Goal: Task Accomplishment & Management: Manage account settings

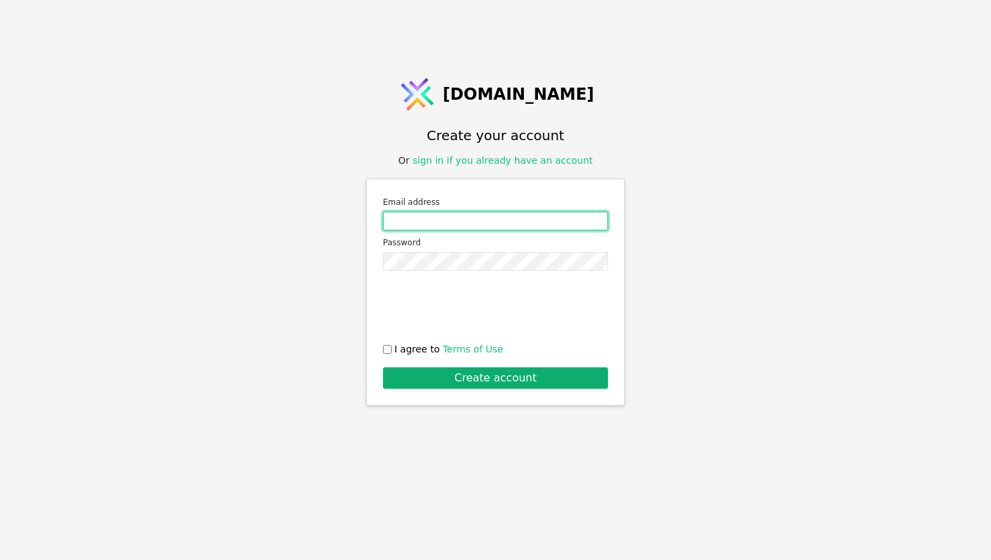
type input "[EMAIL_ADDRESS][DOMAIN_NAME]"
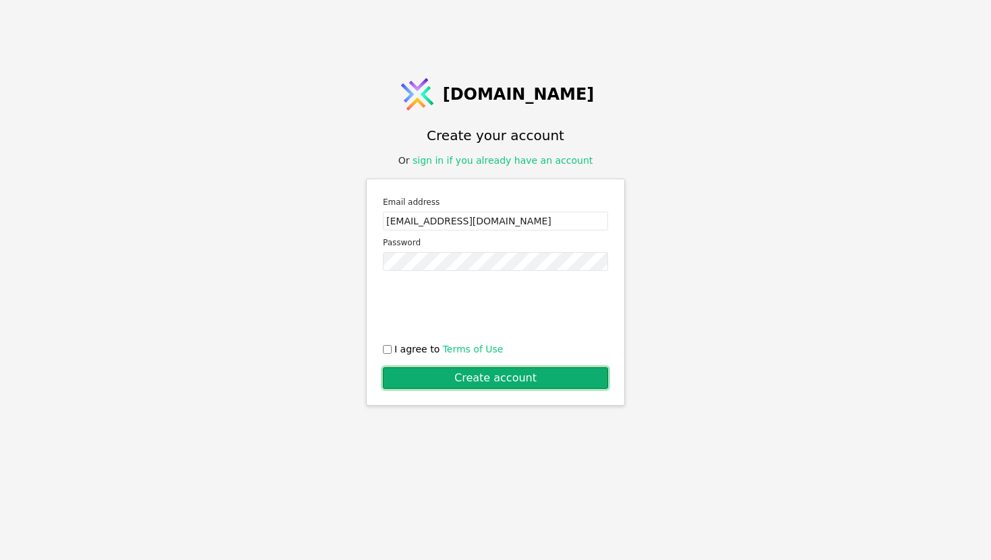
click at [430, 370] on button "Create account" at bounding box center [495, 379] width 225 height 22
click at [440, 378] on button "Create account" at bounding box center [495, 379] width 225 height 22
click at [425, 378] on button "Create account" at bounding box center [495, 379] width 225 height 22
click at [401, 343] on span "I agree to Terms of Use" at bounding box center [449, 350] width 109 height 14
click at [392, 345] on input "I agree to Terms of Use" at bounding box center [387, 349] width 9 height 9
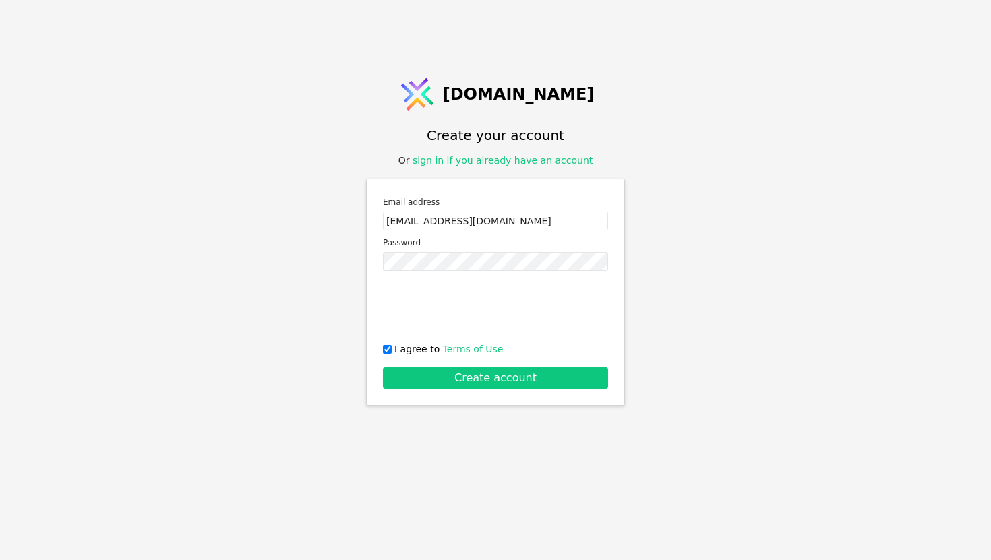
checkbox input "true"
click at [440, 361] on form "Email address [EMAIL_ADDRESS][DOMAIN_NAME] Password 0cAFcWeA5RNlXh5SPjUdVbKYC_V…" at bounding box center [495, 293] width 225 height 194
click at [441, 368] on button "Create account" at bounding box center [495, 379] width 225 height 22
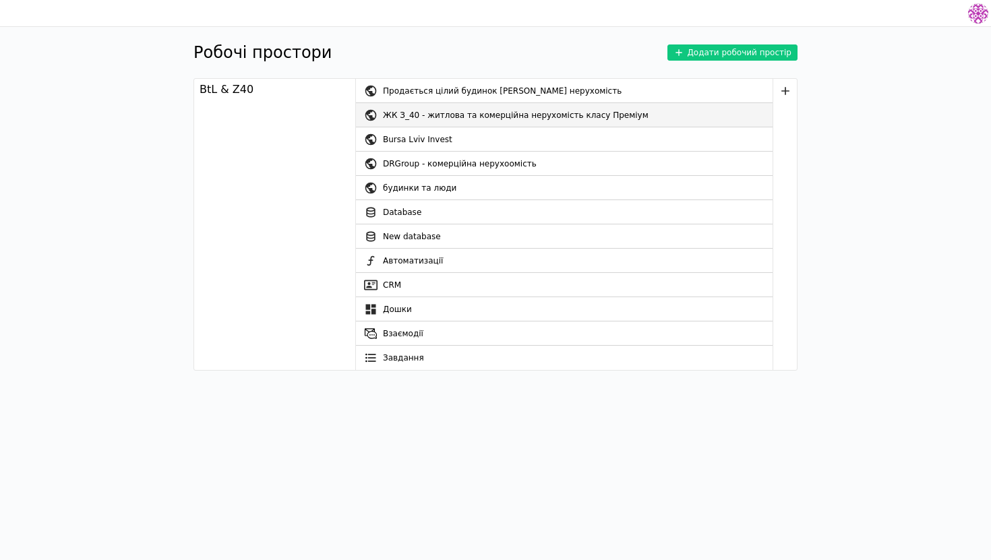
click at [564, 123] on div "ЖК З_40 - житлова та комерційна нерухомість класу Преміум" at bounding box center [578, 115] width 390 height 24
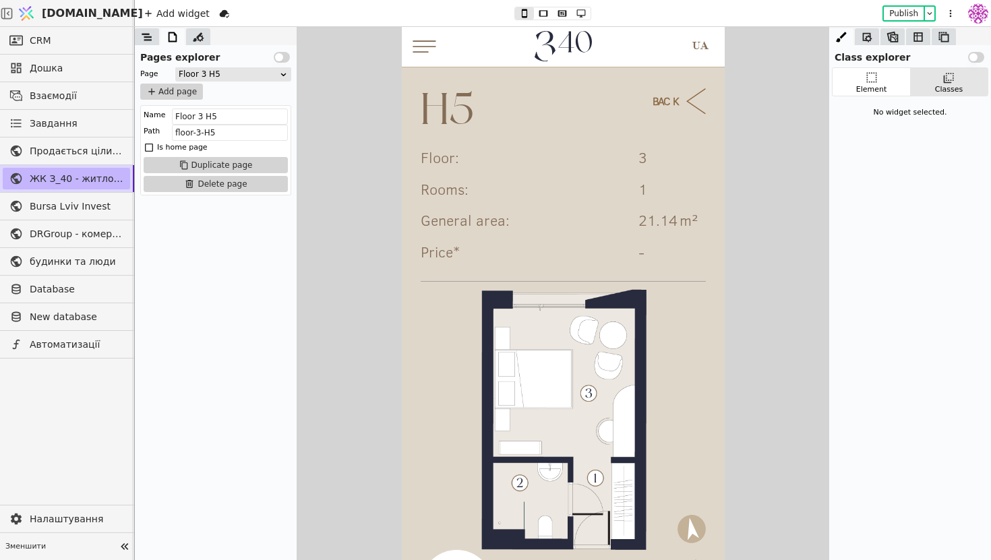
click at [65, 174] on span "ЖК З_40 - житлова та комерційна нерухомість класу Преміум" at bounding box center [77, 179] width 94 height 14
click at [80, 41] on link "CRM" at bounding box center [66, 41] width 127 height 22
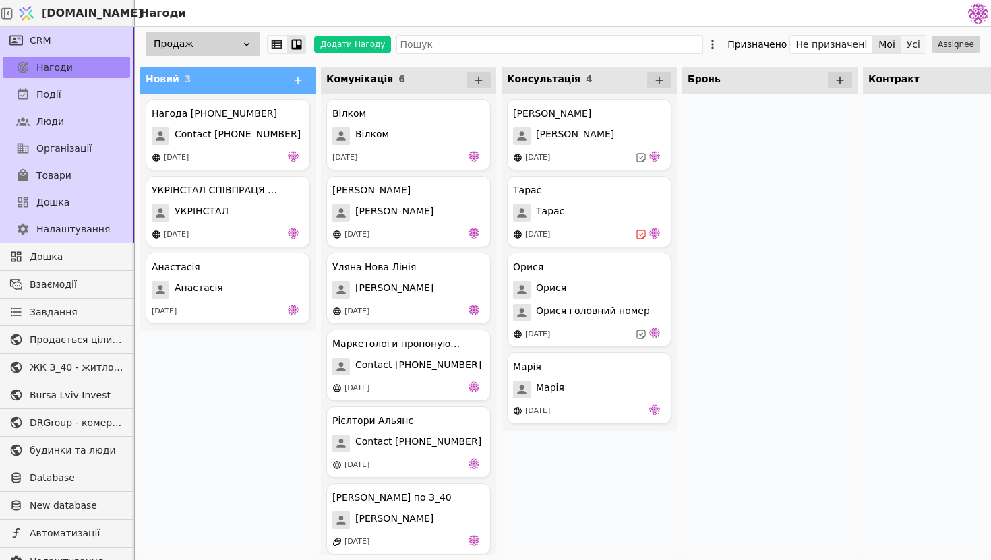
click at [910, 45] on button "Усі" at bounding box center [914, 44] width 24 height 19
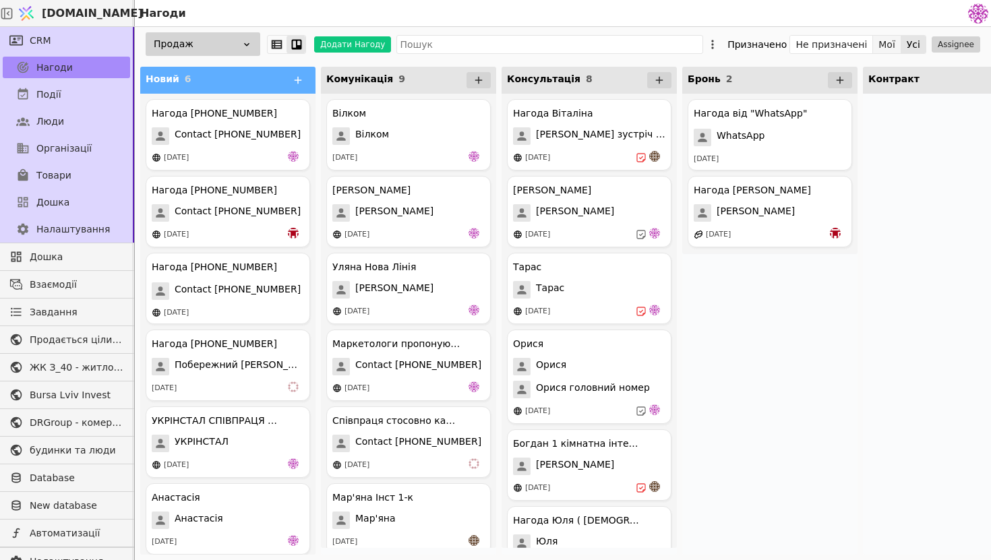
click at [898, 39] on button "Мої" at bounding box center [887, 44] width 28 height 19
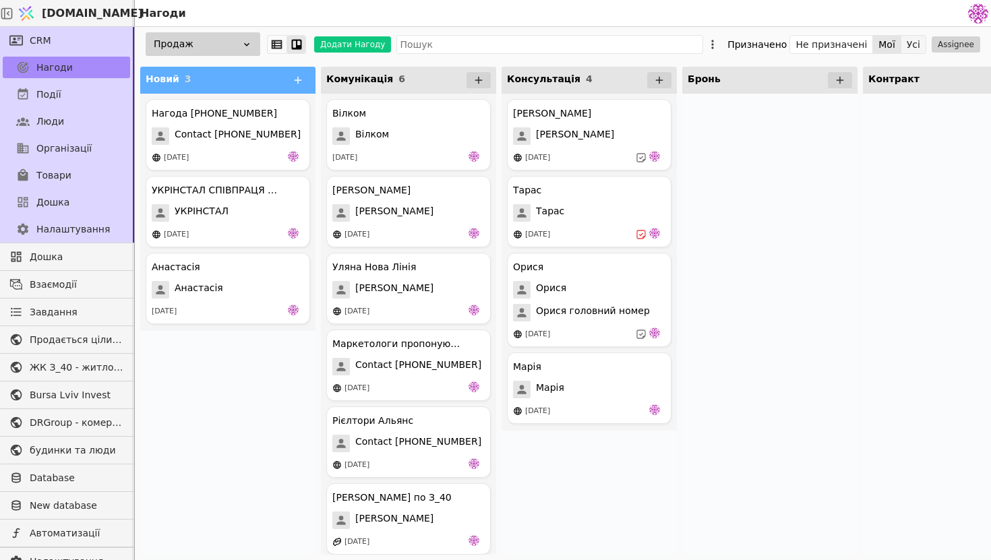
click at [914, 45] on button "Усі" at bounding box center [914, 44] width 24 height 19
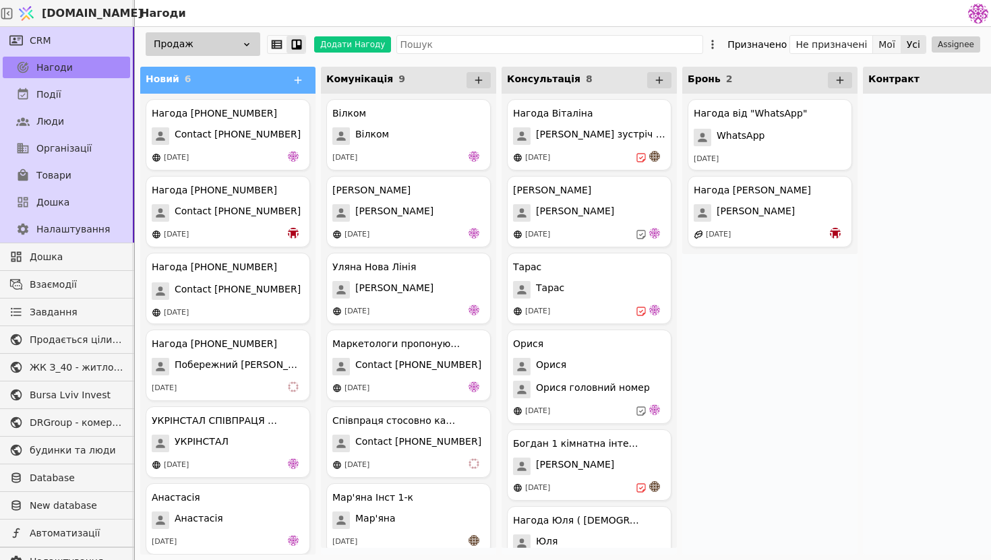
click at [900, 43] on button "Мої" at bounding box center [887, 44] width 28 height 19
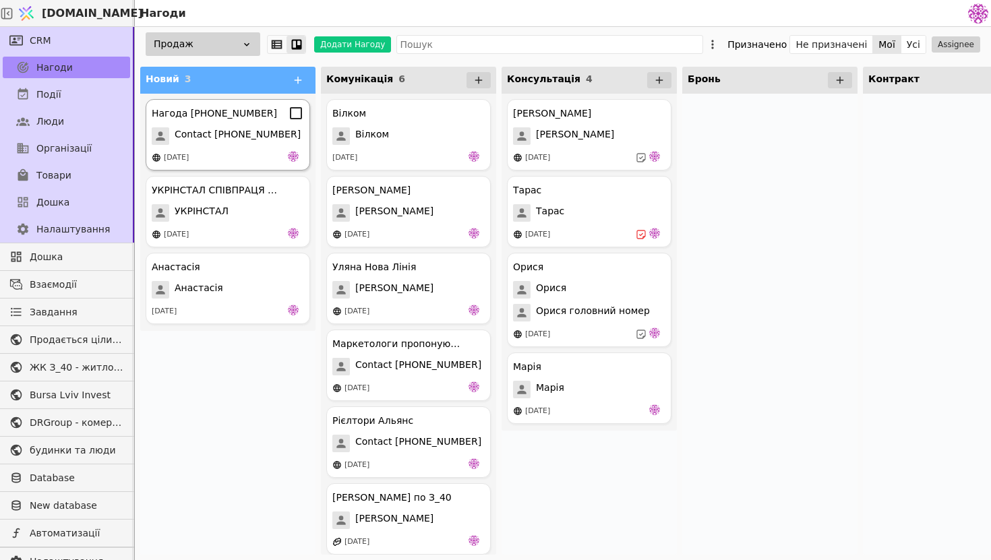
click at [219, 146] on div "Нагода +380672513290 Contact +380672513290 18.08.2025" at bounding box center [228, 134] width 165 height 71
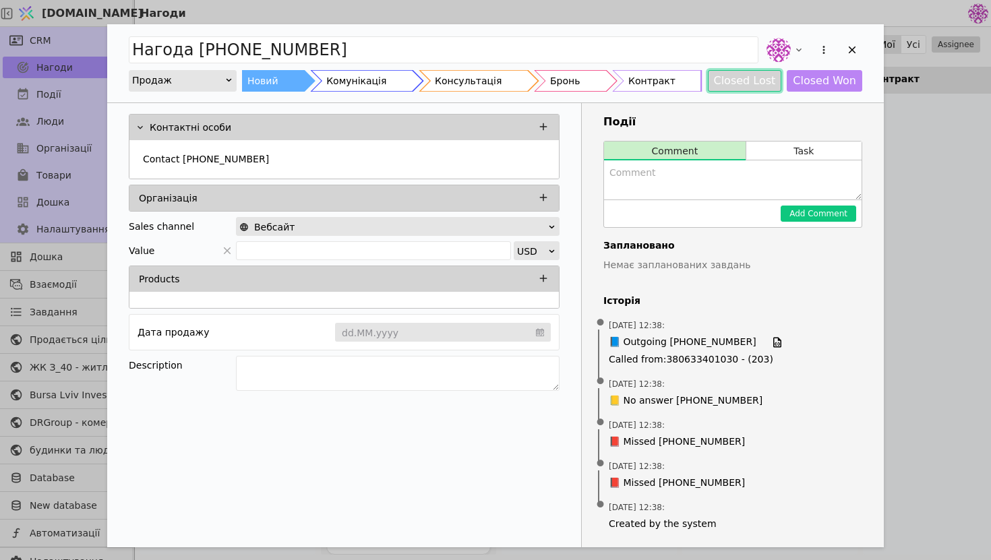
click at [753, 84] on button "Closed Lost" at bounding box center [745, 81] width 74 height 22
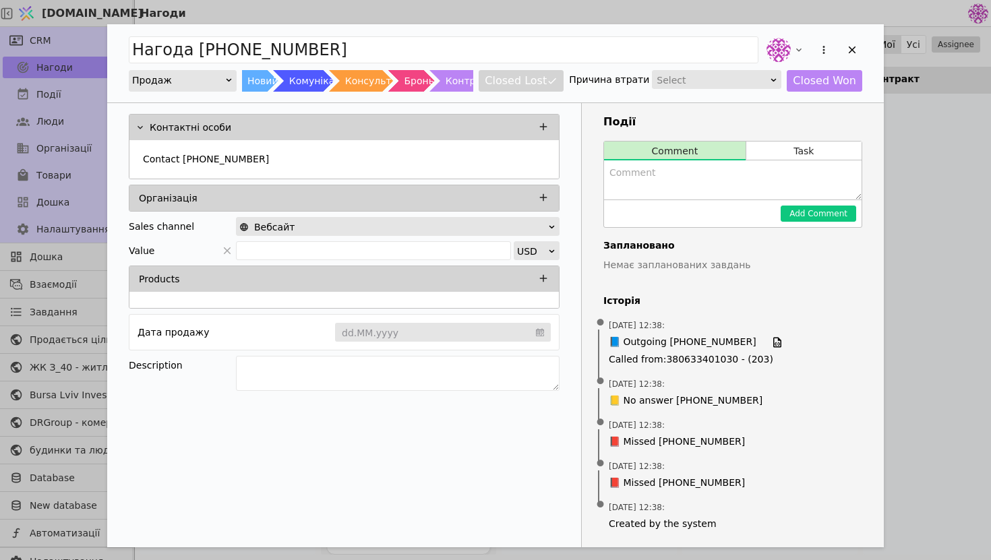
click at [707, 84] on div "Select" at bounding box center [712, 80] width 111 height 19
click at [711, 98] on div "Price" at bounding box center [722, 98] width 128 height 20
click at [689, 165] on textarea "Add Opportunity" at bounding box center [733, 180] width 258 height 39
type textarea "Цікавили паркомісця"
click at [811, 213] on button "Add Comment" at bounding box center [819, 214] width 76 height 16
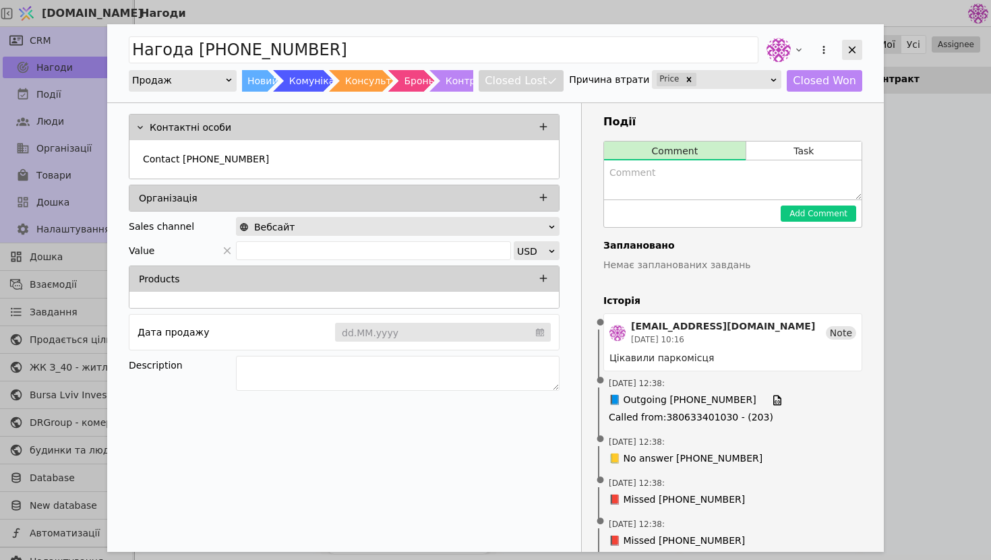
click at [857, 51] on icon "Add Opportunity" at bounding box center [852, 50] width 12 height 12
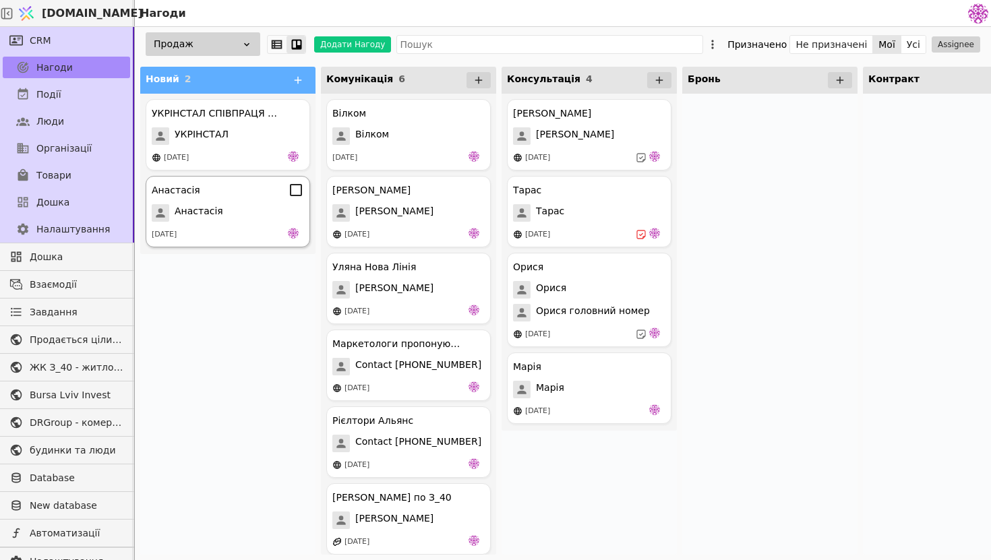
click at [200, 184] on div "Анастасія" at bounding box center [228, 190] width 152 height 16
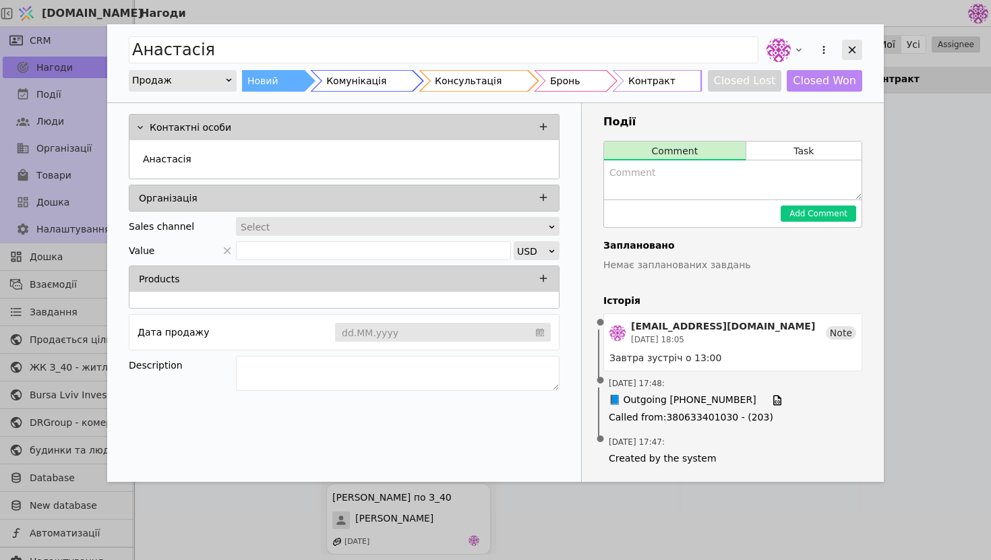
click at [854, 51] on icon "Add Opportunity" at bounding box center [852, 50] width 7 height 7
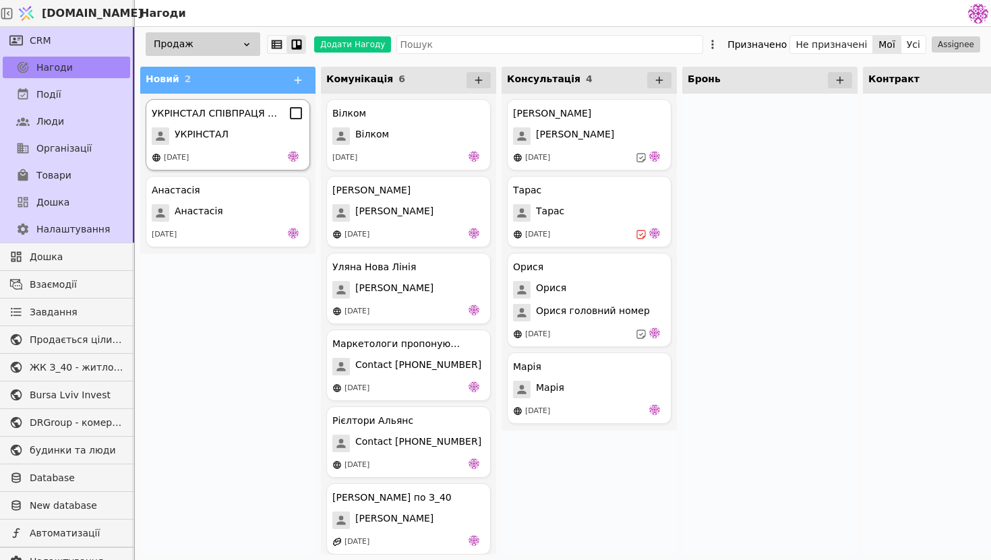
click at [260, 143] on div "УКРІНСТАЛ" at bounding box center [228, 136] width 152 height 18
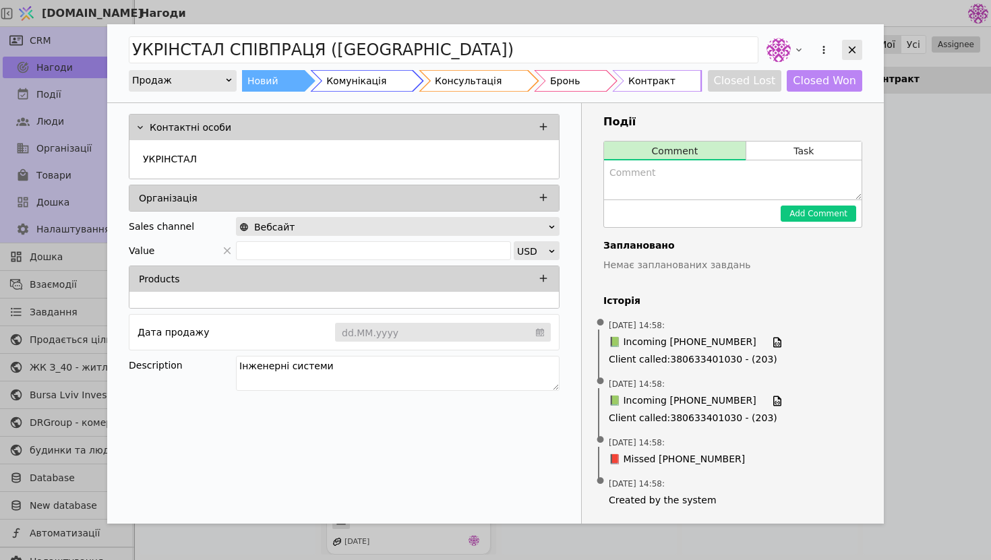
click at [857, 50] on icon "Add Opportunity" at bounding box center [852, 50] width 12 height 12
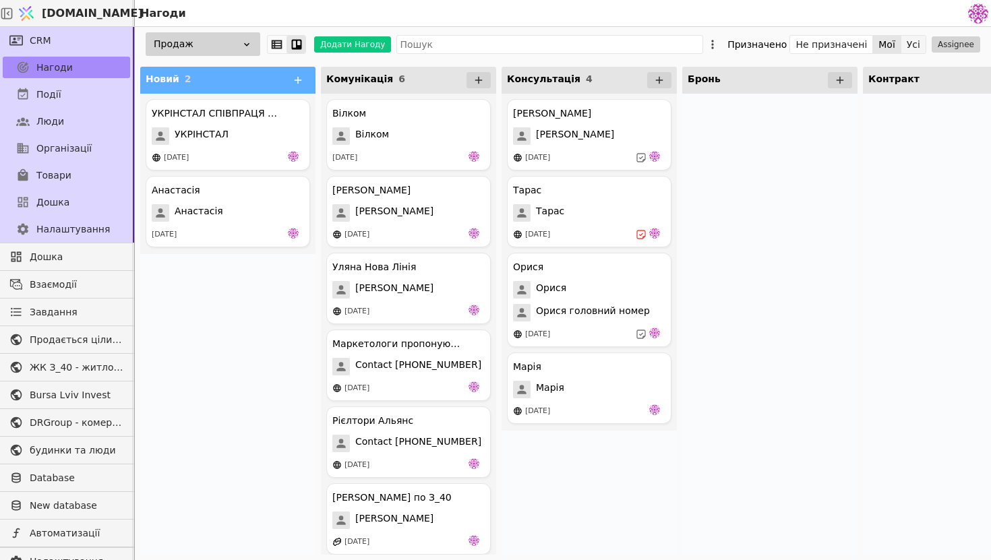
click at [919, 49] on button "Усі" at bounding box center [914, 44] width 24 height 19
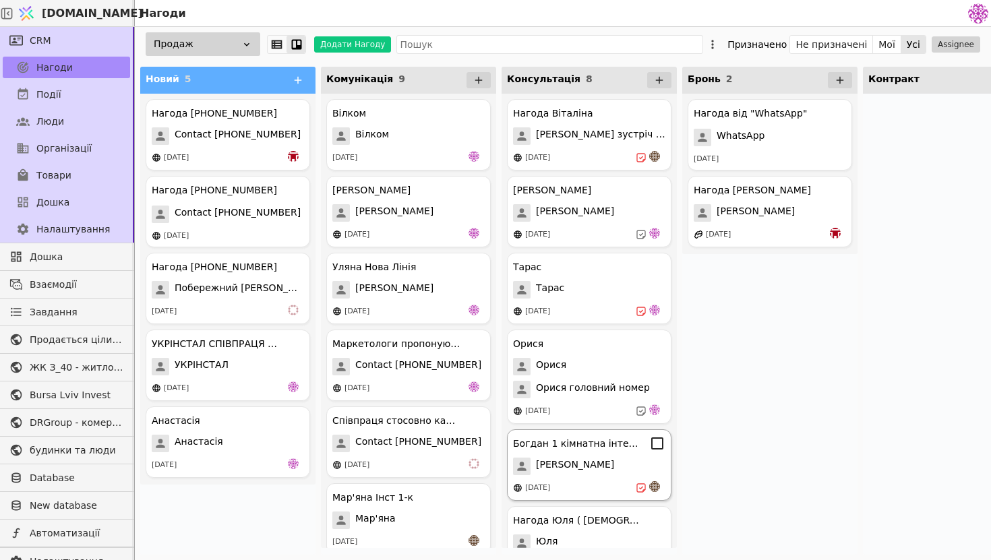
click at [608, 481] on div "Богдан 1 кімнатна інтерес Богдан 14.08.2025" at bounding box center [589, 465] width 165 height 71
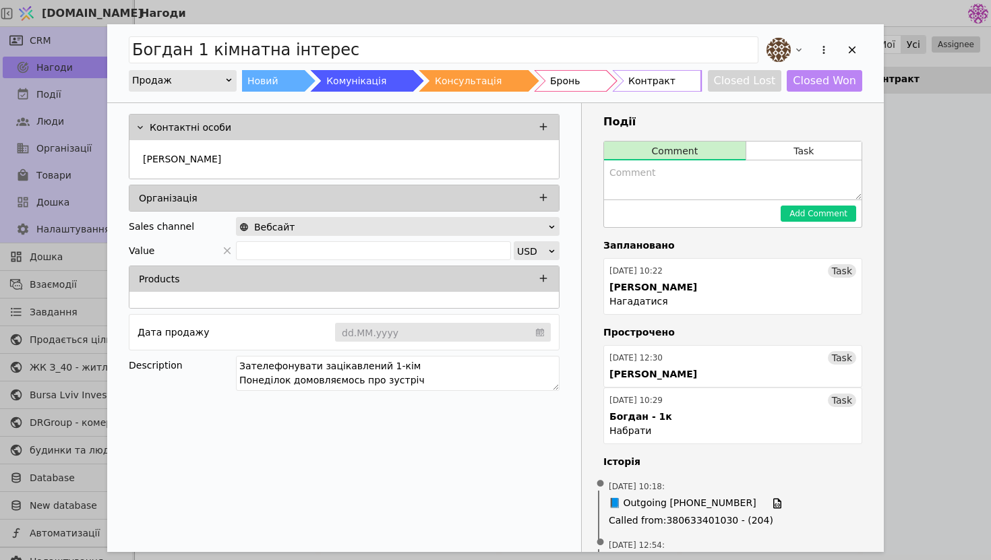
click at [959, 163] on div "Богдан 1 кімнатна інтерес Продаж Новий Комунікація Консультація Бронь Контракт …" at bounding box center [495, 280] width 991 height 560
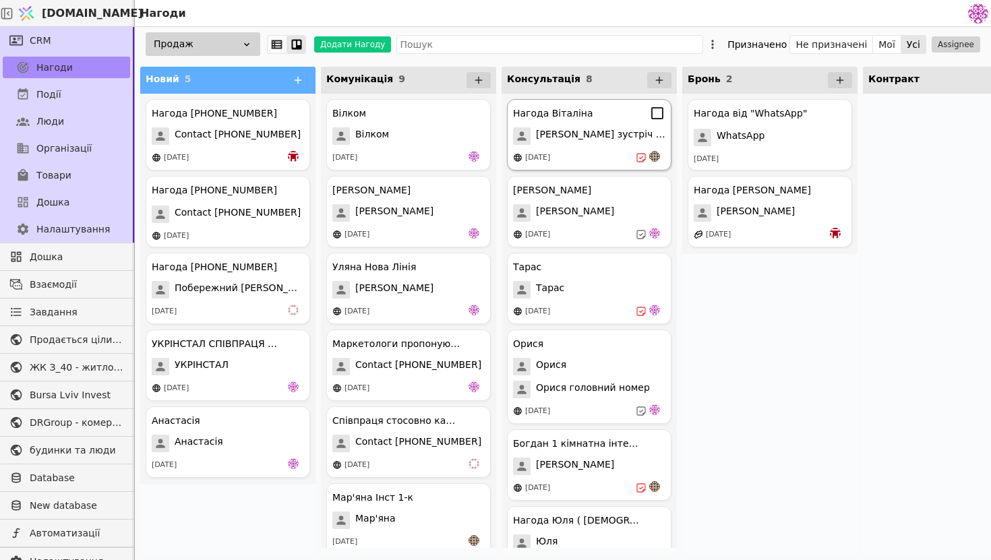
click at [618, 144] on span "[PERSON_NAME] зустріч 13.08" at bounding box center [600, 136] width 129 height 18
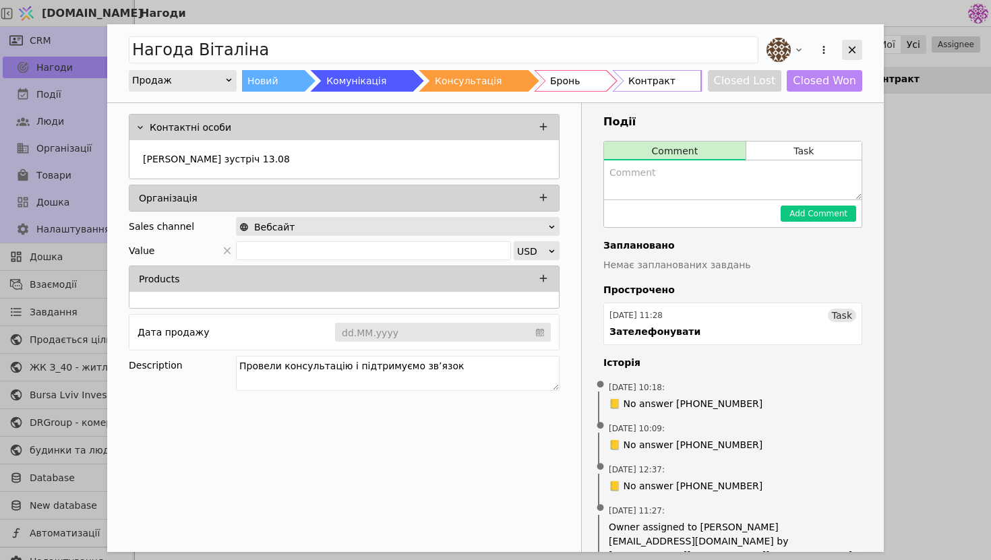
click at [860, 42] on div "Add Opportunity" at bounding box center [852, 50] width 20 height 20
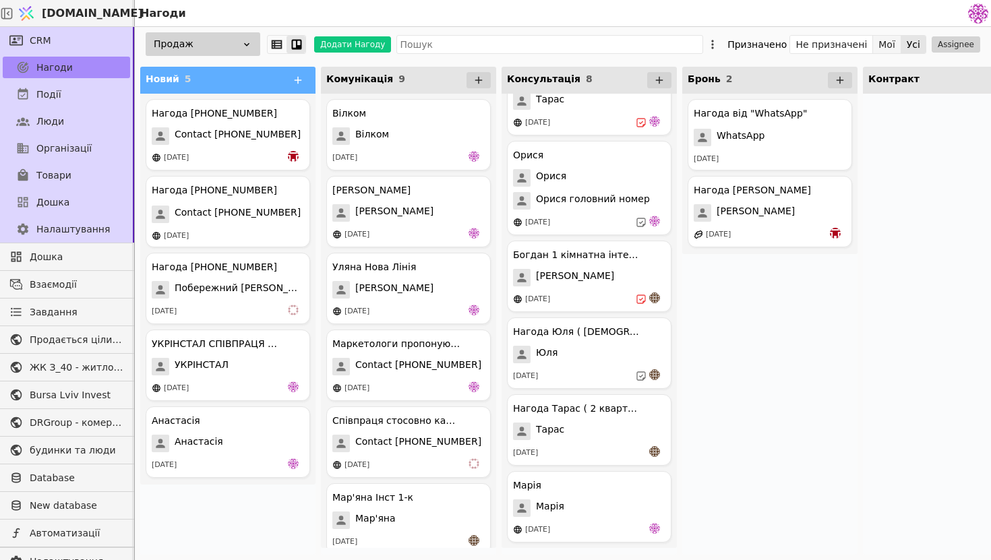
click at [892, 48] on button "Мої" at bounding box center [887, 44] width 28 height 19
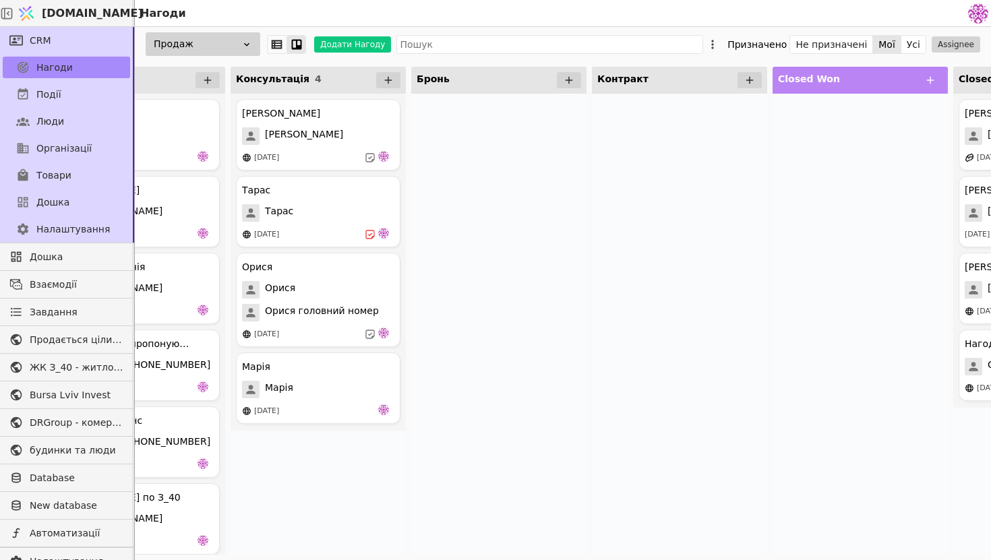
scroll to position [0, 414]
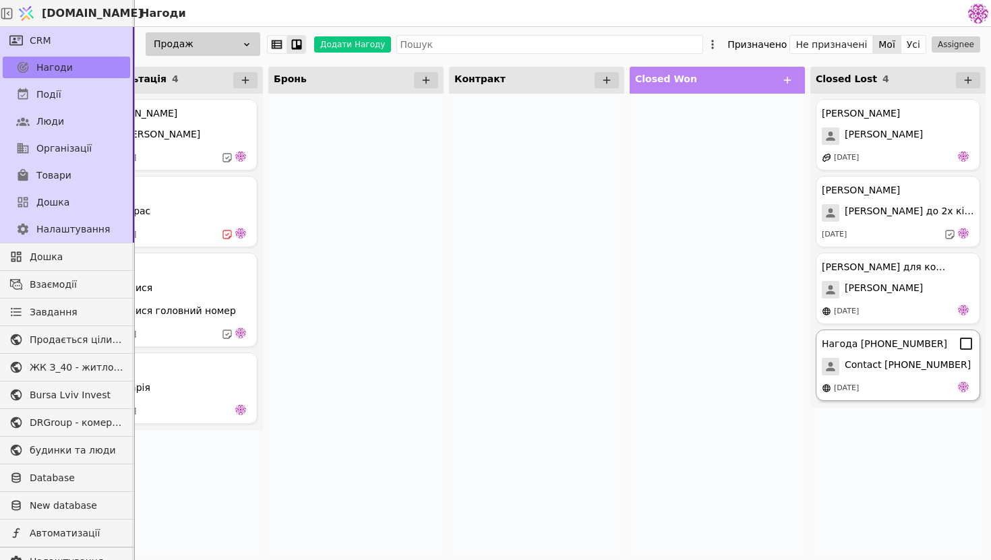
click at [896, 389] on div "[DATE]" at bounding box center [898, 388] width 152 height 13
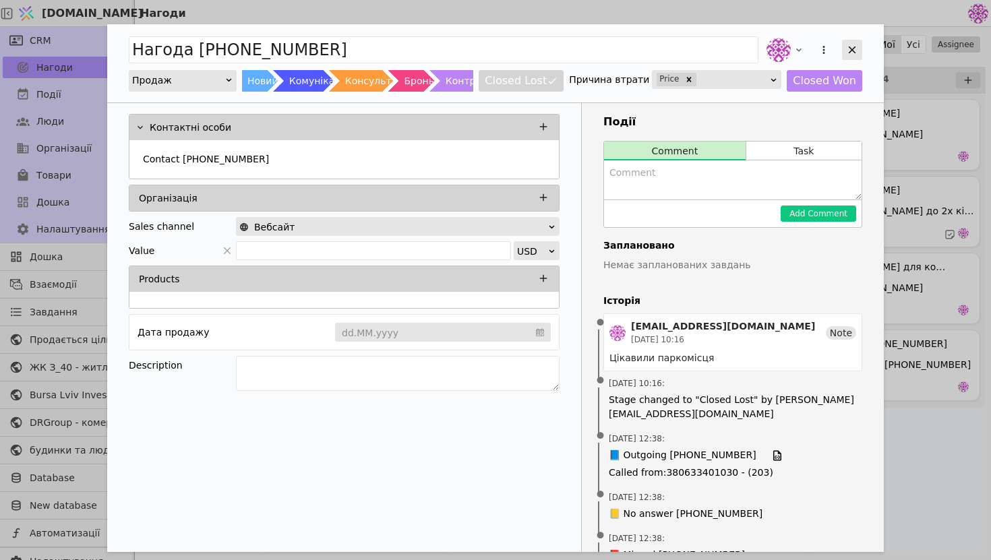
click at [862, 50] on div "Add Opportunity" at bounding box center [852, 50] width 20 height 20
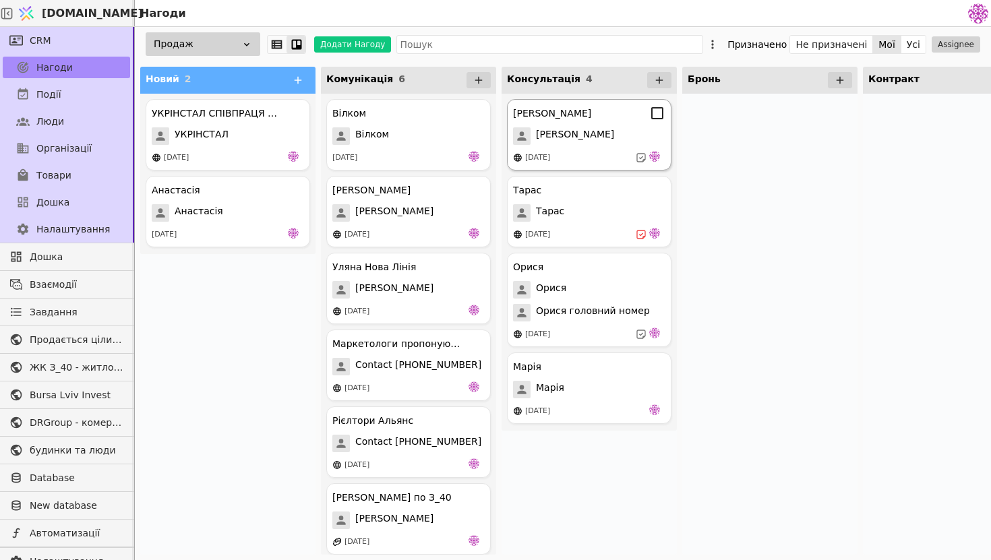
click at [581, 146] on div "[PERSON_NAME] [PERSON_NAME] [DATE]" at bounding box center [589, 134] width 165 height 71
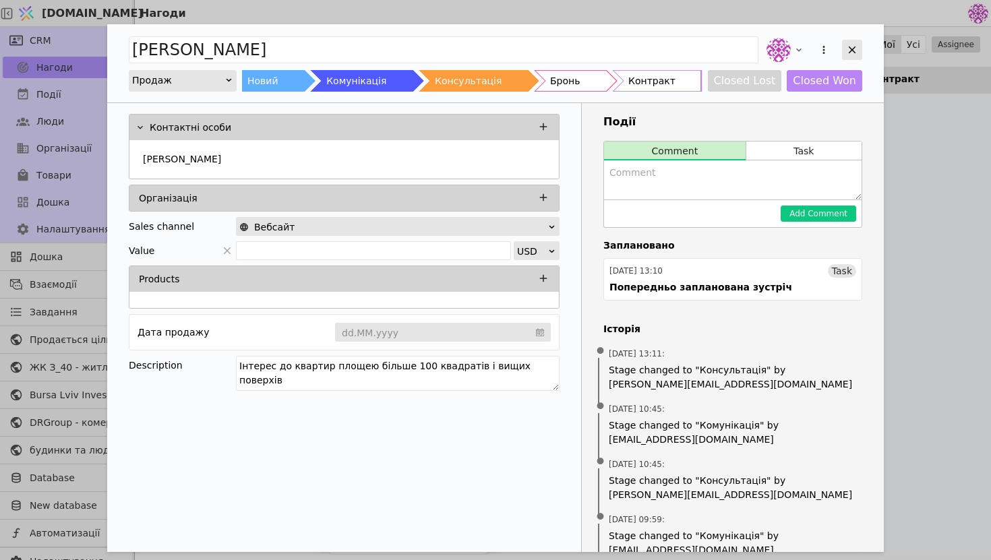
click at [852, 40] on div "Add Opportunity" at bounding box center [852, 50] width 20 height 20
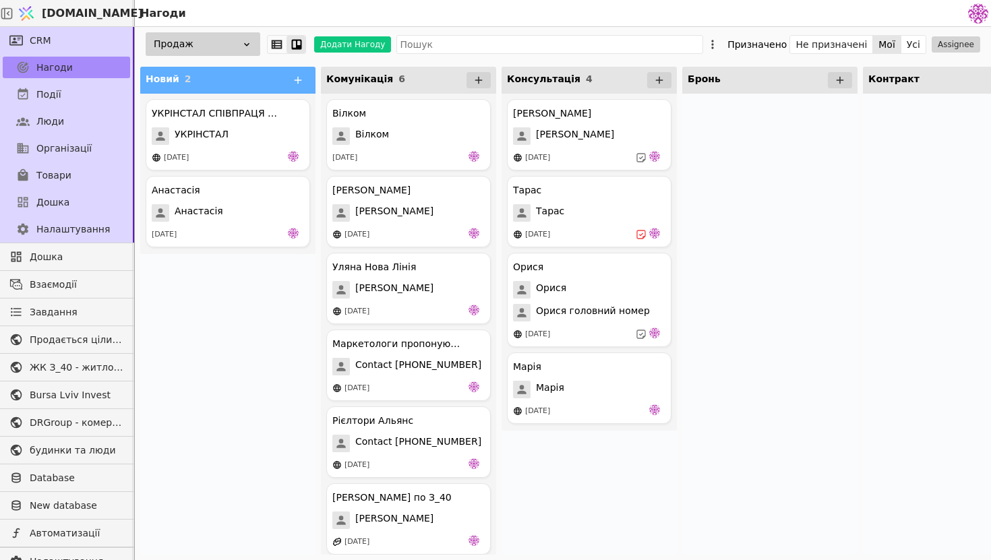
click at [226, 37] on div "Продаж" at bounding box center [203, 44] width 115 height 24
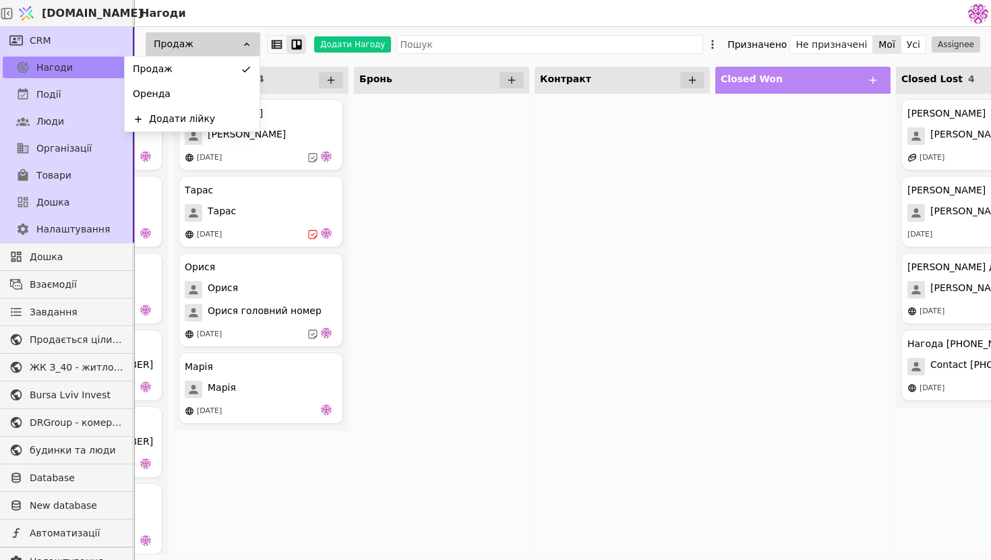
scroll to position [0, 414]
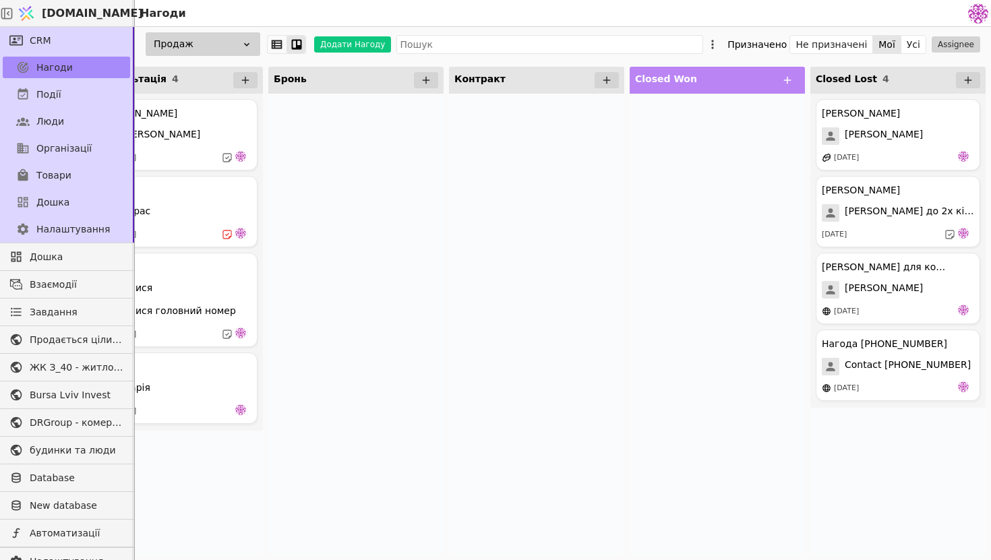
click at [707, 177] on div at bounding box center [717, 324] width 175 height 461
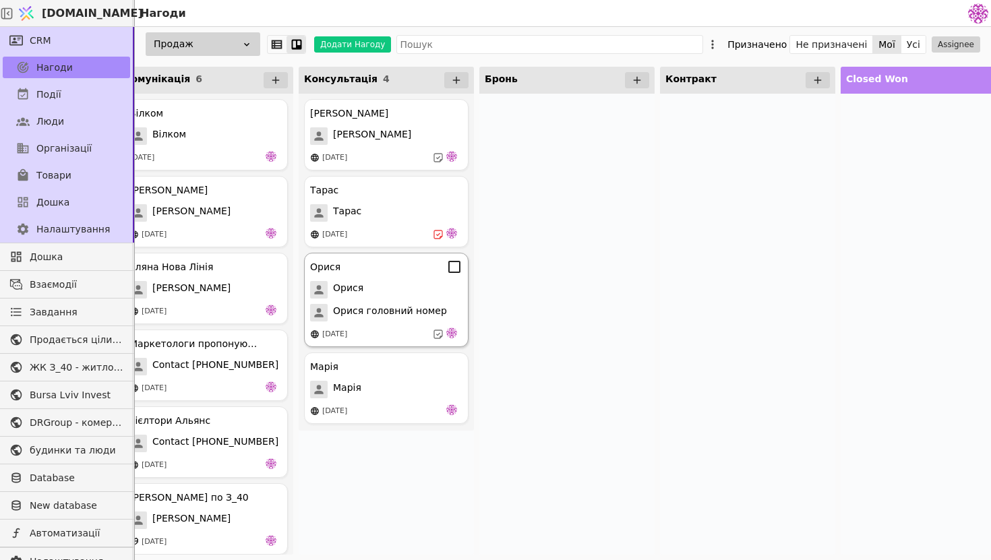
scroll to position [0, 412]
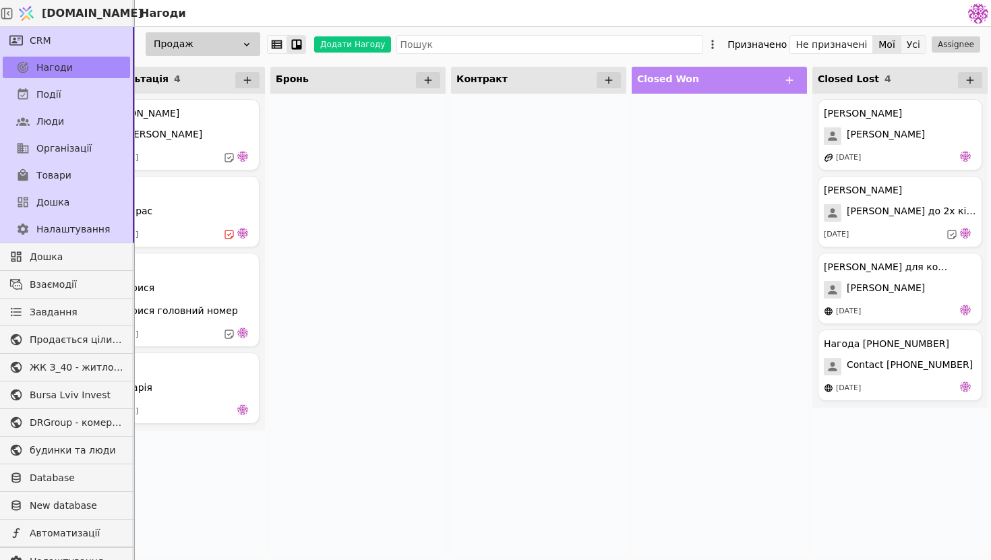
click at [916, 46] on button "Усі" at bounding box center [914, 44] width 24 height 19
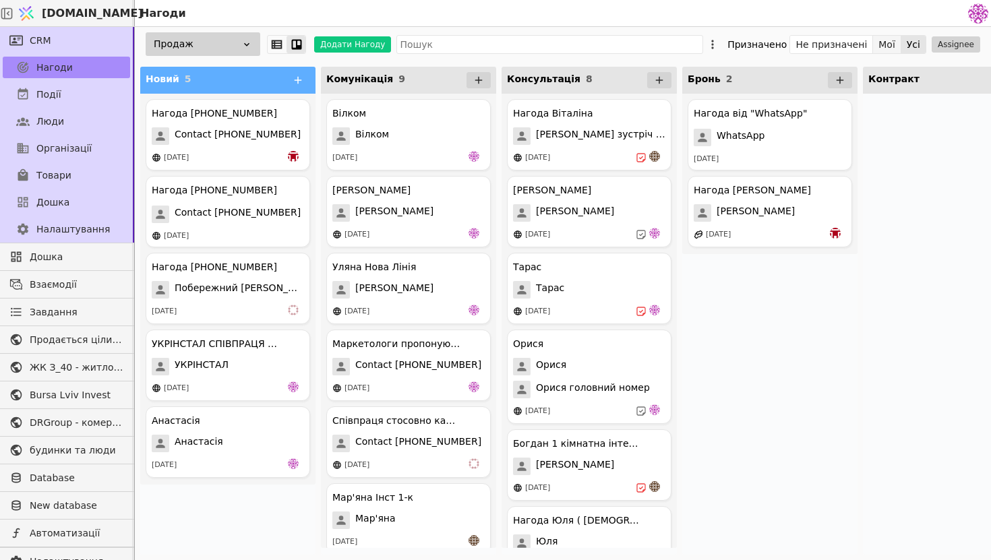
click at [894, 42] on button "Мої" at bounding box center [887, 44] width 28 height 19
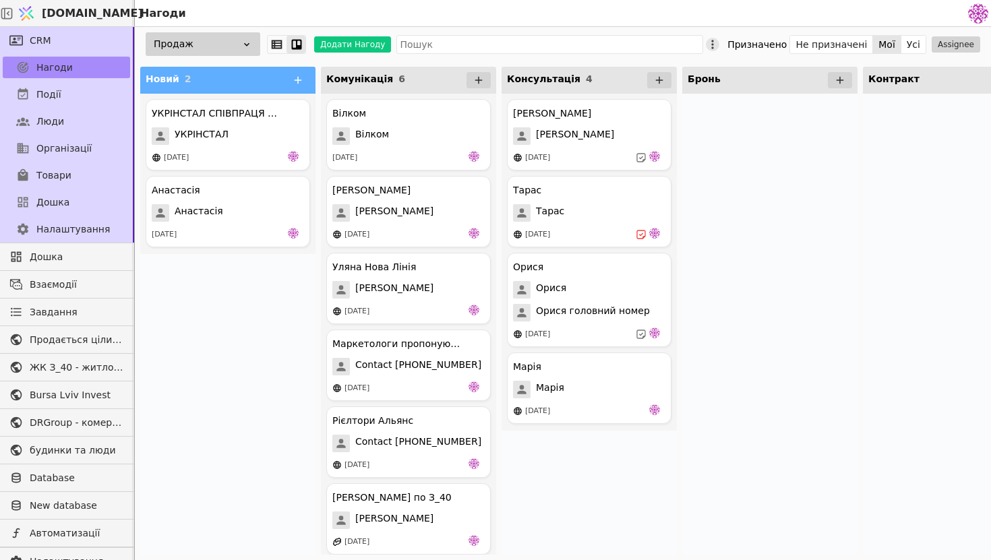
click at [720, 42] on icon at bounding box center [712, 44] width 13 height 13
click at [679, 82] on span "Редагувати лійку" at bounding box center [651, 89] width 86 height 14
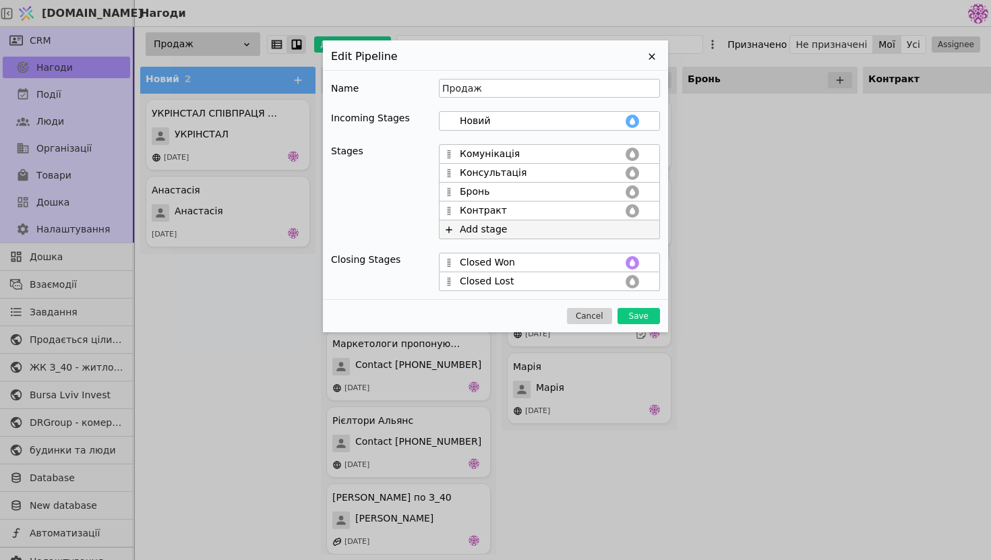
click at [459, 231] on div "Add stage" at bounding box center [549, 230] width 221 height 19
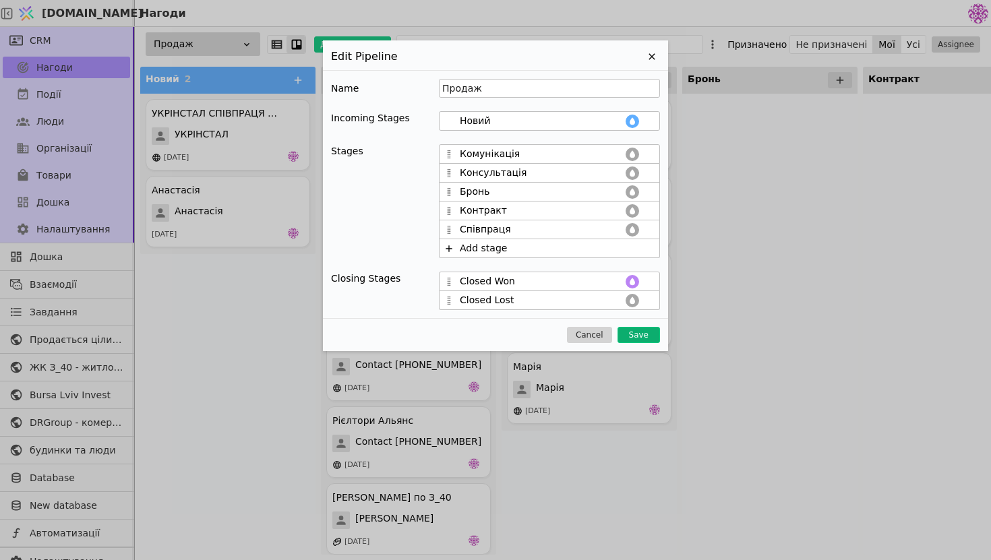
type input "Співпраця"
click at [647, 334] on button "Save" at bounding box center [639, 335] width 42 height 16
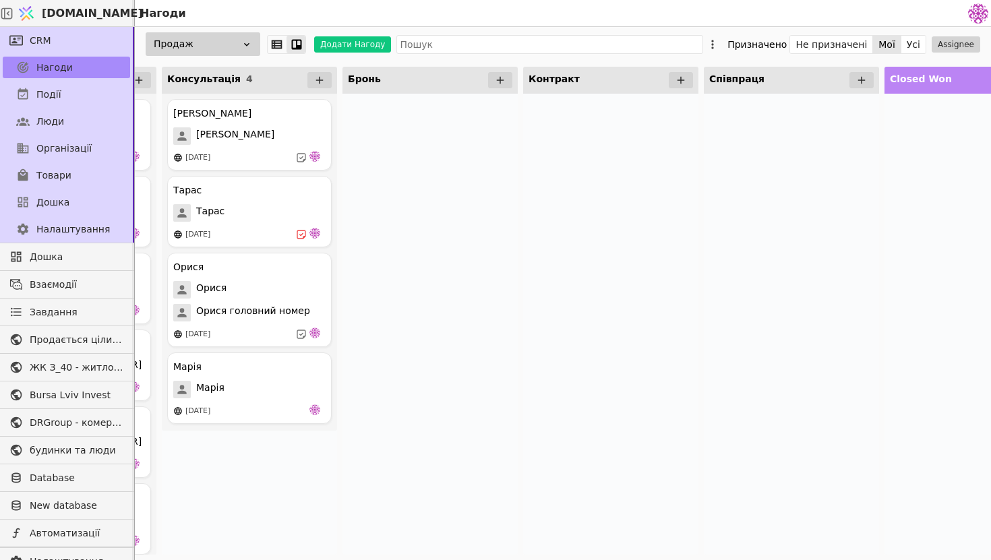
scroll to position [0, 212]
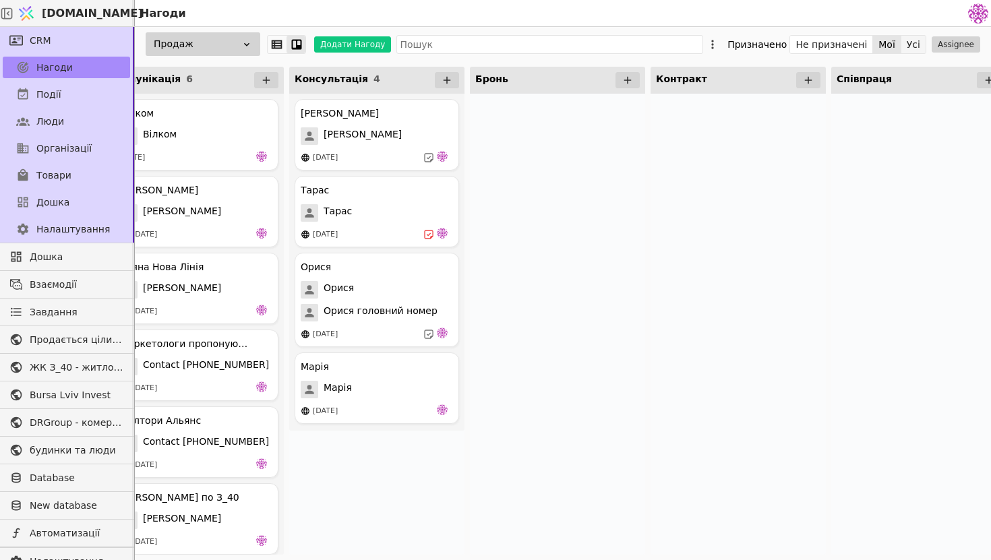
click at [920, 46] on button "Усі" at bounding box center [914, 44] width 24 height 19
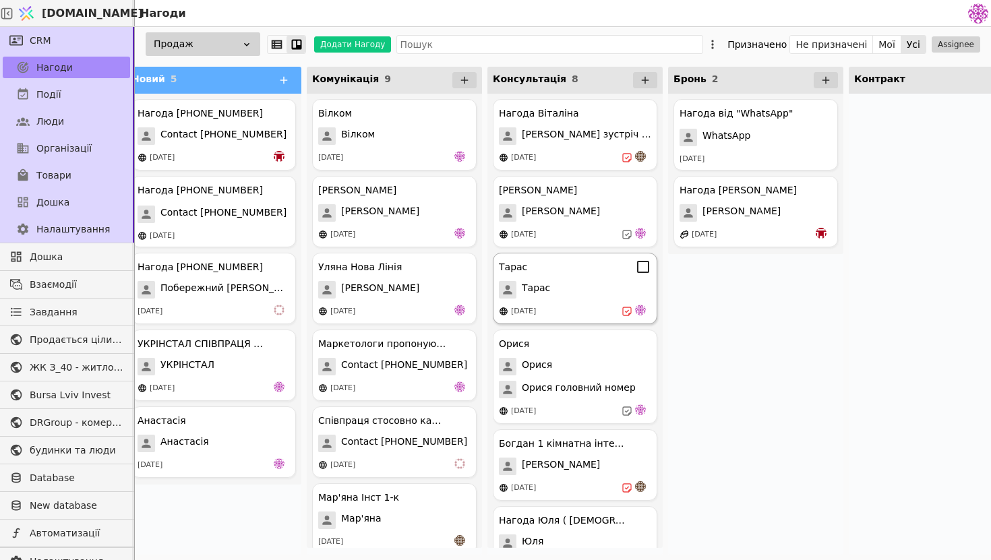
scroll to position [0, 18]
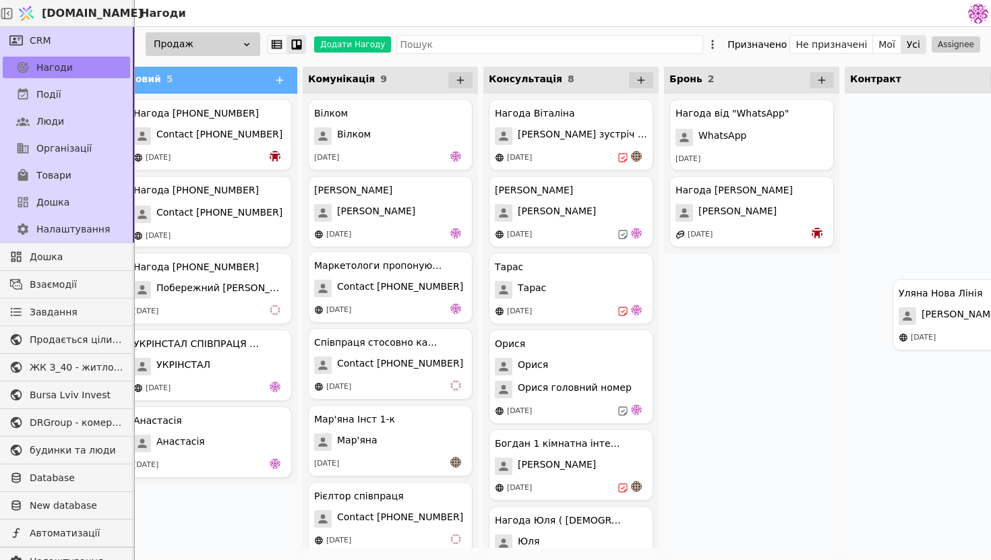
drag, startPoint x: 400, startPoint y: 274, endPoint x: 991, endPoint y: 268, distance: 590.8
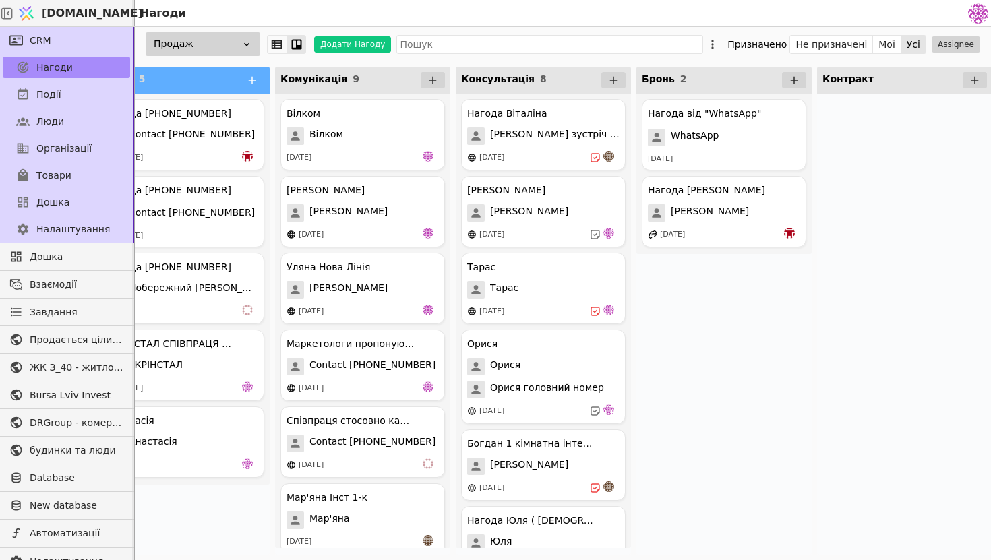
scroll to position [0, 57]
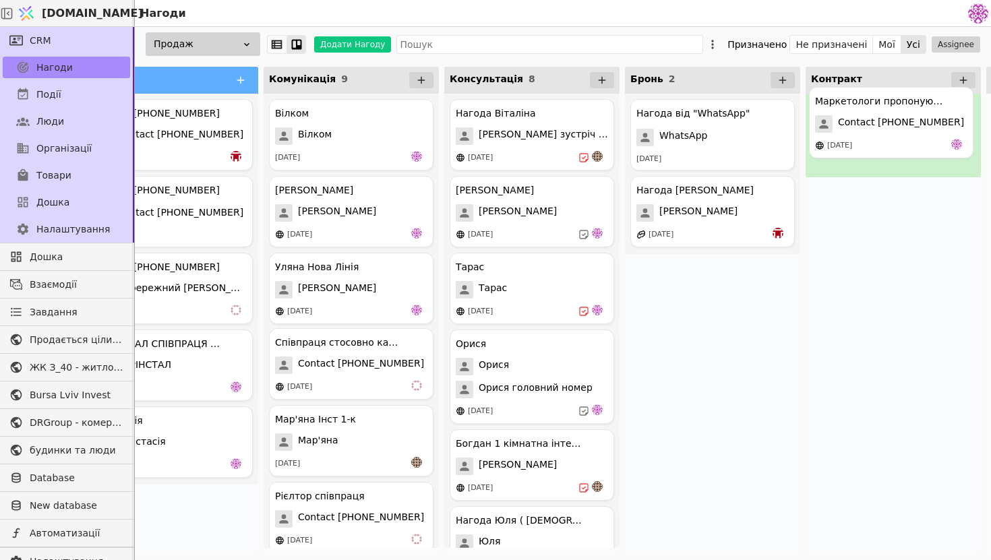
drag, startPoint x: 350, startPoint y: 374, endPoint x: 898, endPoint y: 132, distance: 599.4
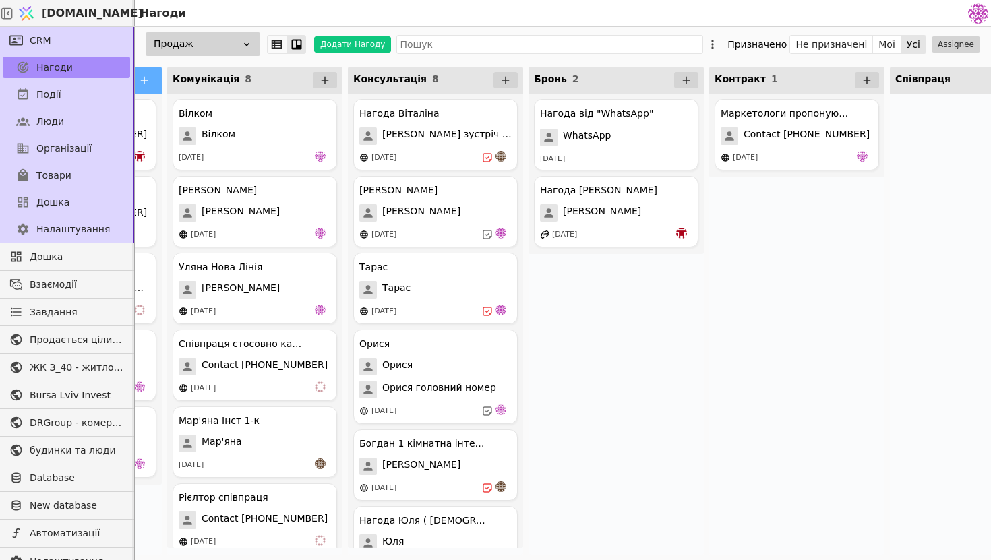
scroll to position [0, 189]
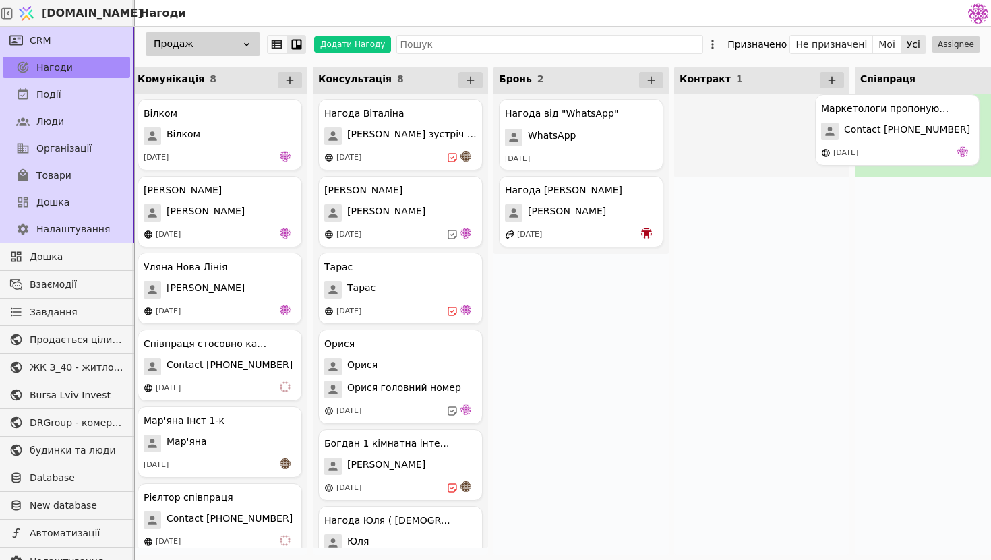
drag, startPoint x: 805, startPoint y: 147, endPoint x: 950, endPoint y: 142, distance: 145.8
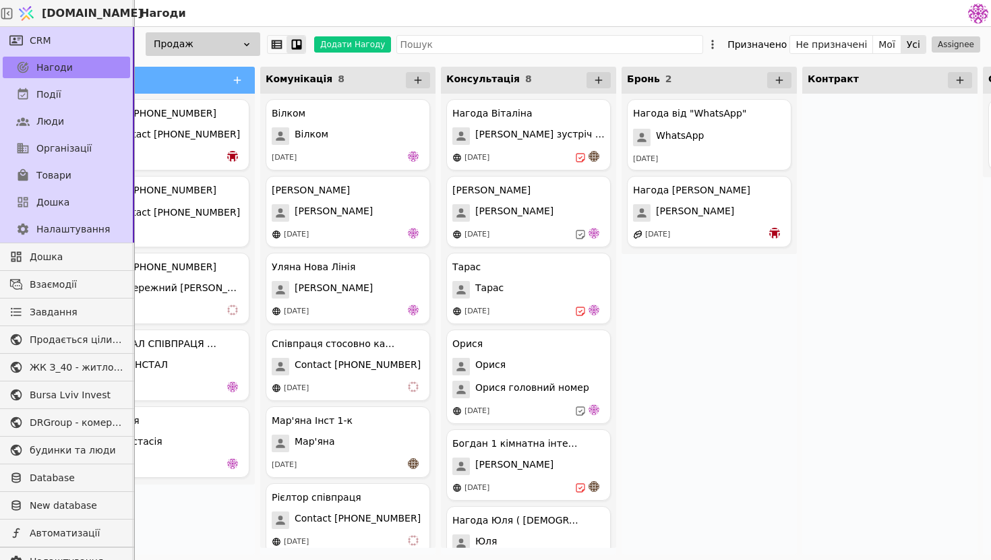
scroll to position [0, 0]
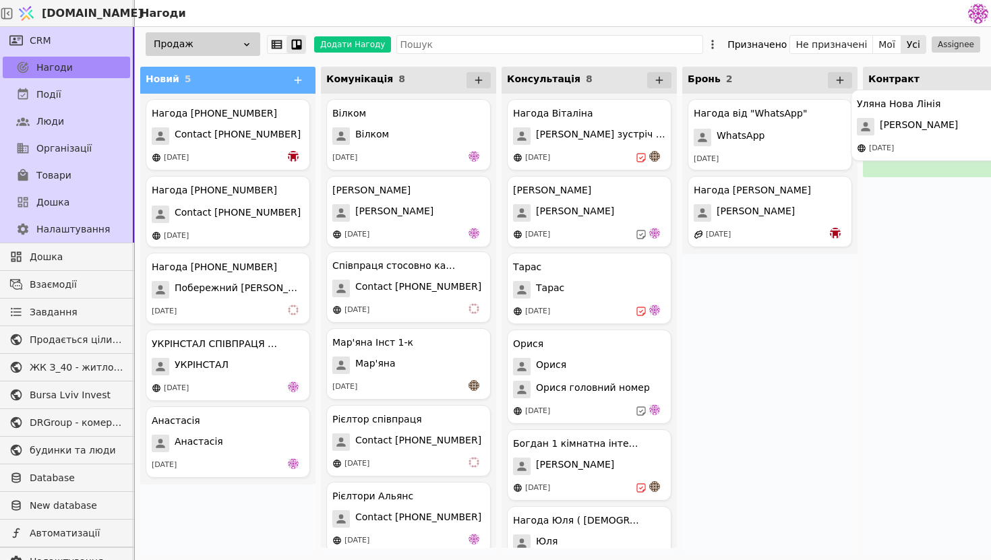
drag, startPoint x: 401, startPoint y: 279, endPoint x: 934, endPoint y: 115, distance: 557.2
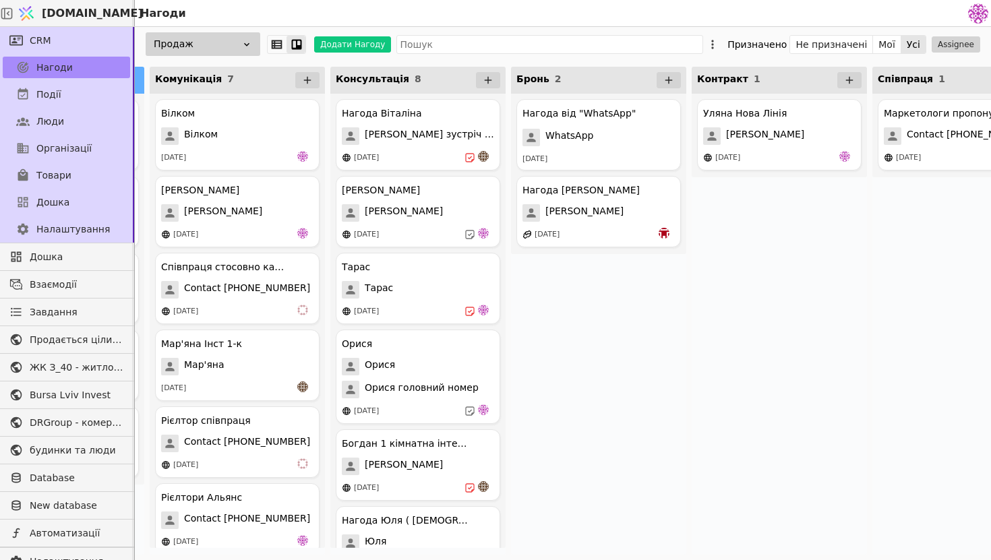
scroll to position [0, 395]
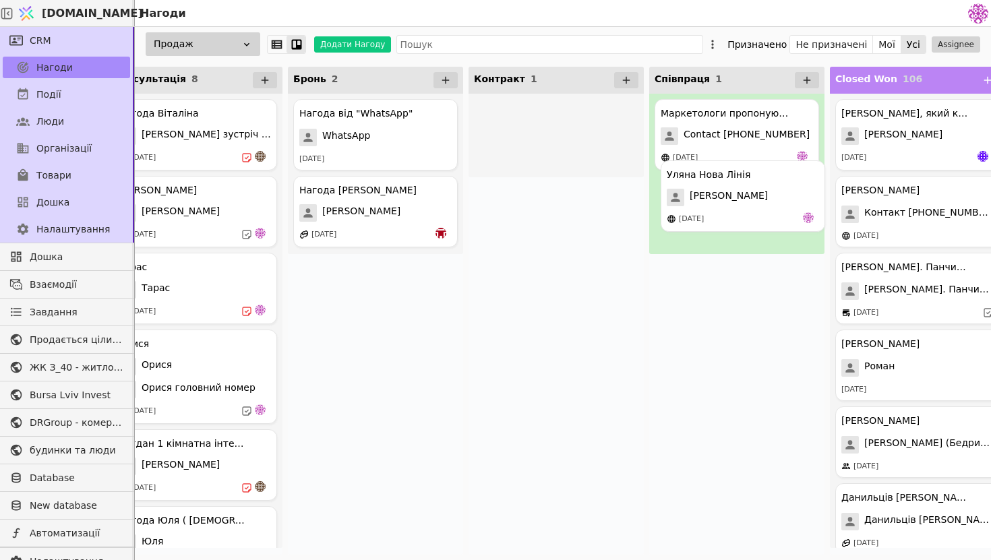
drag, startPoint x: 545, startPoint y: 121, endPoint x: 737, endPoint y: 188, distance: 203.5
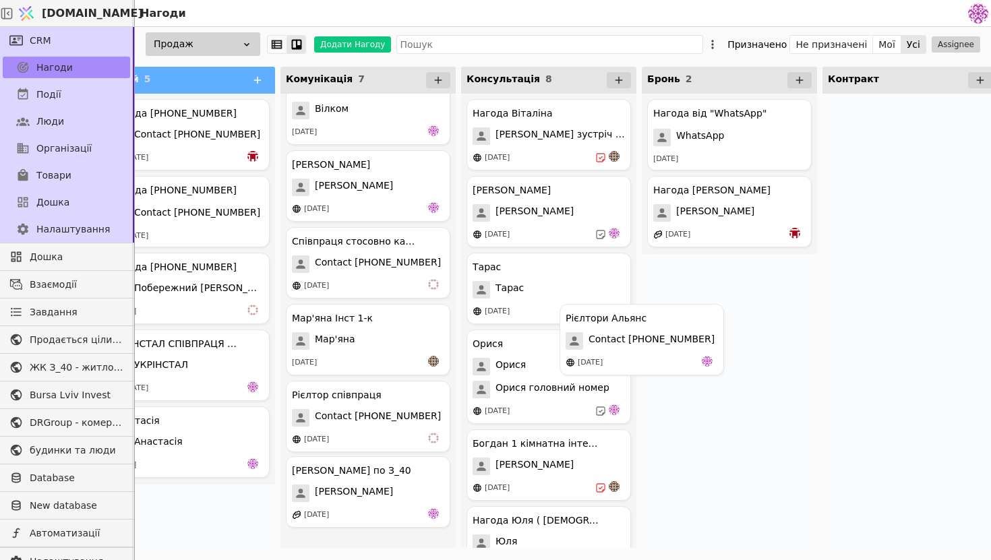
scroll to position [1, 0]
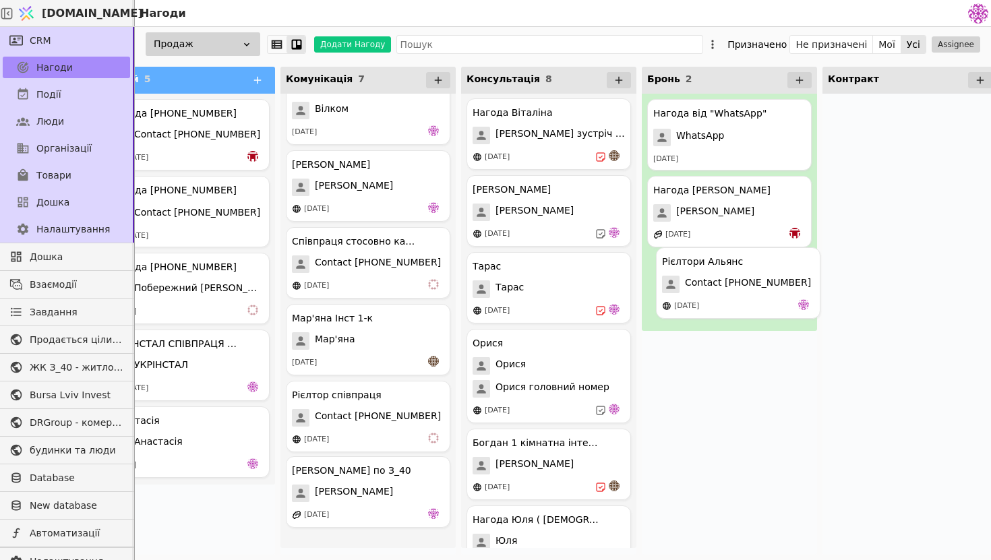
drag, startPoint x: 364, startPoint y: 506, endPoint x: 738, endPoint y: 289, distance: 433.0
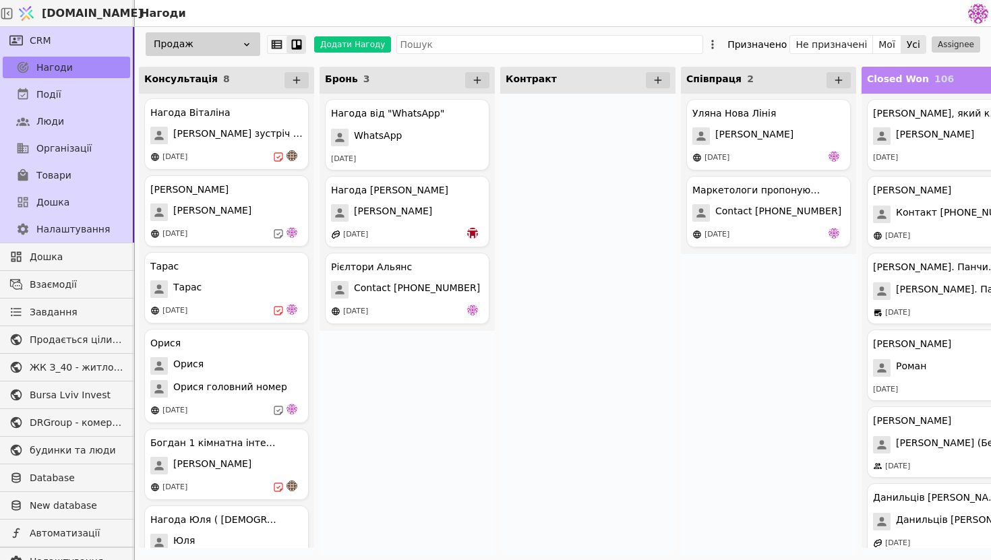
scroll to position [0, 393]
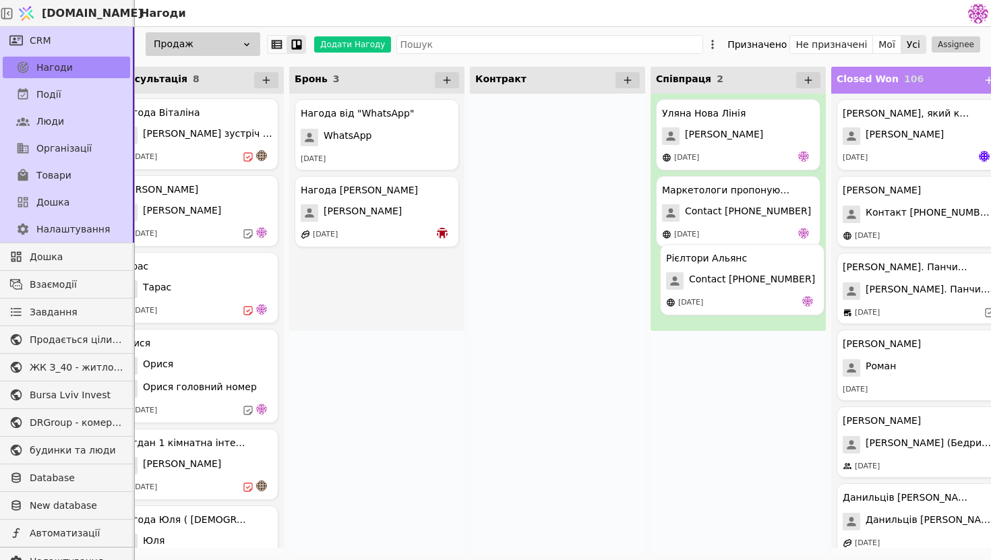
drag, startPoint x: 374, startPoint y: 300, endPoint x: 746, endPoint y: 292, distance: 371.7
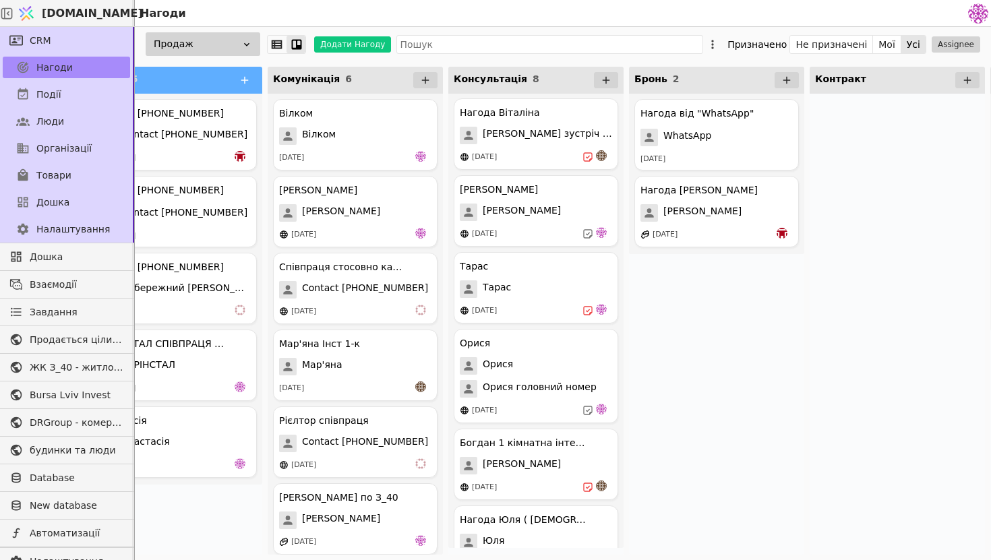
scroll to position [0, 40]
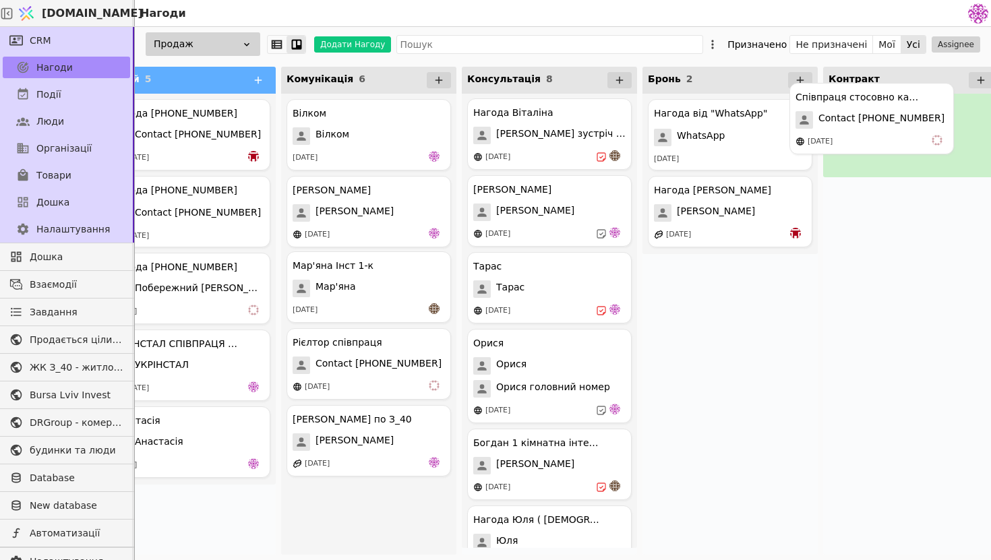
drag, startPoint x: 397, startPoint y: 290, endPoint x: 918, endPoint y: 122, distance: 547.1
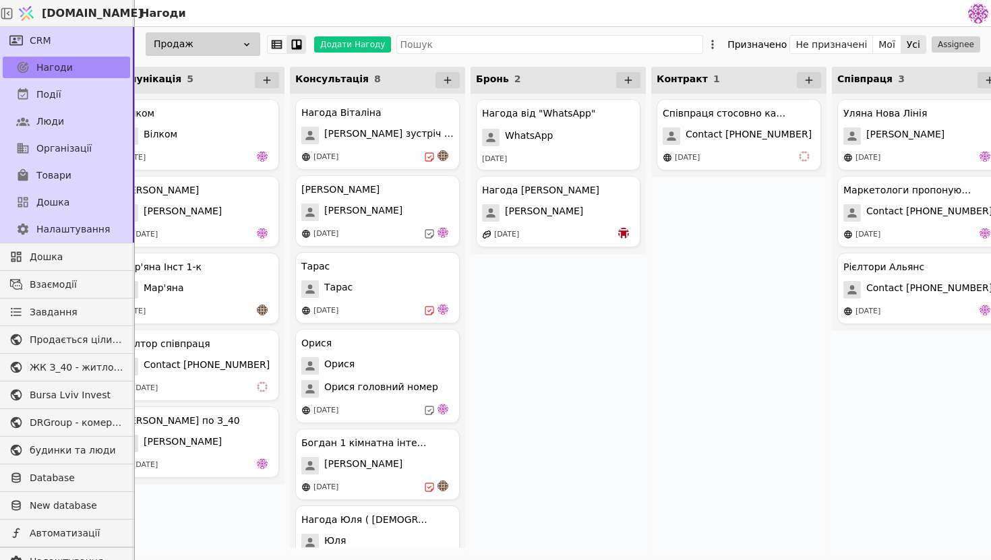
scroll to position [0, 299]
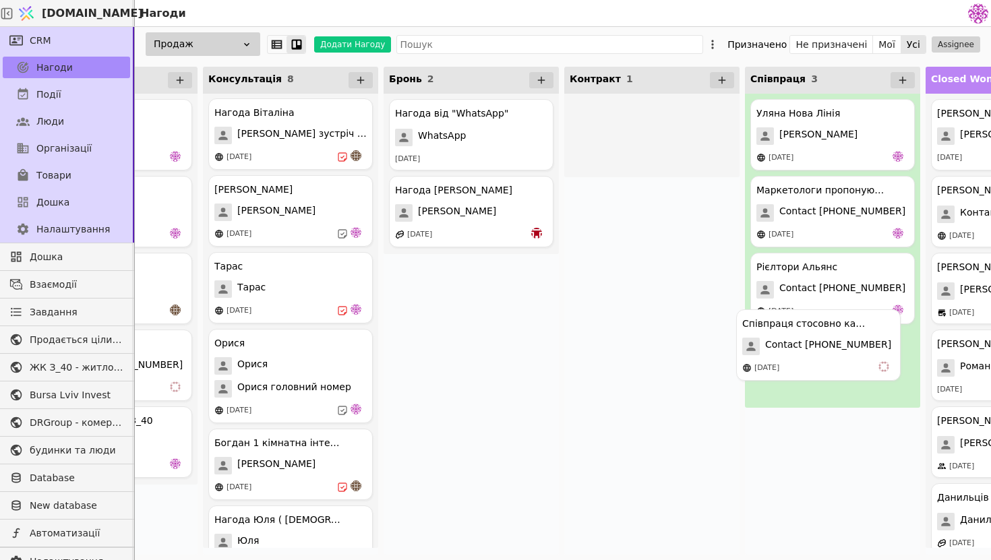
drag, startPoint x: 656, startPoint y: 140, endPoint x: 824, endPoint y: 360, distance: 276.7
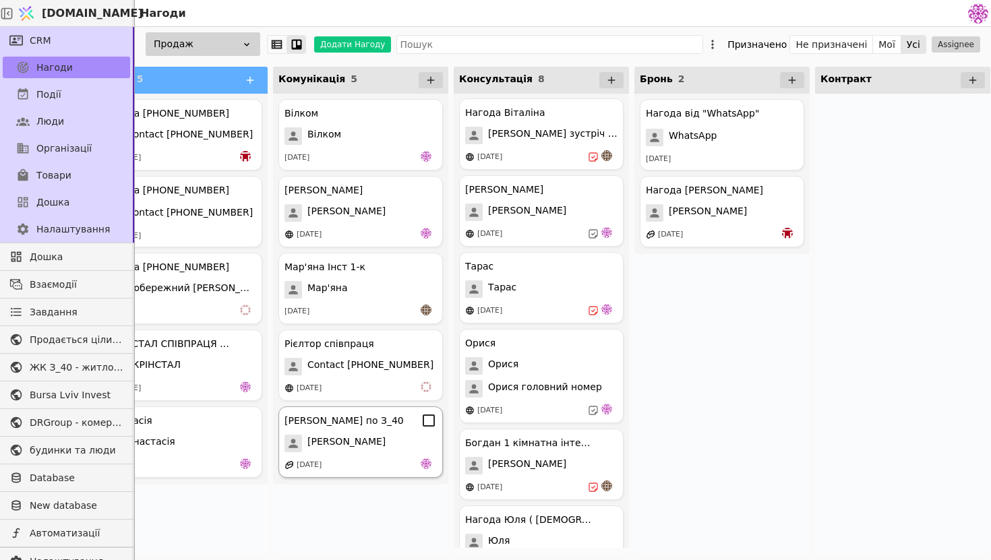
scroll to position [0, 0]
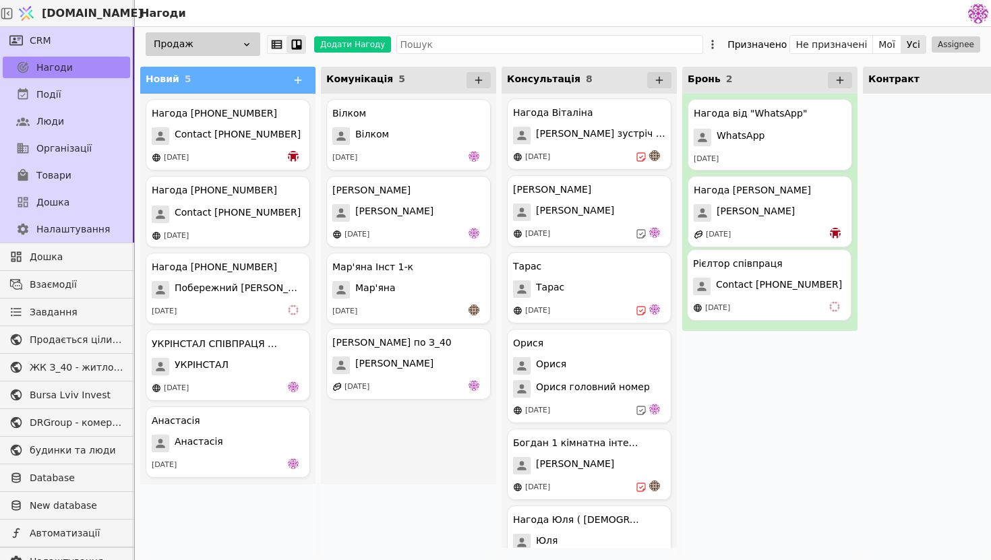
drag, startPoint x: 388, startPoint y: 376, endPoint x: 751, endPoint y: 296, distance: 372.3
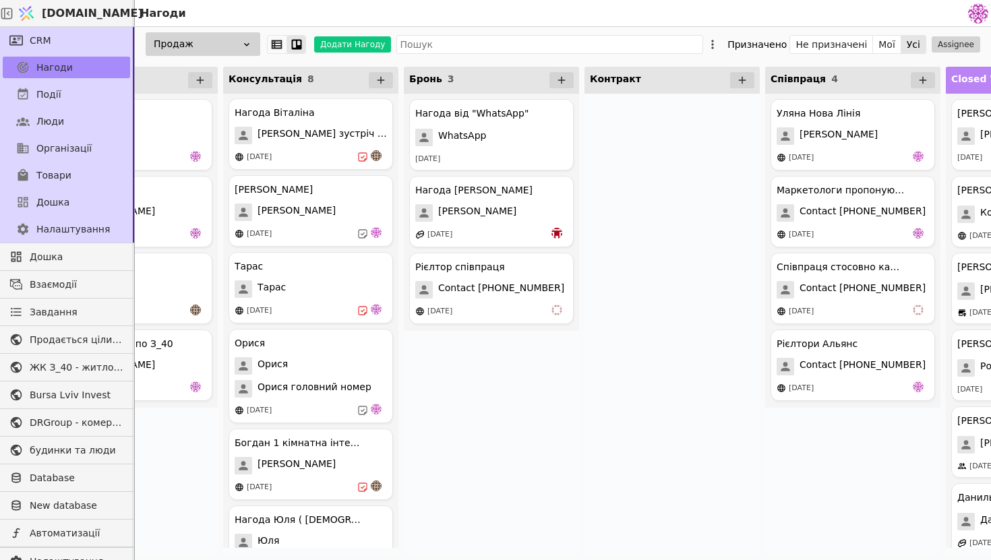
scroll to position [0, 309]
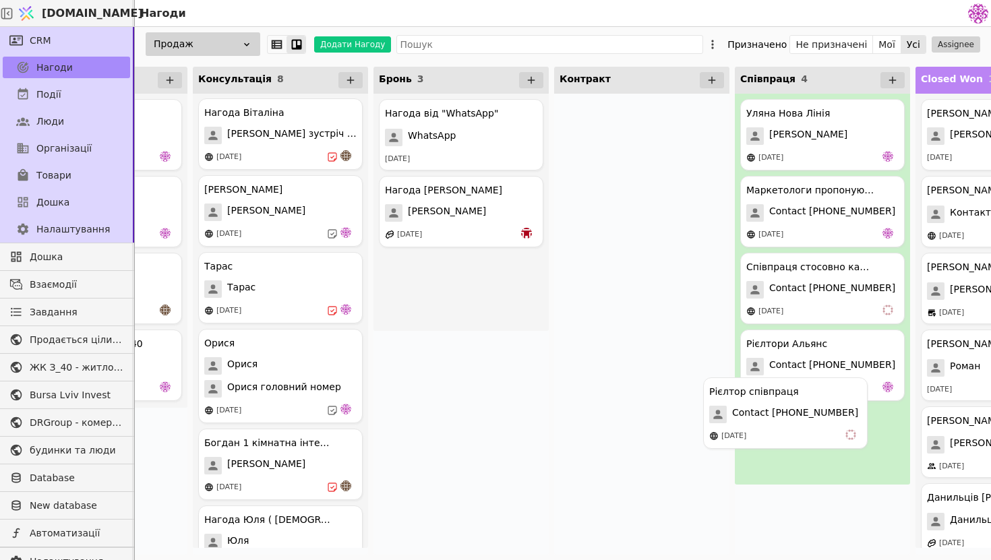
drag, startPoint x: 496, startPoint y: 297, endPoint x: 825, endPoint y: 422, distance: 351.3
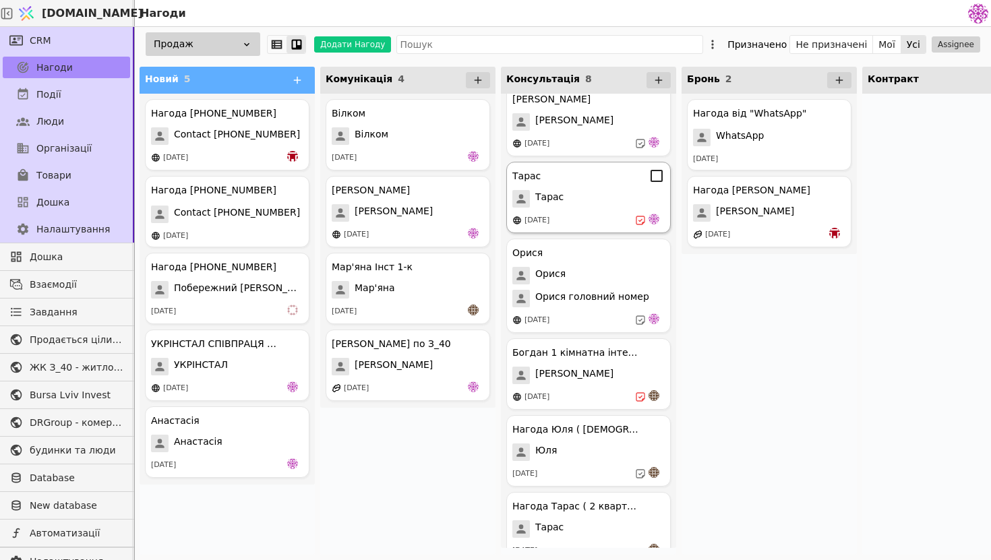
scroll to position [189, 0]
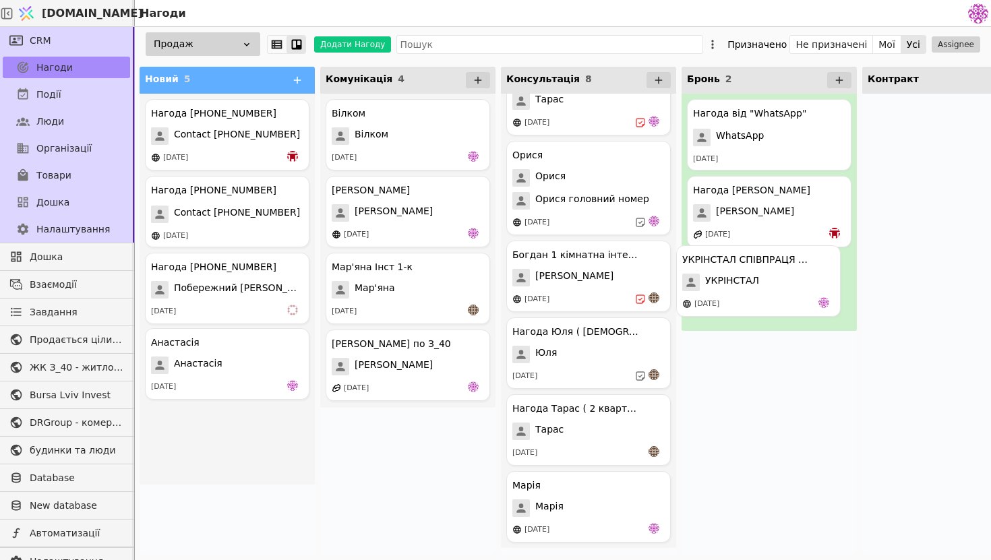
drag, startPoint x: 241, startPoint y: 366, endPoint x: 781, endPoint y: 282, distance: 546.1
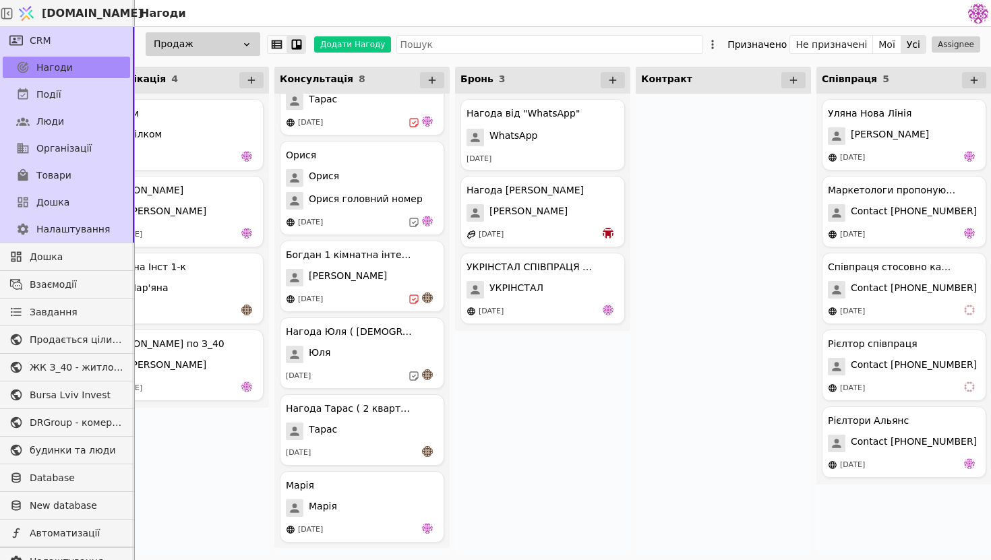
scroll to position [0, 265]
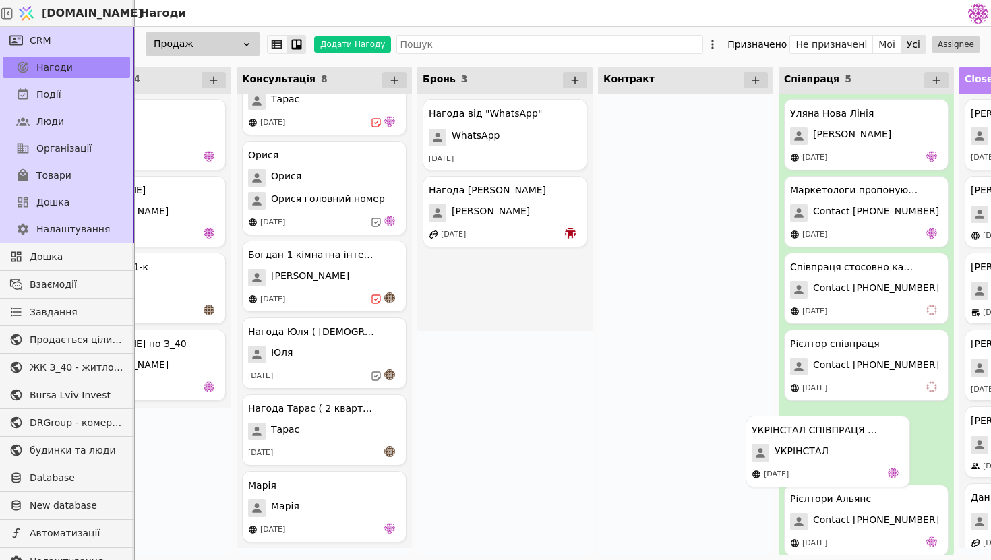
drag, startPoint x: 486, startPoint y: 262, endPoint x: 815, endPoint y: 429, distance: 369.2
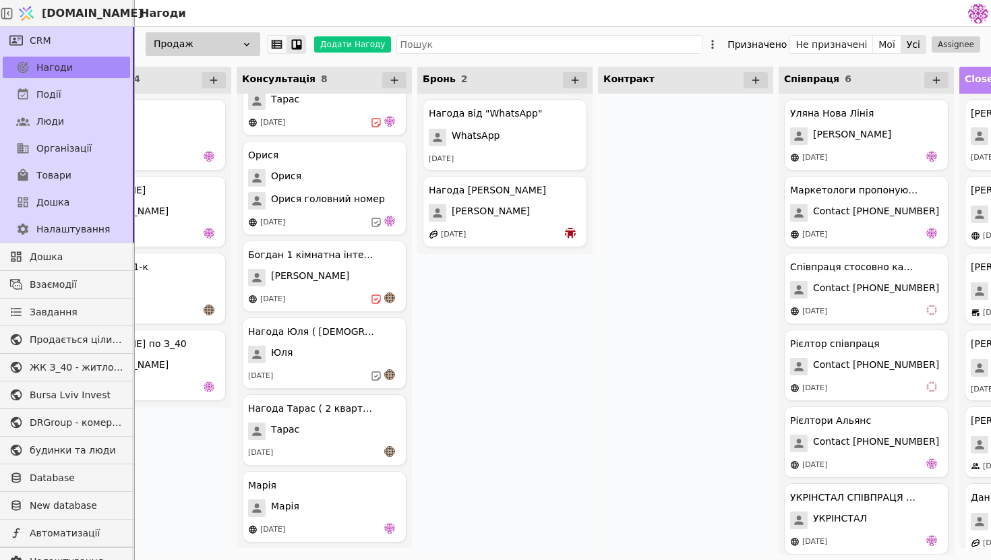
click at [621, 457] on div at bounding box center [685, 324] width 175 height 461
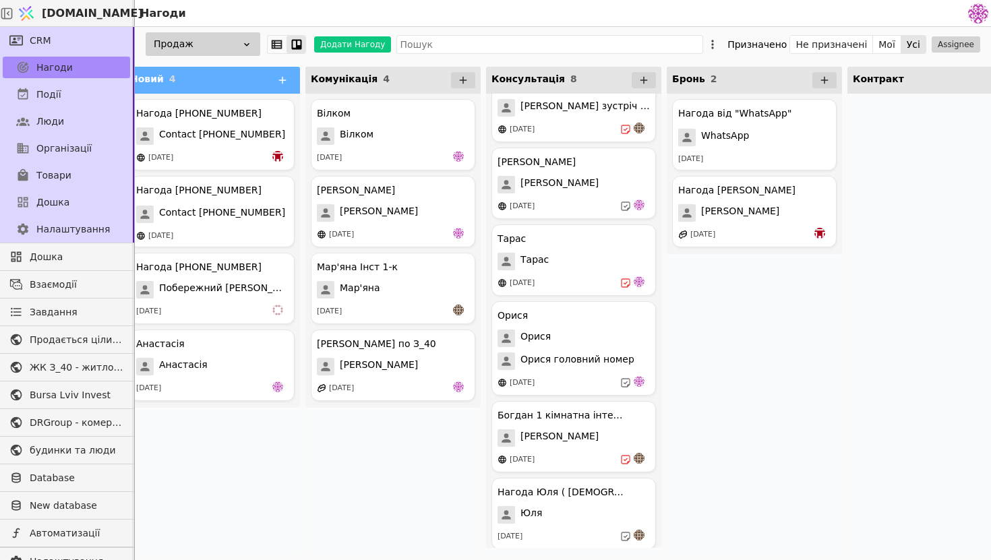
scroll to position [0, 0]
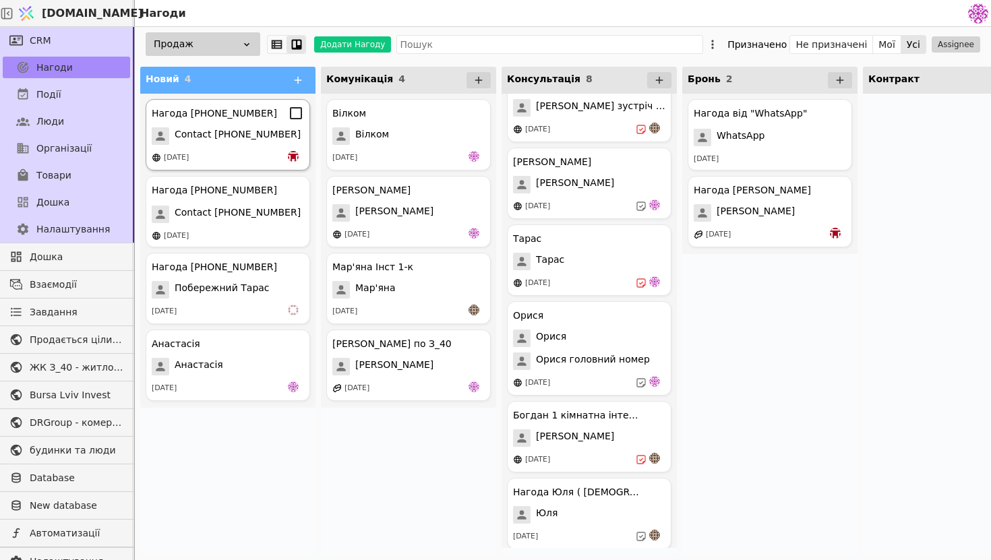
click at [273, 151] on div "[DATE]" at bounding box center [228, 157] width 152 height 13
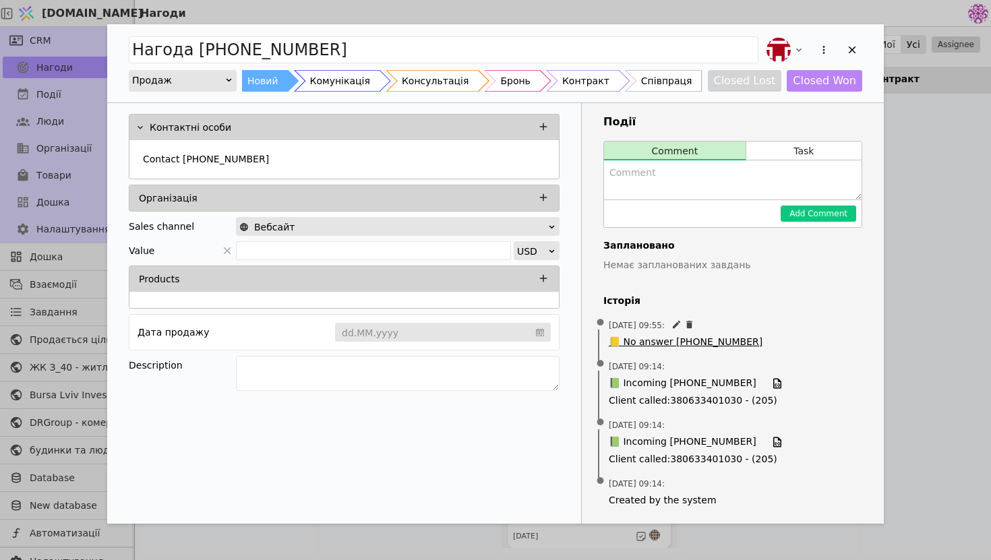
click at [645, 345] on span "📒 No answer +380674462911" at bounding box center [686, 342] width 154 height 14
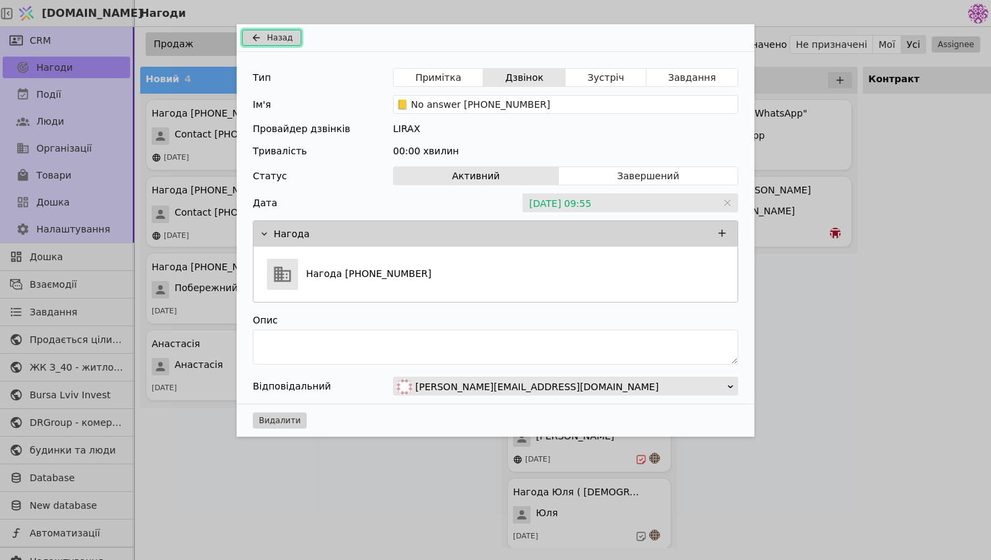
click at [264, 34] on button "Назад" at bounding box center [271, 38] width 59 height 16
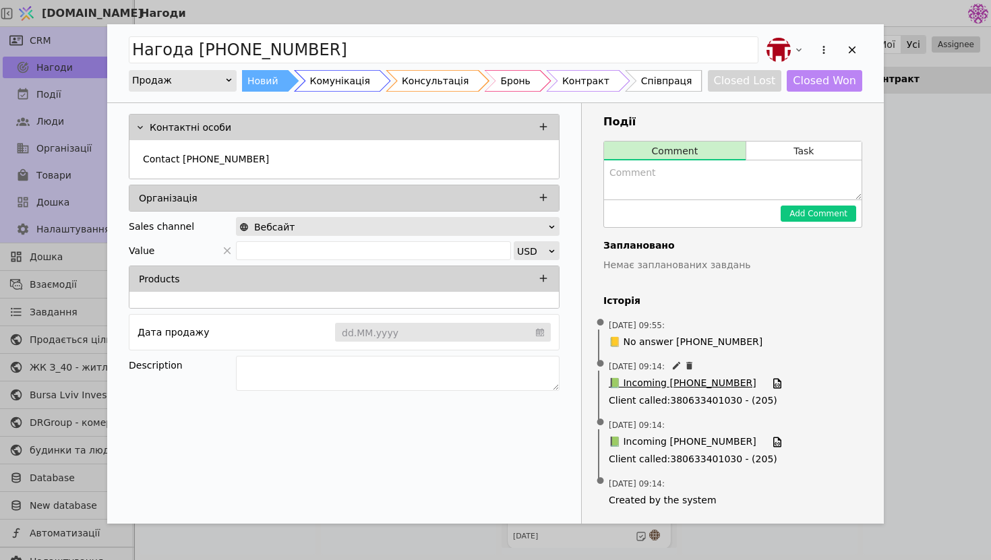
click at [688, 377] on span "📗 Incoming +380674462911" at bounding box center [683, 383] width 148 height 15
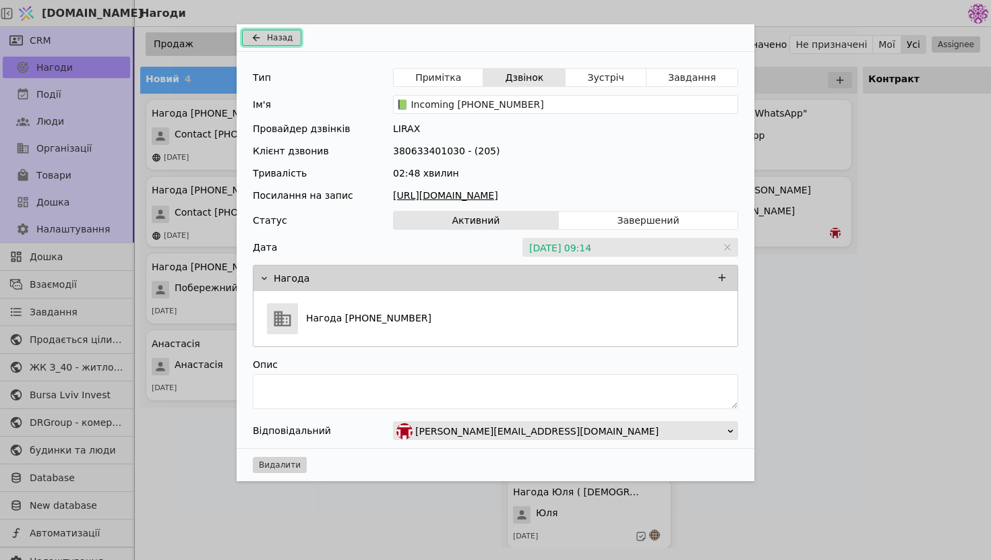
click at [266, 42] on button "Назад" at bounding box center [271, 38] width 59 height 16
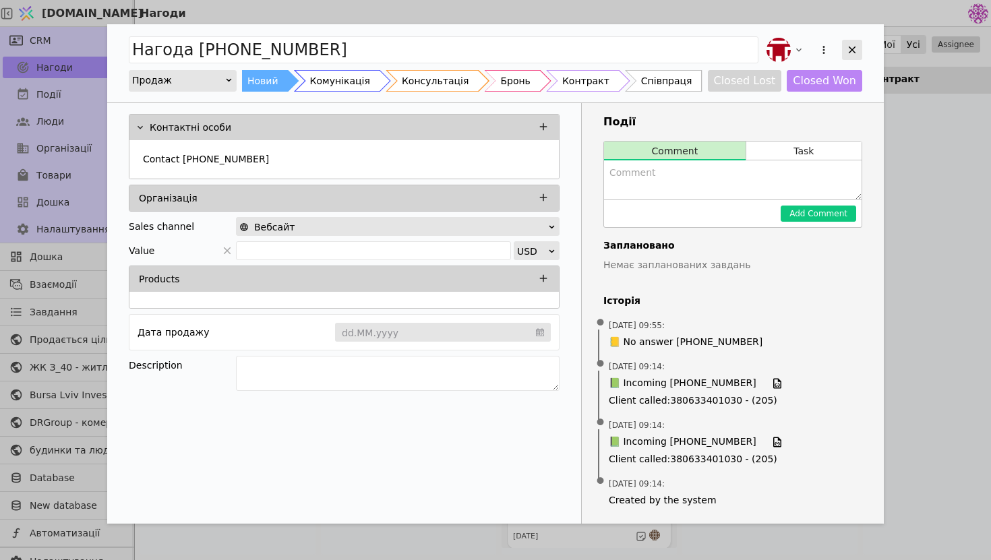
click at [848, 44] on icon "Add Opportunity" at bounding box center [852, 50] width 12 height 12
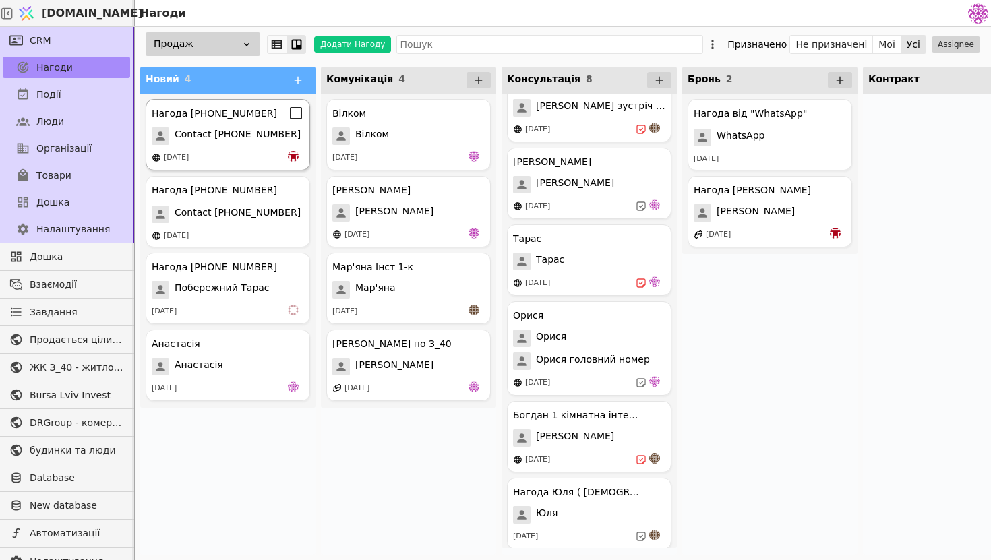
click at [277, 155] on div "[DATE]" at bounding box center [228, 157] width 152 height 13
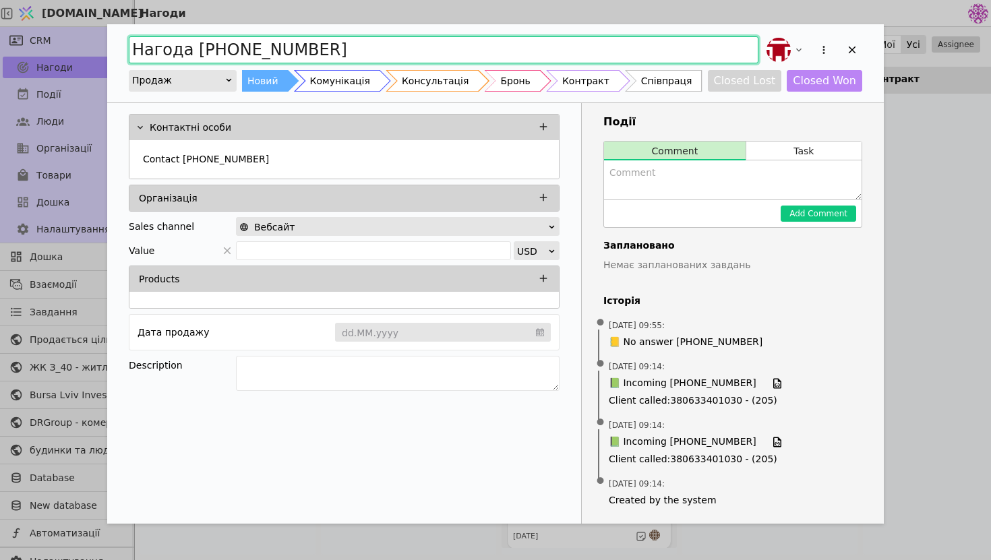
drag, startPoint x: 371, startPoint y: 56, endPoint x: 61, endPoint y: 51, distance: 310.3
click at [61, 51] on div "Нагода +380674462911 Продаж Новий Комунікація Консультація Бронь Контракт Співп…" at bounding box center [495, 280] width 991 height 560
type input "Співпраця по моноліту"
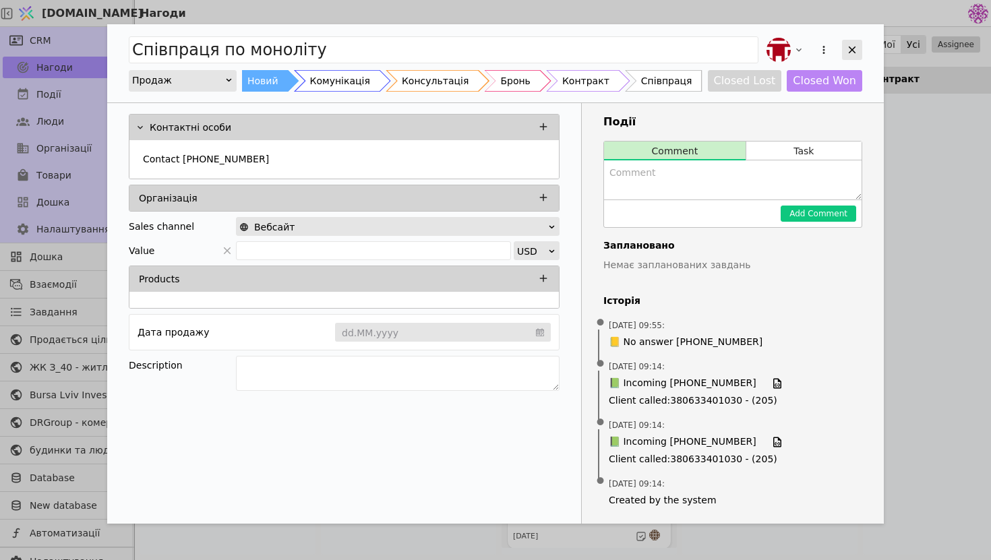
click at [852, 55] on icon "Add Opportunity" at bounding box center [852, 50] width 12 height 12
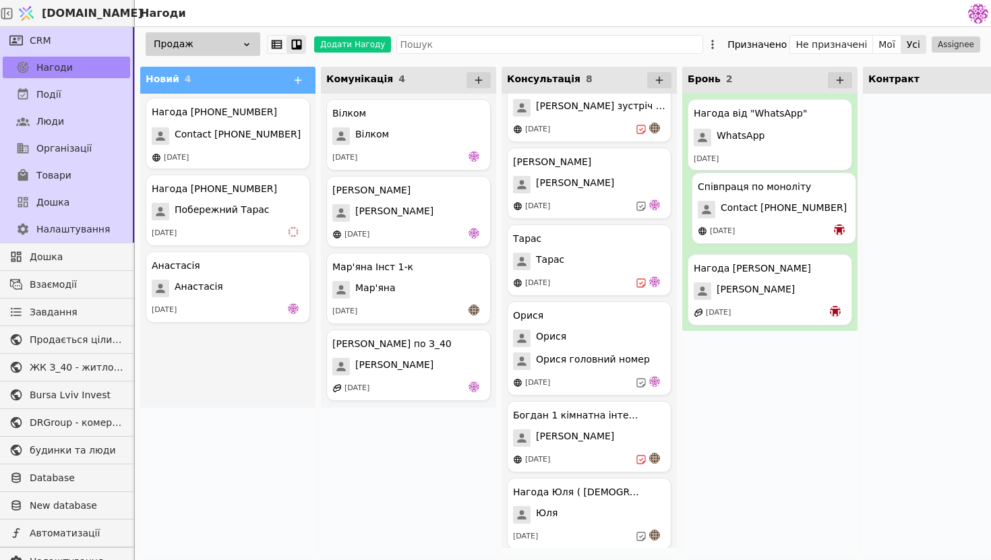
scroll to position [5, 0]
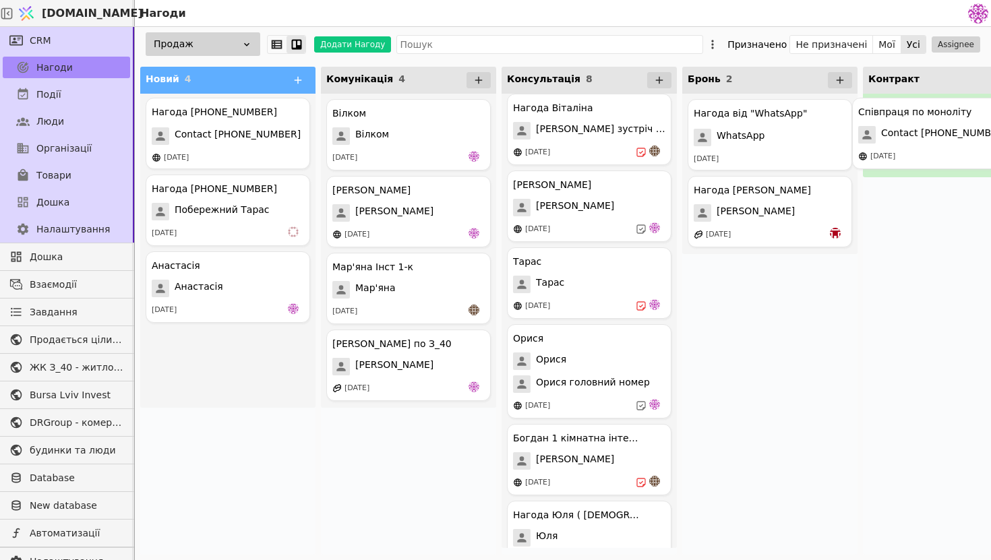
drag, startPoint x: 258, startPoint y: 156, endPoint x: 975, endPoint y: 155, distance: 716.2
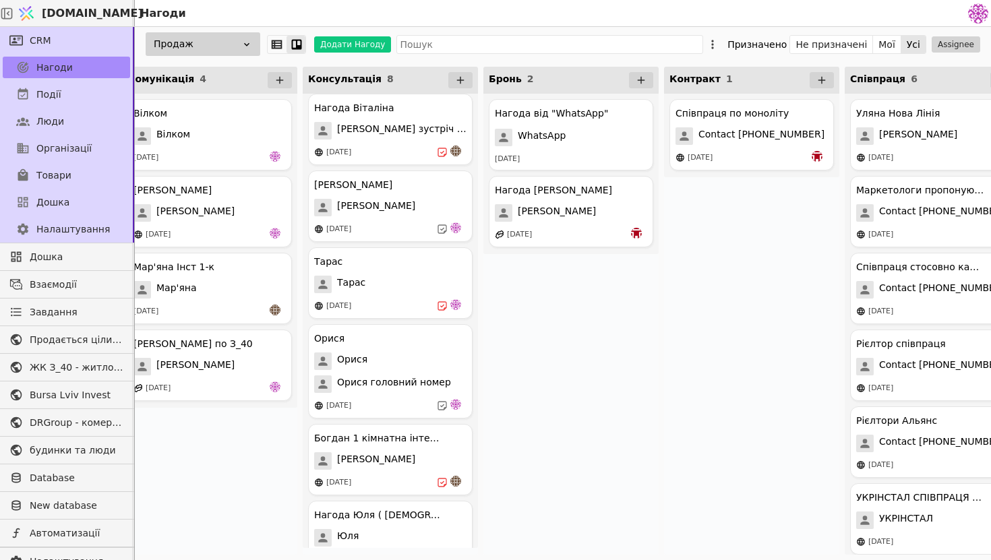
scroll to position [0, 312]
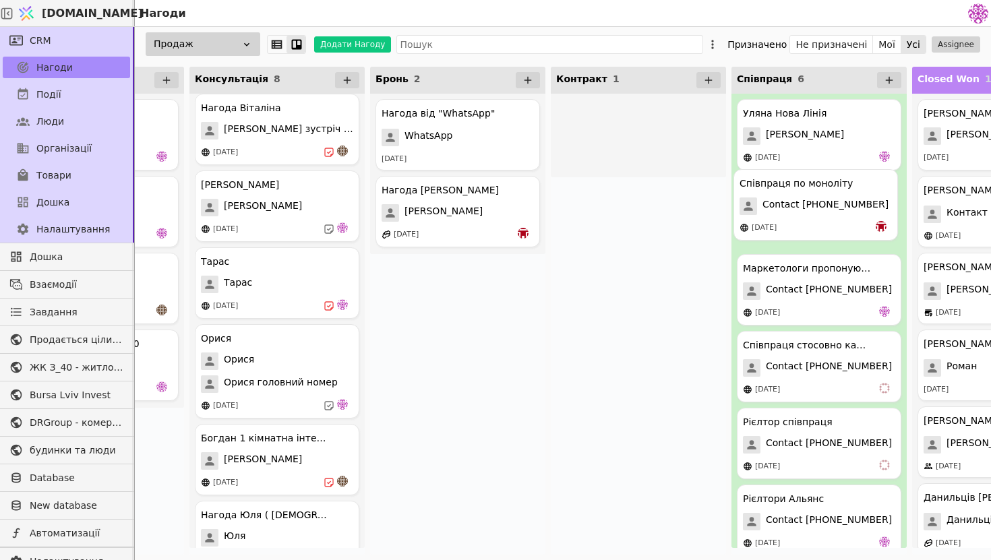
drag, startPoint x: 656, startPoint y: 154, endPoint x: 845, endPoint y: 237, distance: 206.5
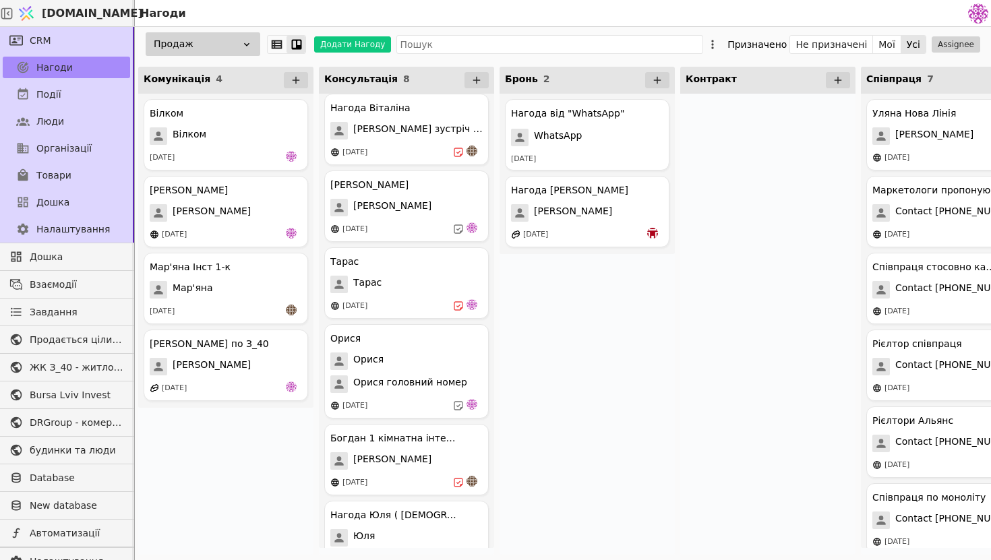
scroll to position [0, 0]
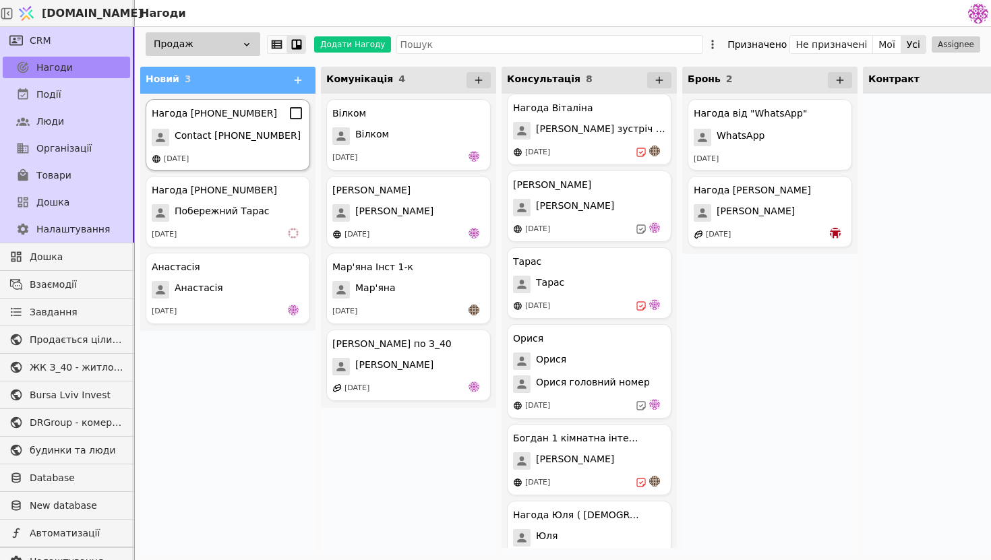
click at [245, 148] on div "Нагода [PHONE_NUMBER] Contact [PHONE_NUMBER] [DATE]" at bounding box center [228, 134] width 165 height 71
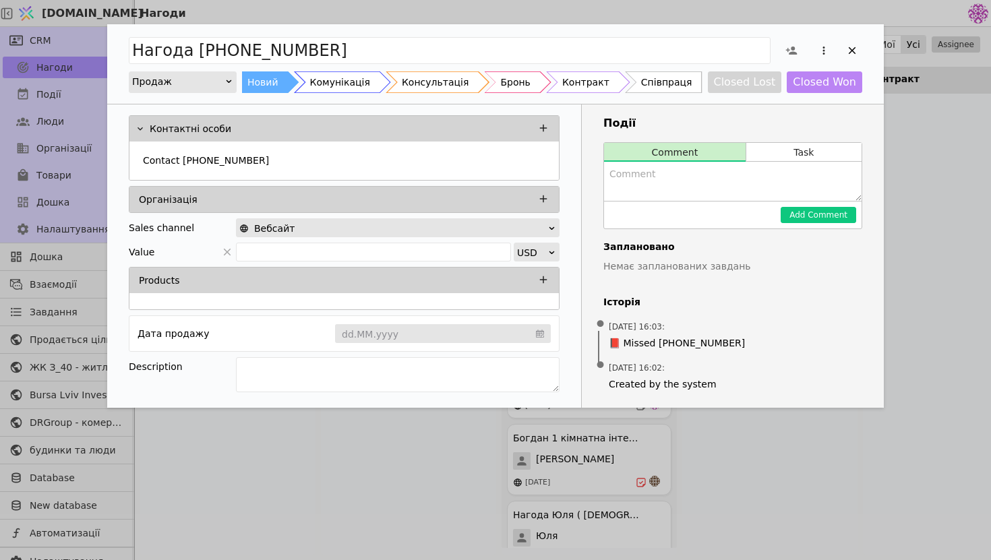
click at [571, 395] on div "Контактні особи Contact +380932561843 Організація Sales channel Вебсайт Value U…" at bounding box center [344, 256] width 474 height 303
click at [857, 49] on icon "Add Opportunity" at bounding box center [852, 51] width 12 height 12
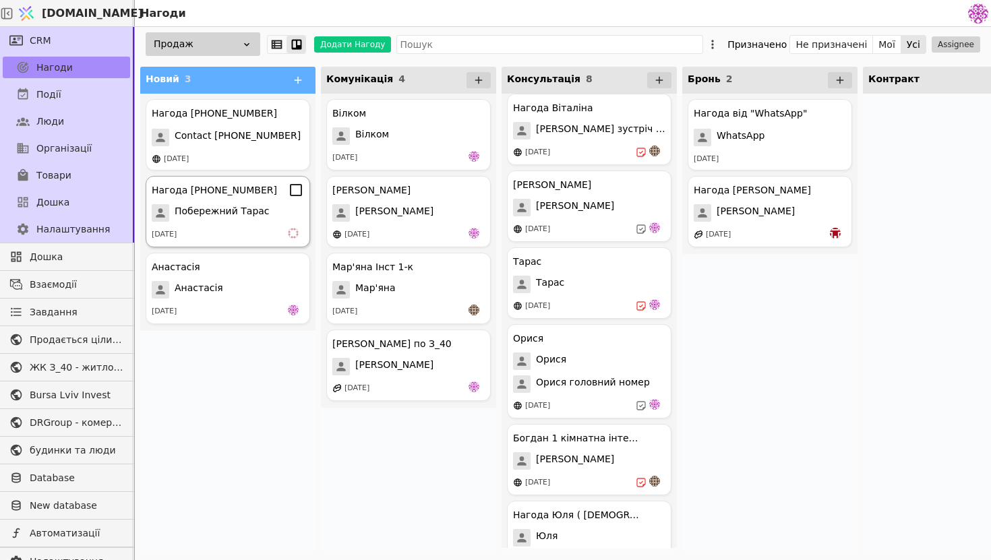
click at [268, 194] on div "Нагода [PHONE_NUMBER]" at bounding box center [228, 190] width 152 height 16
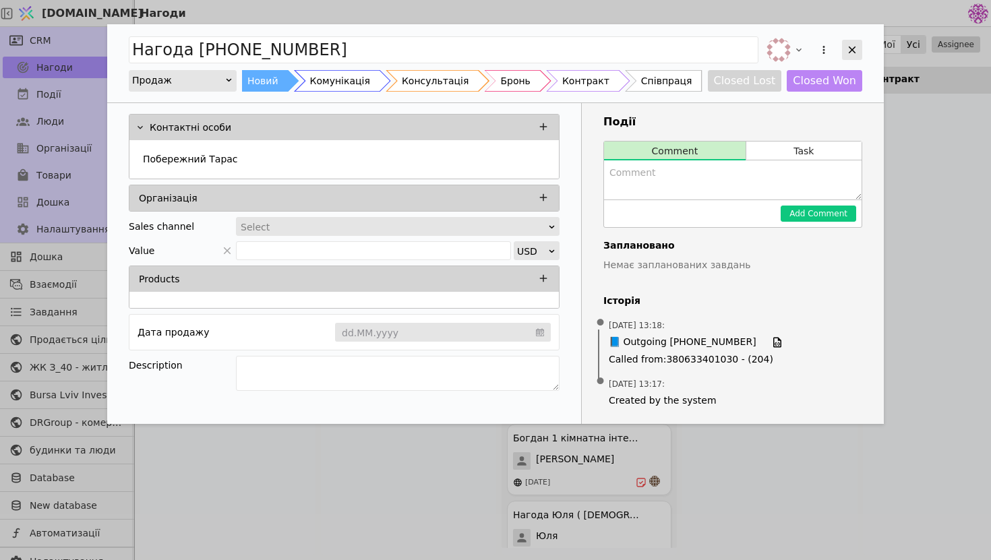
click at [857, 50] on icon "Add Opportunity" at bounding box center [852, 50] width 12 height 12
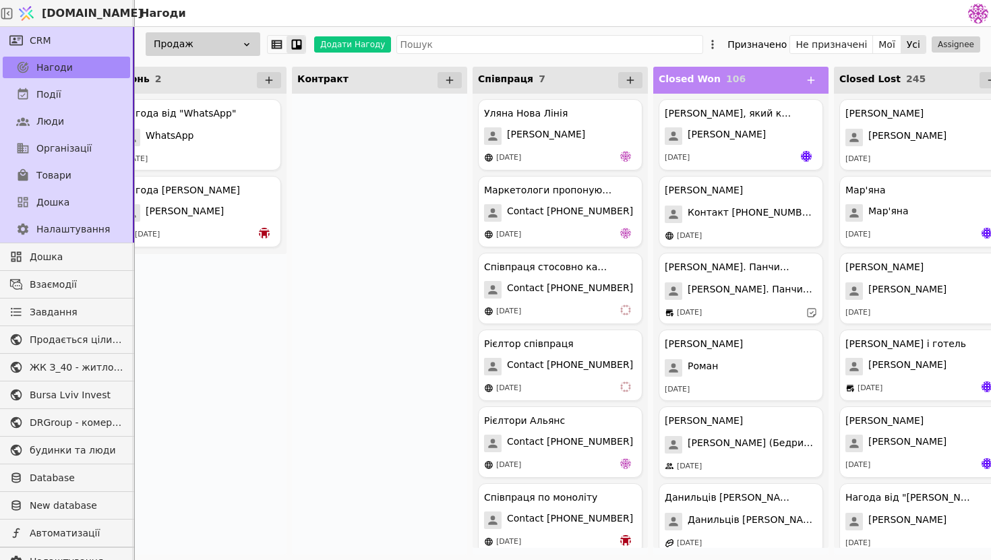
scroll to position [0, 595]
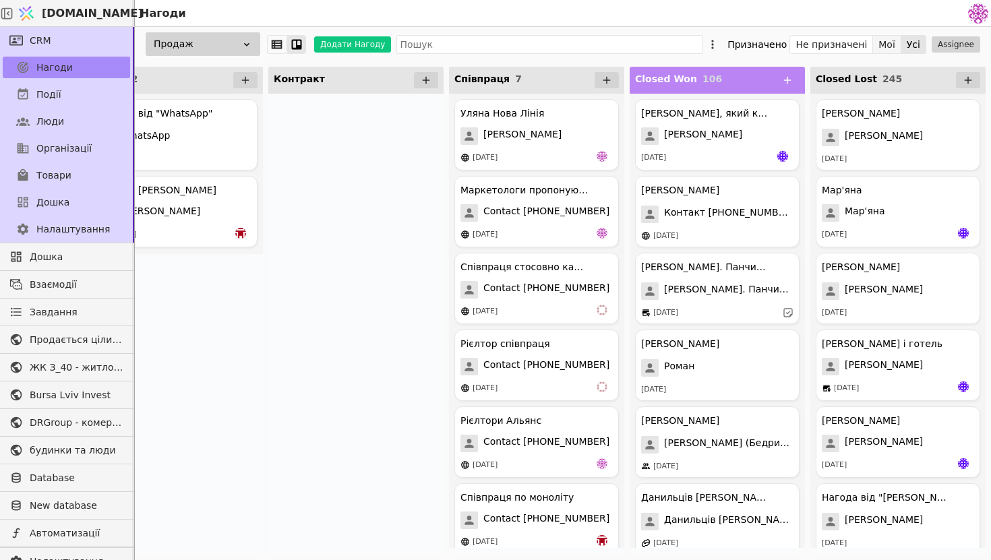
click at [883, 41] on button "Мої" at bounding box center [887, 44] width 28 height 19
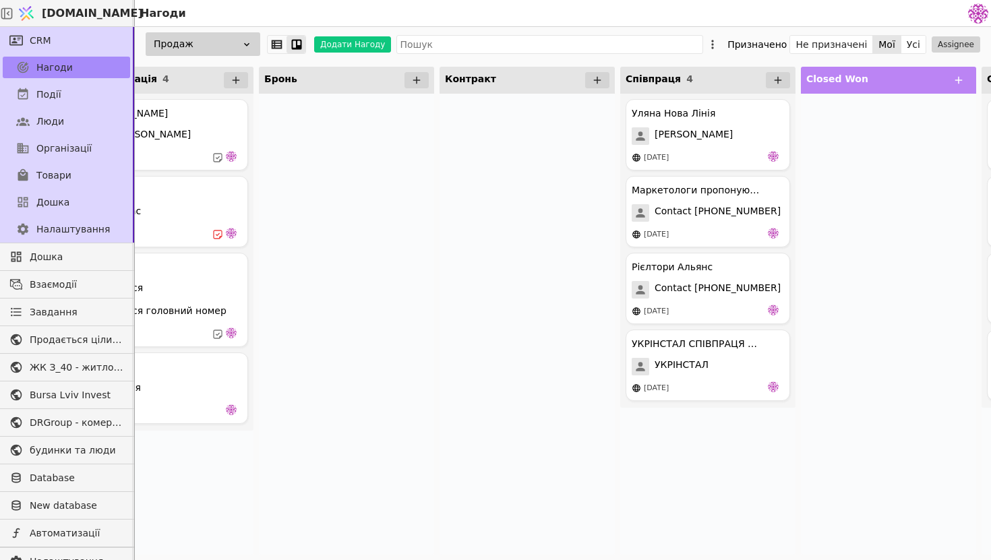
scroll to position [0, 595]
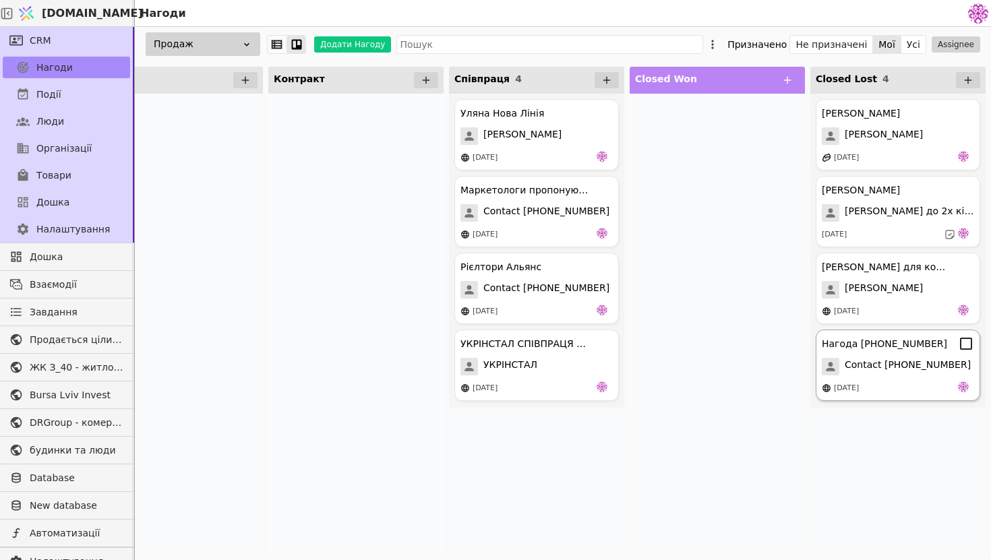
click at [894, 359] on span "Contact [PHONE_NUMBER]" at bounding box center [908, 367] width 126 height 18
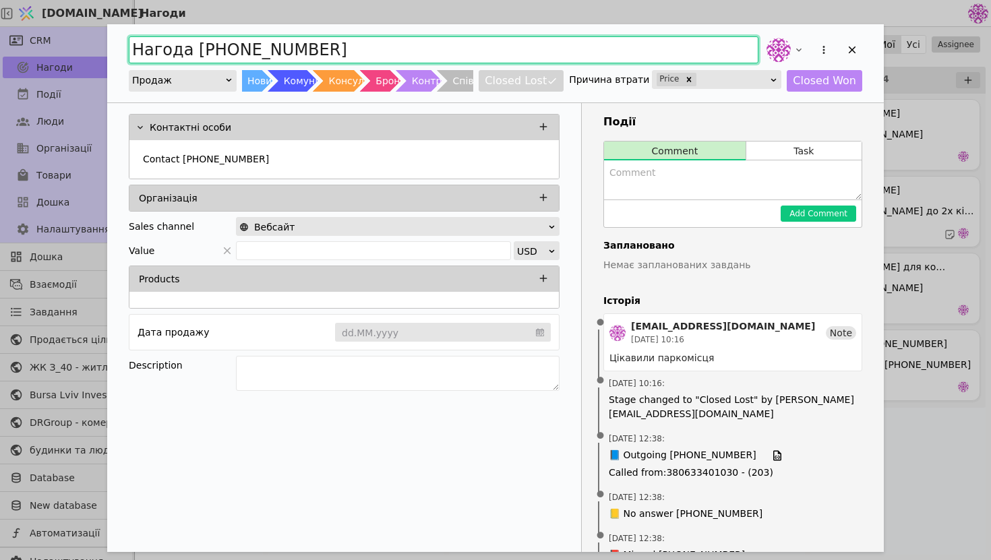
drag, startPoint x: 386, startPoint y: 49, endPoint x: 79, endPoint y: 16, distance: 309.4
click at [79, 16] on div "Нагода [PHONE_NUMBER] Продаж Новий Комунікація Консультація Бронь Контракт Спів…" at bounding box center [495, 280] width 991 height 560
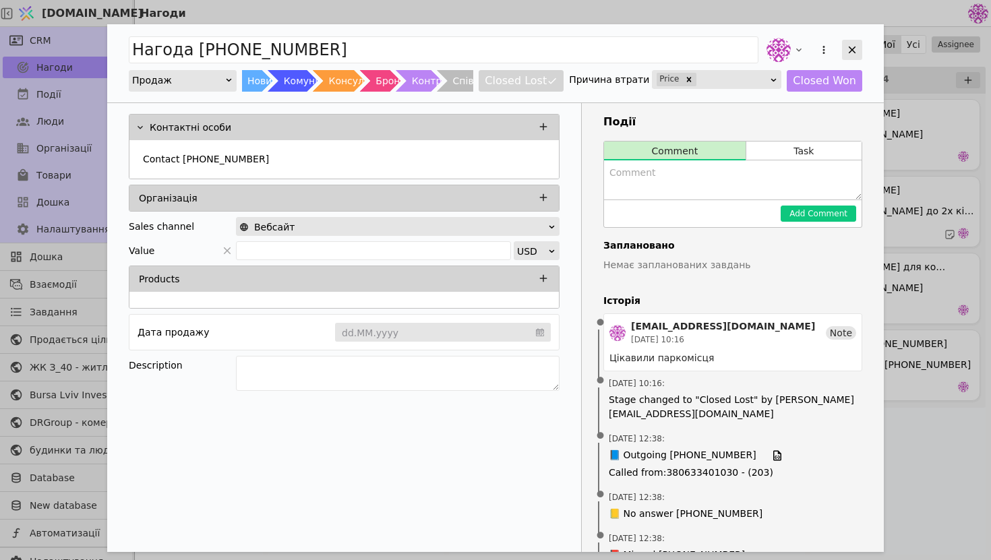
click at [853, 53] on icon "Add Opportunity" at bounding box center [852, 50] width 12 height 12
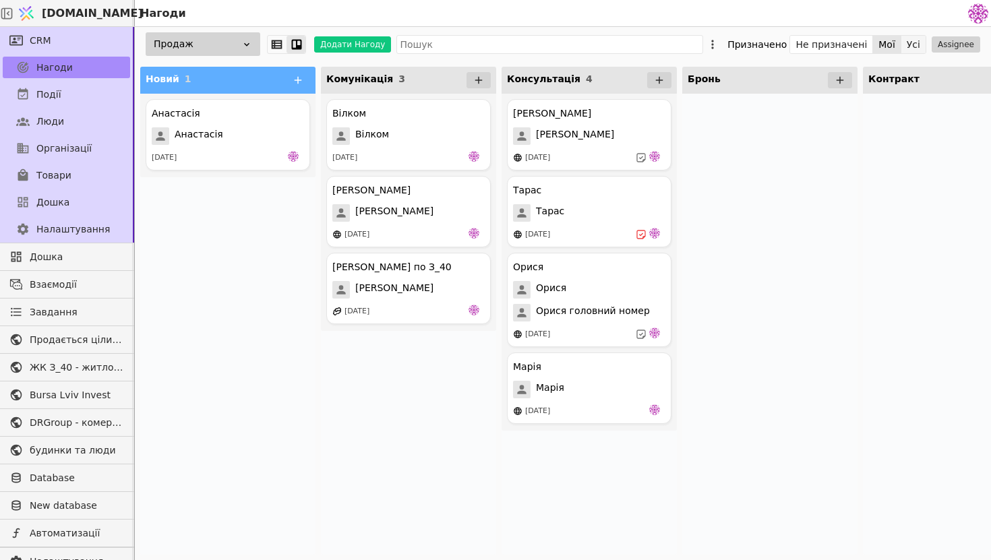
click at [919, 47] on button "Усі" at bounding box center [914, 44] width 24 height 19
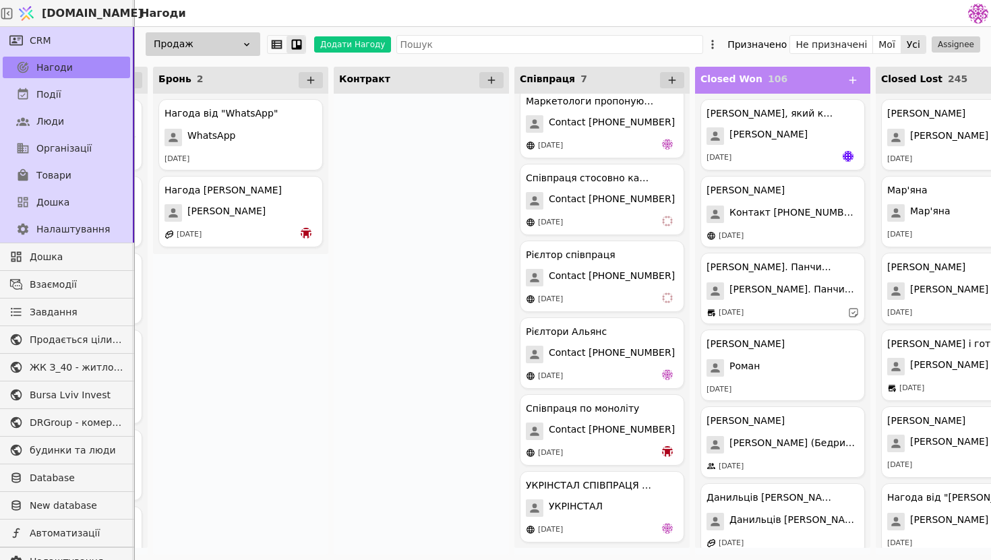
scroll to position [0, 531]
click at [896, 42] on button "Мої" at bounding box center [887, 44] width 28 height 19
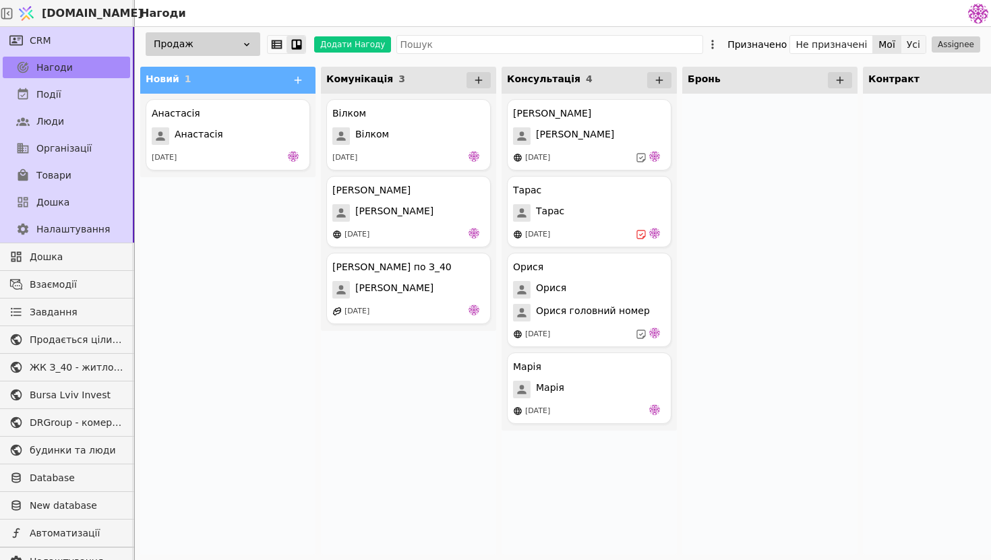
click at [919, 42] on button "Усі" at bounding box center [914, 44] width 24 height 19
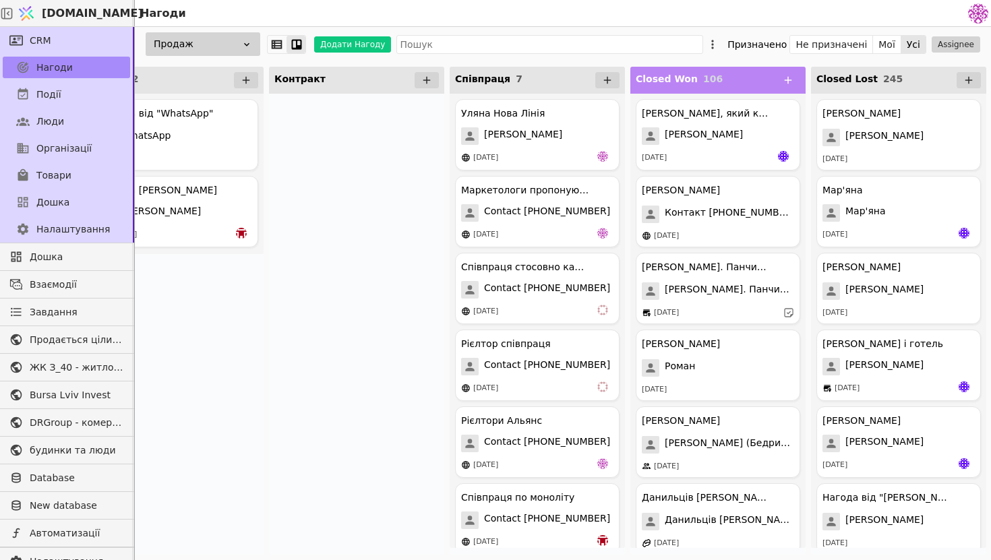
scroll to position [0, 595]
click at [894, 46] on button "Мої" at bounding box center [887, 44] width 28 height 19
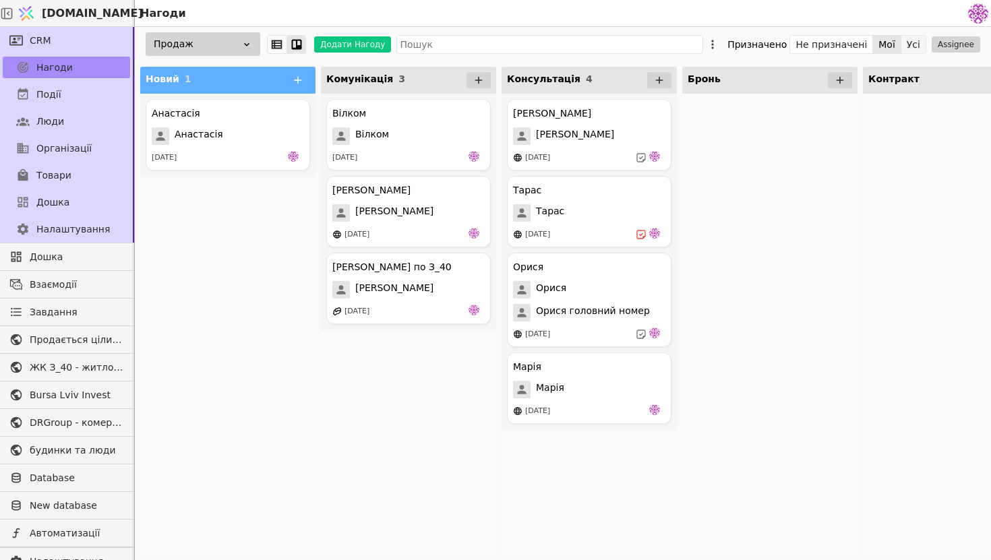
click at [917, 45] on button "Усі" at bounding box center [914, 44] width 24 height 19
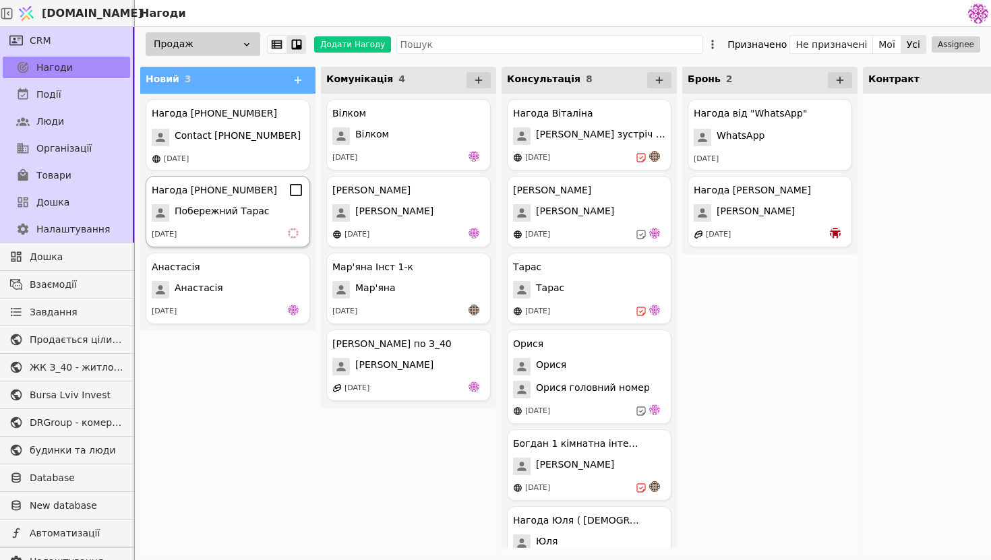
click at [245, 225] on div "Нагода +380675520123 Побережний Тарас 23.08.2025" at bounding box center [228, 211] width 165 height 71
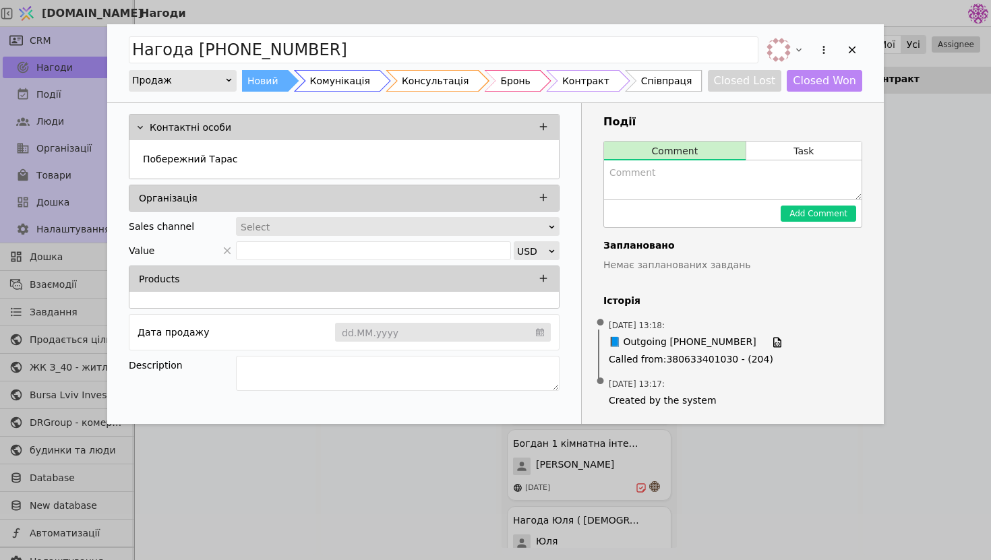
click at [966, 190] on div "Нагода +380675520123 Продаж Новий Комунікація Консультація Бронь Контракт Співп…" at bounding box center [495, 280] width 991 height 560
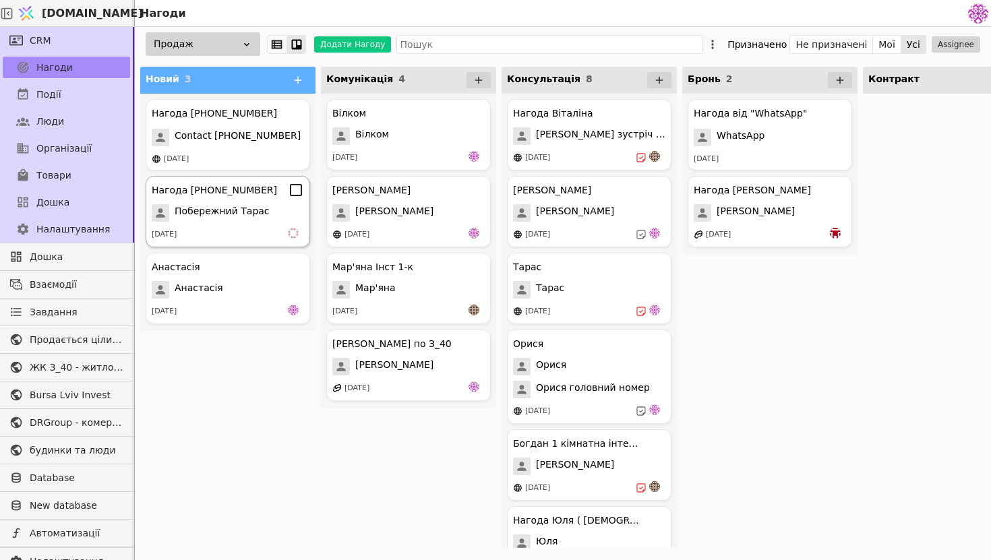
click at [256, 195] on div "Нагода [PHONE_NUMBER]" at bounding box center [214, 190] width 125 height 14
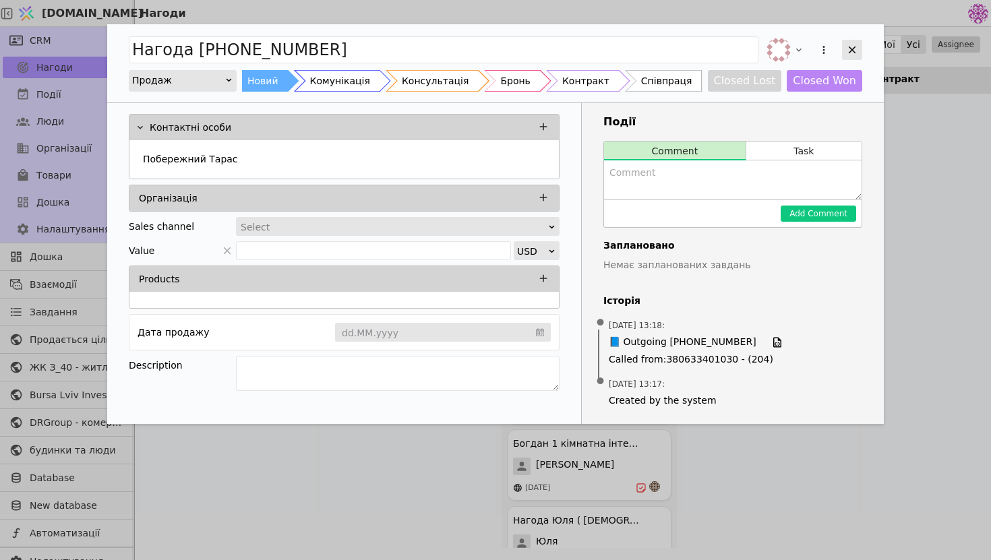
click at [852, 58] on div "Add Opportunity" at bounding box center [852, 50] width 20 height 20
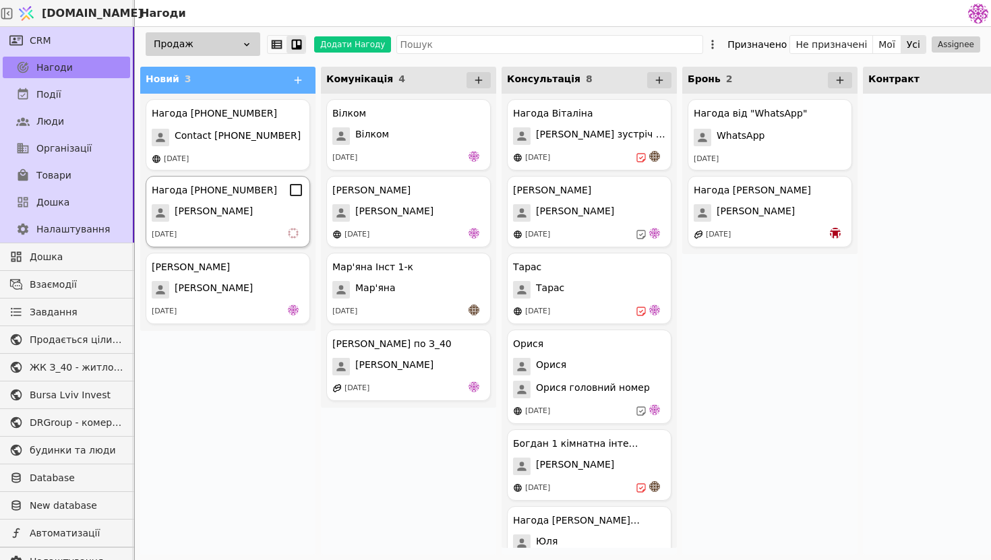
click at [219, 238] on div "[DATE]" at bounding box center [228, 234] width 152 height 13
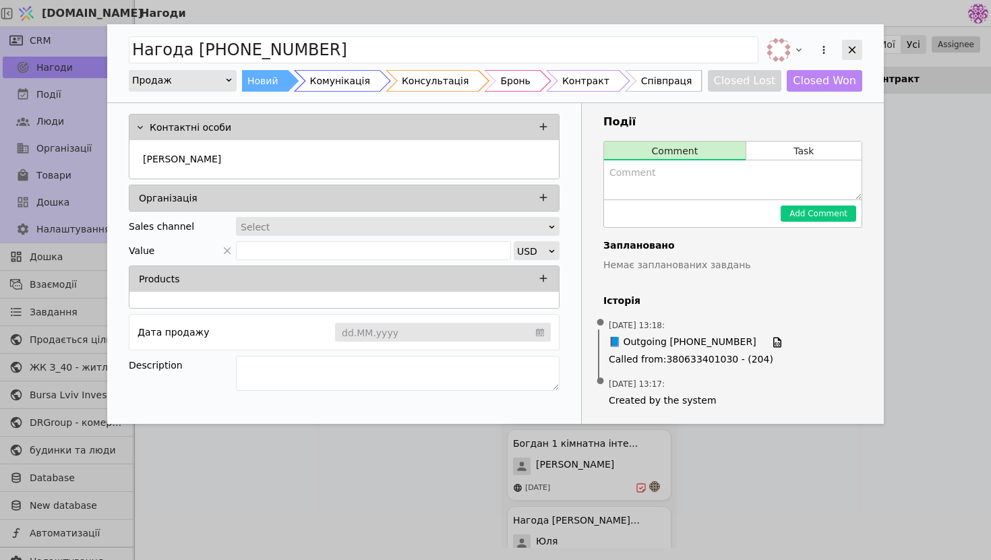
click at [856, 40] on div "Add Opportunity" at bounding box center [852, 50] width 20 height 20
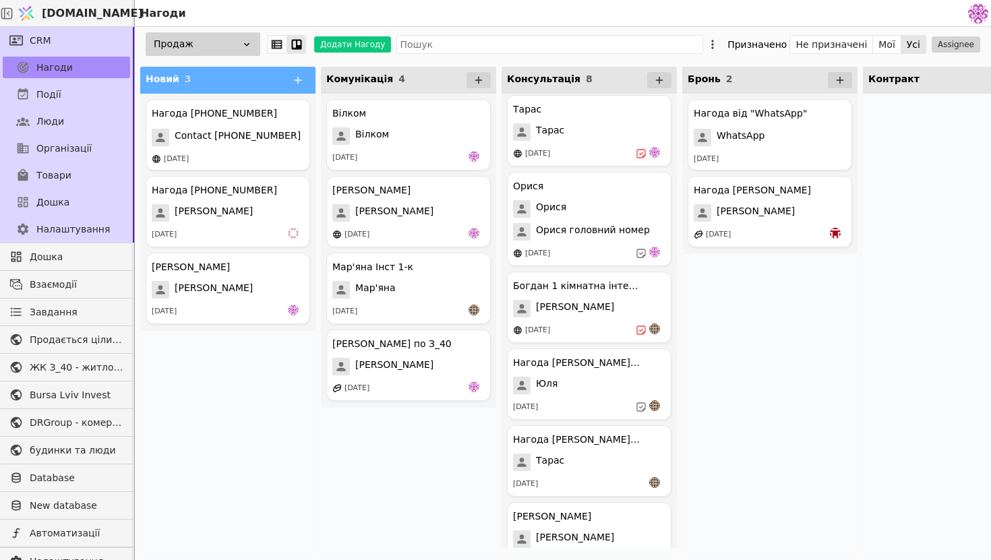
scroll to position [189, 0]
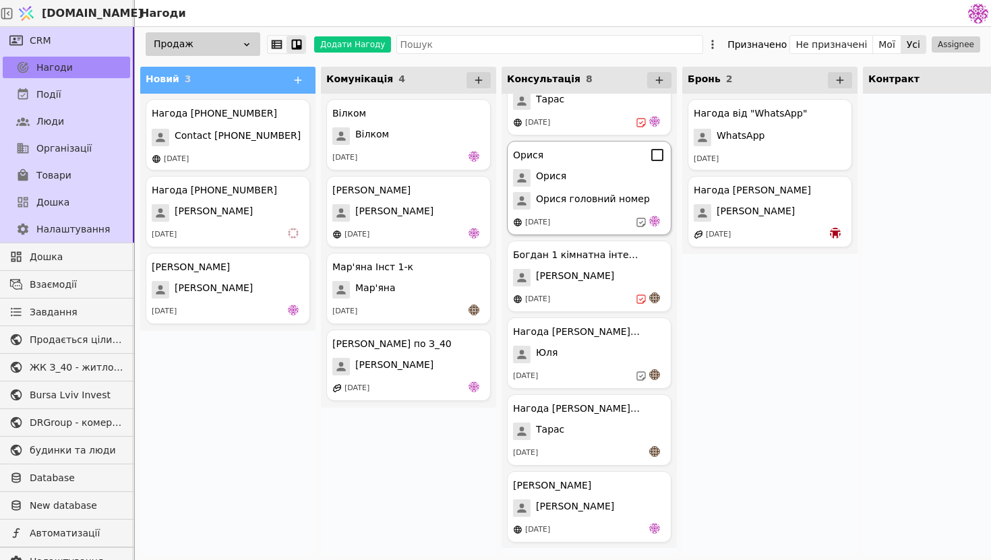
click at [591, 216] on div "[DATE]" at bounding box center [589, 222] width 152 height 13
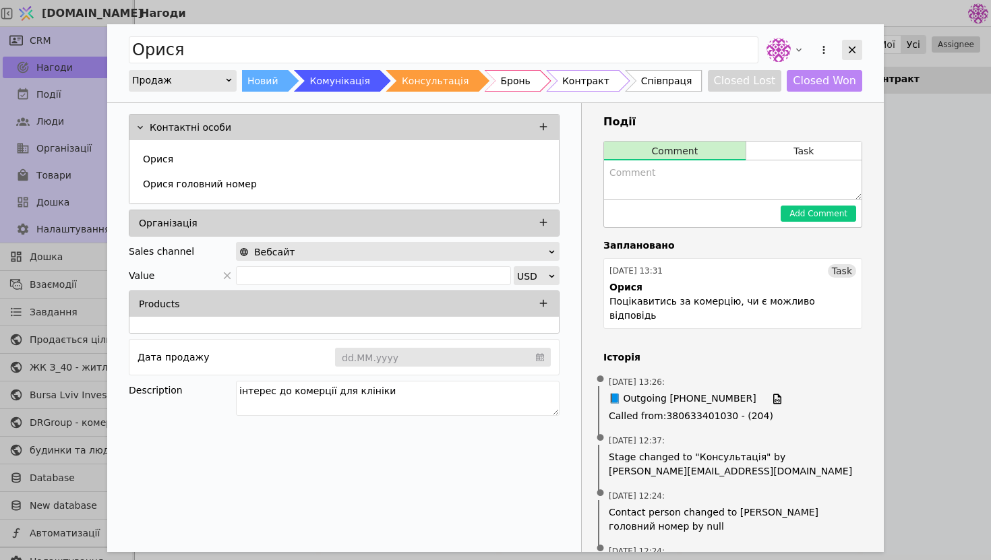
click at [847, 57] on div "Add Opportunity" at bounding box center [852, 50] width 20 height 20
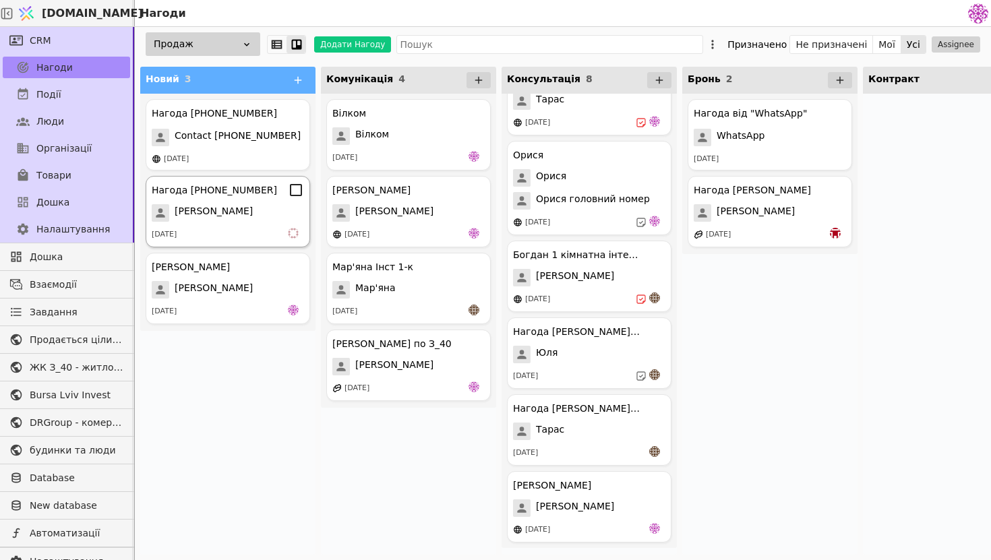
click at [277, 216] on div "Побережний Тарас" at bounding box center [228, 213] width 152 height 18
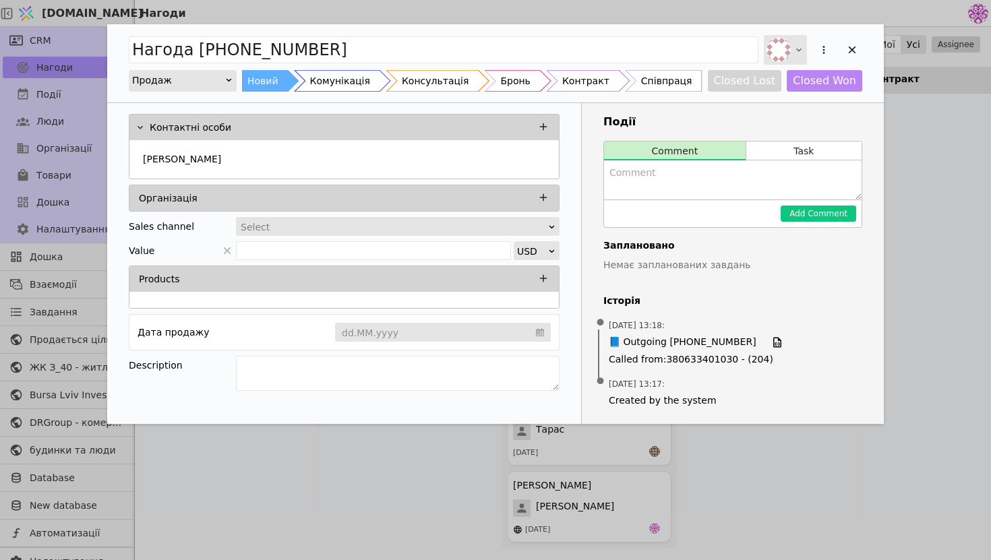
click at [791, 55] on div "Add Opportunity" at bounding box center [785, 50] width 43 height 30
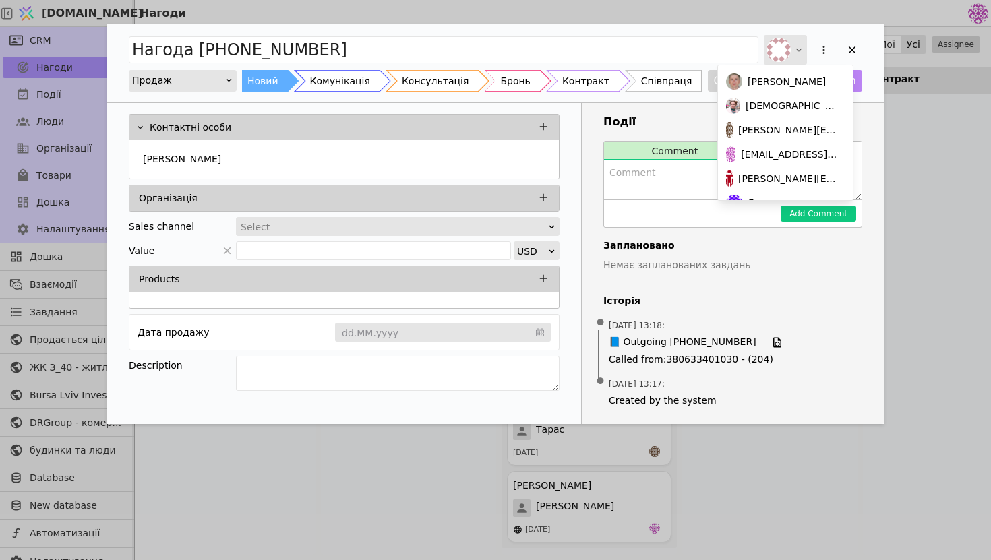
click at [795, 40] on div "Add Opportunity" at bounding box center [785, 50] width 43 height 30
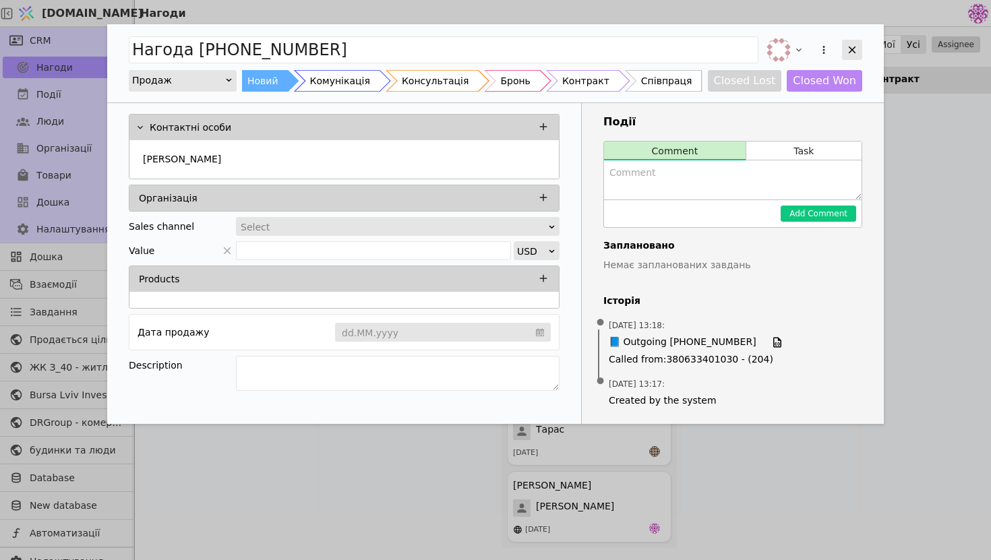
click at [856, 49] on icon "Add Opportunity" at bounding box center [852, 50] width 12 height 12
click at [828, 42] on button "Add Opportunity" at bounding box center [824, 49] width 19 height 19
click at [844, 46] on div "Add Opportunity" at bounding box center [852, 50] width 20 height 20
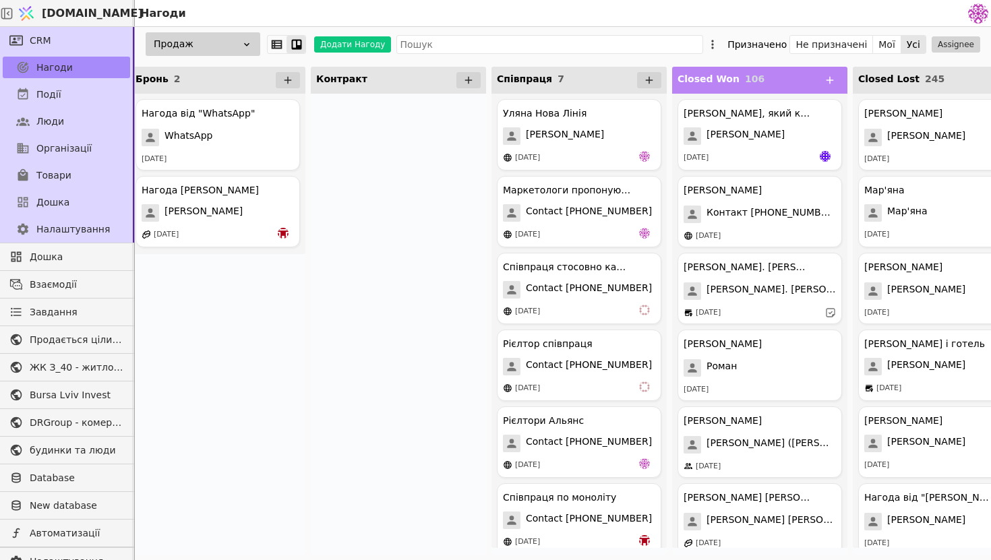
scroll to position [0, 595]
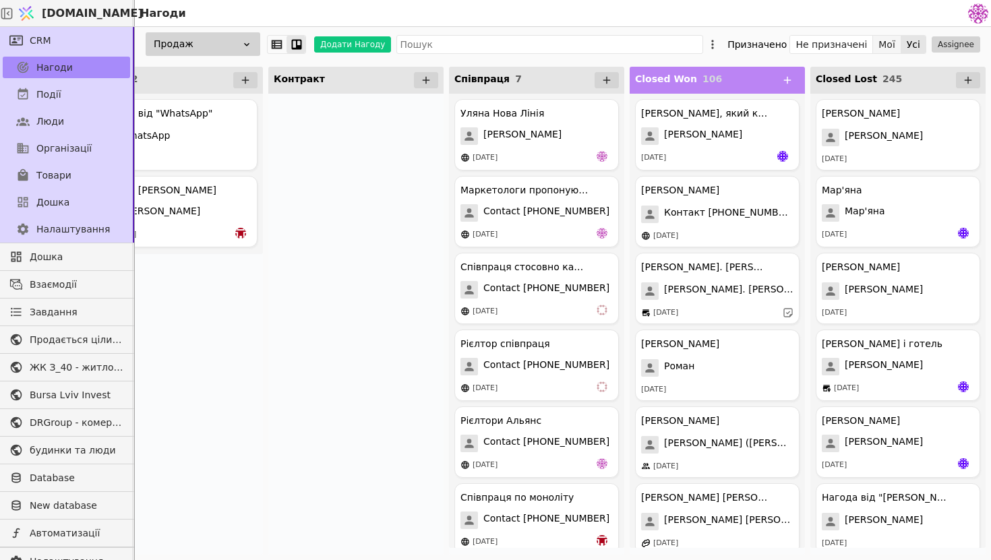
click at [892, 39] on button "Мої" at bounding box center [887, 44] width 28 height 19
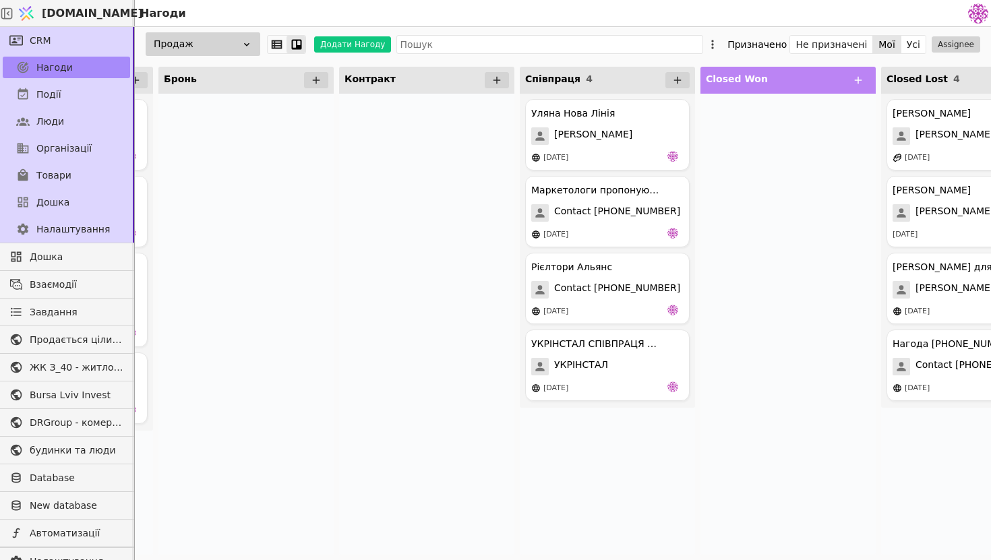
scroll to position [0, 595]
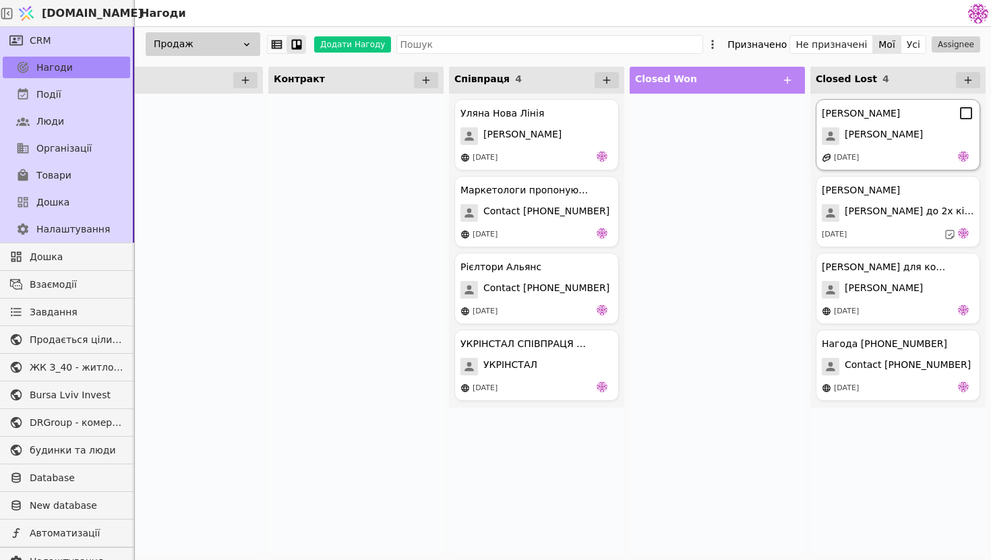
click at [879, 149] on div "Володимир Володимир 08.08.2025" at bounding box center [898, 134] width 165 height 71
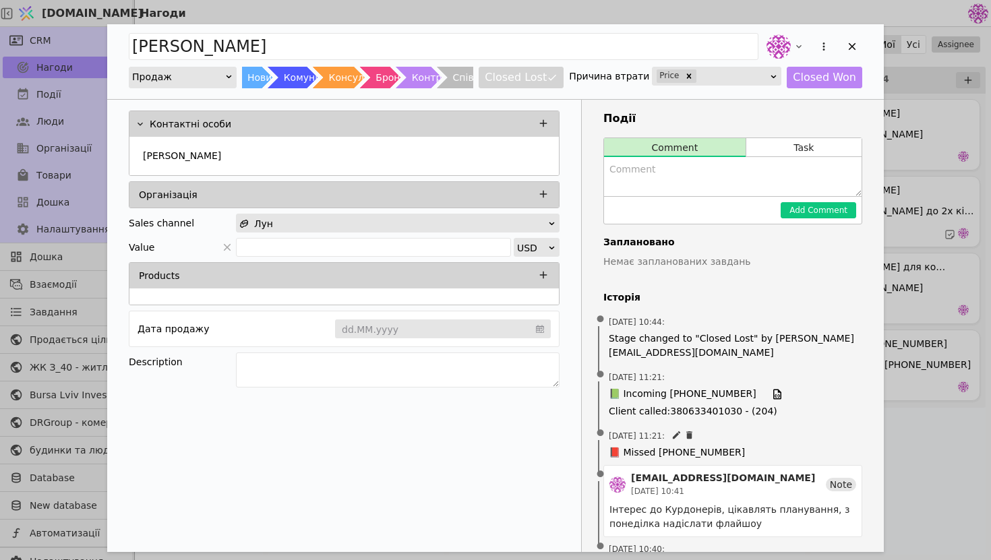
scroll to position [254, 0]
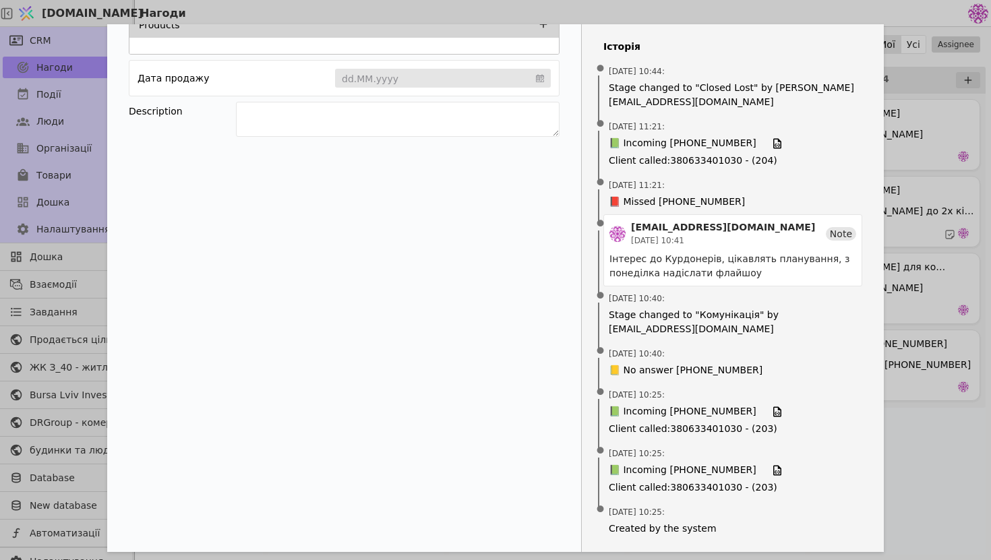
click at [931, 488] on div "[PERSON_NAME] Новий Комунікація Консультація Бронь Контракт Співпраця Closed Lo…" at bounding box center [495, 280] width 991 height 560
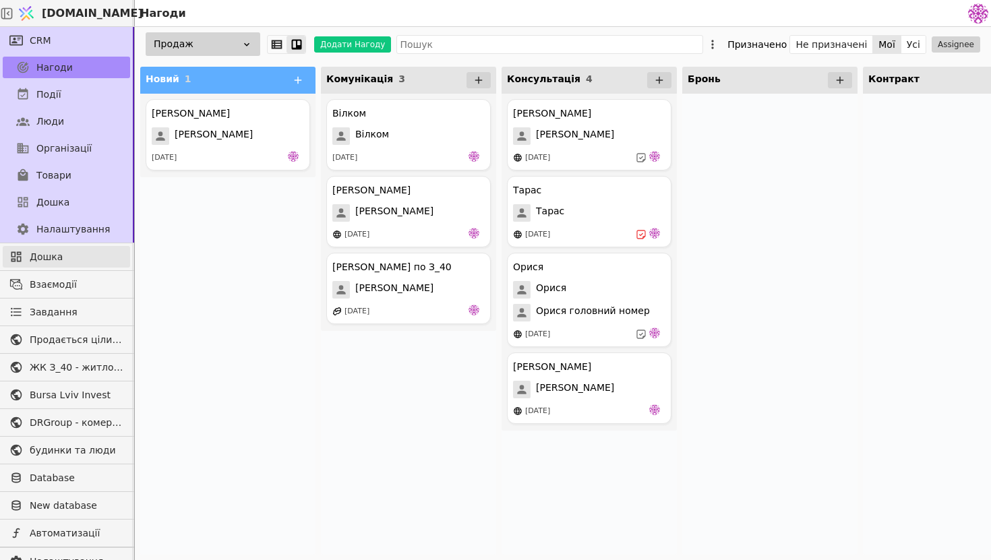
click at [67, 258] on span "Дошка" at bounding box center [77, 257] width 94 height 14
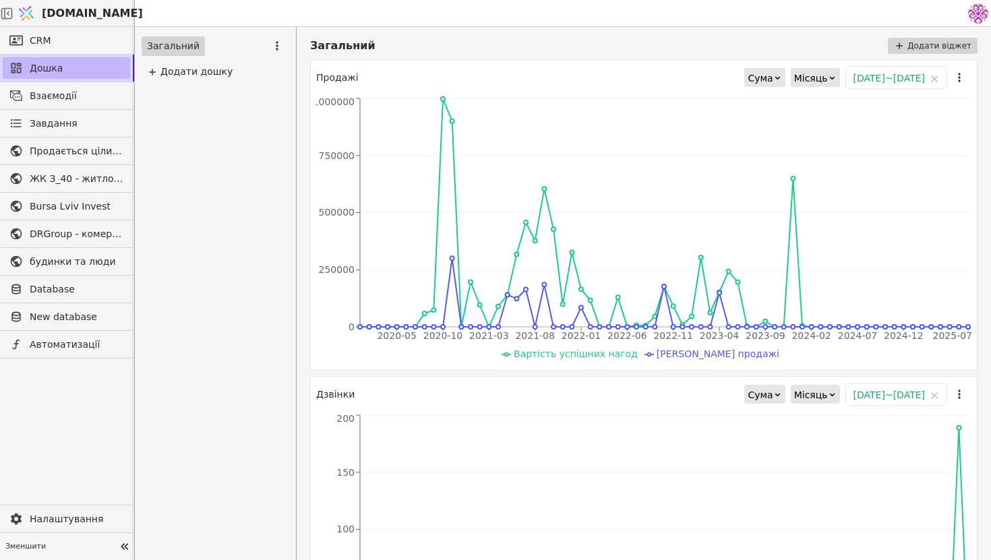
click at [84, 66] on span "Дошка" at bounding box center [77, 68] width 94 height 14
click at [71, 43] on link "CRM" at bounding box center [66, 41] width 127 height 22
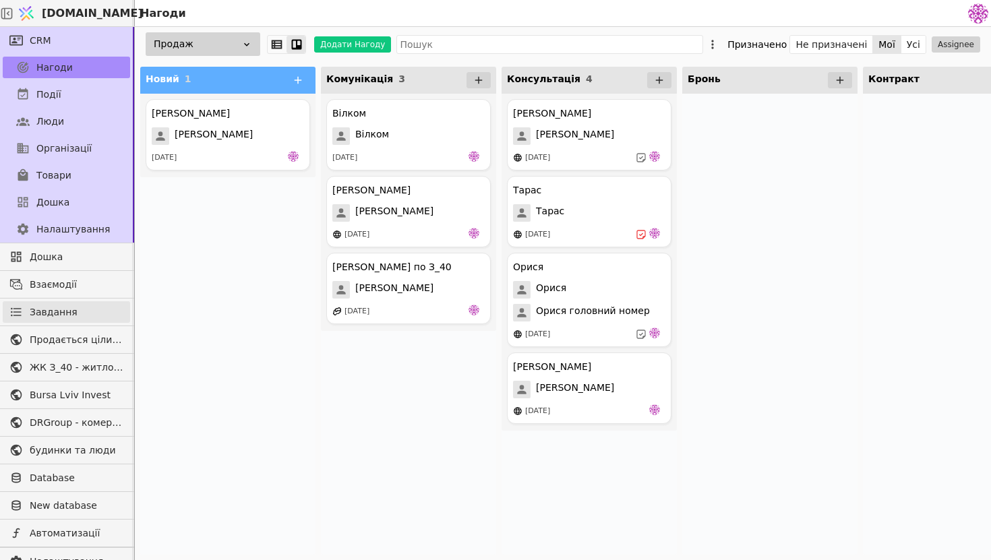
click at [40, 308] on span "Завдання" at bounding box center [54, 313] width 48 height 14
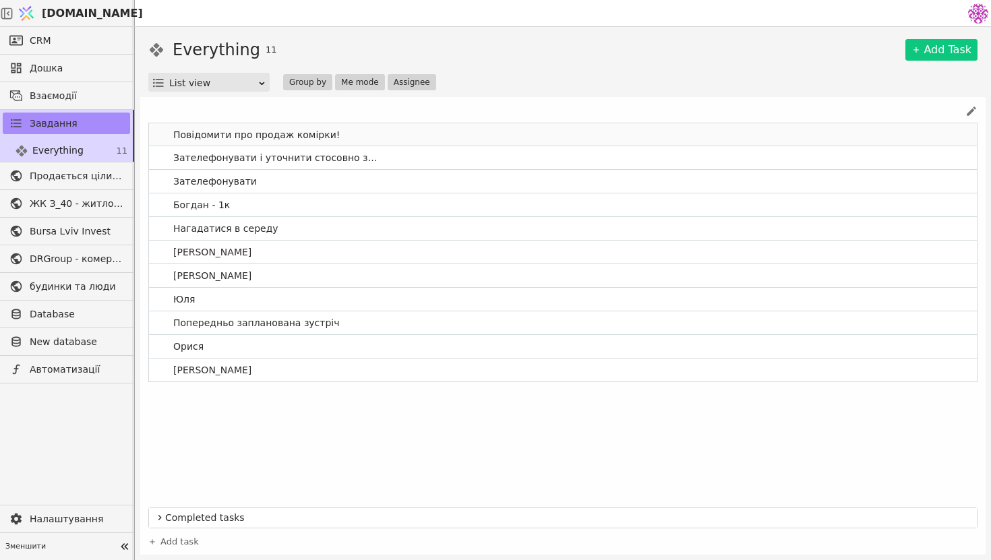
click at [158, 130] on link "Повідомити про продаж комірки!" at bounding box center [563, 134] width 828 height 23
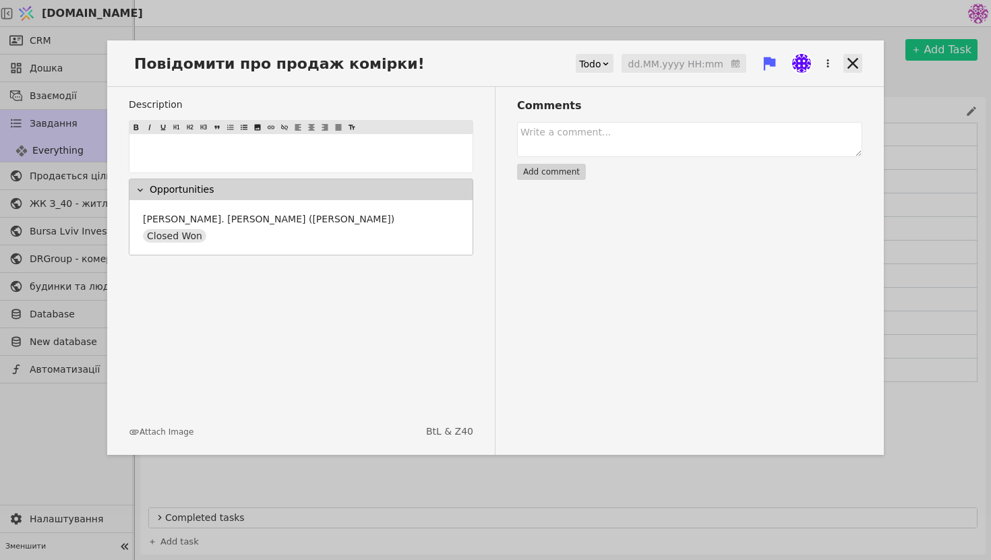
click at [852, 69] on icon at bounding box center [853, 63] width 19 height 19
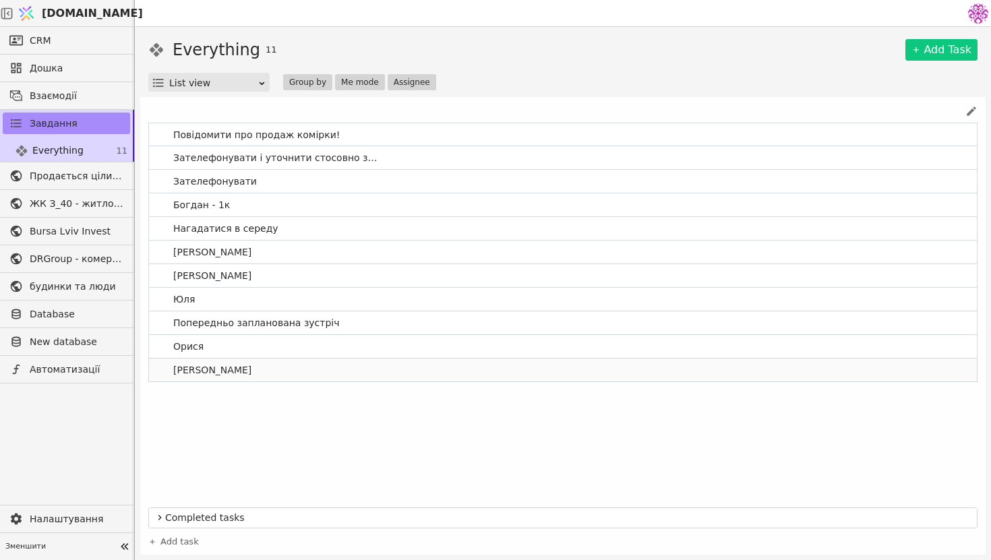
click at [351, 372] on link "[PERSON_NAME]" at bounding box center [563, 370] width 828 height 23
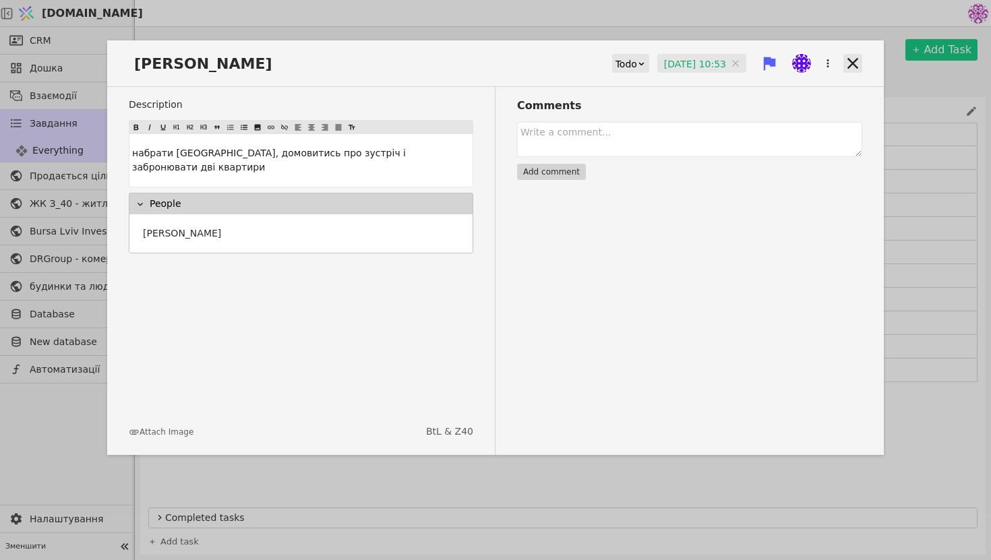
click at [855, 66] on icon at bounding box center [853, 63] width 11 height 11
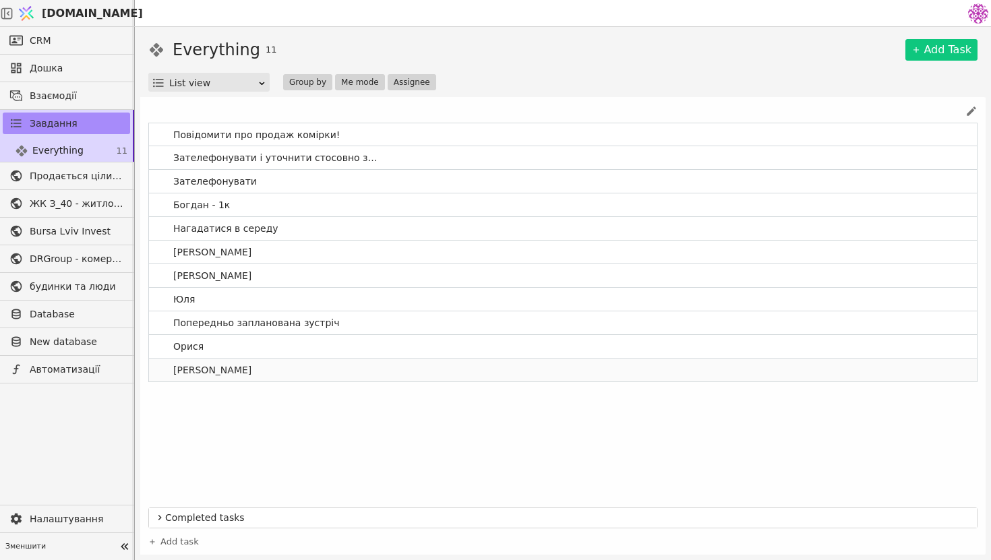
click at [225, 376] on span "[PERSON_NAME]" at bounding box center [212, 371] width 89 height 20
click at [364, 425] on div "Повідомити про продаж комірки! Зателефонувати і уточнити стосовно зустрічі Зате…" at bounding box center [563, 312] width 830 height 378
click at [82, 49] on link "CRM" at bounding box center [66, 41] width 127 height 22
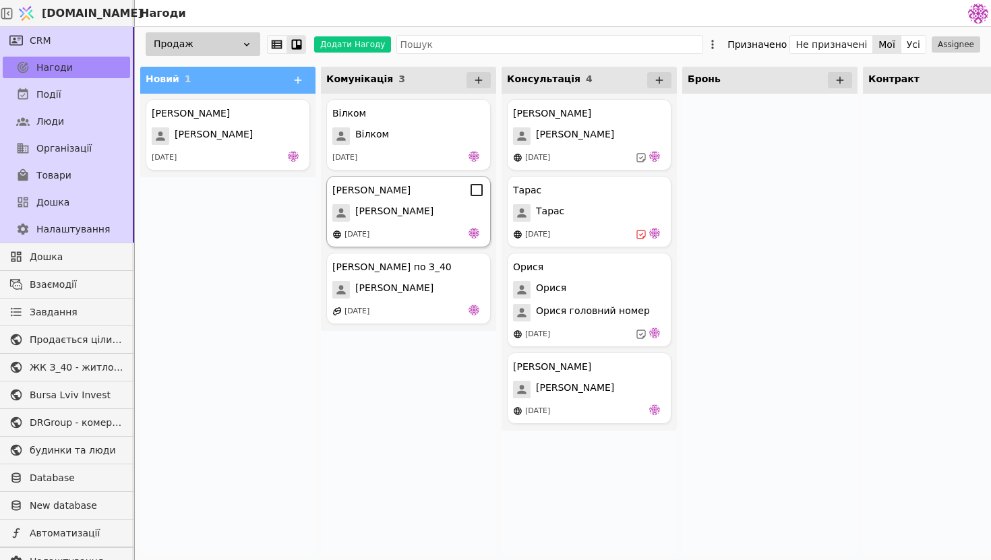
click at [438, 235] on div "[DATE]" at bounding box center [408, 234] width 152 height 13
click at [618, 197] on div "Тарас" at bounding box center [589, 190] width 152 height 16
click at [549, 215] on span "Тарас" at bounding box center [550, 213] width 28 height 18
click at [658, 194] on icon at bounding box center [657, 190] width 16 height 16
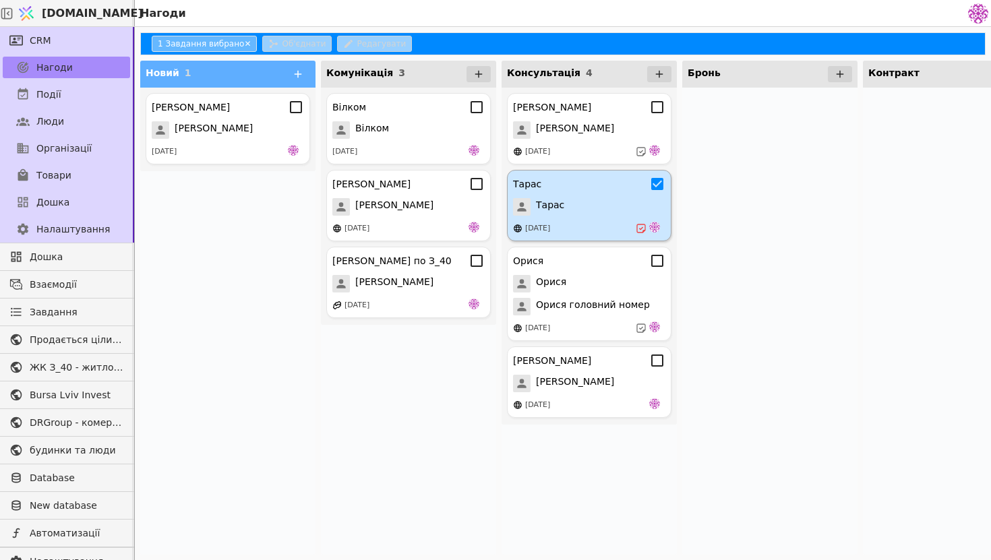
click at [623, 218] on div "Тарас Тарас 14.08.2025" at bounding box center [589, 205] width 165 height 71
click at [651, 187] on icon at bounding box center [657, 184] width 12 height 12
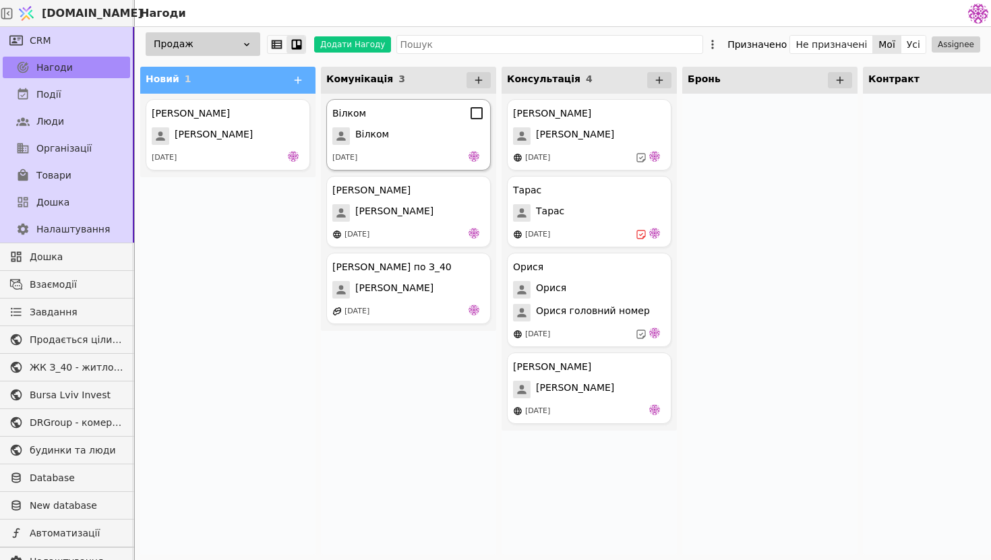
click at [370, 134] on span "Вілком" at bounding box center [372, 136] width 34 height 18
click at [198, 158] on div "[DATE]" at bounding box center [228, 157] width 152 height 13
click at [242, 150] on div "[PERSON_NAME] [DATE]" at bounding box center [228, 134] width 165 height 71
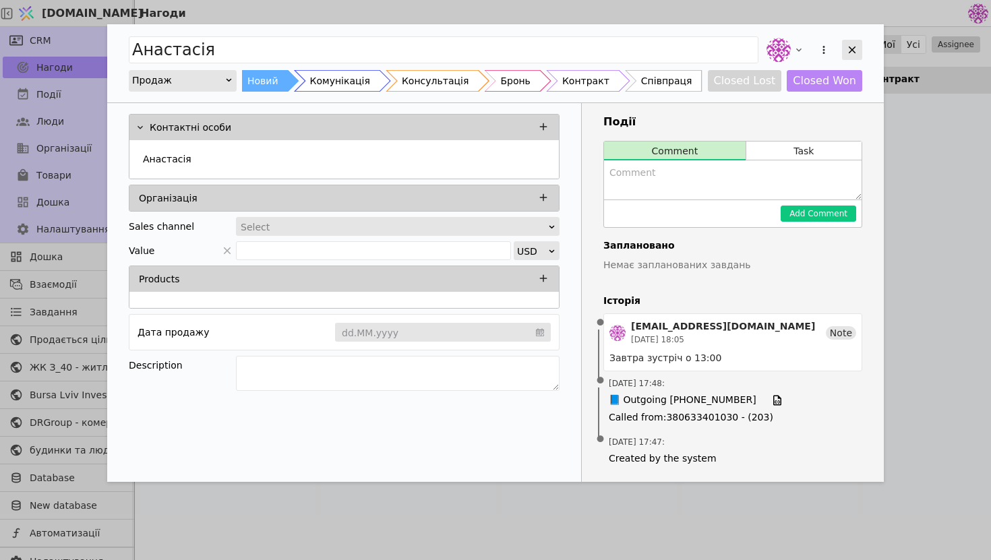
click at [852, 47] on icon "Add Opportunity" at bounding box center [852, 50] width 12 height 12
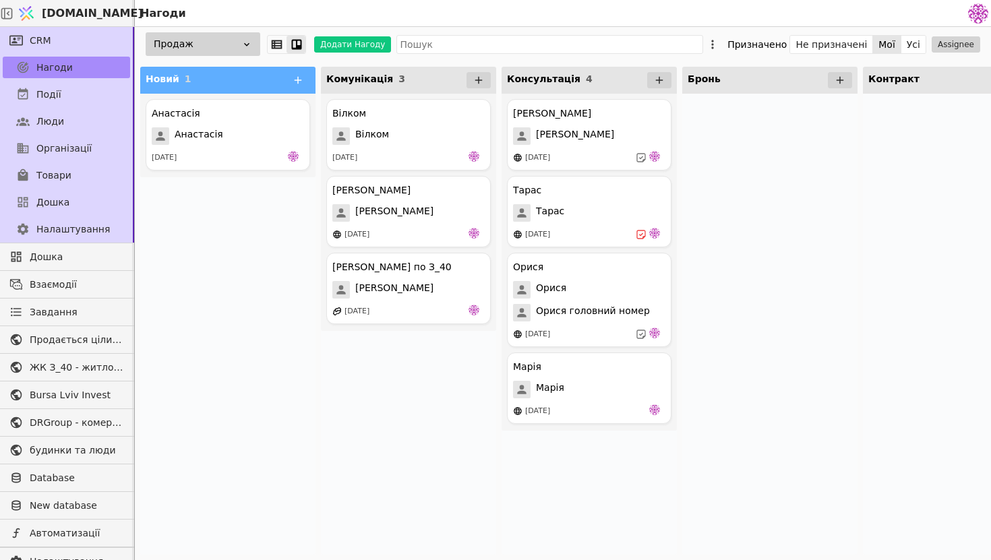
scroll to position [0, 6]
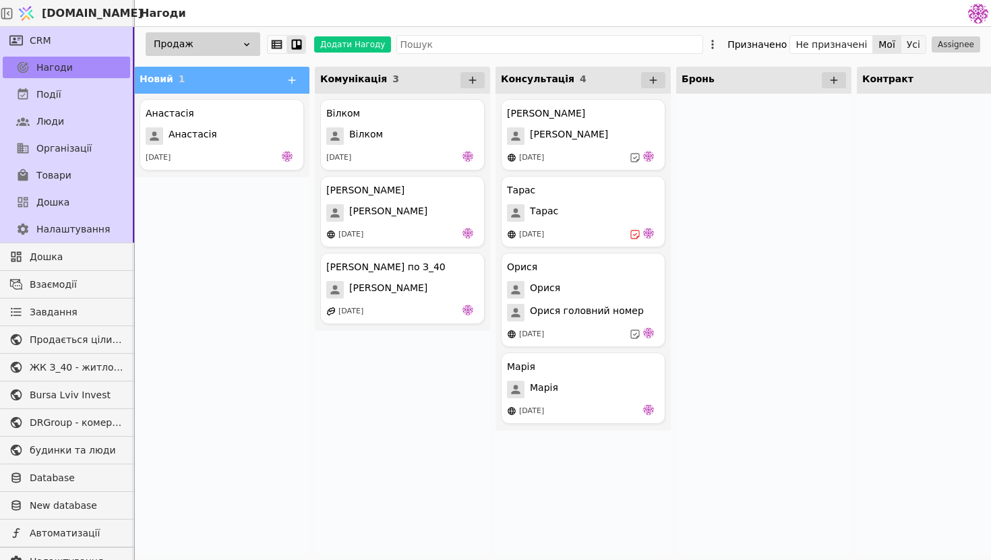
click at [912, 45] on button "Усі" at bounding box center [914, 44] width 24 height 19
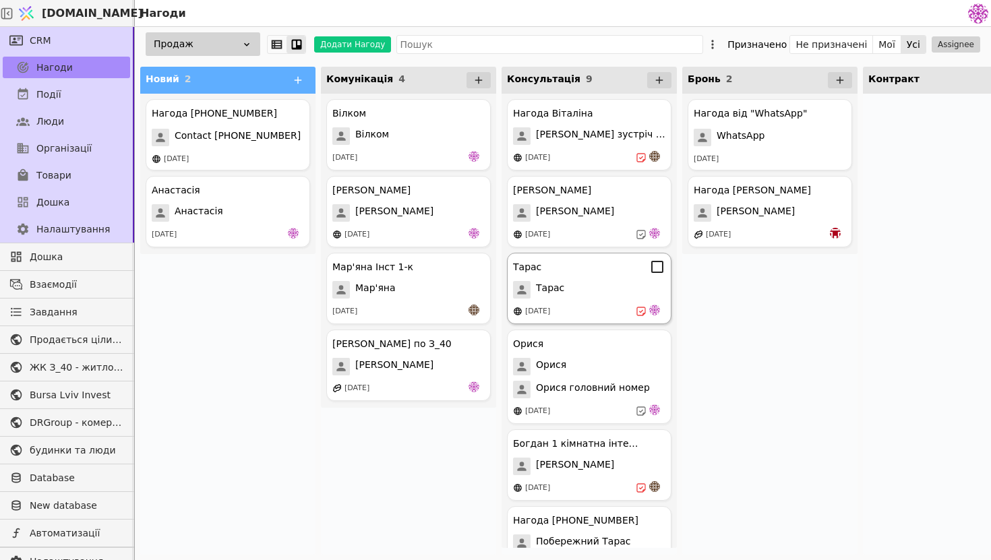
click at [587, 315] on div "[DATE]" at bounding box center [589, 311] width 152 height 13
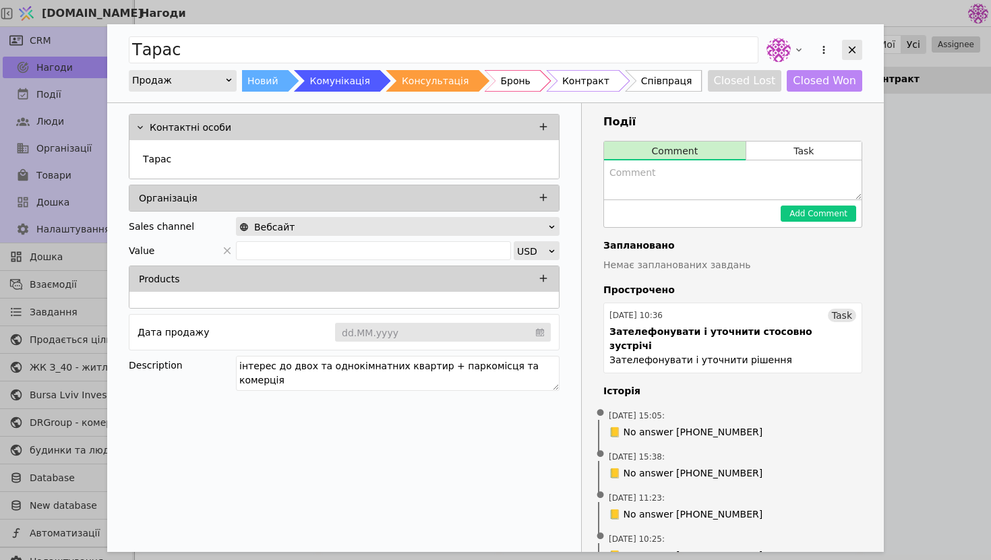
click at [849, 49] on icon "Add Opportunity" at bounding box center [852, 50] width 12 height 12
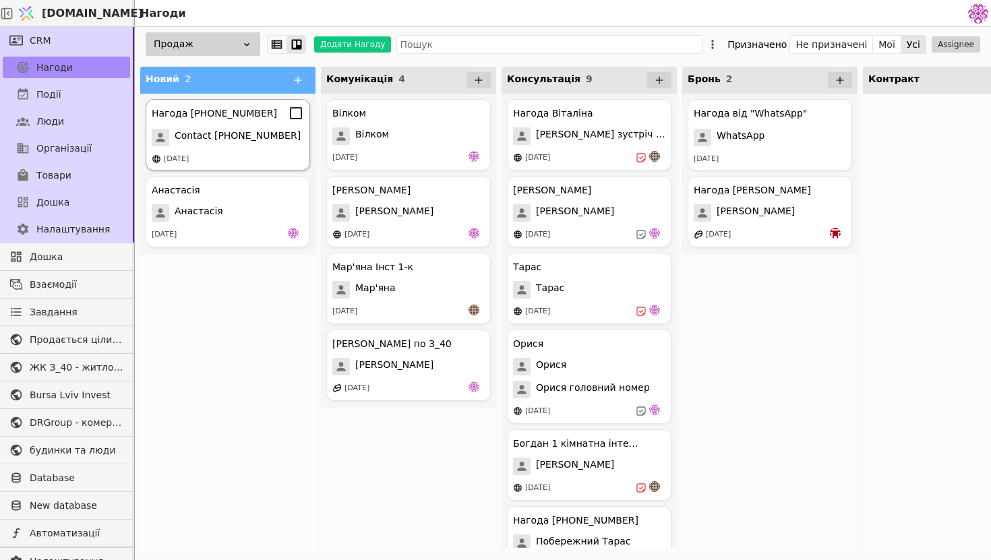
click at [250, 154] on div "[DATE]" at bounding box center [228, 159] width 152 height 11
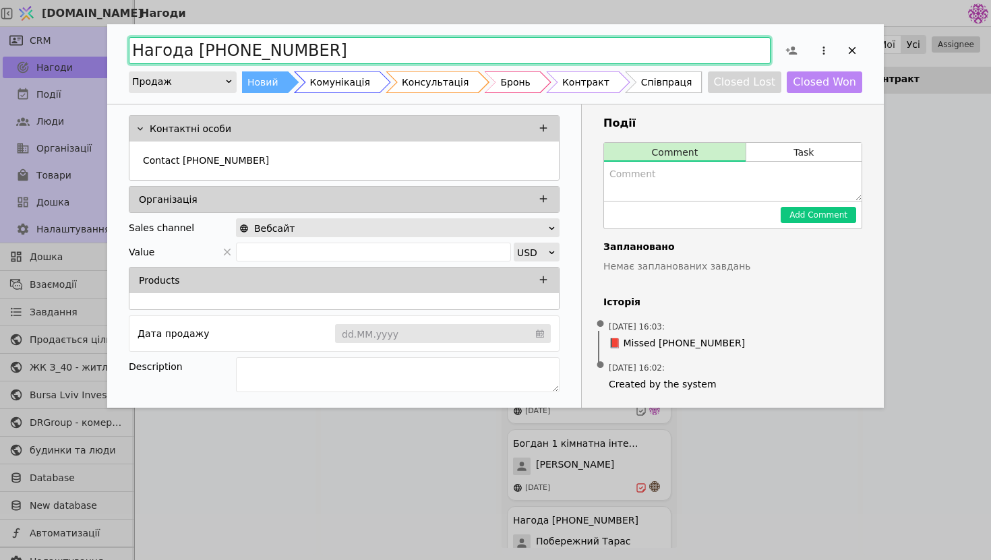
drag, startPoint x: 395, startPoint y: 51, endPoint x: 124, endPoint y: 61, distance: 271.3
click at [124, 61] on div "Нагода [PHONE_NUMBER] Продаж Новий Комунікація Консультація Бронь Контракт Спів…" at bounding box center [495, 64] width 777 height 80
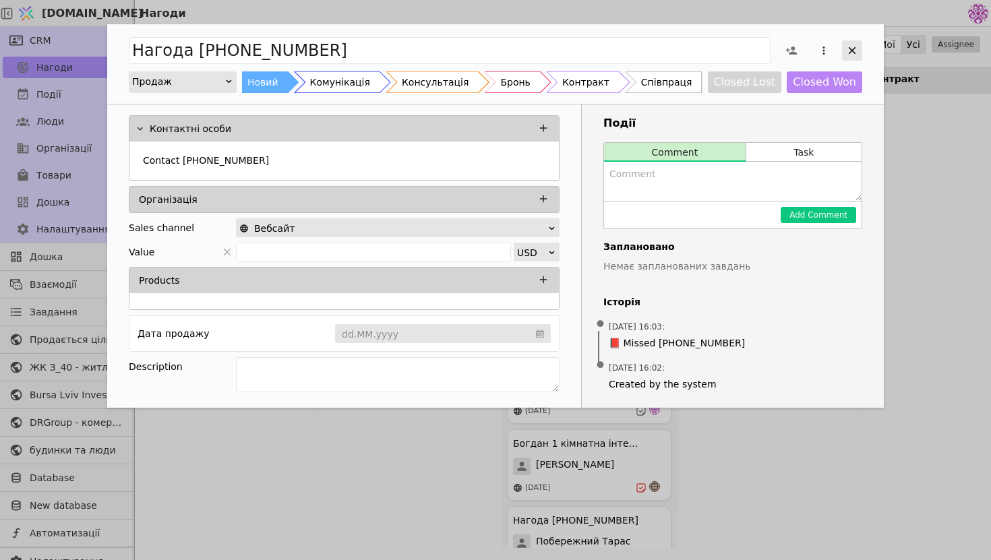
click at [853, 52] on icon "Add Opportunity" at bounding box center [852, 51] width 12 height 12
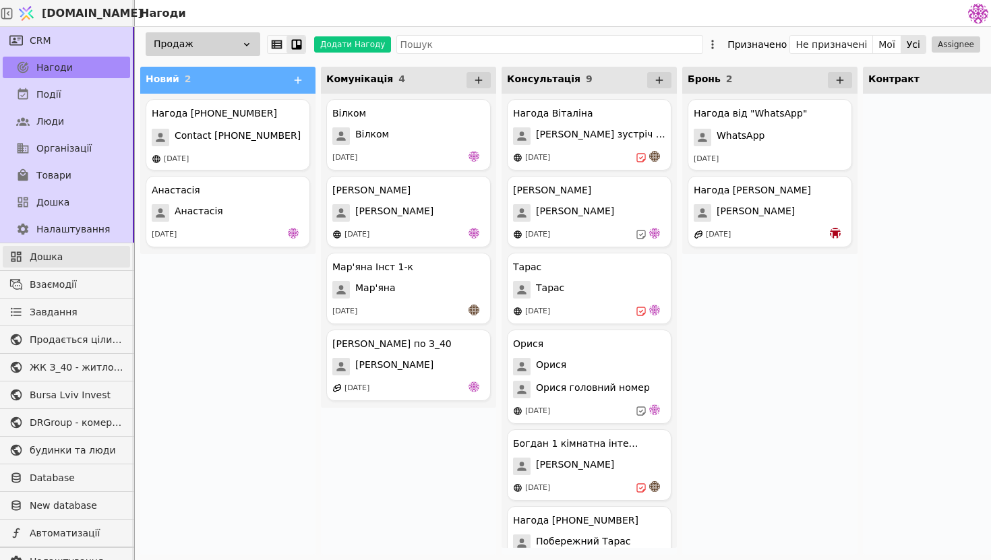
click at [80, 262] on span "Дошка" at bounding box center [77, 257] width 94 height 14
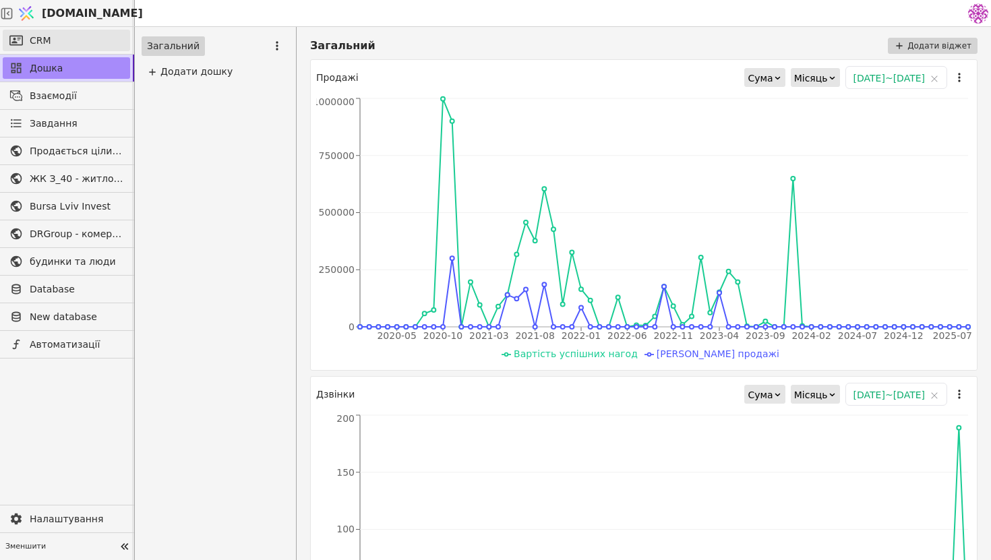
click at [59, 44] on link "CRM" at bounding box center [66, 41] width 127 height 22
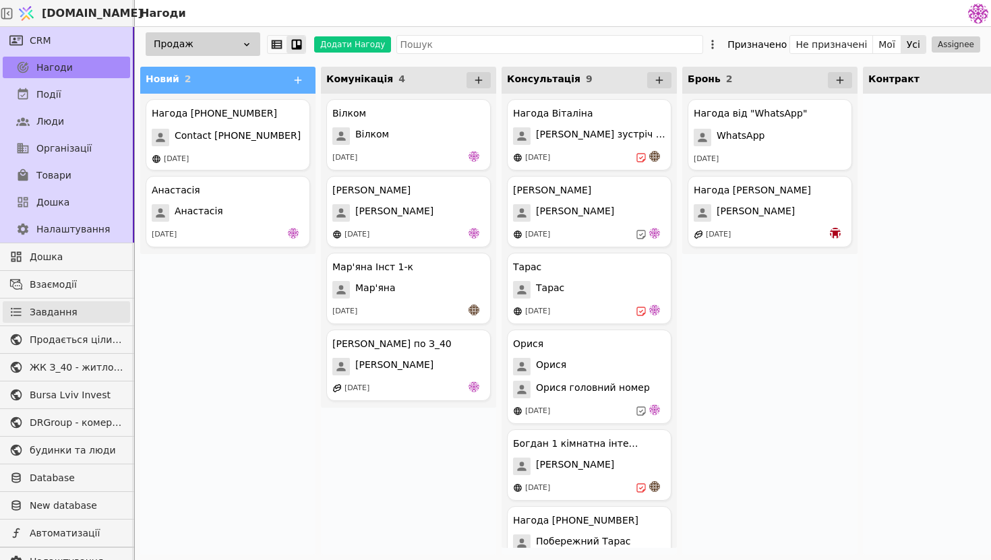
click at [61, 314] on span "Завдання" at bounding box center [54, 313] width 48 height 14
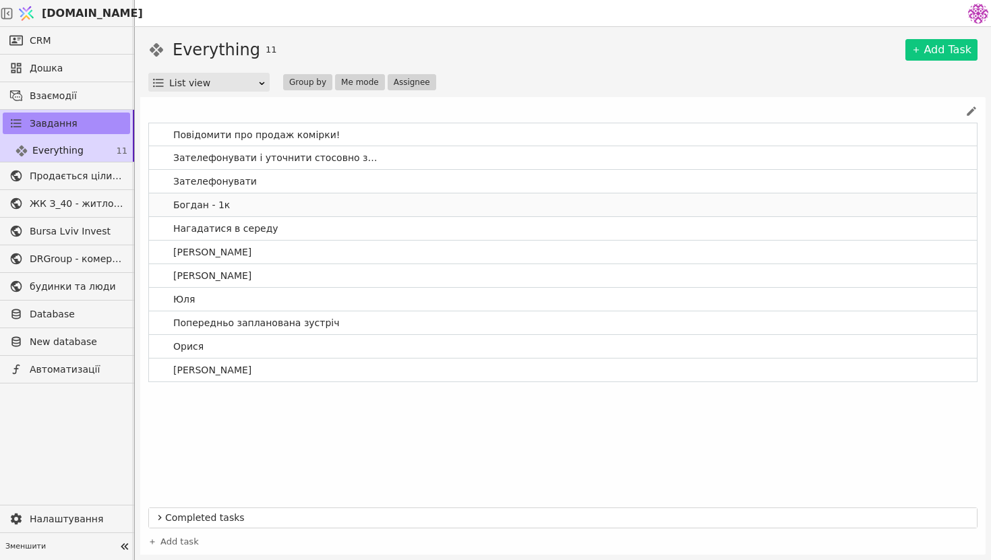
click at [269, 207] on link "Богдан - 1к" at bounding box center [563, 205] width 828 height 23
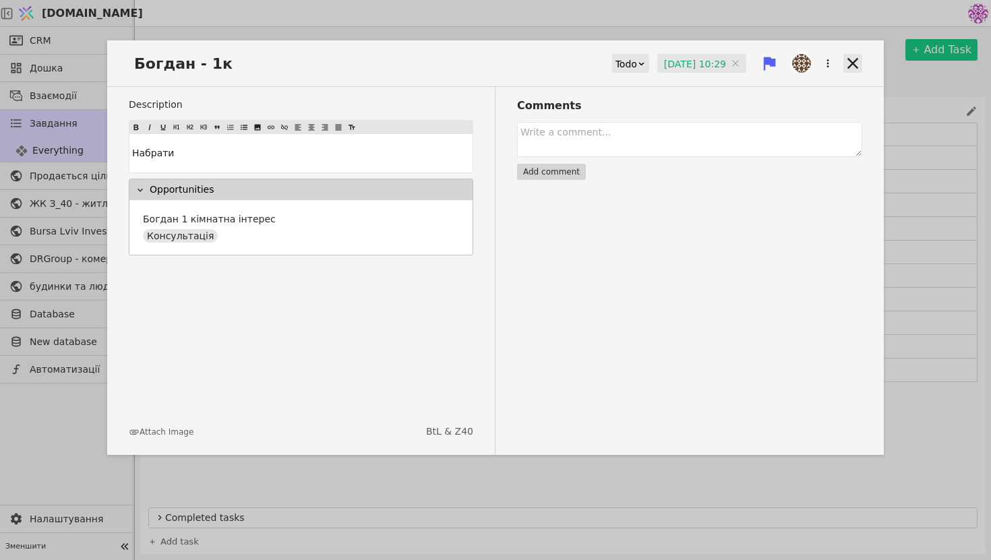
click at [849, 65] on icon at bounding box center [853, 63] width 19 height 19
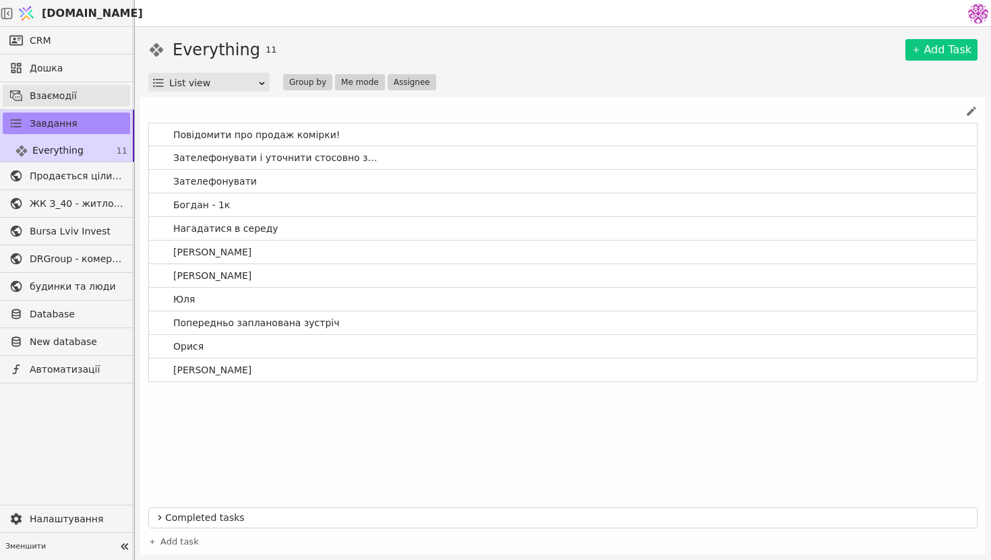
click at [63, 93] on span "Взаємодії" at bounding box center [77, 96] width 94 height 14
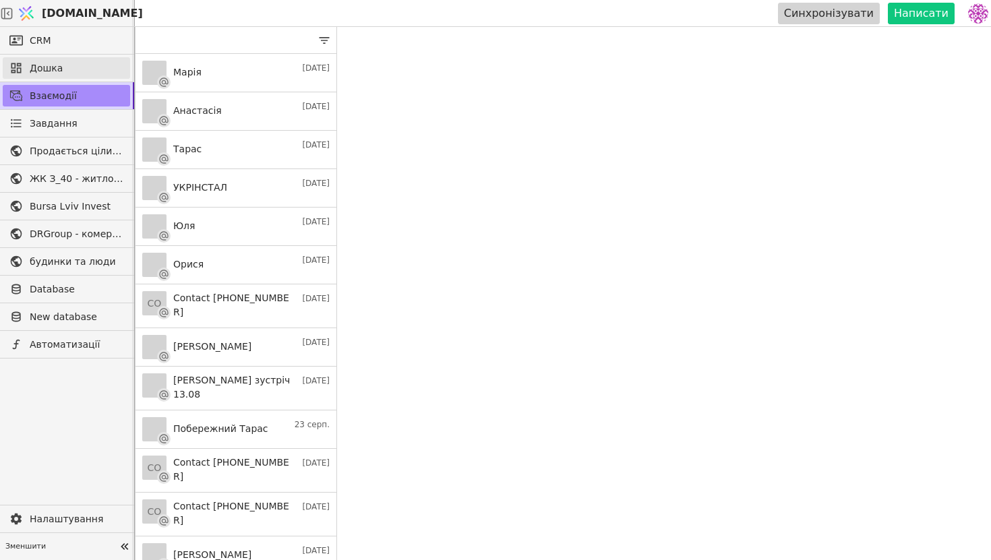
click at [63, 67] on span "Дошка" at bounding box center [77, 68] width 94 height 14
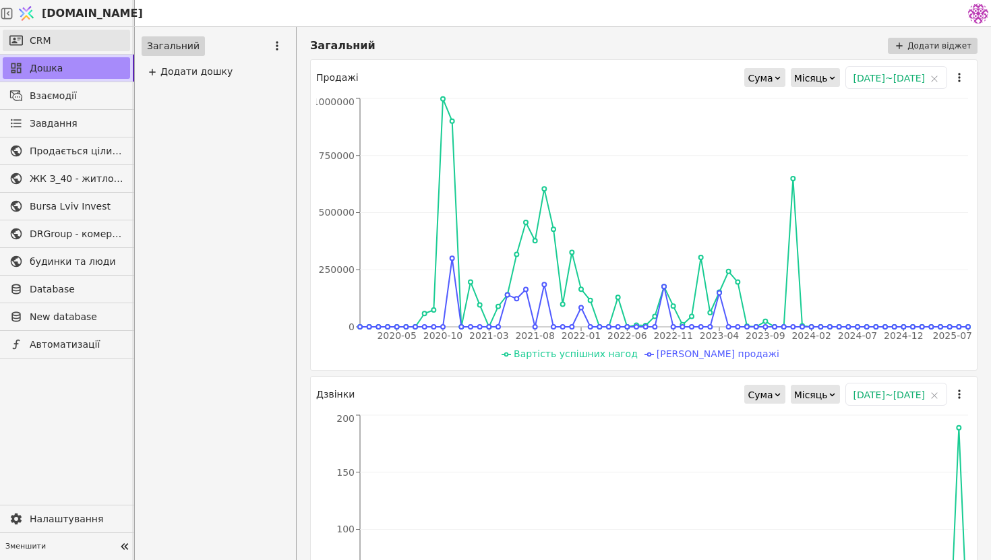
click at [60, 43] on link "CRM" at bounding box center [66, 41] width 127 height 22
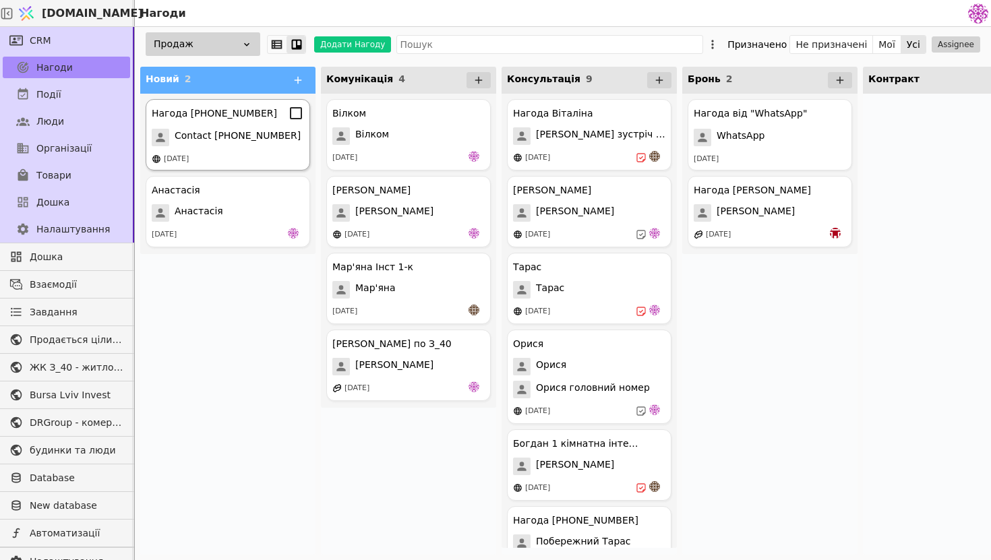
click at [237, 138] on span "Contact [PHONE_NUMBER]" at bounding box center [238, 138] width 126 height 18
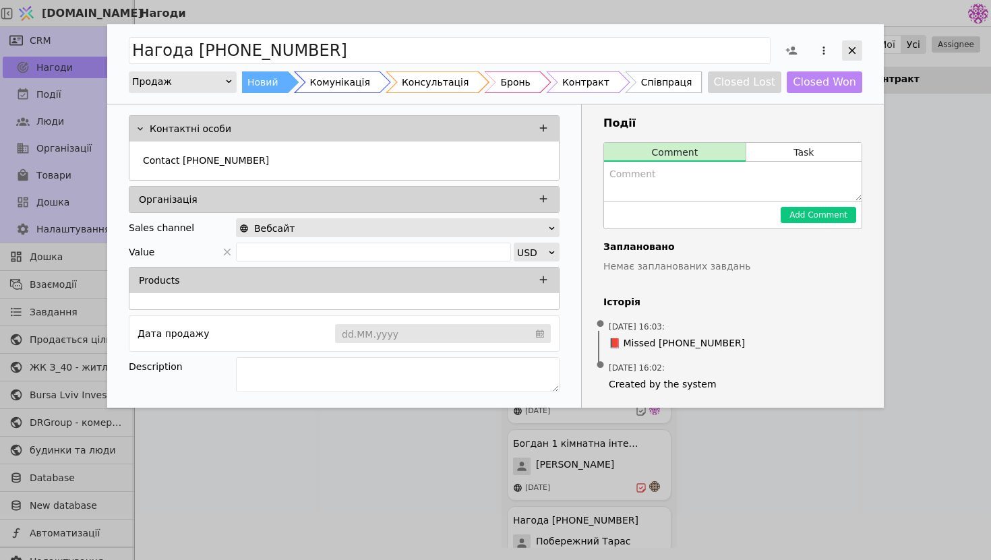
click at [852, 49] on icon "Add Opportunity" at bounding box center [852, 51] width 12 height 12
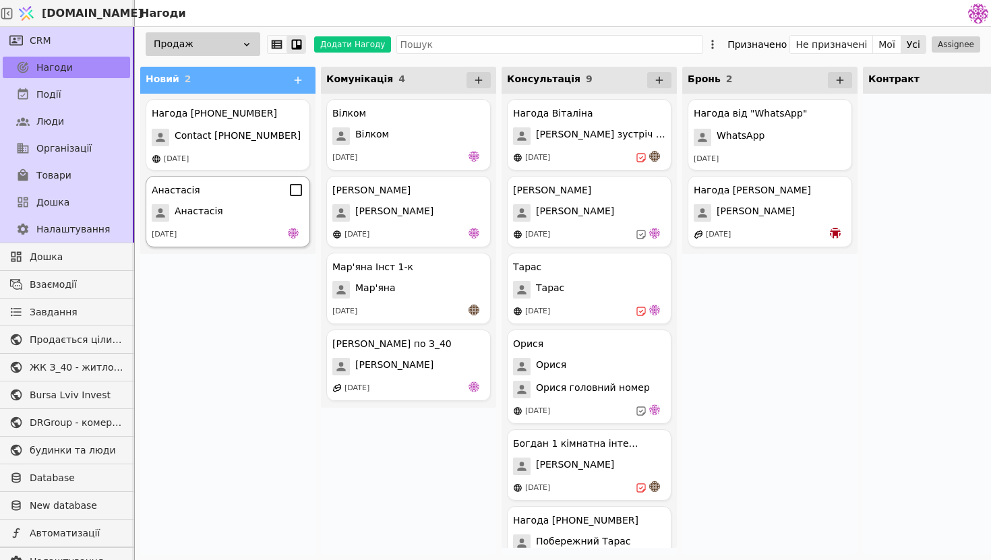
click at [212, 227] on div "[PERSON_NAME] [DATE]" at bounding box center [228, 211] width 165 height 71
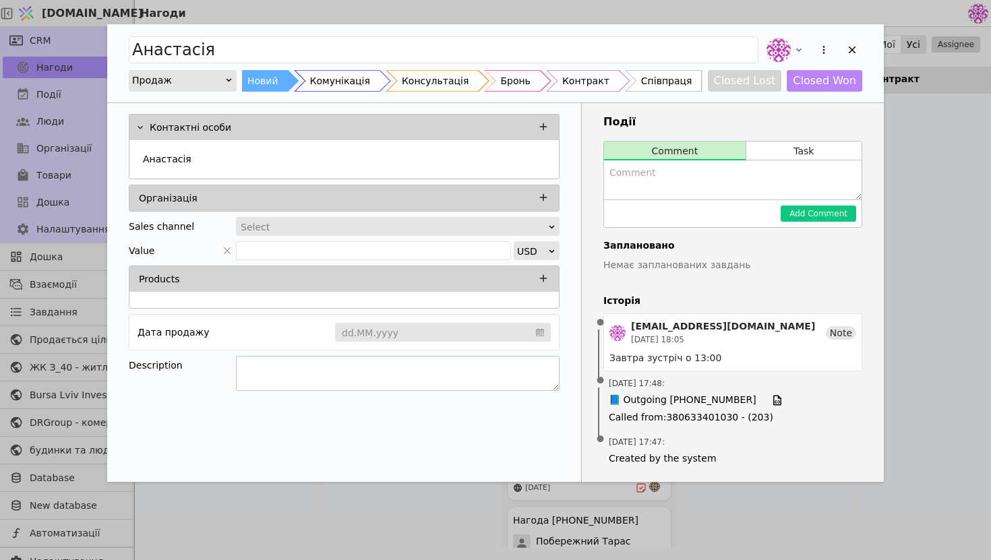
click at [310, 367] on textarea "Add Opportunity" at bounding box center [398, 373] width 324 height 35
click at [854, 56] on div "Add Opportunity" at bounding box center [852, 50] width 20 height 20
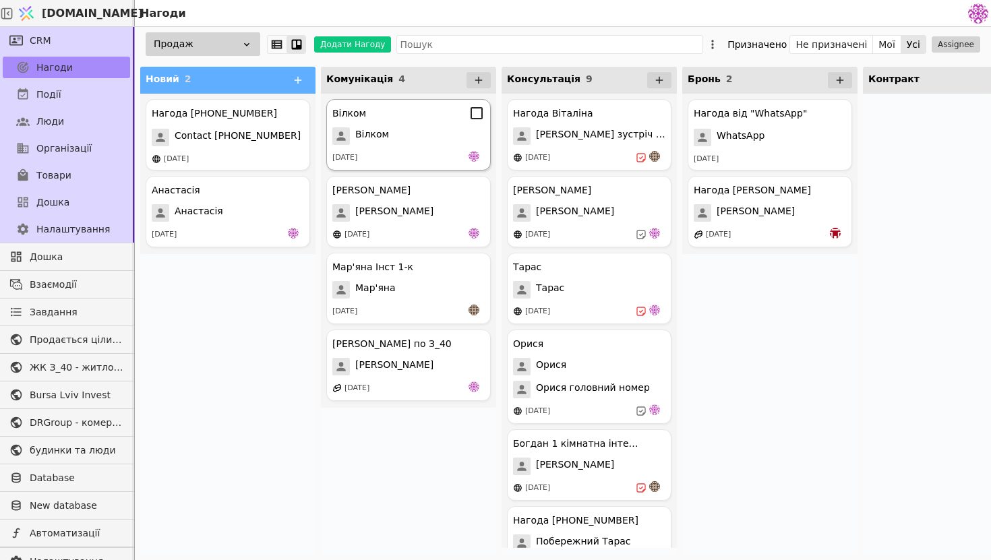
click at [411, 150] on div "Вілком Вілком [DATE]" at bounding box center [408, 134] width 165 height 71
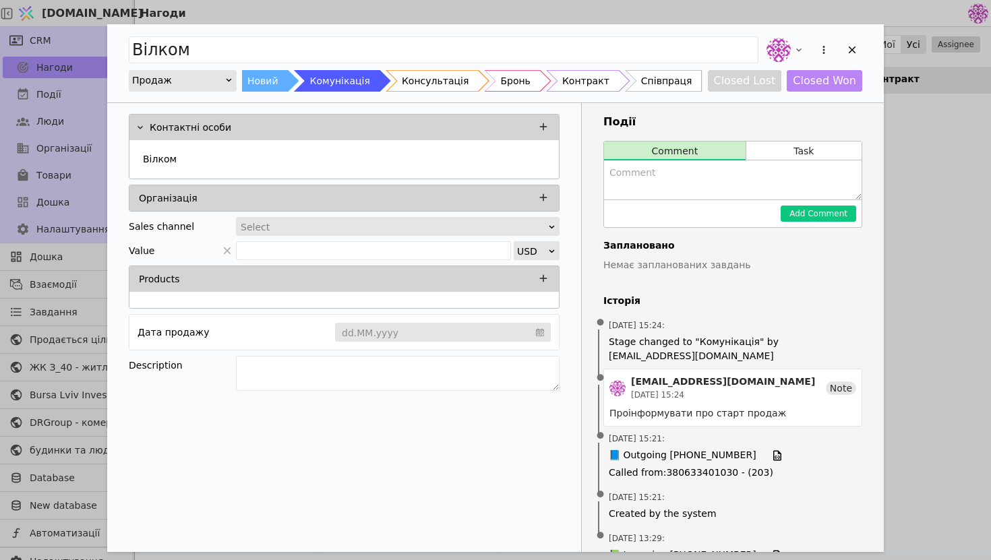
scroll to position [44, 0]
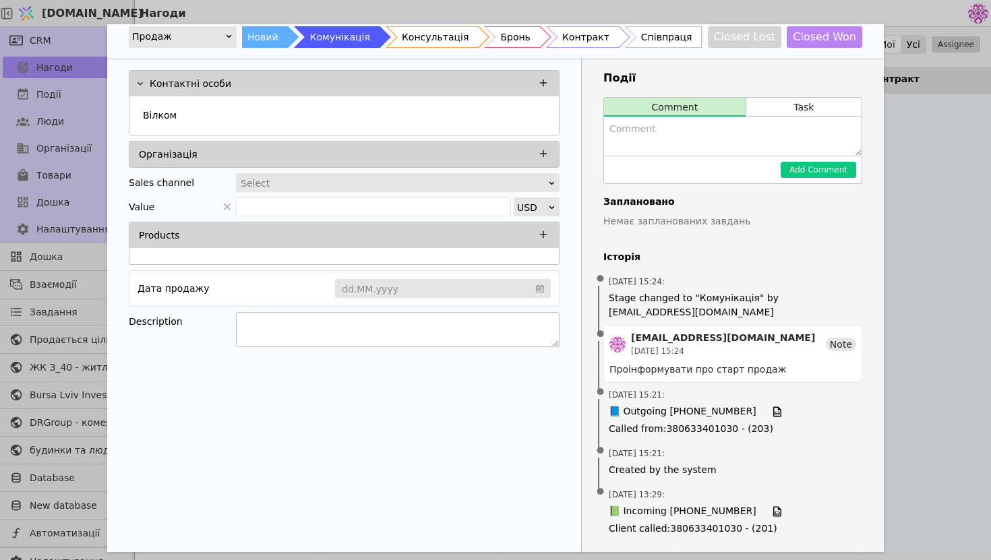
click at [313, 320] on textarea "Add Opportunity" at bounding box center [398, 329] width 324 height 35
type textarea "Інтерес до апартаментів З_40"
click at [238, 438] on div "Контактні особи Вілком Організація Sales channel Select Value USD Products Дата…" at bounding box center [344, 305] width 475 height 493
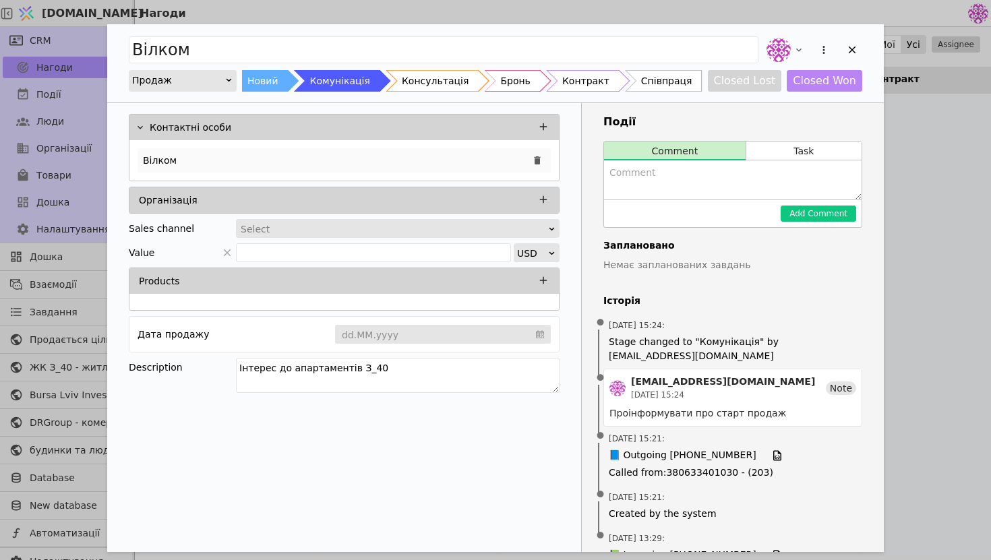
click at [333, 163] on div "Вілком" at bounding box center [344, 160] width 413 height 24
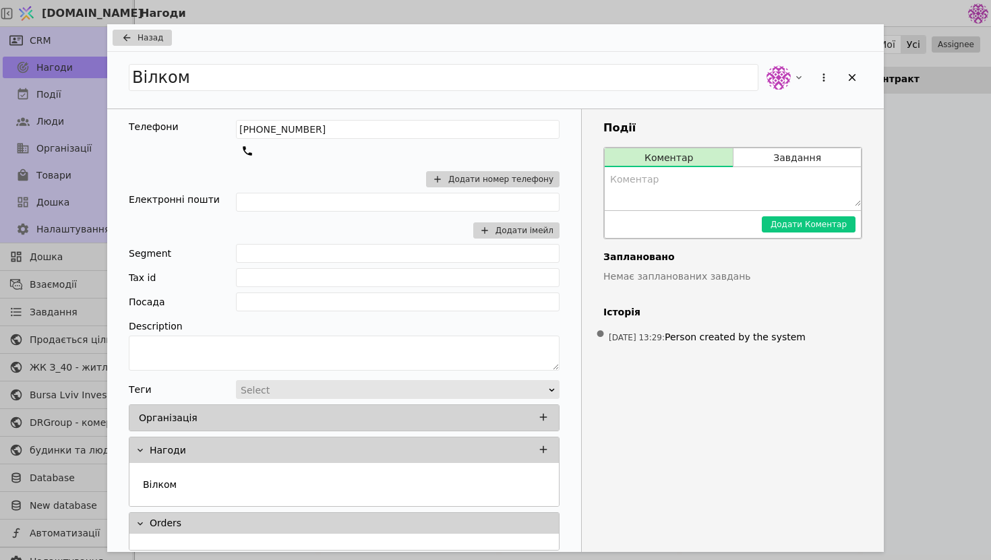
click at [333, 163] on div "[PHONE_NUMBER] Додати номер телефону" at bounding box center [398, 156] width 324 height 73
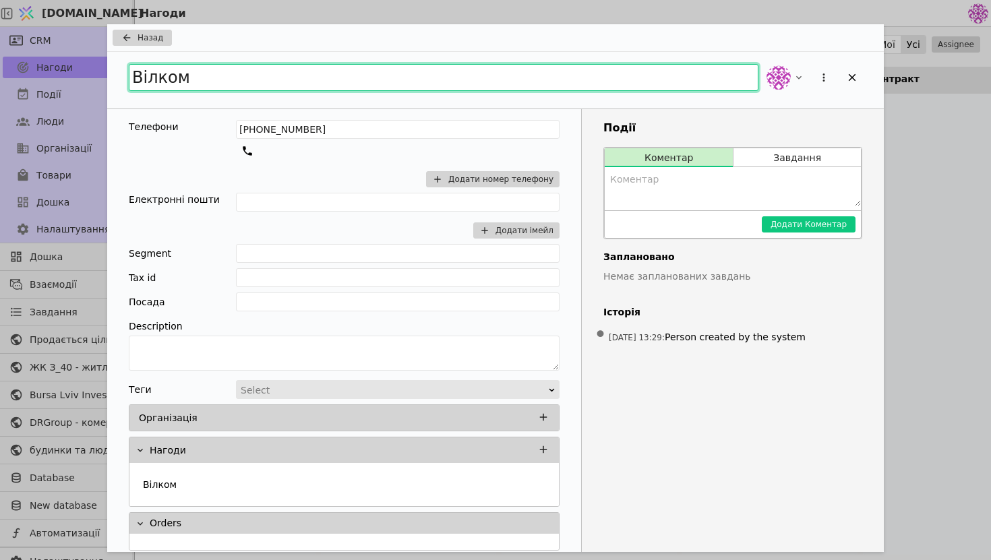
drag, startPoint x: 256, startPoint y: 79, endPoint x: 46, endPoint y: 75, distance: 209.8
click at [46, 75] on div "Назад Вілком Телефони [PHONE_NUMBER] Додати номер телефону Електронні пошти Дод…" at bounding box center [495, 280] width 991 height 560
type input "Y"
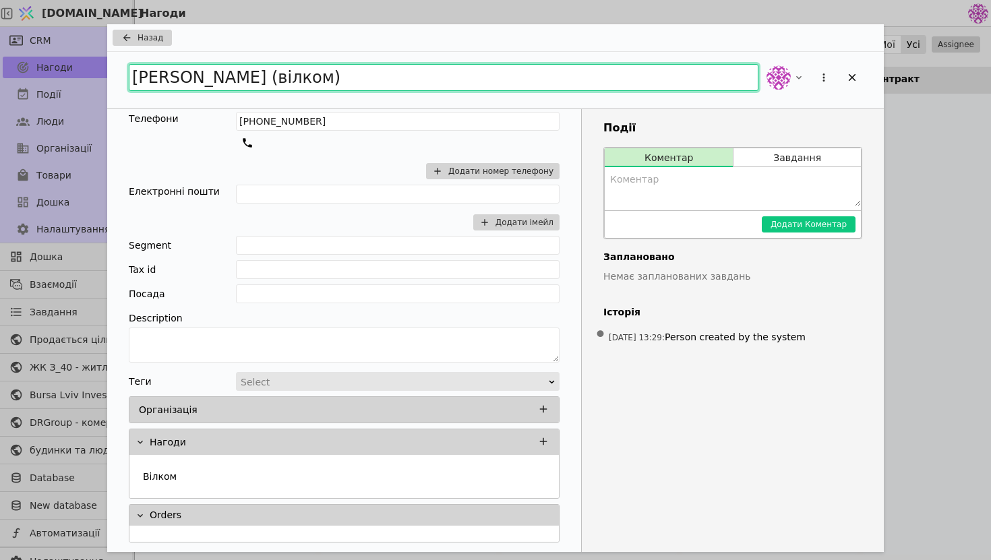
drag, startPoint x: 245, startPoint y: 84, endPoint x: 120, endPoint y: 79, distance: 124.9
click at [120, 79] on div "[PERSON_NAME] (вілком)" at bounding box center [495, 80] width 777 height 57
type input "[PERSON_NAME] (вілком)"
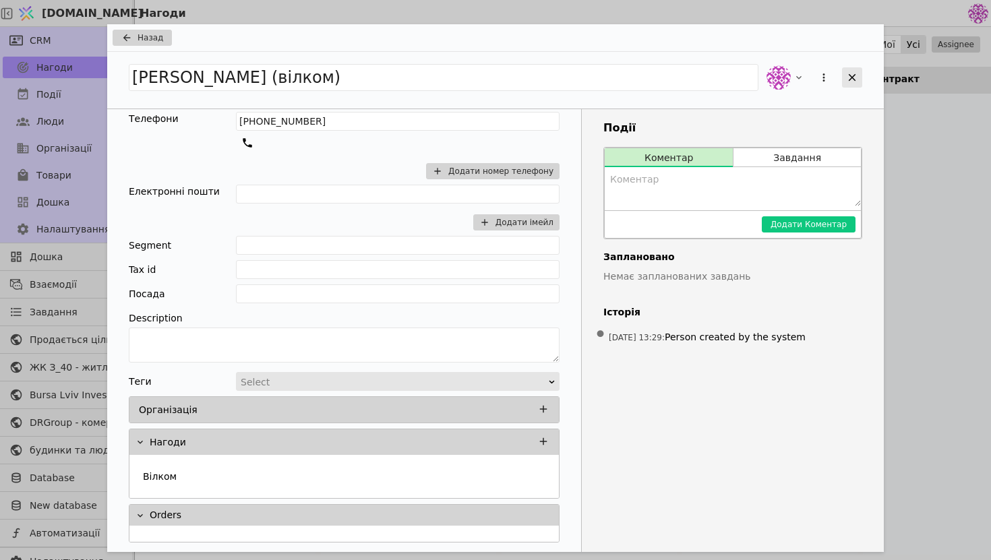
click at [854, 80] on icon "Add Opportunity" at bounding box center [852, 77] width 12 height 12
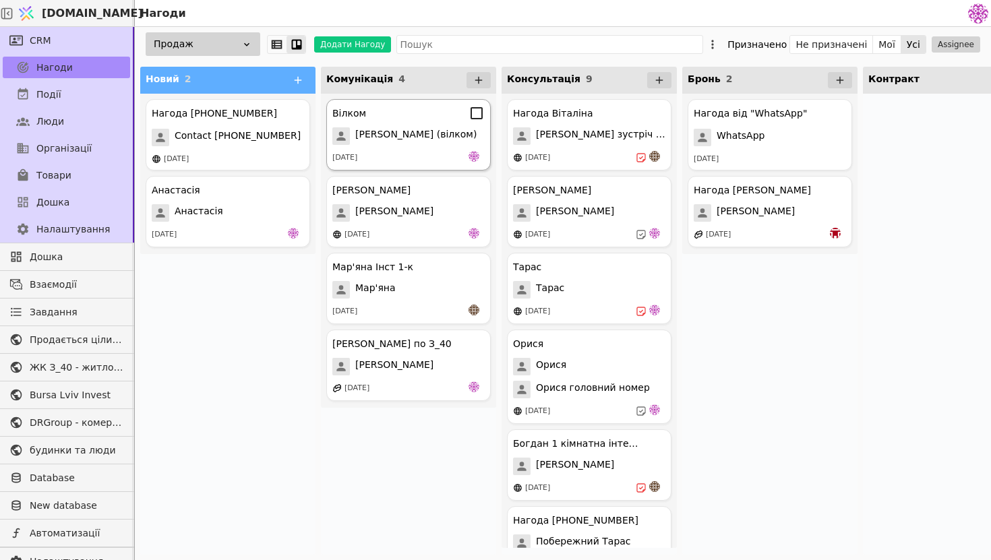
click at [418, 152] on div "[DATE]" at bounding box center [408, 157] width 152 height 13
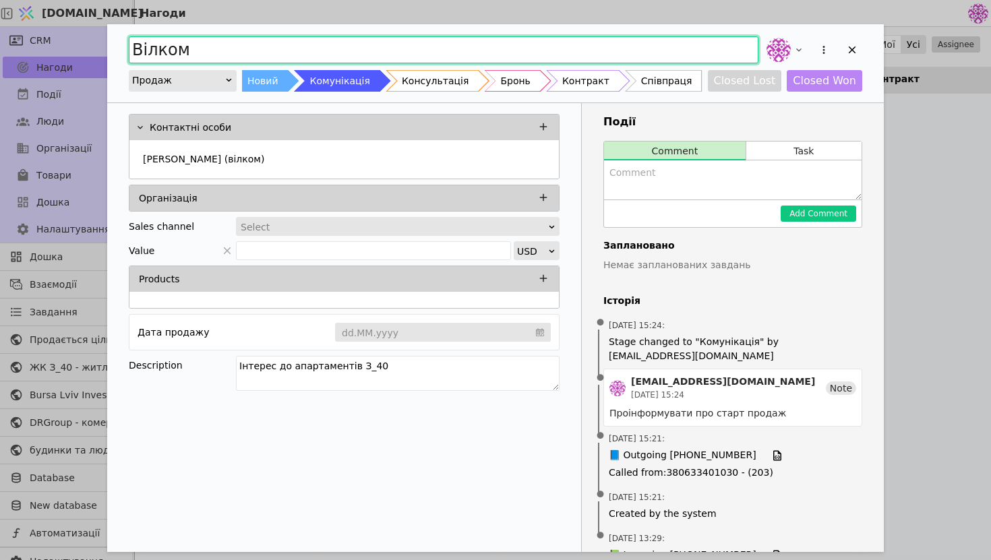
drag, startPoint x: 284, startPoint y: 47, endPoint x: 1, endPoint y: 24, distance: 284.2
click at [0, 24] on div "Вілком Продаж Новий Комунікація Консультація Бронь Контракт Співпраця Closed Lo…" at bounding box center [495, 280] width 991 height 560
paste input "[PERSON_NAME]"
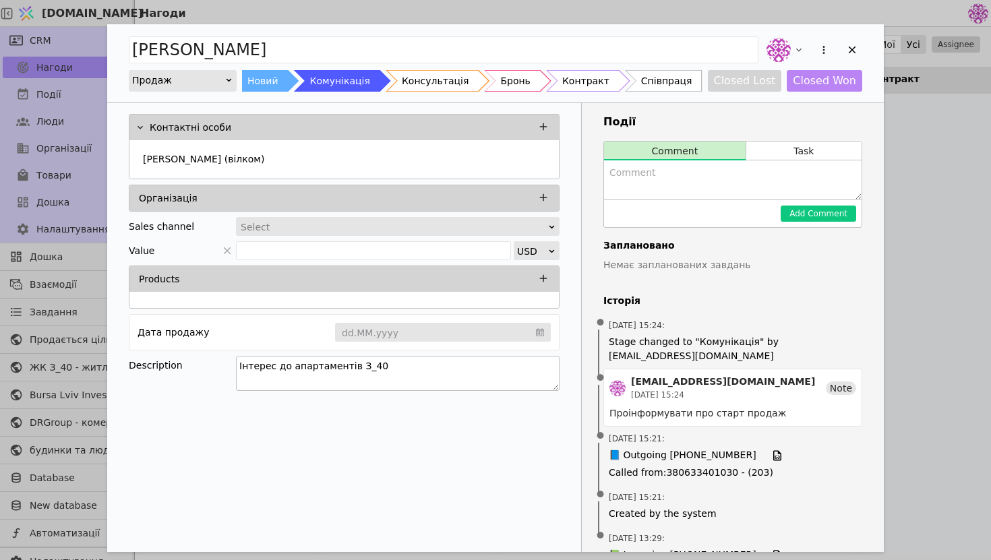
click at [417, 370] on textarea "Інтерес до апартаментів З_40" at bounding box center [398, 373] width 324 height 35
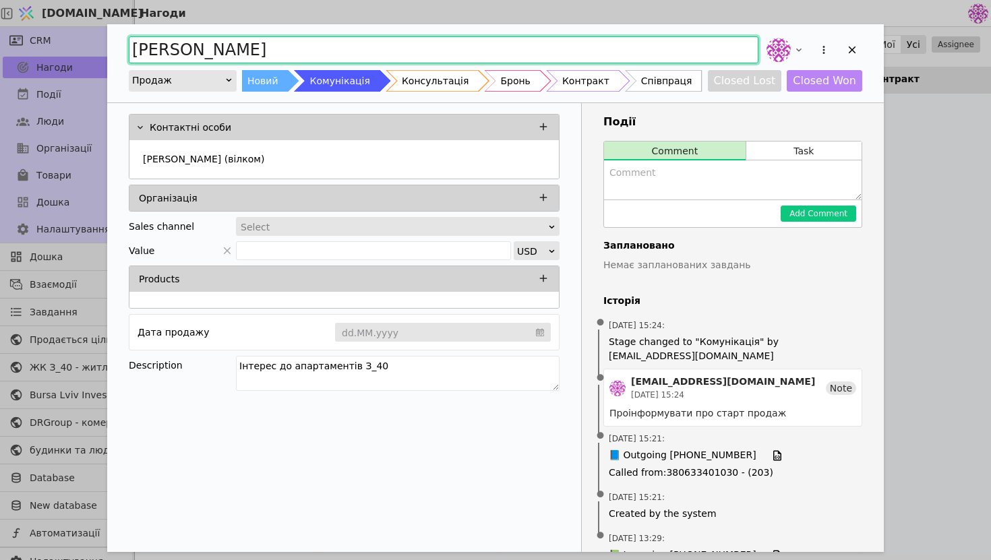
click at [350, 47] on input "[PERSON_NAME]" at bounding box center [444, 49] width 630 height 27
type input "[PERSON_NAME] З_40"
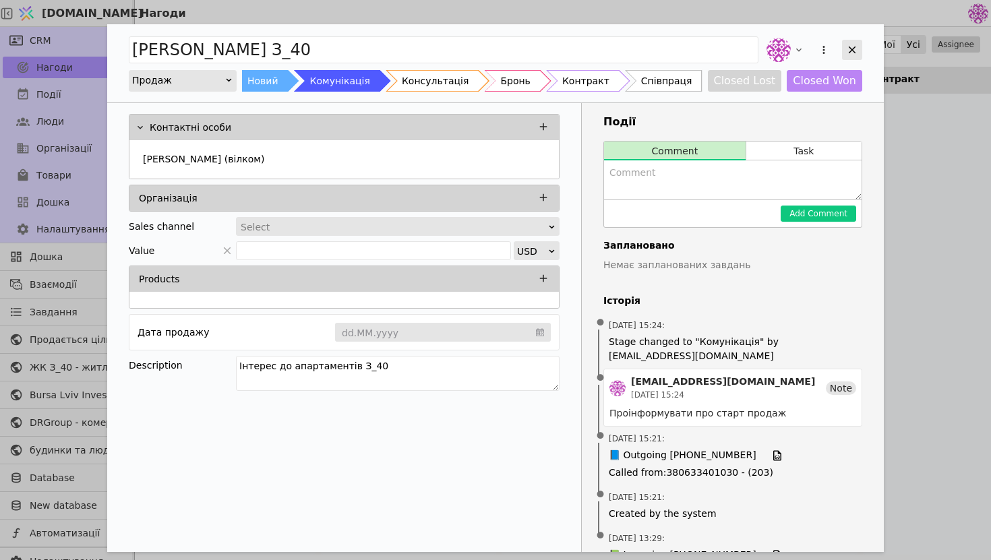
click at [854, 52] on icon "Add Opportunity" at bounding box center [852, 50] width 7 height 7
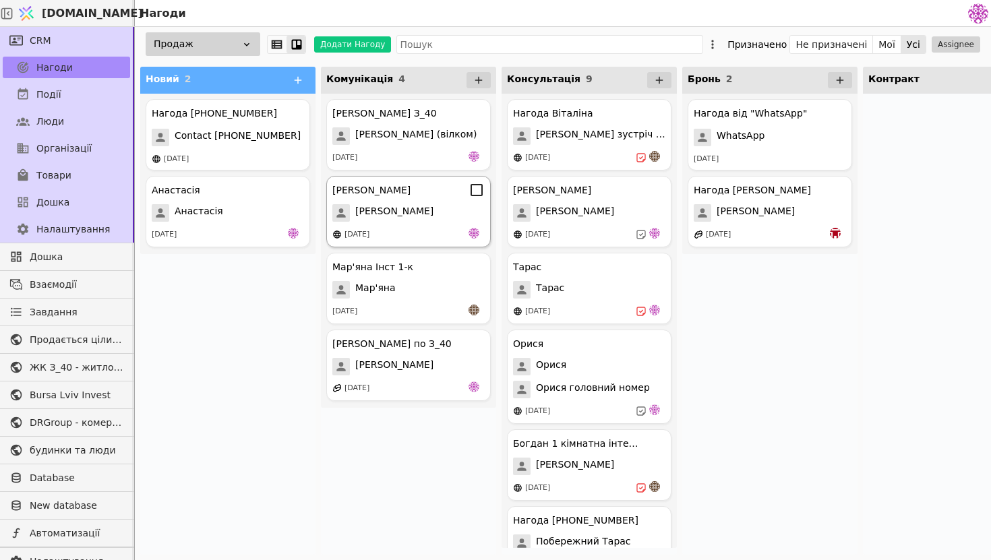
click at [419, 188] on div "[PERSON_NAME]" at bounding box center [408, 190] width 152 height 16
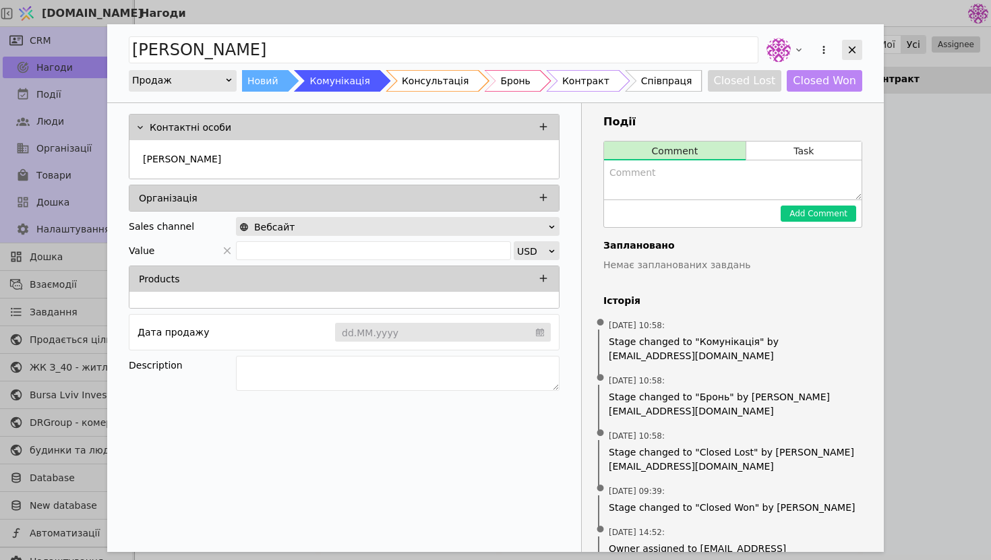
click at [859, 50] on div "Add Opportunity" at bounding box center [852, 50] width 20 height 20
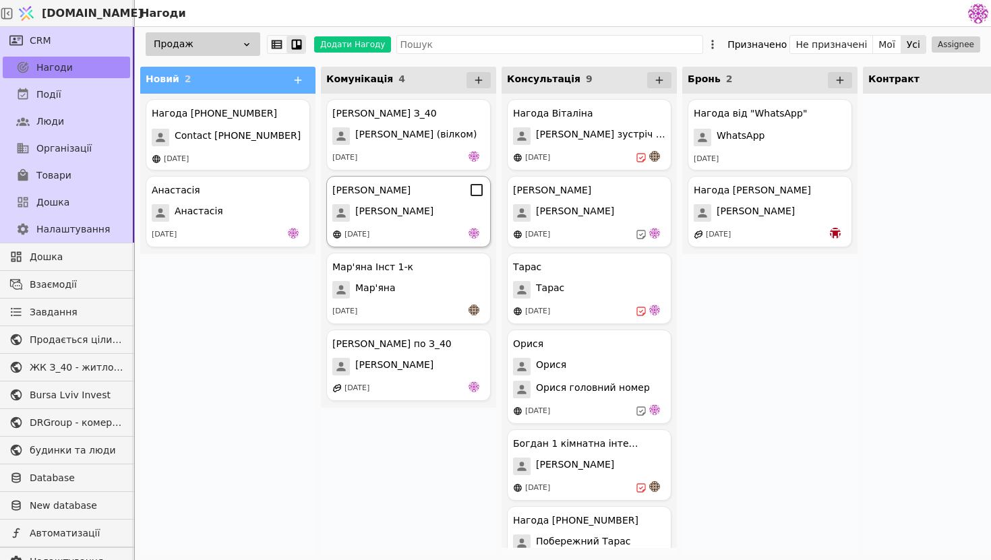
click at [411, 211] on div "[PERSON_NAME]" at bounding box center [408, 213] width 152 height 18
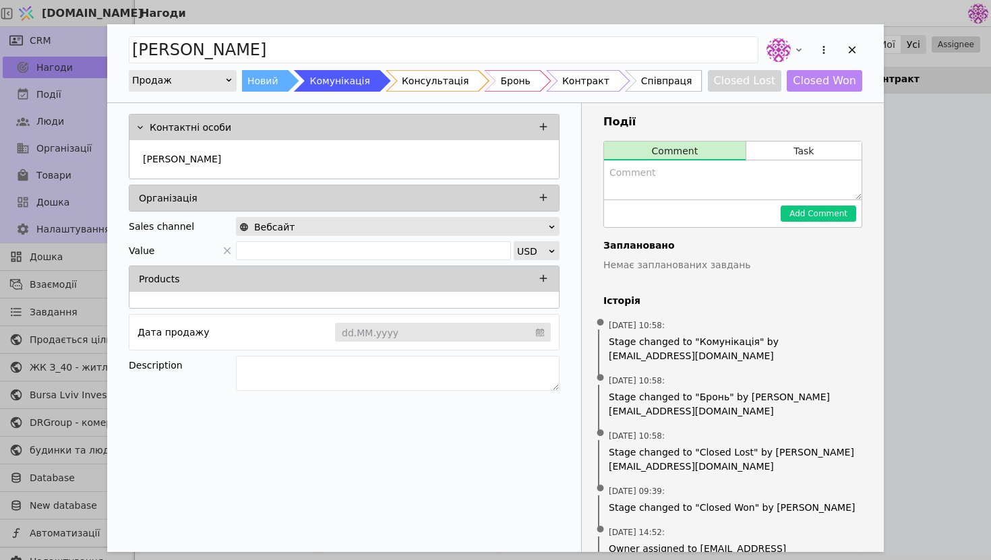
scroll to position [490, 0]
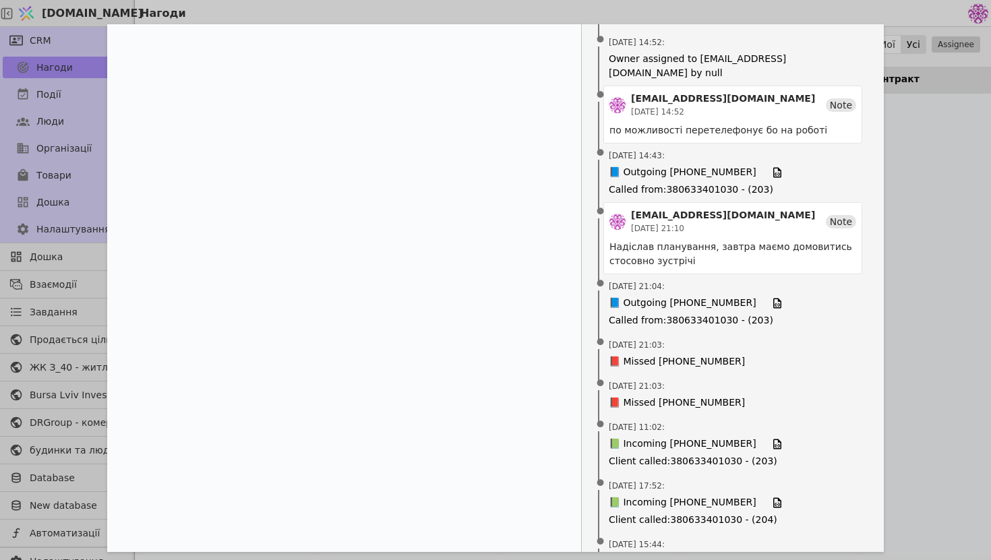
click at [937, 297] on div "[PERSON_NAME] Новий Комунікація Консультація Бронь Контракт Співпраця Closed Lo…" at bounding box center [495, 280] width 991 height 560
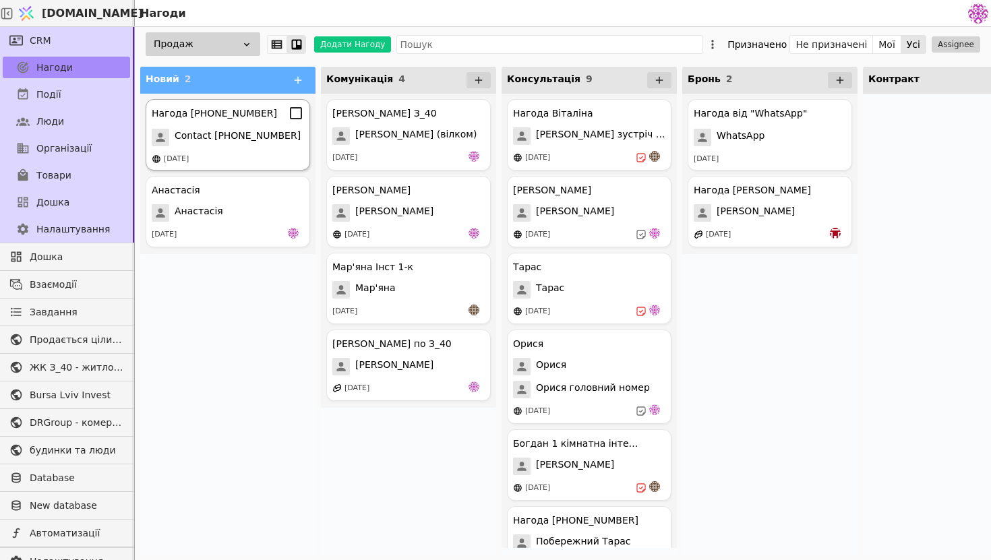
click at [209, 148] on div "Нагода [PHONE_NUMBER] Contact [PHONE_NUMBER] [DATE]" at bounding box center [228, 134] width 165 height 71
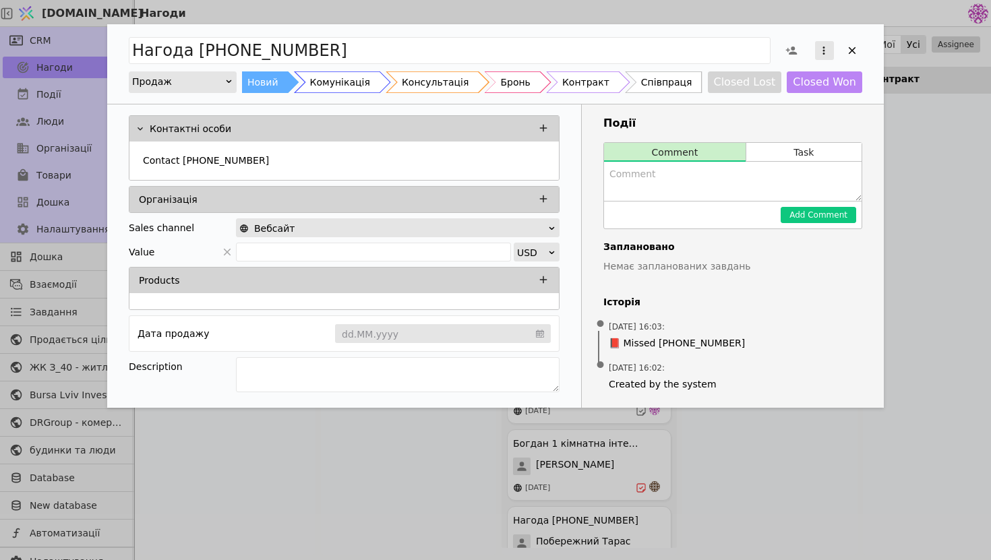
click at [819, 51] on icon "Add Opportunity" at bounding box center [824, 51] width 12 height 12
click at [760, 92] on div "Видалити" at bounding box center [753, 94] width 155 height 19
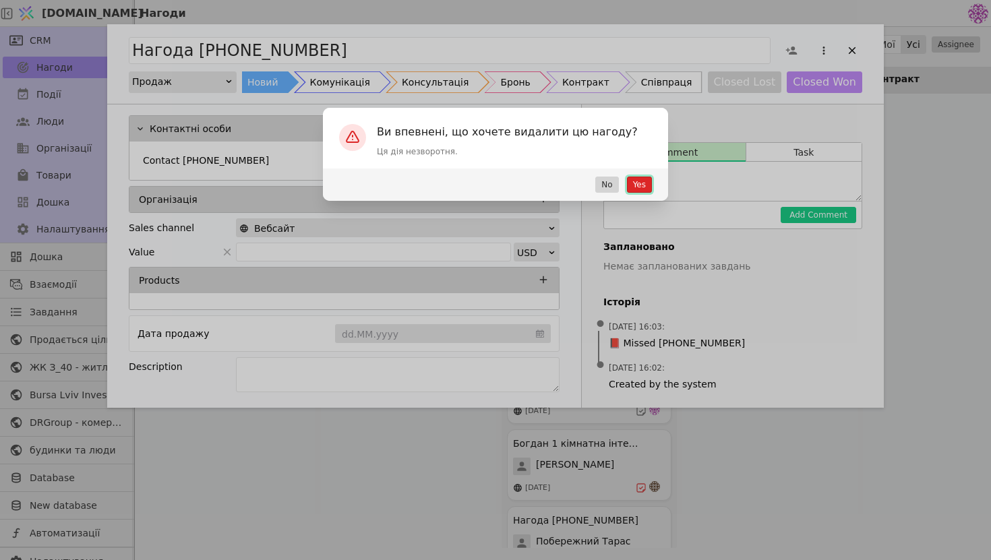
click at [637, 180] on button "Yes" at bounding box center [639, 185] width 25 height 16
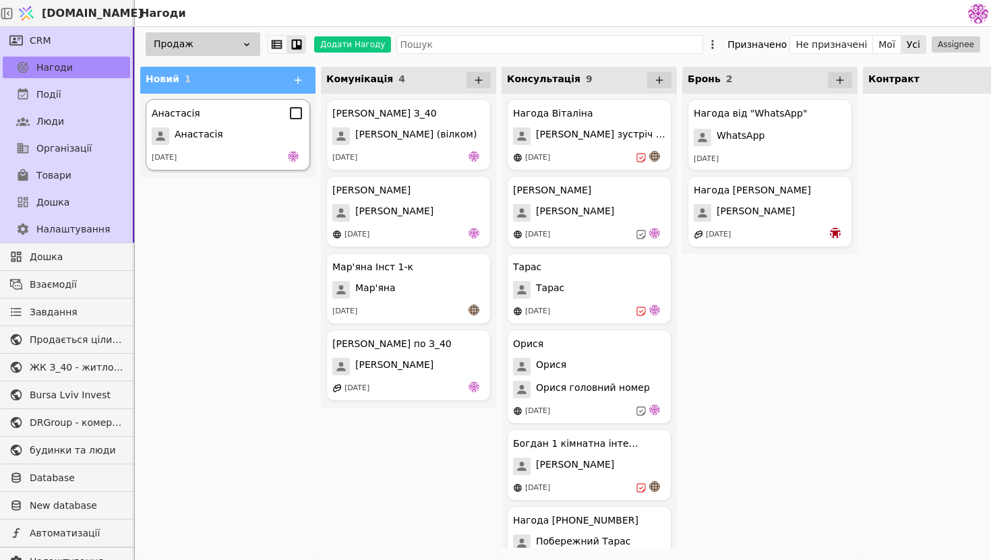
click at [190, 134] on span "Анастасія" at bounding box center [199, 136] width 49 height 18
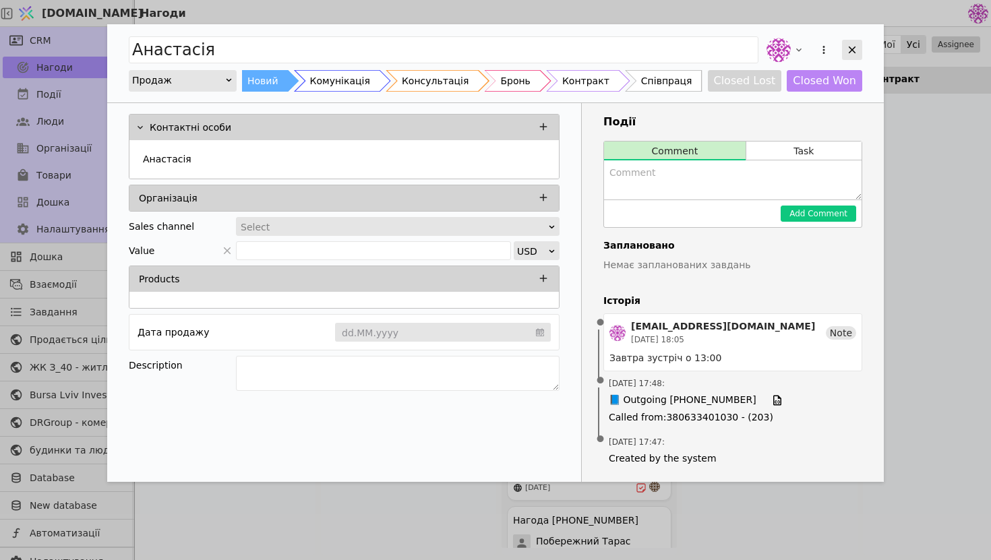
click at [849, 57] on div "Add Opportunity" at bounding box center [852, 50] width 20 height 20
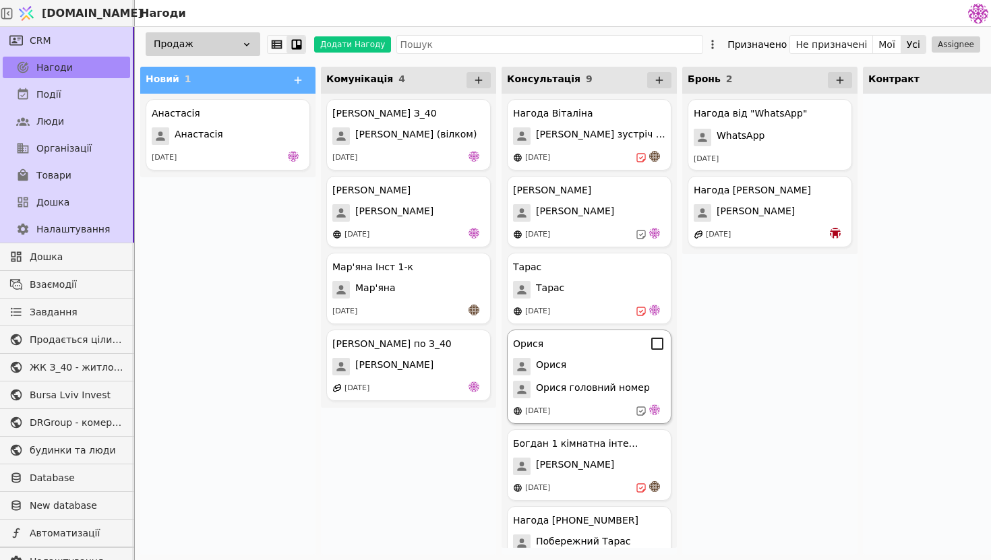
click at [569, 389] on span "Орися головний номер" at bounding box center [593, 390] width 114 height 18
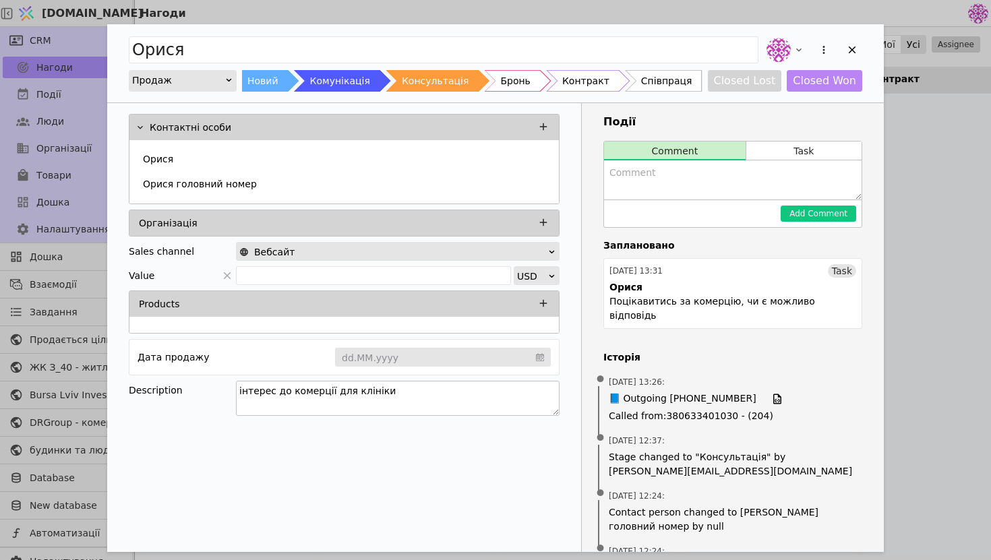
click at [438, 388] on textarea "інтерес до комерції для клініки" at bounding box center [398, 398] width 324 height 35
type textarea "інтерес до комерції для клініки , наразі дорого але нагадатися за два місяці"
click at [396, 498] on div "Контактні особи [PERSON_NAME] головний номер Організація Sales channel Вебсайт …" at bounding box center [344, 474] width 475 height 743
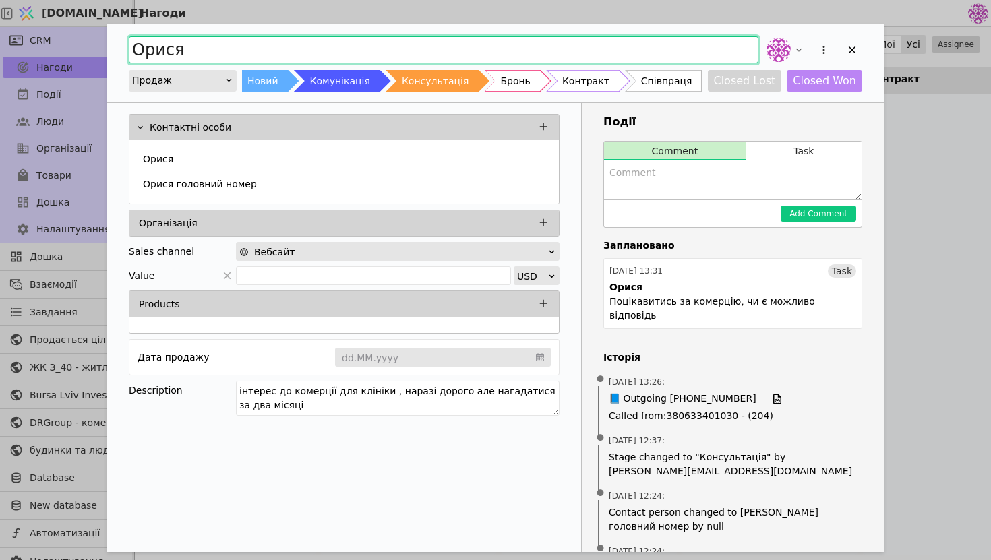
click at [246, 58] on input "Орися" at bounding box center [444, 49] width 630 height 27
type input "[PERSON_NAME] комерція Курдонери"
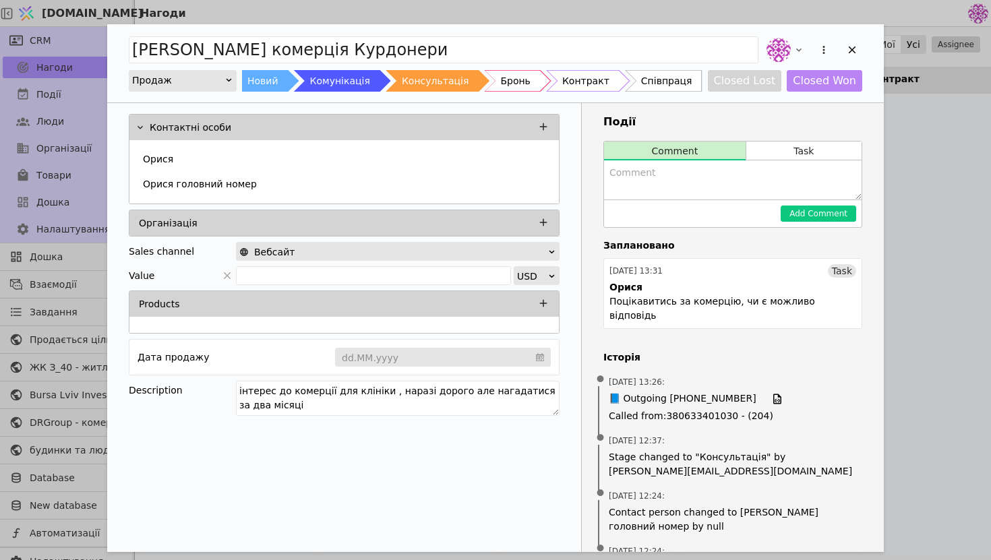
click at [801, 140] on div "Події Comment Task Add Comment Заплановано [DATE] 13:31 Task [PERSON_NAME] Поці…" at bounding box center [733, 474] width 302 height 743
click at [800, 152] on button "Task" at bounding box center [804, 151] width 115 height 19
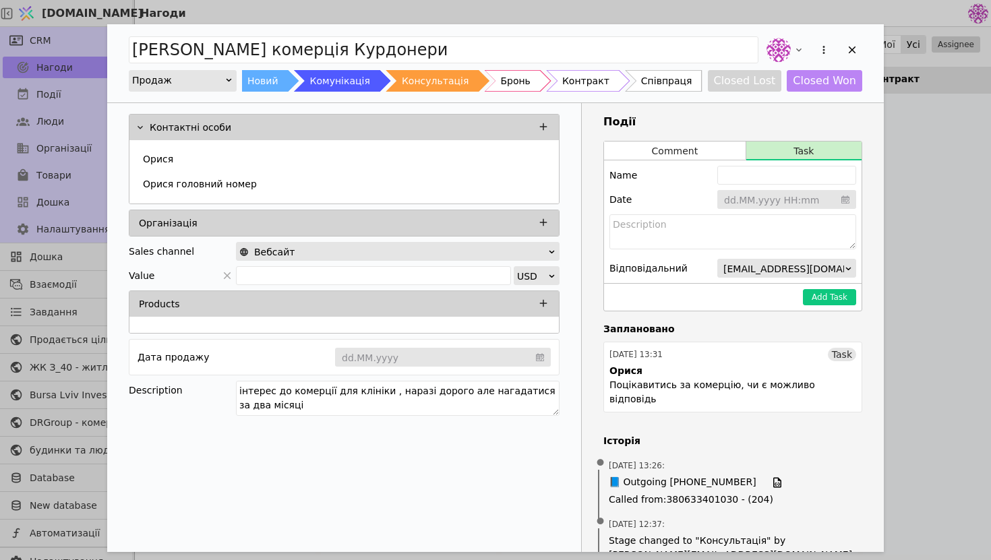
click at [786, 196] on input "Add Opportunity" at bounding box center [787, 200] width 139 height 20
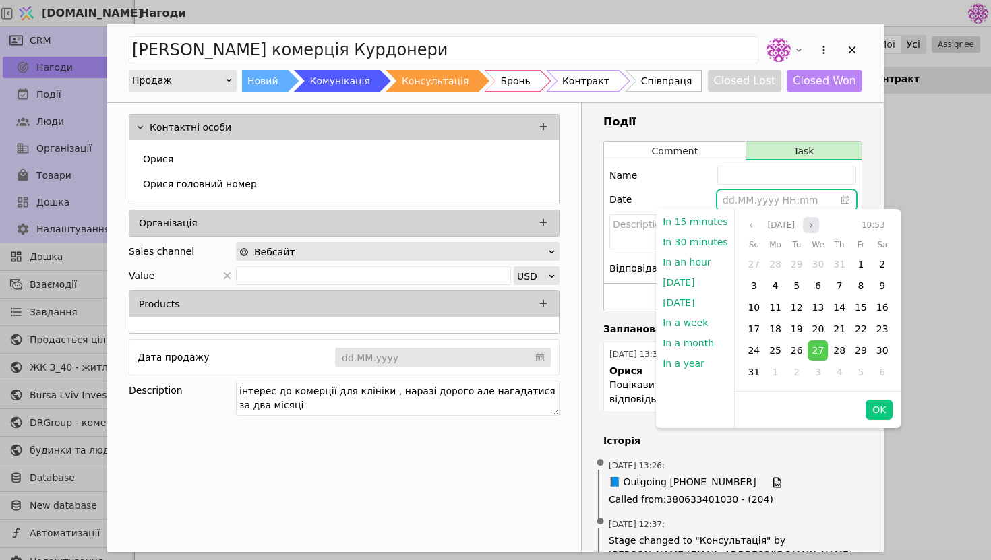
click at [819, 225] on button "Next month" at bounding box center [811, 225] width 16 height 16
click at [877, 325] on span "25" at bounding box center [883, 329] width 12 height 11
click at [877, 406] on button "OK" at bounding box center [879, 410] width 27 height 20
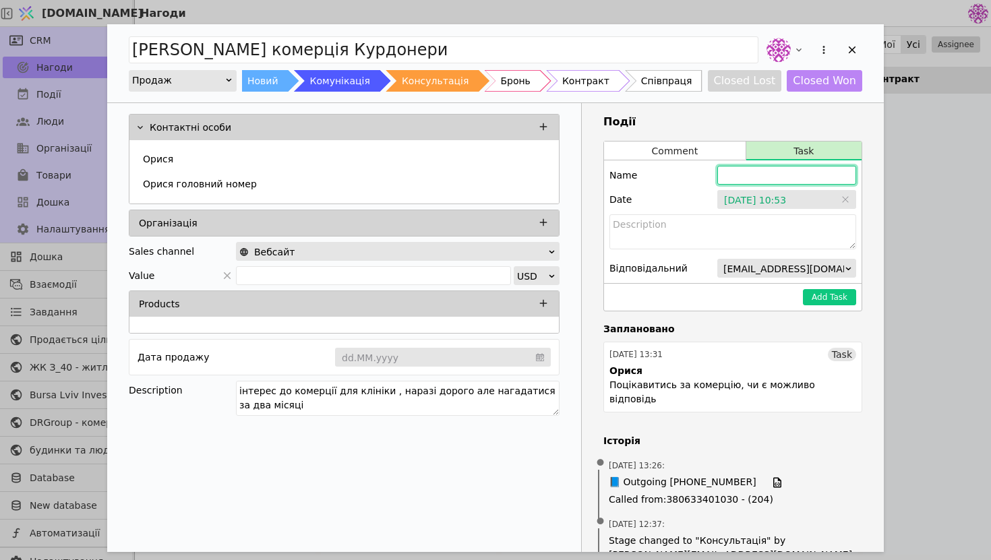
click at [763, 176] on input "Add Opportunity" at bounding box center [787, 175] width 139 height 19
type input "З"
type input "[PERSON_NAME]"
type input "Уточнити стосовоно рішення"
click at [767, 224] on textarea "Add Opportunity" at bounding box center [733, 231] width 247 height 35
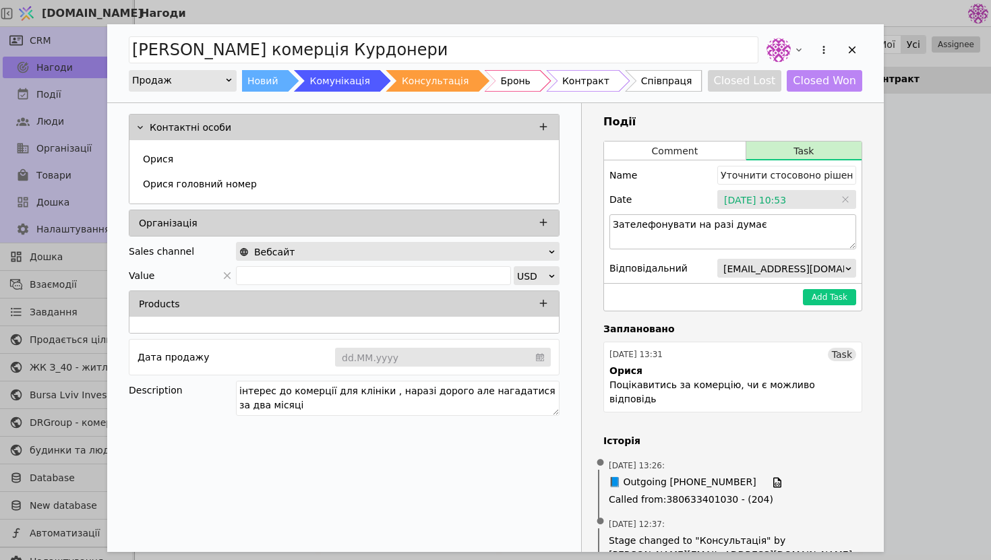
click at [689, 225] on textarea "Зателефонувати на разі думає" at bounding box center [733, 231] width 247 height 35
type textarea "Зателефонувати, на разі думає"
click at [830, 302] on button "Add Task" at bounding box center [829, 297] width 53 height 16
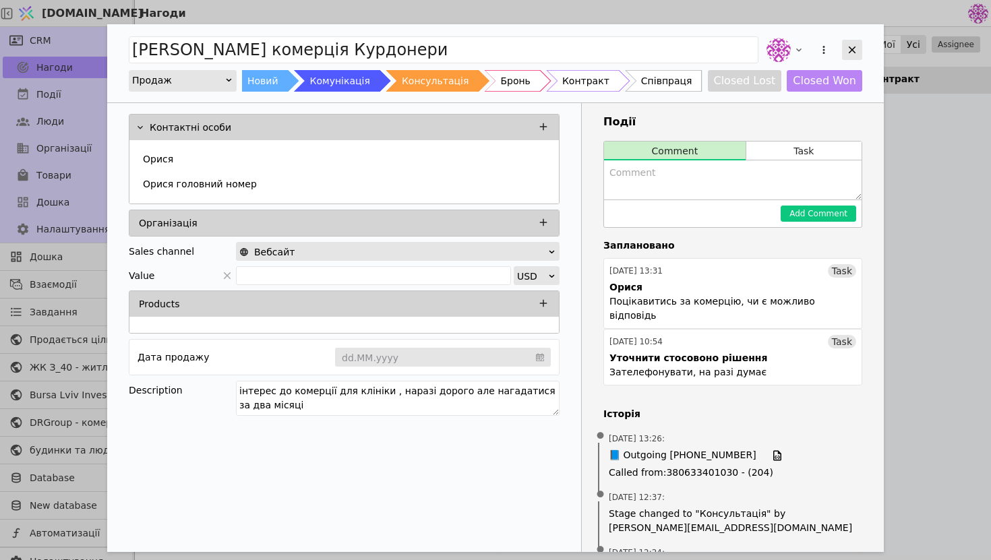
click at [858, 48] on icon "Add Opportunity" at bounding box center [852, 50] width 12 height 12
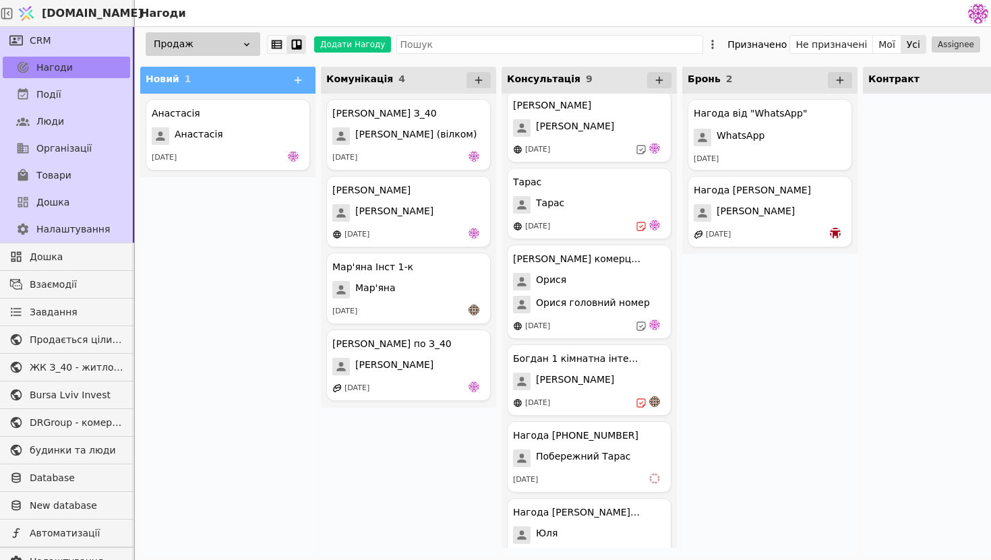
scroll to position [91, 0]
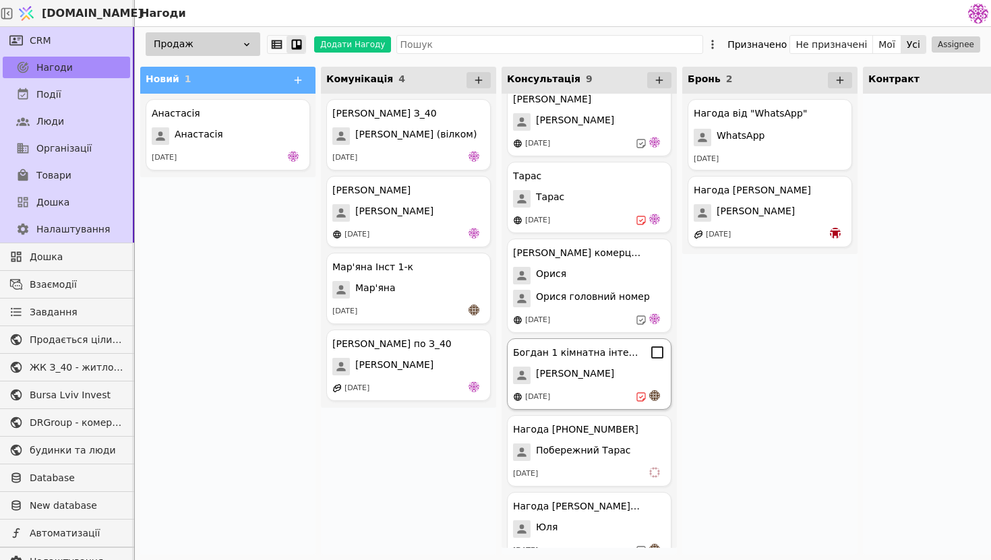
click at [630, 392] on div "[DATE]" at bounding box center [589, 396] width 152 height 13
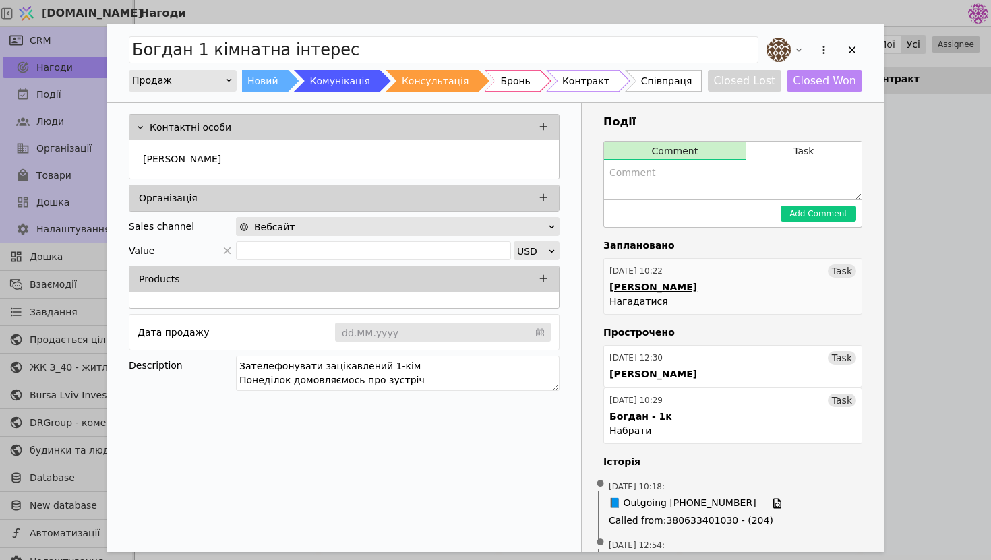
click at [751, 294] on link "[DATE] 10:22 Task [PERSON_NAME]" at bounding box center [733, 286] width 259 height 57
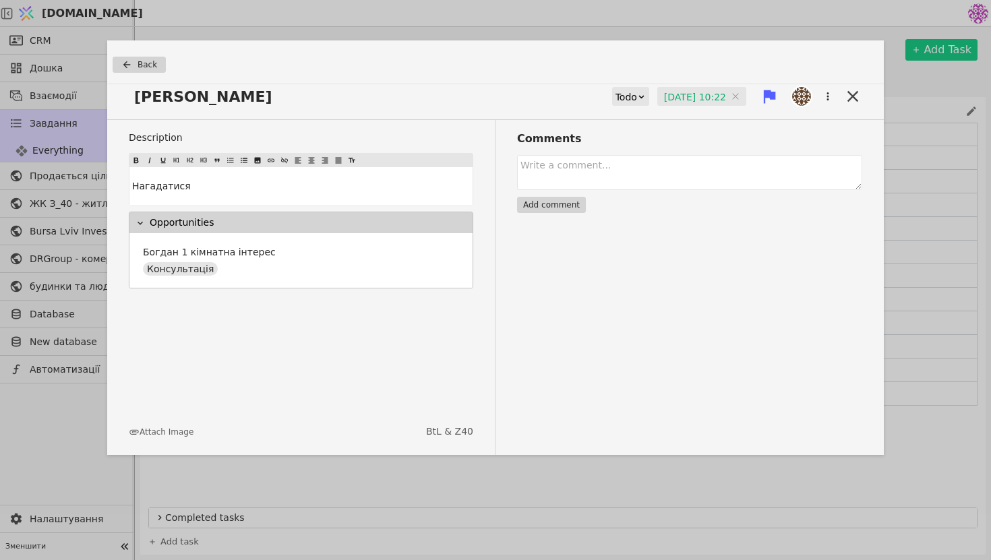
click at [770, 95] on icon at bounding box center [770, 96] width 12 height 13
click at [794, 374] on div "Comments Add comment" at bounding box center [679, 287] width 367 height 335
click at [621, 98] on div "Todo" at bounding box center [627, 97] width 22 height 19
click at [824, 126] on div "Comments Add comment" at bounding box center [679, 287] width 367 height 335
click at [853, 103] on icon at bounding box center [853, 96] width 19 height 19
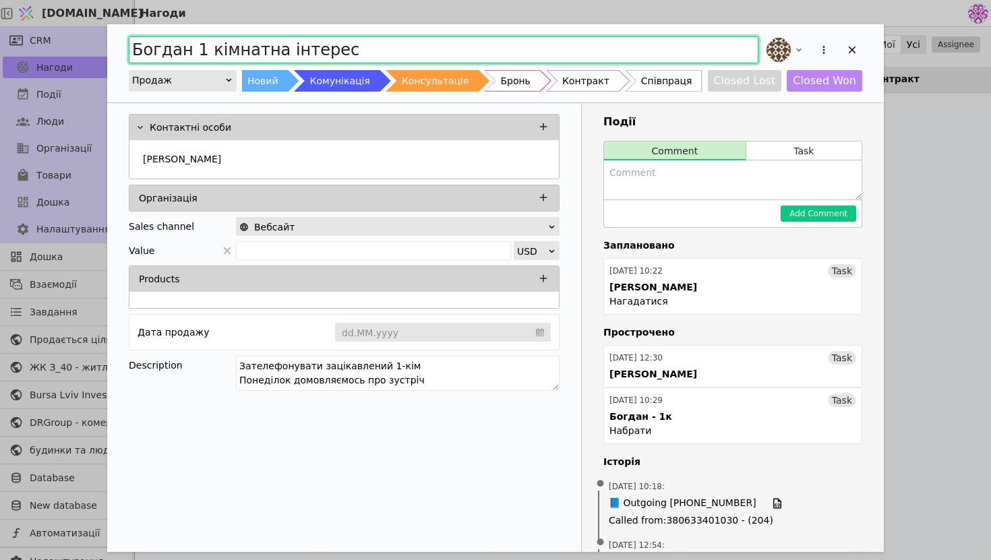
click at [692, 57] on input "Богдан 1 кімнатна інтерес" at bounding box center [444, 49] width 630 height 27
drag, startPoint x: 323, startPoint y: 49, endPoint x: 268, endPoint y: 45, distance: 54.8
click at [268, 45] on input "[PERSON_NAME] 1 кімнатна [PERSON_NAME]" at bounding box center [444, 49] width 630 height 27
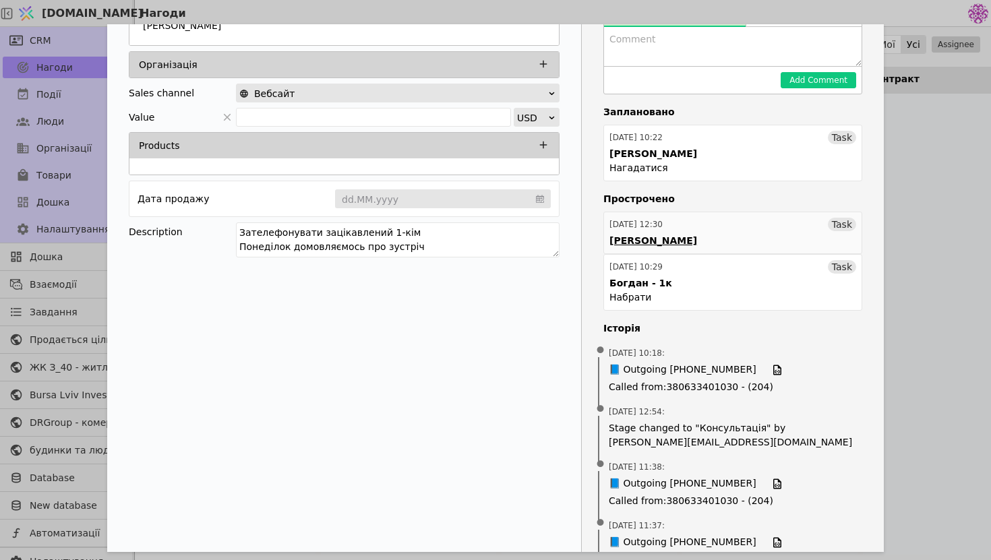
scroll to position [112, 0]
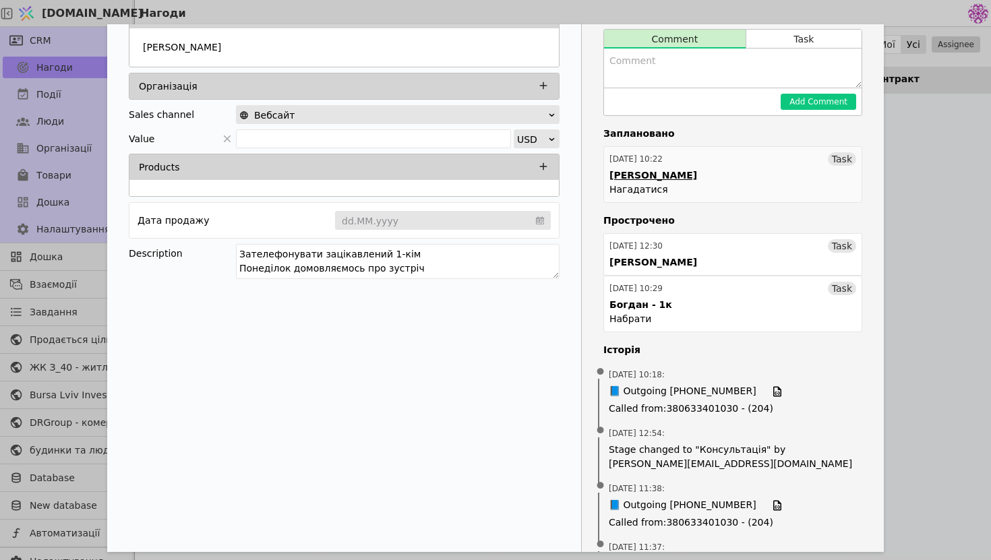
type input "[PERSON_NAME] 1 [PERSON_NAME]"
click at [776, 190] on link "[DATE] 10:22 Task [PERSON_NAME]" at bounding box center [733, 174] width 259 height 57
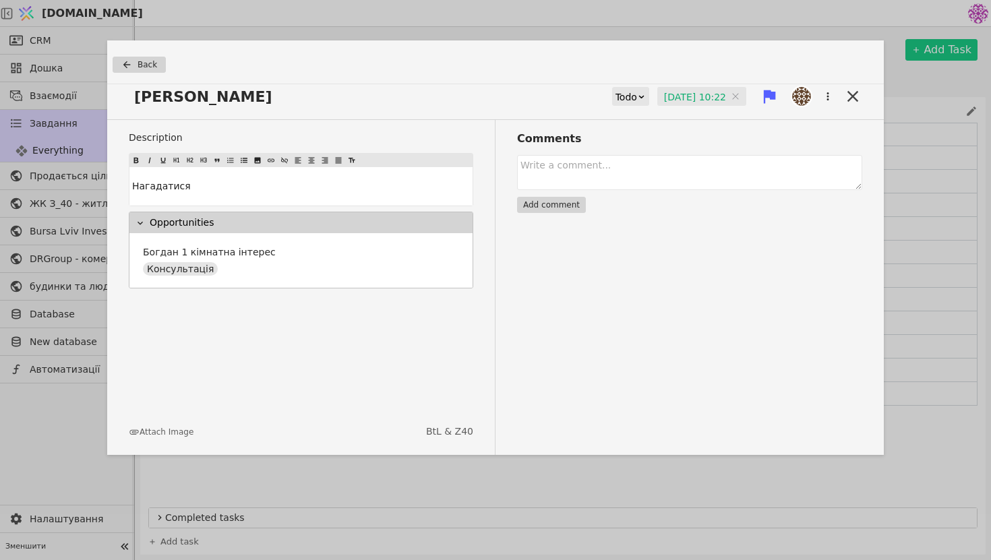
click at [609, 107] on div "[PERSON_NAME] [DATE] 10:22 [DATE] 10:22" at bounding box center [495, 102] width 777 height 36
click at [616, 100] on div "Todo" at bounding box center [627, 97] width 22 height 19
click at [635, 180] on div "Done" at bounding box center [626, 176] width 56 height 20
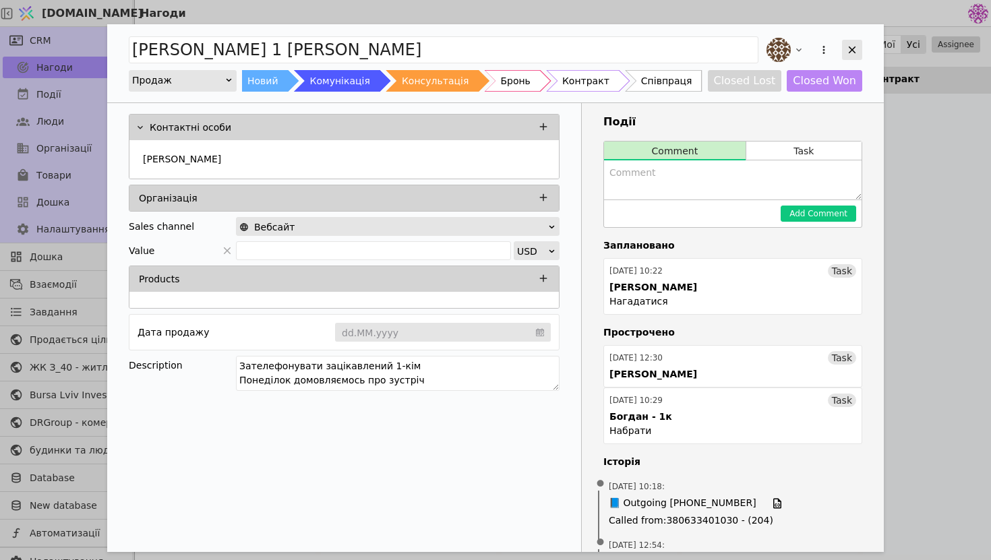
click at [856, 50] on icon "Add Opportunity" at bounding box center [852, 50] width 12 height 12
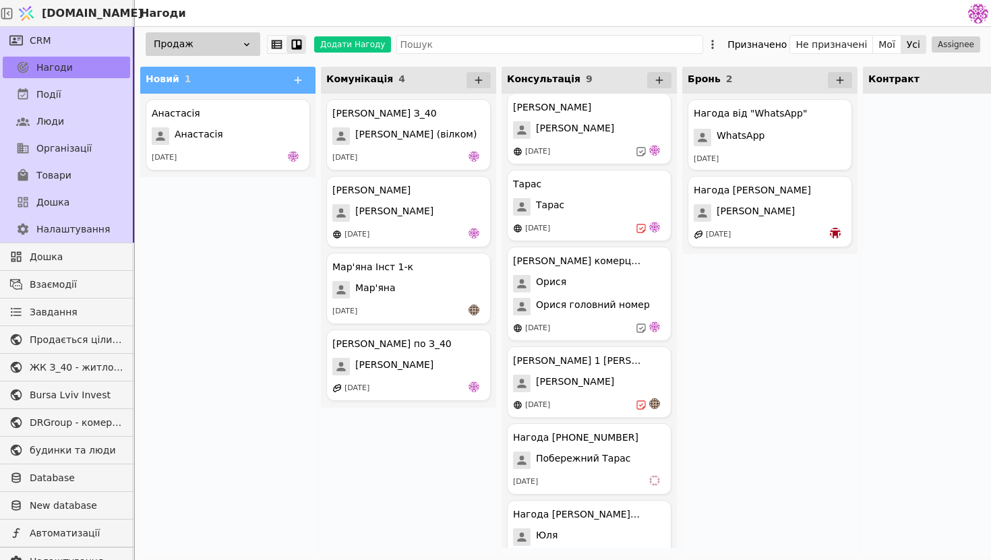
scroll to position [116, 0]
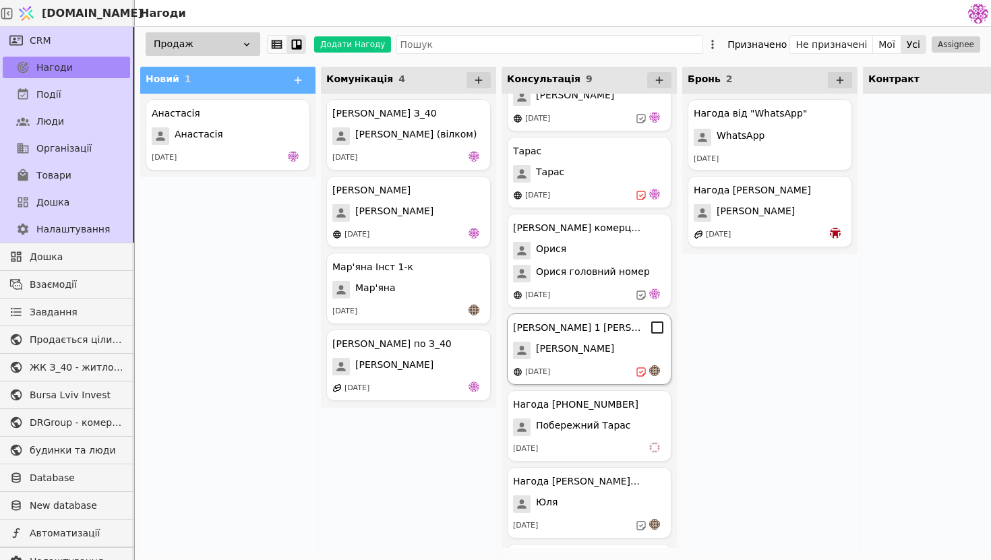
click at [604, 370] on div "[DATE]" at bounding box center [589, 372] width 152 height 13
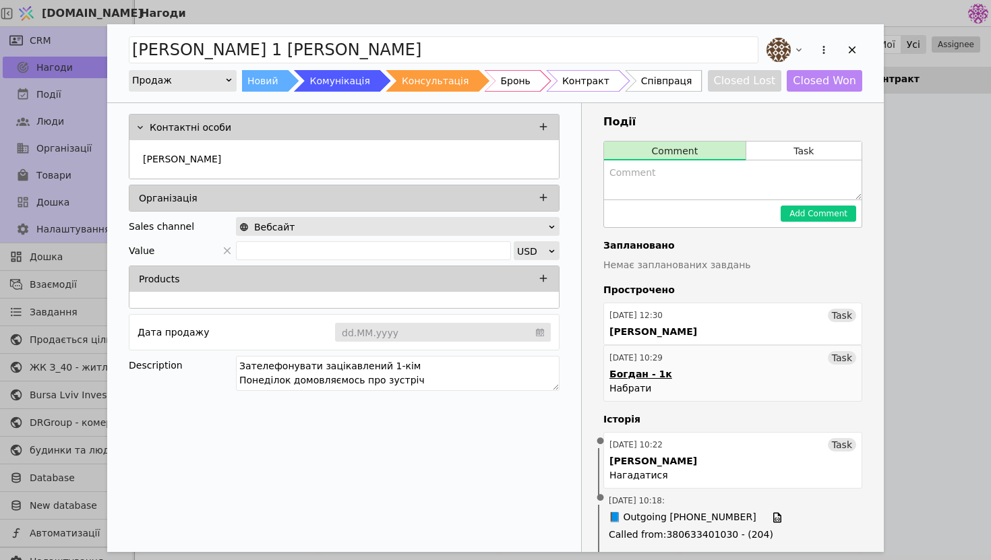
click at [746, 380] on link "[DATE] 10:29 Task [PERSON_NAME] - 1к Набрати" at bounding box center [733, 373] width 259 height 57
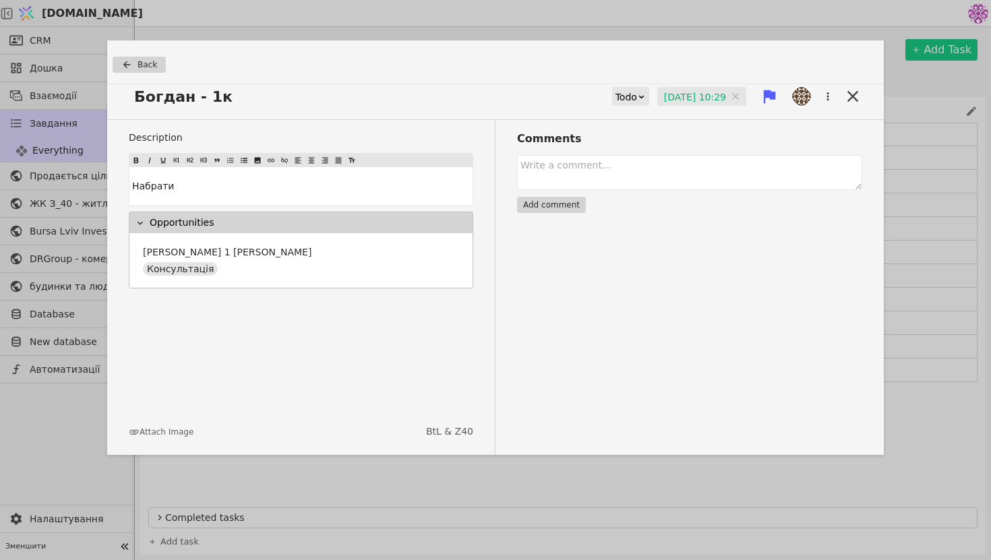
click at [633, 102] on div "Todo" at bounding box center [631, 97] width 36 height 18
click at [639, 181] on div "Done" at bounding box center [627, 176] width 56 height 20
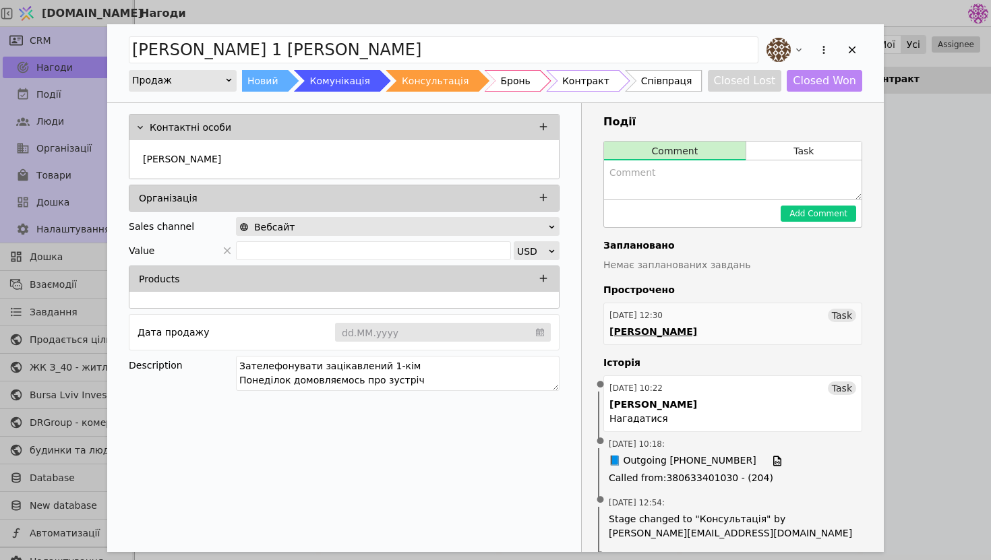
click at [699, 333] on link "[DATE] 12:30 Task [PERSON_NAME]" at bounding box center [733, 324] width 259 height 42
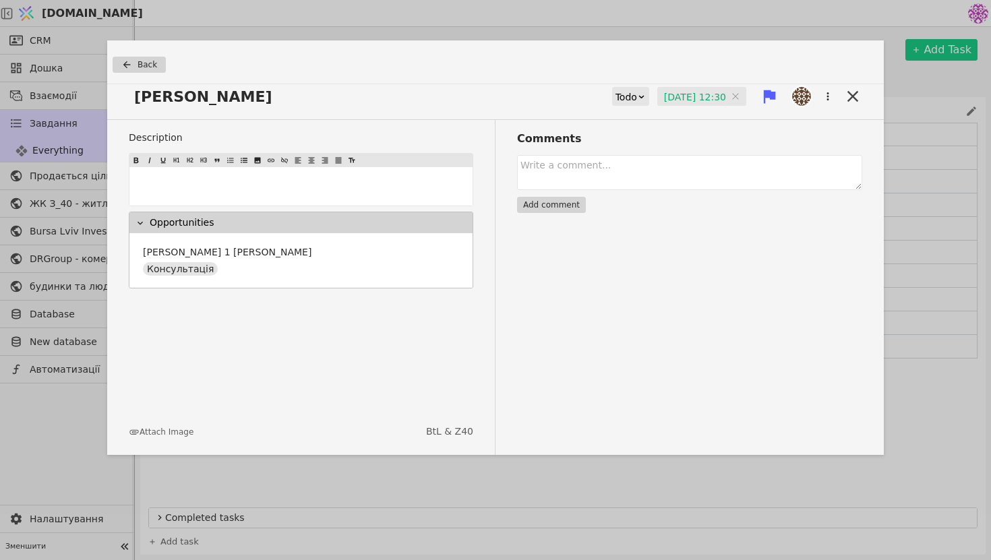
click at [624, 111] on div "[PERSON_NAME] [DATE] 12:30 [DATE] 12:30" at bounding box center [495, 102] width 777 height 36
click at [637, 102] on div at bounding box center [641, 97] width 9 height 18
click at [631, 176] on div "Done" at bounding box center [628, 176] width 56 height 20
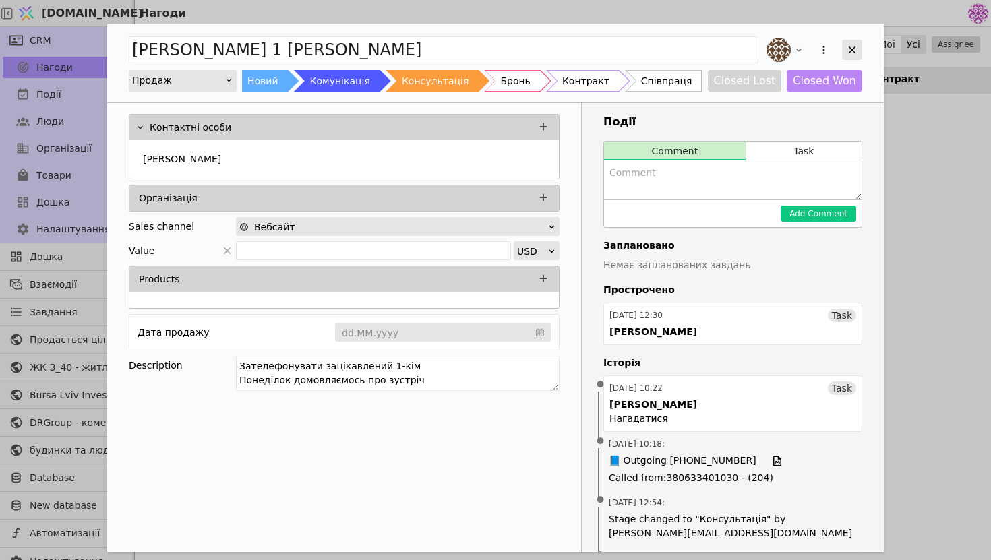
click at [854, 52] on icon "Add Opportunity" at bounding box center [852, 50] width 7 height 7
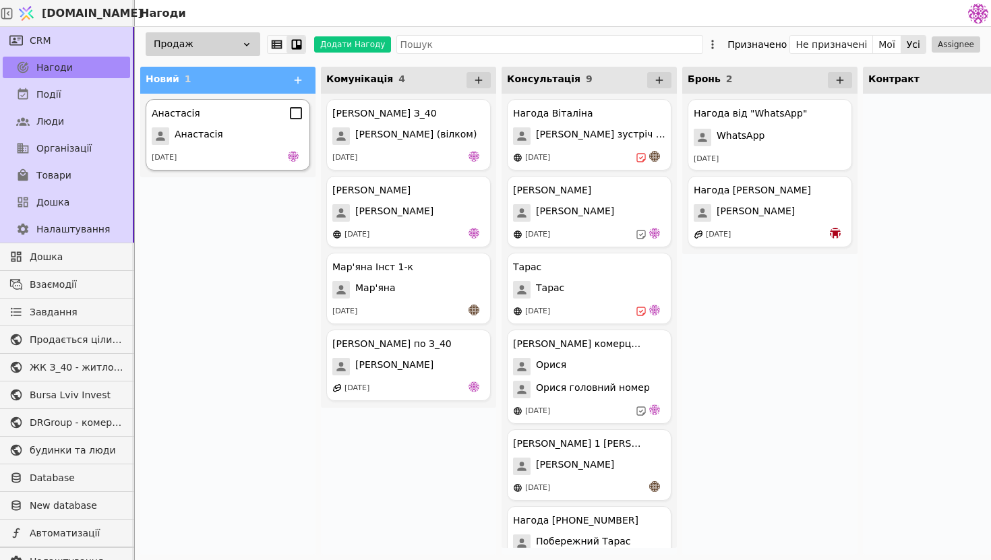
click at [230, 140] on div "Анастасія" at bounding box center [228, 136] width 152 height 18
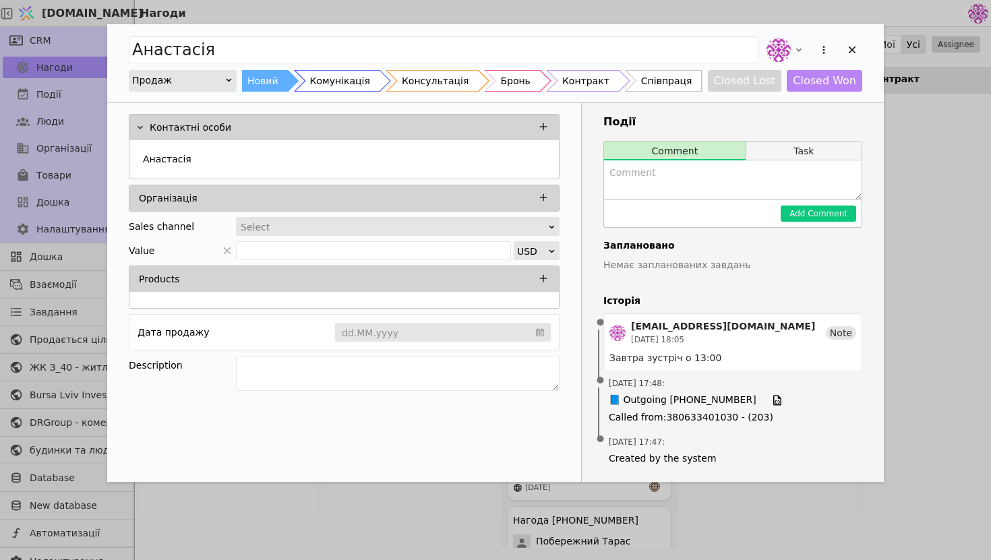
click at [777, 152] on button "Task" at bounding box center [804, 151] width 115 height 19
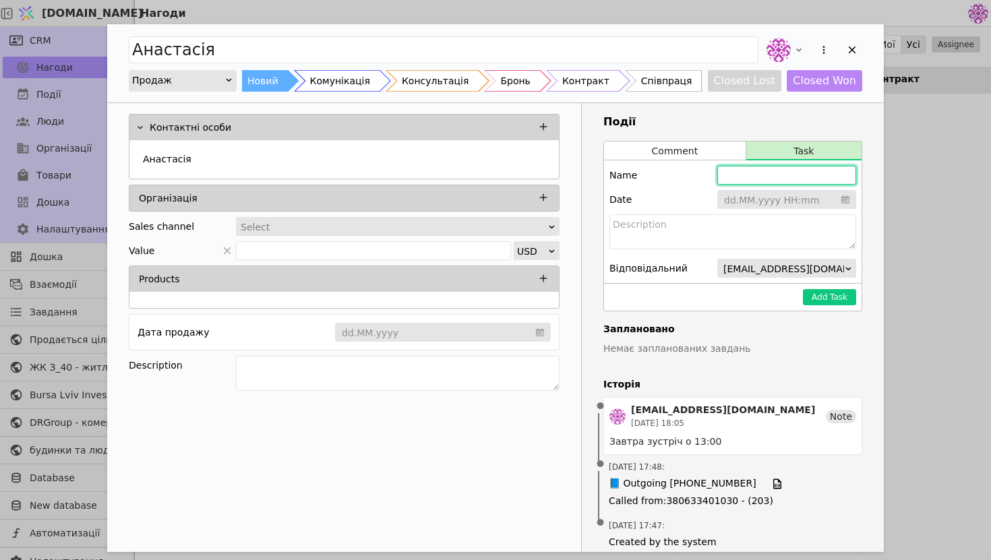
click at [767, 172] on input "Add Opportunity" at bounding box center [787, 175] width 139 height 19
click at [854, 44] on icon "Add Opportunity" at bounding box center [852, 50] width 12 height 12
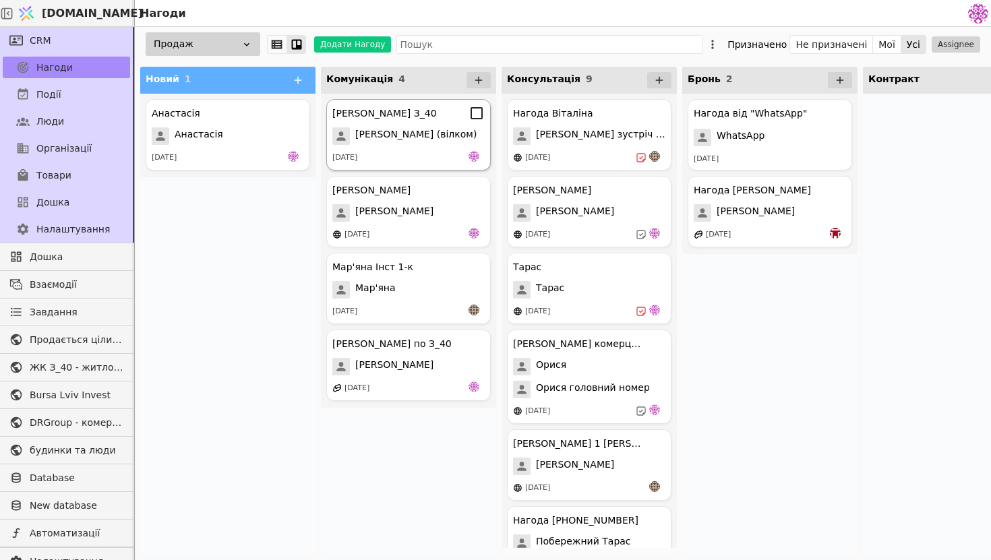
click at [446, 165] on div "[PERSON_NAME] З_40 [PERSON_NAME] (вілком) [DATE]" at bounding box center [408, 134] width 165 height 71
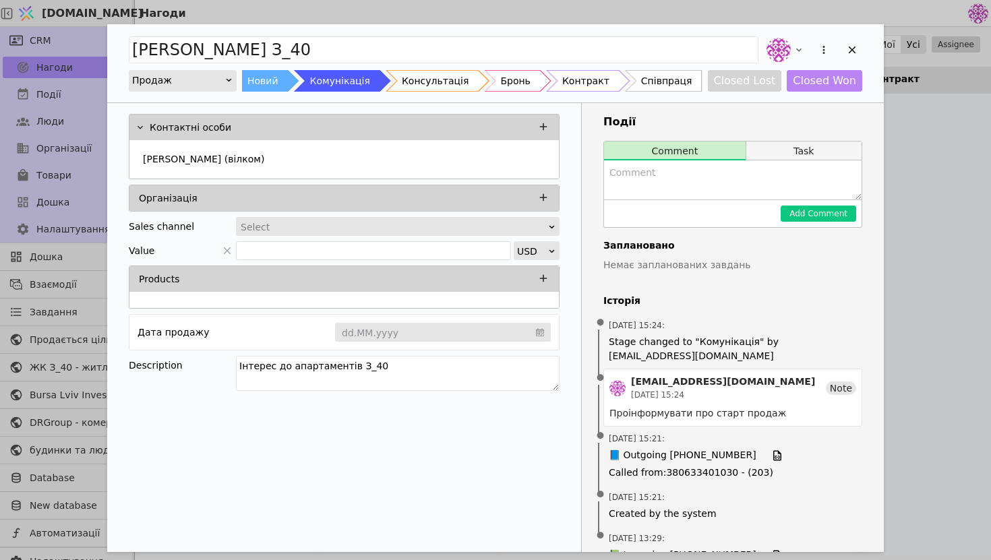
click at [773, 151] on button "Task" at bounding box center [804, 151] width 115 height 19
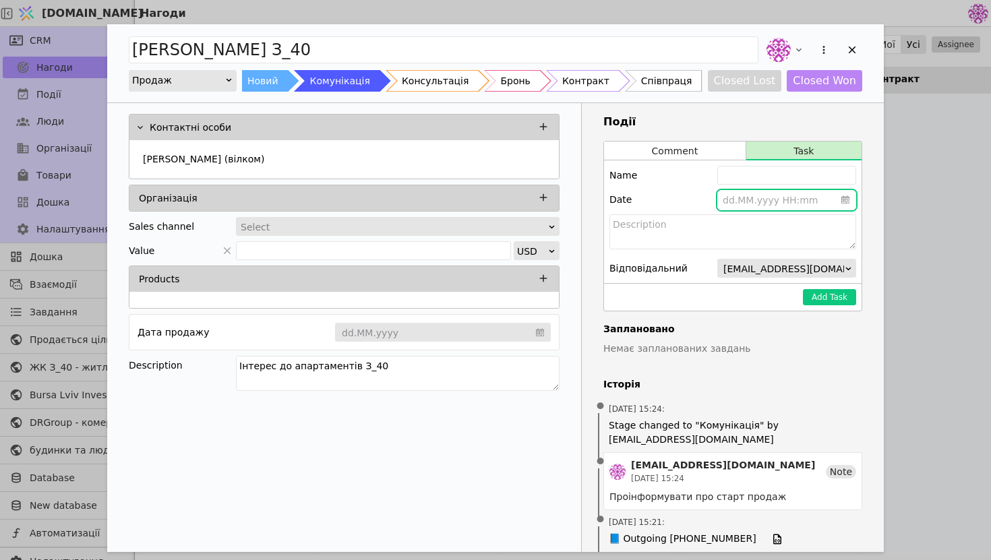
click at [752, 200] on input "Add Opportunity" at bounding box center [787, 200] width 139 height 20
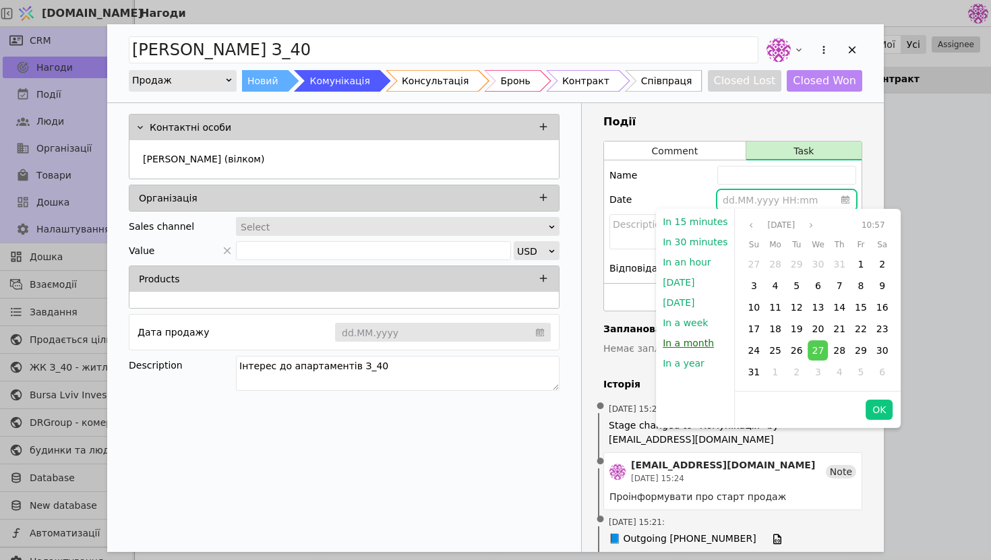
click at [701, 343] on button "In a month" at bounding box center [688, 343] width 65 height 20
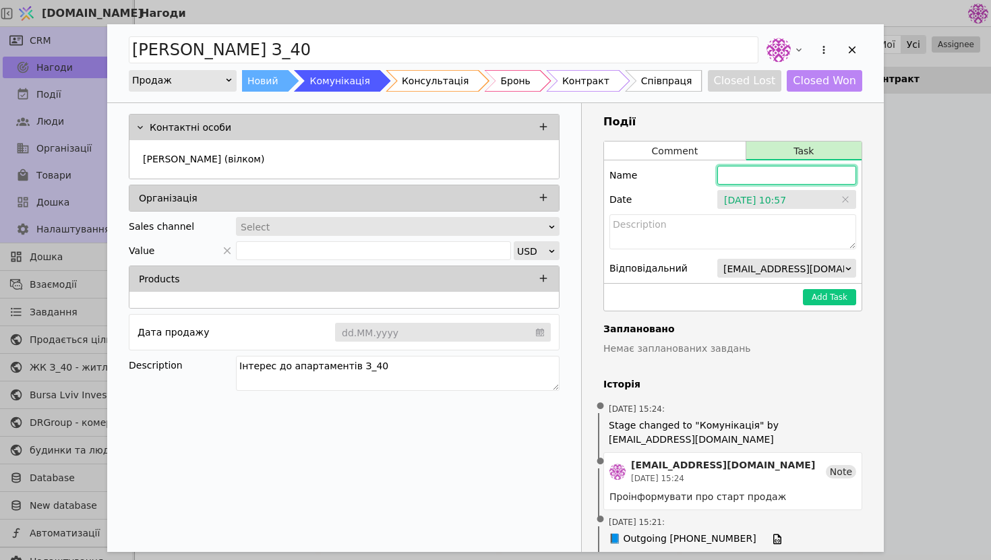
click at [765, 180] on input "Add Opportunity" at bounding box center [787, 175] width 139 height 19
type input "[PERSON_NAME]"
type input "Повідомити про старт продажу апартаментів"
click at [843, 305] on div "Add Task" at bounding box center [733, 297] width 258 height 28
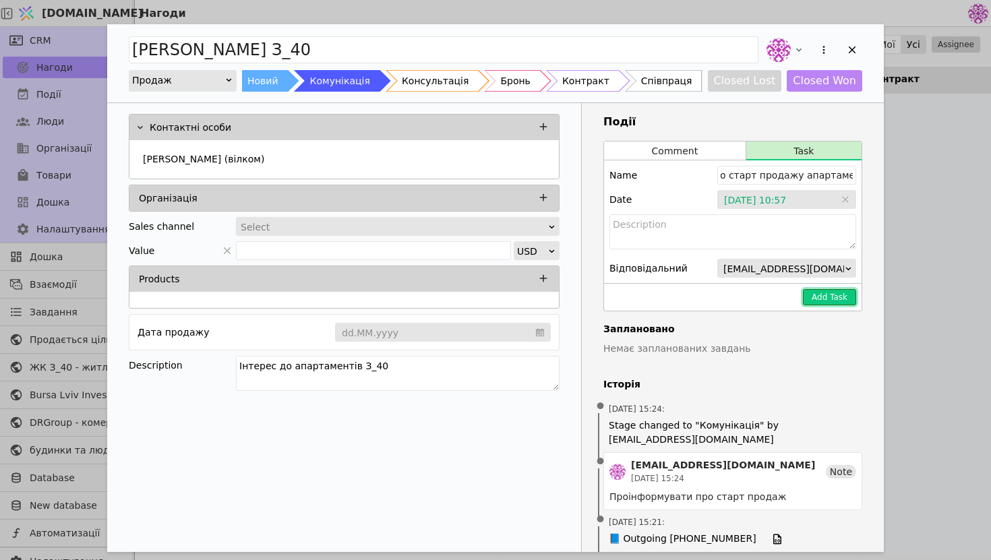
scroll to position [0, 0]
click at [845, 299] on button "Add Task" at bounding box center [829, 297] width 53 height 16
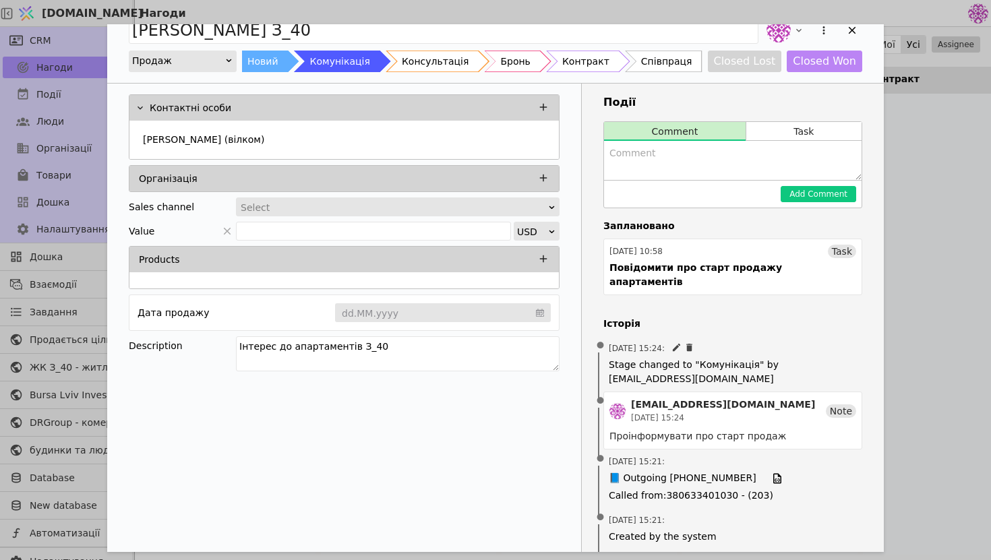
scroll to position [22, 0]
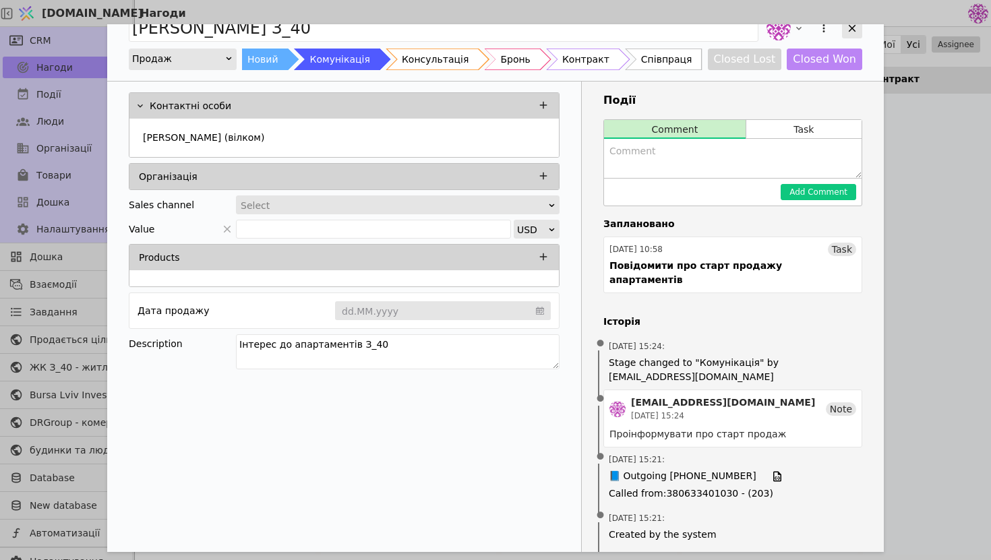
click at [852, 26] on icon "Add Opportunity" at bounding box center [852, 28] width 12 height 12
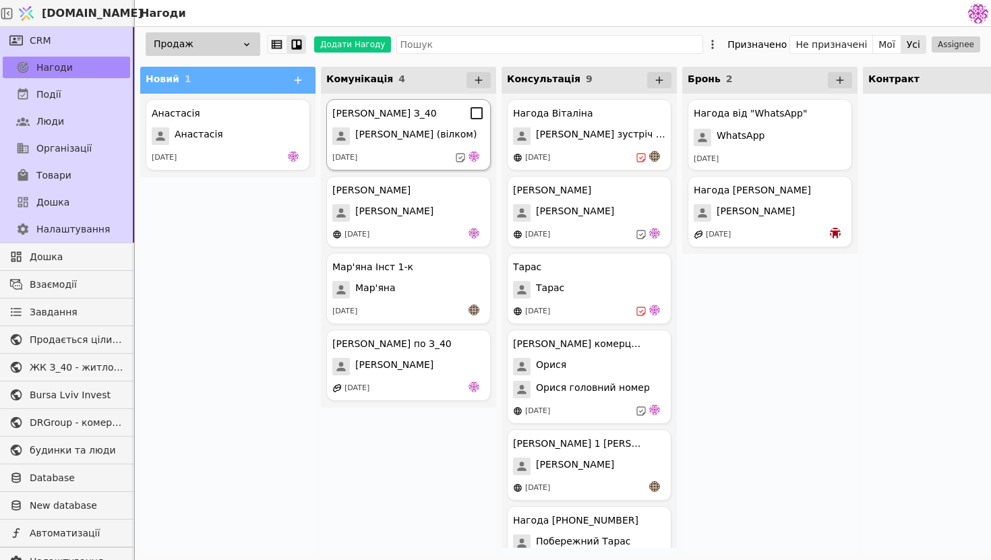
click at [411, 139] on span "[PERSON_NAME] (вілком)" at bounding box center [415, 136] width 121 height 18
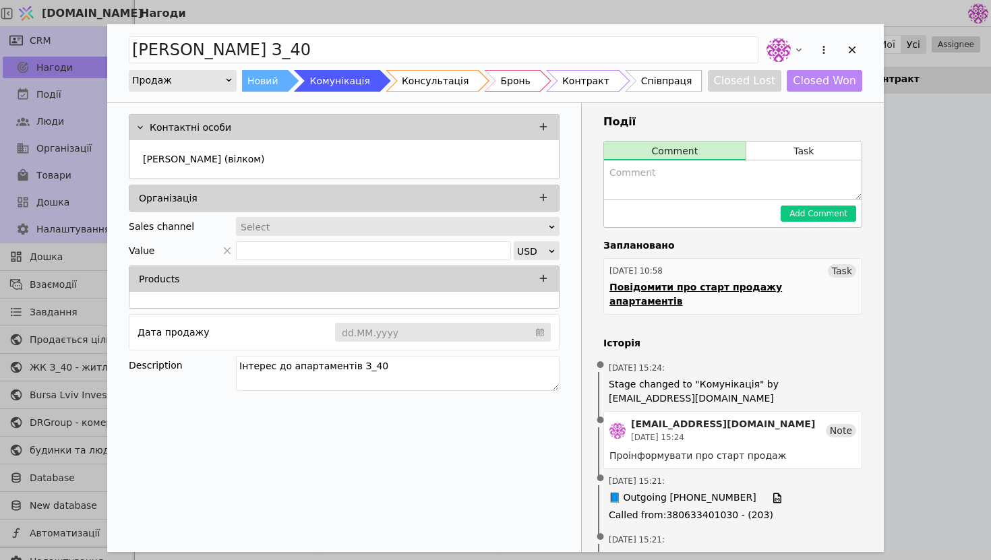
click at [761, 281] on div "Повідомити про старт продажу апартаментів" at bounding box center [733, 295] width 247 height 28
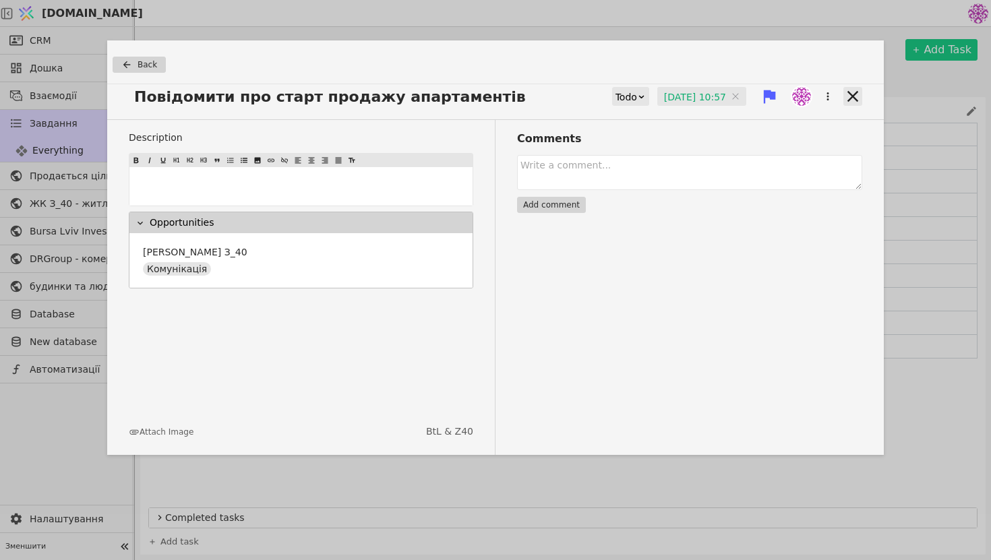
click at [861, 92] on icon at bounding box center [853, 96] width 19 height 19
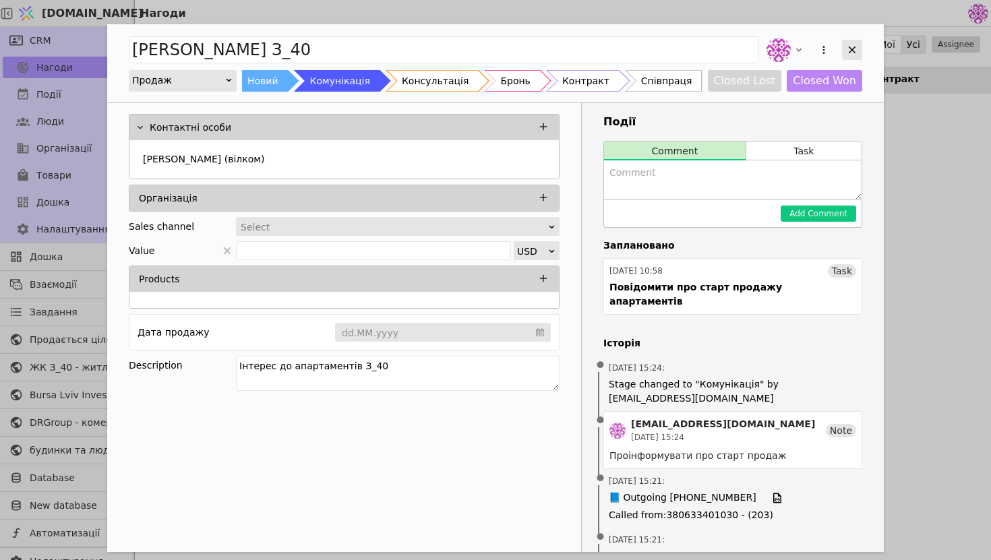
click at [852, 53] on icon "Add Opportunity" at bounding box center [852, 50] width 12 height 12
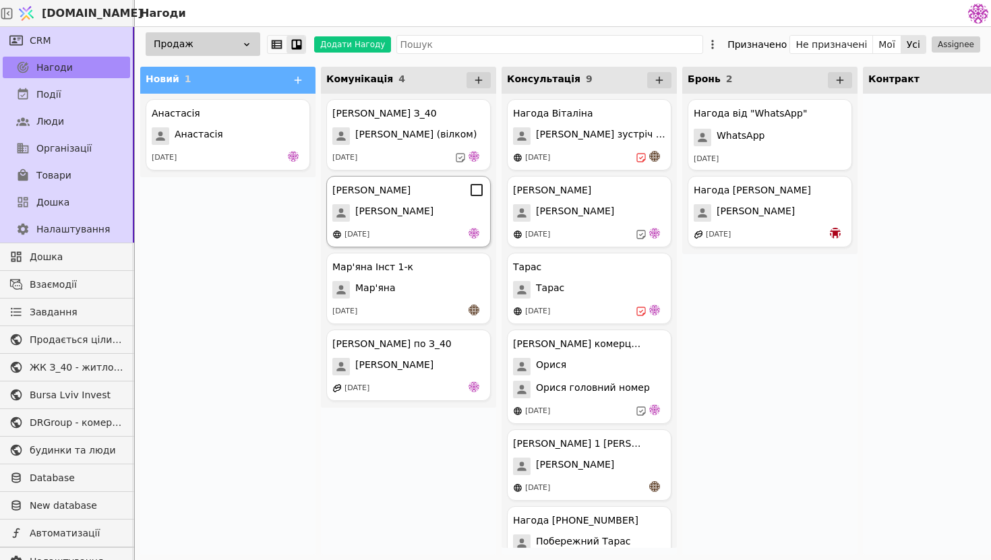
click at [448, 207] on div "[PERSON_NAME]" at bounding box center [408, 213] width 152 height 18
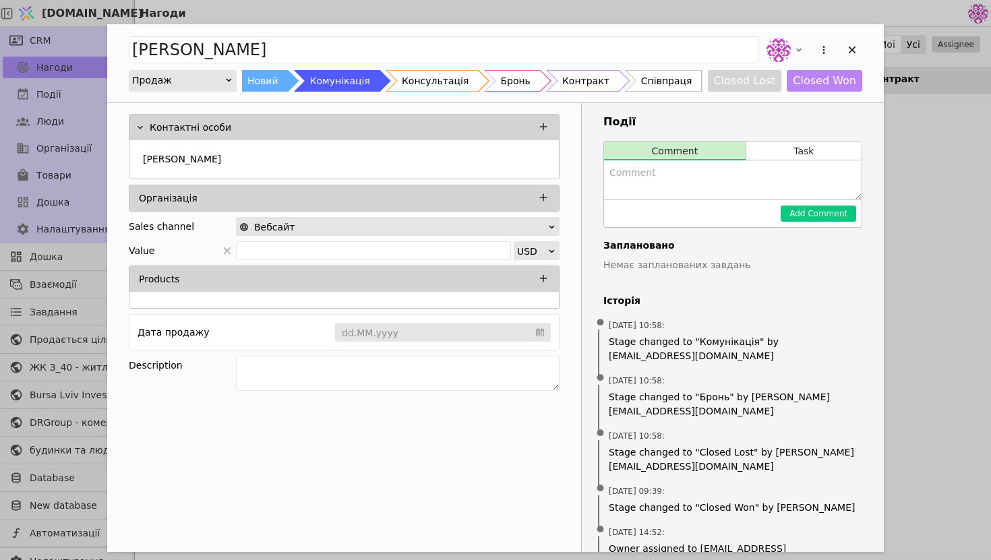
click at [734, 185] on textarea "Add Opportunity" at bounding box center [733, 180] width 258 height 39
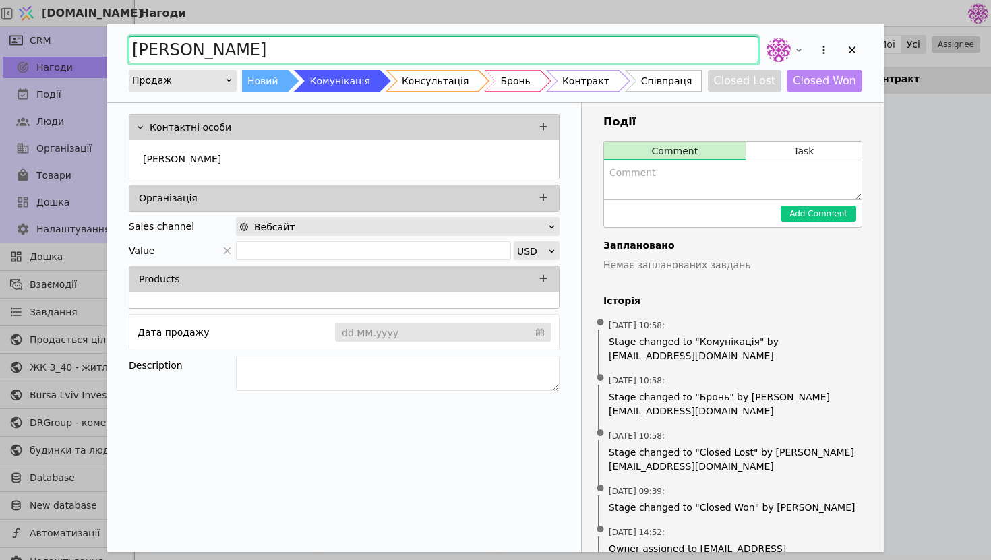
click at [424, 49] on input "[PERSON_NAME]" at bounding box center [444, 49] width 630 height 27
type input "[PERSON_NAME]"
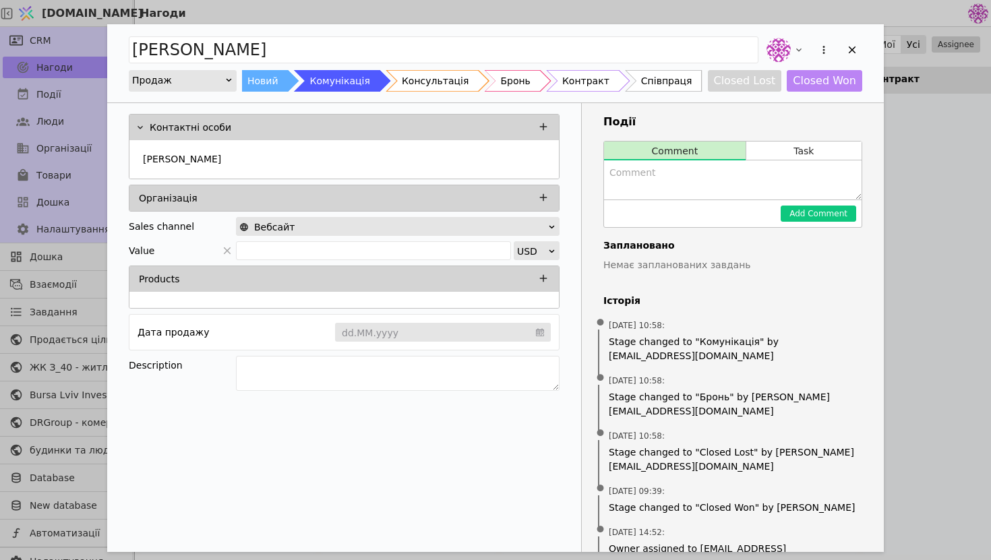
click at [664, 165] on textarea "Add Opportunity" at bounding box center [733, 180] width 258 height 39
click at [326, 376] on textarea "Add Opportunity" at bounding box center [398, 373] width 324 height 35
click at [718, 187] on textarea "Add Opportunity" at bounding box center [733, 180] width 258 height 39
type textarea "П"
click at [519, 385] on textarea "Add Opportunity" at bounding box center [398, 373] width 324 height 35
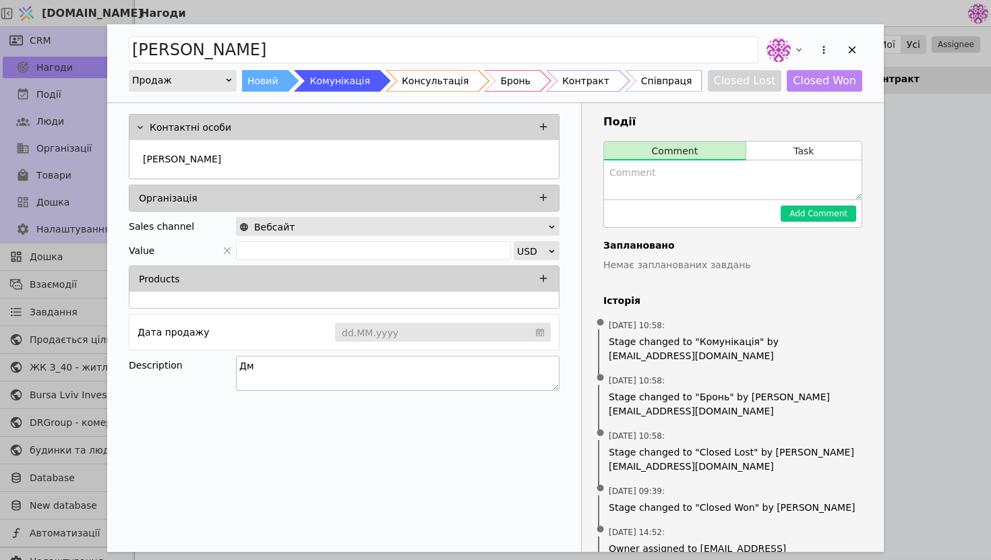
type textarea "Д"
type textarea "Був попередньо інтерес однак перестав відписувати"
click at [768, 86] on button "Closed Lost" at bounding box center [745, 81] width 74 height 22
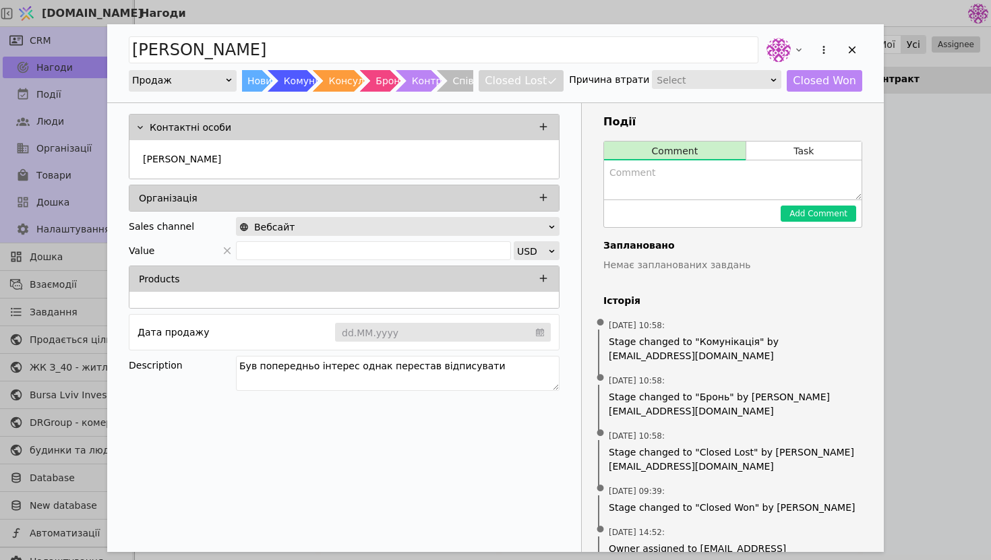
click at [737, 79] on div "Select" at bounding box center [712, 80] width 111 height 19
click at [716, 142] on div "Other" at bounding box center [722, 139] width 128 height 20
click at [858, 45] on icon "Add Opportunity" at bounding box center [852, 50] width 12 height 12
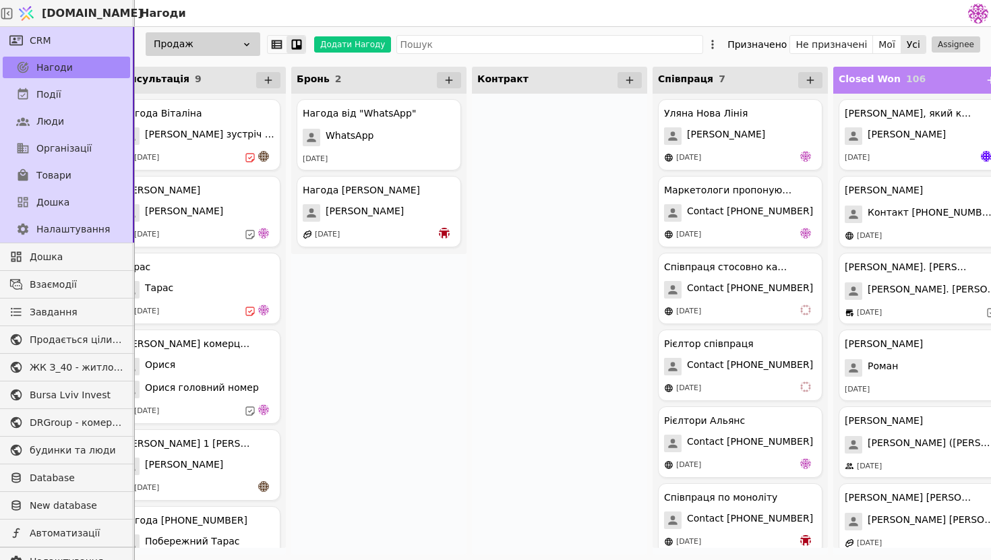
scroll to position [0, 595]
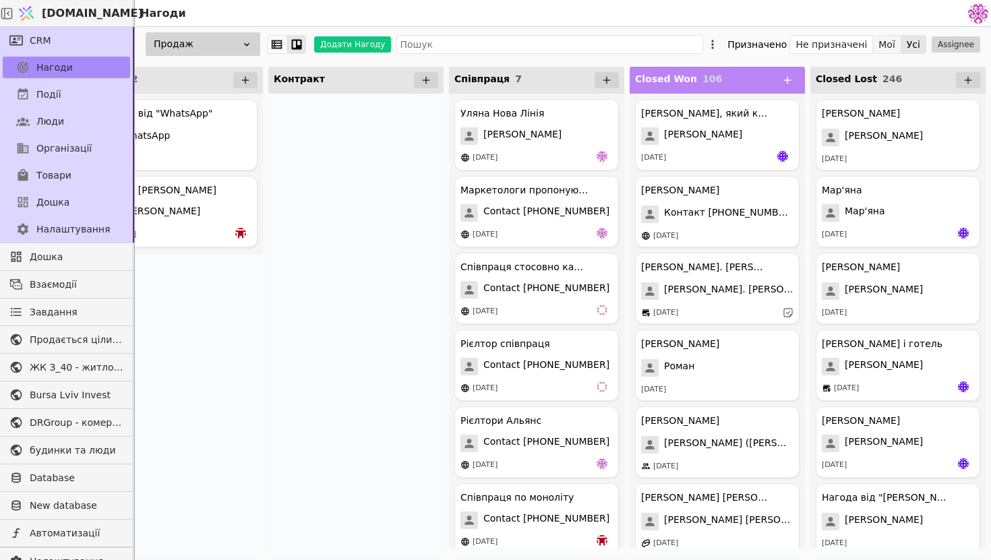
click at [894, 48] on button "Мої" at bounding box center [887, 44] width 28 height 19
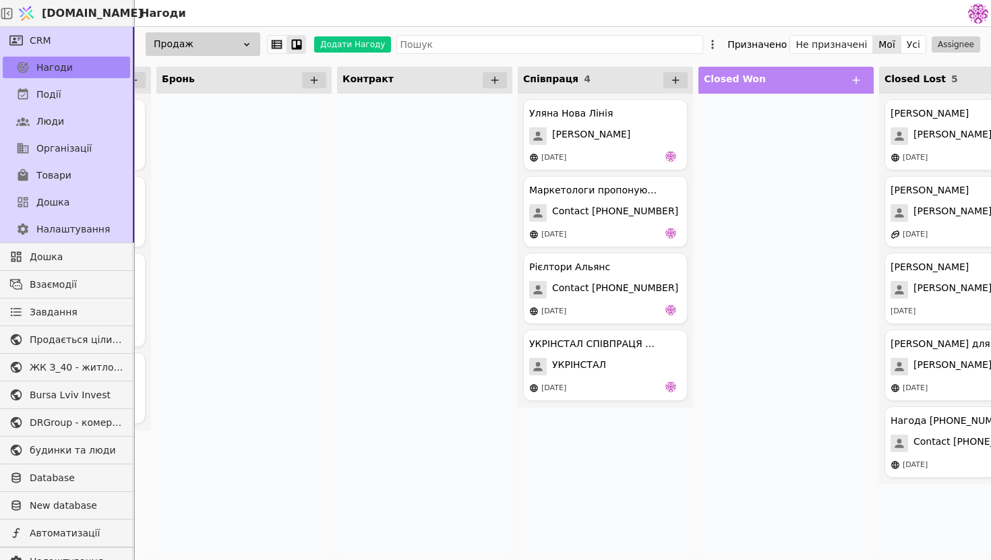
scroll to position [0, 595]
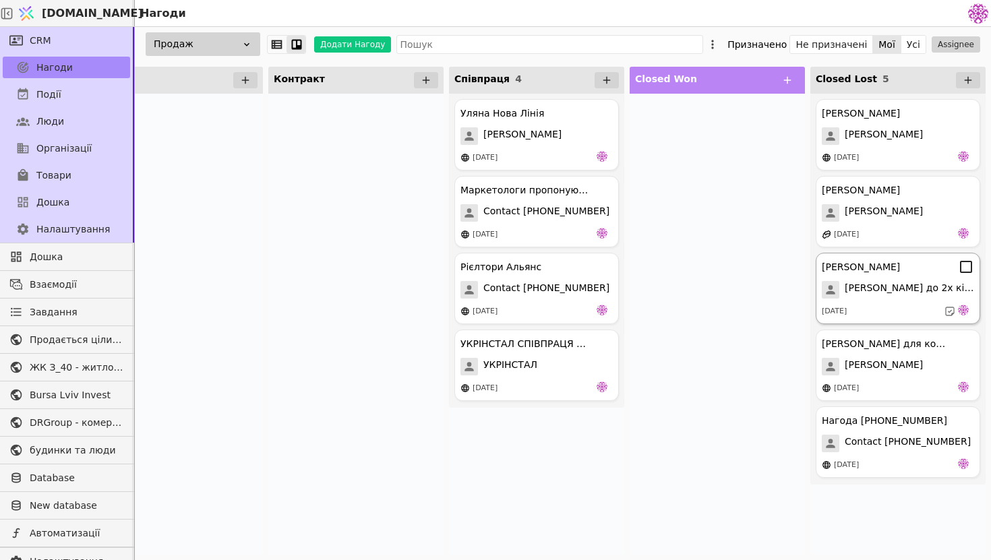
click at [908, 315] on div "[DATE]" at bounding box center [898, 311] width 152 height 13
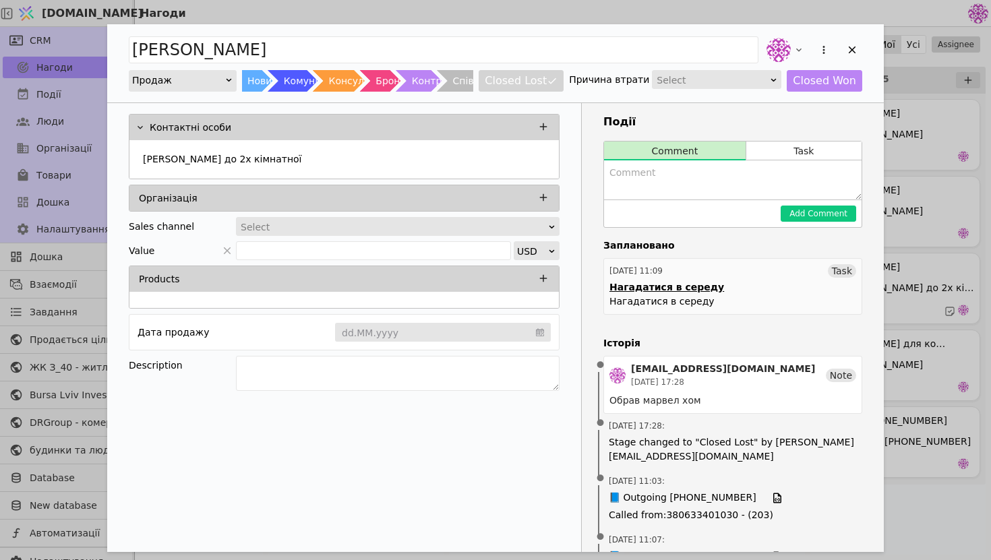
click at [721, 299] on link "[DATE] 11:09 Task Нагадатися в середу Нагадатися в середу" at bounding box center [733, 286] width 259 height 57
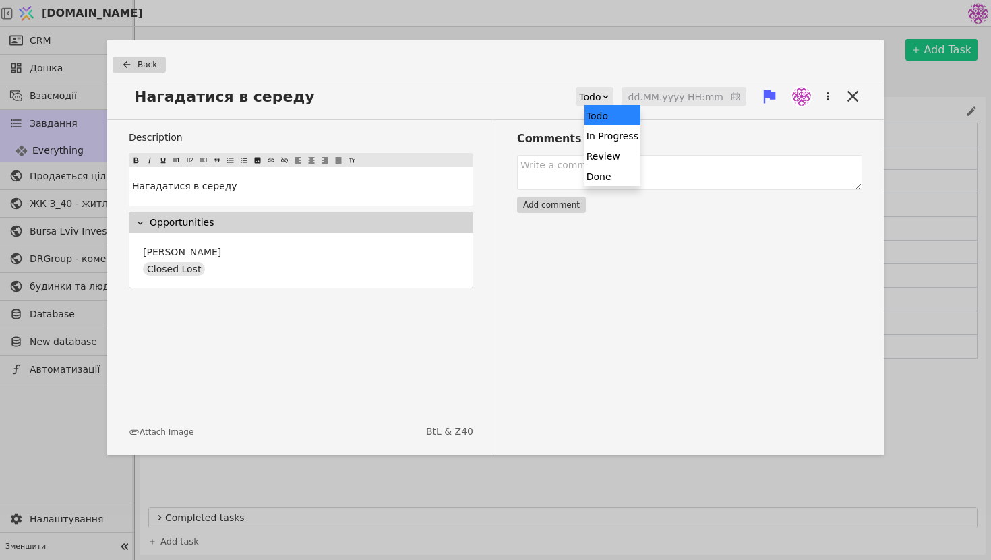
click at [601, 92] on div "Todo" at bounding box center [590, 97] width 22 height 19
click at [619, 185] on div "Done" at bounding box center [613, 176] width 56 height 20
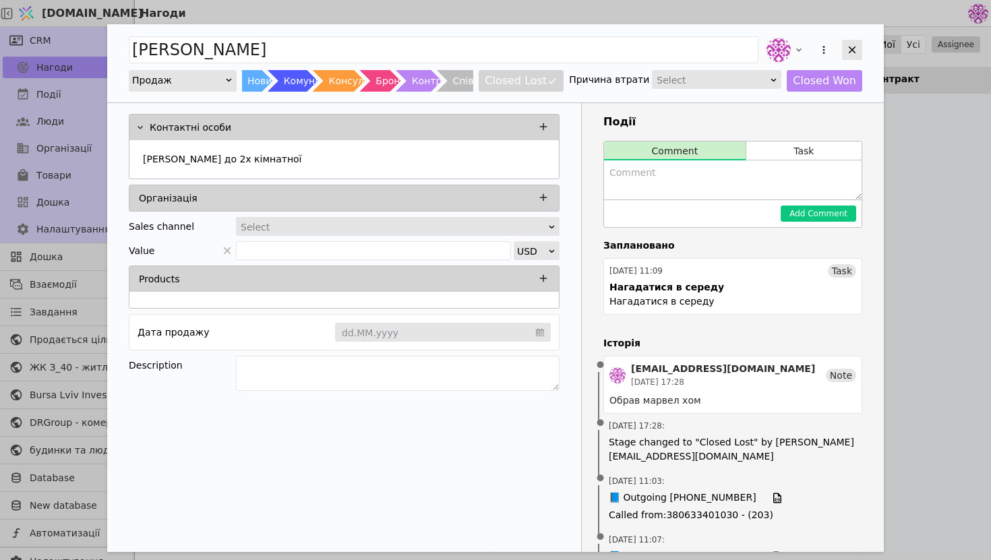
click at [857, 49] on icon "Add Opportunity" at bounding box center [852, 50] width 12 height 12
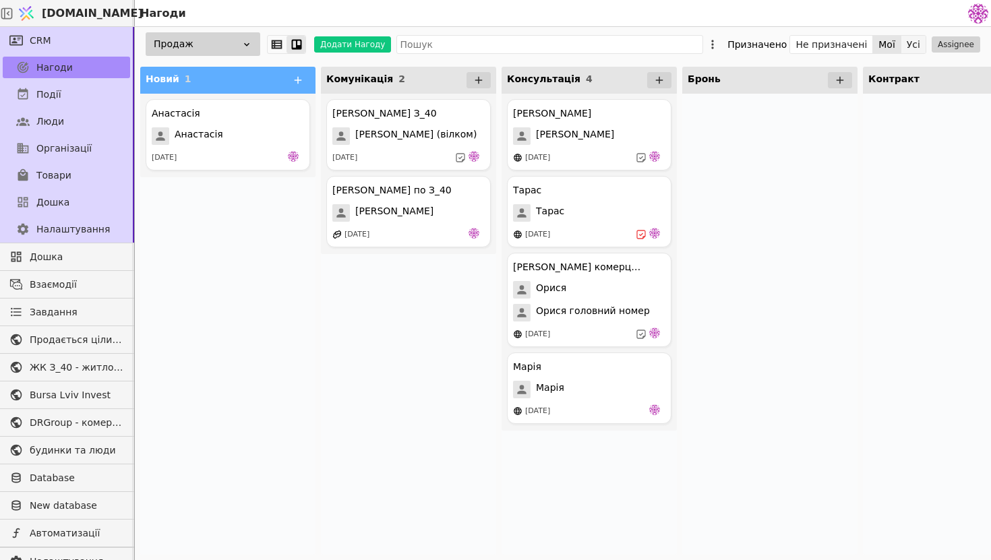
click at [908, 40] on button "Усі" at bounding box center [914, 44] width 24 height 19
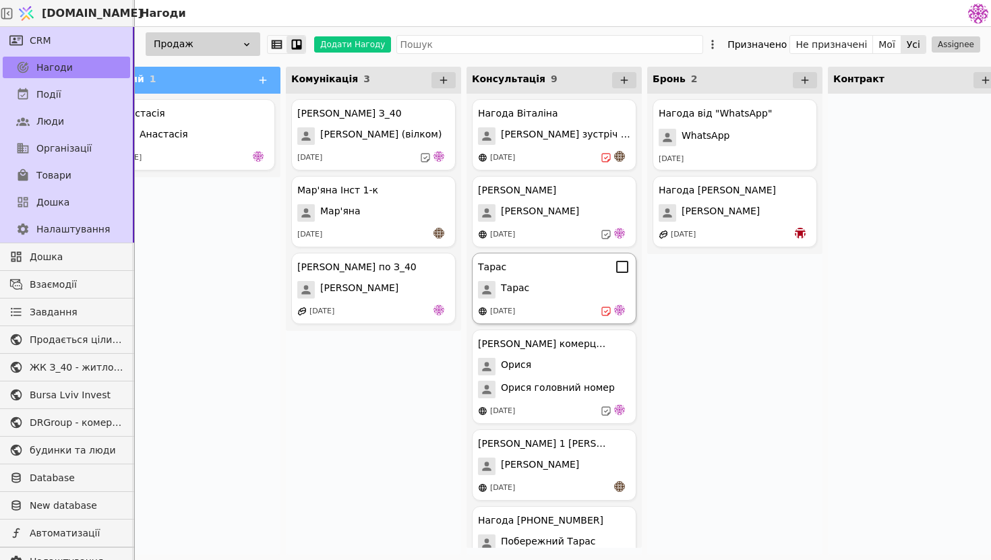
scroll to position [0, 36]
click at [563, 144] on span "[PERSON_NAME] зустріч 13.08" at bounding box center [564, 136] width 129 height 18
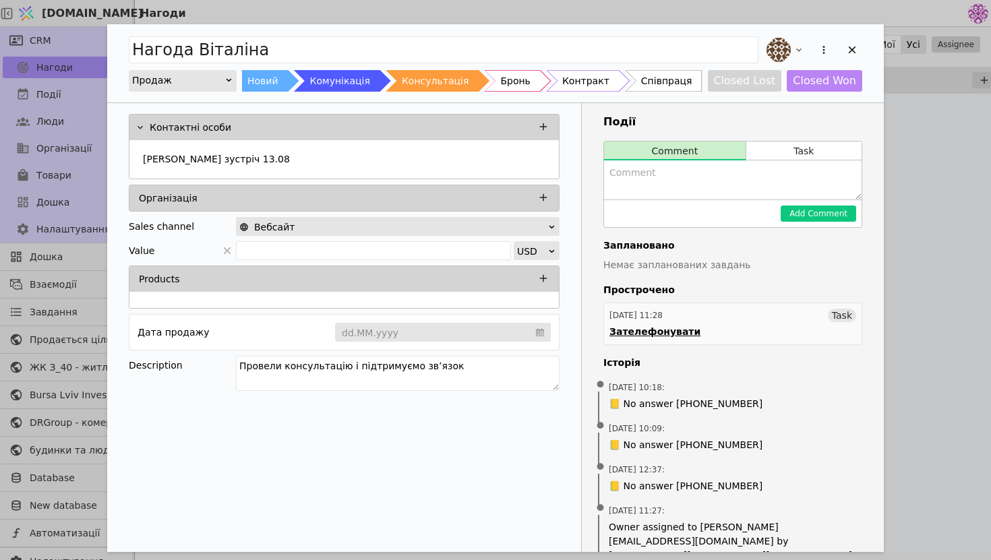
click at [658, 324] on link "[DATE] 11:28 Task Зателефонувати" at bounding box center [733, 324] width 259 height 42
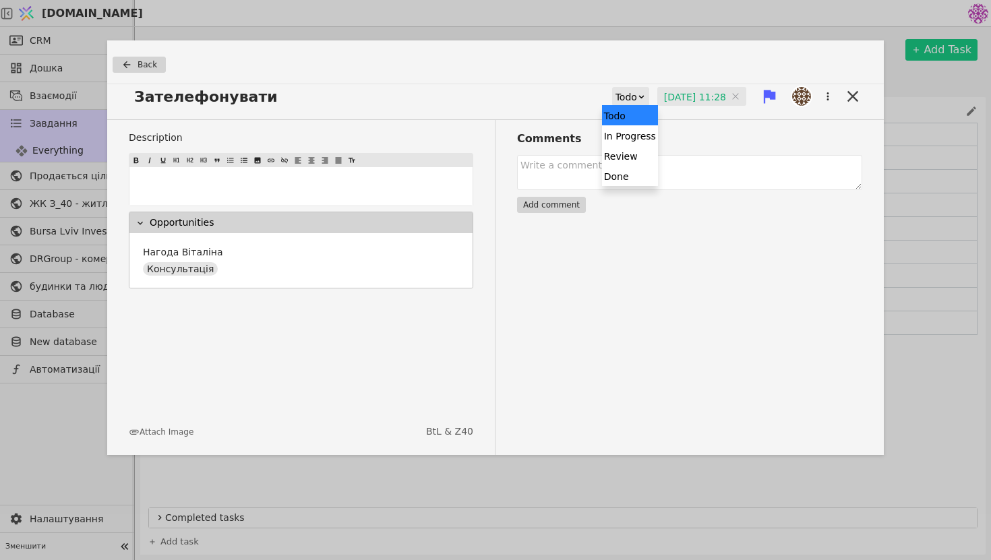
click at [637, 90] on div at bounding box center [641, 97] width 9 height 18
click at [647, 178] on div "Done" at bounding box center [630, 176] width 56 height 20
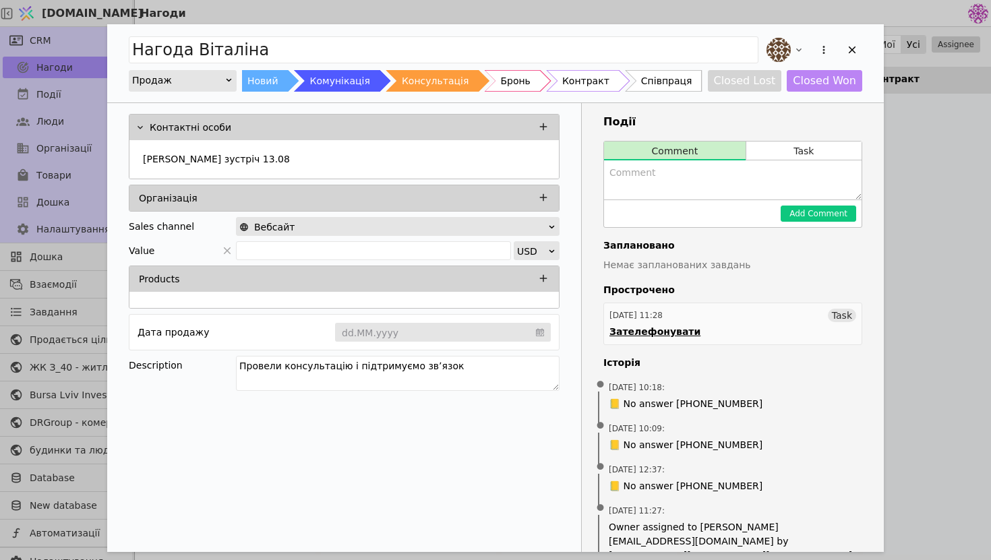
click at [815, 322] on div "[DATE] 11:28 Task" at bounding box center [733, 315] width 247 height 13
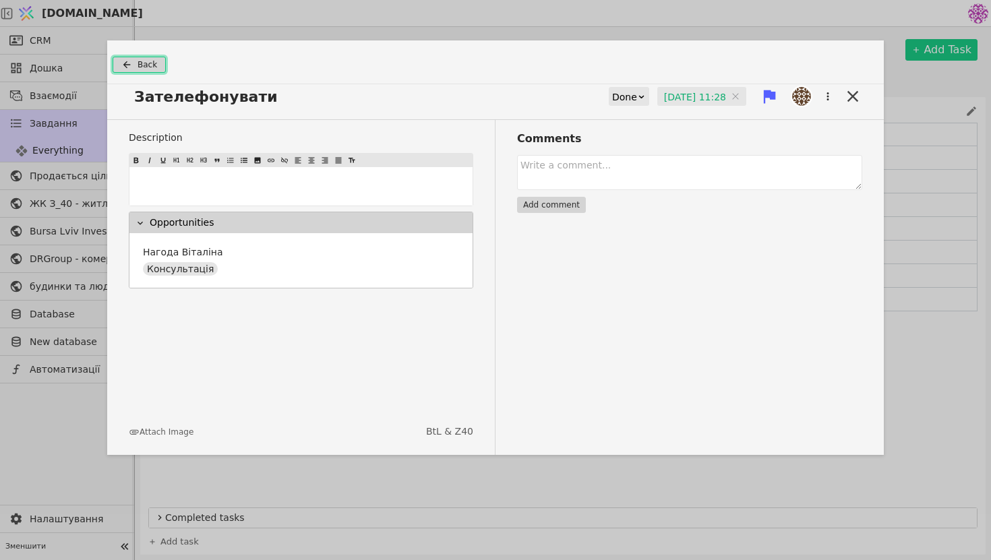
click at [136, 64] on button "Back" at bounding box center [139, 65] width 53 height 16
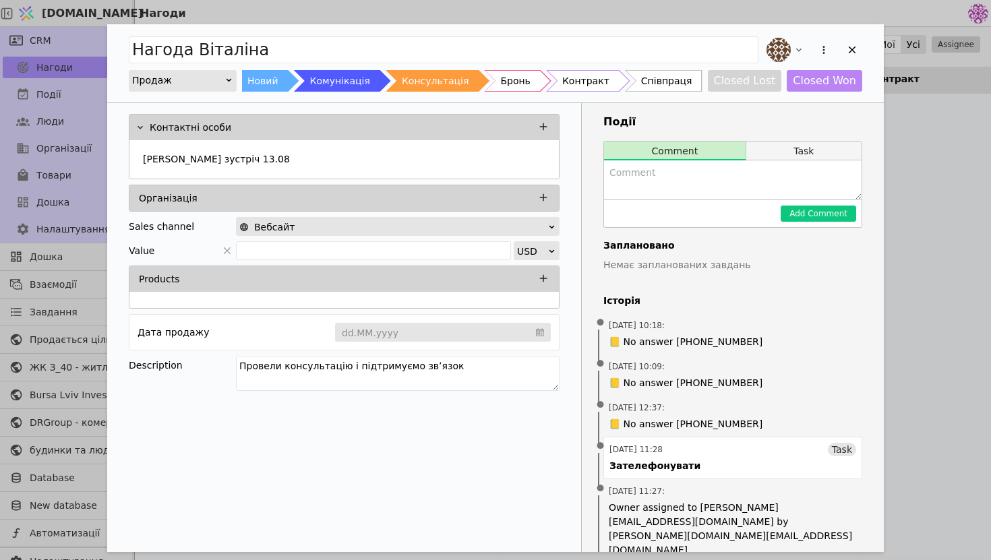
click at [797, 151] on button "Task" at bounding box center [804, 151] width 115 height 19
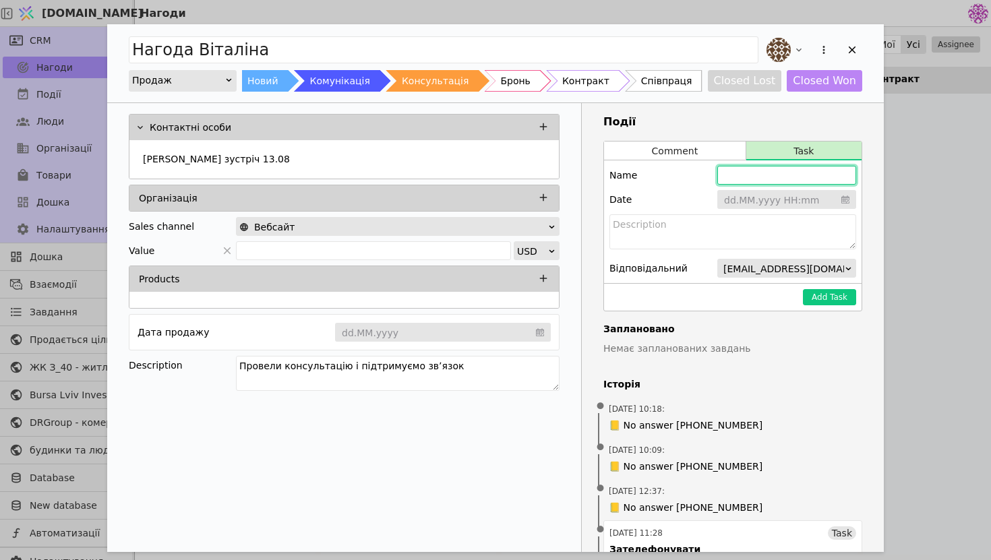
click at [764, 181] on input "Add Opportunity" at bounding box center [787, 175] width 139 height 19
type input "[PERSON_NAME] зателефонувати протягом наступного тижня"
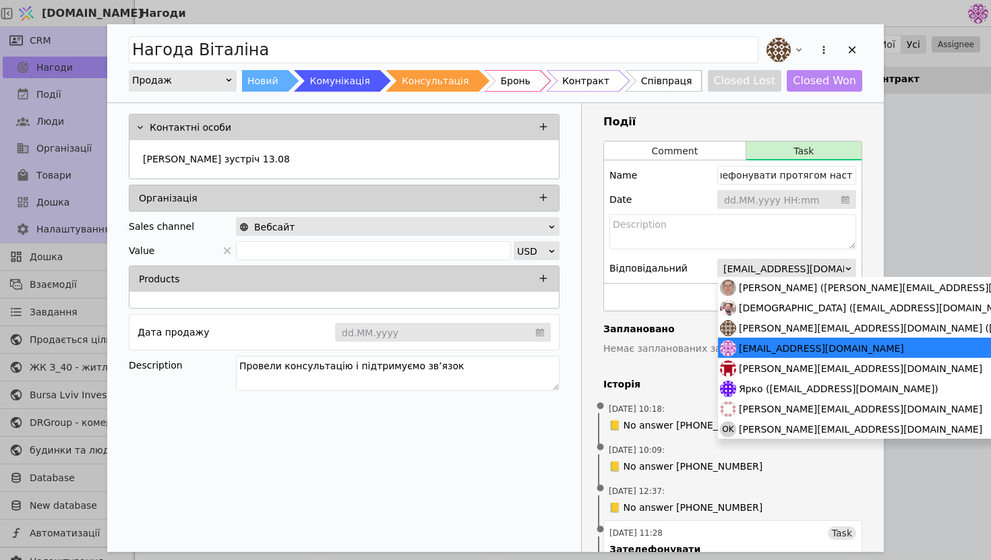
scroll to position [0, 0]
click at [792, 261] on span "[EMAIL_ADDRESS][DOMAIN_NAME]" at bounding box center [806, 269] width 165 height 19
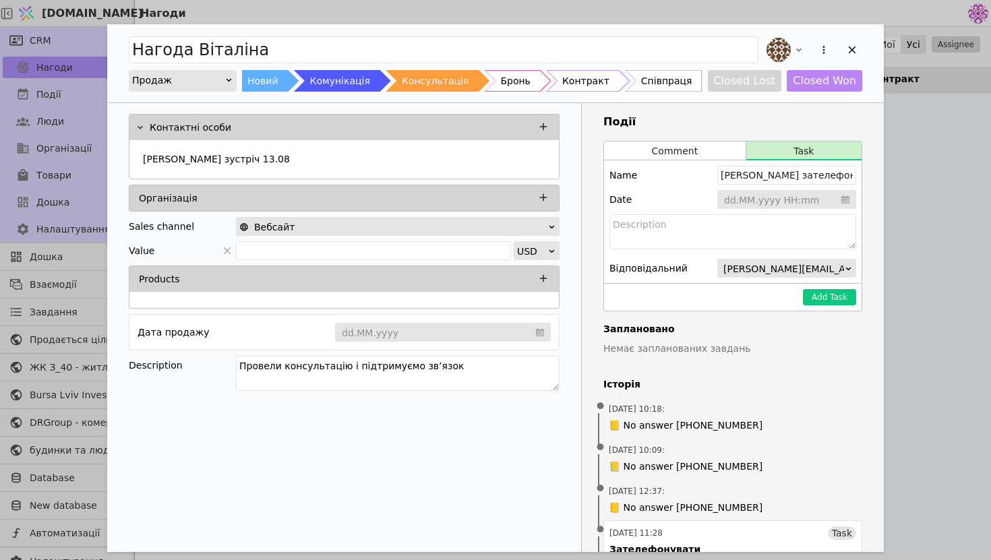
click at [771, 200] on input "Add Opportunity" at bounding box center [787, 200] width 139 height 20
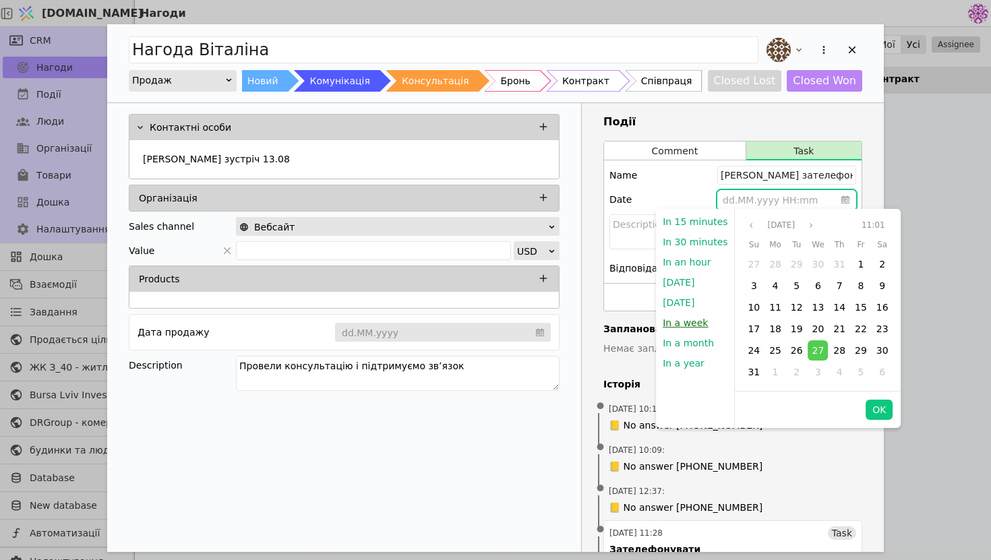
click at [685, 322] on button "In a week" at bounding box center [685, 323] width 59 height 20
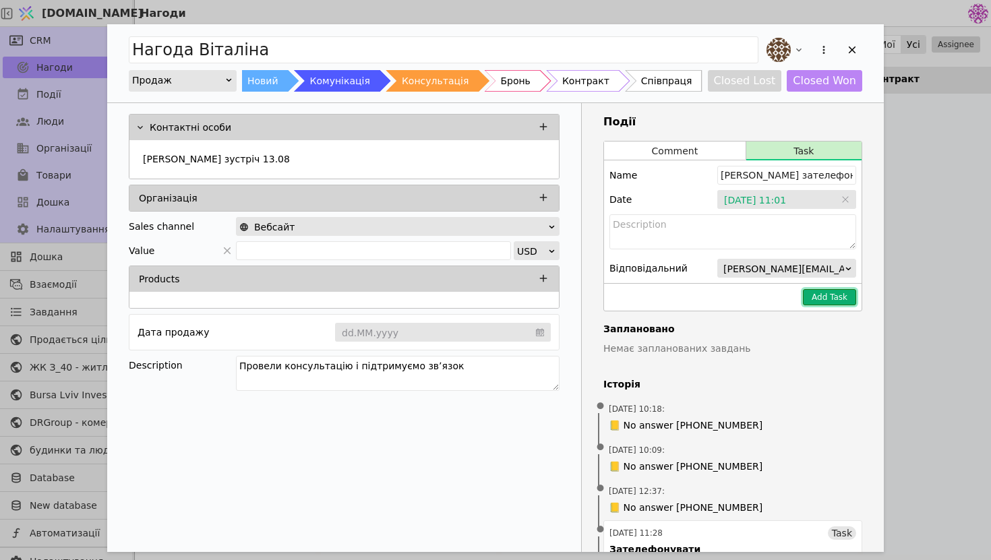
click at [828, 301] on button "Add Task" at bounding box center [829, 297] width 53 height 16
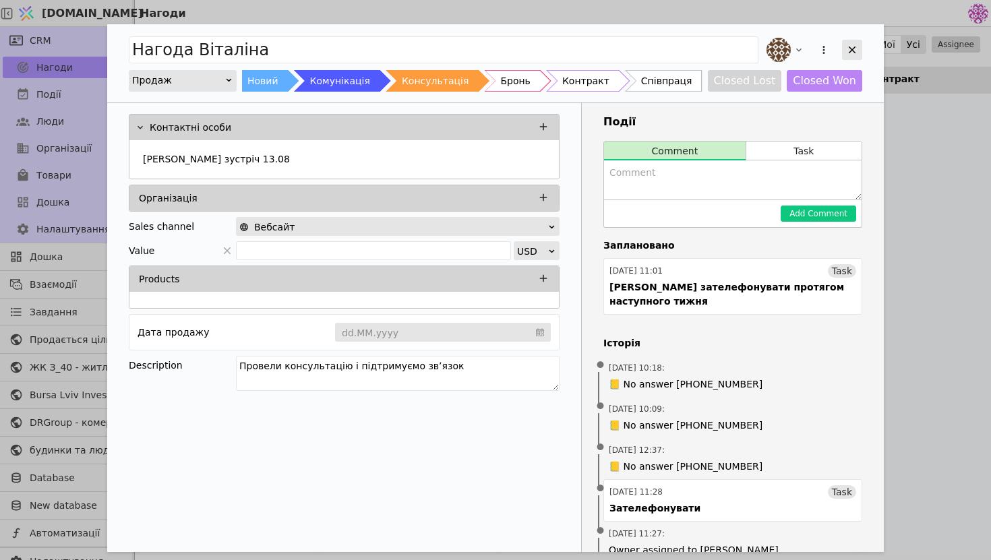
click at [860, 49] on div "Add Opportunity" at bounding box center [852, 50] width 20 height 20
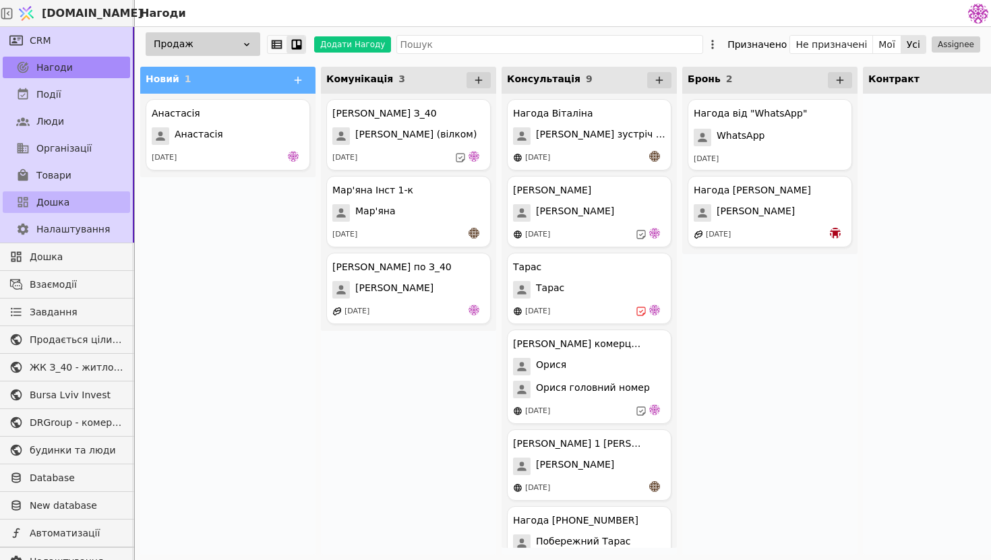
click at [68, 199] on link "Дошка" at bounding box center [66, 203] width 127 height 22
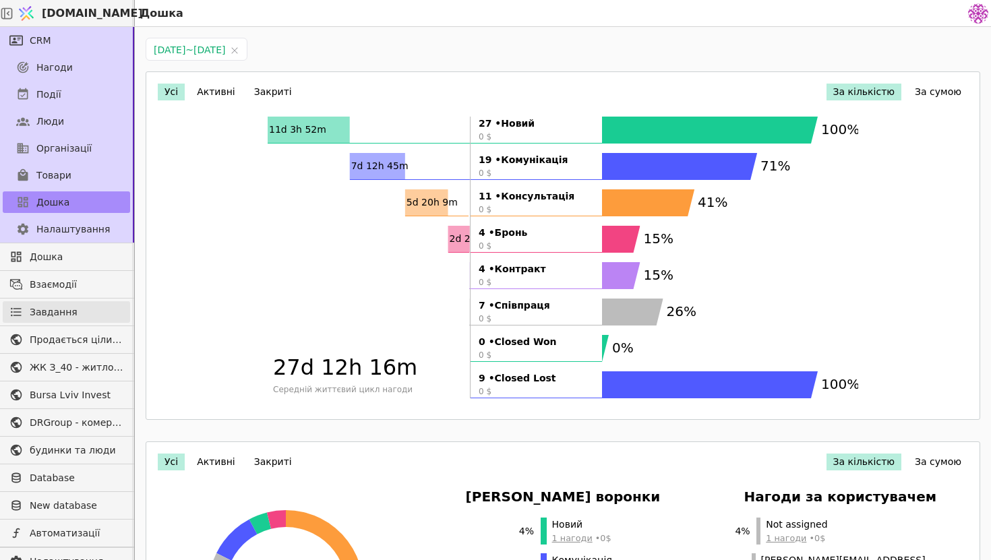
click at [59, 309] on span "Завдання" at bounding box center [54, 313] width 48 height 14
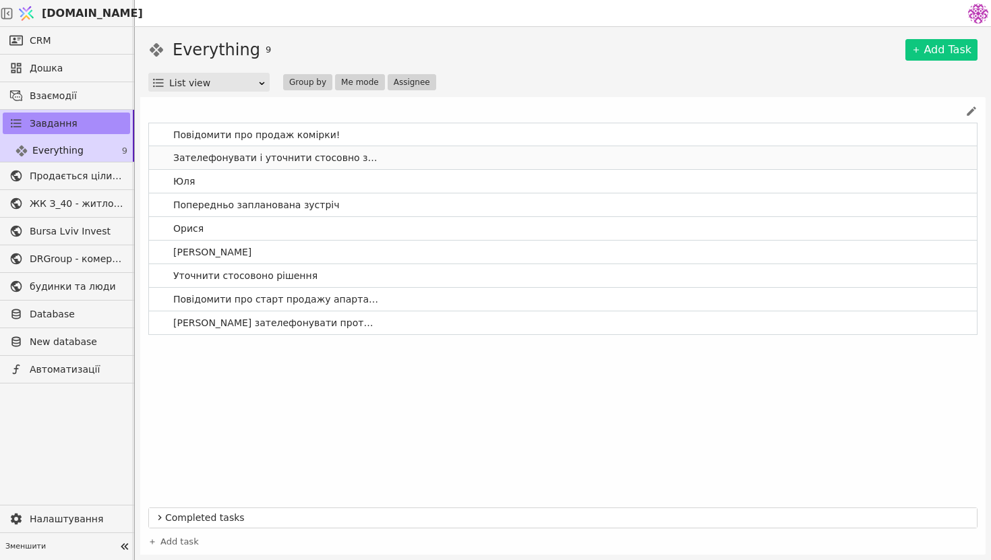
click at [399, 156] on link "Зателефонувати і уточнити стосовно зустрічі" at bounding box center [563, 157] width 828 height 23
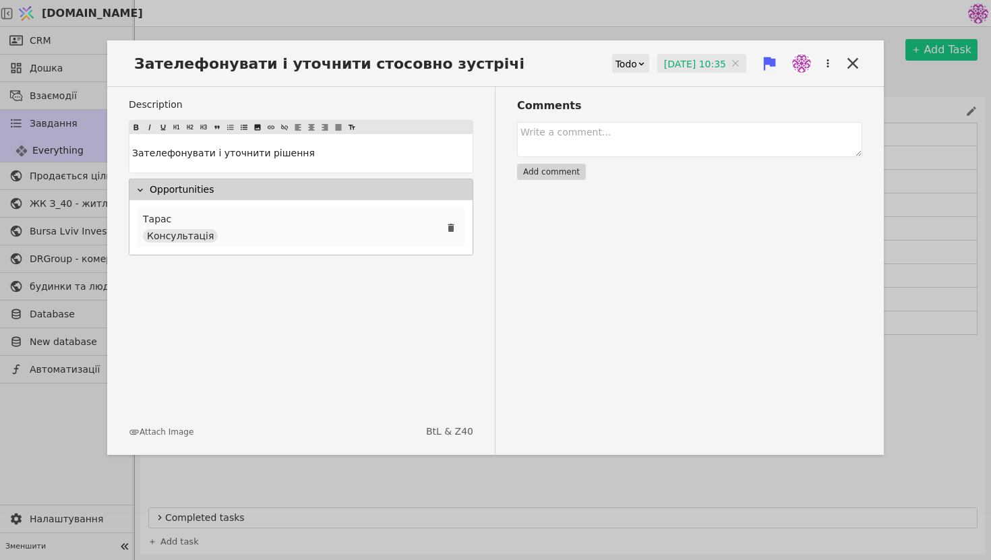
click at [295, 228] on div "[PERSON_NAME] Консультація" at bounding box center [301, 227] width 327 height 38
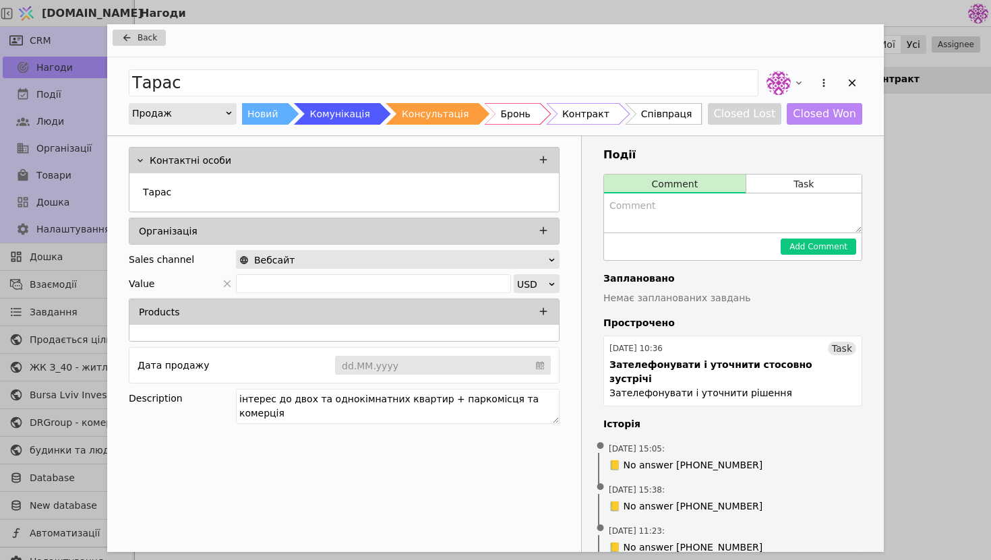
click at [952, 156] on div "Back [PERSON_NAME] Продаж Новий Комунікація Консультація Бронь Контракт Співпра…" at bounding box center [495, 280] width 991 height 560
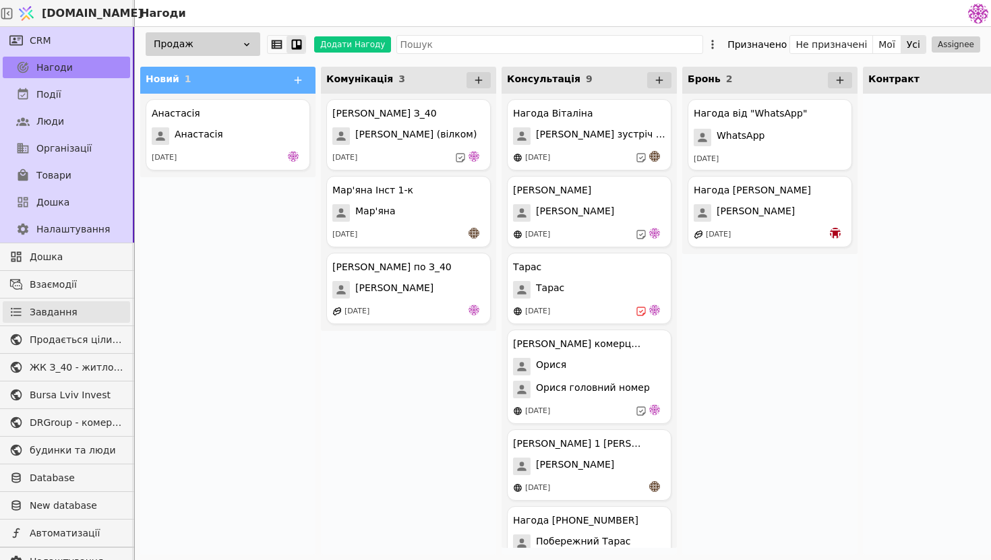
click at [67, 315] on span "Завдання" at bounding box center [54, 313] width 48 height 14
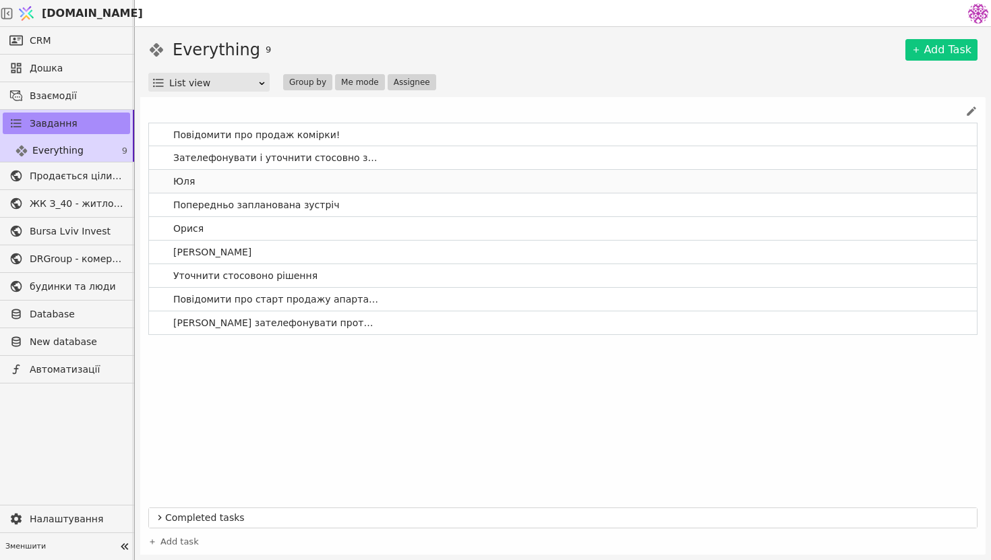
click at [270, 186] on link "Юля" at bounding box center [563, 181] width 828 height 23
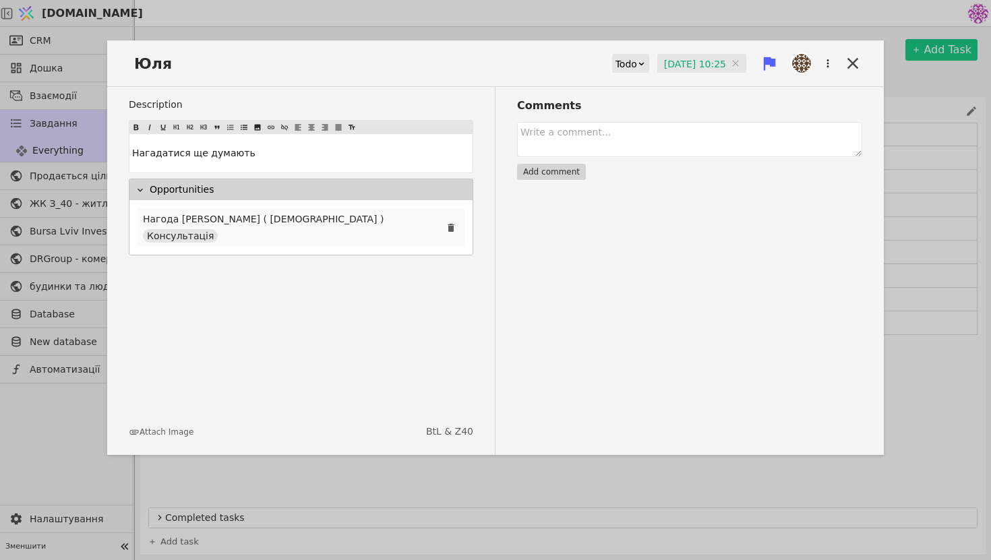
click at [294, 233] on div "Нагода [PERSON_NAME] ( сірий буд ) Консультація" at bounding box center [301, 227] width 327 height 38
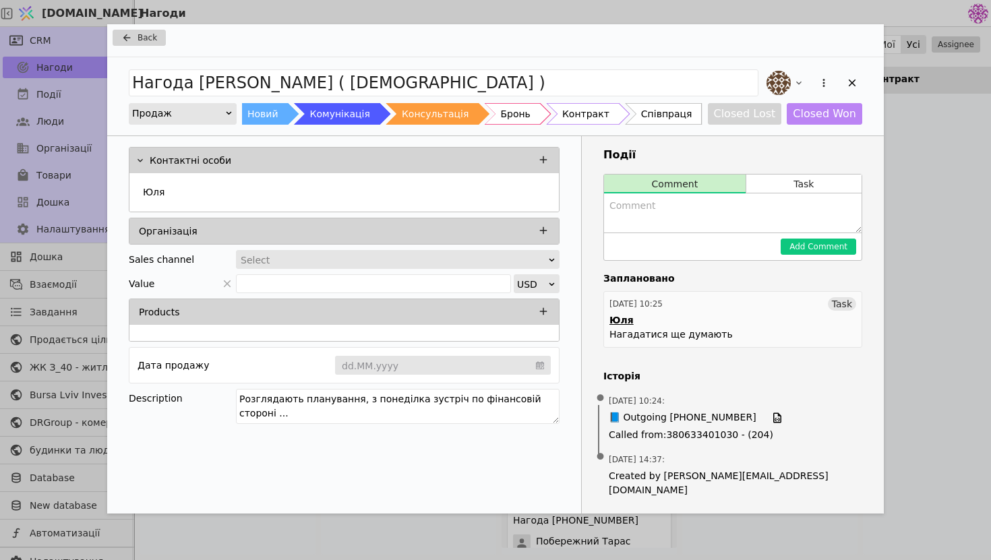
click at [708, 326] on link "[DATE] 10:25 Task [PERSON_NAME] Нагадатися ще думають" at bounding box center [733, 319] width 259 height 57
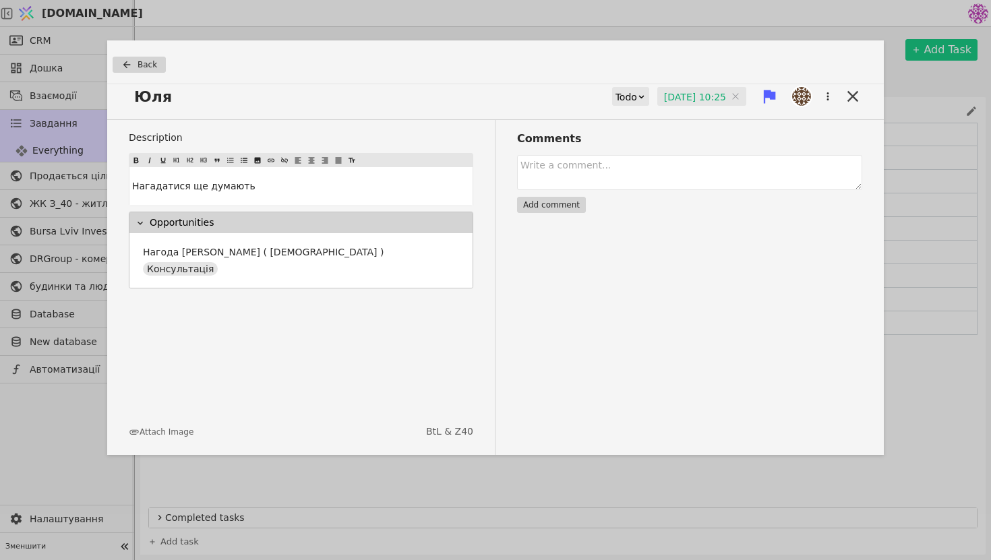
click at [157, 93] on span "Юля" at bounding box center [169, 97] width 81 height 22
click at [134, 94] on span "Юля" at bounding box center [169, 97] width 81 height 22
drag, startPoint x: 232, startPoint y: 98, endPoint x: 201, endPoint y: 98, distance: 31.0
click at [201, 98] on span "[PERSON_NAME]" at bounding box center [207, 97] width 157 height 22
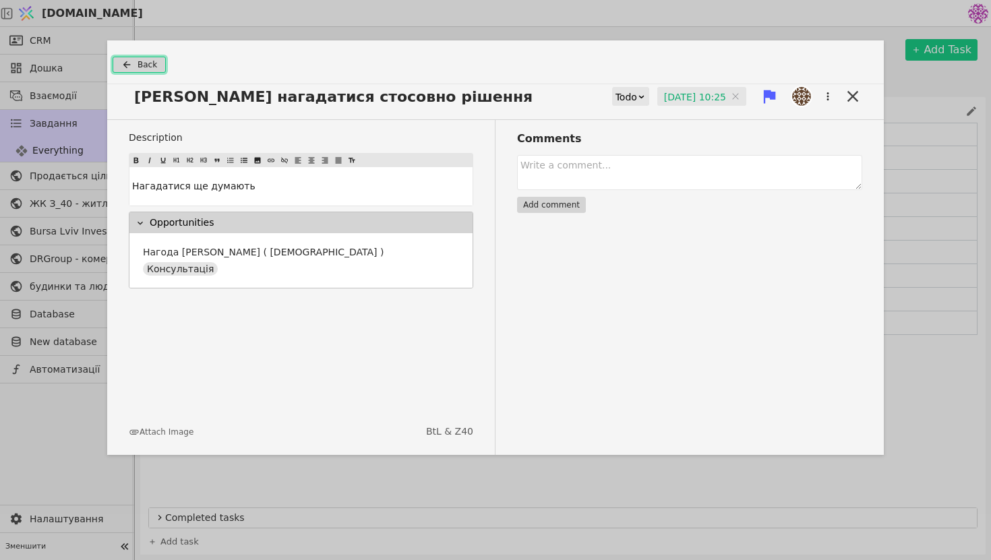
click at [146, 62] on span "Back" at bounding box center [148, 65] width 20 height 12
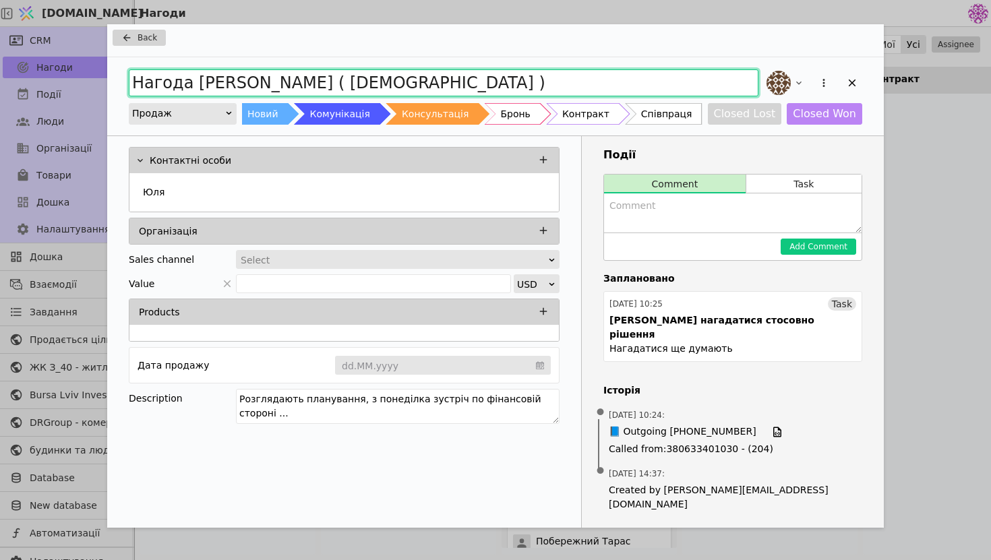
click at [502, 80] on input "Нагода [PERSON_NAME] ( [DEMOGRAPHIC_DATA] )" at bounding box center [444, 82] width 630 height 27
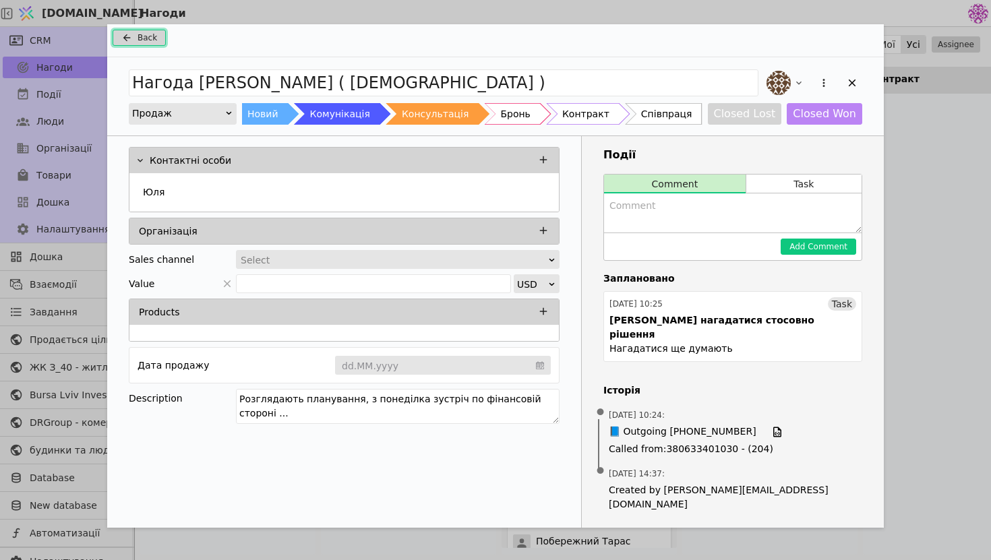
click at [142, 34] on span "Back" at bounding box center [148, 38] width 20 height 12
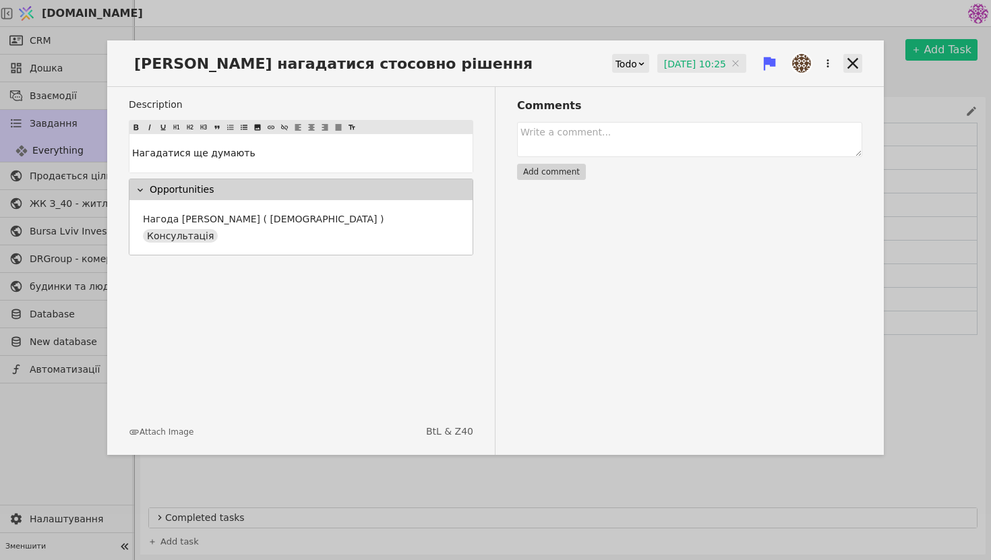
click at [860, 62] on icon at bounding box center [853, 63] width 19 height 19
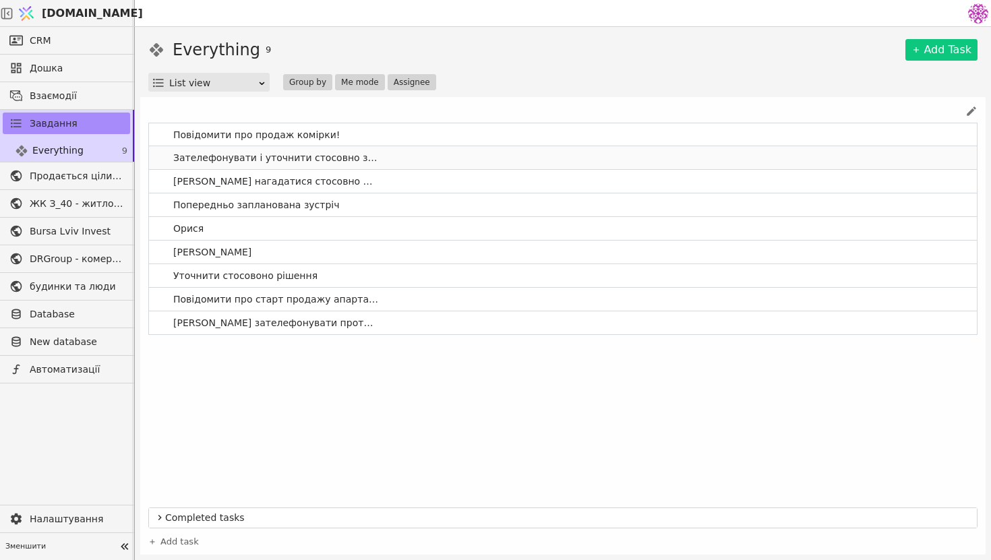
click at [450, 167] on link "Зателефонувати і уточнити стосовно зустрічі" at bounding box center [563, 157] width 828 height 23
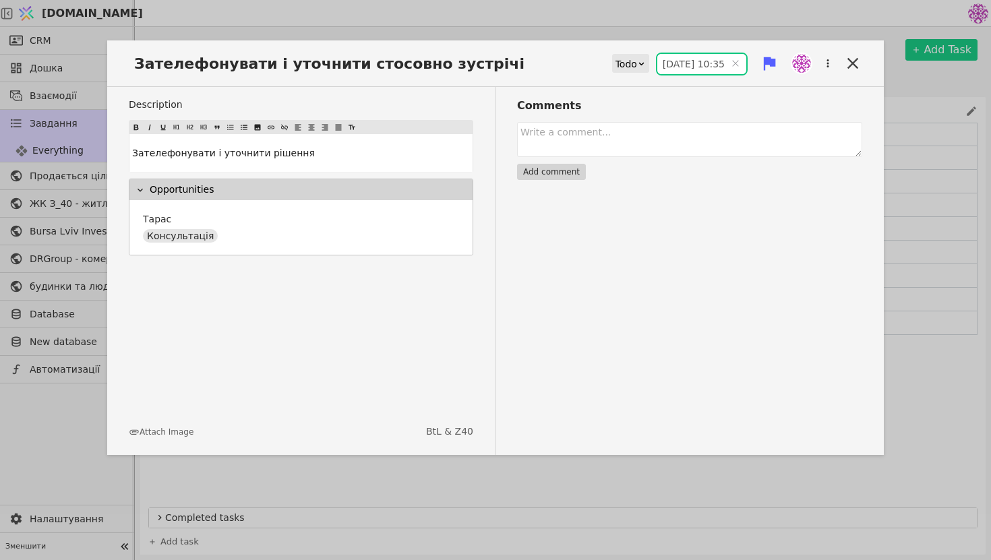
click at [697, 62] on input "[DATE] 10:35" at bounding box center [702, 64] width 89 height 20
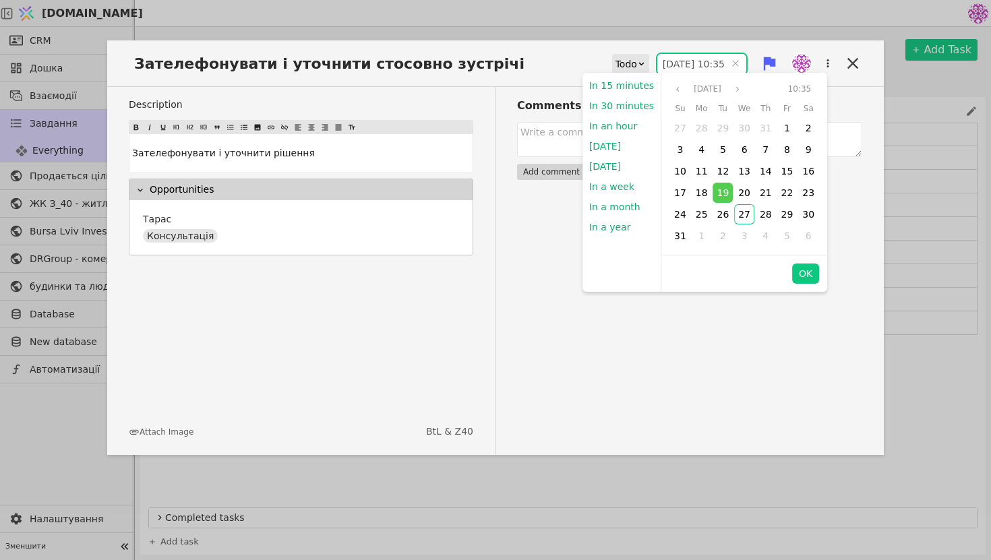
click at [523, 320] on div "Comments Add comment" at bounding box center [679, 271] width 367 height 368
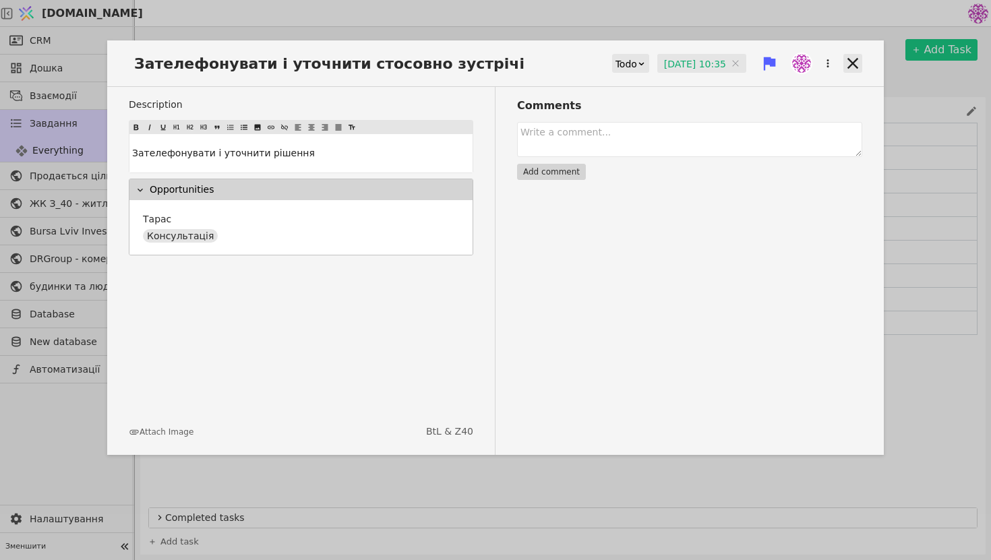
click at [854, 63] on icon at bounding box center [853, 63] width 11 height 11
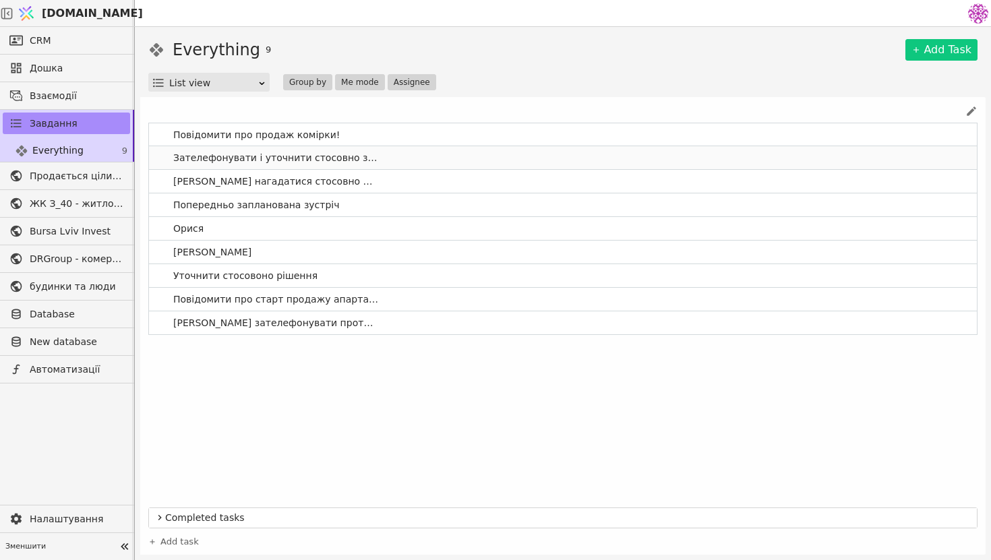
click at [376, 154] on span "Зателефонувати і уточнити стосовно зустрічі" at bounding box center [276, 158] width 216 height 20
click at [428, 165] on link "Зателефонувати і уточнити стосовно зустрічі" at bounding box center [563, 157] width 828 height 23
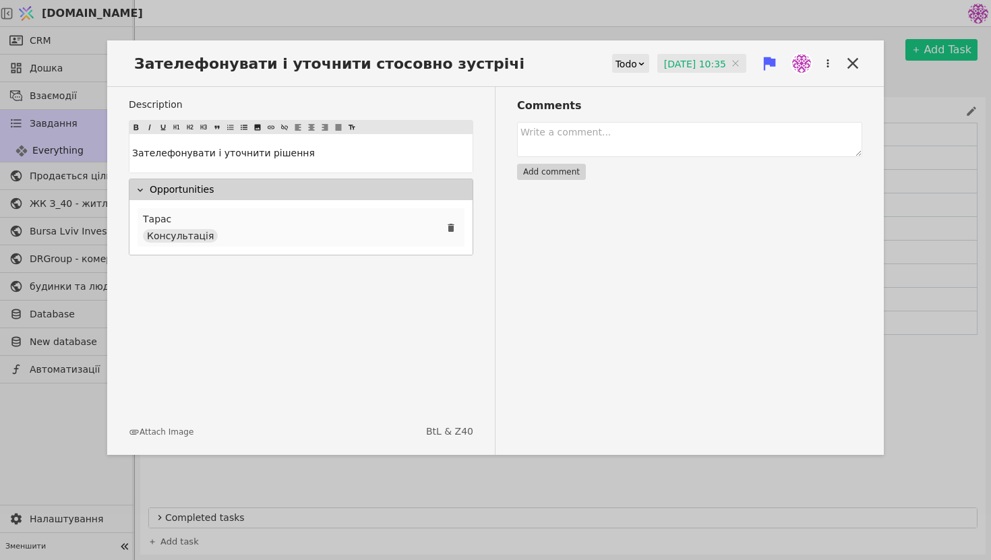
click at [198, 225] on div "[PERSON_NAME] Консультація" at bounding box center [180, 227] width 75 height 30
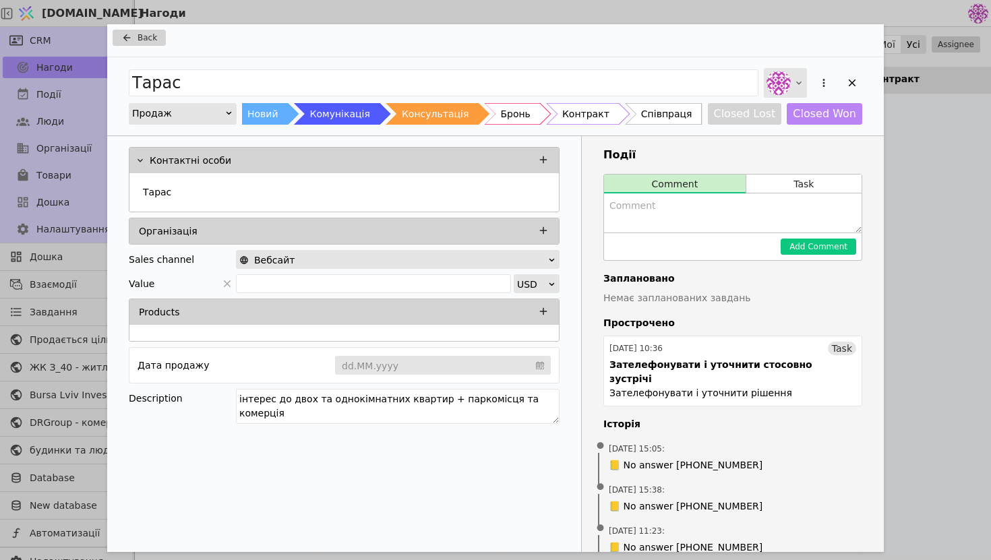
click at [784, 79] on img "Add Opportunity" at bounding box center [779, 83] width 24 height 24
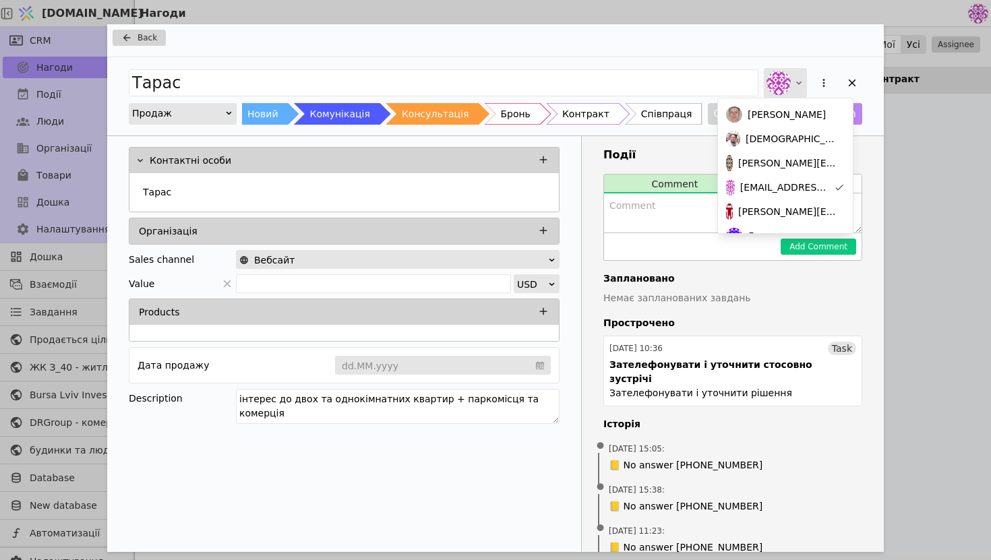
click at [784, 79] on img "Add Opportunity" at bounding box center [779, 83] width 24 height 24
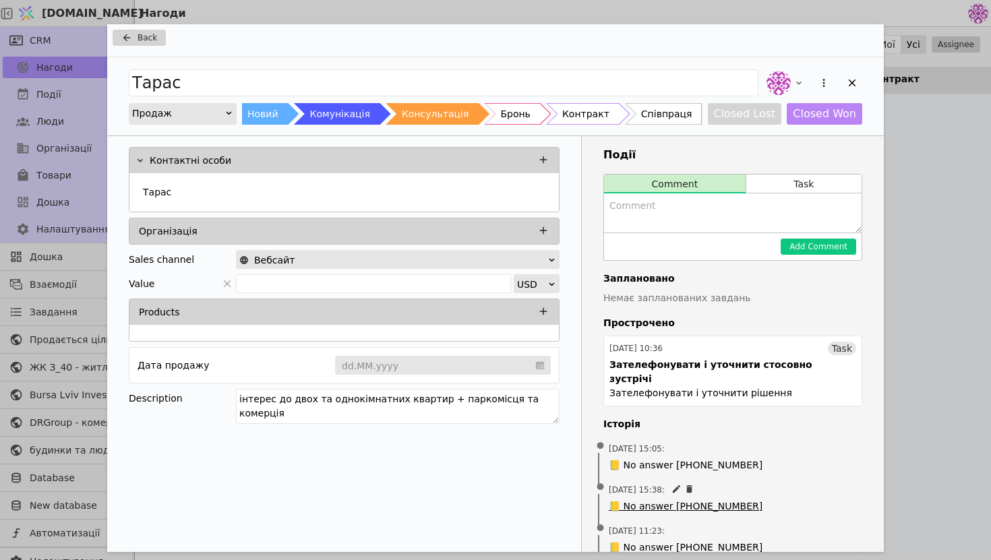
scroll to position [229, 0]
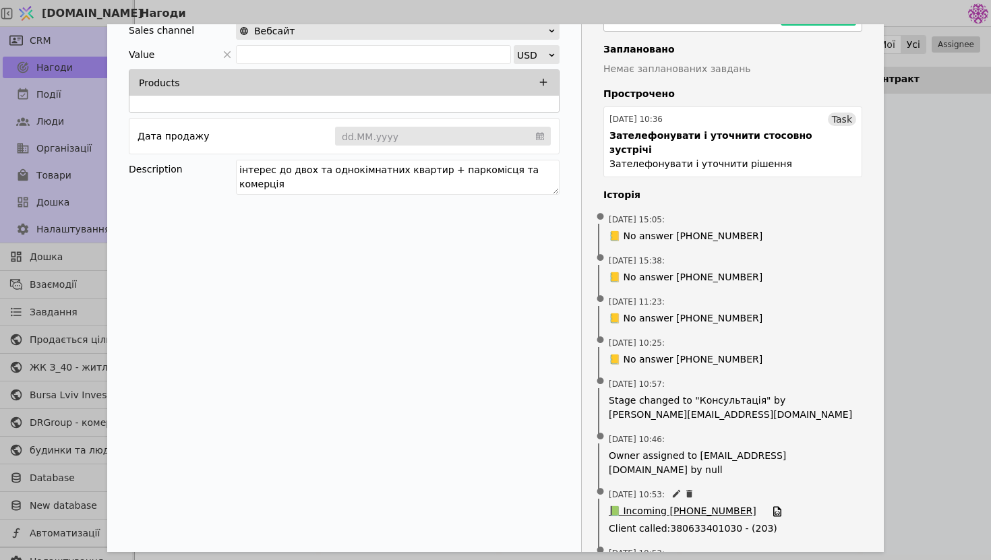
click at [697, 504] on span "📗 Incoming [PHONE_NUMBER]" at bounding box center [683, 511] width 148 height 15
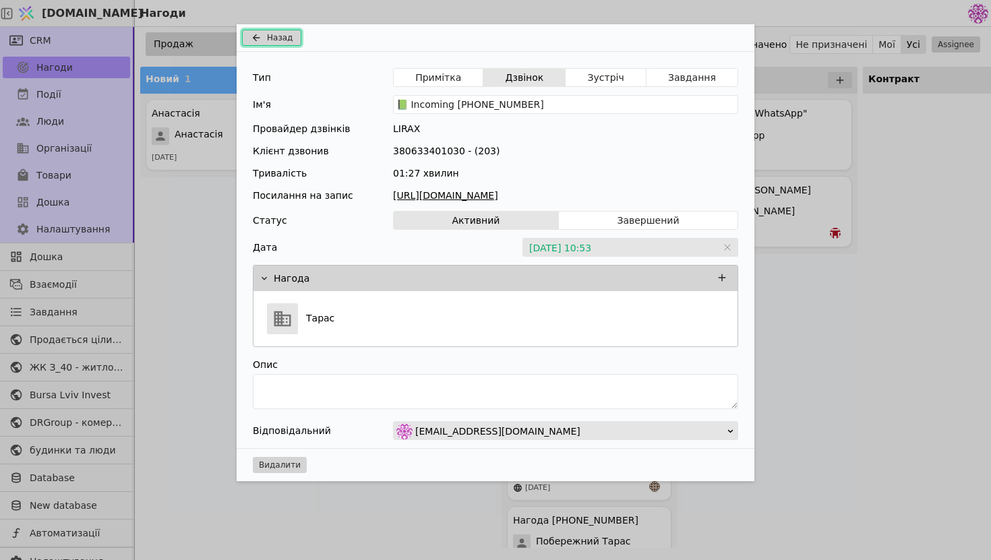
click at [289, 39] on span "Назад" at bounding box center [280, 38] width 26 height 12
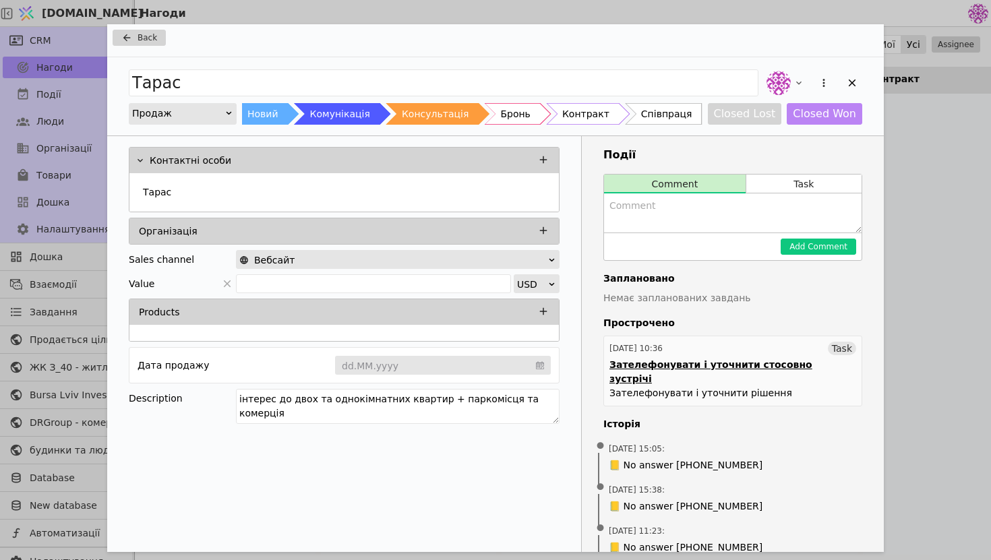
click at [745, 360] on div "Зателефонувати і уточнити стосовно зустрічі" at bounding box center [733, 372] width 247 height 28
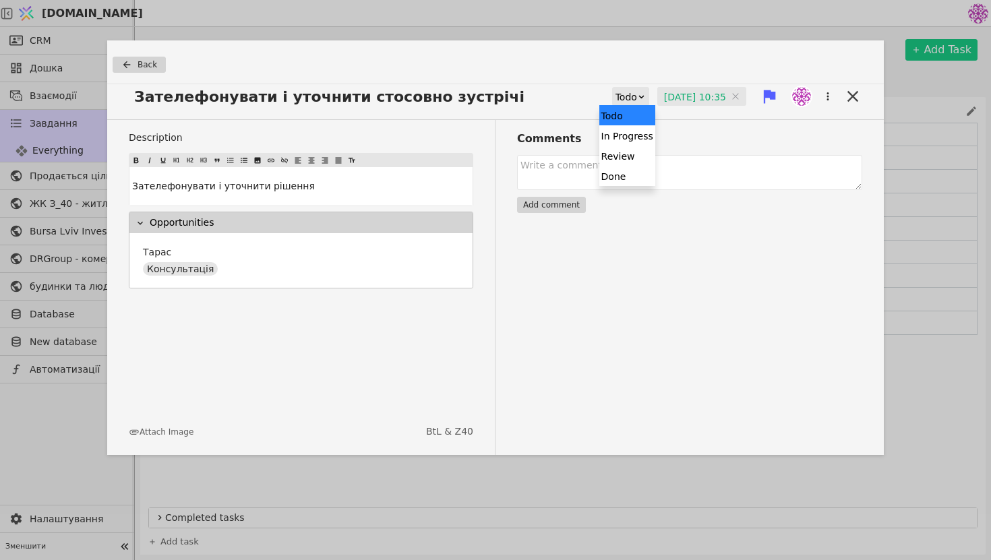
click at [616, 95] on div "Todo" at bounding box center [627, 97] width 22 height 19
click at [622, 182] on div "Done" at bounding box center [628, 176] width 56 height 20
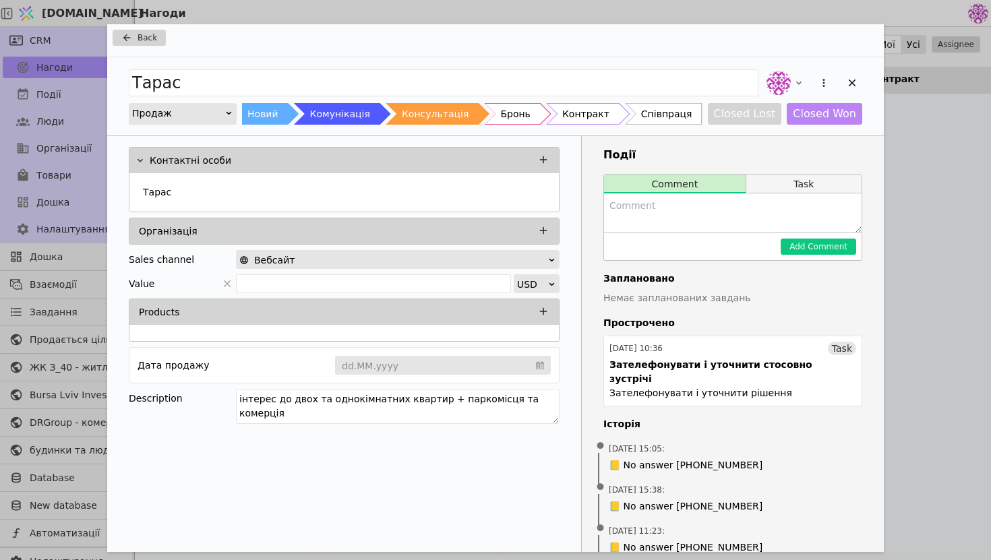
click at [784, 185] on button "Task" at bounding box center [804, 184] width 115 height 19
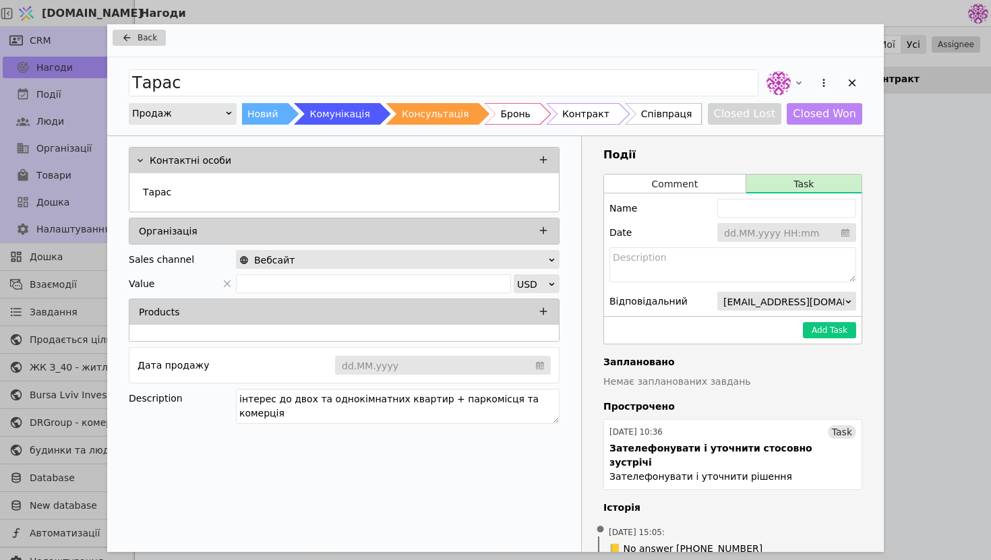
click at [765, 232] on input "Add Opportunity" at bounding box center [787, 233] width 139 height 20
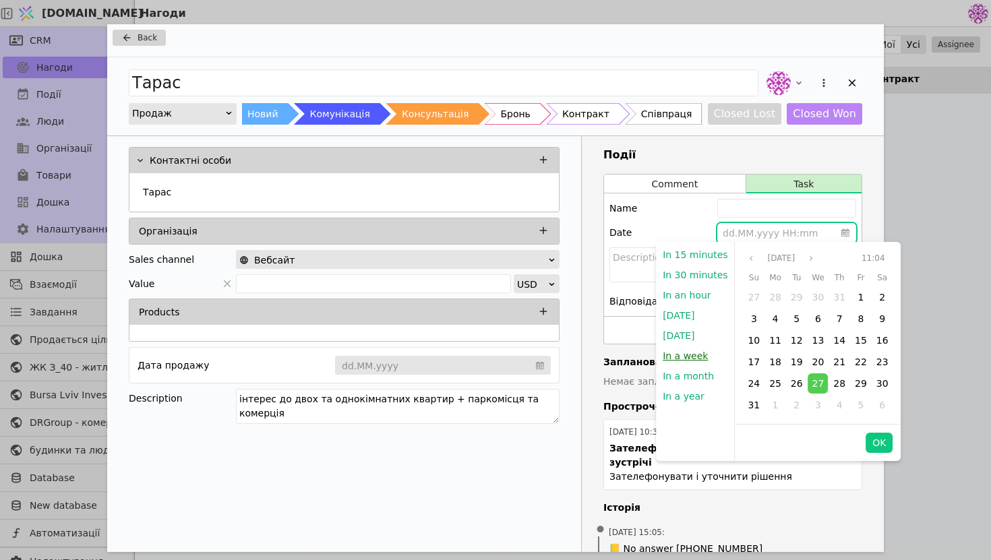
click at [699, 357] on button "In a week" at bounding box center [685, 356] width 59 height 20
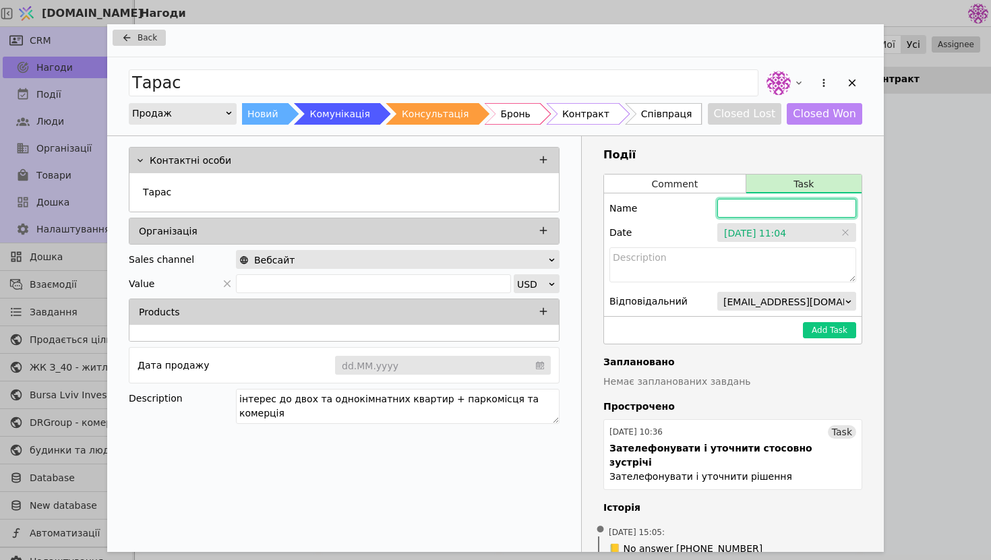
click at [774, 215] on input "Add Opportunity" at bounding box center [787, 208] width 139 height 19
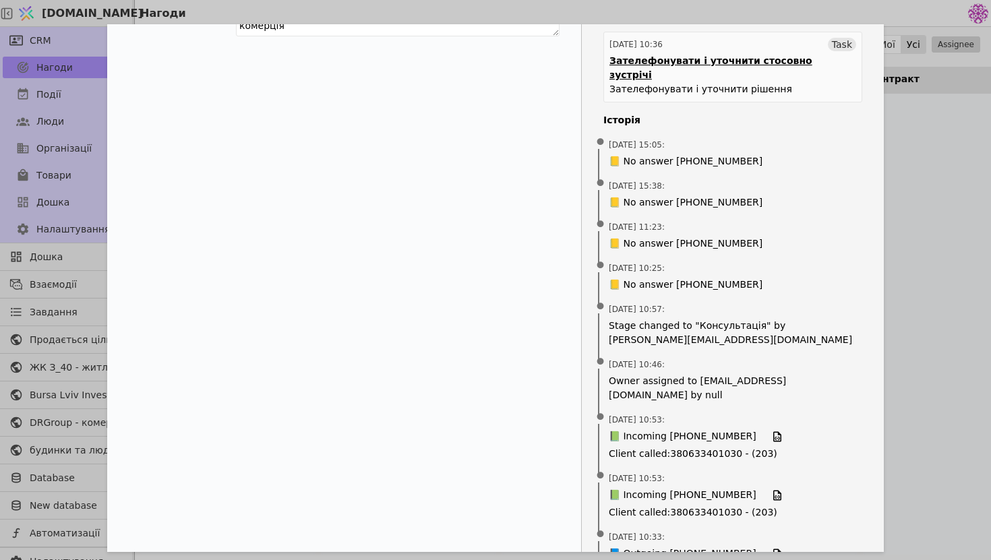
scroll to position [581, 0]
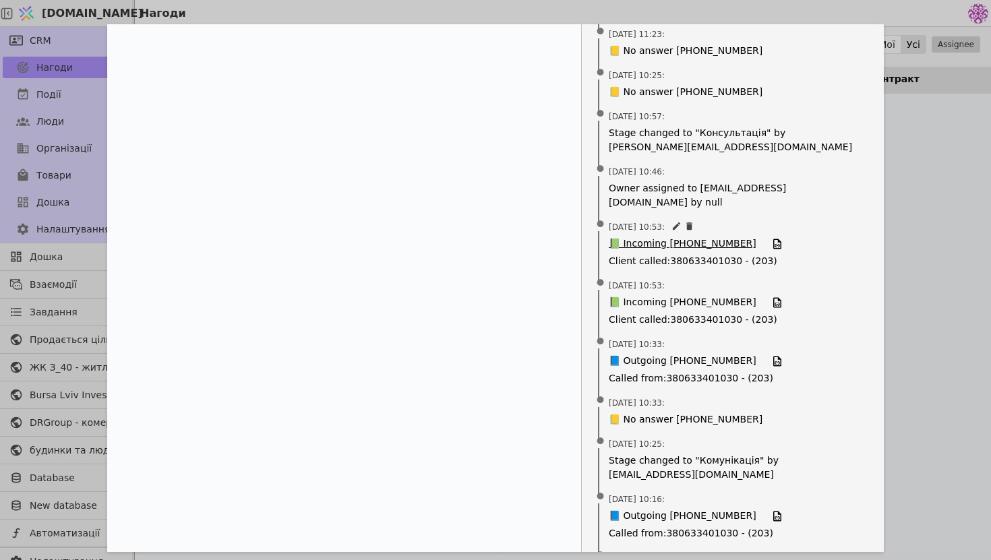
type input "[PERSON_NAME] нагадатися"
click at [678, 237] on span "📗 Incoming [PHONE_NUMBER]" at bounding box center [683, 244] width 148 height 15
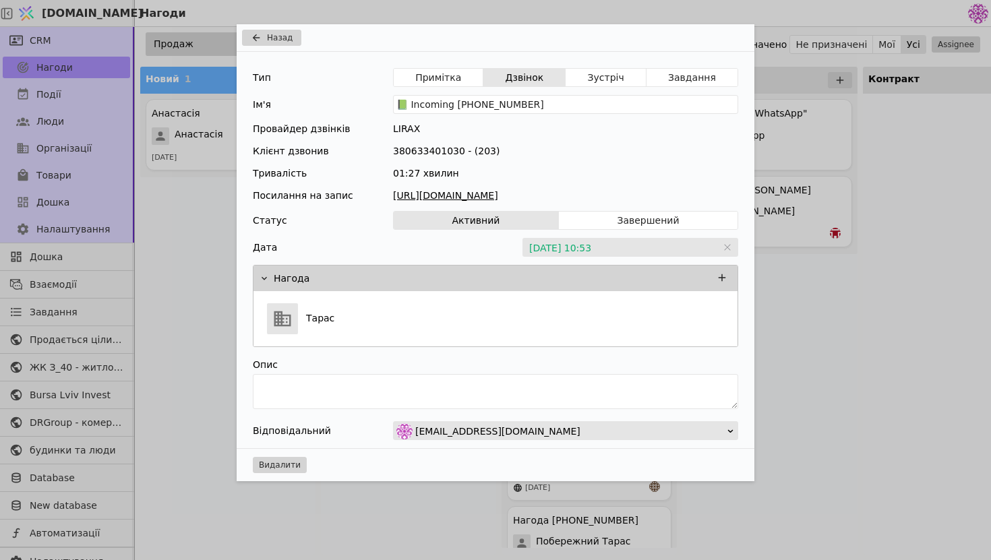
click at [556, 196] on link "[URL][DOMAIN_NAME]" at bounding box center [565, 196] width 345 height 14
click at [283, 40] on span "Назад" at bounding box center [280, 38] width 26 height 12
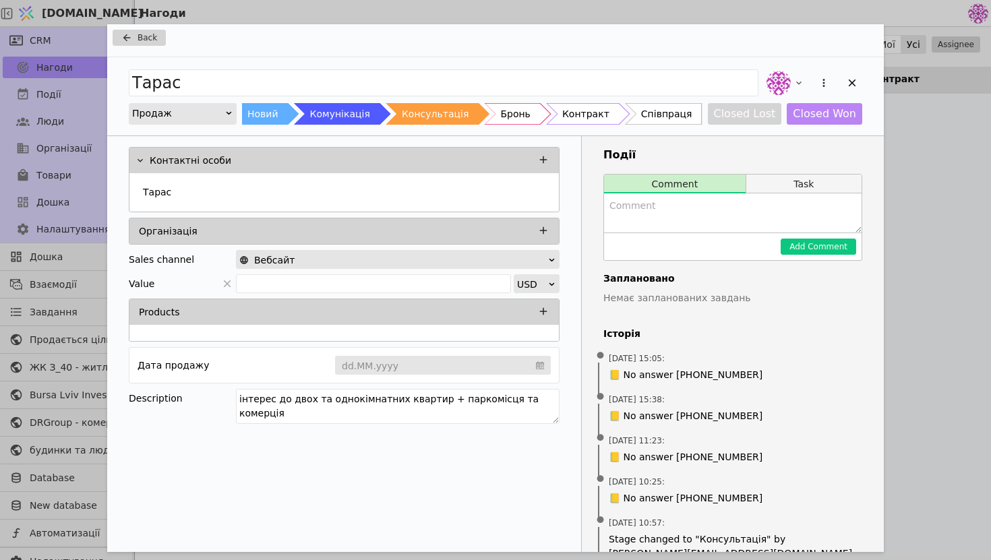
click at [785, 184] on button "Task" at bounding box center [804, 184] width 115 height 19
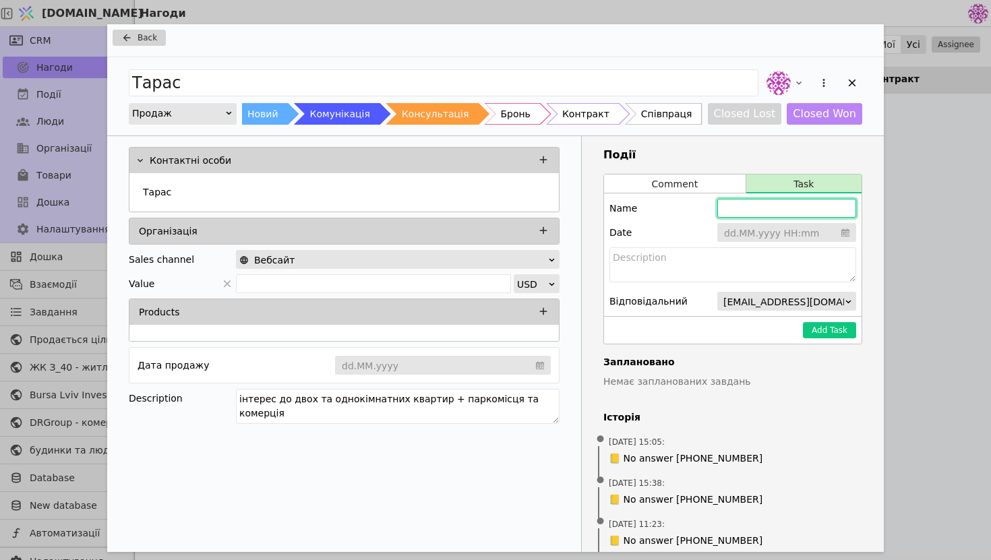
click at [758, 208] on input "Add Opportunity" at bounding box center [787, 208] width 139 height 19
type input "[PERSON_NAME]"
click at [693, 183] on button "Comment" at bounding box center [675, 184] width 142 height 19
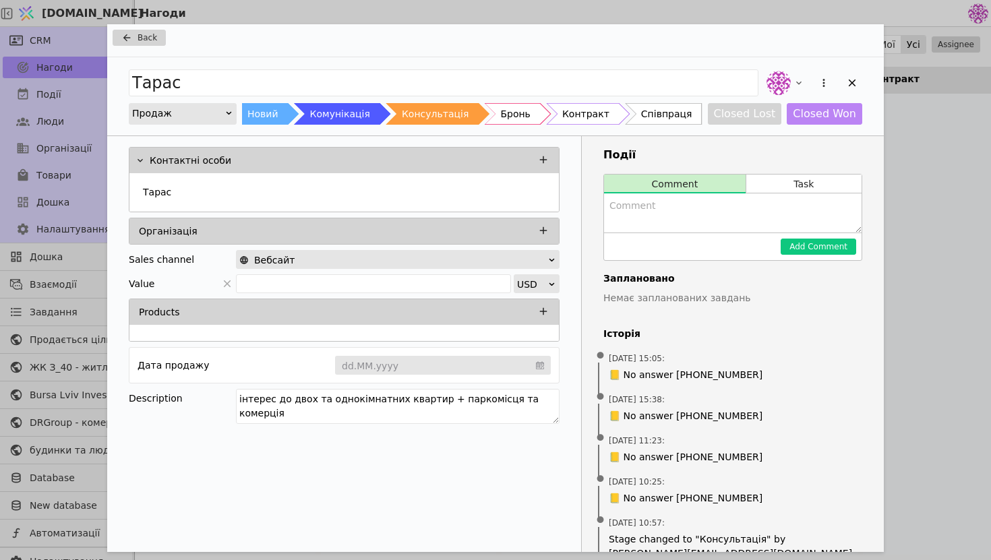
click at [699, 222] on textarea "Add Opportunity" at bounding box center [733, 213] width 258 height 39
type textarea "На разі не дуже активно йде на звязок (ще подумаю)"
click at [819, 250] on button "Add Comment" at bounding box center [819, 247] width 76 height 16
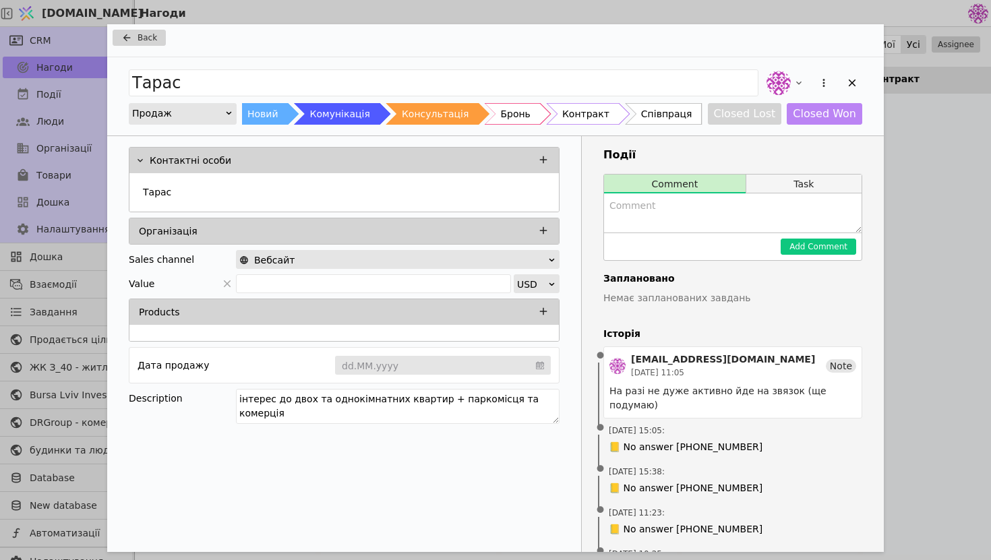
click at [819, 182] on button "Task" at bounding box center [804, 184] width 115 height 19
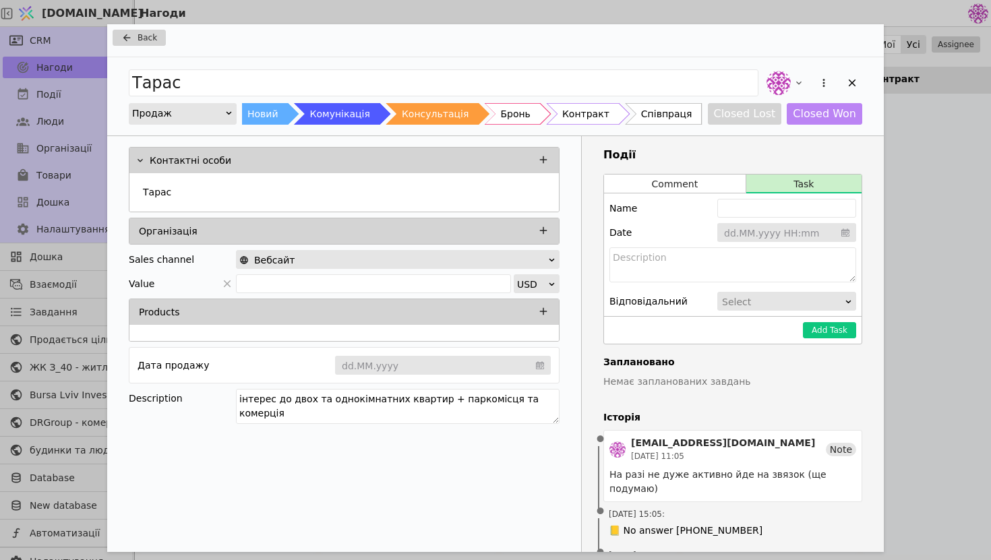
click at [789, 231] on input "Add Opportunity" at bounding box center [787, 233] width 139 height 20
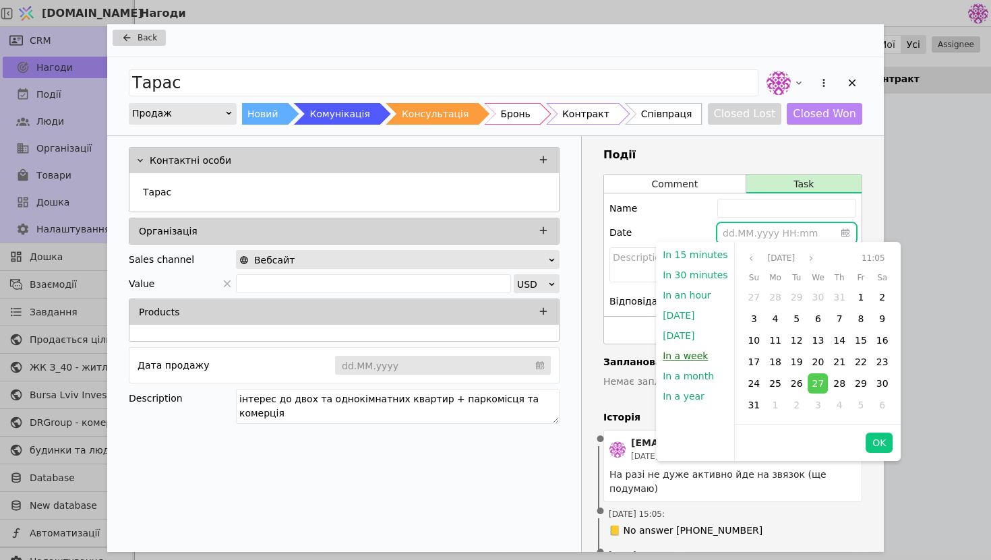
click at [683, 356] on button "In a week" at bounding box center [685, 356] width 59 height 20
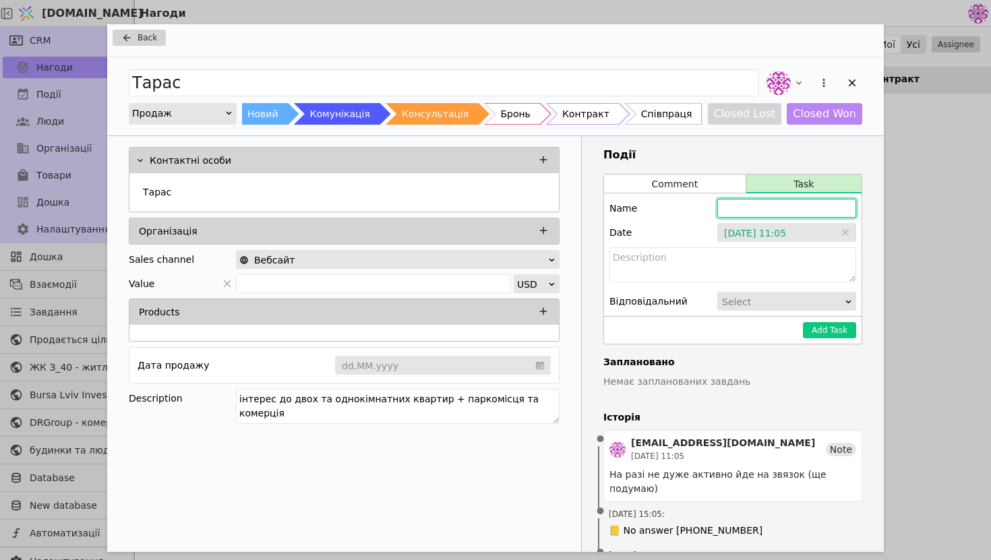
click at [780, 212] on input "Add Opportunity" at bounding box center [787, 208] width 139 height 19
type input "[PERSON_NAME]"
type input "[PERSON_NAME] нагадатися стосовно рішення"
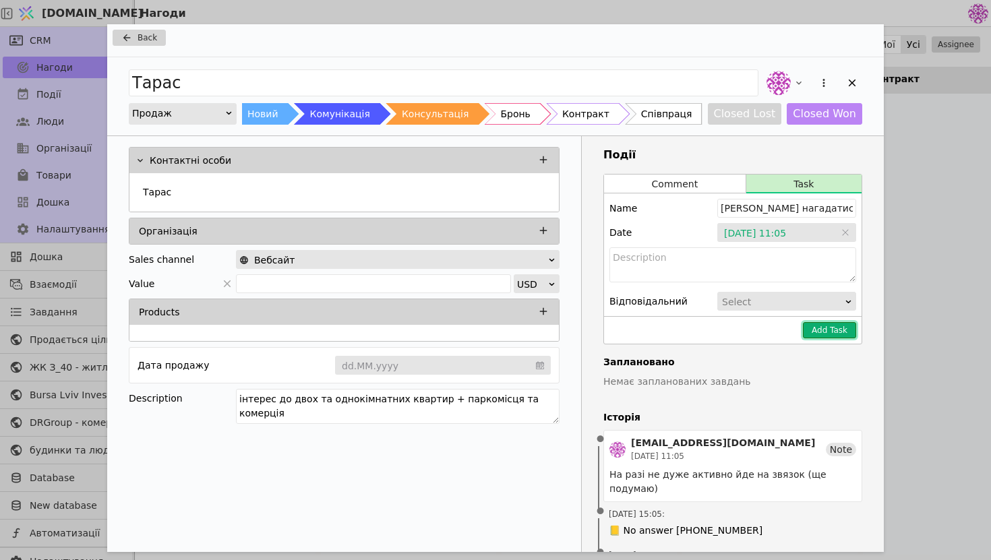
click at [835, 323] on button "Add Task" at bounding box center [829, 330] width 53 height 16
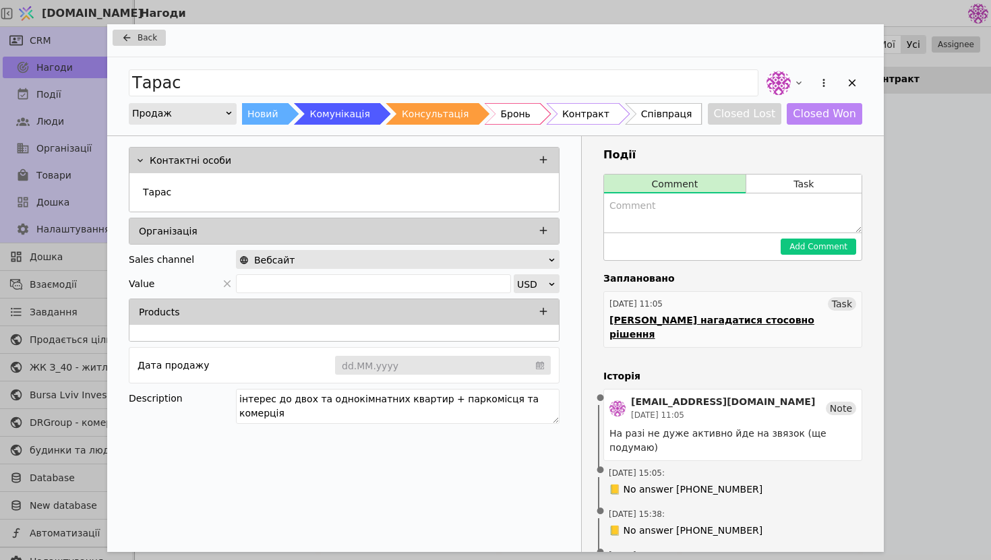
click at [722, 315] on div "[PERSON_NAME] нагадатися стосовно рішення" at bounding box center [733, 328] width 247 height 28
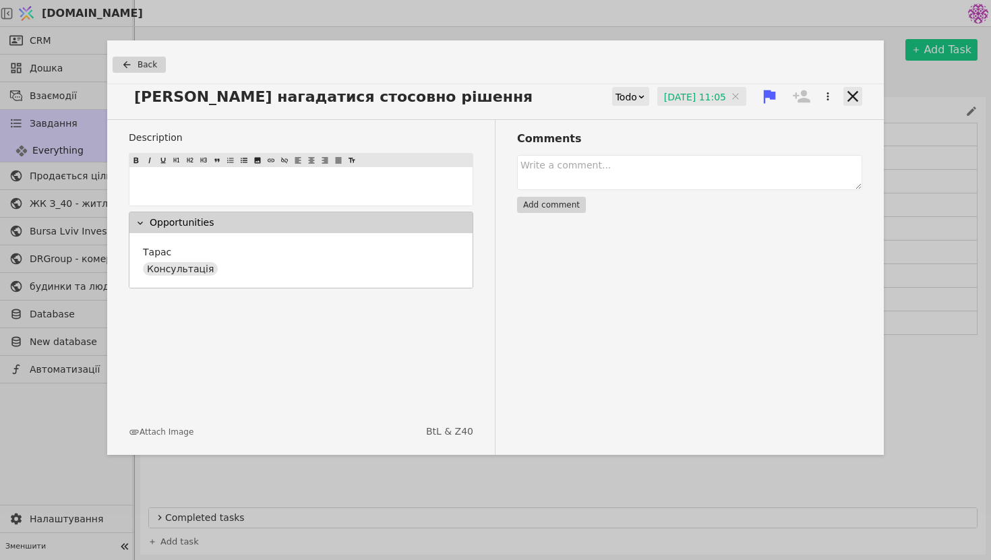
click at [857, 100] on icon at bounding box center [853, 96] width 11 height 11
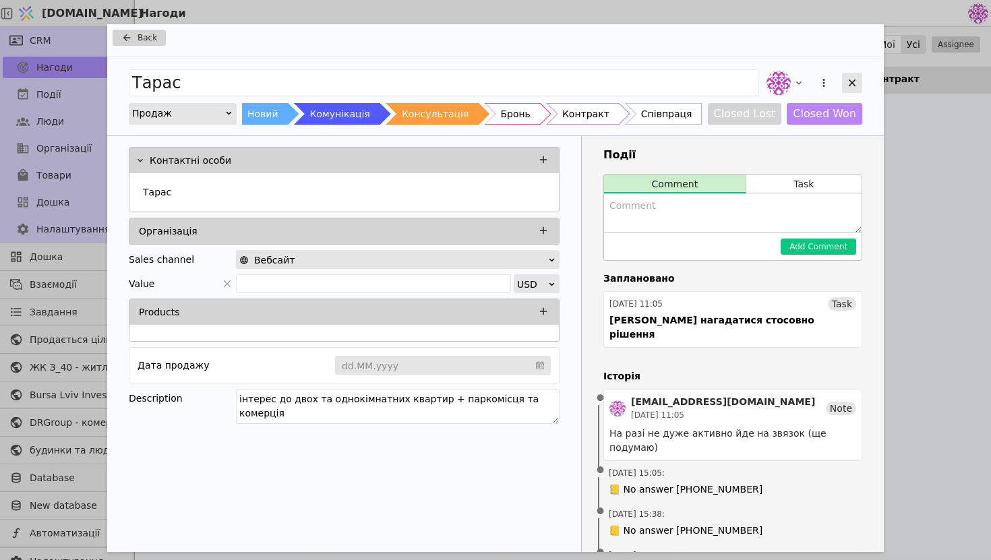
click at [852, 90] on div "Add Opportunity" at bounding box center [852, 83] width 20 height 20
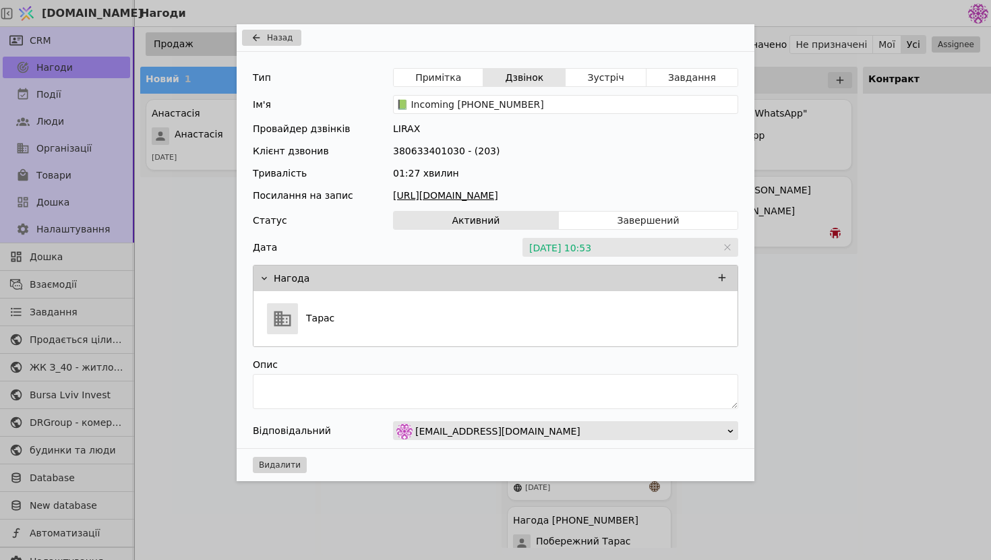
click at [823, 142] on div "Назад Тип Примітка Дзвінок Зустріч Завдання Ім'я 📗 Incoming [PHONE_NUMBER] Пров…" at bounding box center [495, 280] width 991 height 560
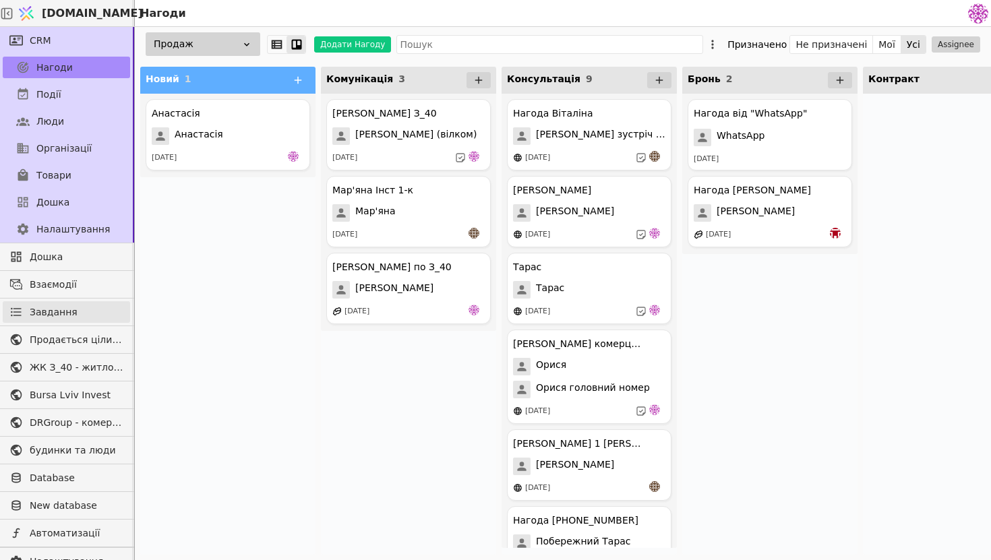
click at [87, 310] on link "Завдання" at bounding box center [66, 312] width 127 height 22
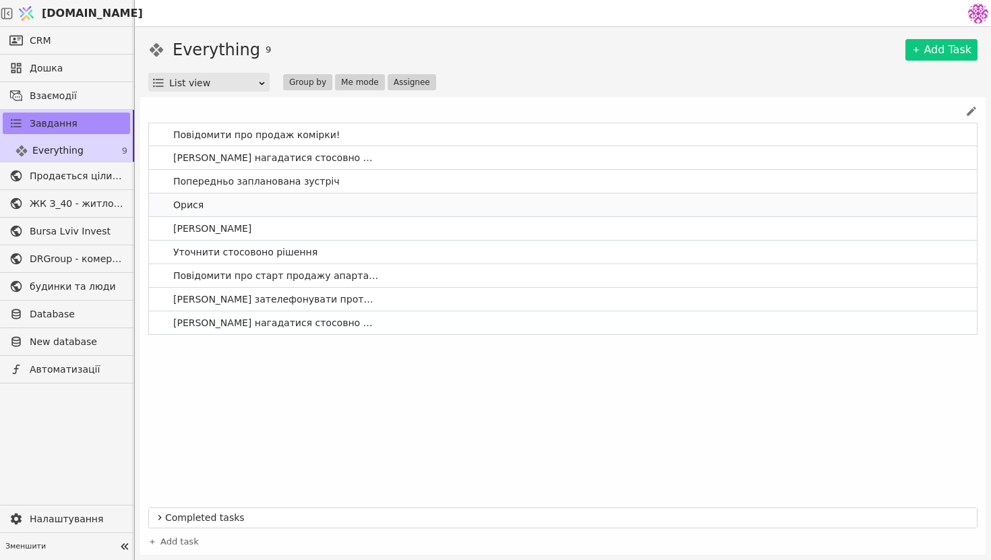
click at [290, 209] on link "Орися" at bounding box center [563, 205] width 828 height 23
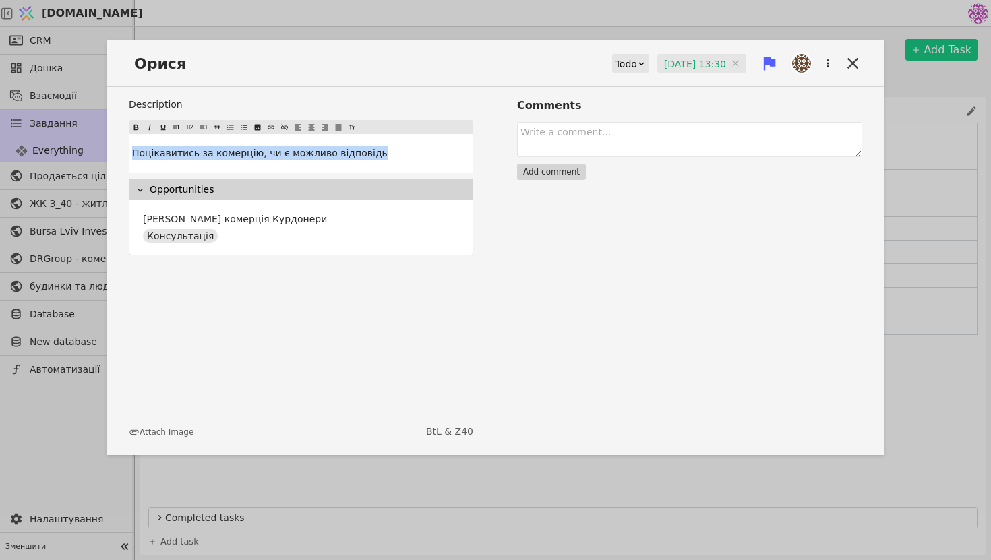
drag, startPoint x: 388, startPoint y: 154, endPoint x: 60, endPoint y: 109, distance: 331.4
click at [59, 110] on div "[PERSON_NAME] Todo [DATE] 13:30 [DATE] 13:30 Description Поцікавитись за комерц…" at bounding box center [495, 280] width 991 height 560
copy span "Поцікавитись за комерцію, чи є можливо відповідь"
click at [449, 79] on div "[PERSON_NAME] Todo [DATE] 13:30 [DATE] 13:30" at bounding box center [495, 69] width 777 height 36
click at [616, 63] on div "Todo" at bounding box center [627, 64] width 22 height 19
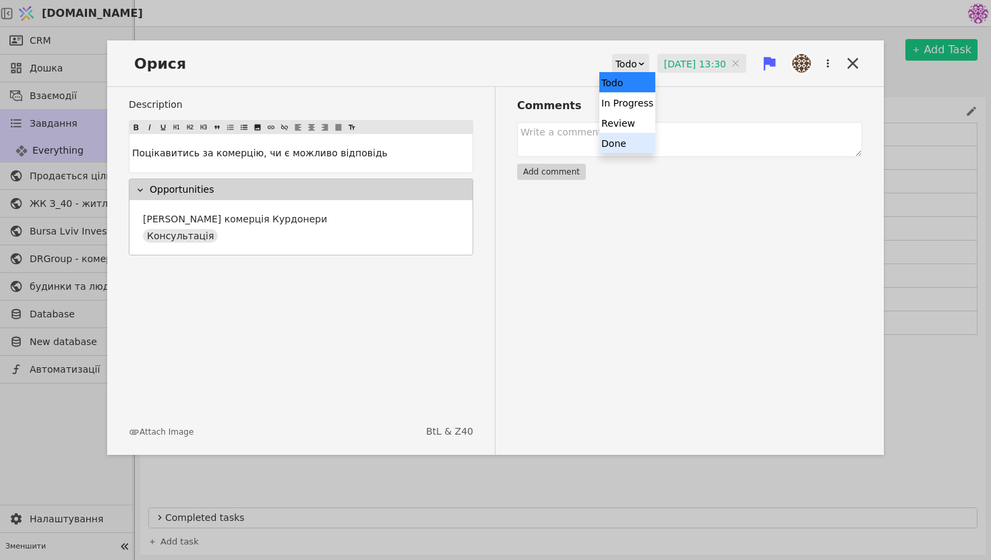
click at [635, 147] on div "Done" at bounding box center [628, 143] width 56 height 20
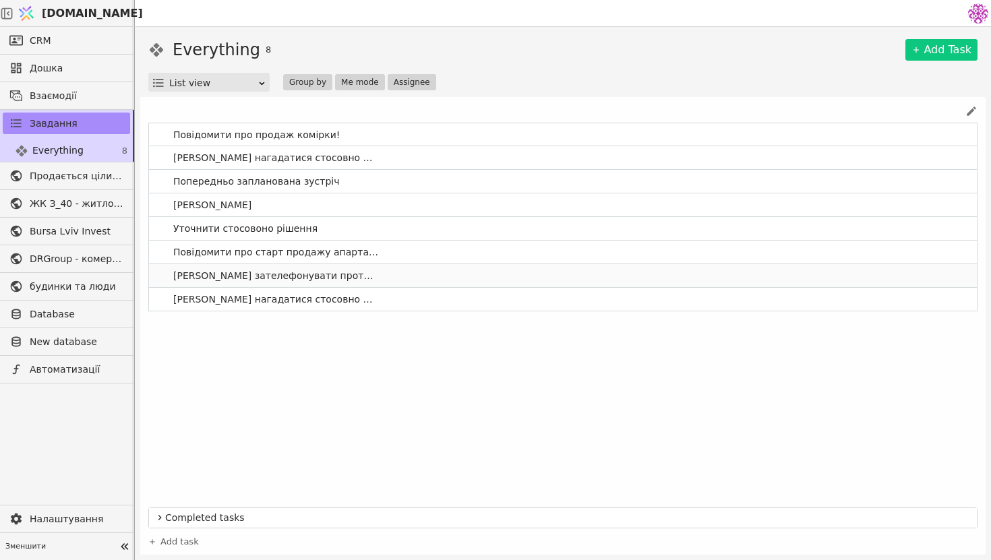
click at [399, 276] on link "[PERSON_NAME] зателефонувати протягом наступного тижня" at bounding box center [563, 275] width 828 height 23
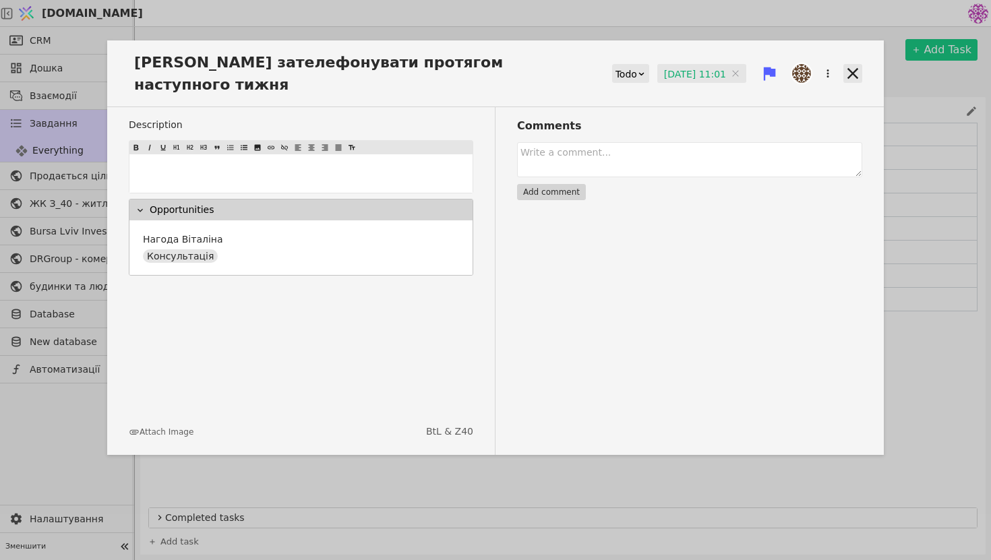
click at [857, 68] on icon at bounding box center [853, 73] width 11 height 11
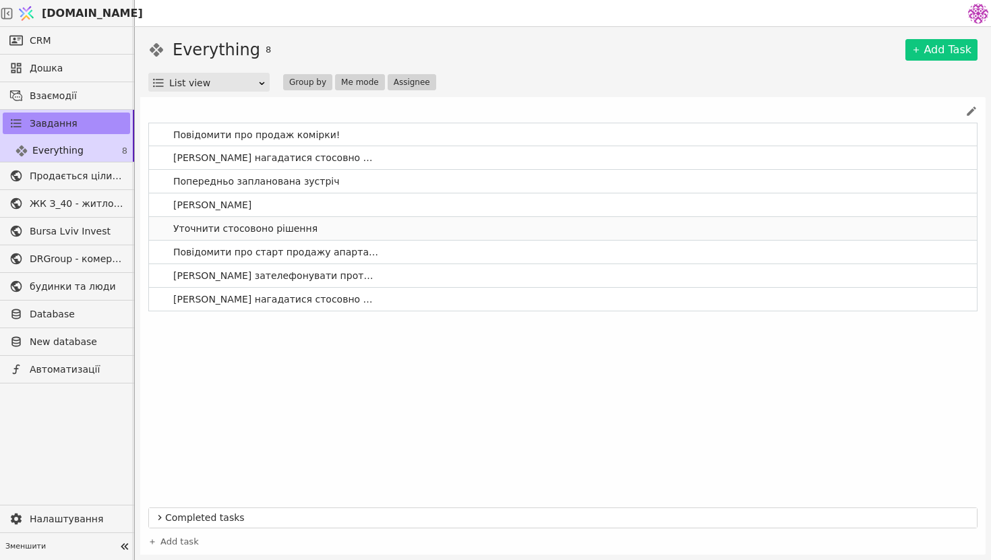
click at [361, 232] on link "Уточнити стосовоно рішення" at bounding box center [563, 228] width 828 height 23
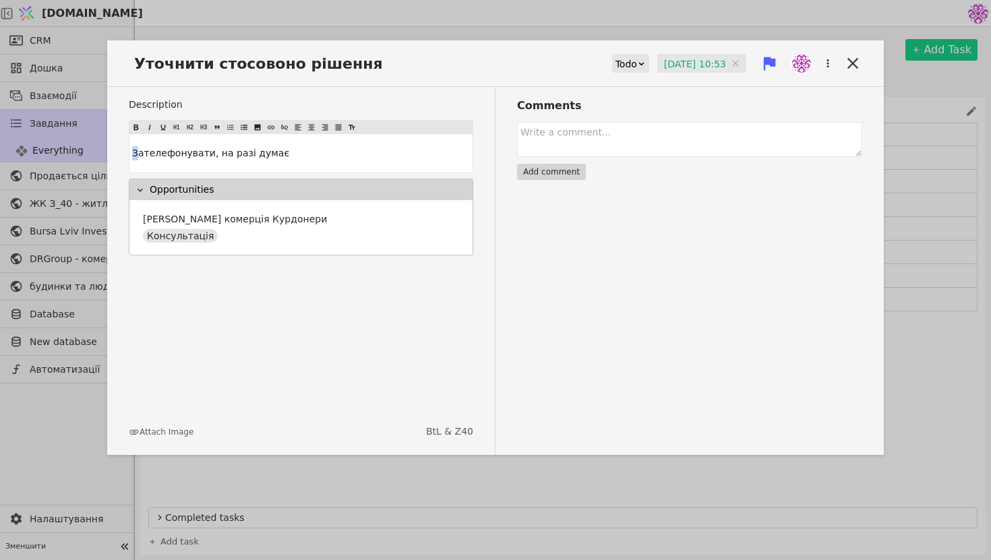
drag, startPoint x: 138, startPoint y: 155, endPoint x: 83, endPoint y: 153, distance: 55.3
click at [83, 153] on div "Уточнити стосовоно рішення Todo [DATE] 10:53 [DATE] 10:53 Description Зателефон…" at bounding box center [495, 280] width 991 height 560
drag, startPoint x: 356, startPoint y: 65, endPoint x: 0, endPoint y: 7, distance: 360.7
click at [0, 7] on div "Уточнити стосовоно рішення Todo [DATE] 10:53 [DATE] 10:53 Description Зателефон…" at bounding box center [495, 280] width 991 height 560
click at [293, 154] on p "Зателефонувати, на разі думає" at bounding box center [301, 153] width 338 height 14
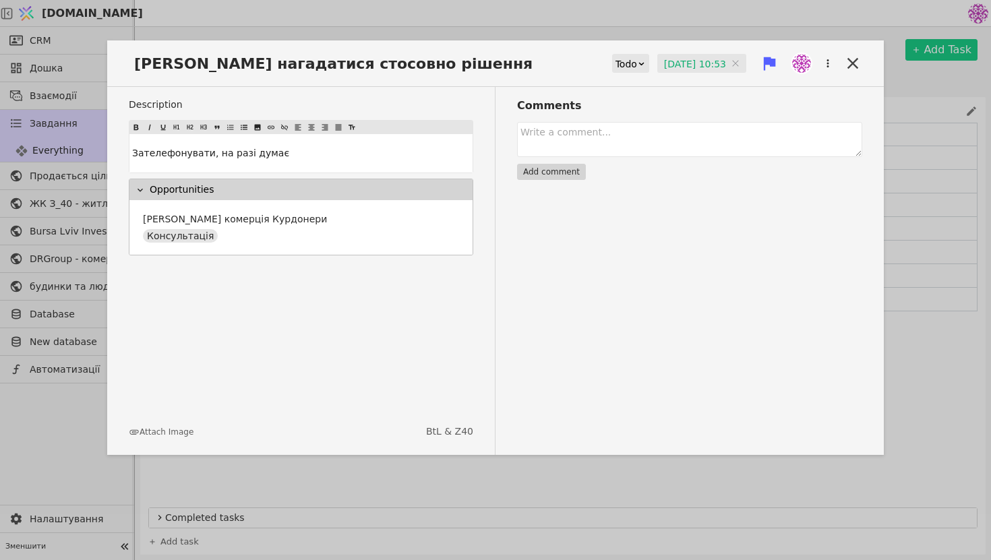
click at [808, 60] on img at bounding box center [801, 63] width 19 height 19
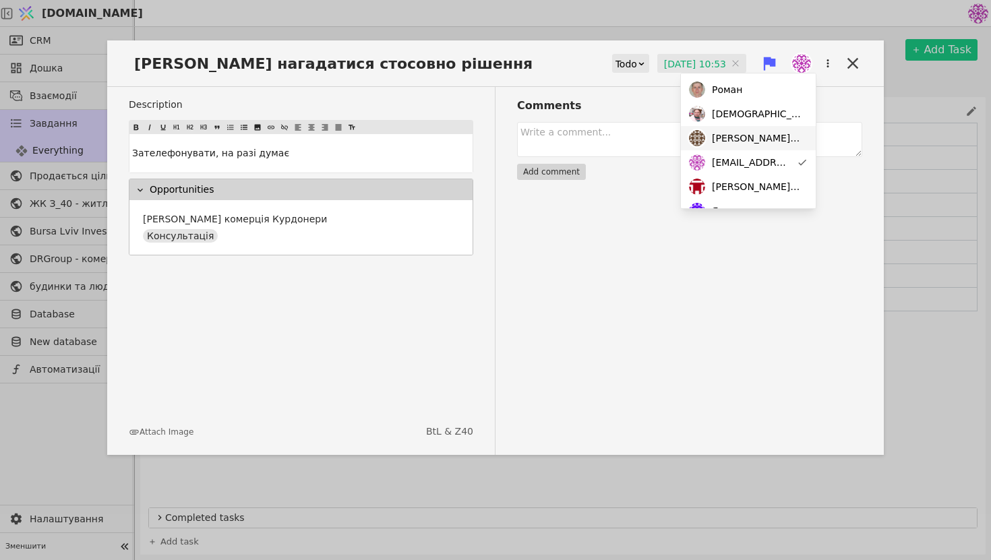
click at [765, 138] on span "[PERSON_NAME][EMAIL_ADDRESS][DOMAIN_NAME]" at bounding box center [757, 139] width 90 height 14
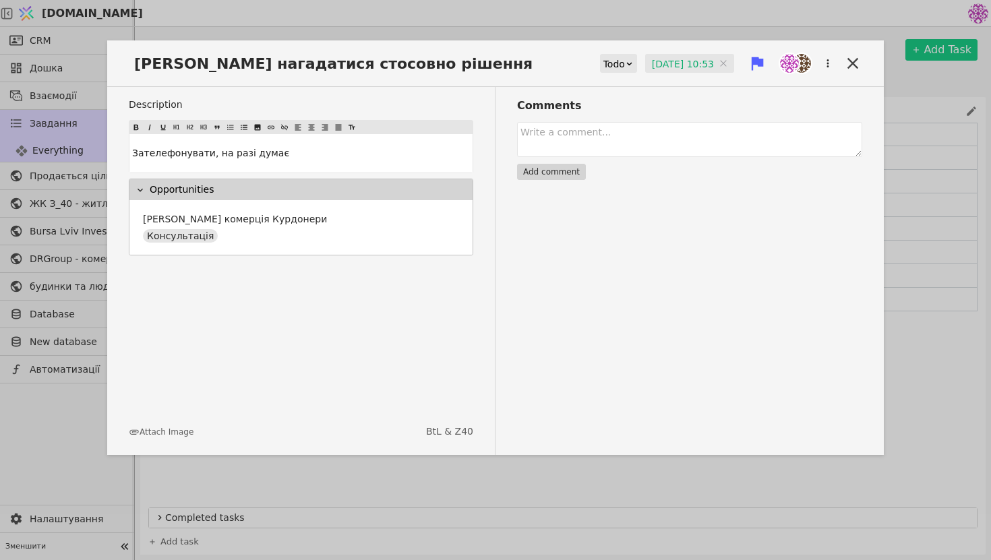
click at [716, 294] on div "Comments Add comment" at bounding box center [679, 271] width 367 height 368
click at [863, 61] on div "[PERSON_NAME] нагадатися стосовно рішення Todo [DATE] 10:53 [DATE] 10:53" at bounding box center [495, 69] width 777 height 36
click at [848, 65] on icon at bounding box center [853, 63] width 19 height 19
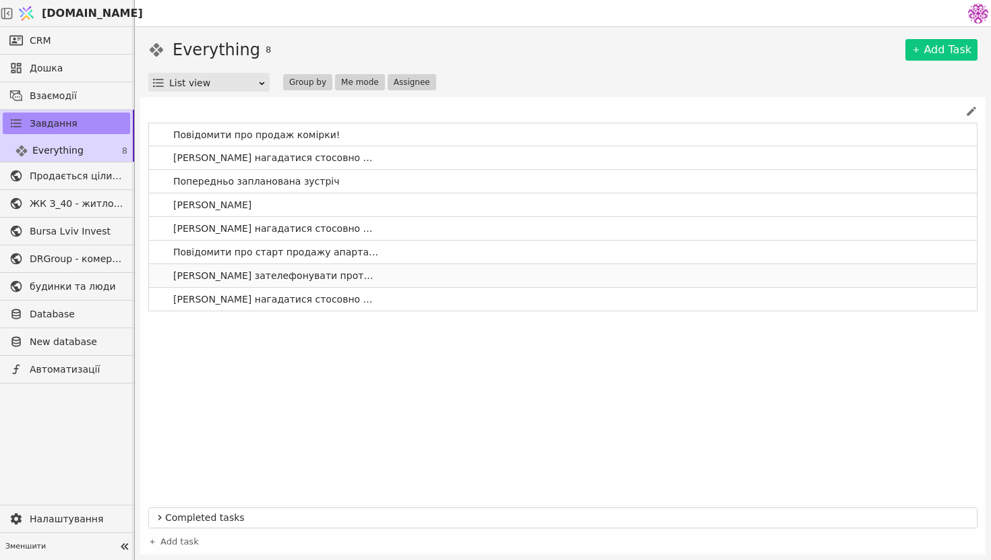
click at [392, 276] on link "[PERSON_NAME] зателефонувати протягом наступного тижня" at bounding box center [563, 275] width 828 height 23
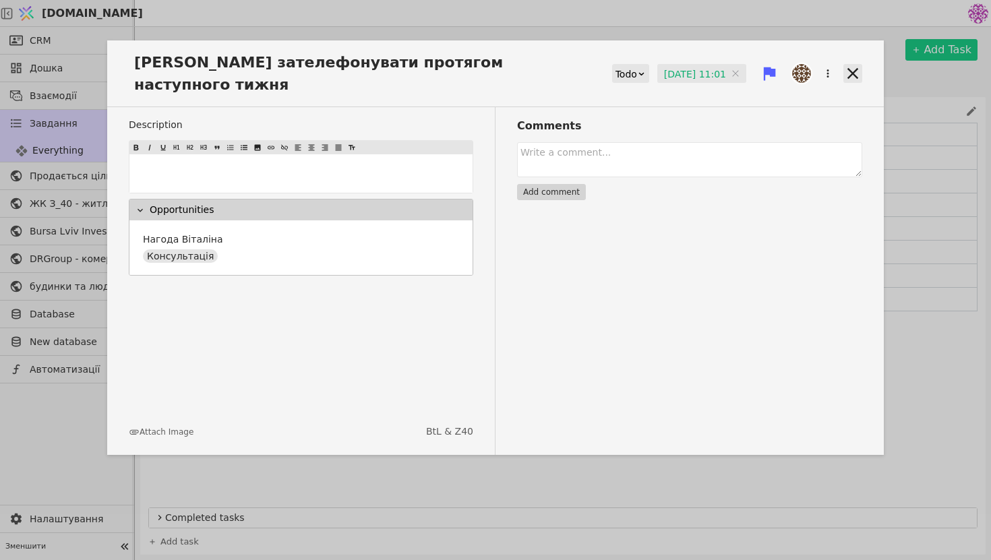
click at [857, 64] on icon at bounding box center [853, 73] width 19 height 19
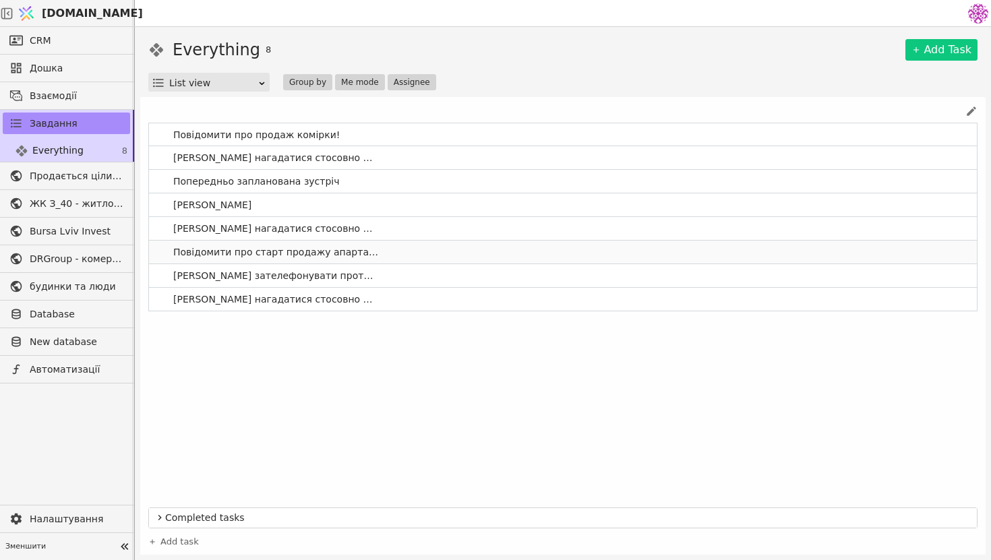
click at [367, 260] on span "Повідомити про старт продажу апартаментів" at bounding box center [276, 253] width 216 height 20
click at [413, 250] on link "Повідомити про старт продажу апартаментів" at bounding box center [563, 252] width 828 height 23
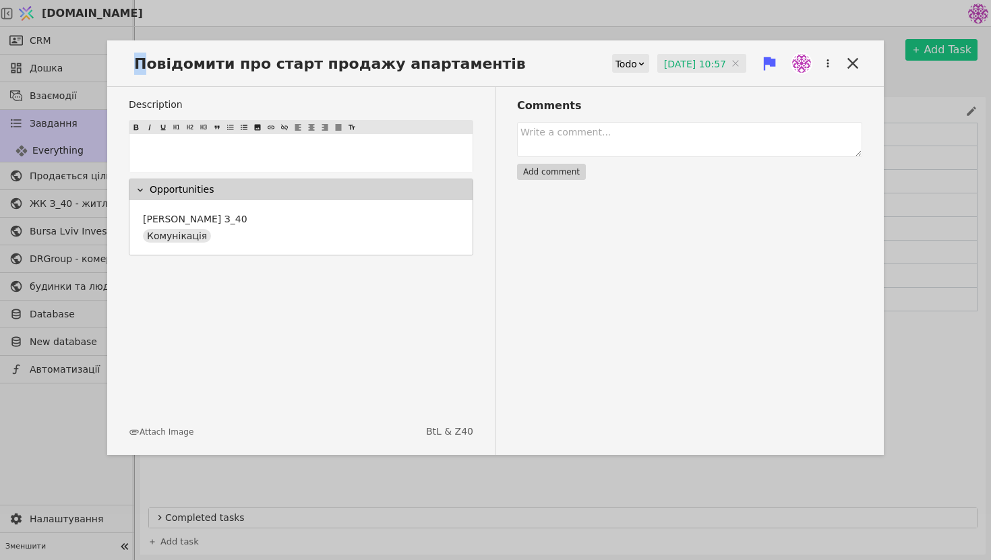
drag, startPoint x: 144, startPoint y: 67, endPoint x: 103, endPoint y: 65, distance: 41.2
click at [103, 65] on div "Повідомити про старт продажу апартаментів Todo [DATE] 10:57 [DATE] 10:57 Descri…" at bounding box center [495, 280] width 991 height 560
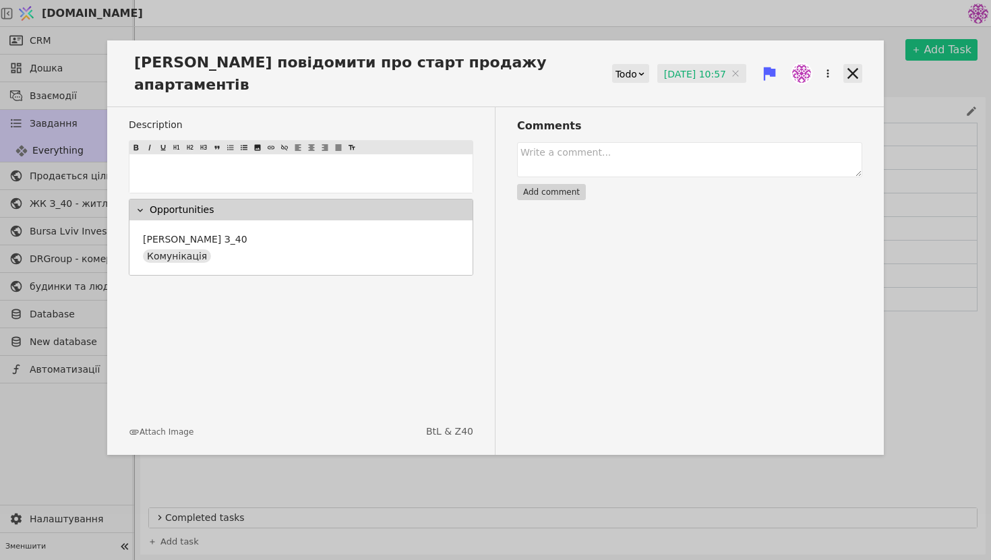
click at [853, 64] on icon at bounding box center [853, 73] width 19 height 19
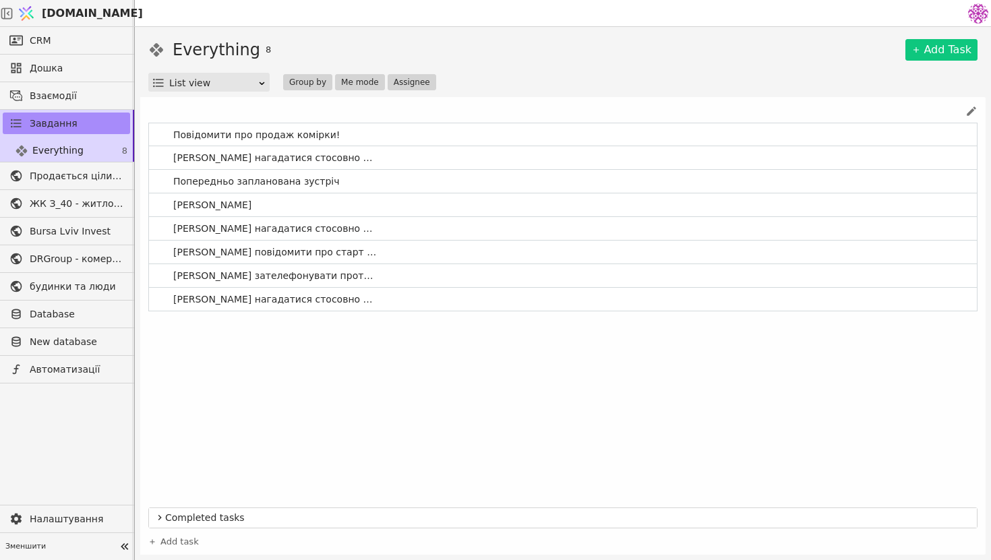
click at [502, 366] on div "Повідомити про продаж комірки! [PERSON_NAME] нагадатися стосовно рішення Попере…" at bounding box center [563, 312] width 830 height 378
click at [376, 198] on link "[PERSON_NAME]" at bounding box center [563, 205] width 828 height 23
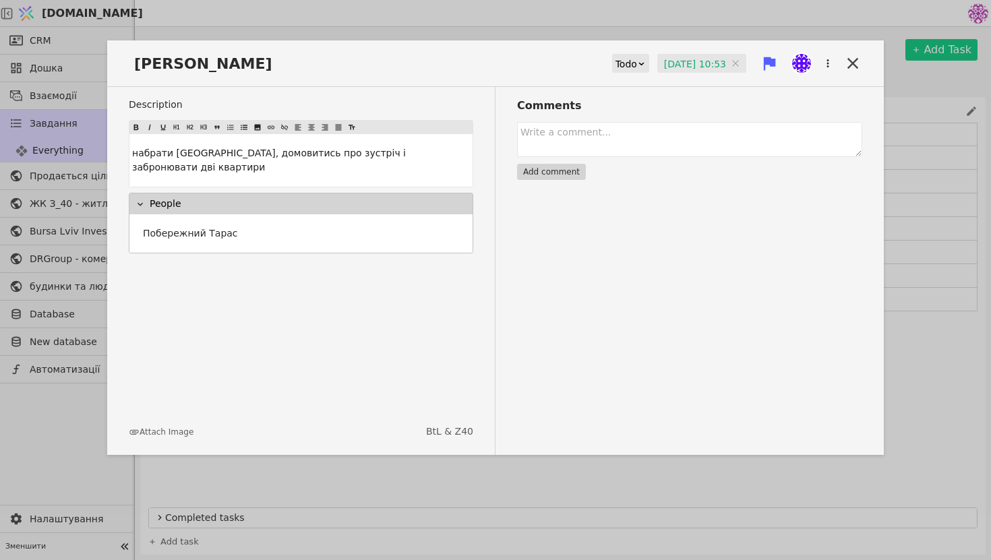
click at [236, 62] on div "[PERSON_NAME] [DATE] 10:53 [DATE] 10:53" at bounding box center [495, 69] width 777 height 36
click at [194, 62] on span "[PERSON_NAME]" at bounding box center [207, 64] width 157 height 22
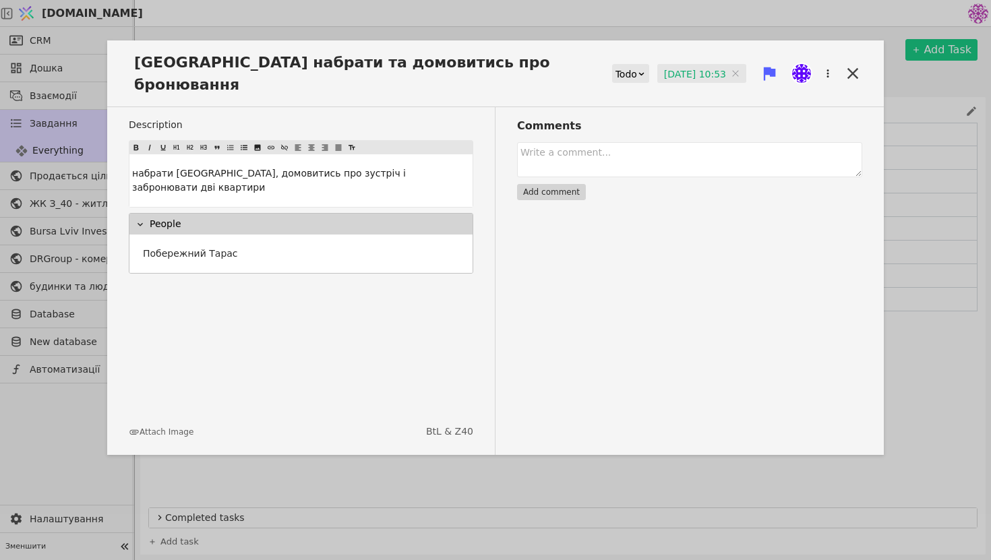
click at [625, 275] on div "Comments Add comment" at bounding box center [679, 281] width 367 height 348
click at [856, 64] on icon at bounding box center [853, 73] width 19 height 19
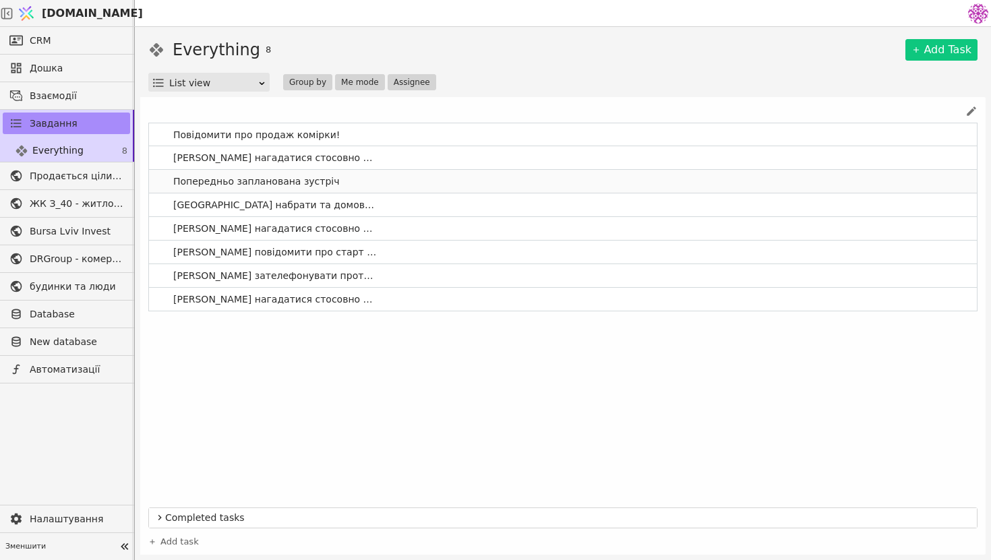
click at [353, 179] on link "Попередньо запланована зустріч" at bounding box center [563, 181] width 828 height 23
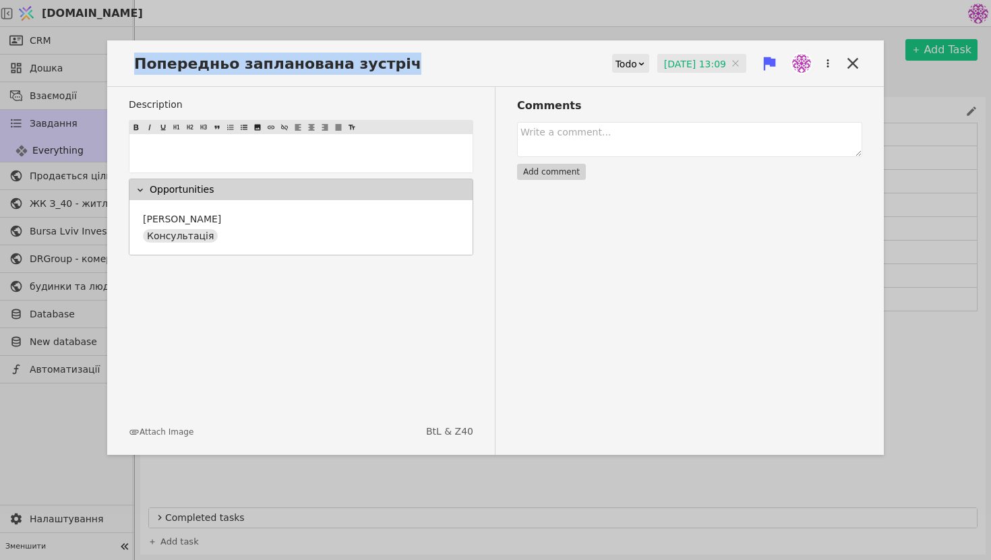
drag, startPoint x: 386, startPoint y: 67, endPoint x: 123, endPoint y: 40, distance: 264.5
click at [123, 40] on div "Попередньо запланована зустріч Todo [DATE] 13:09 [DATE] 13:09 Description ﻿ Opp…" at bounding box center [495, 280] width 991 height 560
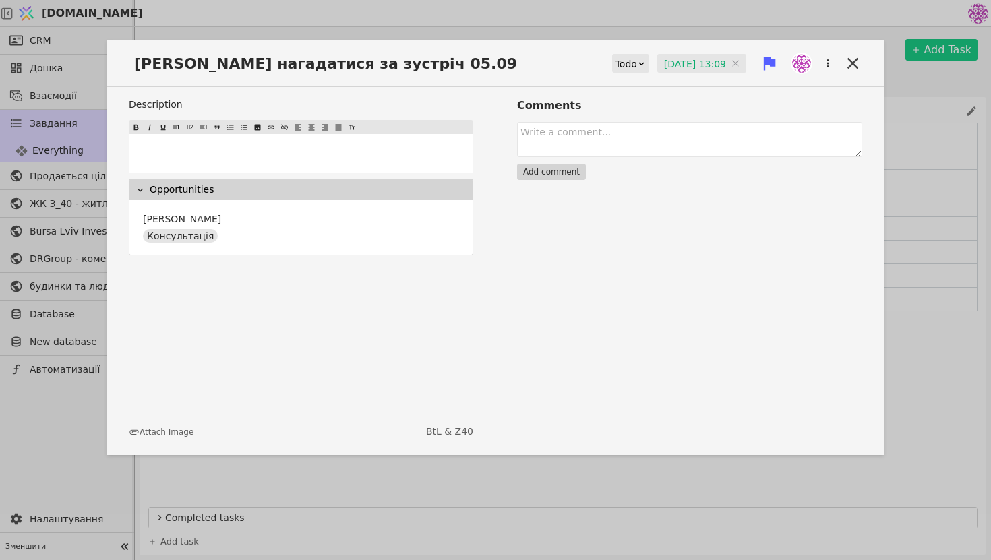
click at [353, 61] on span "[PERSON_NAME] нагадатися за зустріч 05.09" at bounding box center [330, 64] width 402 height 22
click at [687, 67] on input "[DATE] 13:09" at bounding box center [702, 64] width 89 height 20
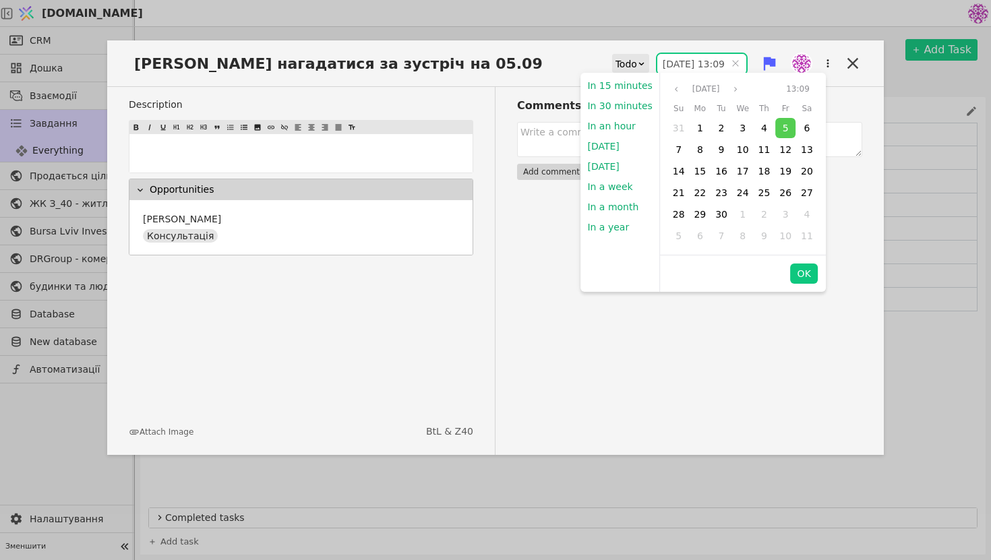
click at [658, 66] on input "[DATE] 13:09" at bounding box center [702, 64] width 89 height 20
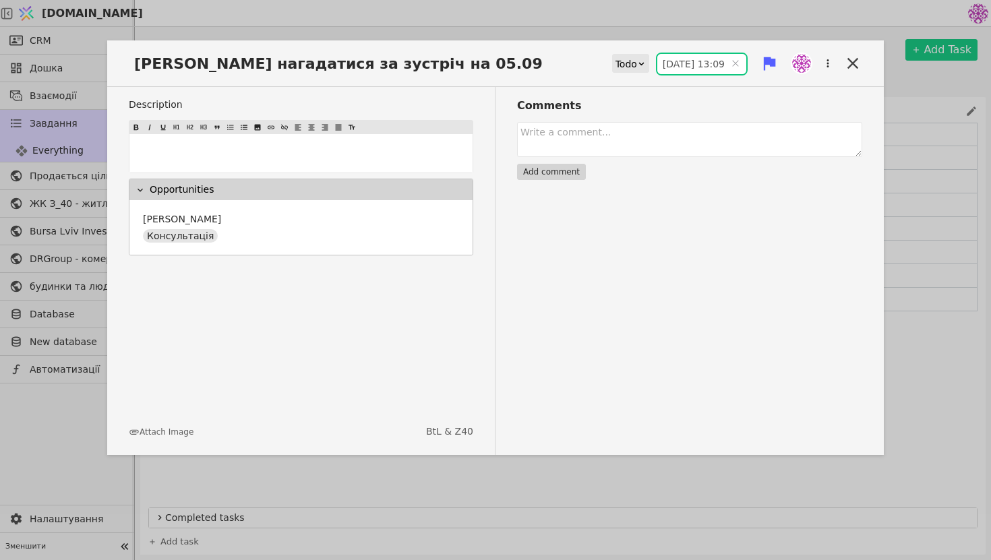
click at [649, 392] on div "Comments Add comment" at bounding box center [679, 271] width 367 height 368
click at [685, 67] on input "[DATE] 13:09" at bounding box center [702, 64] width 89 height 20
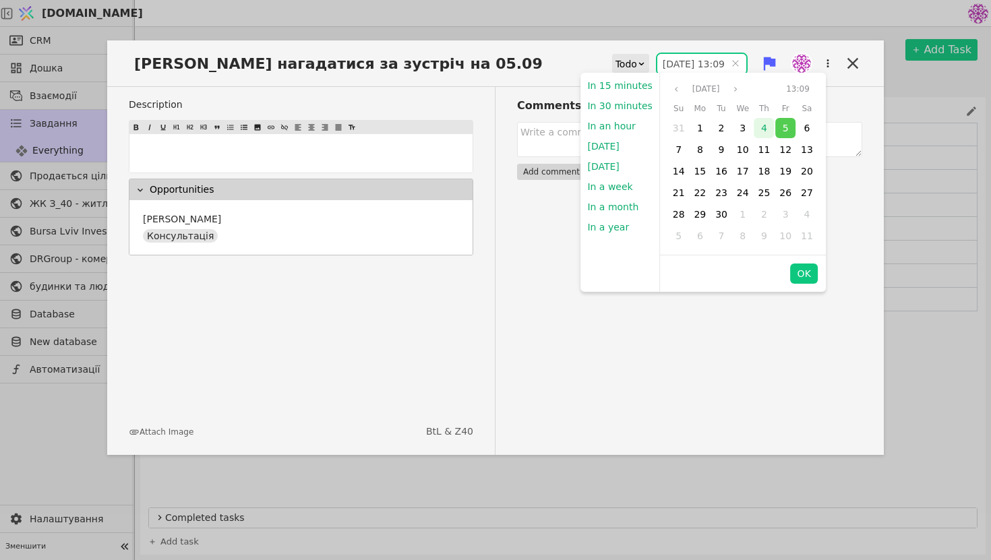
click at [764, 129] on div "4" at bounding box center [764, 128] width 20 height 20
click at [806, 275] on button "OK" at bounding box center [804, 274] width 27 height 20
type input "[DATE] 13:09"
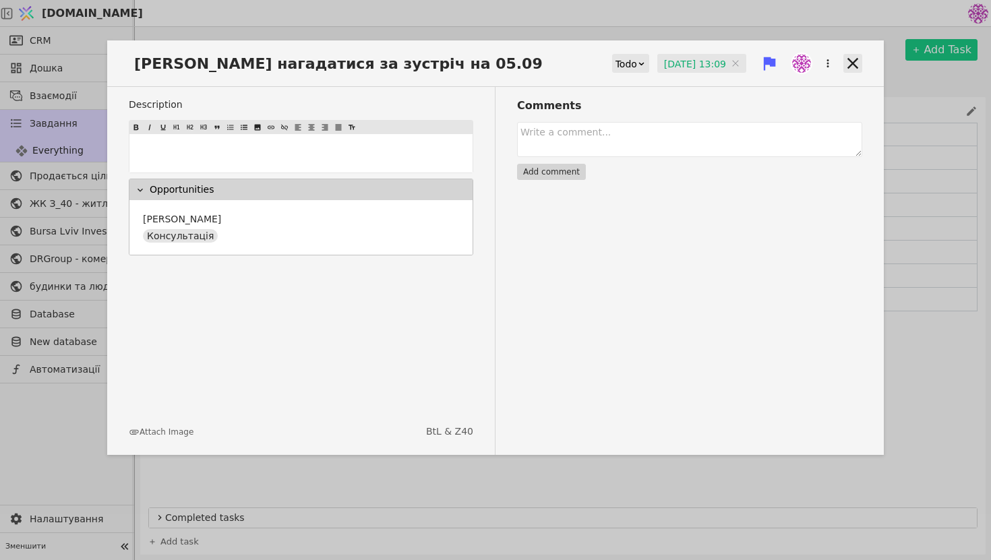
click at [850, 59] on icon at bounding box center [853, 63] width 19 height 19
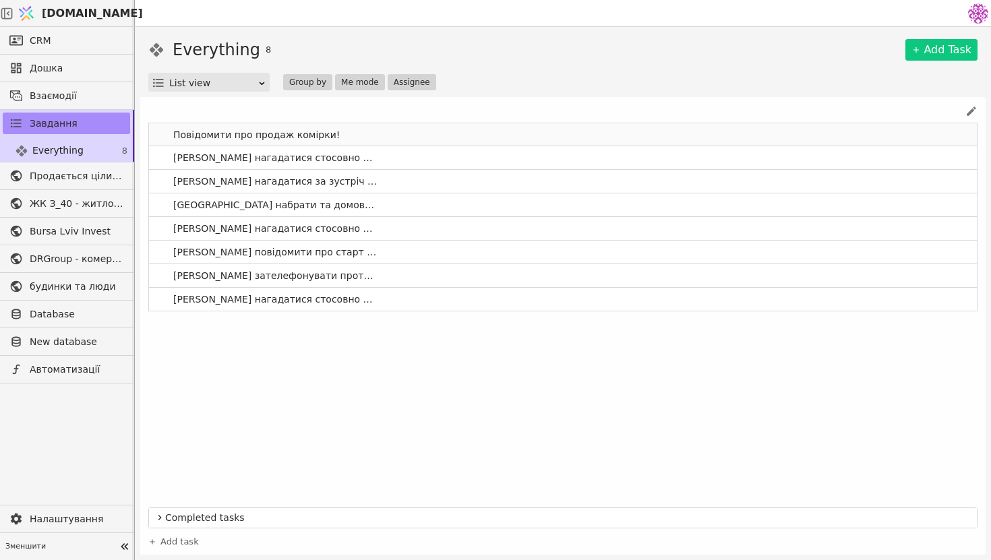
click at [293, 132] on span "Повідомити про продаж комірки!" at bounding box center [256, 135] width 177 height 20
click at [379, 137] on link "Повідомити про продаж комірки!" at bounding box center [563, 134] width 828 height 23
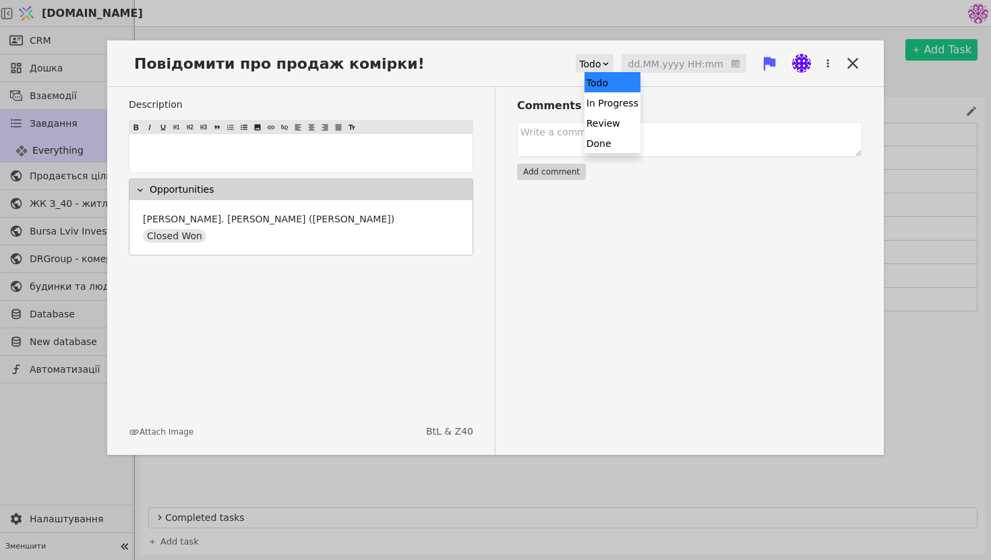
click at [601, 67] on div "Todo" at bounding box center [590, 64] width 22 height 19
click at [607, 147] on div "Done" at bounding box center [613, 143] width 56 height 20
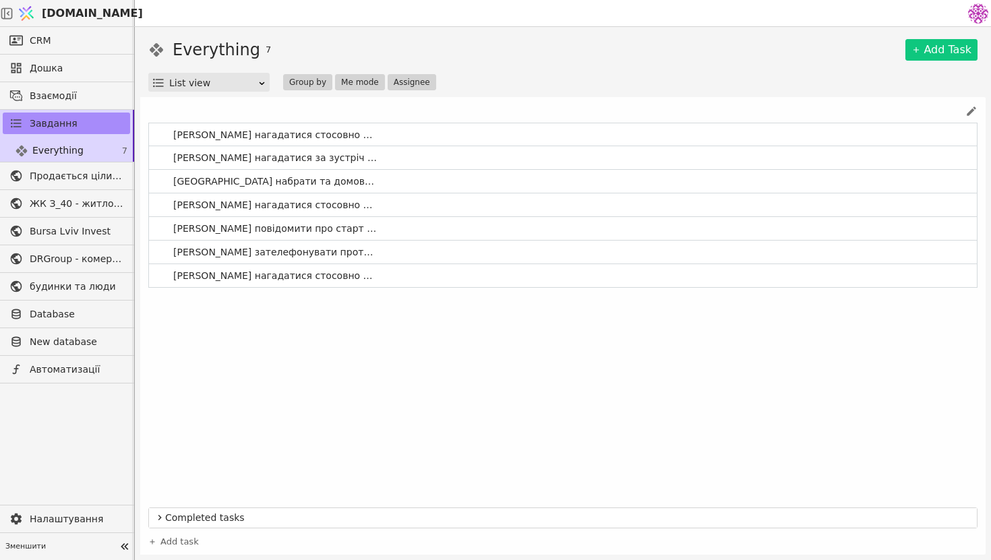
click at [198, 515] on span "Completed tasks" at bounding box center [568, 518] width 807 height 14
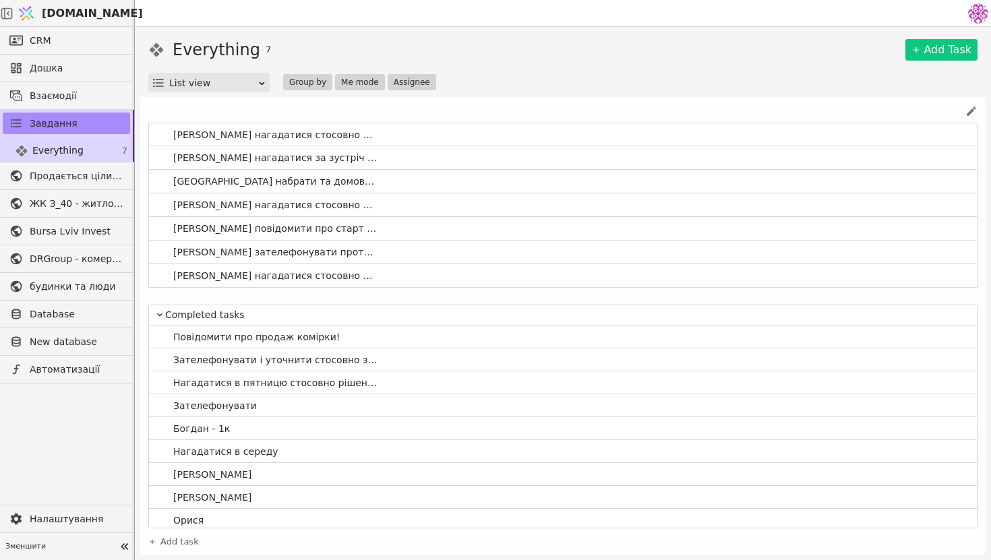
click at [207, 322] on div "Completed tasks" at bounding box center [563, 316] width 828 height 20
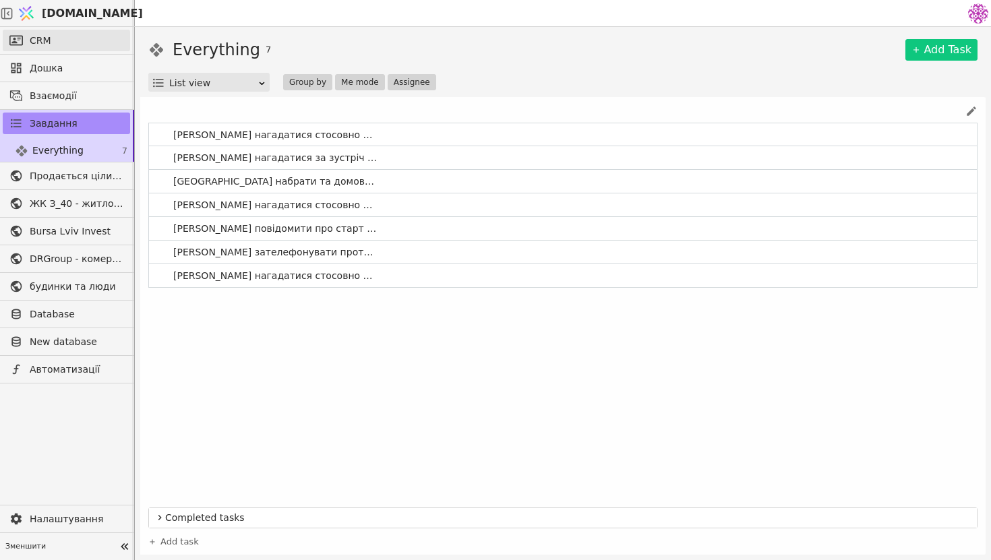
click at [86, 36] on link "CRM" at bounding box center [66, 41] width 127 height 22
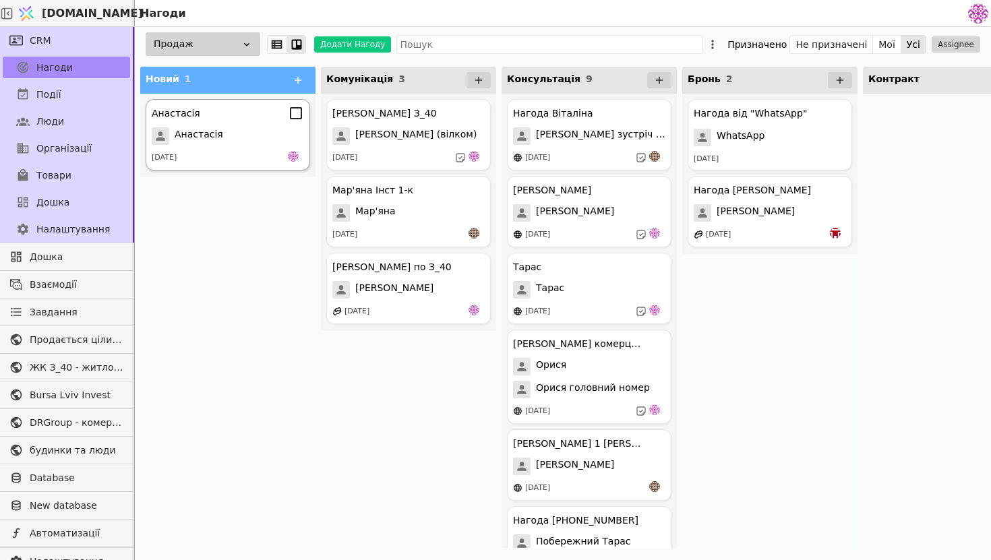
click at [228, 133] on div "Анастасія" at bounding box center [228, 136] width 152 height 18
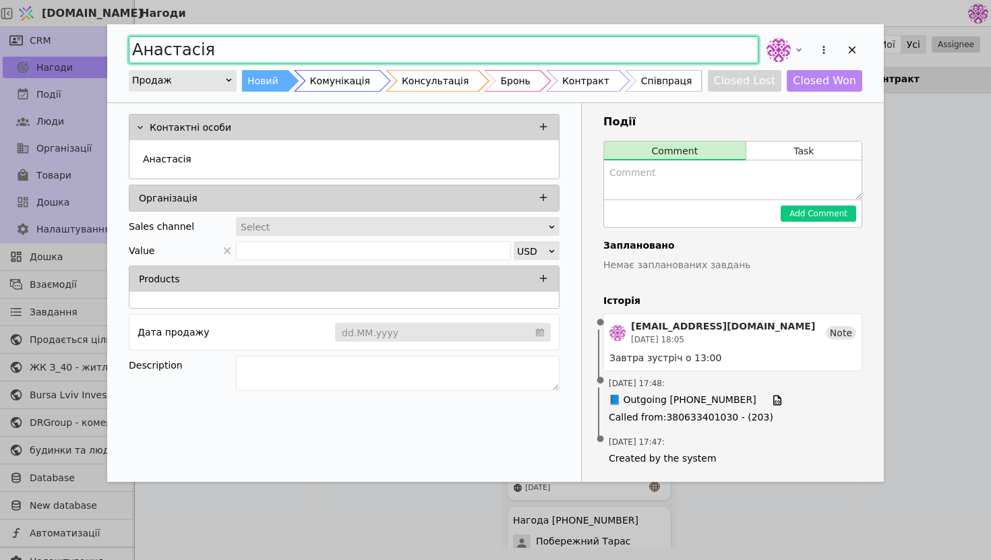
click at [382, 56] on input "Анастасія" at bounding box center [444, 49] width 630 height 27
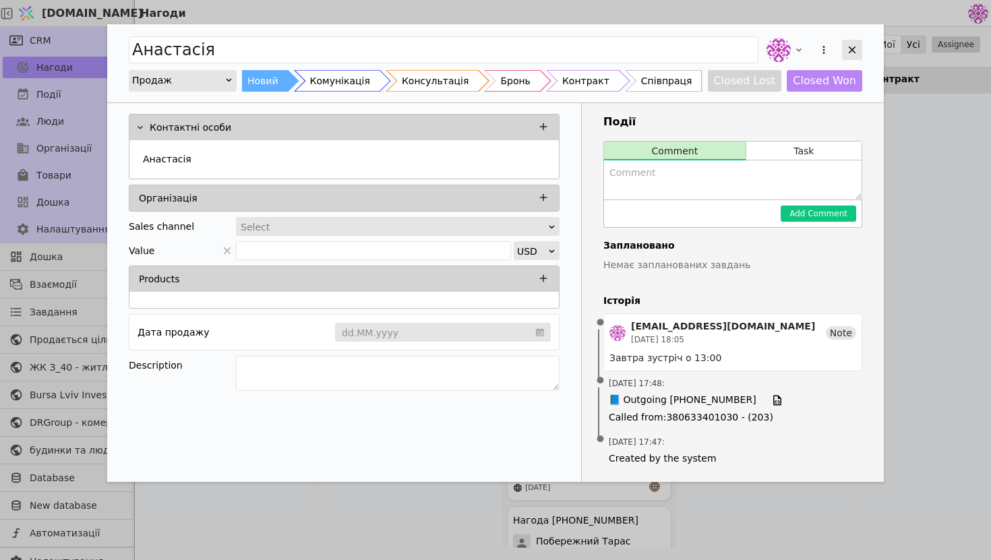
click at [859, 42] on div "Add Opportunity" at bounding box center [852, 50] width 20 height 20
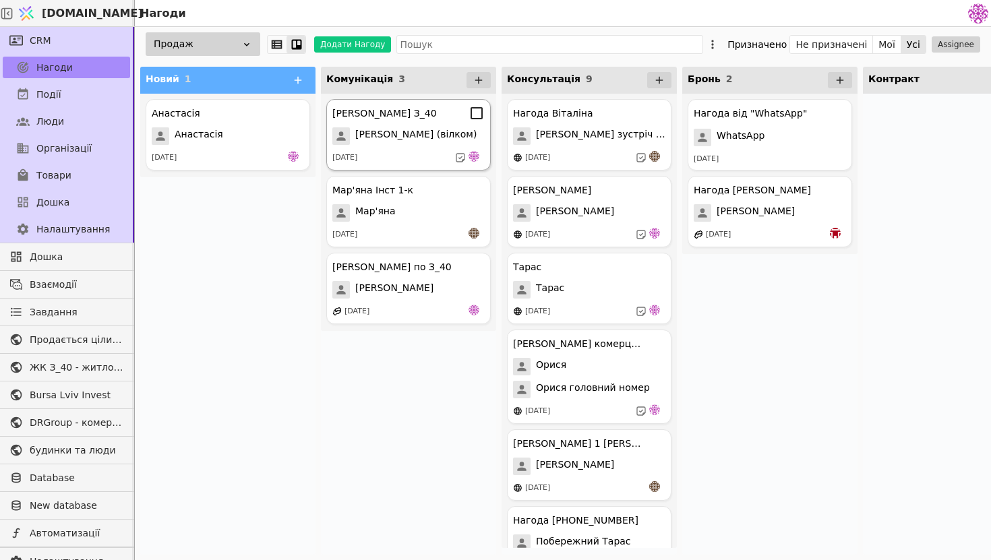
click at [430, 115] on div "[PERSON_NAME] З_40" at bounding box center [408, 113] width 152 height 16
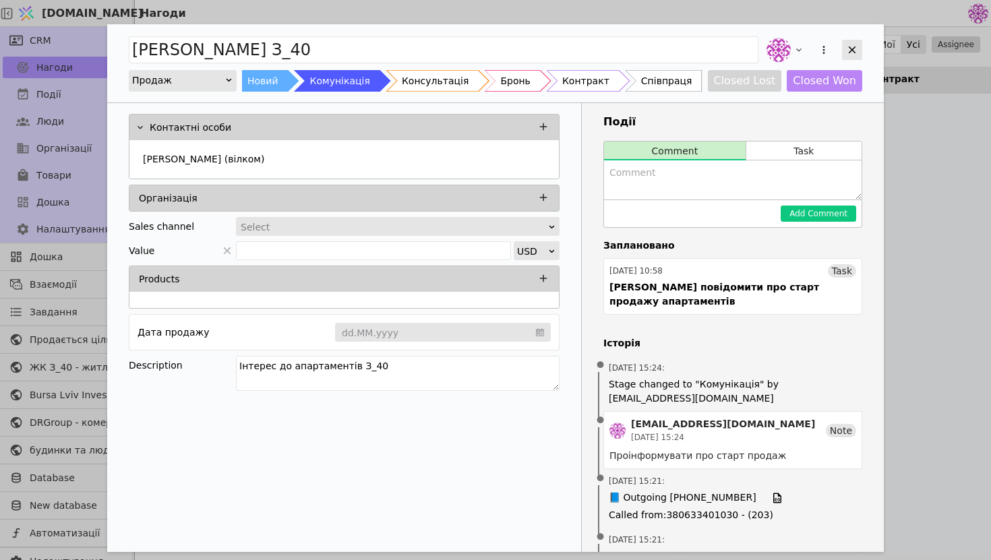
click at [856, 44] on icon "Add Opportunity" at bounding box center [852, 50] width 12 height 12
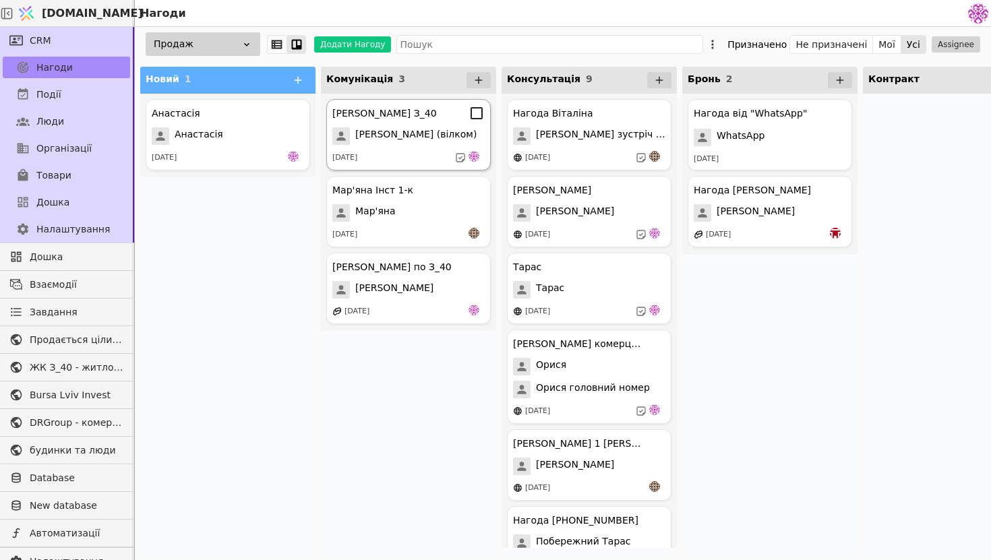
click at [442, 133] on span "[PERSON_NAME] (вілком)" at bounding box center [415, 136] width 121 height 18
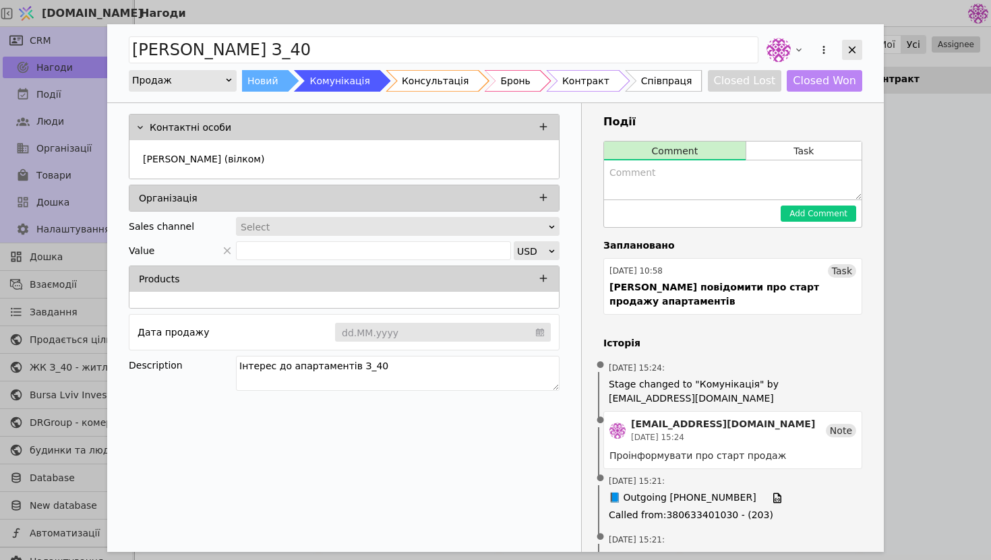
click at [852, 51] on icon "Add Opportunity" at bounding box center [852, 50] width 12 height 12
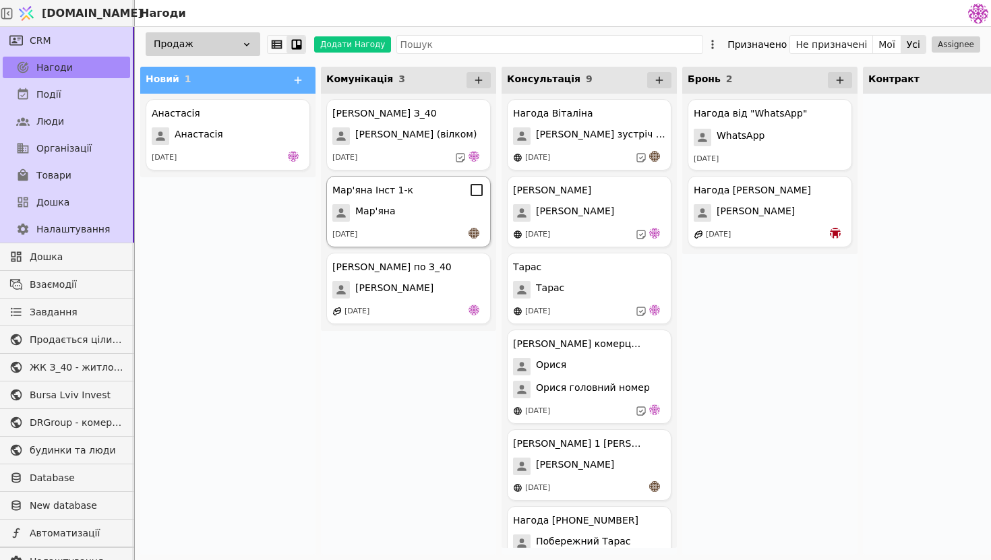
click at [439, 205] on div "Мар'яна" at bounding box center [408, 213] width 152 height 18
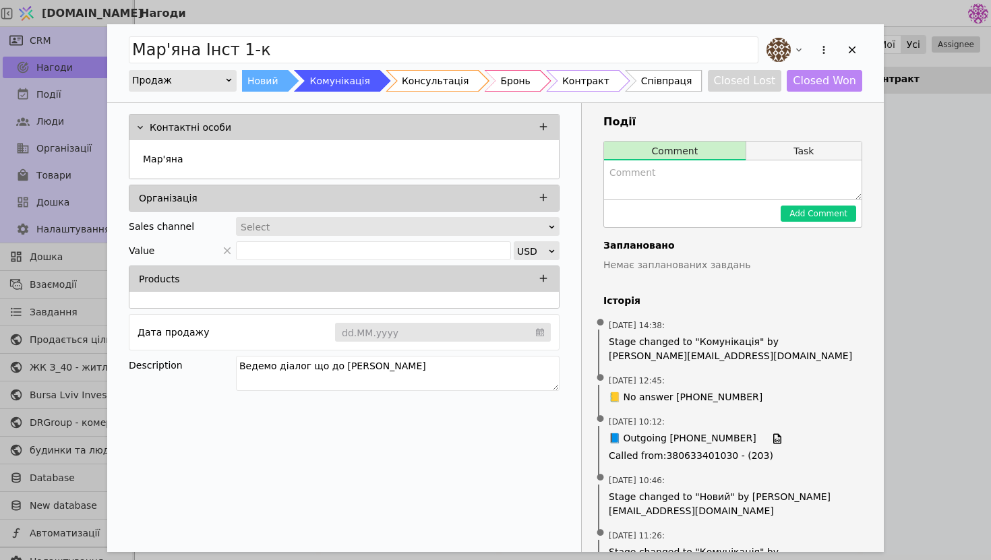
click at [780, 148] on button "Task" at bounding box center [804, 151] width 115 height 19
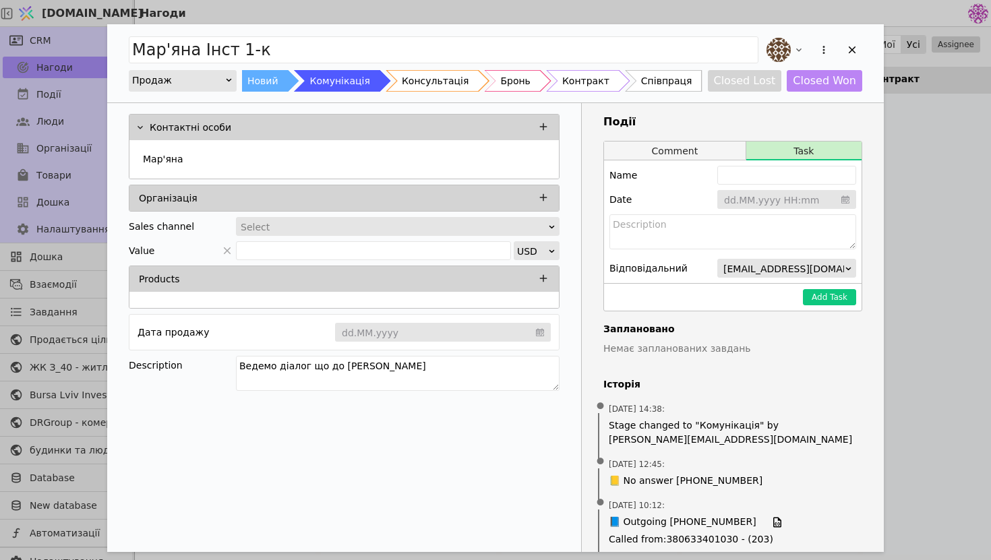
click at [708, 148] on button "Comment" at bounding box center [675, 151] width 142 height 19
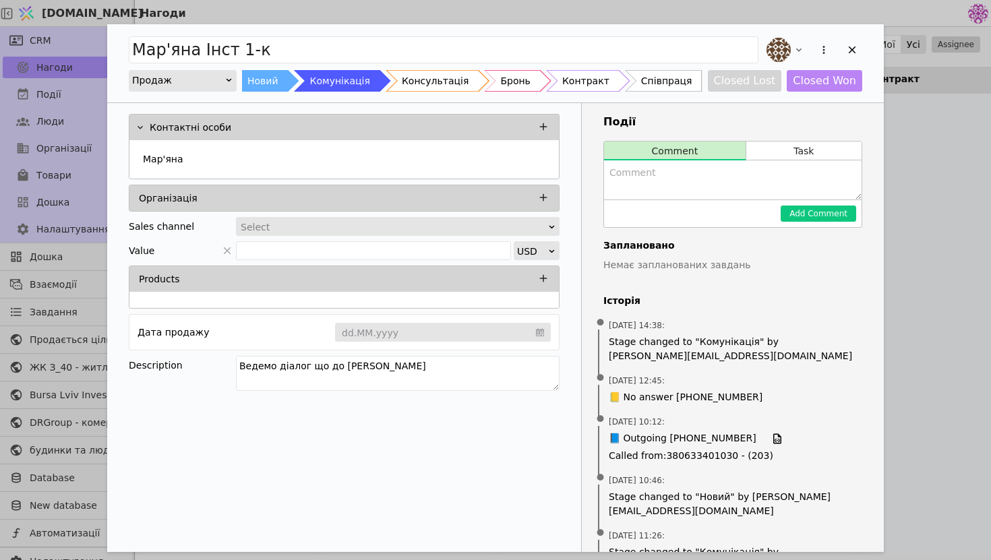
click at [663, 192] on textarea "Add Opportunity" at bounding box center [733, 180] width 258 height 39
type textarea "Не виходить на звязок , в телеграмі інгнорує"
click at [831, 214] on button "Add Comment" at bounding box center [819, 214] width 76 height 16
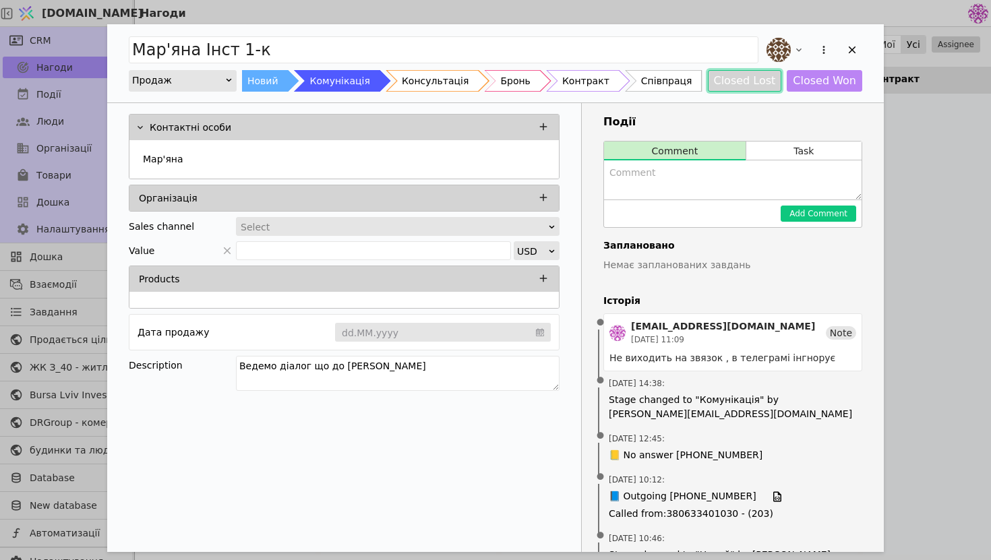
click at [732, 78] on button "Closed Lost" at bounding box center [745, 81] width 74 height 22
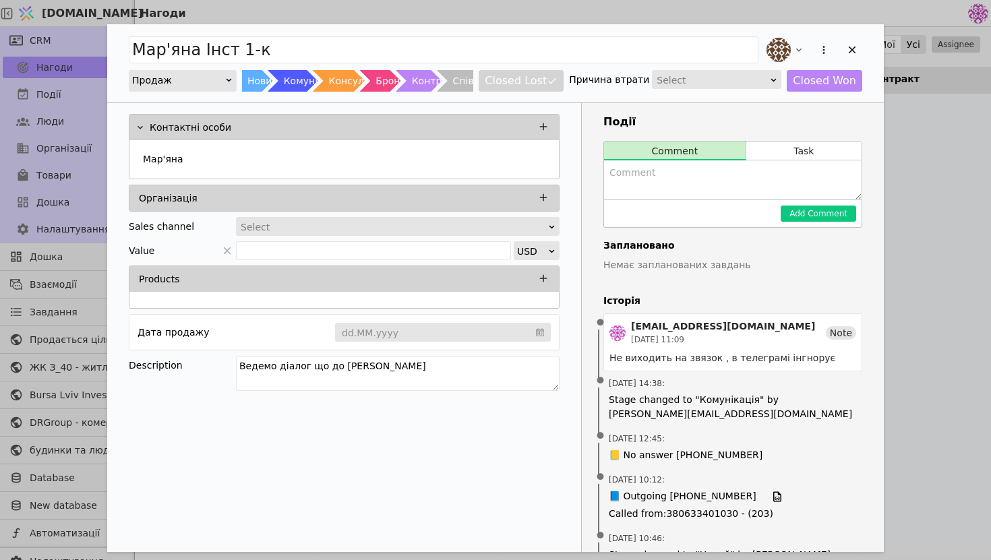
click at [732, 82] on div "Select" at bounding box center [712, 80] width 111 height 19
click at [807, 114] on h3 "Події" at bounding box center [733, 122] width 259 height 16
click at [724, 76] on div "Select" at bounding box center [712, 80] width 111 height 19
click at [696, 116] on div "Competition" at bounding box center [722, 119] width 128 height 20
click at [699, 76] on div "Competition" at bounding box center [684, 79] width 55 height 13
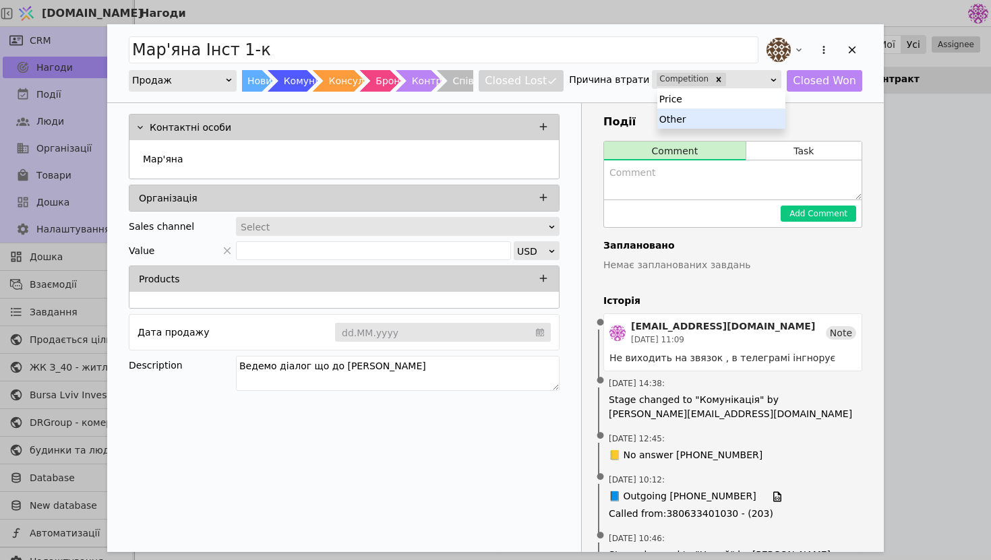
click at [723, 118] on div "Other" at bounding box center [722, 119] width 128 height 20
click at [720, 78] on icon "Remove Competition" at bounding box center [716, 79] width 9 height 9
click at [850, 51] on icon "Add Opportunity" at bounding box center [852, 50] width 12 height 12
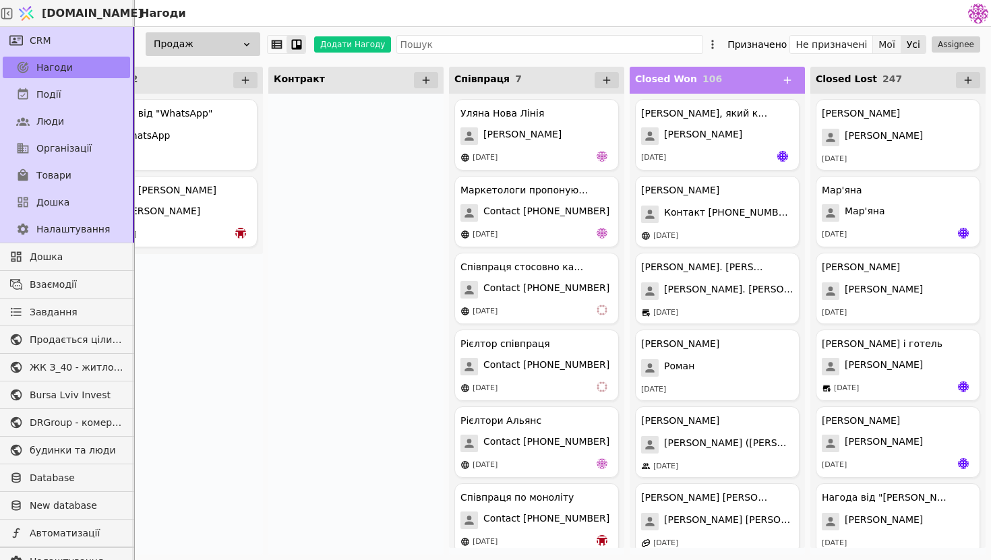
click at [886, 36] on button "Мої" at bounding box center [887, 44] width 28 height 19
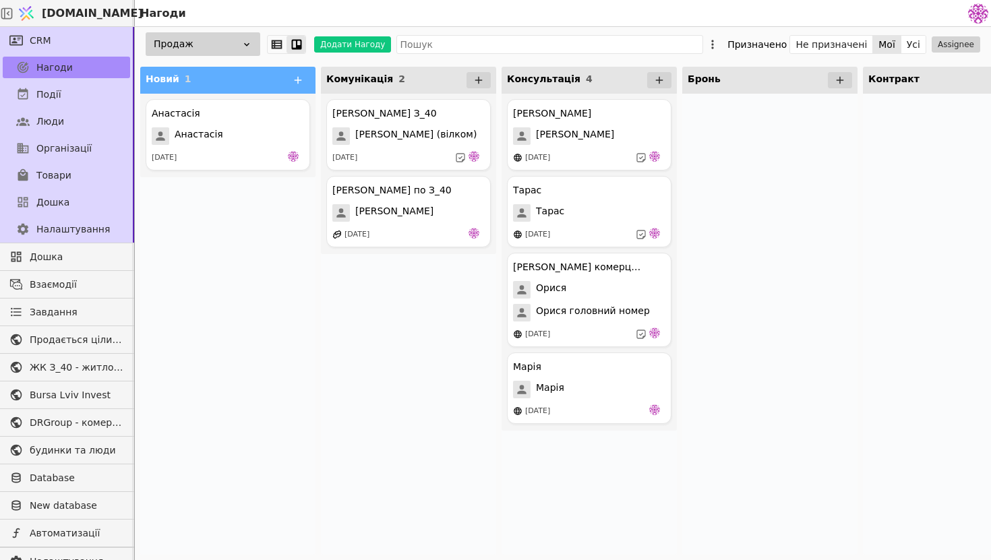
scroll to position [0, 595]
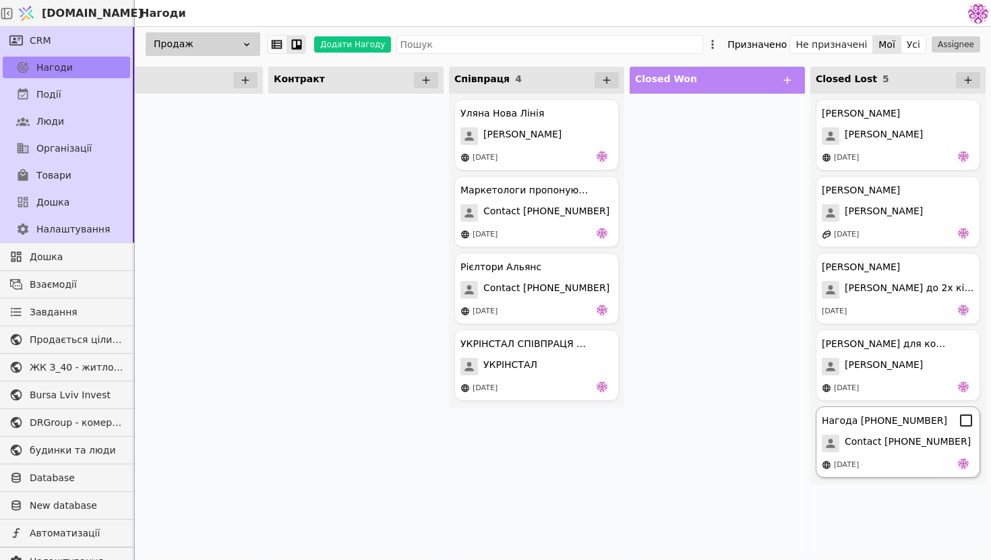
click at [914, 451] on span "Contact [PHONE_NUMBER]" at bounding box center [908, 444] width 126 height 18
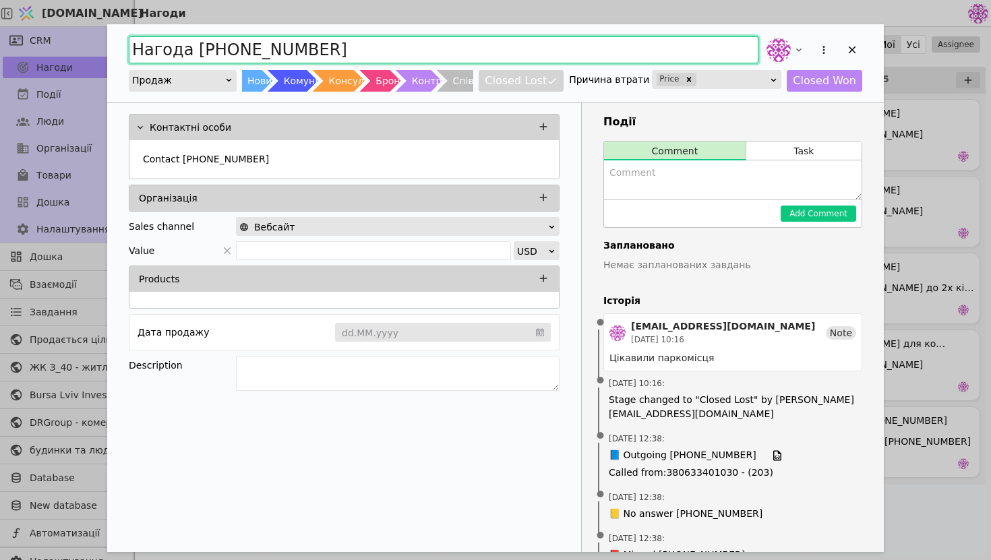
drag, startPoint x: 415, startPoint y: 47, endPoint x: 30, endPoint y: 19, distance: 385.4
click at [30, 19] on div "Нагода [PHONE_NUMBER] Продаж Новий Комунікація Консультація Бронь Контракт Спів…" at bounding box center [495, 280] width 991 height 560
type input "паркомісця курдонери"
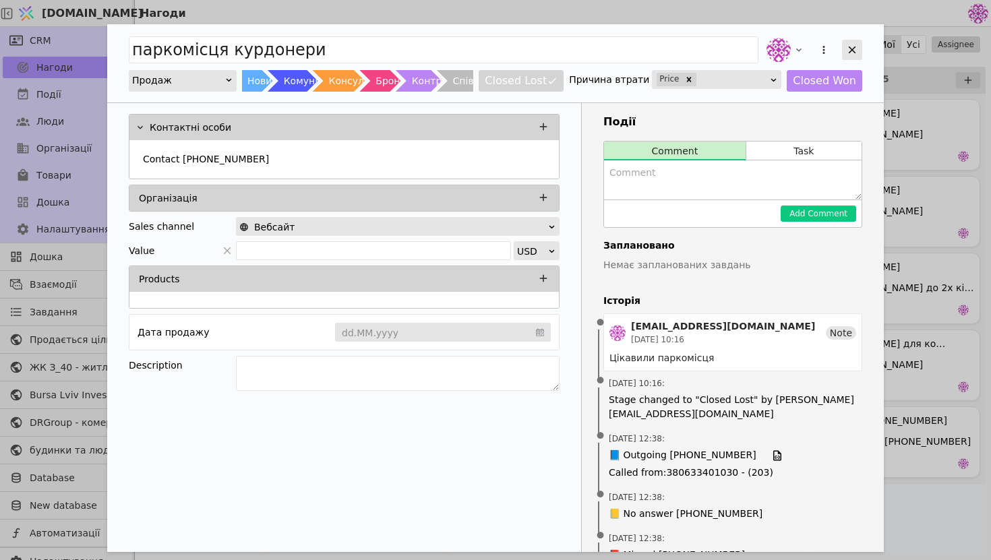
click at [848, 53] on icon "Add Opportunity" at bounding box center [852, 50] width 12 height 12
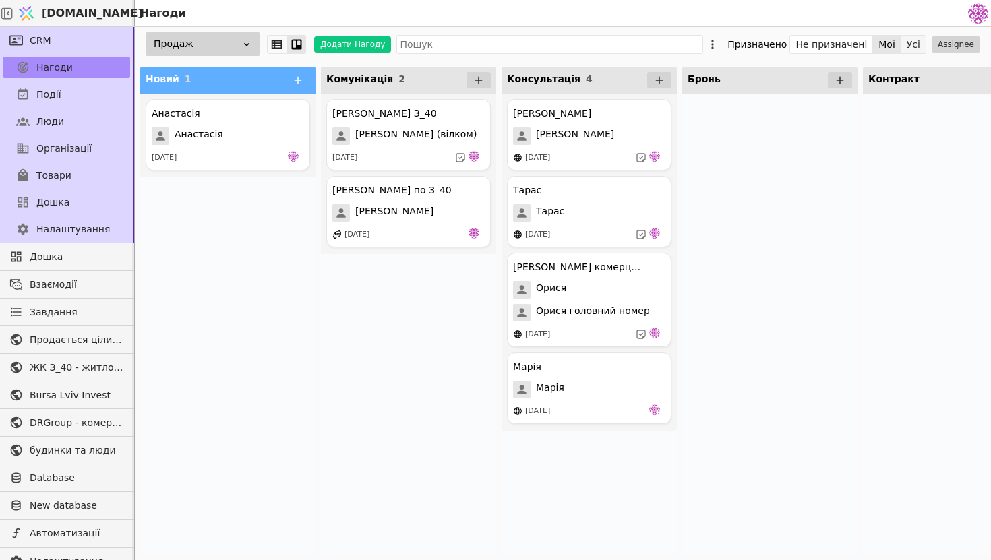
click at [910, 40] on button "Усі" at bounding box center [914, 44] width 24 height 19
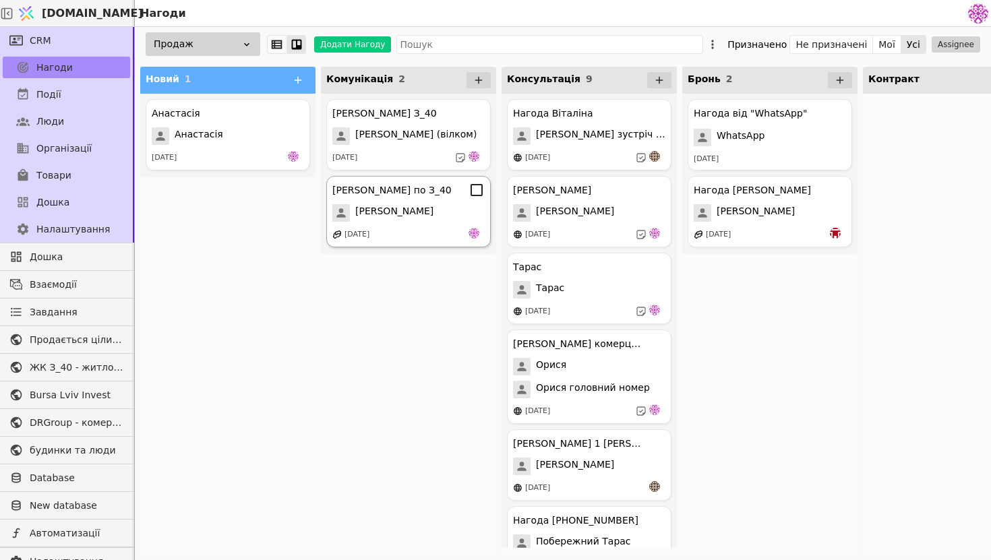
click at [420, 223] on div "[PERSON_NAME] по З_40 [PERSON_NAME] [DATE]" at bounding box center [408, 211] width 165 height 71
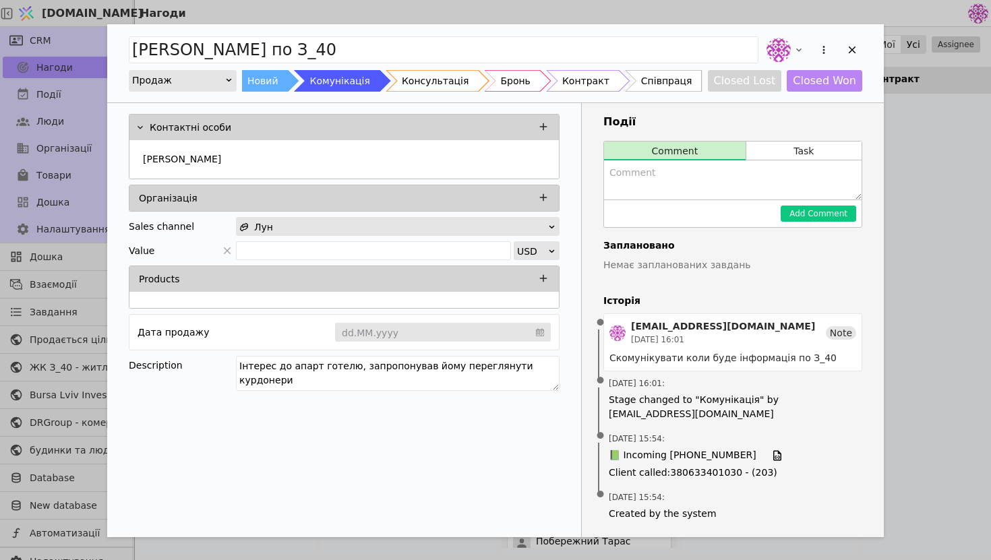
click at [683, 359] on div "Скомунікувати коли буде інформація по З_40" at bounding box center [733, 358] width 247 height 14
drag, startPoint x: 678, startPoint y: 359, endPoint x: 627, endPoint y: 359, distance: 51.3
click at [627, 359] on div "Скомунікувати коли буде інформація по З_40" at bounding box center [733, 358] width 247 height 14
click at [807, 150] on button "Task" at bounding box center [804, 151] width 115 height 19
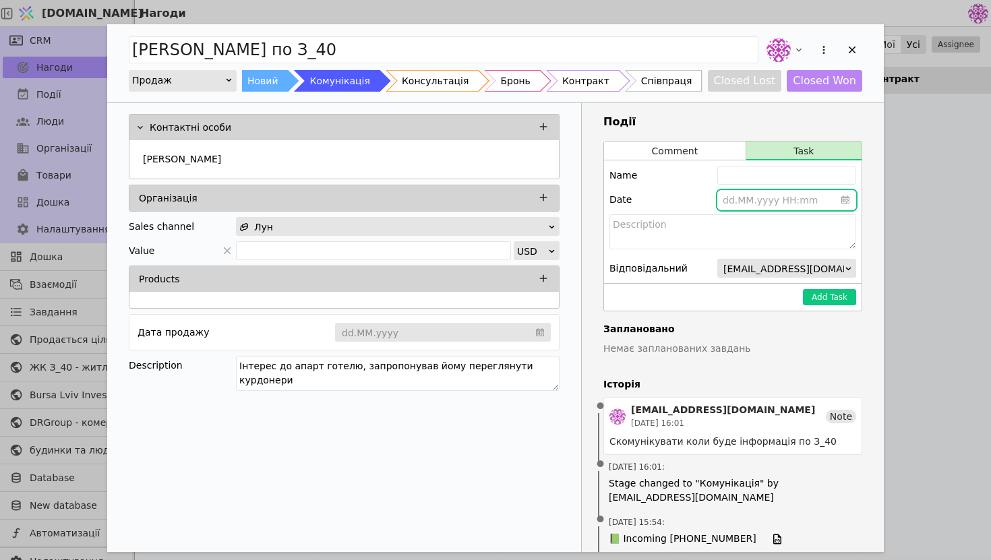
click at [758, 201] on input "Add Opportunity" at bounding box center [787, 200] width 139 height 20
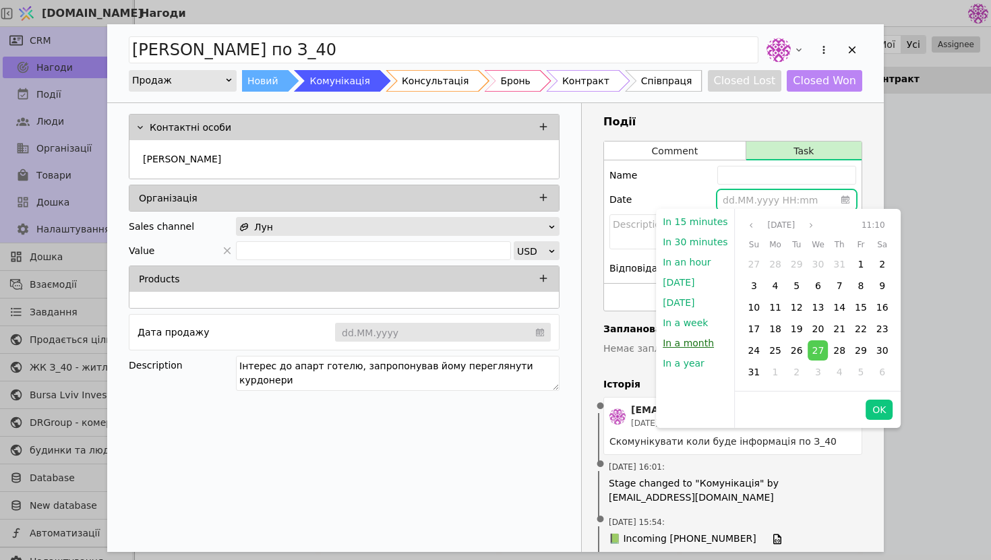
click at [702, 344] on button "In a month" at bounding box center [688, 343] width 65 height 20
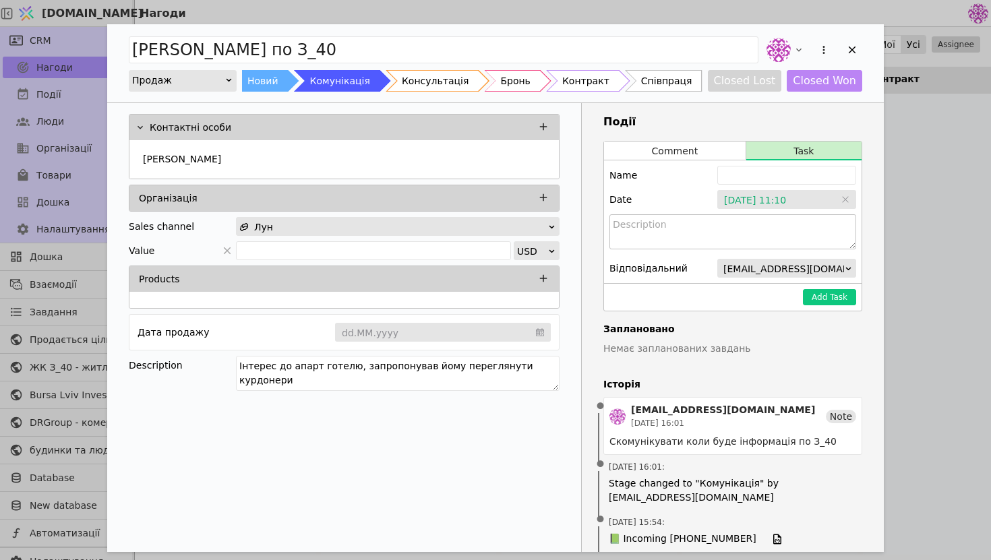
click at [755, 219] on textarea "Add Opportunity" at bounding box center [733, 231] width 247 height 35
click at [758, 171] on input "Add Opportunity" at bounding box center [787, 175] width 139 height 19
type input "[PERSON_NAME] повідомити про старт продаж в З_40"
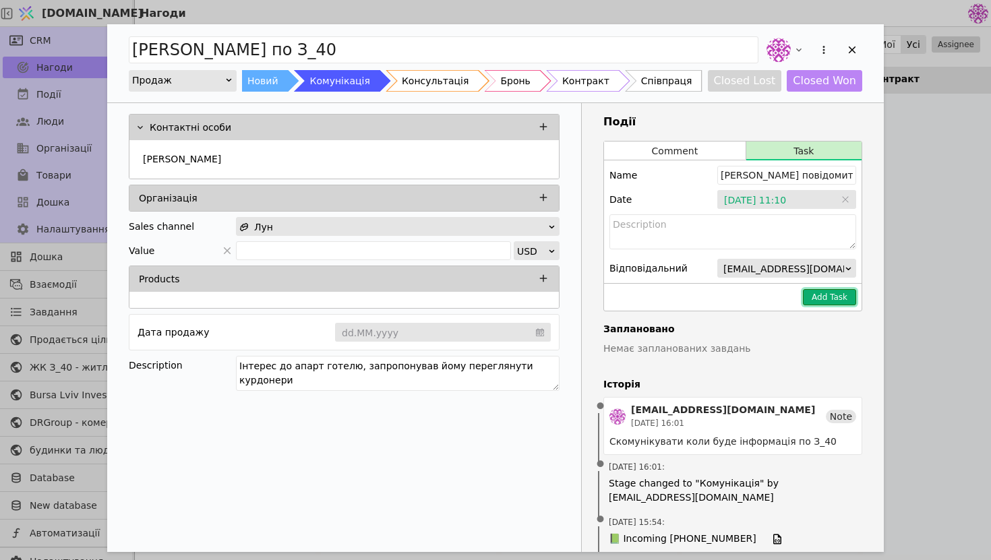
click at [838, 299] on button "Add Task" at bounding box center [829, 297] width 53 height 16
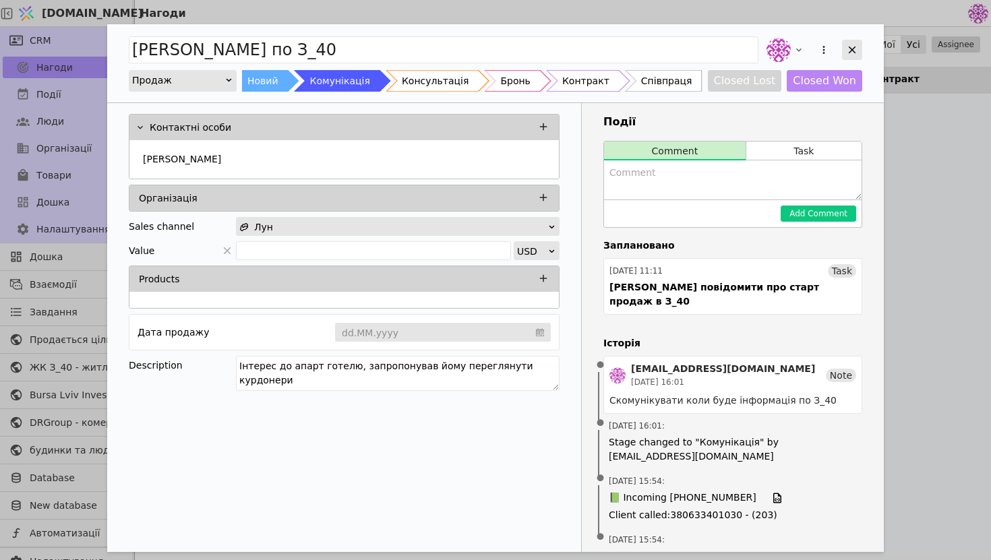
click at [845, 45] on div "Add Opportunity" at bounding box center [852, 50] width 20 height 20
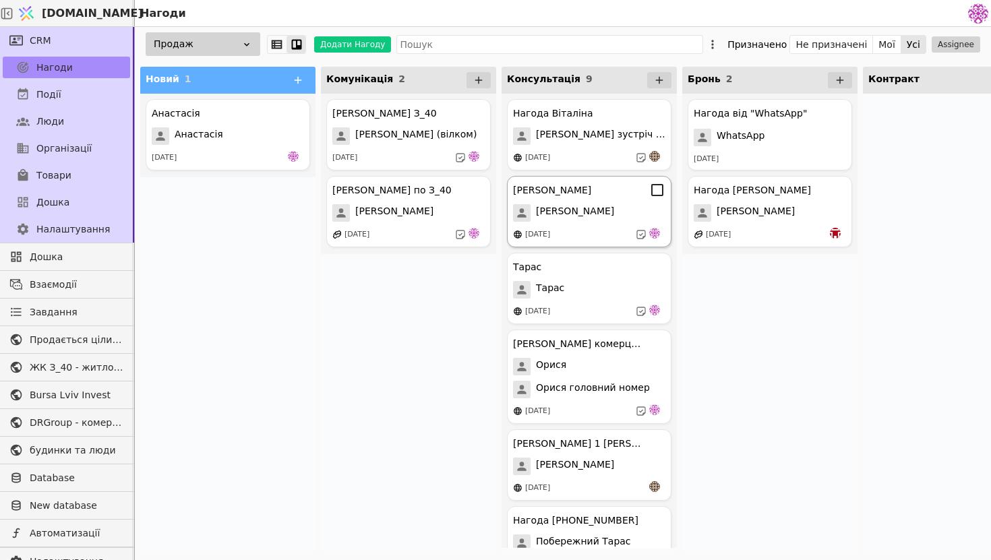
click at [598, 220] on div "[PERSON_NAME]" at bounding box center [589, 213] width 152 height 18
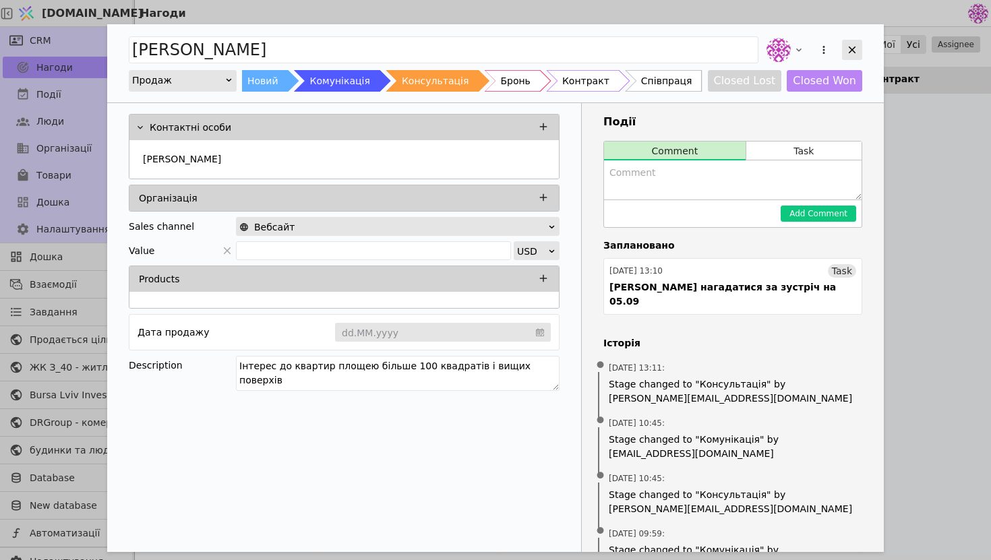
click at [848, 56] on div "Add Opportunity" at bounding box center [852, 50] width 20 height 20
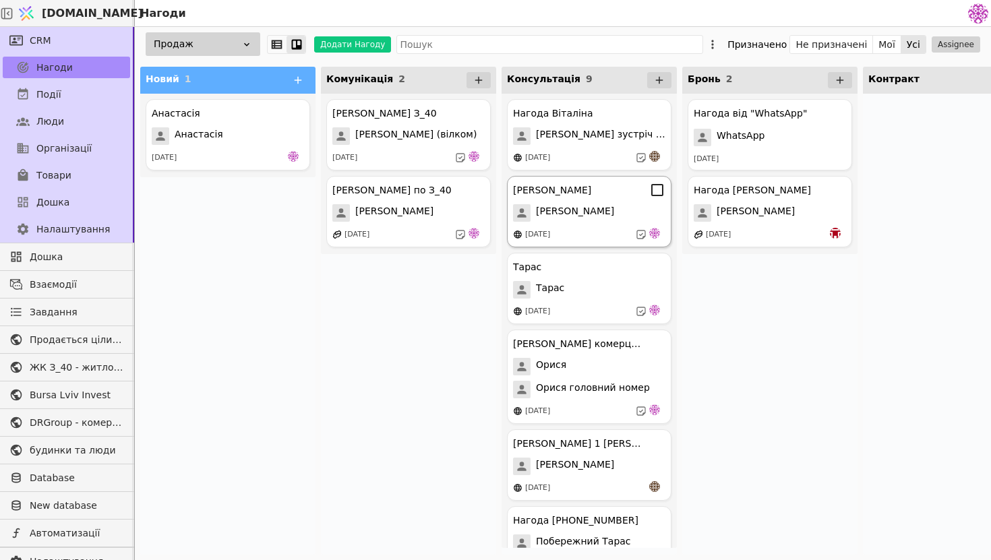
click at [613, 244] on div "[PERSON_NAME] [PERSON_NAME] [DATE]" at bounding box center [589, 211] width 165 height 71
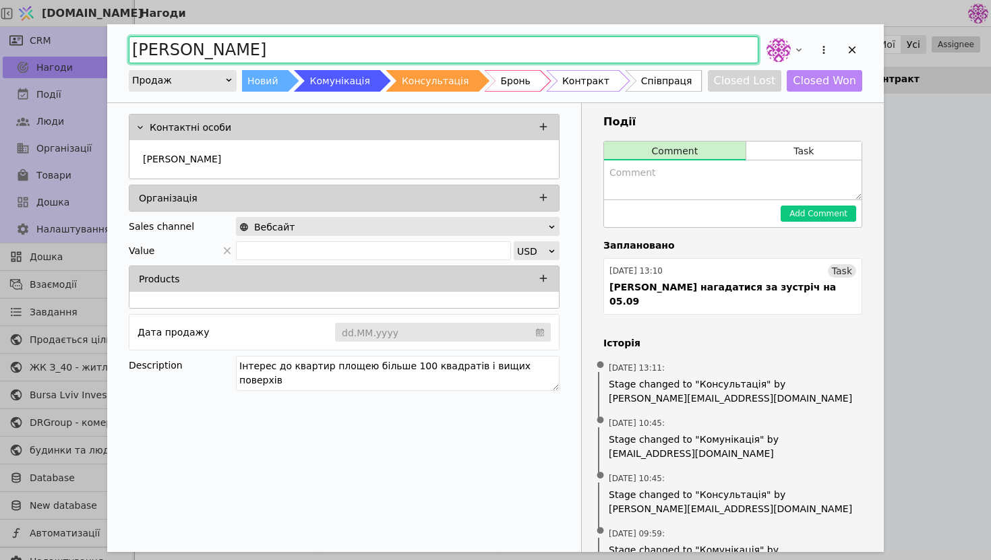
click at [577, 59] on input "[PERSON_NAME]" at bounding box center [444, 49] width 630 height 27
type input "[PERSON_NAME]"
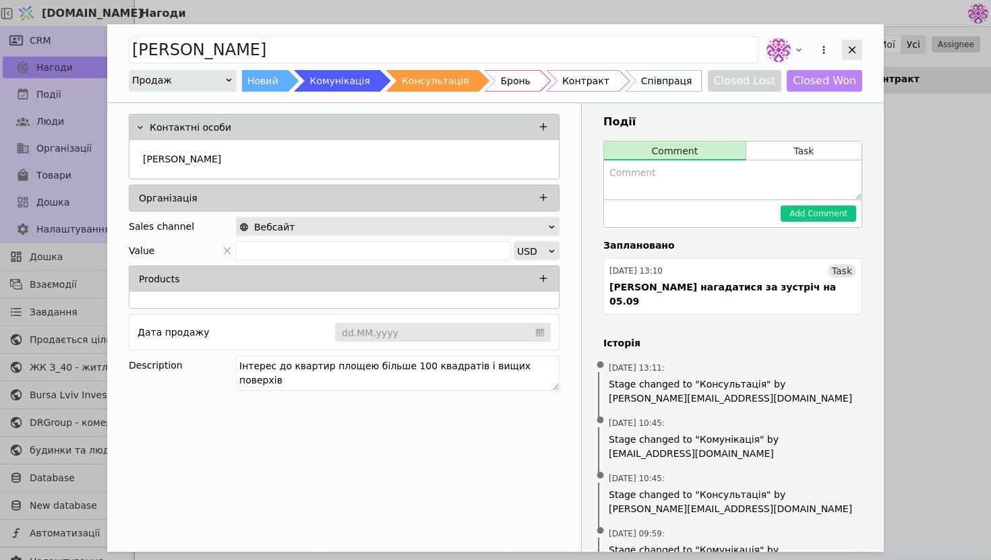
click at [854, 51] on icon "Add Opportunity" at bounding box center [852, 50] width 7 height 7
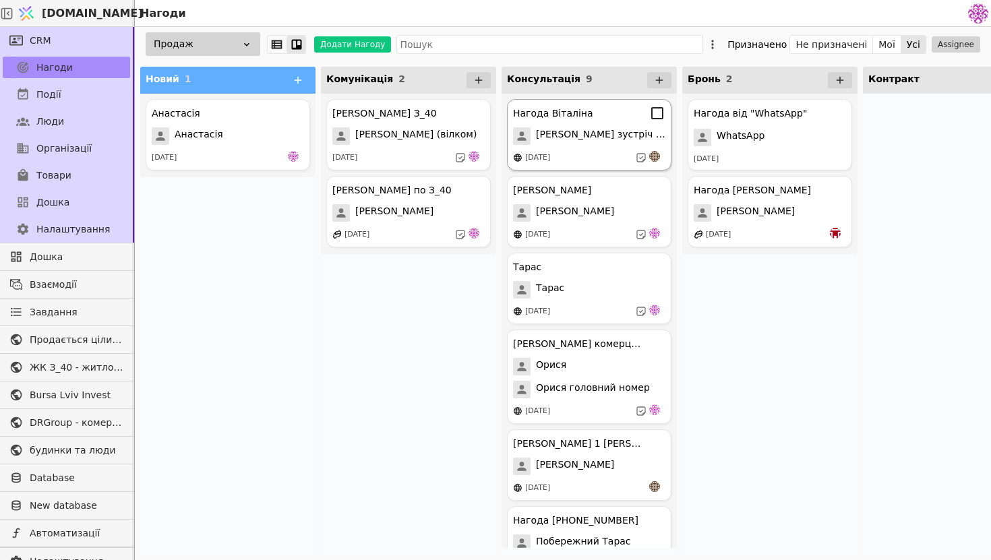
click at [604, 155] on div "[DATE]" at bounding box center [589, 157] width 152 height 13
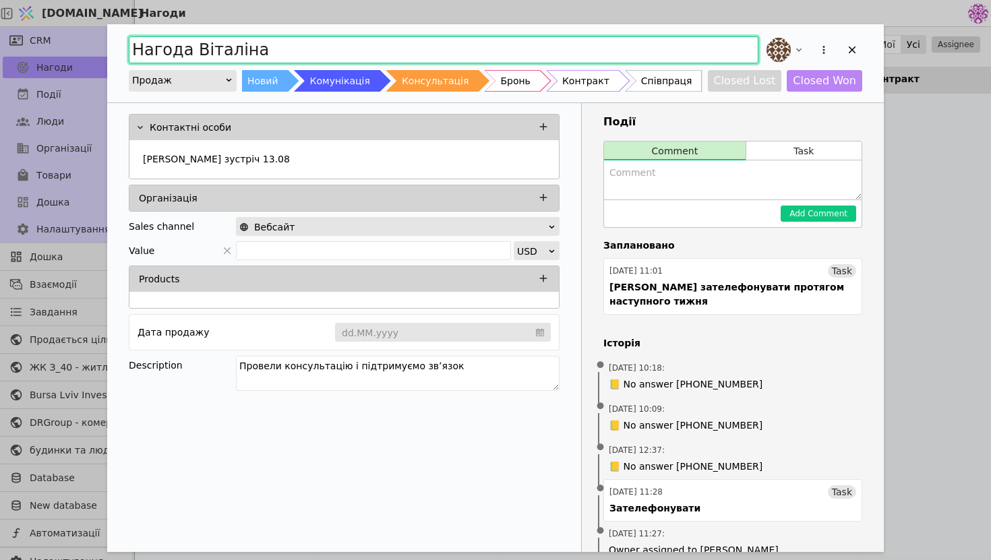
drag, startPoint x: 190, startPoint y: 48, endPoint x: 69, endPoint y: 47, distance: 120.7
click at [69, 47] on div "Нагода [PERSON_NAME] Новий Комунікація Консультація Бронь Контракт Співпраця Cl…" at bounding box center [495, 280] width 991 height 560
click at [226, 45] on input "[PERSON_NAME]" at bounding box center [444, 49] width 630 height 27
type input "[PERSON_NAME]"
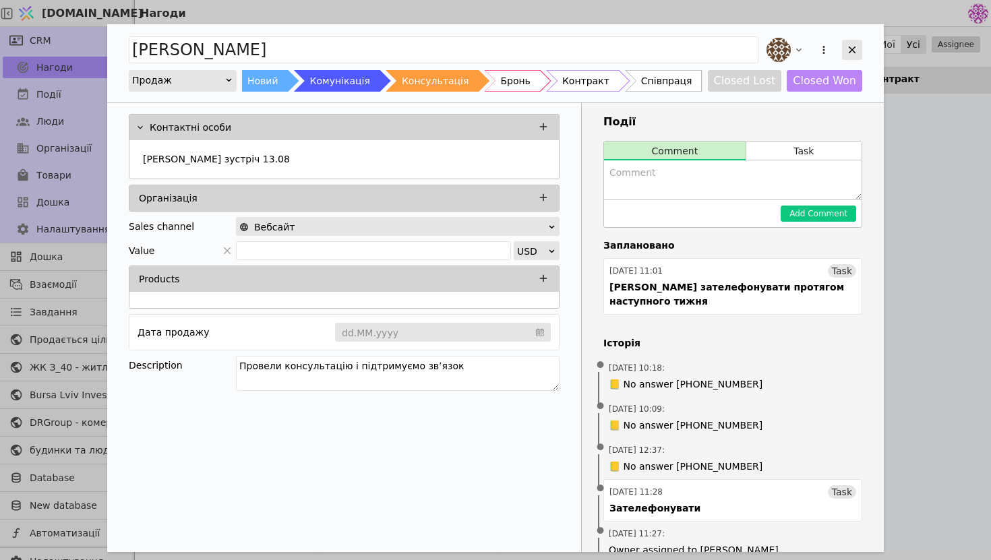
click at [861, 47] on div "Add Opportunity" at bounding box center [852, 50] width 20 height 20
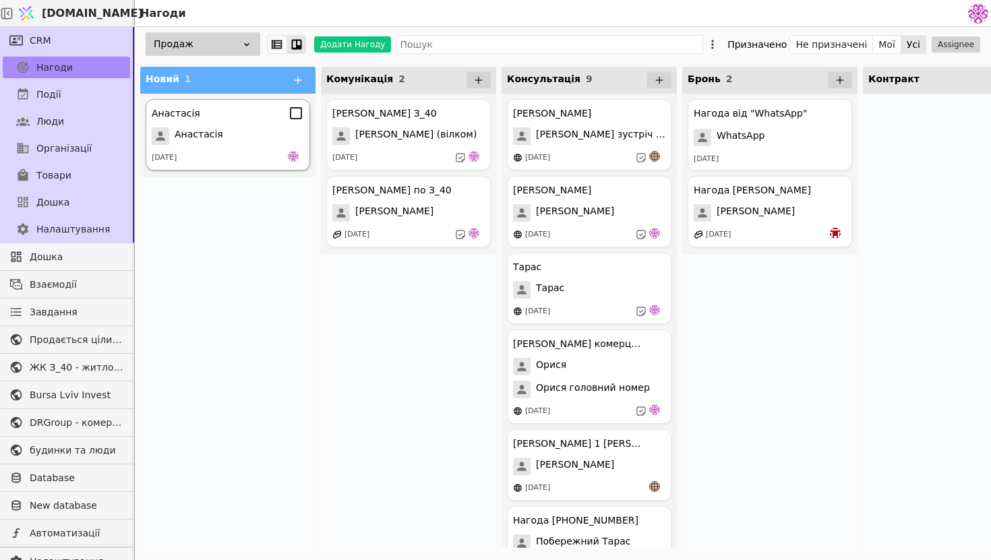
click at [239, 131] on div "Анастасія" at bounding box center [228, 136] width 152 height 18
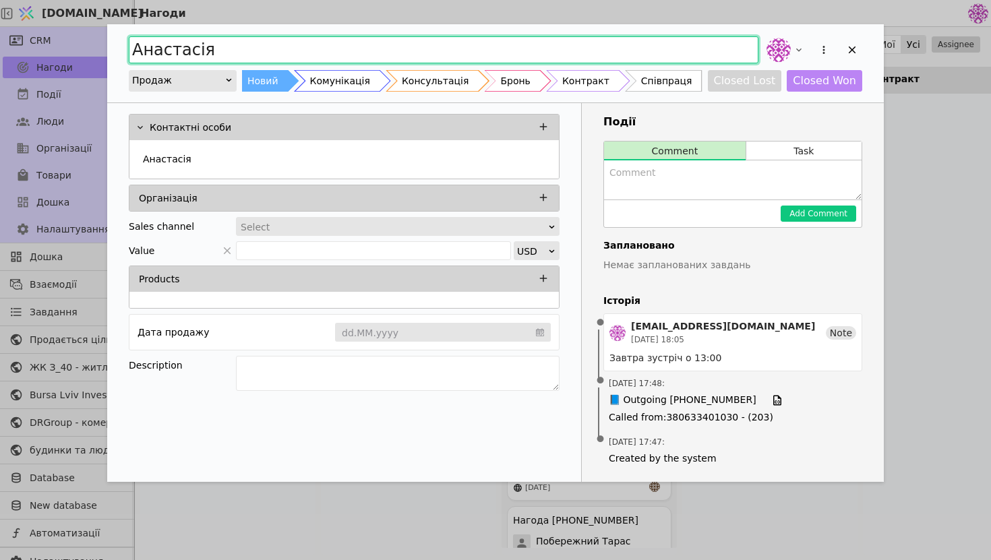
click at [248, 53] on input "Анастасія" at bounding box center [444, 49] width 630 height 27
type input "[PERSON_NAME]"
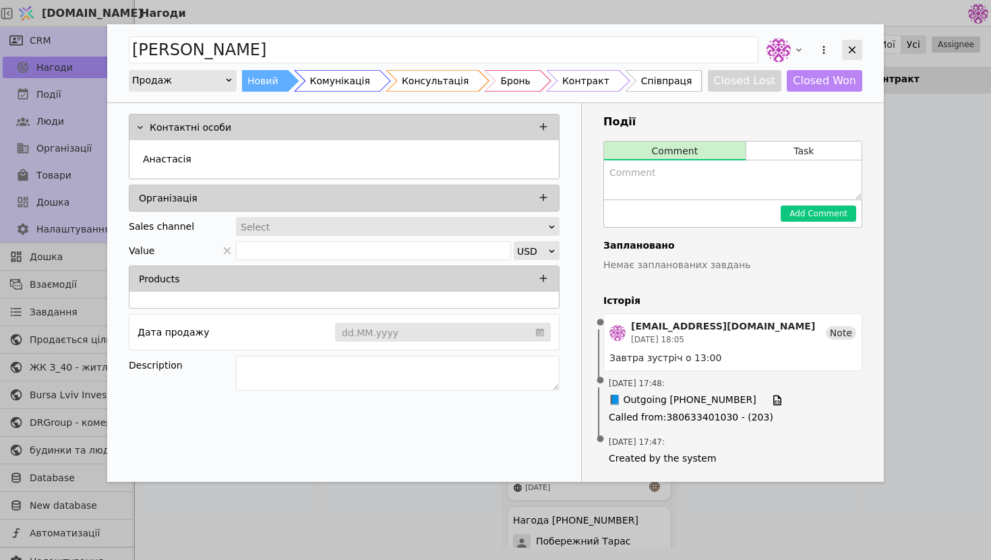
click at [847, 49] on icon "Add Opportunity" at bounding box center [852, 50] width 12 height 12
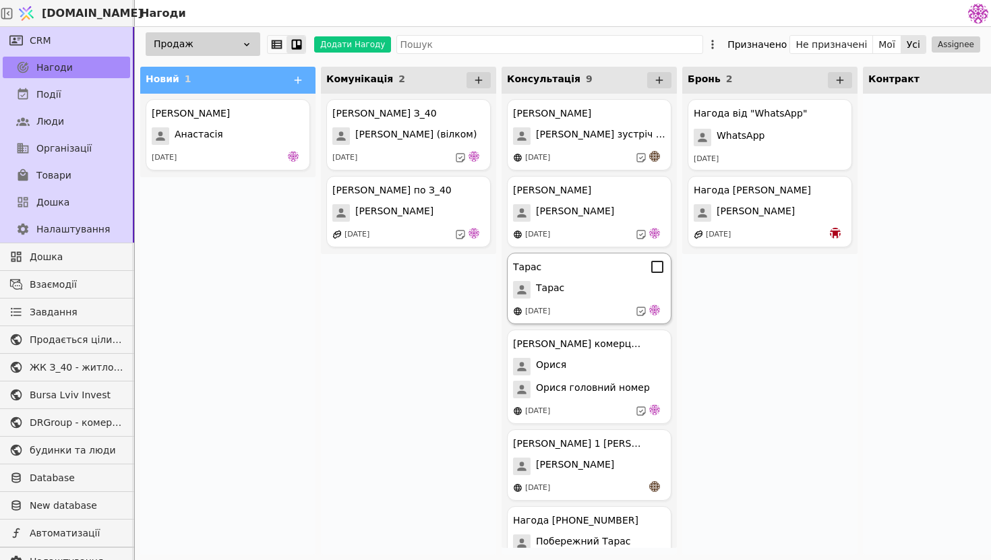
click at [581, 297] on div "Тарас" at bounding box center [589, 290] width 152 height 18
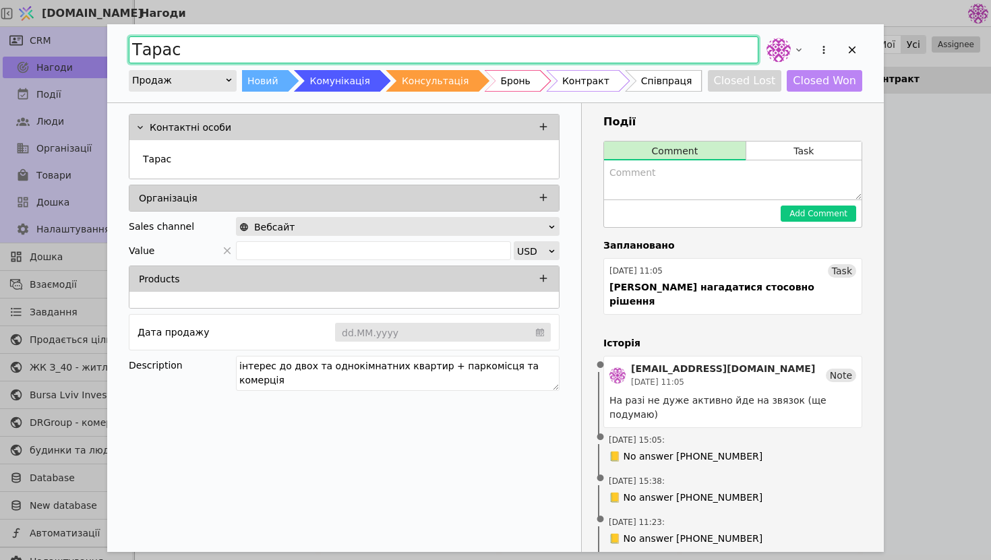
click at [316, 45] on input "Тарас" at bounding box center [444, 49] width 630 height 27
type input "[PERSON_NAME]"
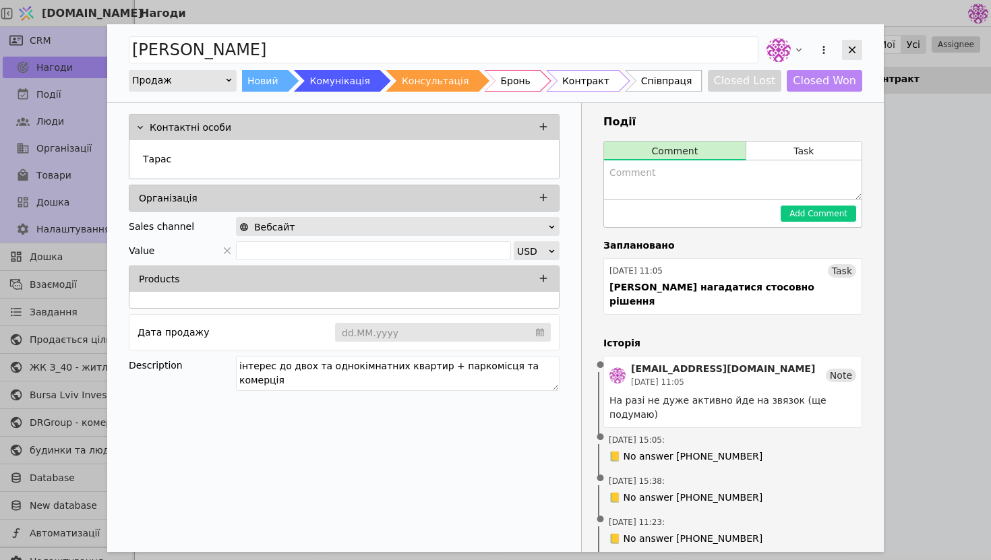
click at [854, 45] on icon "Add Opportunity" at bounding box center [852, 50] width 12 height 12
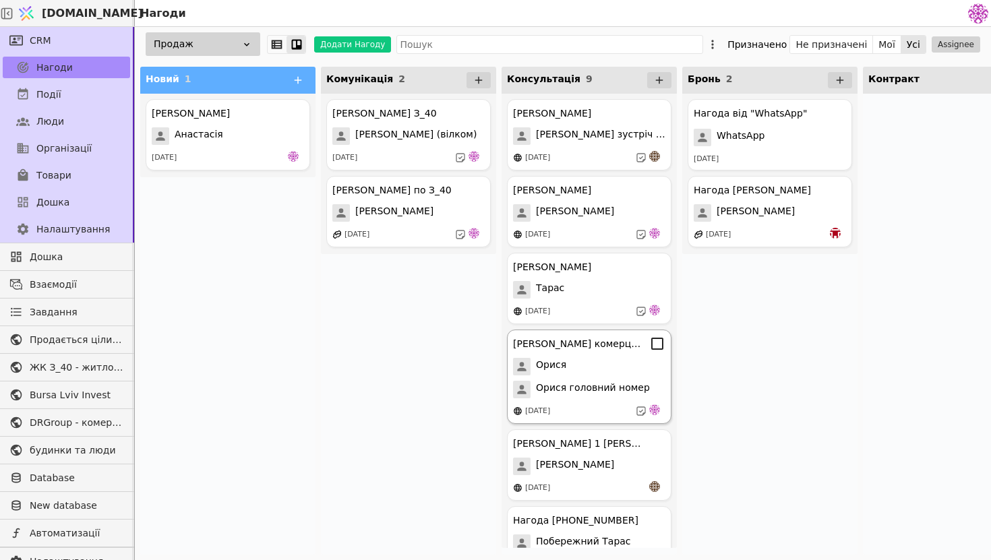
click at [582, 368] on div "Орися" at bounding box center [589, 367] width 152 height 18
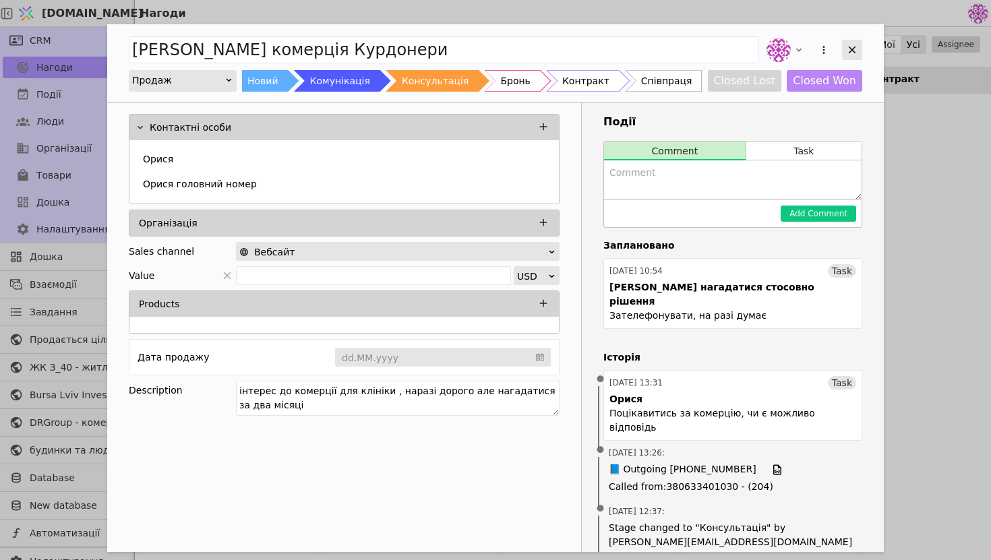
click at [854, 47] on icon "Add Opportunity" at bounding box center [852, 50] width 12 height 12
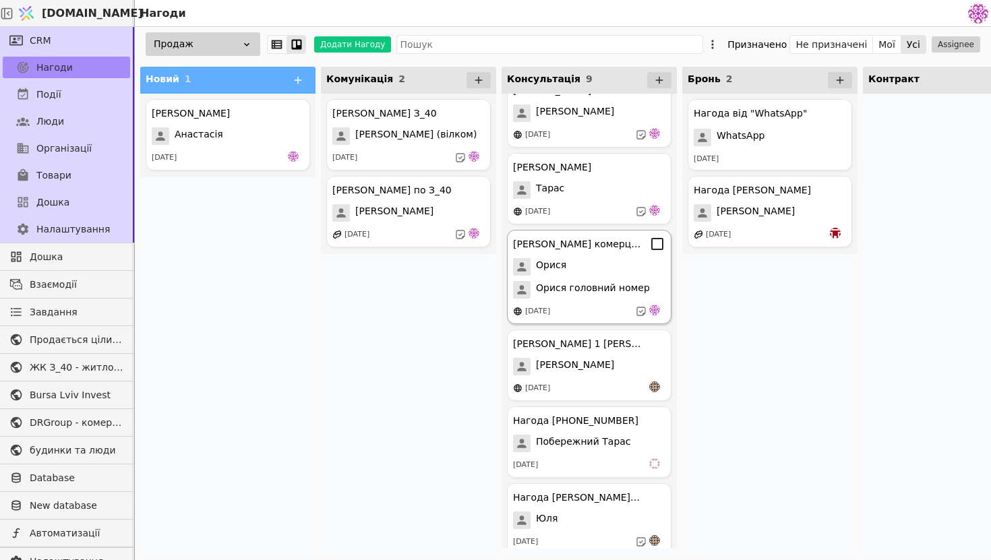
scroll to position [109, 0]
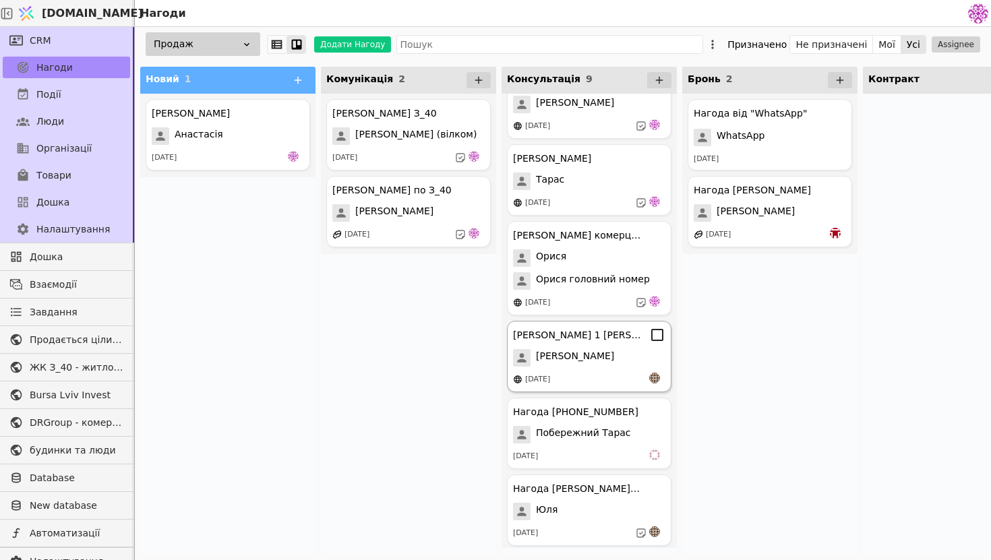
click at [618, 368] on div "[PERSON_NAME] 1 [PERSON_NAME] [DATE]" at bounding box center [589, 356] width 165 height 71
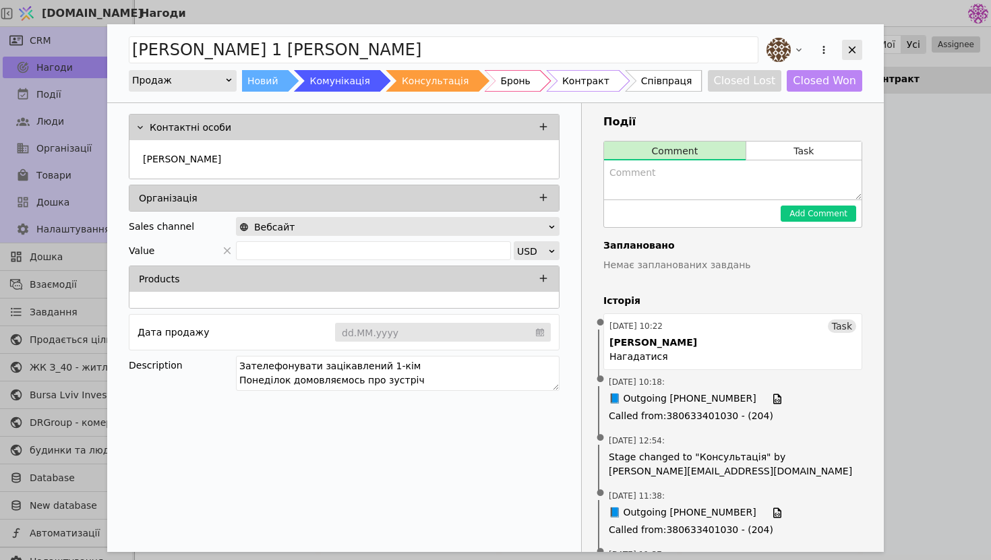
click at [849, 57] on div "Add Opportunity" at bounding box center [852, 50] width 20 height 20
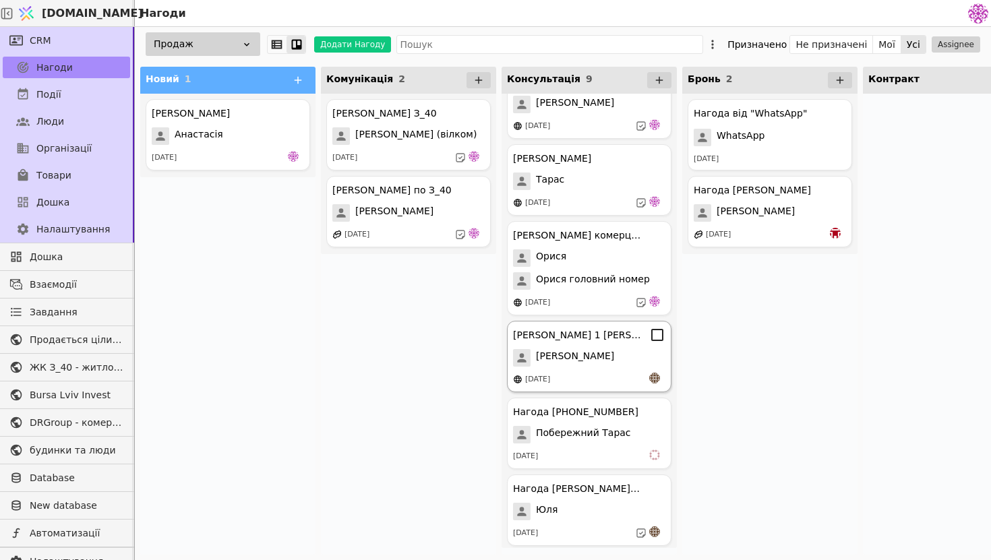
click at [582, 372] on div "[PERSON_NAME] 1 [PERSON_NAME] [DATE]" at bounding box center [589, 356] width 165 height 71
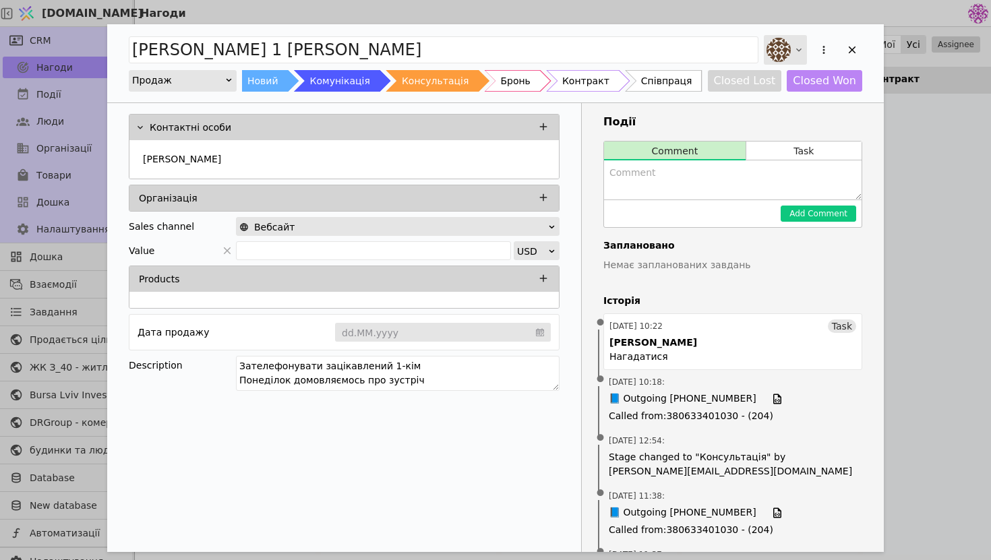
click at [775, 52] on img "Add Opportunity" at bounding box center [779, 50] width 24 height 24
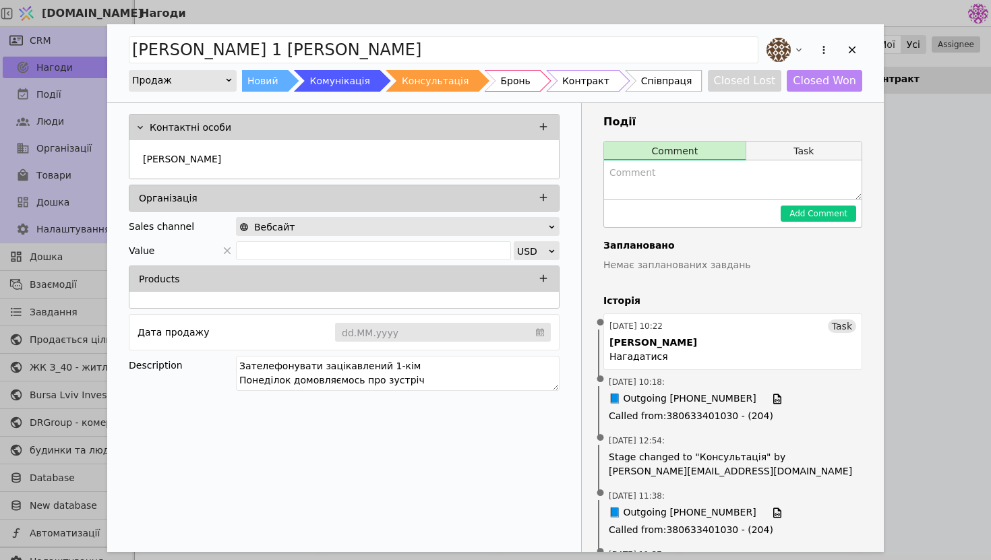
click at [826, 149] on button "Task" at bounding box center [804, 151] width 115 height 19
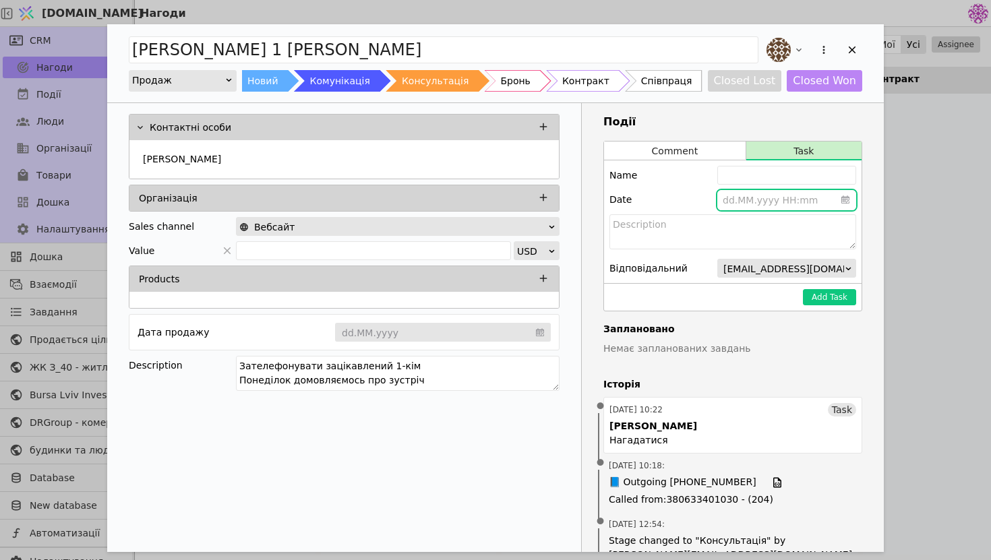
click at [759, 207] on input "Add Opportunity" at bounding box center [787, 200] width 139 height 20
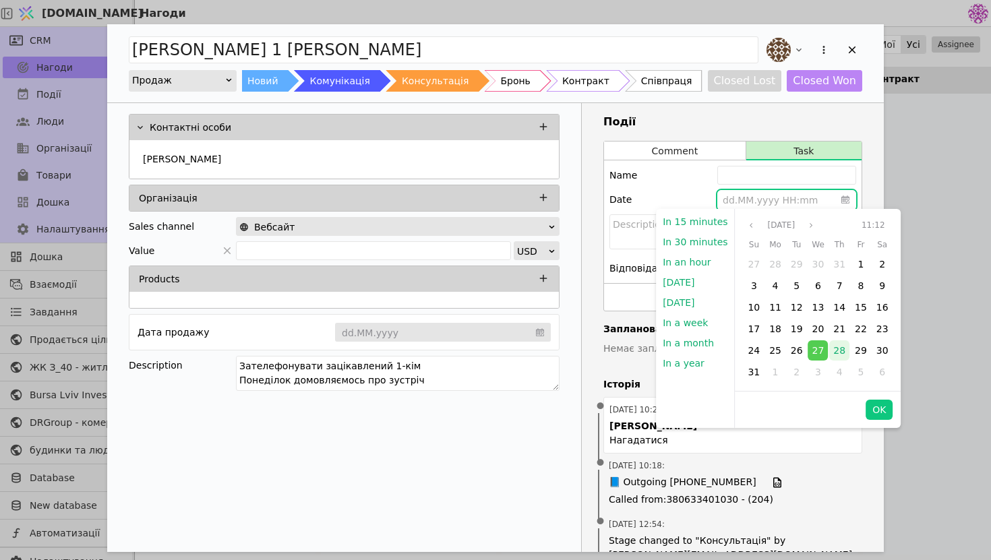
click at [838, 354] on span "28" at bounding box center [840, 350] width 12 height 11
click at [576, 237] on div "Контактні особи [PERSON_NAME] Організація Sales channel Вебсайт Value USD Produ…" at bounding box center [344, 254] width 474 height 303
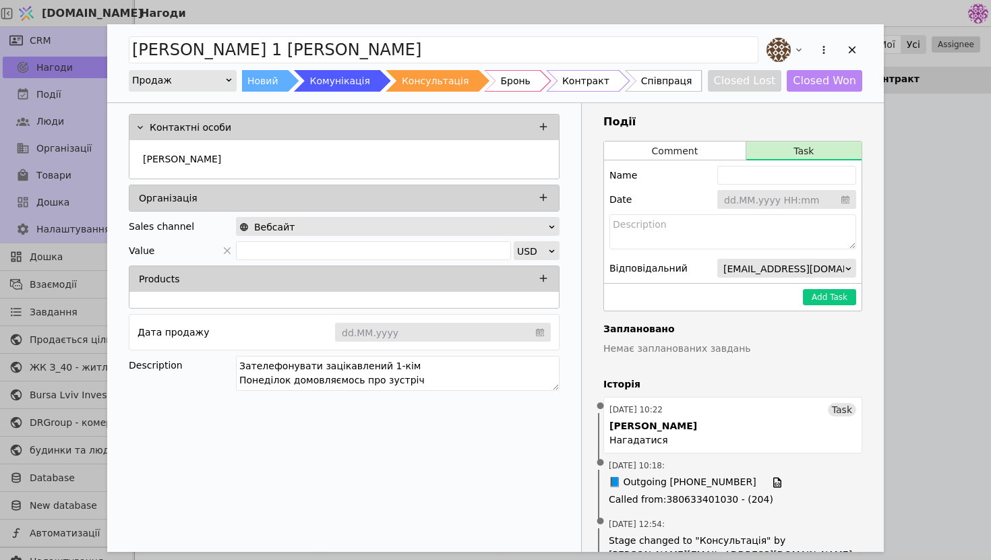
click at [795, 279] on div "Name Date dd.MM.yyyy HH:mm Відповідальний [EMAIL_ADDRESS][DOMAIN_NAME]" at bounding box center [733, 222] width 258 height 123
click at [799, 267] on span "[EMAIL_ADDRESS][DOMAIN_NAME]" at bounding box center [806, 269] width 165 height 19
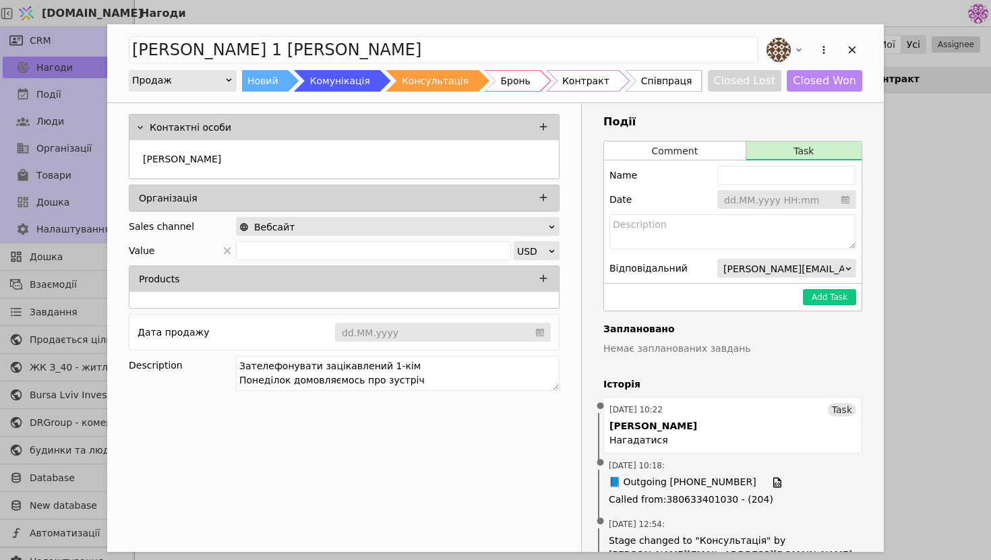
click at [780, 202] on input "Add Opportunity" at bounding box center [787, 200] width 139 height 20
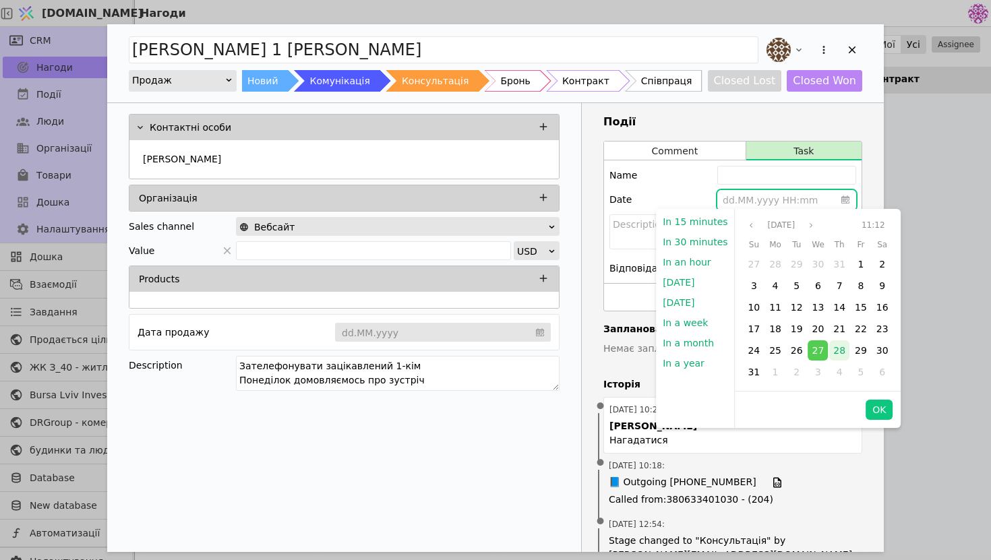
click at [845, 351] on div "28" at bounding box center [840, 351] width 20 height 20
click at [840, 352] on span "28" at bounding box center [840, 350] width 12 height 11
click at [876, 411] on button "OK" at bounding box center [879, 410] width 27 height 20
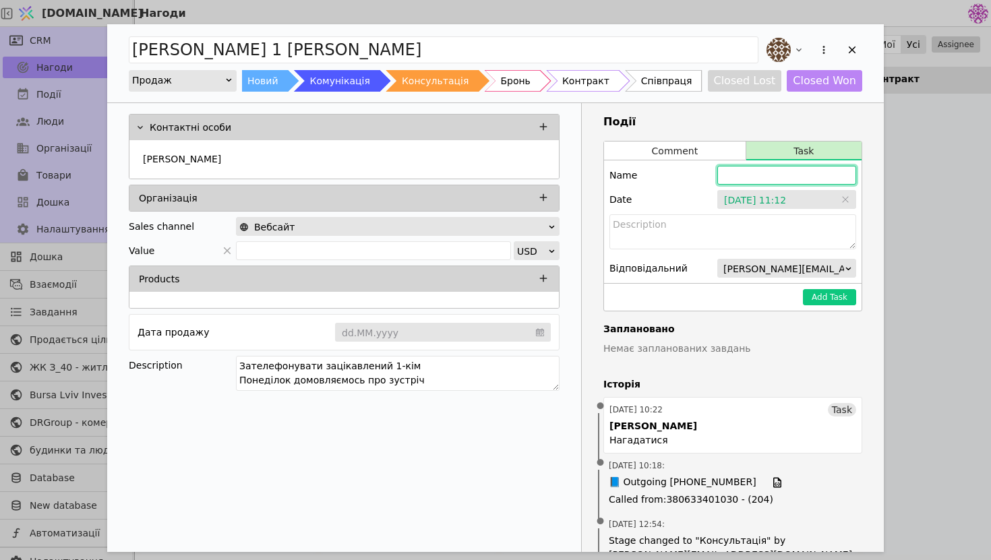
click at [775, 171] on input "Add Opportunity" at bounding box center [787, 175] width 139 height 19
type input "[PERSON_NAME] зателефонувати нагадатися за зустріч"
click at [828, 295] on button "Add Task" at bounding box center [829, 297] width 53 height 16
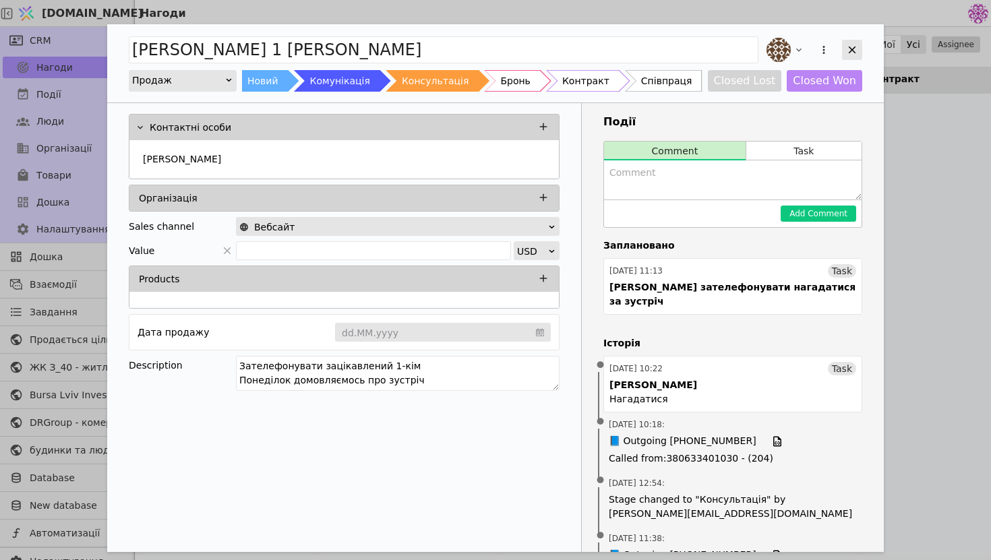
click at [861, 48] on div "Add Opportunity" at bounding box center [852, 50] width 20 height 20
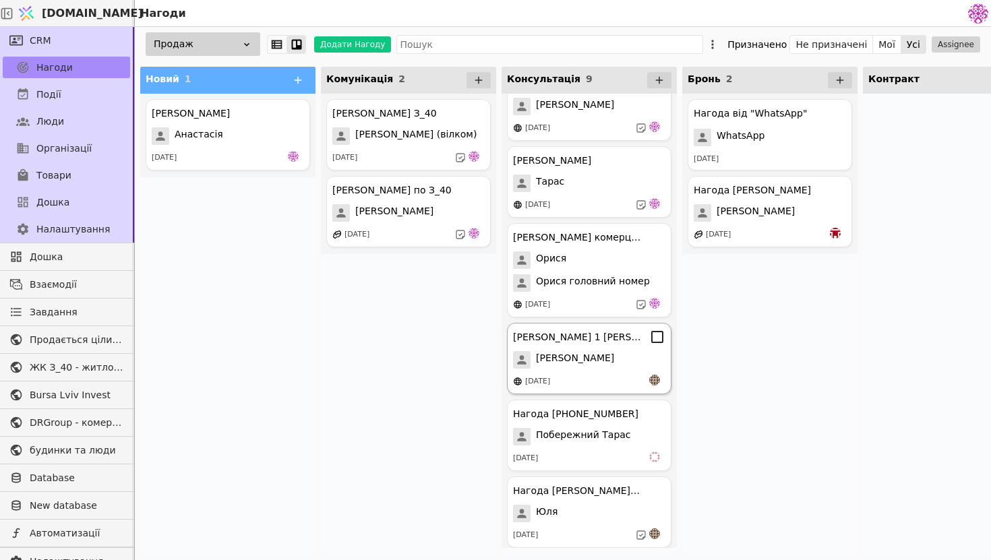
scroll to position [88, 0]
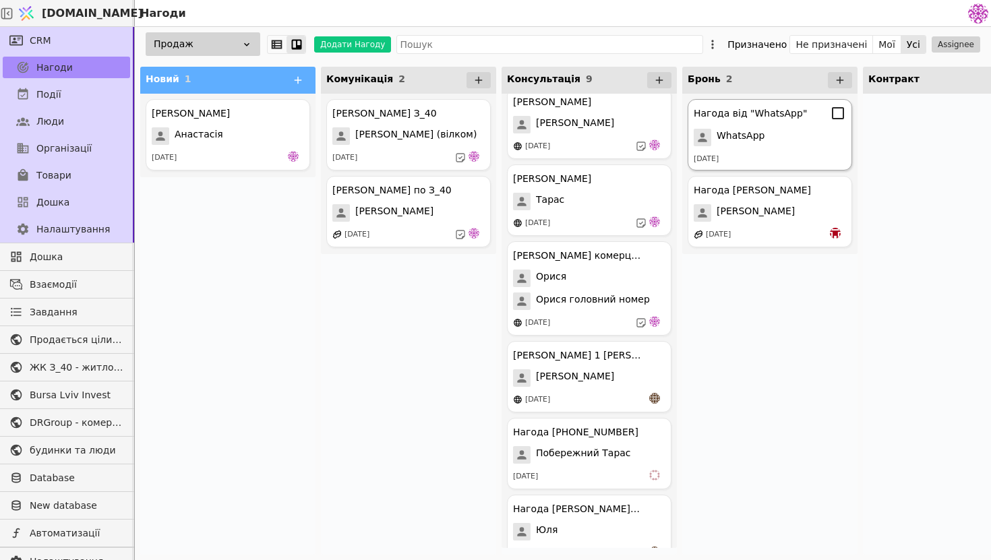
click at [757, 140] on span "WhatsApp" at bounding box center [741, 138] width 48 height 18
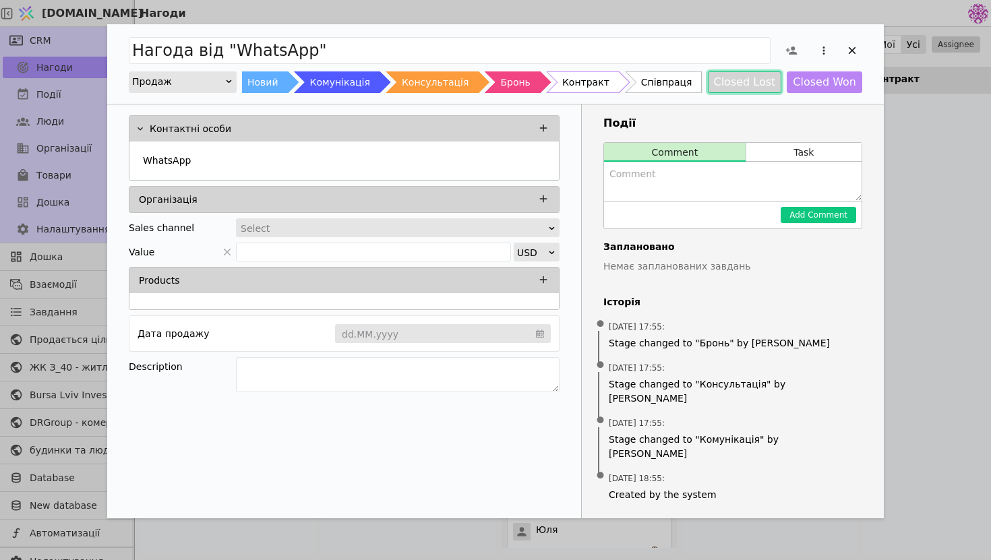
click at [766, 87] on button "Closed Lost" at bounding box center [745, 82] width 74 height 22
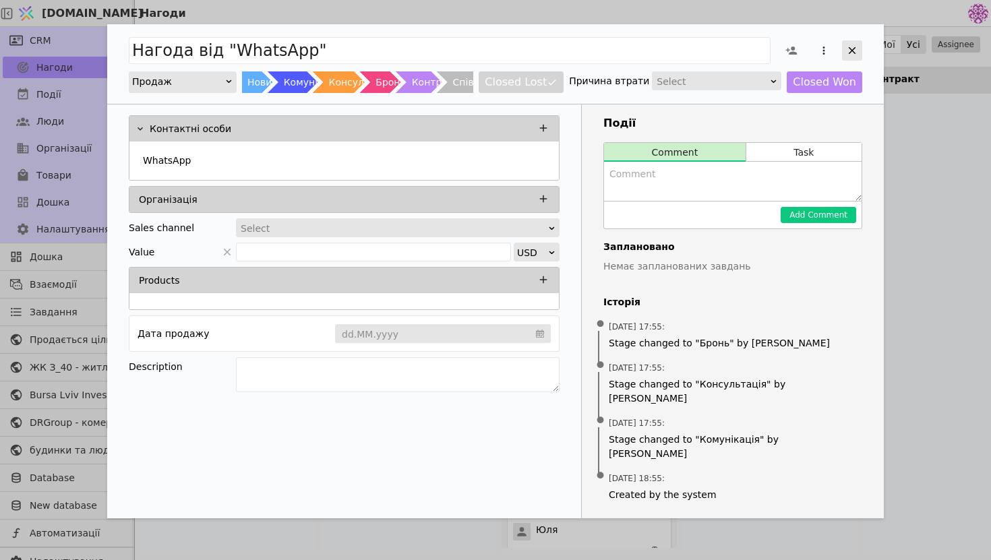
click at [848, 45] on icon "Add Opportunity" at bounding box center [852, 51] width 12 height 12
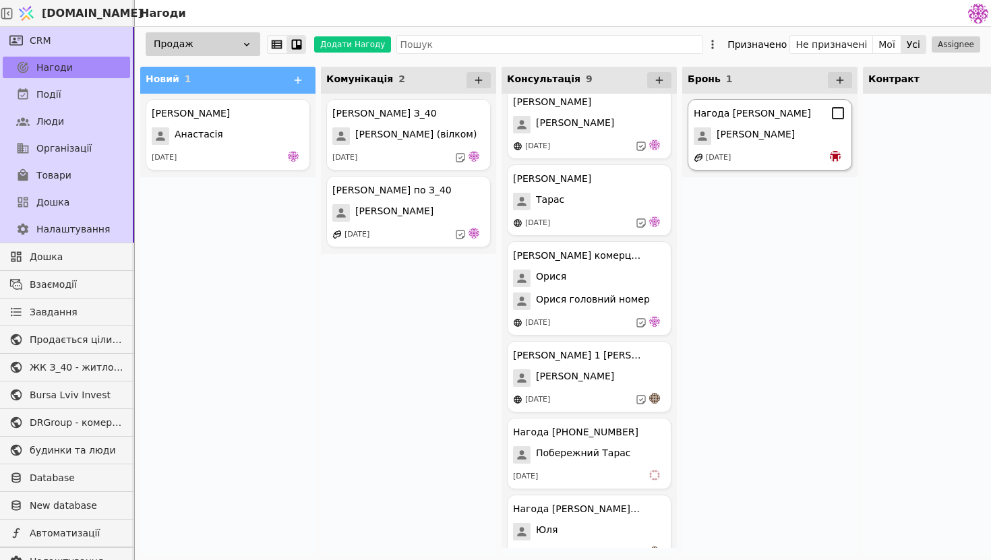
click at [801, 117] on div "Нагода [PERSON_NAME]" at bounding box center [770, 113] width 152 height 16
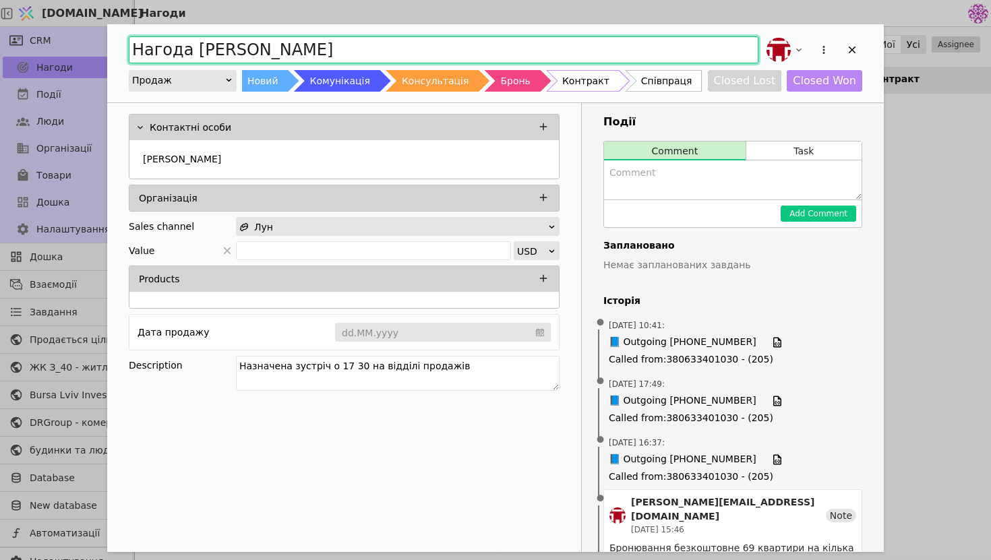
drag, startPoint x: 189, startPoint y: 51, endPoint x: 45, endPoint y: 46, distance: 144.4
click at [45, 46] on div "Нагода [PERSON_NAME] Новий Комунікація Консультація Бронь Контракт Співпраця Cl…" at bounding box center [495, 280] width 991 height 560
click at [187, 45] on input "[PERSON_NAME]" at bounding box center [444, 49] width 630 height 27
type input "[PERSON_NAME]"
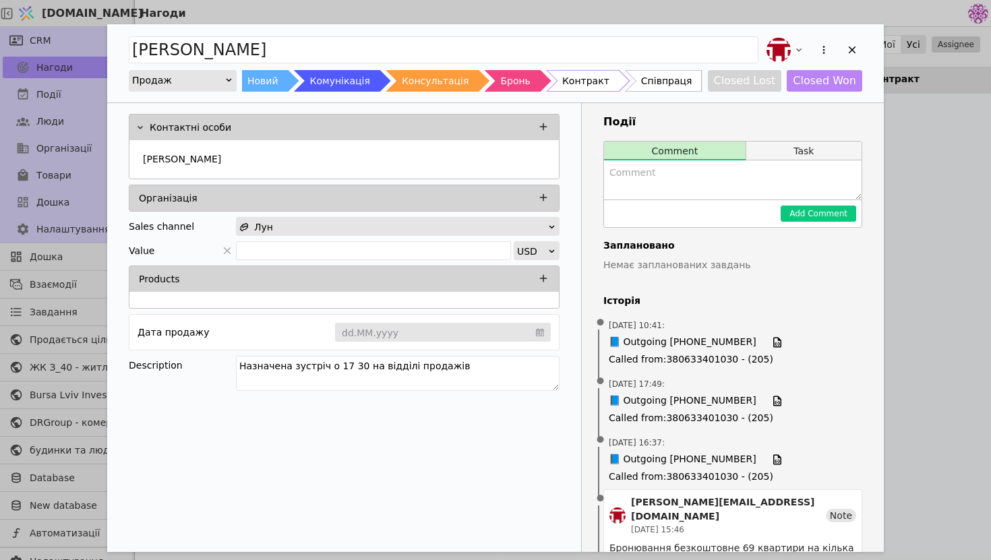
click at [788, 145] on button "Task" at bounding box center [804, 151] width 115 height 19
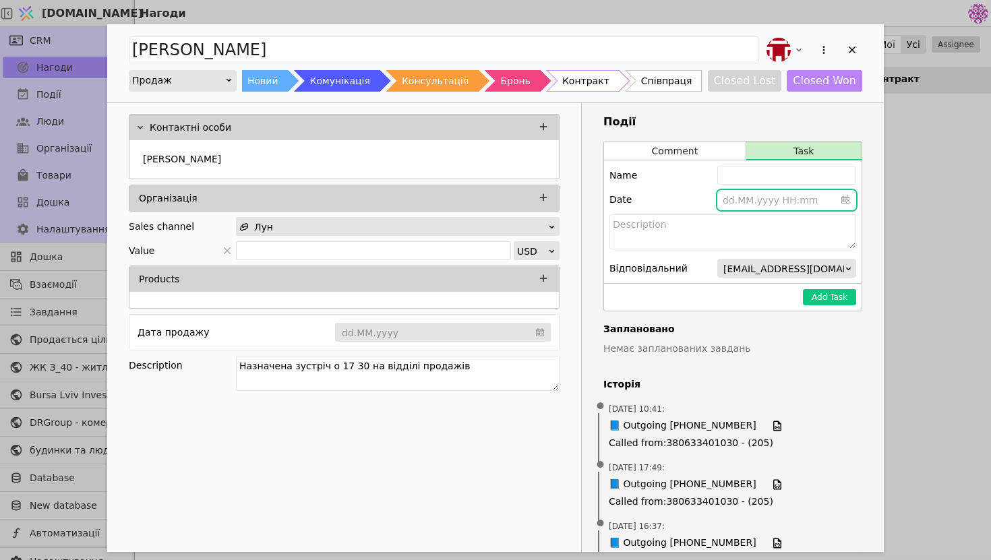
click at [766, 195] on input "Add Opportunity" at bounding box center [787, 200] width 139 height 20
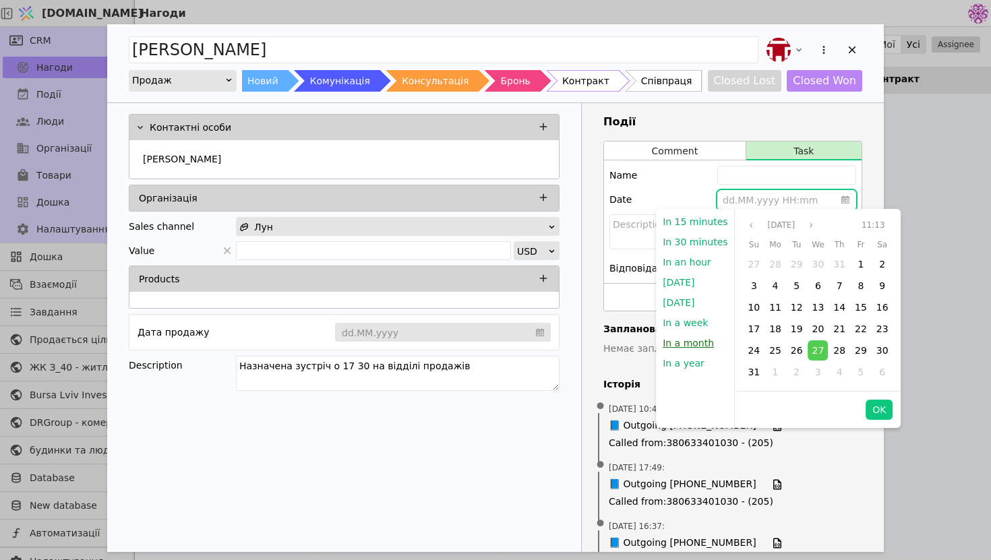
click at [712, 342] on button "In a month" at bounding box center [688, 343] width 65 height 20
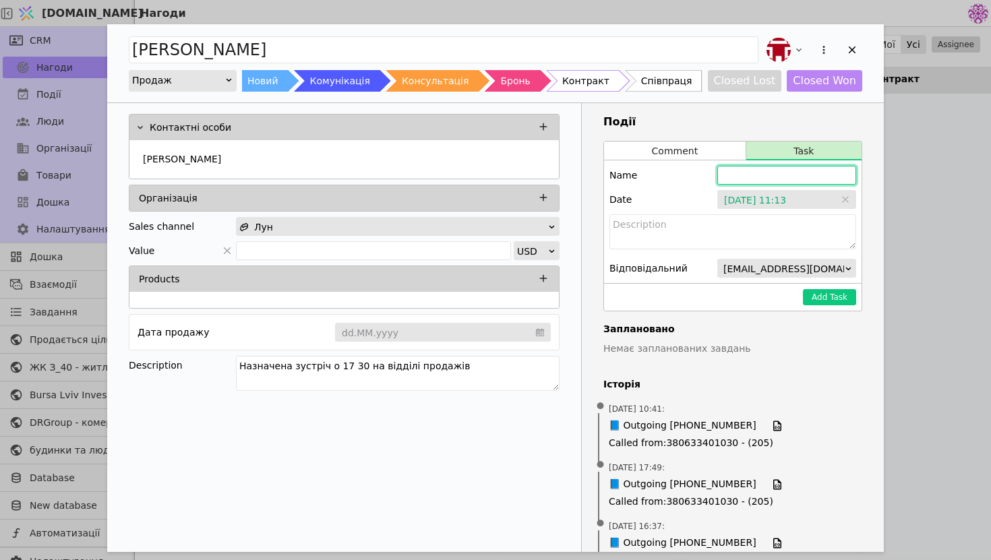
click at [755, 174] on input "Add Opportunity" at bounding box center [787, 175] width 139 height 19
type input "[PERSON_NAME] повідомити про отримання МОН"
click at [829, 271] on span "[EMAIL_ADDRESS][DOMAIN_NAME]" at bounding box center [806, 269] width 165 height 19
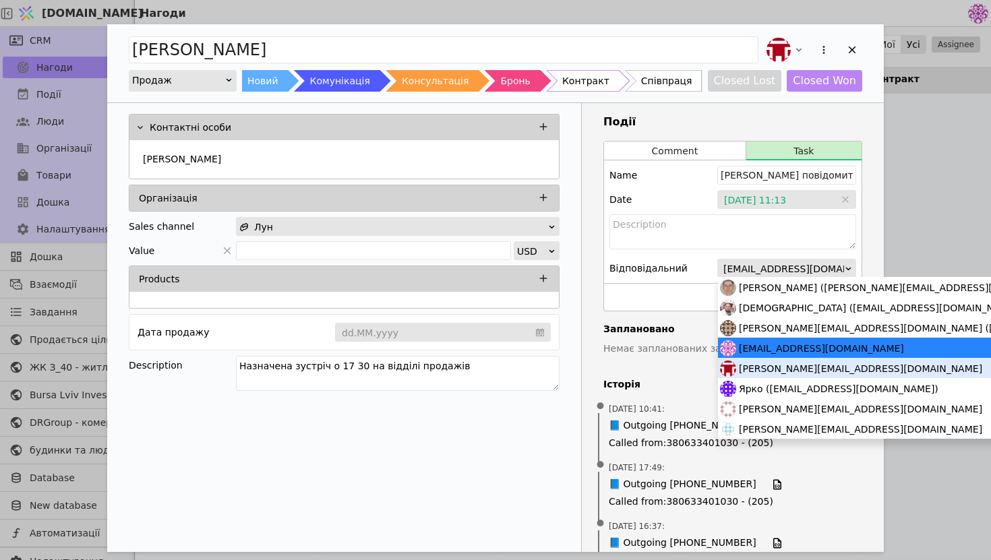
click at [822, 364] on span "[PERSON_NAME][EMAIL_ADDRESS][DOMAIN_NAME]" at bounding box center [860, 369] width 243 height 20
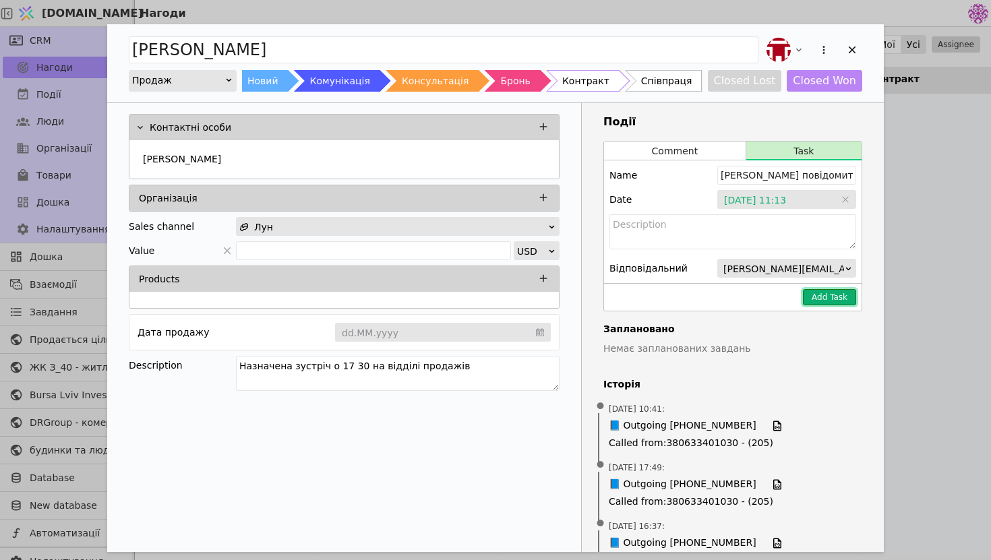
click at [836, 294] on button "Add Task" at bounding box center [829, 297] width 53 height 16
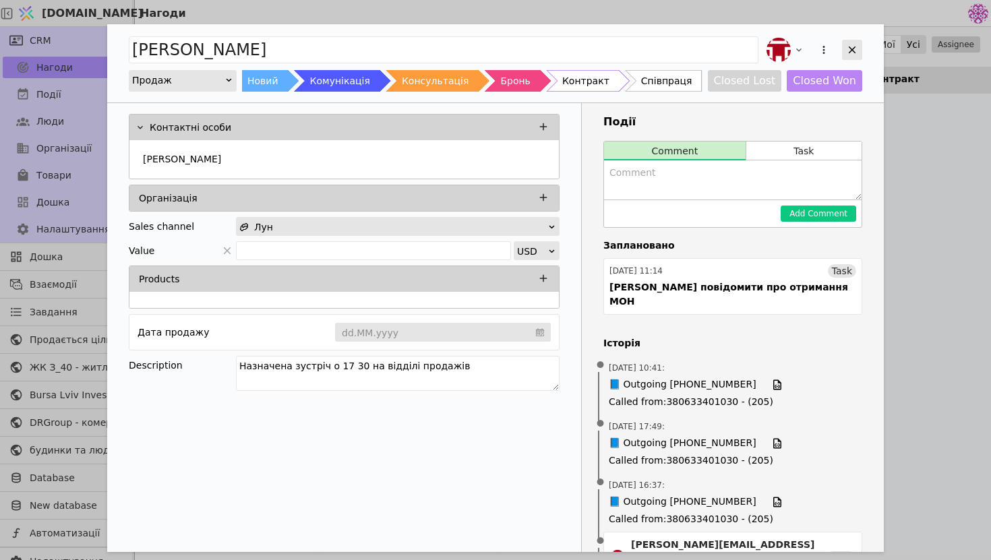
click at [852, 47] on icon "Add Opportunity" at bounding box center [852, 50] width 12 height 12
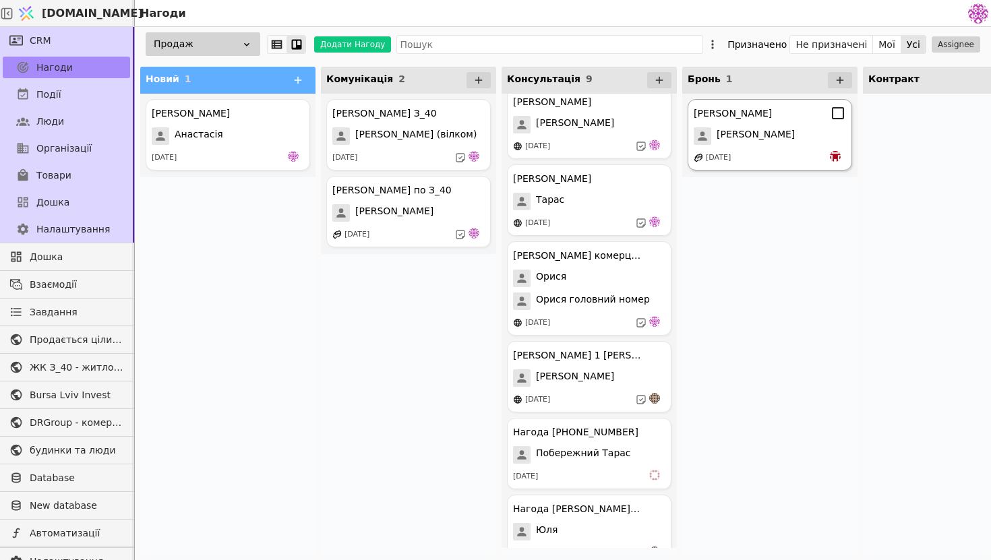
click at [794, 142] on div "[PERSON_NAME]" at bounding box center [770, 136] width 152 height 18
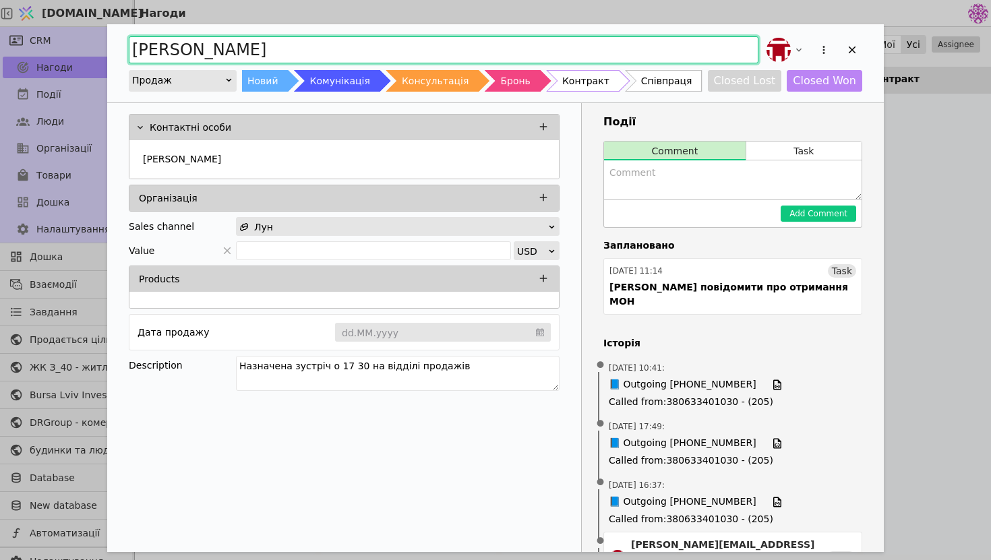
click at [472, 51] on input "[PERSON_NAME]" at bounding box center [444, 49] width 630 height 27
type input "[PERSON_NAME] 69"
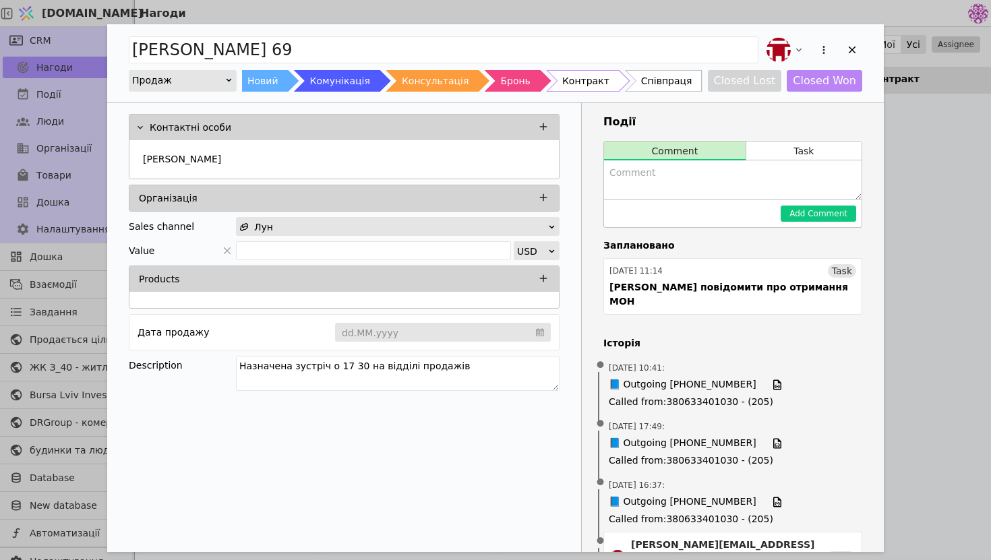
drag, startPoint x: 488, startPoint y: 367, endPoint x: 151, endPoint y: 309, distance: 341.5
click at [151, 309] on div "Контактні особи [PERSON_NAME] Організація Sales channel Лун Value USD Products …" at bounding box center [344, 254] width 474 height 303
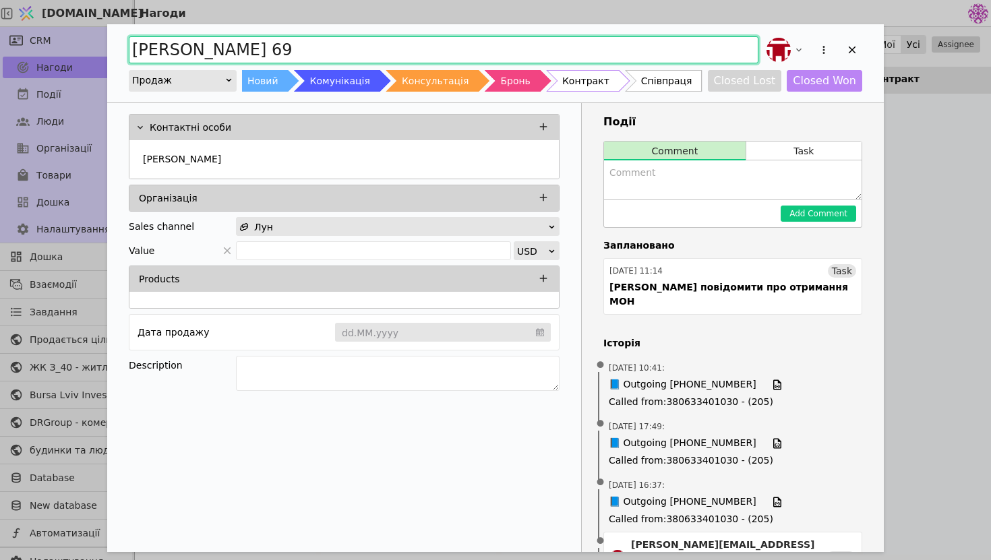
click at [301, 50] on input "[PERSON_NAME] 69" at bounding box center [444, 49] width 630 height 27
type input "[PERSON_NAME] 69 квартира"
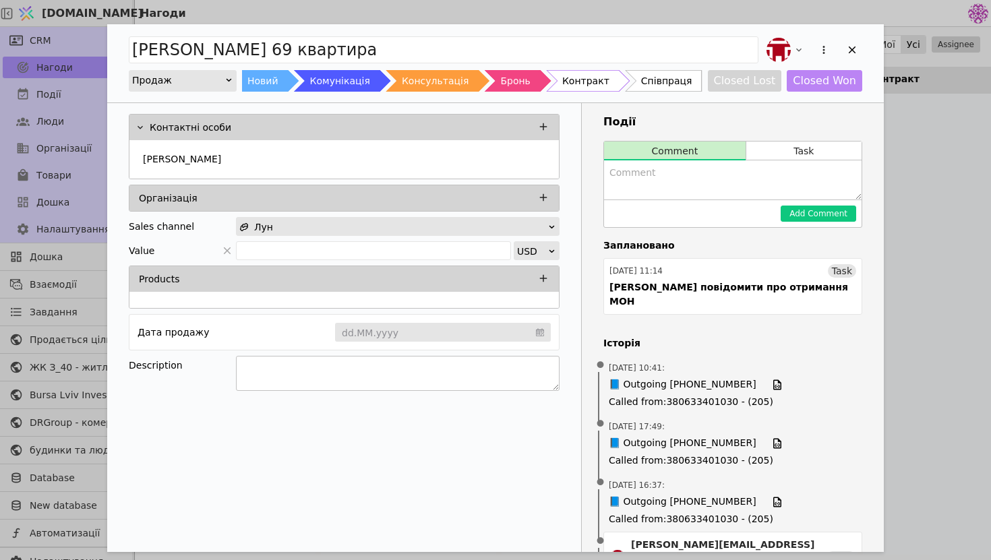
click at [392, 374] on textarea "Add Opportunity" at bounding box center [398, 373] width 324 height 35
type textarea "Розтермінування на 3 роки з бажанням перепланувати квартиру"
click at [422, 167] on div "[PERSON_NAME]" at bounding box center [344, 160] width 413 height 24
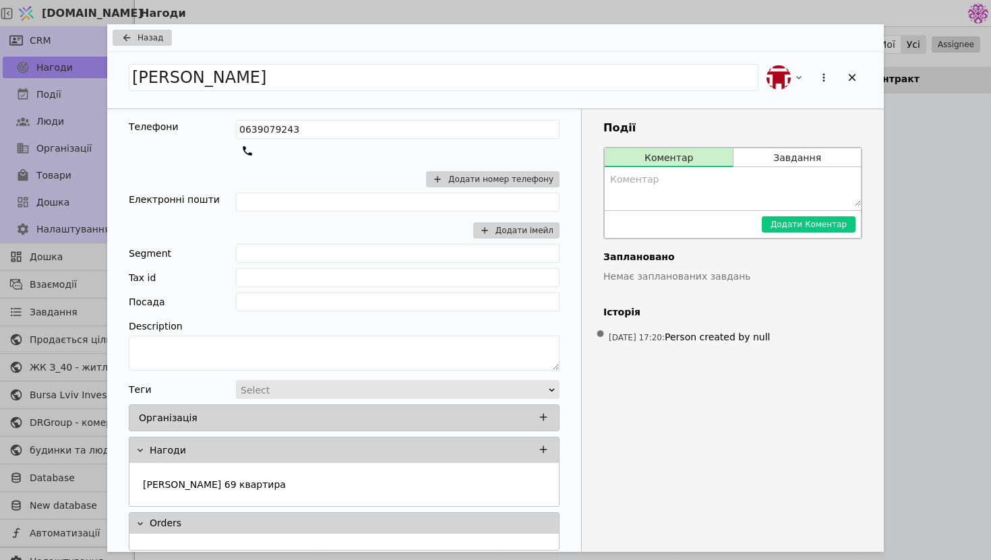
click at [331, 91] on div "[PERSON_NAME]" at bounding box center [496, 78] width 734 height 30
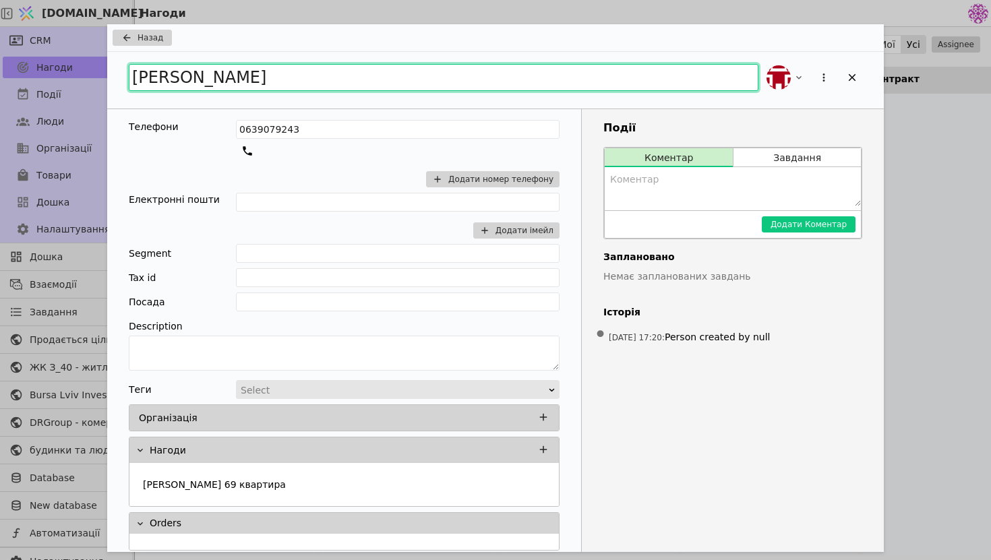
click at [341, 78] on input "[PERSON_NAME]" at bounding box center [444, 77] width 630 height 27
type input "[PERSON_NAME]"
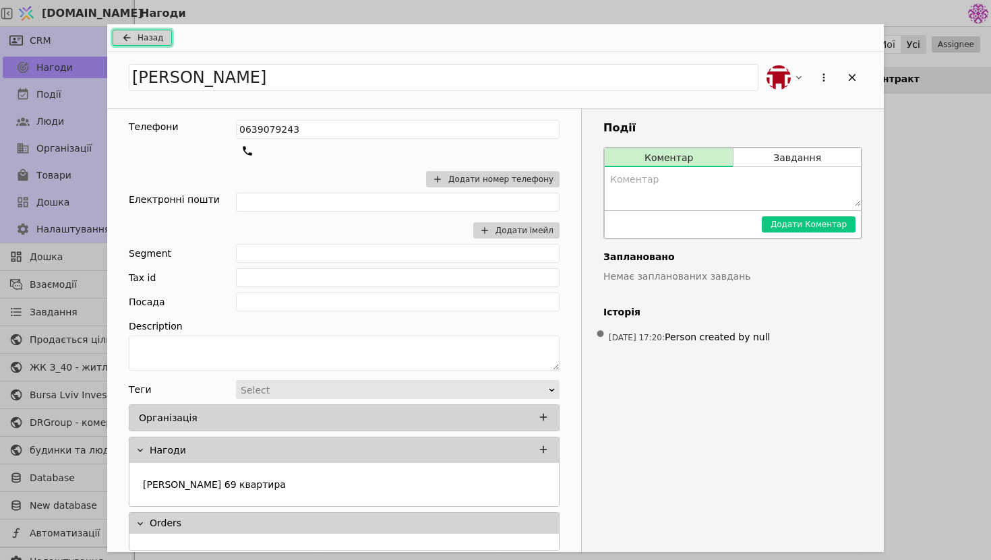
click at [152, 35] on span "Назад" at bounding box center [151, 38] width 26 height 12
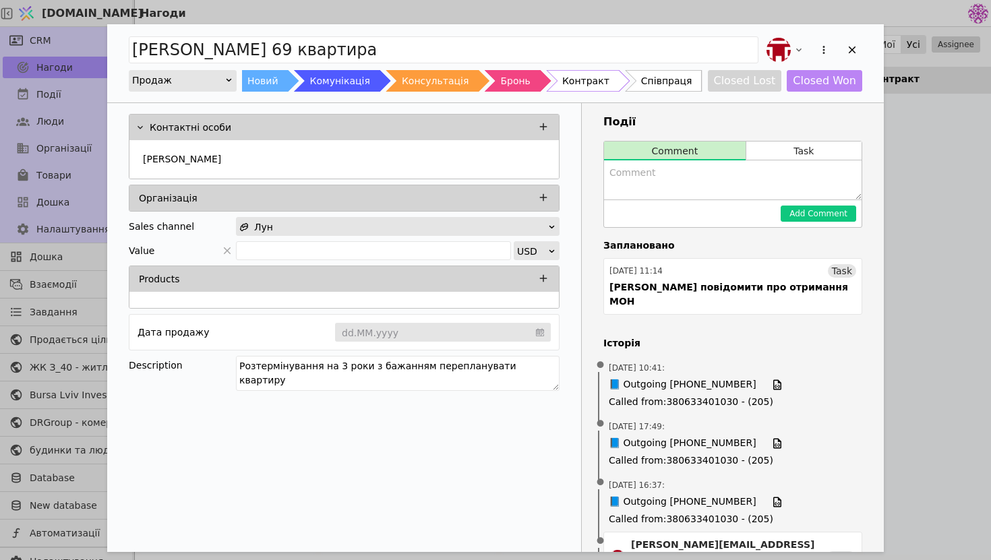
click at [706, 194] on textarea "Add Opportunity" at bounding box center [733, 180] width 258 height 39
click at [659, 175] on textarea "Заплатили бронювання" at bounding box center [733, 180] width 258 height 39
click at [661, 175] on textarea "Заплатили за бронювання" at bounding box center [733, 180] width 258 height 39
click at [782, 183] on textarea "Заплатили за бронювання" at bounding box center [733, 180] width 258 height 39
type textarea "Заплатили за бронювання"
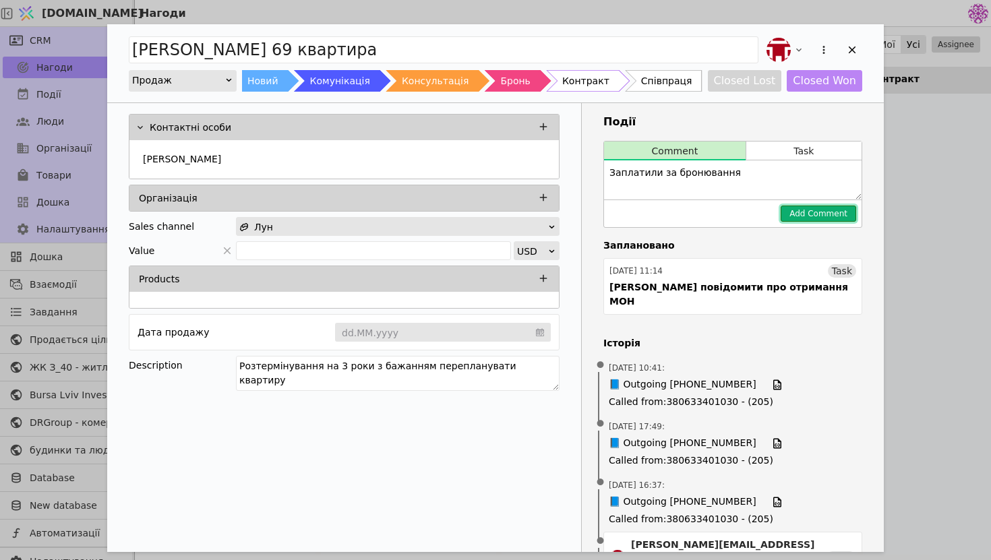
click at [799, 214] on button "Add Comment" at bounding box center [819, 214] width 76 height 16
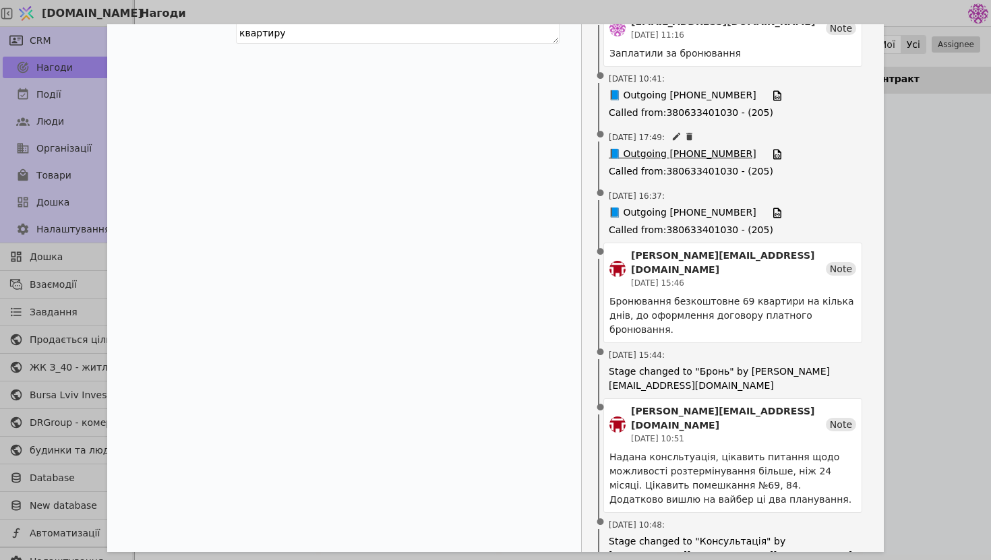
scroll to position [484, 0]
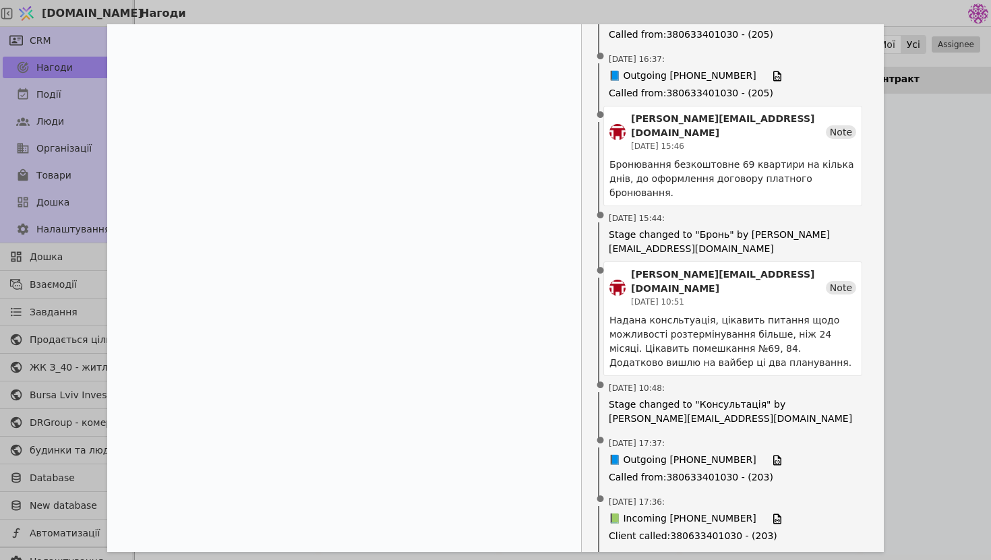
click at [888, 223] on div "[PERSON_NAME] 69 квартира Продаж Новий Комунікація Консультація Бронь Контракт …" at bounding box center [495, 280] width 991 height 560
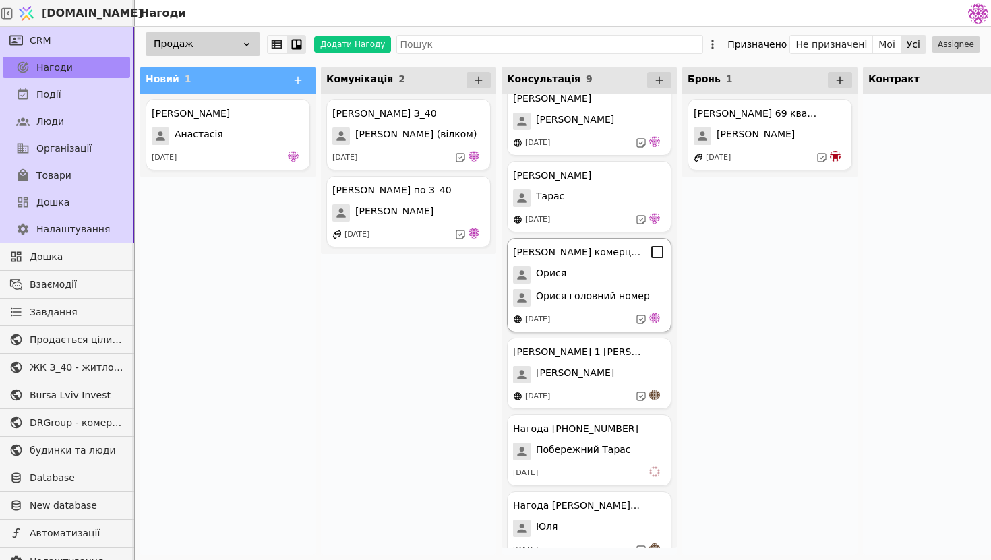
scroll to position [176, 0]
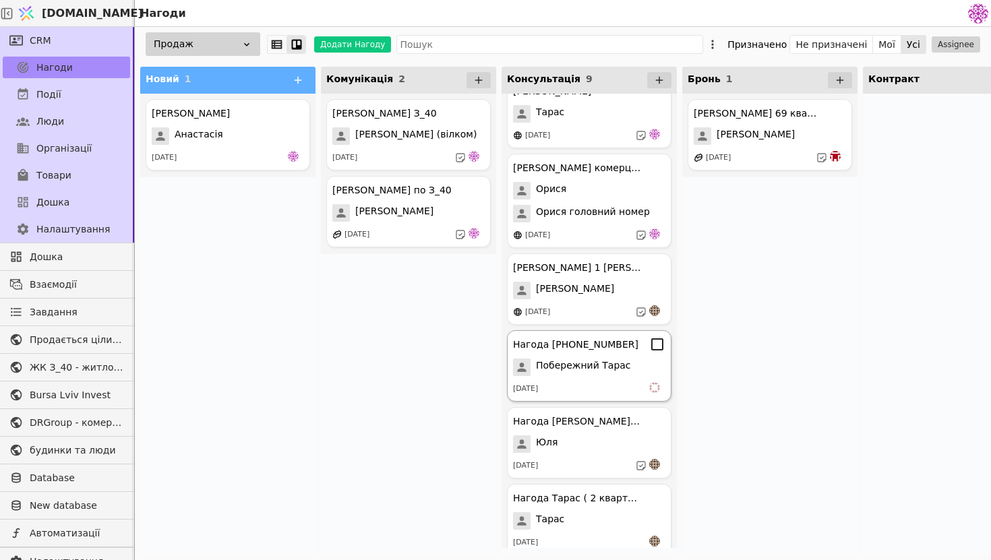
click at [637, 386] on div "[DATE]" at bounding box center [589, 388] width 152 height 13
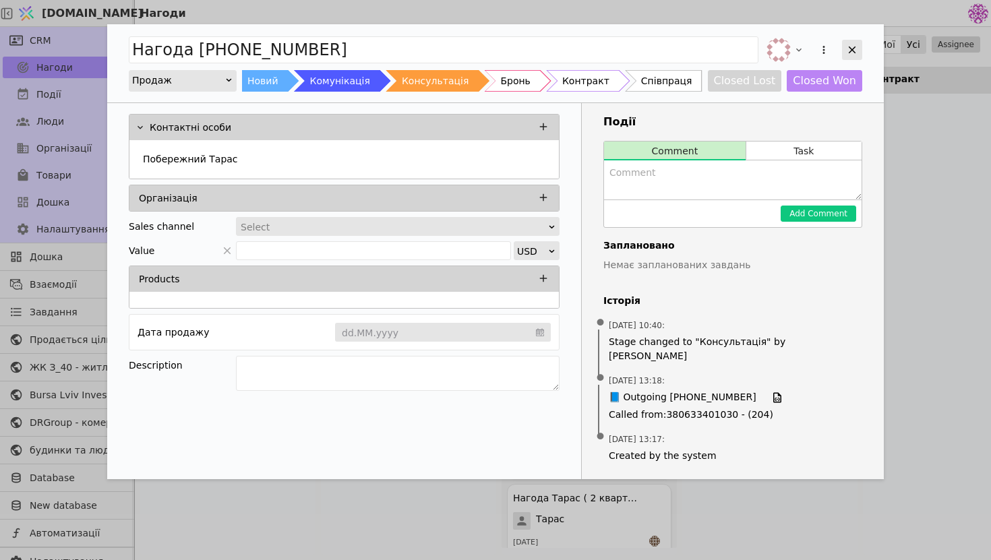
click at [854, 49] on icon "Add Opportunity" at bounding box center [852, 50] width 12 height 12
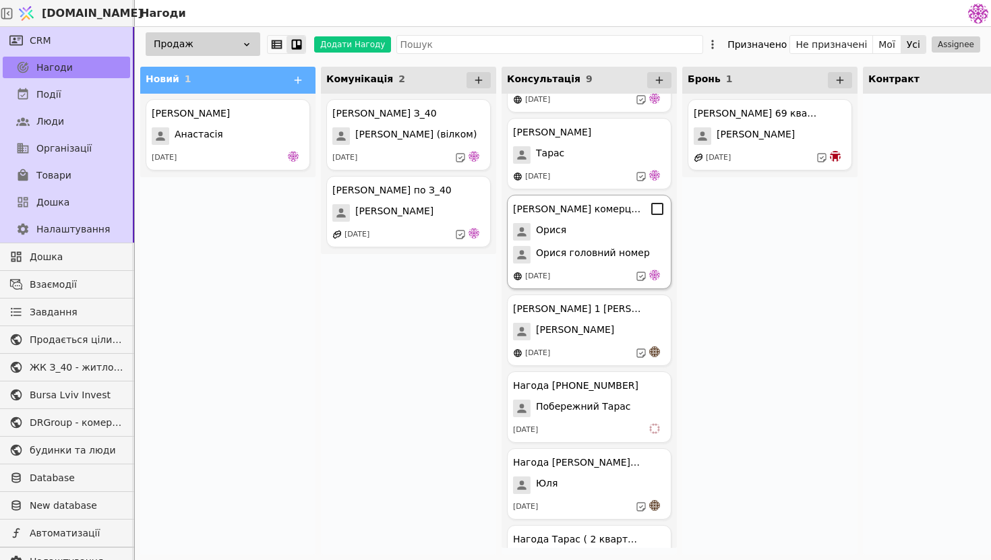
scroll to position [102, 0]
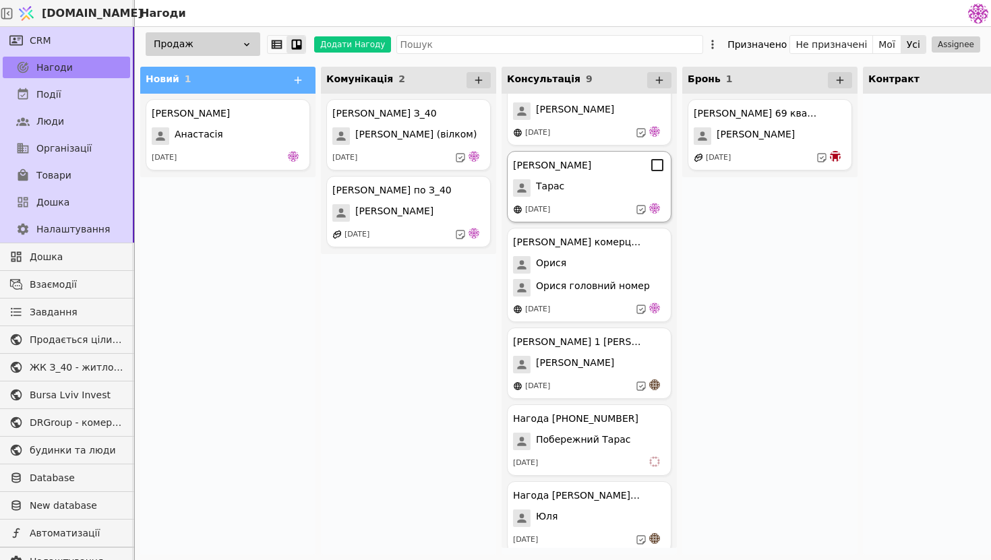
click at [588, 208] on div "[DATE]" at bounding box center [589, 209] width 152 height 13
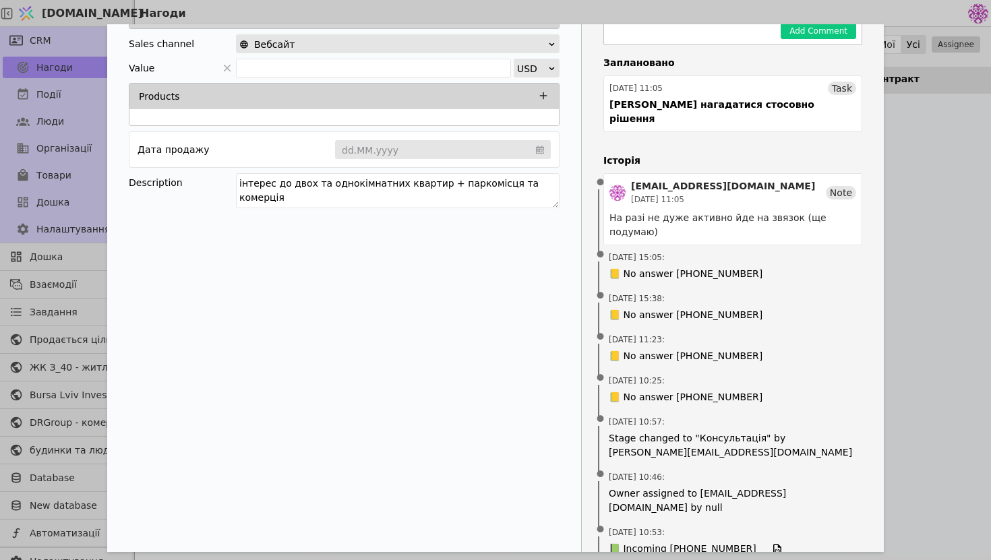
scroll to position [33, 0]
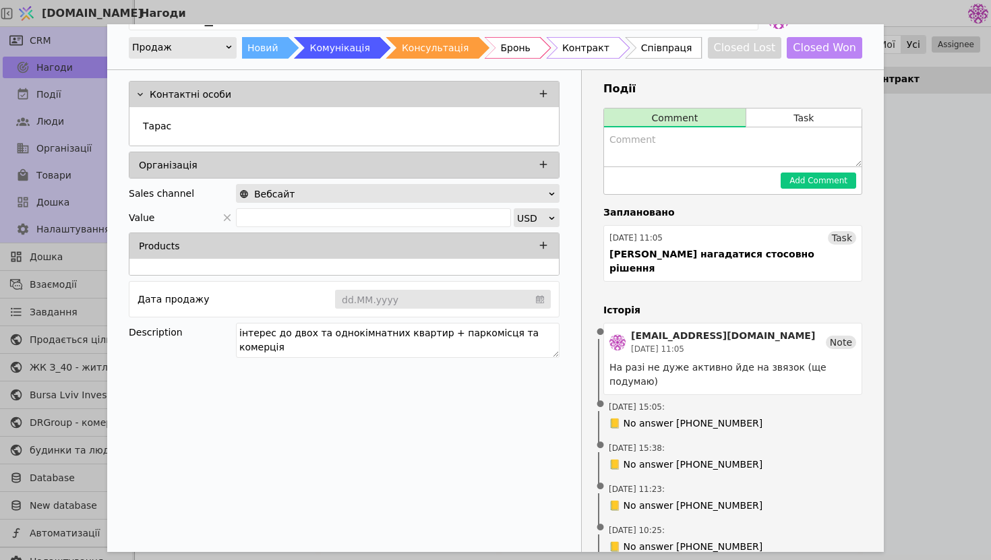
drag, startPoint x: 239, startPoint y: 334, endPoint x: 618, endPoint y: 356, distance: 380.3
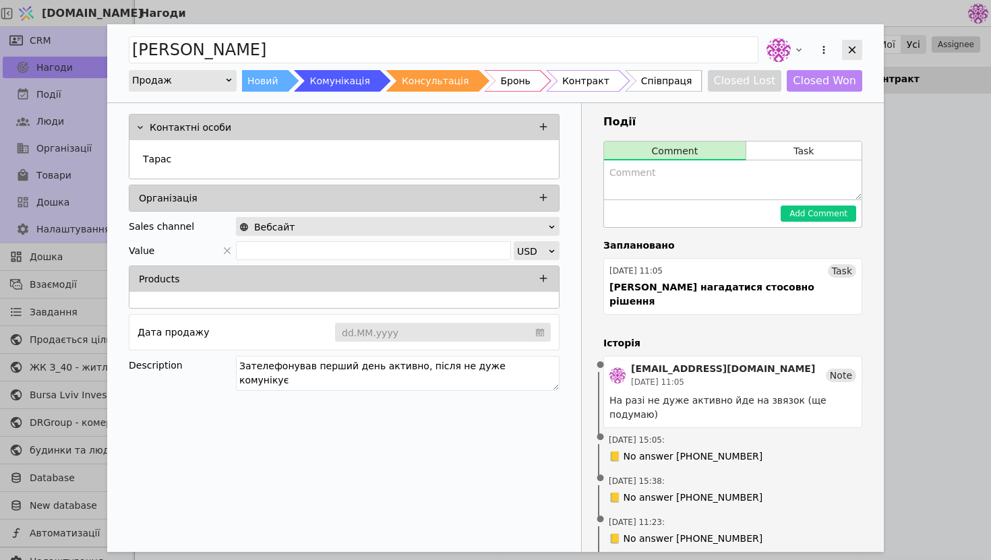
type textarea "Зателефонував перший день активно, після не дуже комунікує"
click at [851, 56] on div "Add Opportunity" at bounding box center [852, 50] width 20 height 20
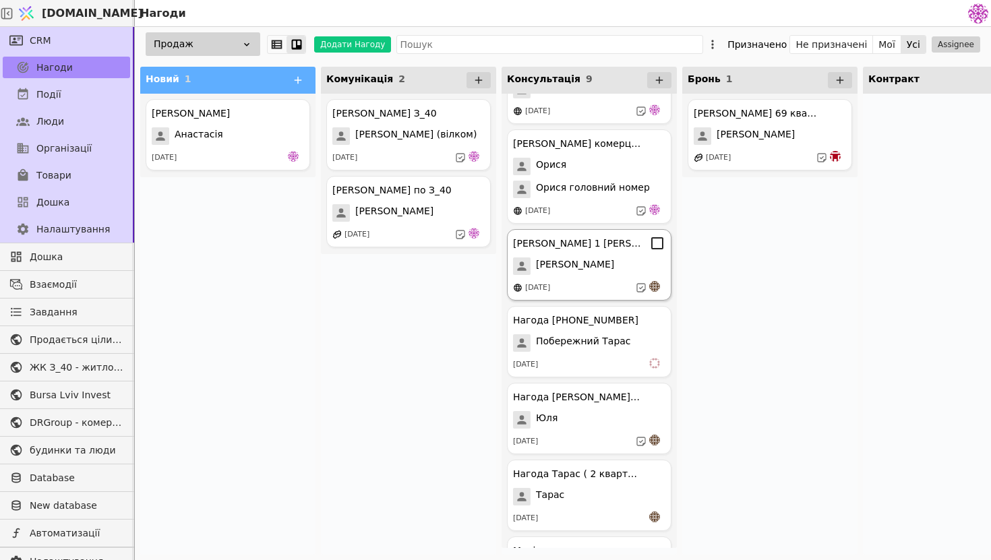
scroll to position [256, 0]
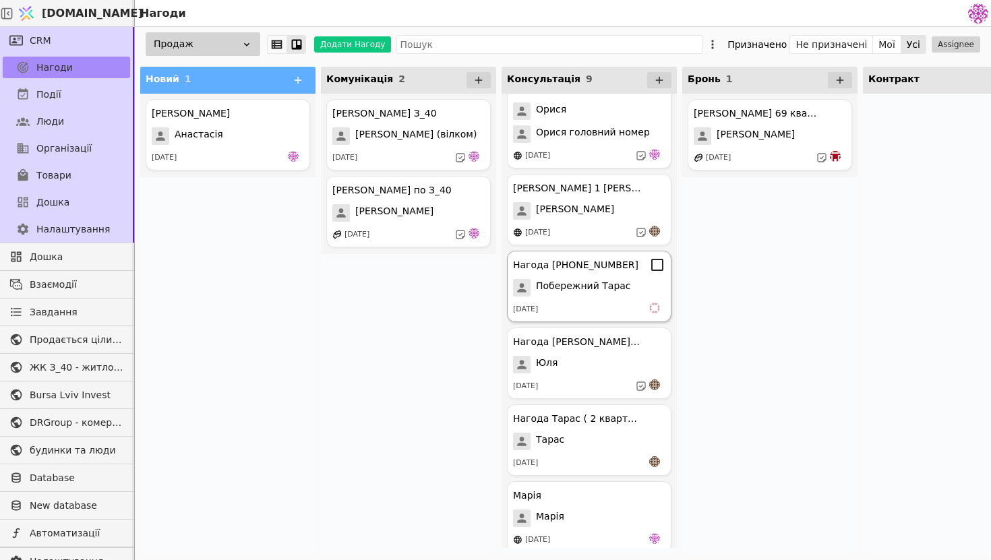
click at [596, 311] on div "[DATE]" at bounding box center [589, 309] width 152 height 13
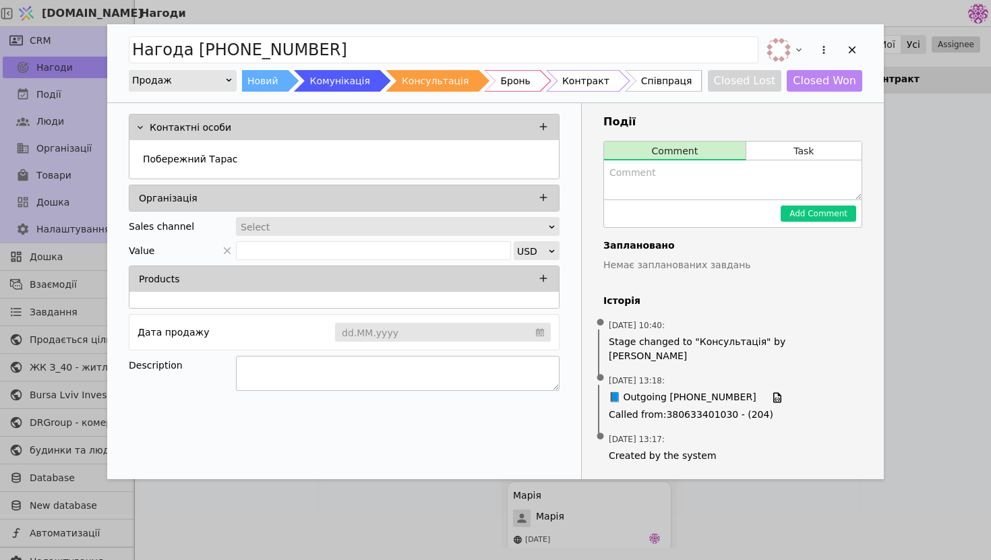
click at [281, 378] on textarea "Add Opportunity" at bounding box center [398, 373] width 324 height 35
paste textarea "інтерес до двох та однокімнатних квартир + паркомісця та комерція"
type textarea "інтерес до двох та однокімнатних квартир + паркомісця та комерція"
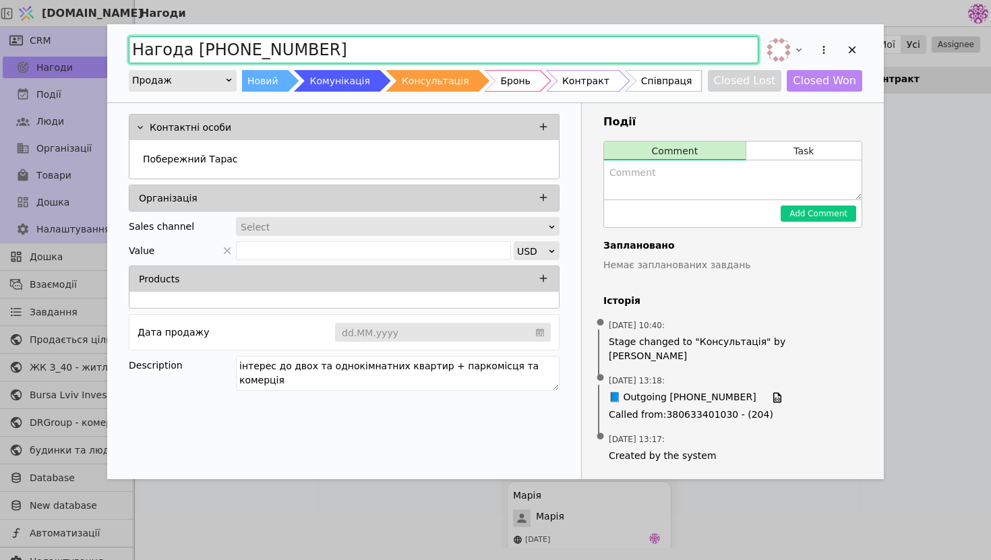
drag, startPoint x: 338, startPoint y: 49, endPoint x: 39, endPoint y: 42, distance: 298.9
click at [38, 42] on div "Нагода [PHONE_NUMBER] Продаж Новий Комунікація Консультація Бронь Контракт Спів…" at bounding box center [495, 280] width 991 height 560
click at [285, 53] on input "[PERSON_NAME]" at bounding box center [444, 49] width 630 height 27
type input "[PERSON_NAME]"
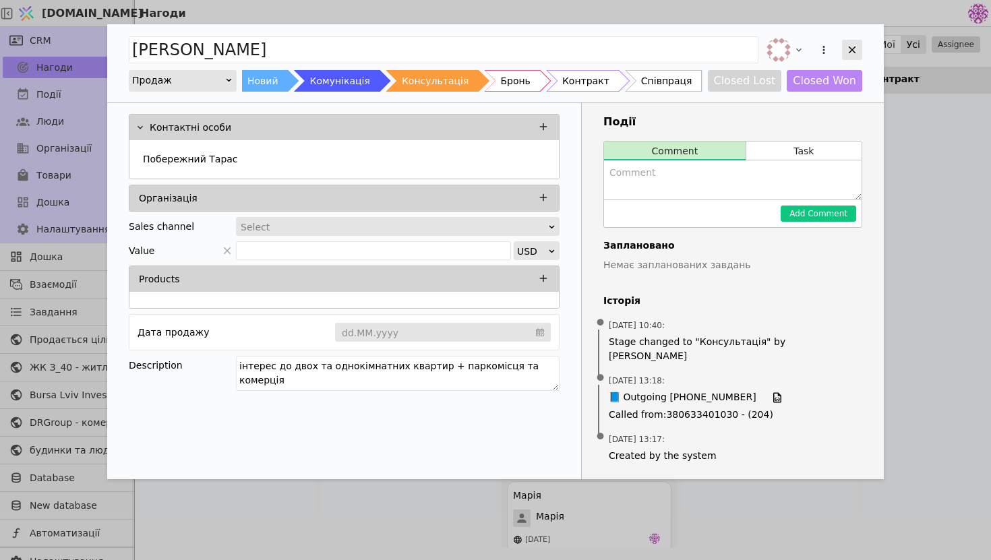
click at [845, 48] on div "Add Opportunity" at bounding box center [852, 50] width 20 height 20
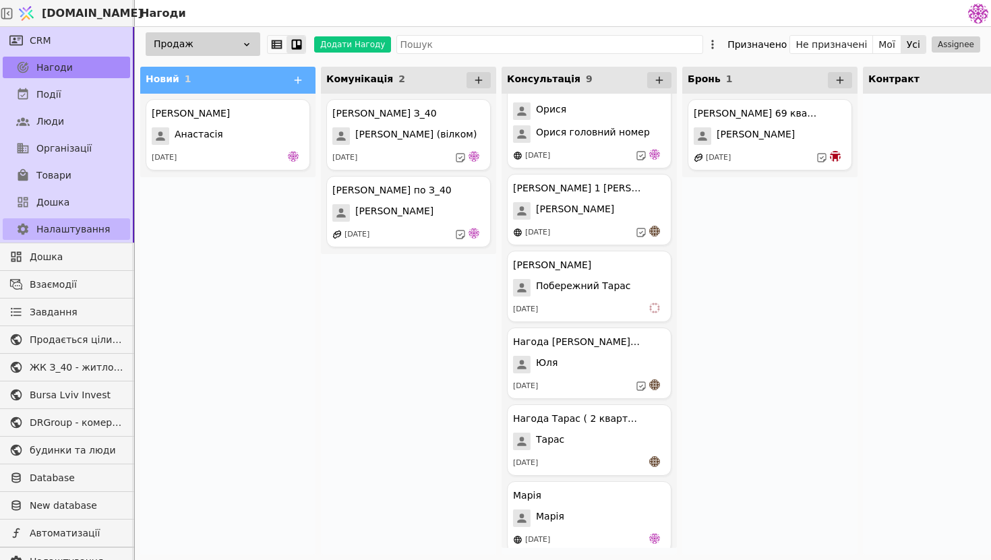
click at [113, 222] on link "Налаштування" at bounding box center [66, 230] width 127 height 22
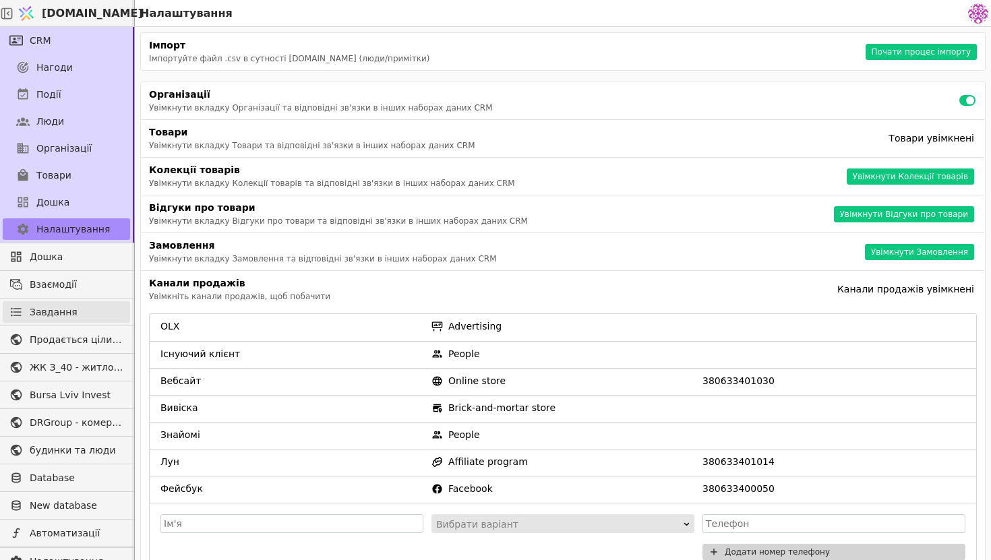
click at [84, 314] on link "Завдання" at bounding box center [66, 312] width 127 height 22
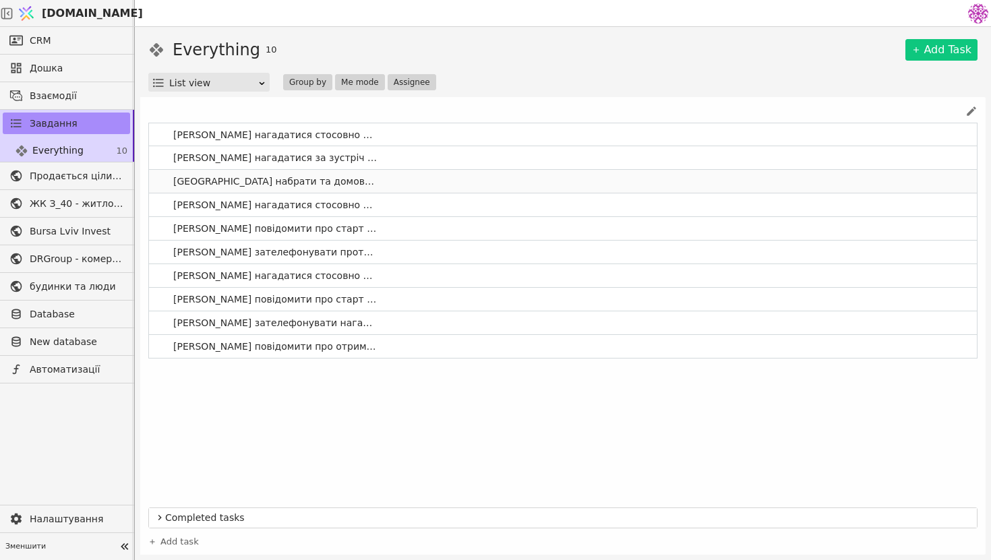
click at [269, 186] on span "[GEOGRAPHIC_DATA] набрати та домовитись про бронювання" at bounding box center [276, 182] width 216 height 20
click at [414, 188] on link "[GEOGRAPHIC_DATA] набрати та домовитись про бронювання" at bounding box center [563, 181] width 828 height 23
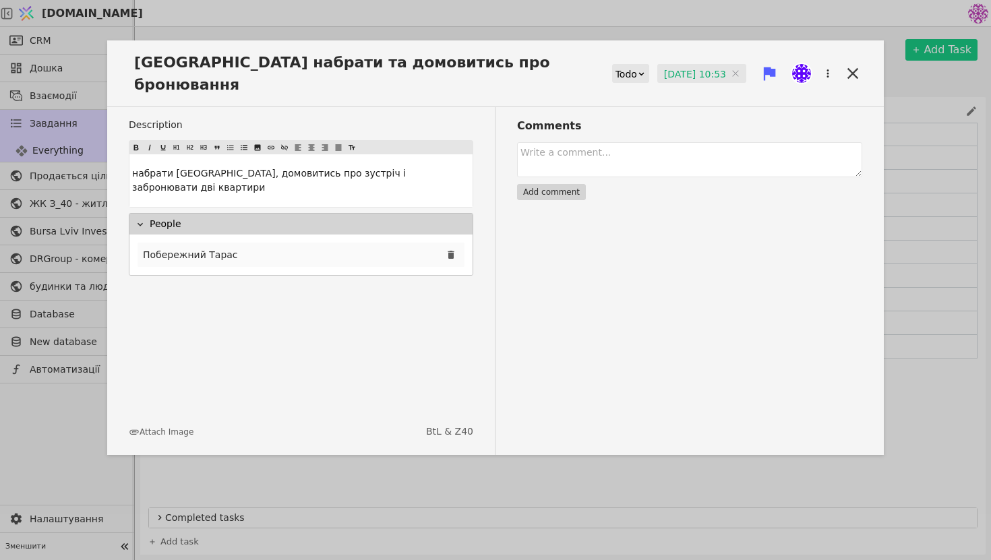
click at [268, 243] on div "Побережний Тарас" at bounding box center [301, 255] width 327 height 24
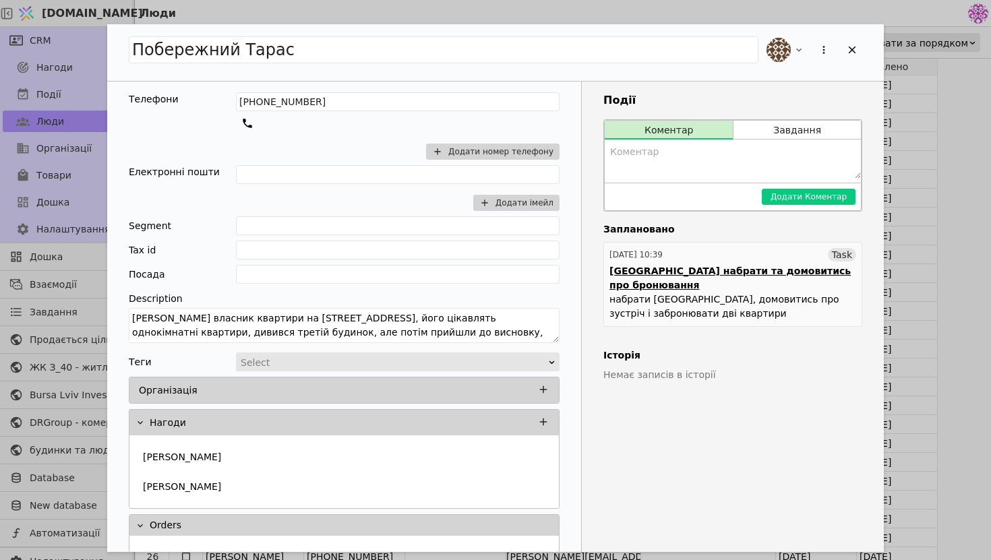
click at [795, 276] on div "[GEOGRAPHIC_DATA] набрати та домовитись про бронювання" at bounding box center [733, 278] width 247 height 28
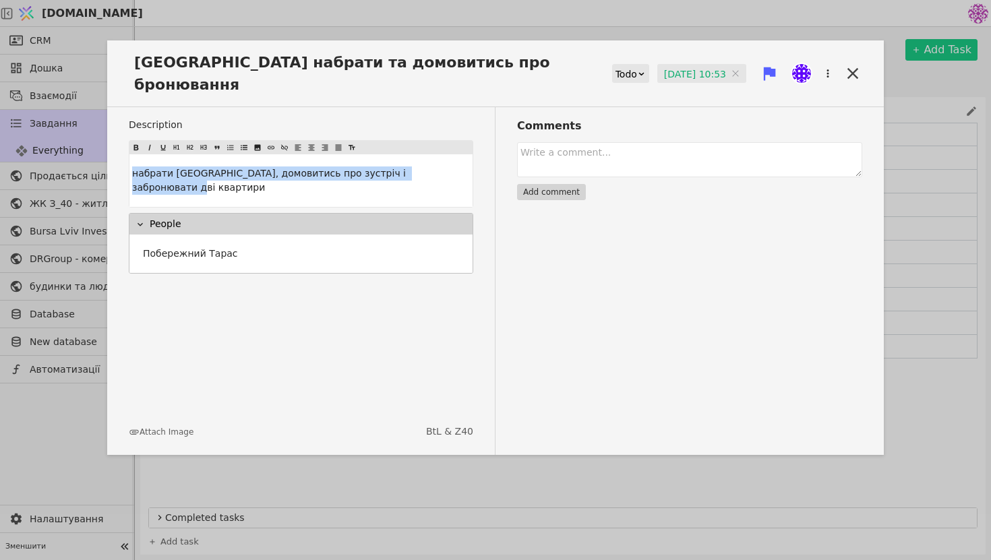
drag, startPoint x: 454, startPoint y: 150, endPoint x: 92, endPoint y: 134, distance: 362.5
click at [92, 134] on div "[GEOGRAPHIC_DATA] набрати та домовитись про бронювання Todo [DATE] 10:53 [DATE]…" at bounding box center [495, 280] width 991 height 560
copy span "набрати [GEOGRAPHIC_DATA], домовитись про зустріч і забронювати дві квартири"
click at [857, 65] on icon at bounding box center [853, 73] width 19 height 19
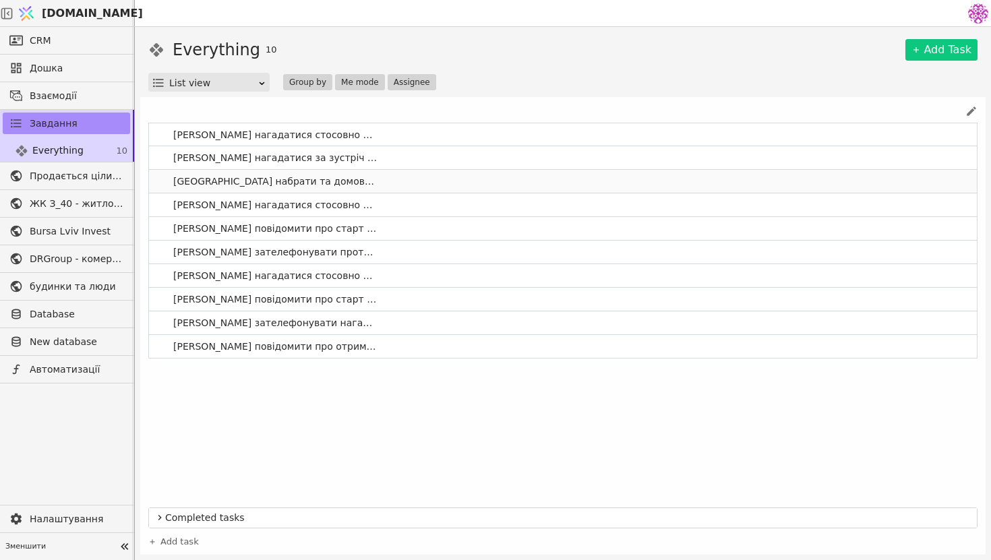
click at [413, 183] on link "[GEOGRAPHIC_DATA] набрати та домовитись про бронювання" at bounding box center [563, 181] width 828 height 23
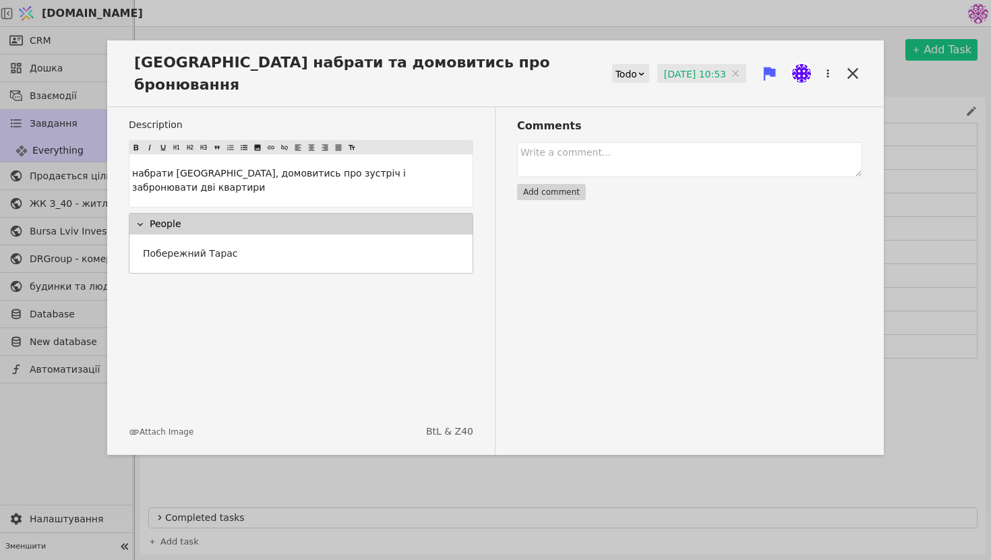
click at [617, 65] on div "Todo" at bounding box center [627, 74] width 22 height 19
click at [627, 146] on div "Done" at bounding box center [626, 143] width 56 height 20
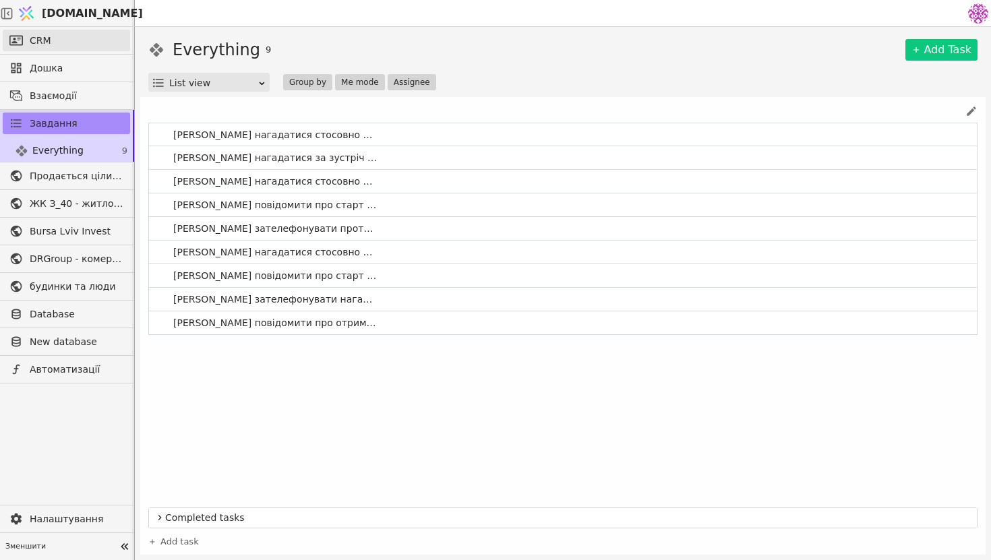
click at [61, 34] on link "CRM" at bounding box center [66, 41] width 127 height 22
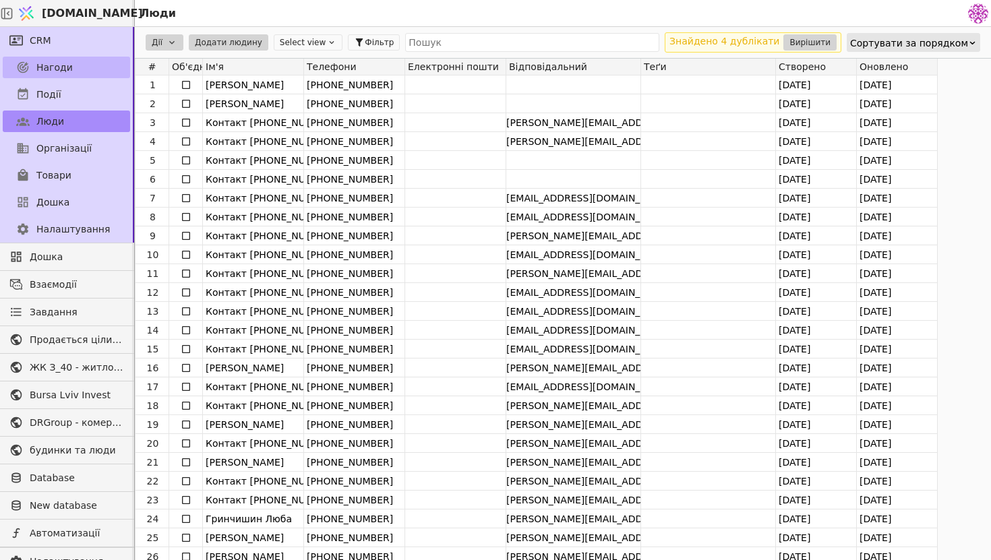
click at [80, 67] on link "Нагоди" at bounding box center [66, 68] width 127 height 22
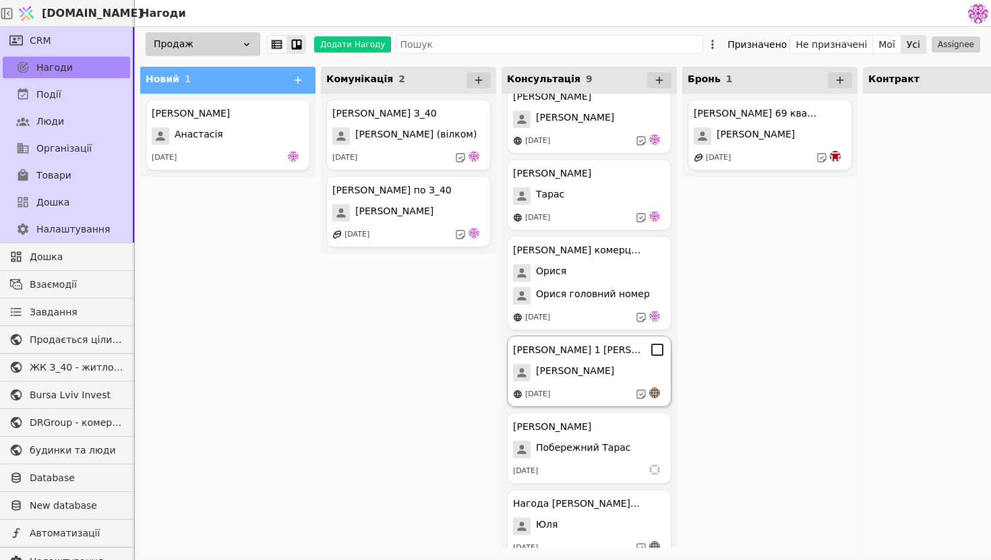
scroll to position [117, 0]
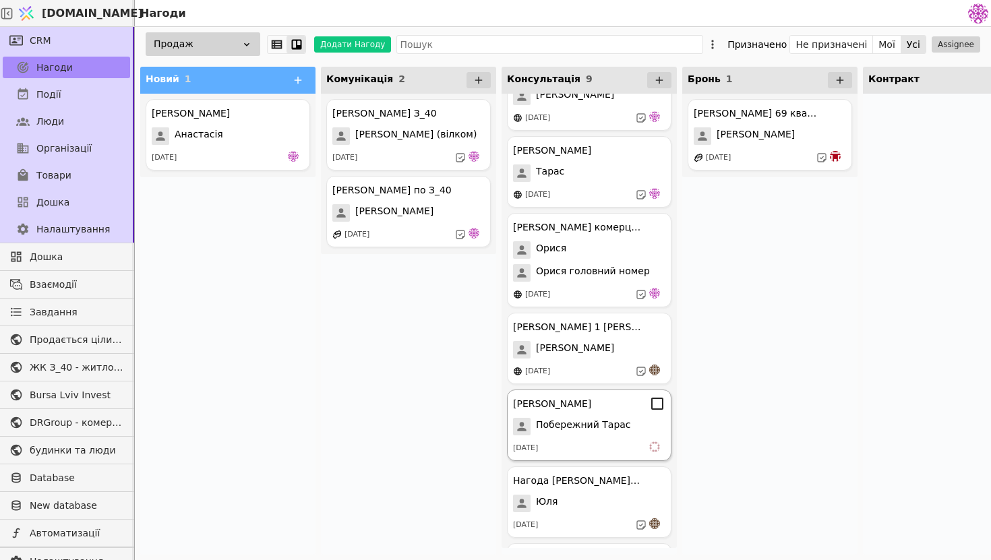
click at [582, 432] on span "Побережний Тарас" at bounding box center [583, 427] width 95 height 18
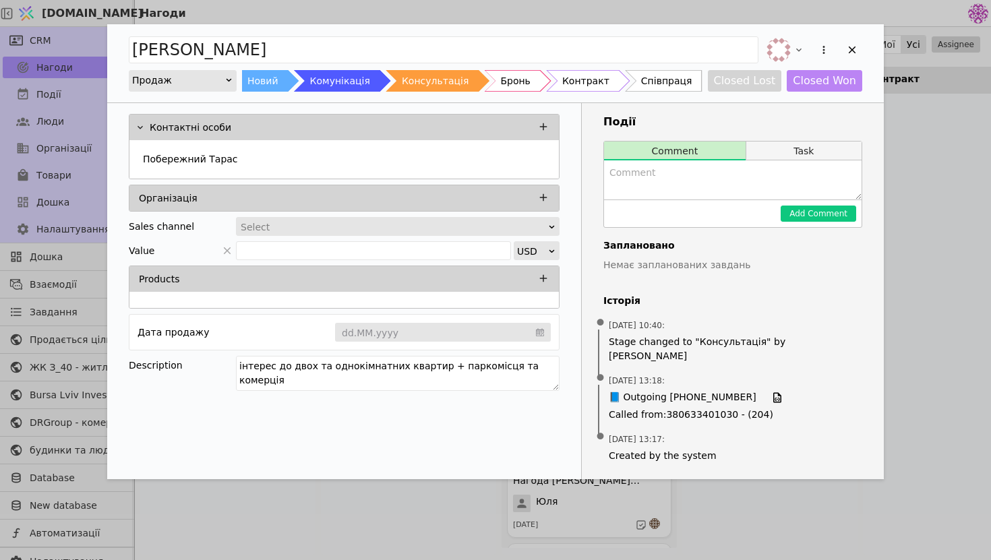
click at [774, 148] on button "Task" at bounding box center [804, 151] width 115 height 19
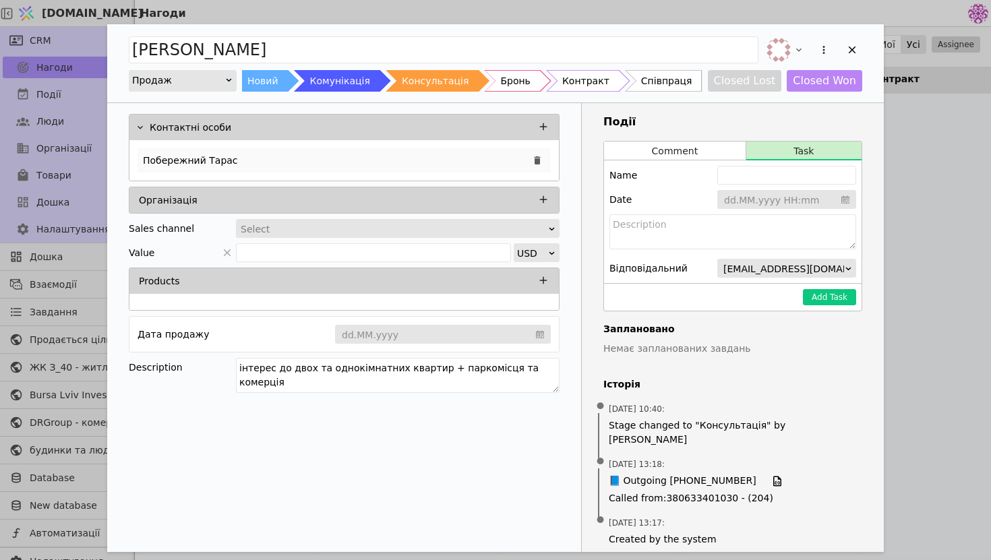
click at [328, 154] on div "Побережний Тарас" at bounding box center [344, 160] width 413 height 24
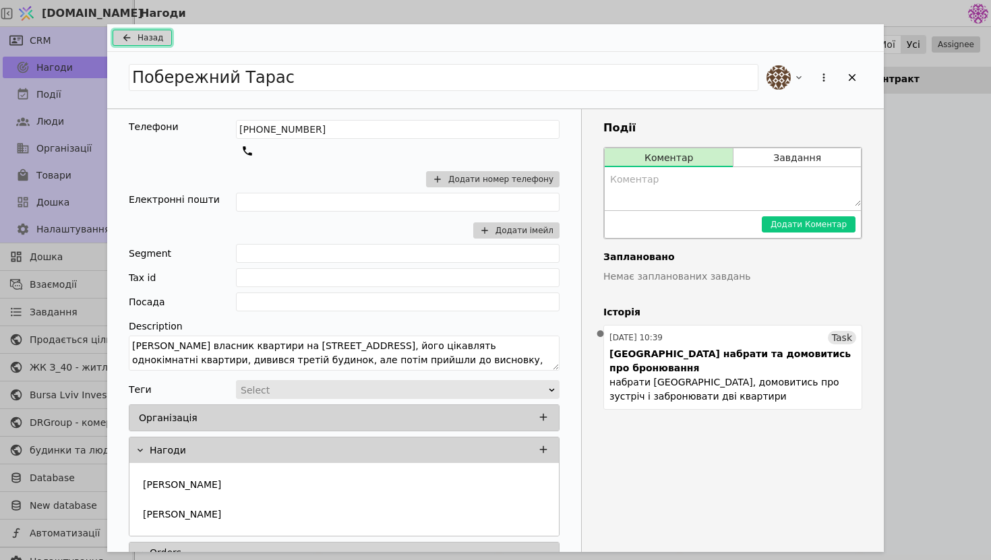
click at [163, 36] on button "Назад" at bounding box center [142, 38] width 59 height 16
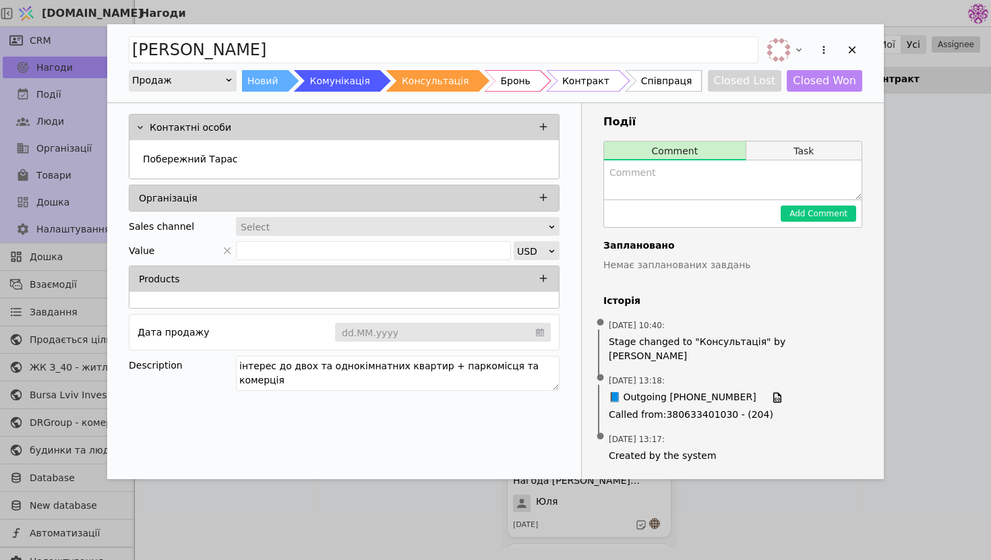
click at [835, 160] on button "Task" at bounding box center [804, 151] width 115 height 19
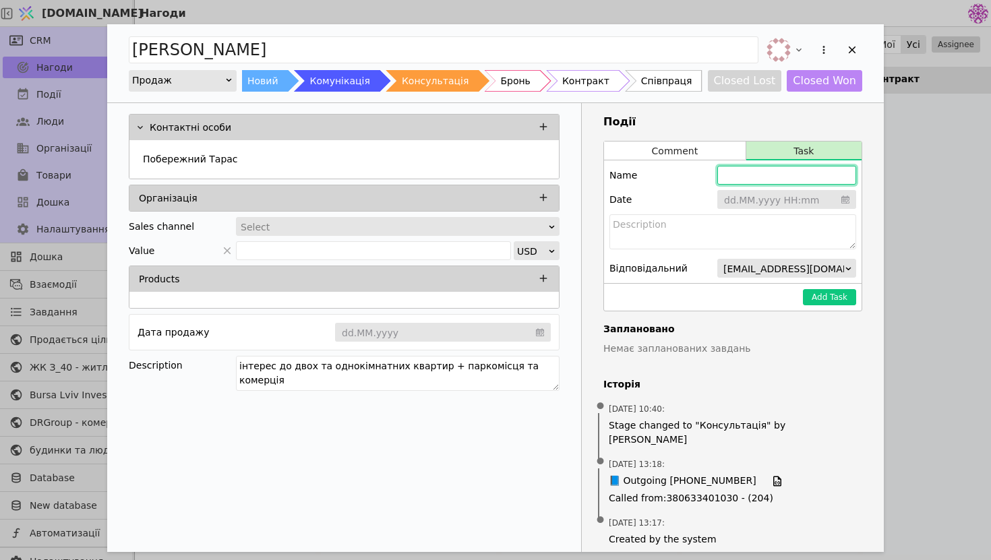
click at [802, 173] on input "Add Opportunity" at bounding box center [787, 175] width 139 height 19
click at [766, 179] on input "[PERSON_NAME] запросити на зустріч для бронювання" at bounding box center [787, 175] width 139 height 19
type input "[PERSON_NAME] або [PERSON_NAME] запросити на зустріч для бронювання"
click at [808, 206] on input "Add Opportunity" at bounding box center [787, 200] width 139 height 20
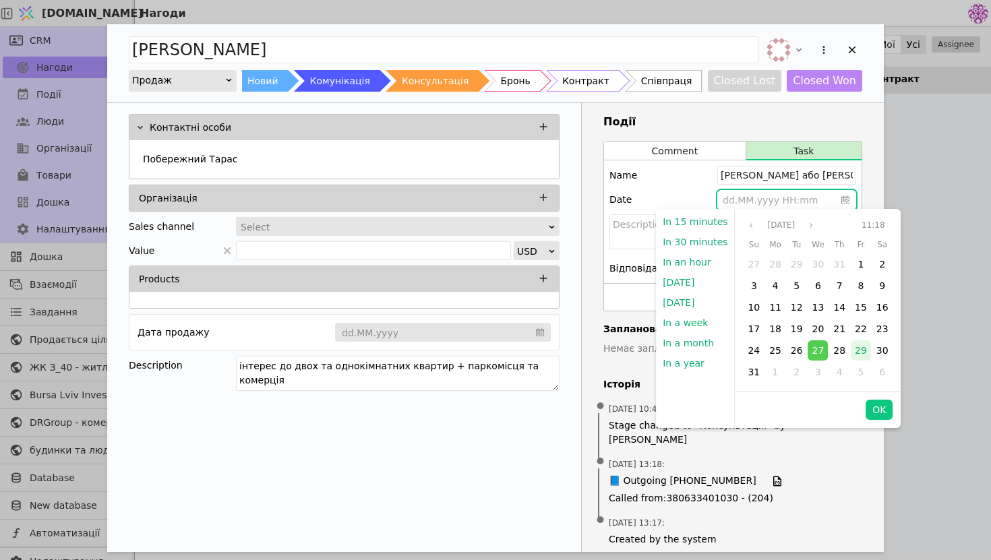
click at [857, 348] on span "29" at bounding box center [861, 350] width 12 height 11
click at [879, 410] on button "OK" at bounding box center [879, 410] width 27 height 20
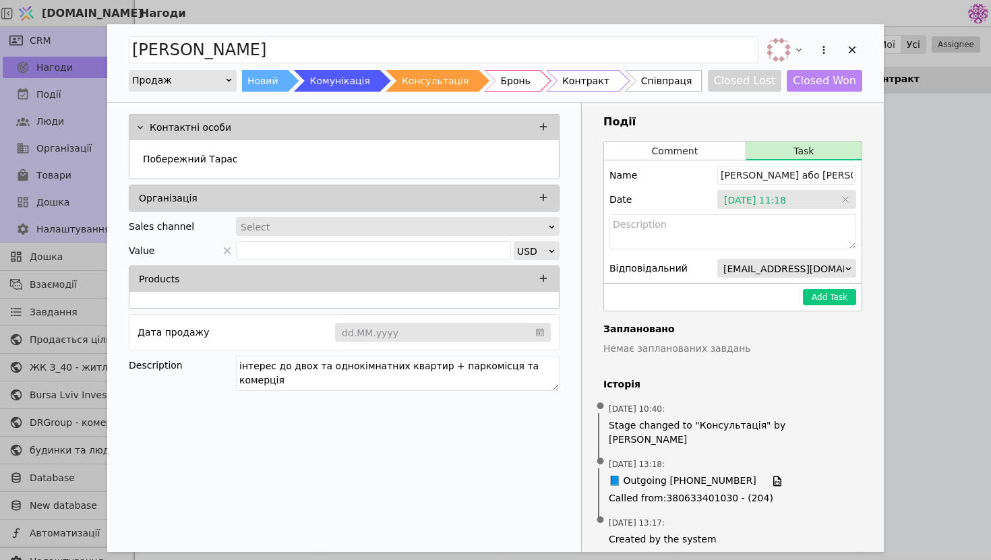
click at [796, 269] on span "[EMAIL_ADDRESS][DOMAIN_NAME]" at bounding box center [806, 269] width 165 height 19
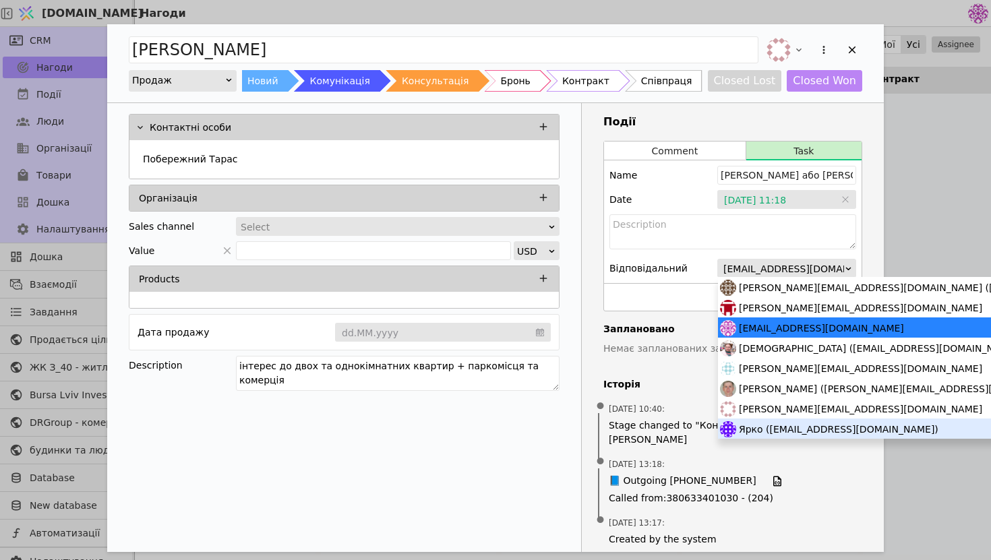
click at [807, 426] on span "Ярко ([EMAIL_ADDRESS][DOMAIN_NAME])" at bounding box center [839, 429] width 200 height 20
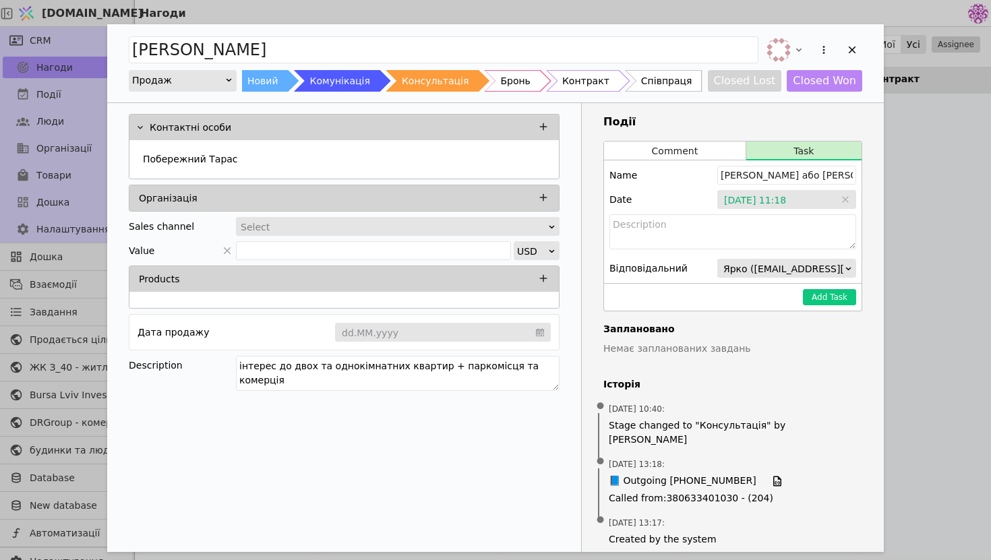
click at [838, 270] on span "Ярко ([EMAIL_ADDRESS][DOMAIN_NAME])" at bounding box center [824, 269] width 200 height 19
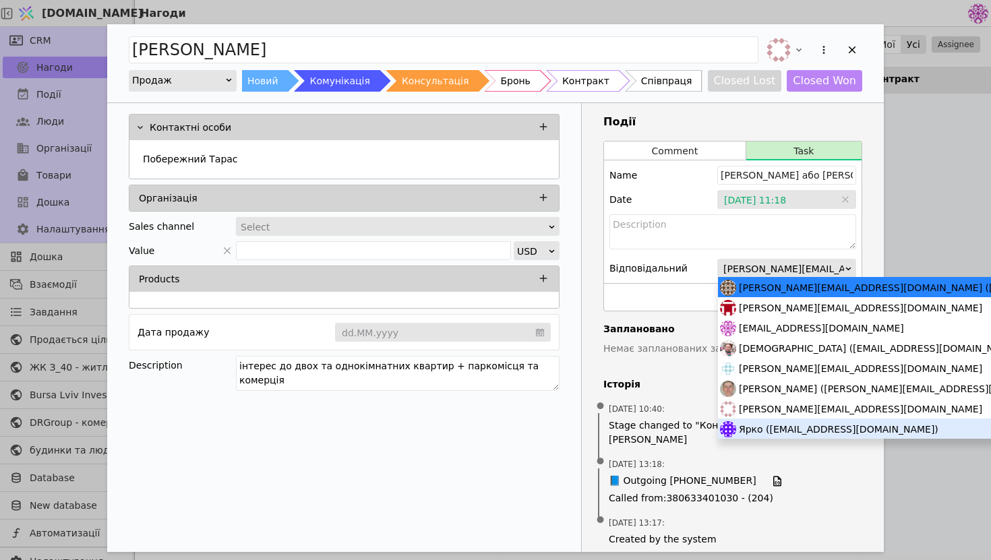
click at [782, 434] on span "Ярко ([EMAIL_ADDRESS][DOMAIN_NAME])" at bounding box center [839, 429] width 200 height 20
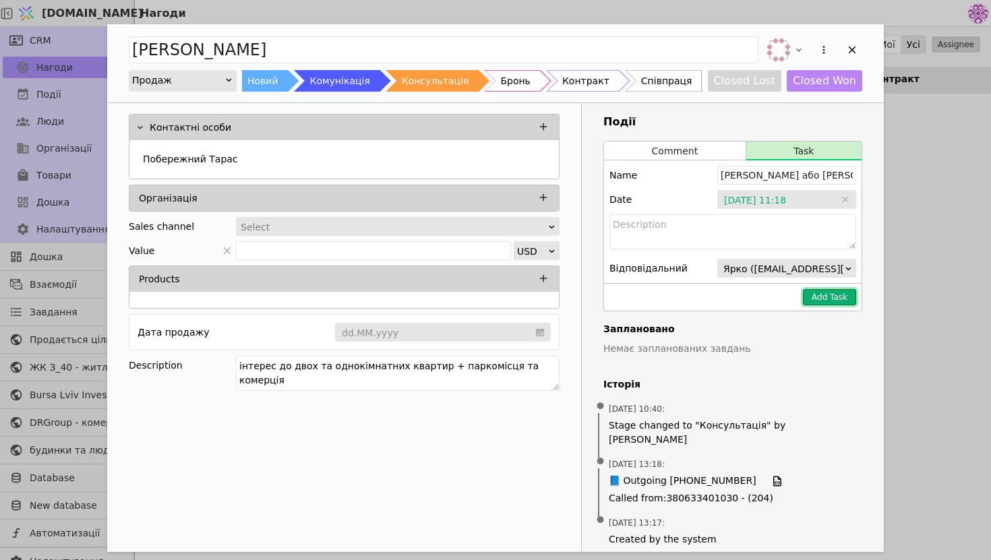
click at [837, 295] on button "Add Task" at bounding box center [829, 297] width 53 height 16
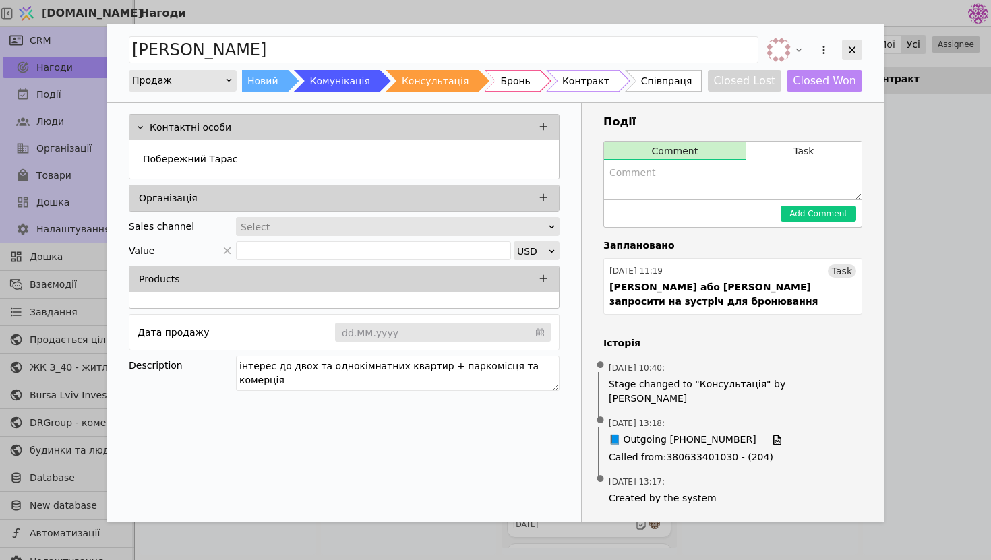
click at [849, 44] on icon "Add Opportunity" at bounding box center [852, 50] width 12 height 12
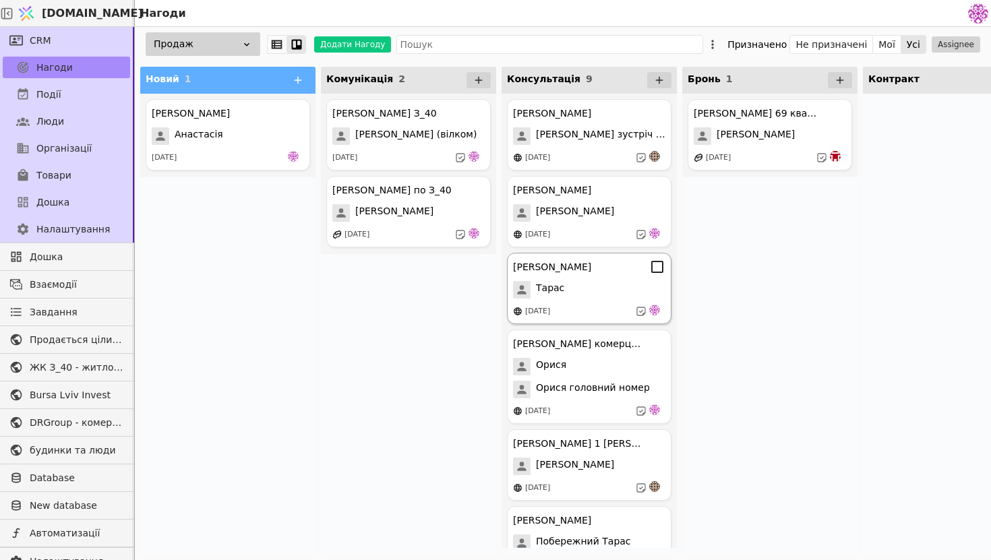
click at [604, 270] on div "[PERSON_NAME]" at bounding box center [589, 267] width 152 height 16
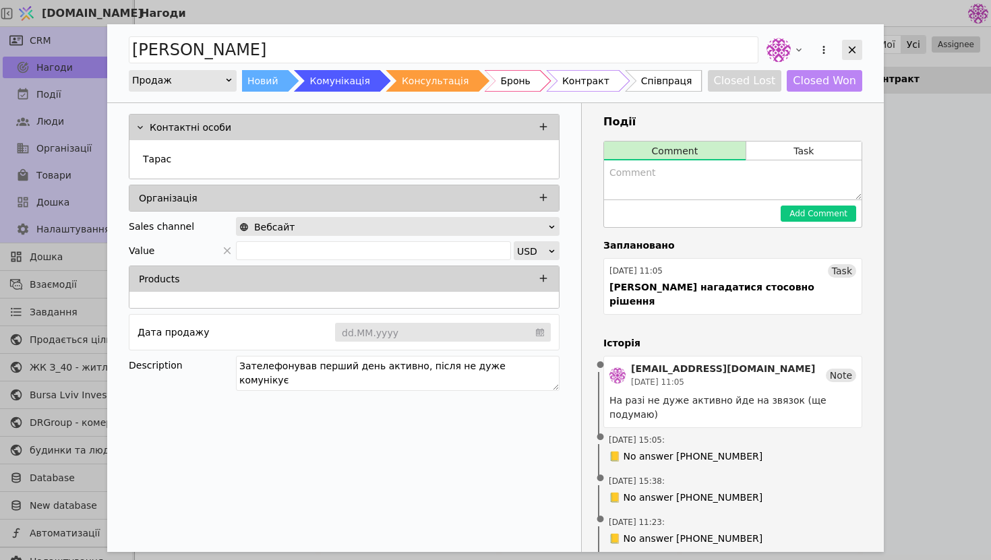
click at [848, 47] on icon "Add Opportunity" at bounding box center [852, 50] width 12 height 12
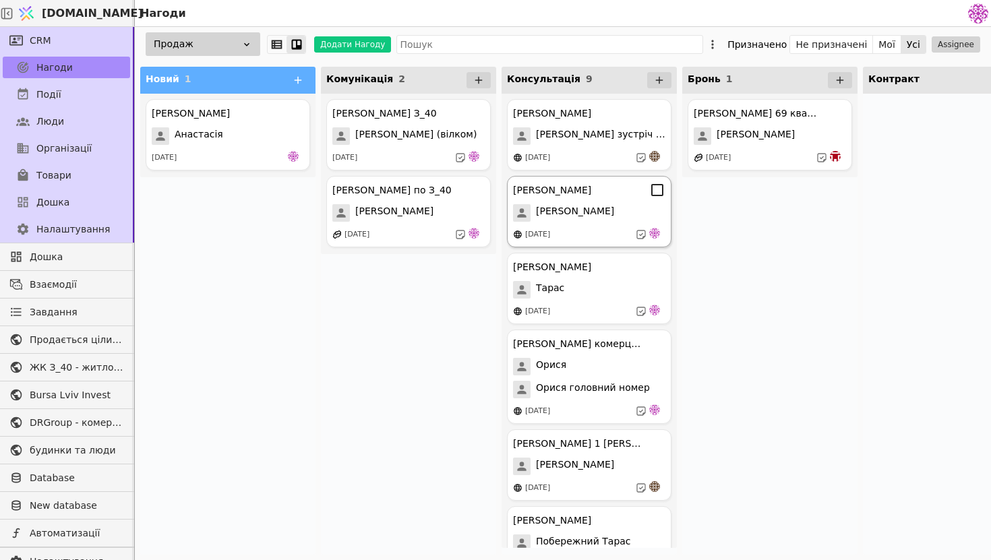
click at [594, 229] on div "[DATE]" at bounding box center [589, 234] width 152 height 13
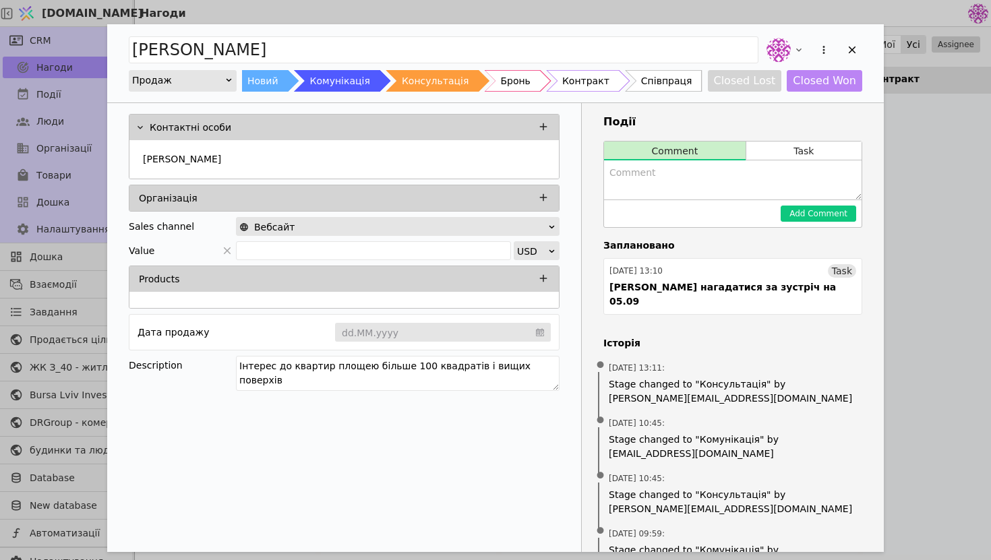
click at [841, 53] on div "Add Opportunity" at bounding box center [813, 50] width 98 height 30
click at [848, 54] on icon "Add Opportunity" at bounding box center [852, 50] width 12 height 12
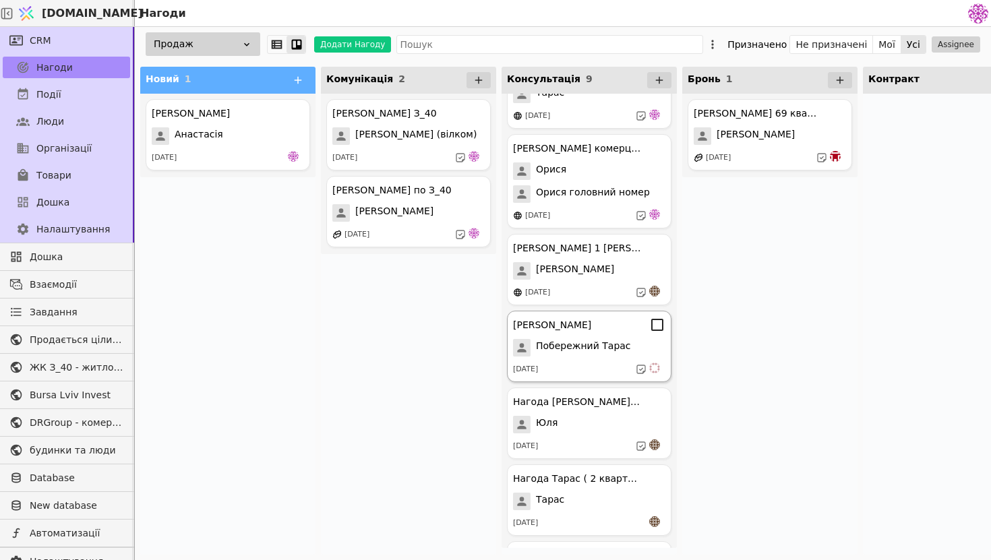
scroll to position [242, 0]
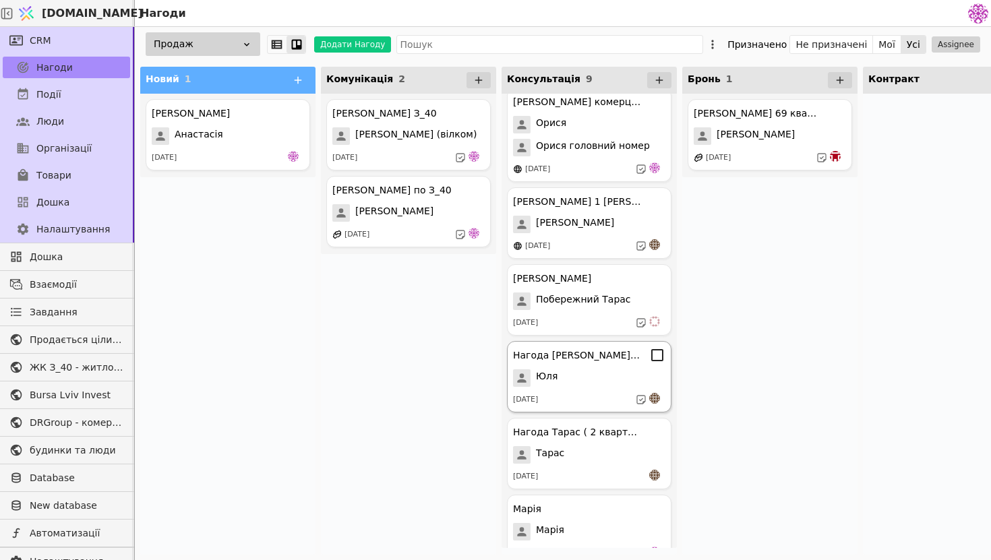
click at [604, 380] on div "Юля" at bounding box center [589, 379] width 152 height 18
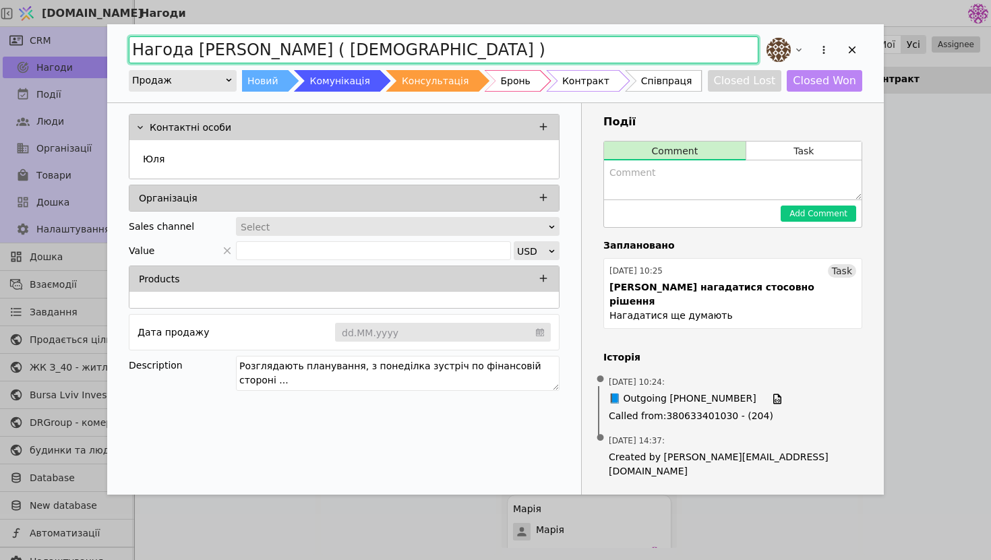
drag, startPoint x: 348, startPoint y: 57, endPoint x: 104, endPoint y: 41, distance: 244.7
click at [104, 41] on div "Нагода [PERSON_NAME] ( сірий буд ) Продаж Новий Комунікація Консультація Бронь …" at bounding box center [495, 280] width 991 height 560
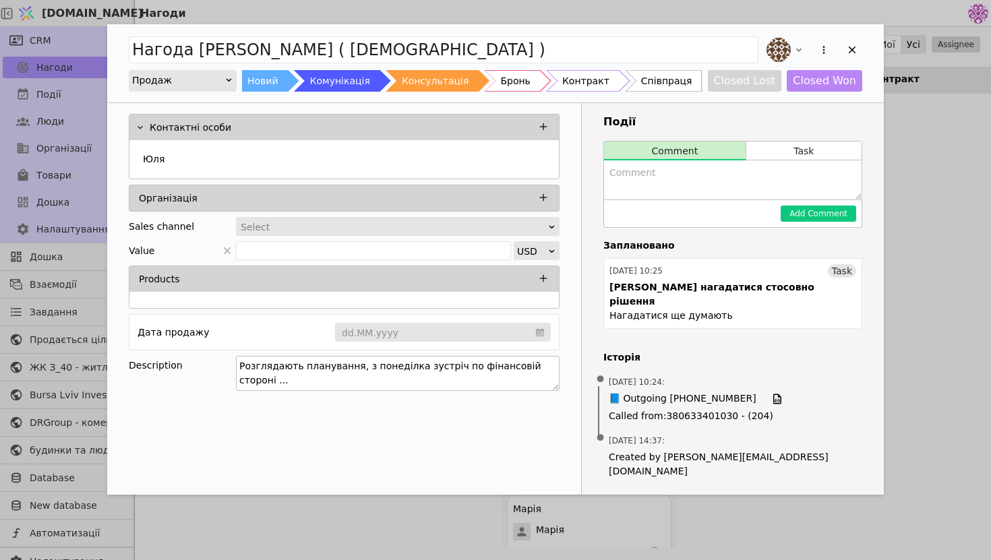
click at [539, 366] on textarea "Розглядають планування, з понеділка зустріч по фінансовій стороні ..." at bounding box center [398, 373] width 324 height 35
drag, startPoint x: 286, startPoint y: 377, endPoint x: 144, endPoint y: 324, distance: 151.3
click at [144, 324] on div "Контактні особи [PERSON_NAME] Організація Sales channel Select Value USD Produc…" at bounding box center [344, 254] width 474 height 303
click at [670, 198] on textarea "Add Opportunity" at bounding box center [733, 180] width 258 height 39
paste textarea "Розглядають планування, з понеділка зустріч по фінансовій стороні ..."
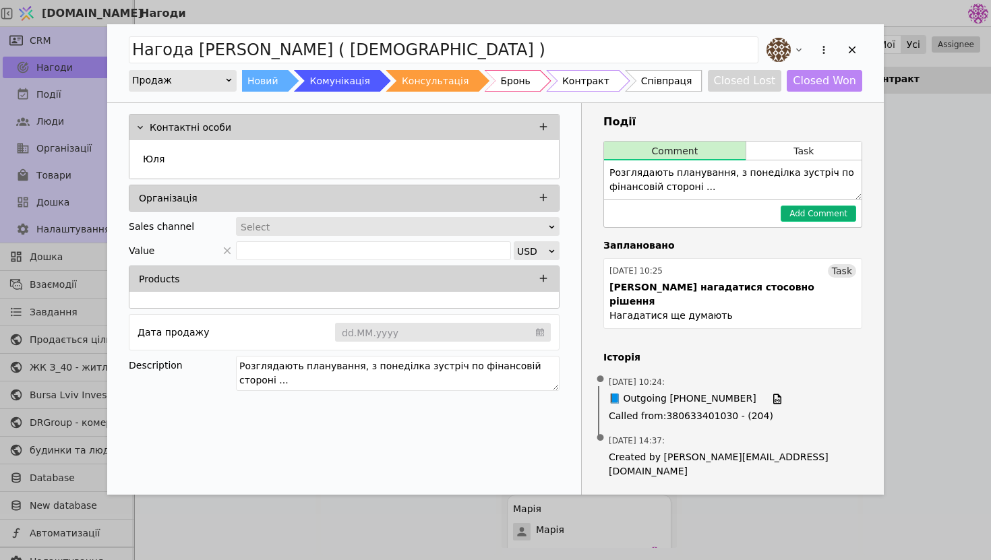
type textarea "Розглядають планування, з понеділка зустріч по фінансовій стороні ..."
click at [805, 216] on button "Add Comment" at bounding box center [819, 214] width 76 height 16
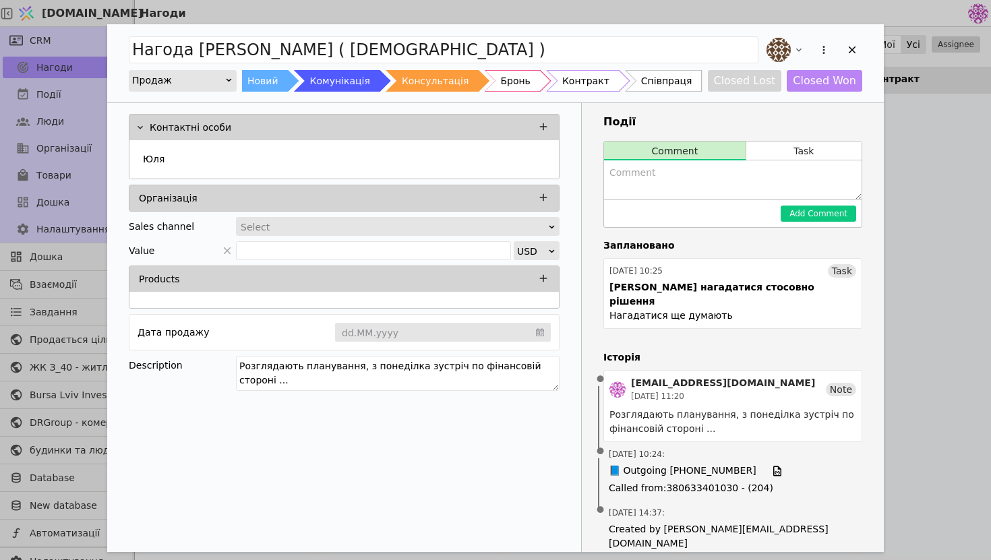
click at [608, 375] on div "[EMAIL_ADDRESS][DOMAIN_NAME] [DATE] 11:20 Note Розглядають планування, з понеді…" at bounding box center [733, 406] width 259 height 72
click at [618, 382] on img "Add Opportunity" at bounding box center [618, 390] width 16 height 16
drag, startPoint x: 332, startPoint y: 380, endPoint x: 125, endPoint y: 355, distance: 209.2
click at [125, 355] on div "Контактні особи [PERSON_NAME] Організація Sales channel Select Value USD Produc…" at bounding box center [344, 254] width 474 height 303
type textarea "Розглядають третій будинок"
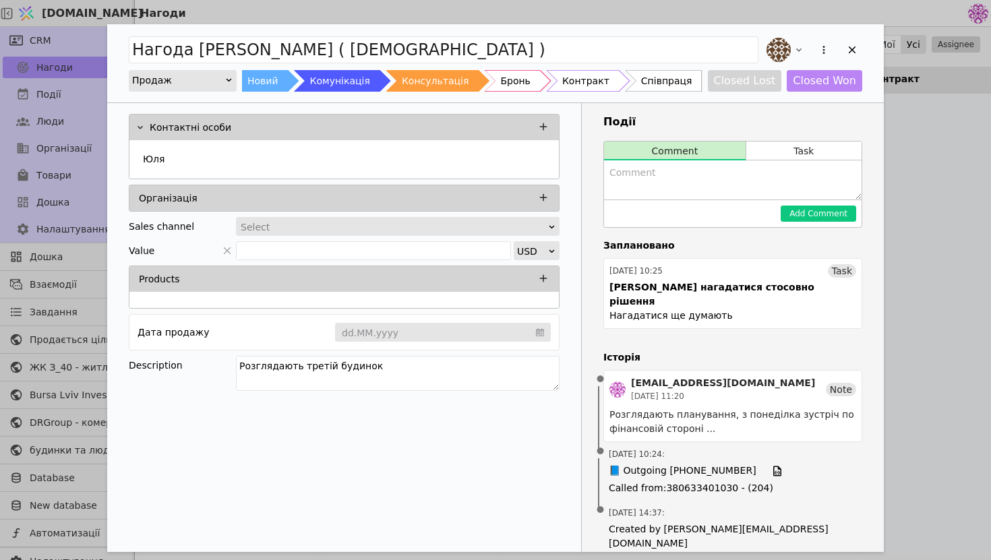
click at [287, 433] on div "Контактні особи [PERSON_NAME] Організація Sales channel Select Value USD Produc…" at bounding box center [344, 335] width 475 height 464
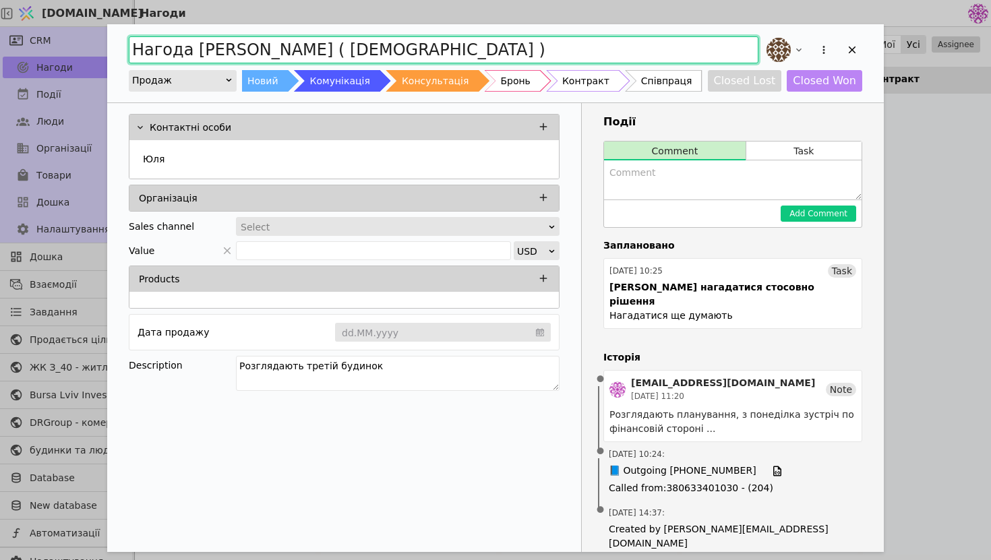
drag, startPoint x: 314, startPoint y: 49, endPoint x: 87, endPoint y: 43, distance: 227.4
click at [87, 43] on div "Нагода [PERSON_NAME] ( сірий буд ) Продаж Новий Комунікація Консультація Бронь …" at bounding box center [495, 280] width 991 height 560
type input "[PERSON_NAME]"
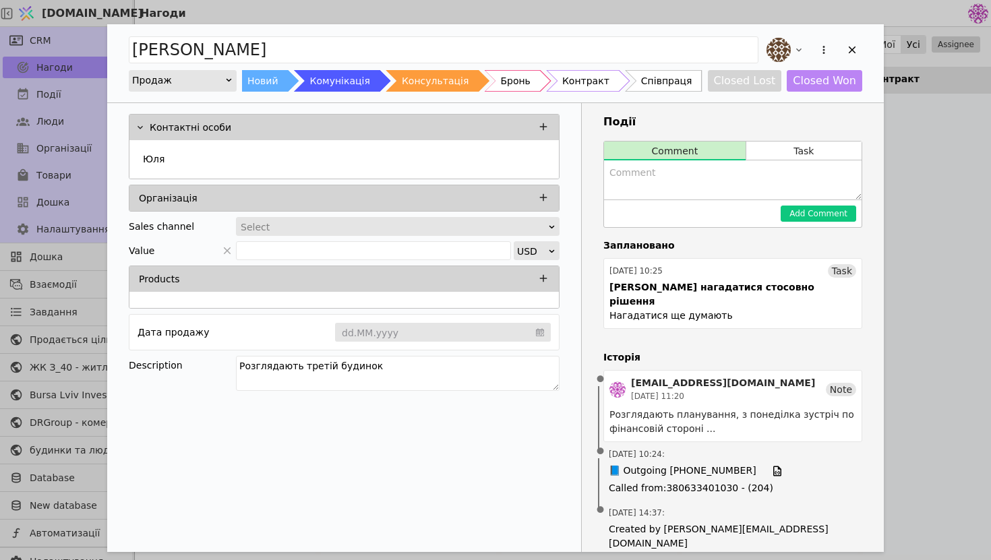
click at [369, 237] on div "Контактні особи [PERSON_NAME] Організація Sales channel Select Value USD Produc…" at bounding box center [344, 254] width 474 height 303
click at [370, 226] on div "Select" at bounding box center [394, 227] width 306 height 19
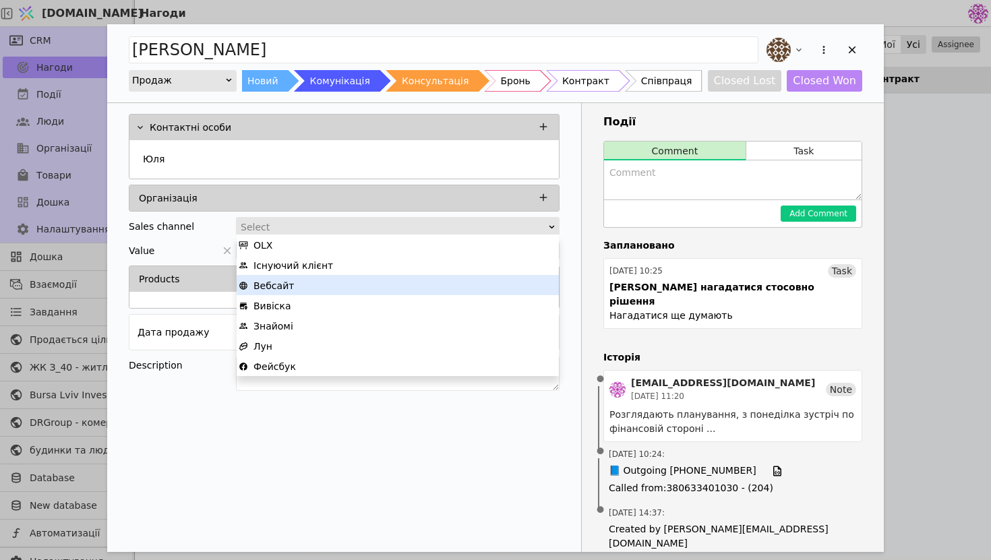
click at [333, 289] on div "Вебсайт" at bounding box center [398, 286] width 318 height 20
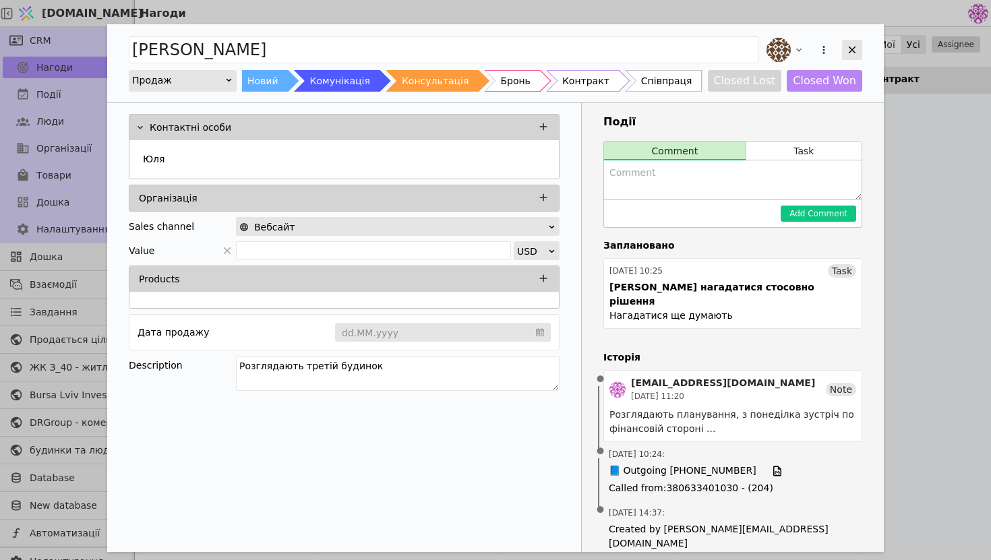
click at [861, 44] on div "Add Opportunity" at bounding box center [852, 50] width 20 height 20
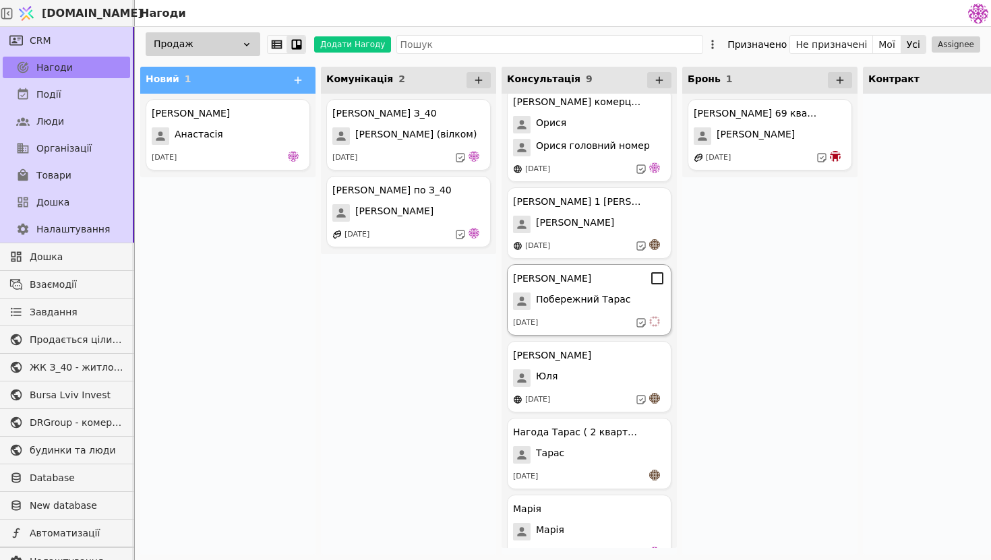
scroll to position [266, 0]
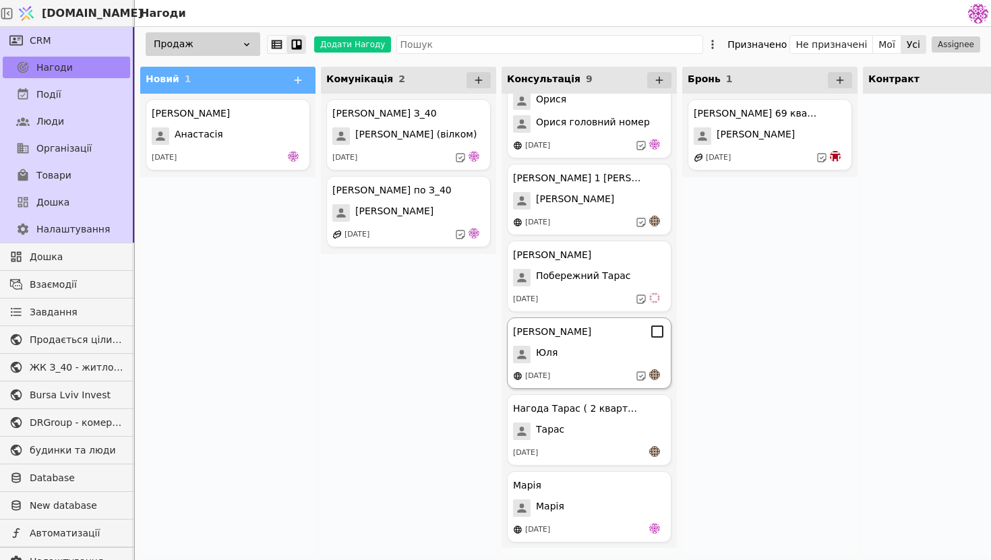
click at [608, 373] on div "[DATE]" at bounding box center [589, 376] width 152 height 13
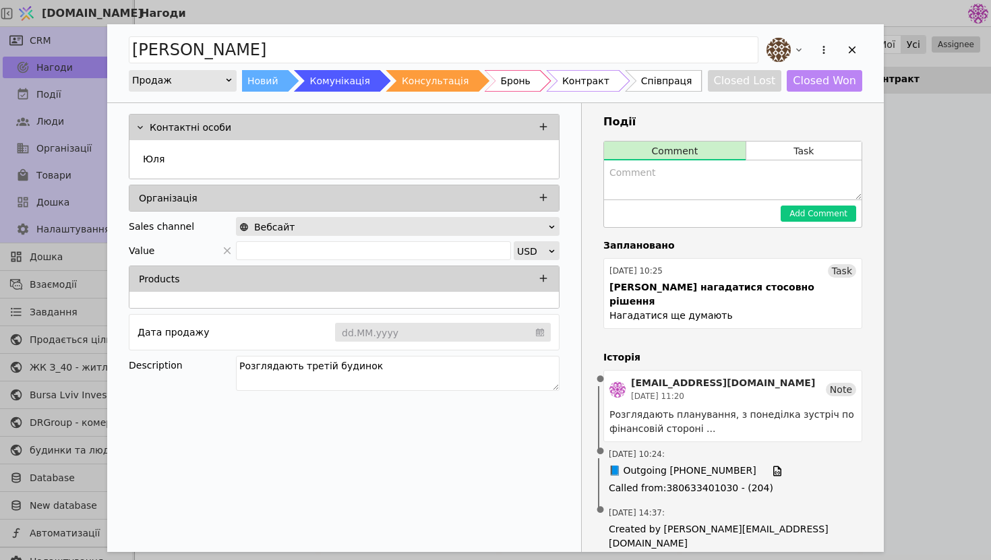
click at [672, 187] on textarea "Add Opportunity" at bounding box center [733, 180] width 258 height 39
type textarea "Попередньо була зустріч в суботу"
click at [840, 214] on button "Add Comment" at bounding box center [819, 214] width 76 height 16
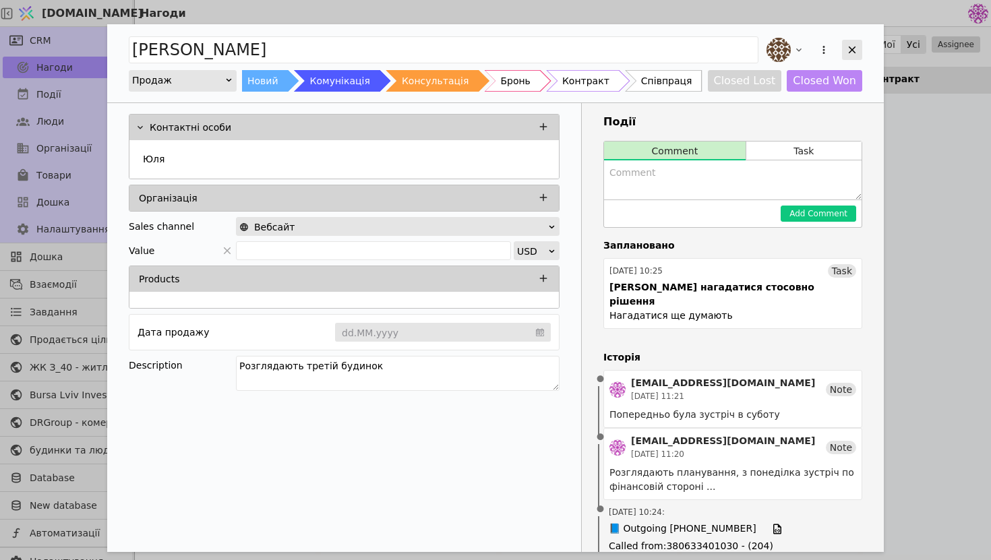
click at [862, 51] on div "Add Opportunity" at bounding box center [852, 50] width 20 height 20
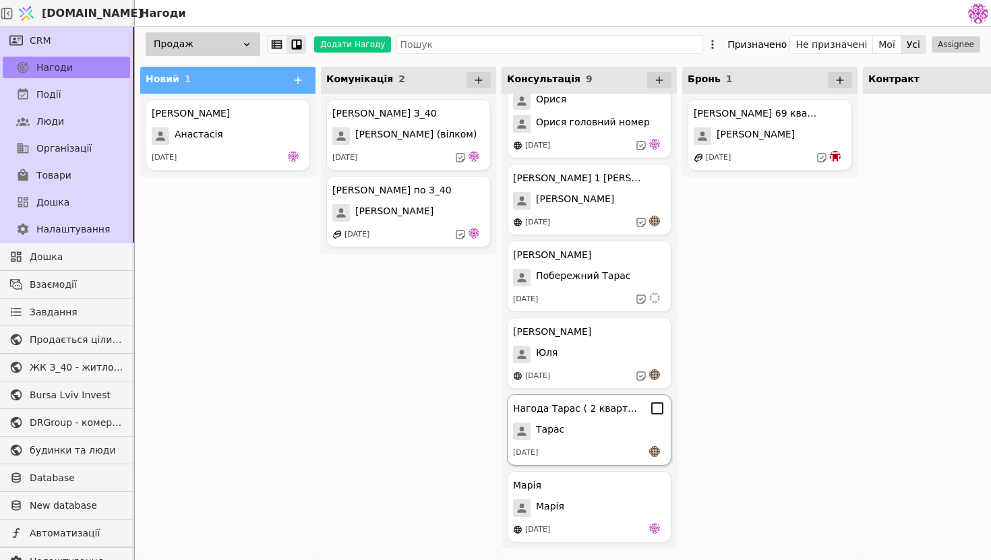
click at [631, 415] on div "Нагода Тарас ( 2 квартири під інвестицію. )" at bounding box center [589, 409] width 152 height 16
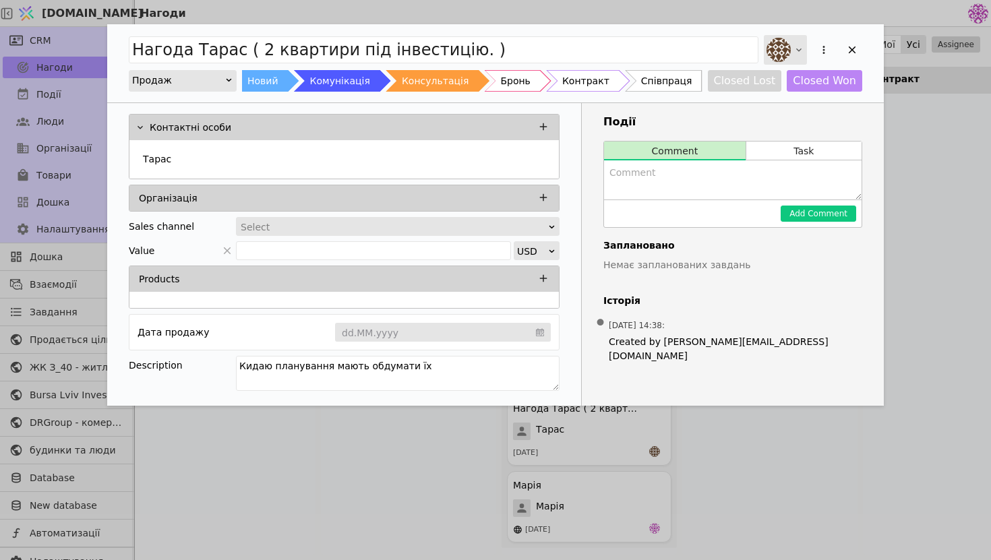
click at [782, 47] on img "Add Opportunity" at bounding box center [779, 50] width 24 height 24
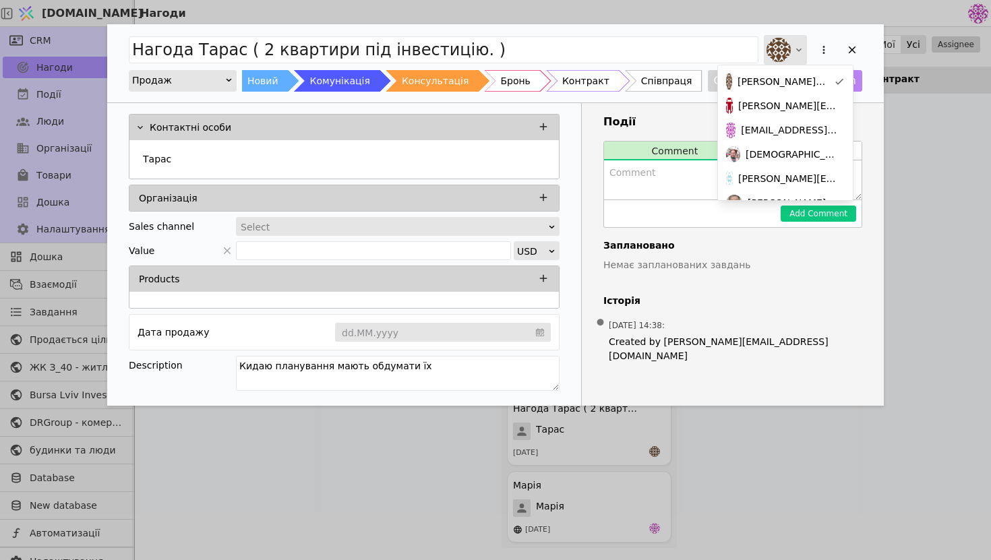
click at [782, 47] on img "Add Opportunity" at bounding box center [779, 50] width 24 height 24
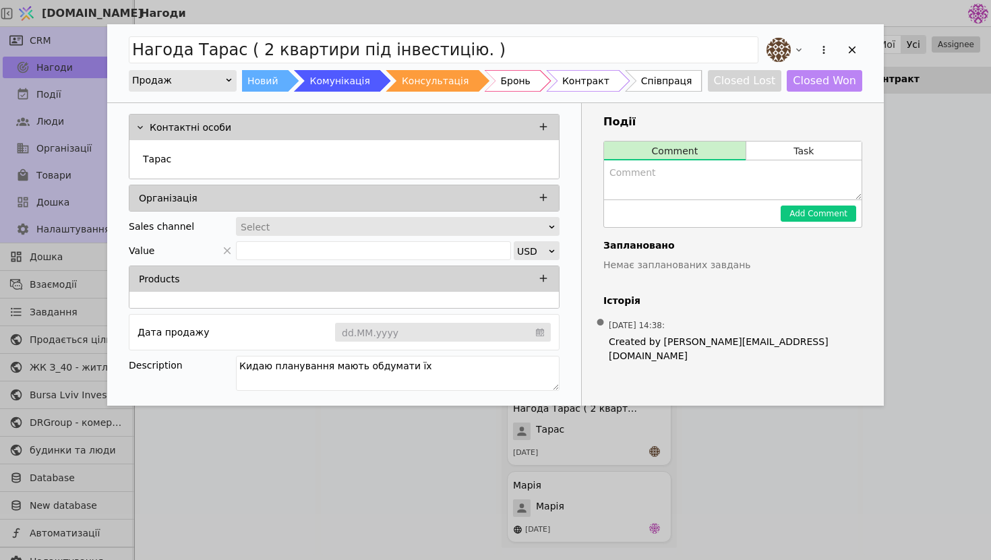
click at [872, 50] on div "Нагода [PERSON_NAME] ( 2 квартири під інвестицію. ) Продаж Новий Комунікація Ко…" at bounding box center [495, 63] width 777 height 78
click at [859, 49] on div "Add Opportunity" at bounding box center [852, 50] width 20 height 20
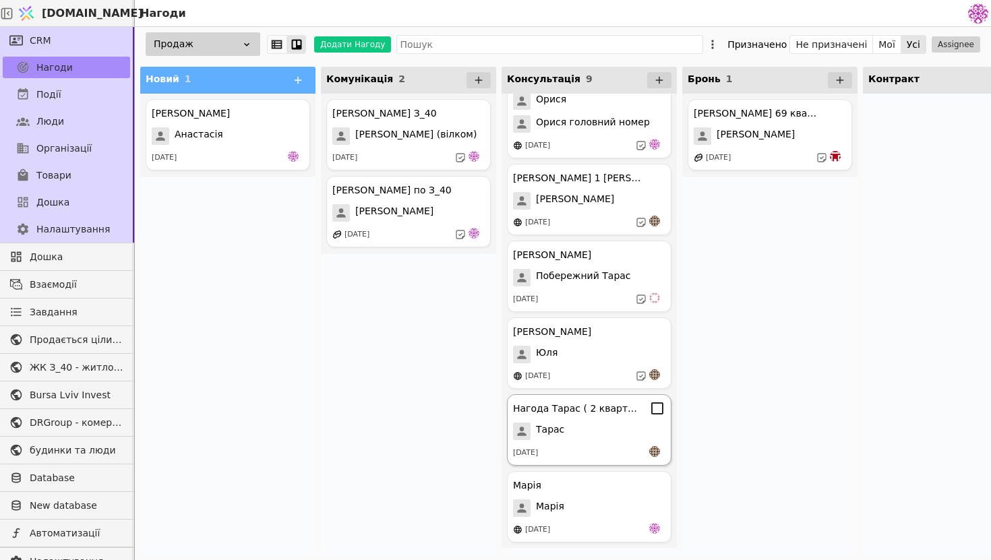
click at [604, 423] on div "Тарас" at bounding box center [589, 432] width 152 height 18
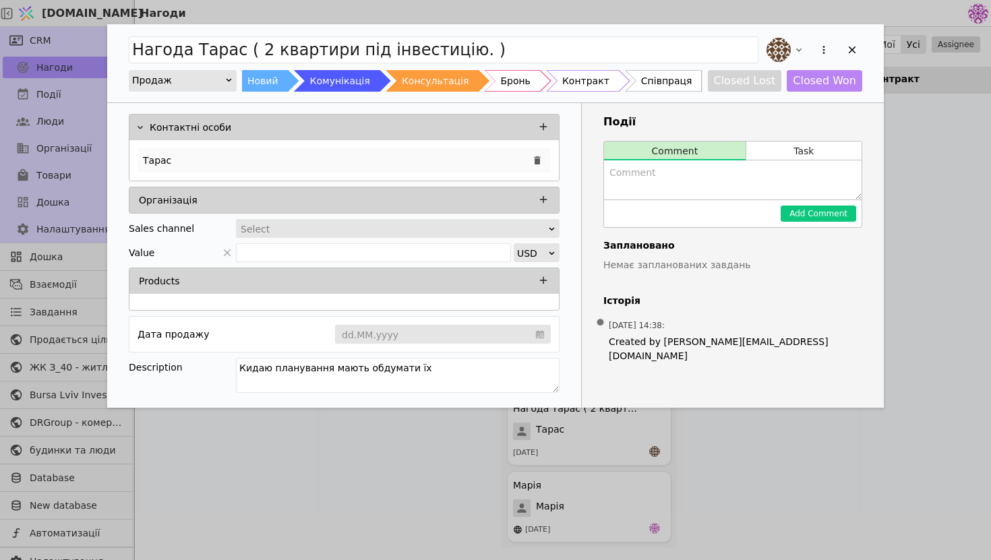
click at [409, 164] on div "Тарас" at bounding box center [344, 160] width 413 height 24
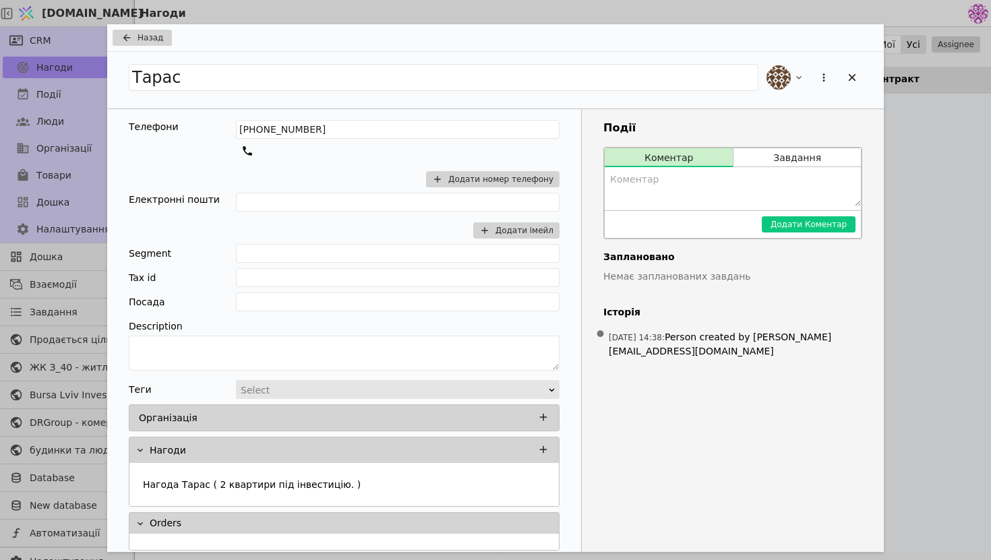
click at [864, 74] on div "Тарас" at bounding box center [495, 80] width 777 height 57
click at [844, 77] on div "Add Opportunity" at bounding box center [852, 77] width 20 height 20
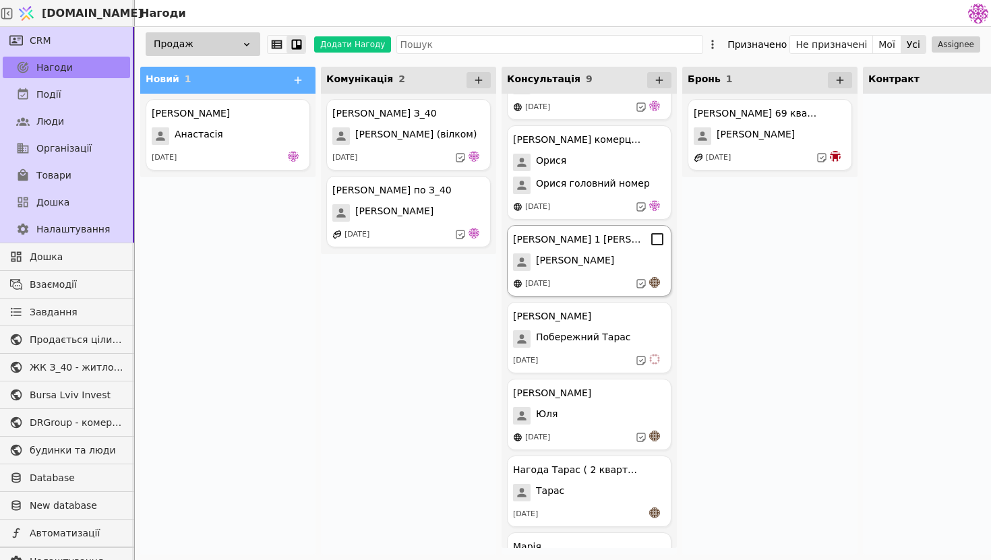
scroll to position [173, 0]
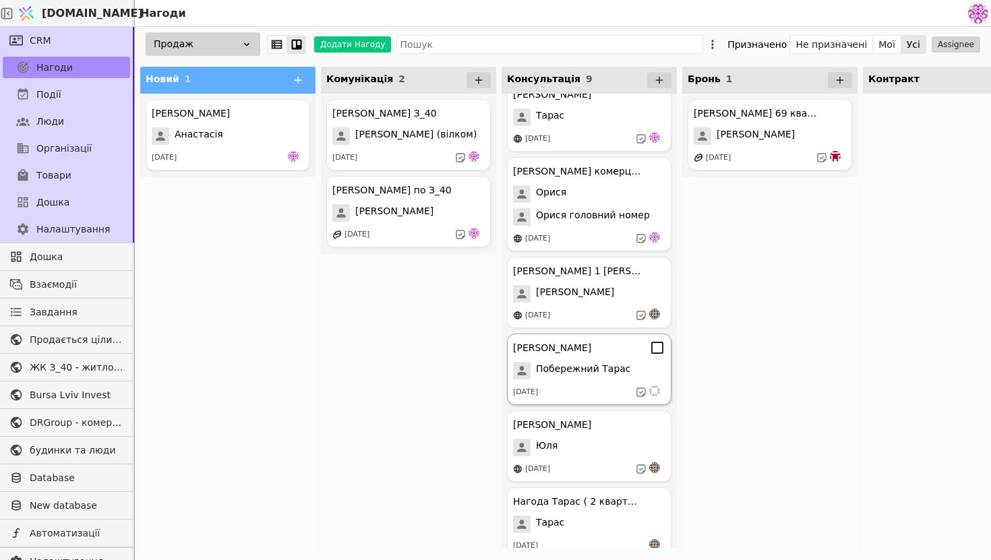
click at [592, 359] on div "[PERSON_NAME] курдонери [PERSON_NAME] [DATE]" at bounding box center [589, 369] width 165 height 71
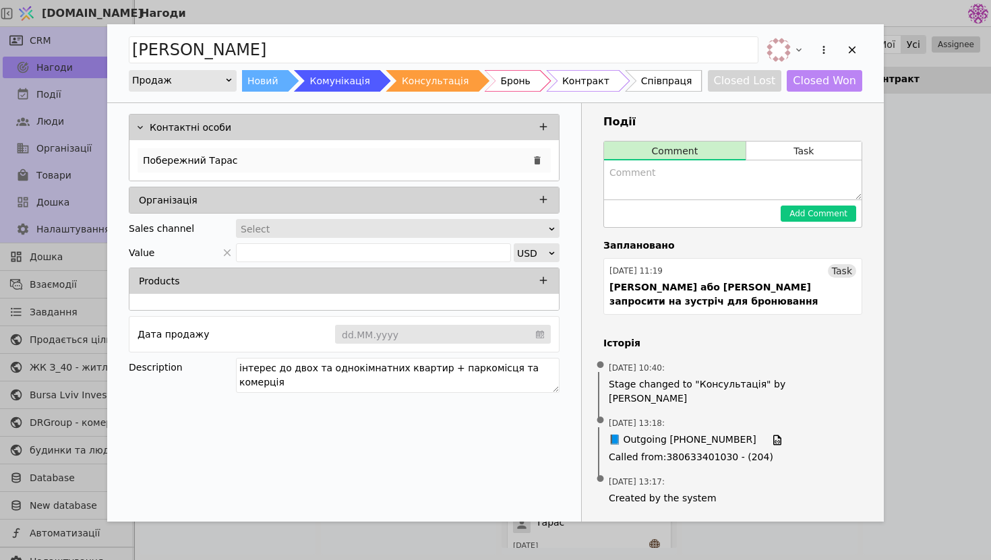
click at [372, 152] on div "Побережний Тарас" at bounding box center [344, 160] width 413 height 24
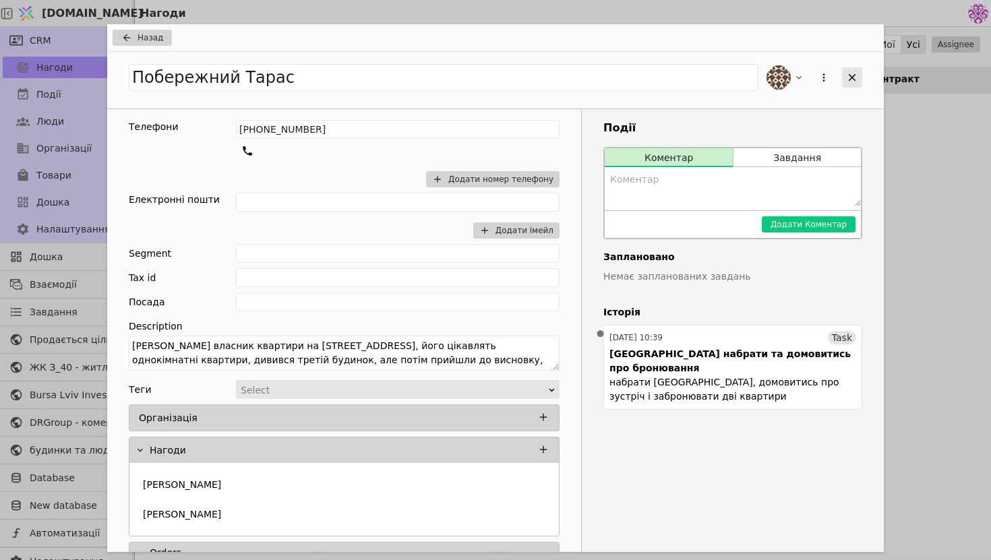
click at [855, 78] on icon "Add Opportunity" at bounding box center [852, 77] width 12 height 12
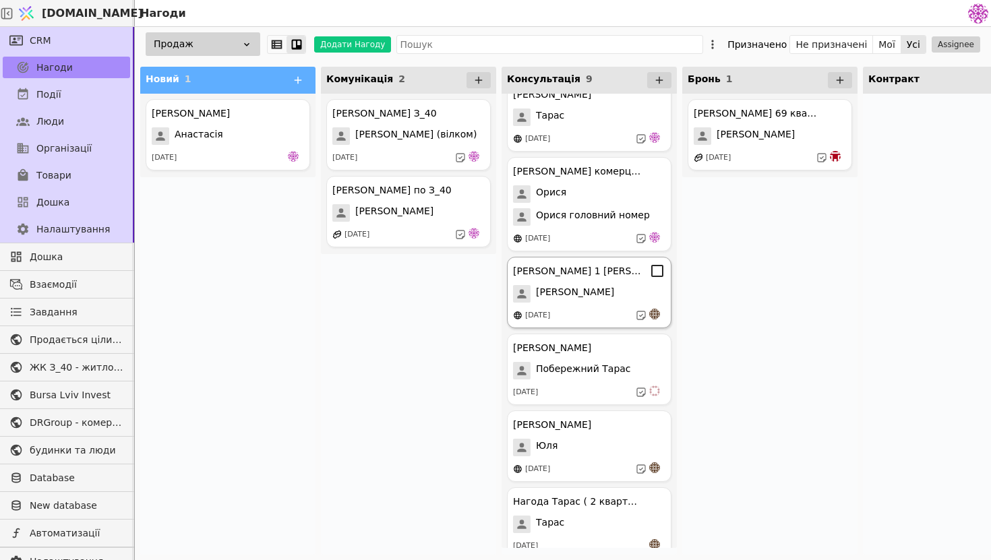
scroll to position [266, 0]
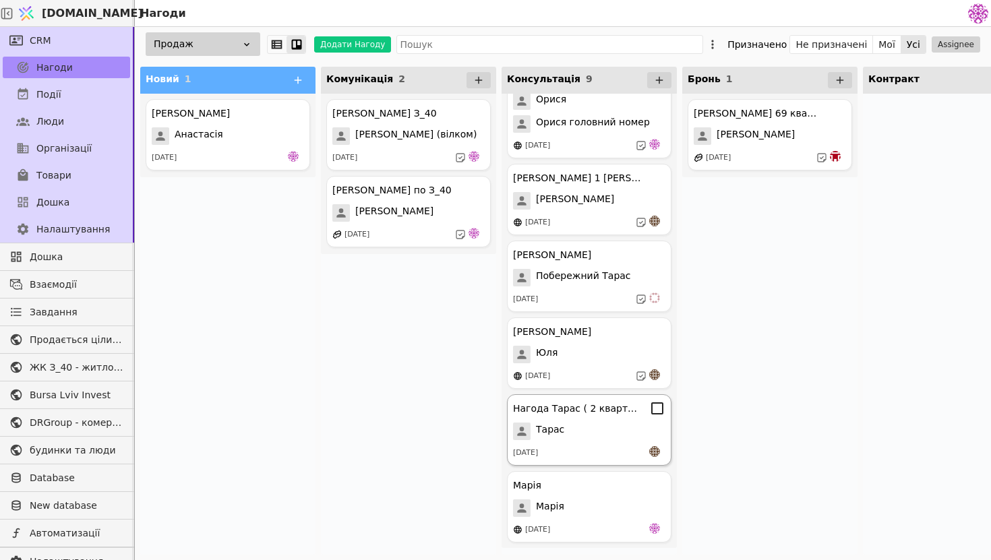
click at [581, 436] on div "Тарас" at bounding box center [589, 432] width 152 height 18
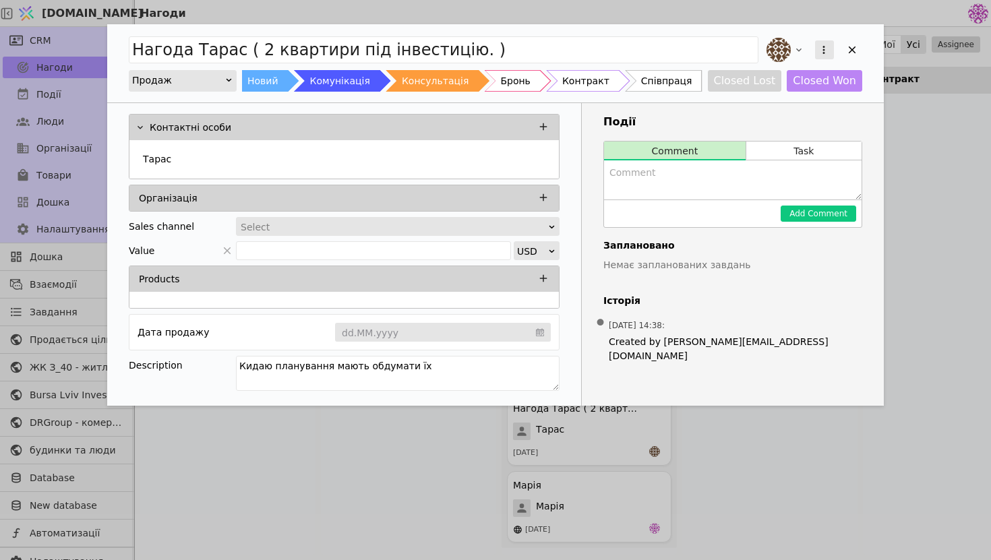
click at [820, 50] on icon "Add Opportunity" at bounding box center [824, 50] width 12 height 12
click at [769, 103] on div "Видалити" at bounding box center [753, 93] width 155 height 19
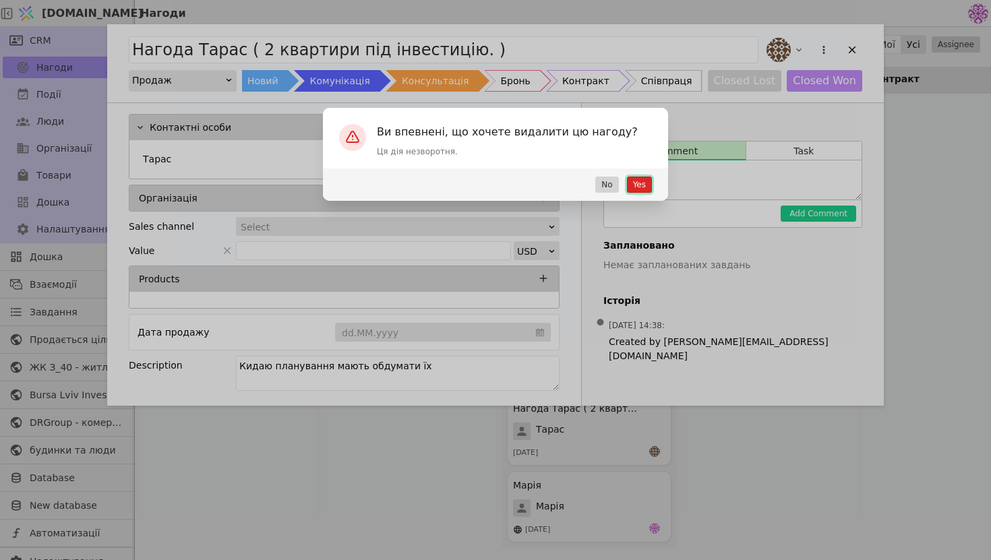
click at [641, 181] on button "Yes" at bounding box center [639, 185] width 25 height 16
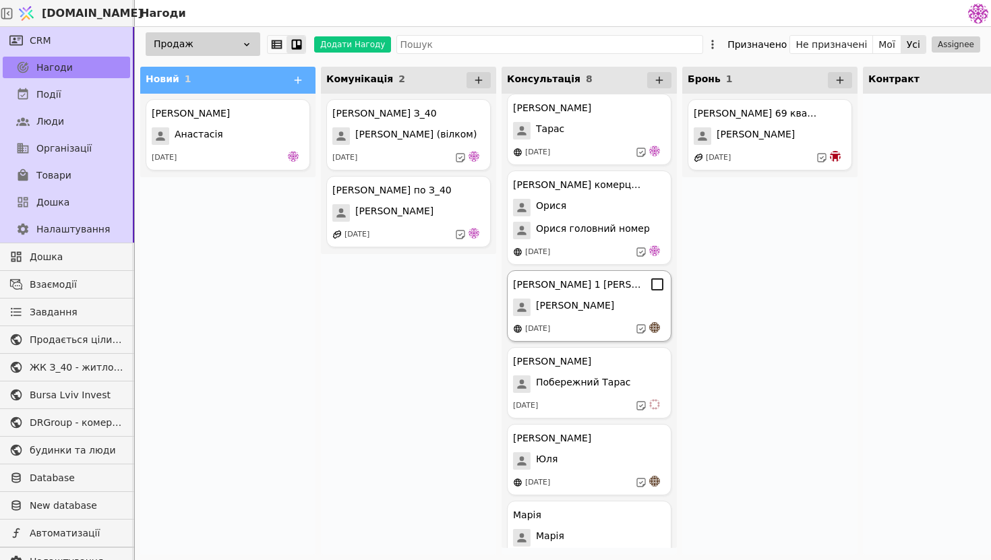
scroll to position [189, 0]
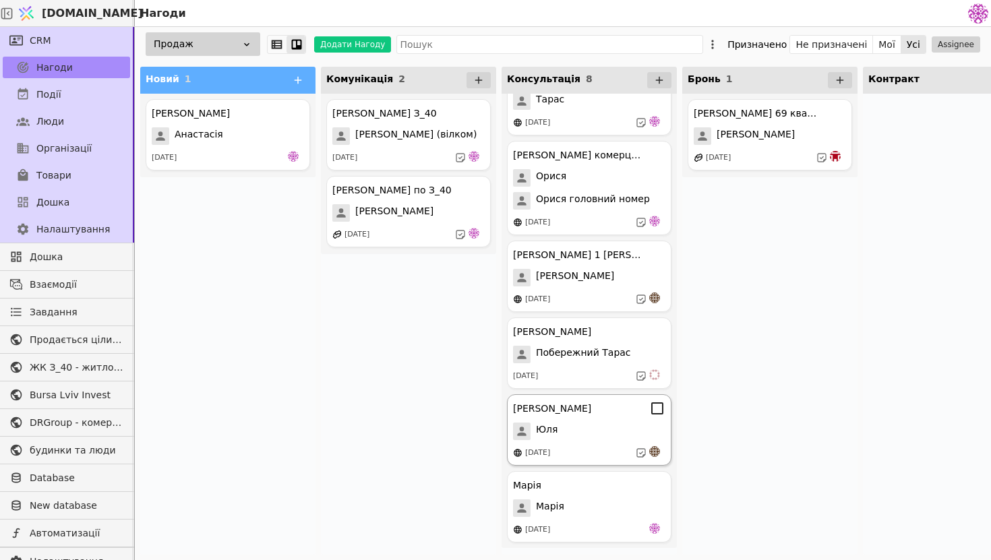
click at [592, 446] on div "[DATE]" at bounding box center [589, 452] width 152 height 13
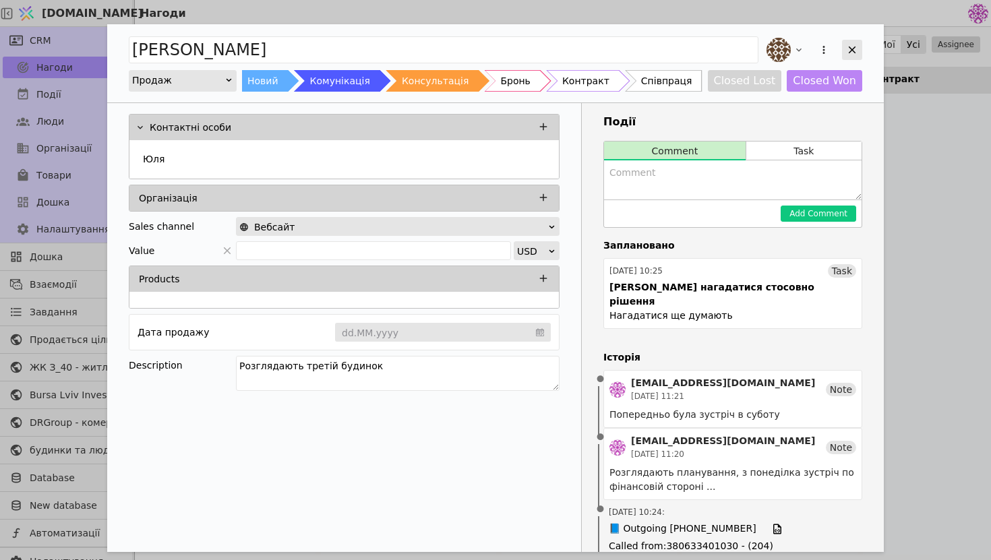
click at [855, 54] on icon "Add Opportunity" at bounding box center [852, 50] width 12 height 12
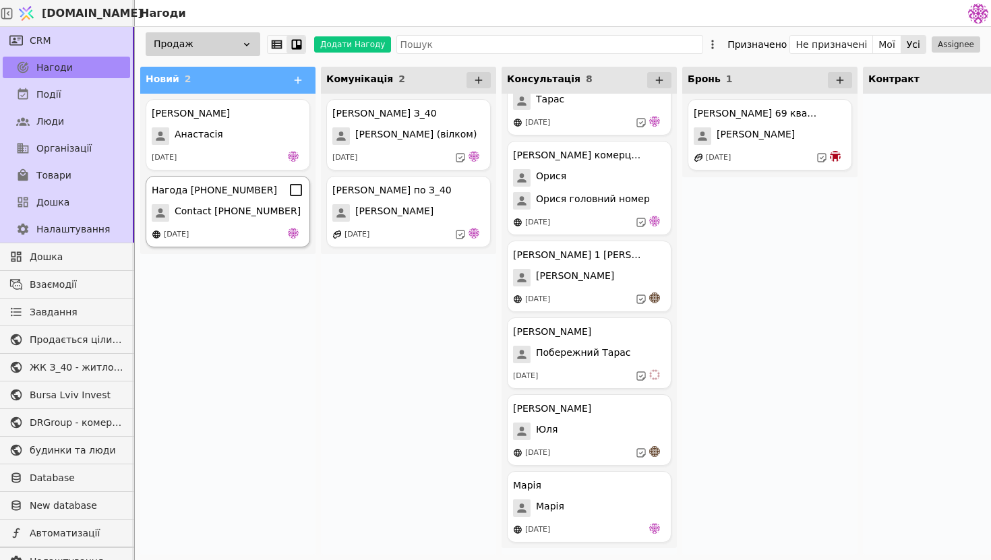
click at [242, 230] on div "[DATE]" at bounding box center [228, 234] width 152 height 13
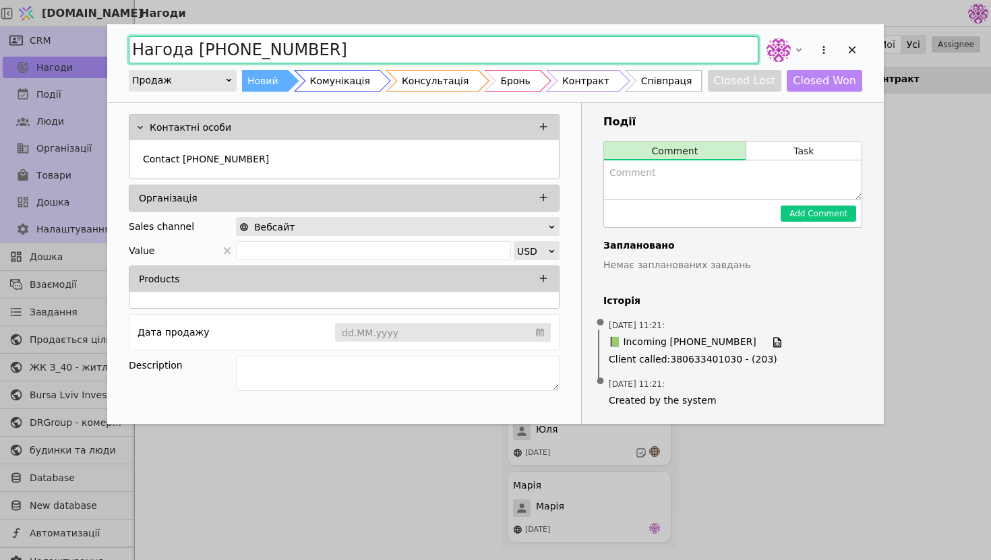
drag, startPoint x: 345, startPoint y: 42, endPoint x: 82, endPoint y: 40, distance: 262.4
click at [82, 40] on div "Нагода [PHONE_NUMBER] Продаж Новий Комунікація Консультація Бронь Контракт Спів…" at bounding box center [495, 280] width 991 height 560
drag, startPoint x: 499, startPoint y: 53, endPoint x: 30, endPoint y: 53, distance: 468.7
click at [30, 53] on div "Співпраця стосовно відеонагляду на будівництві Продаж Новий Комунікація Консуль…" at bounding box center [495, 280] width 991 height 560
type input "Співпраця стосовно відеонагляду на будівництві"
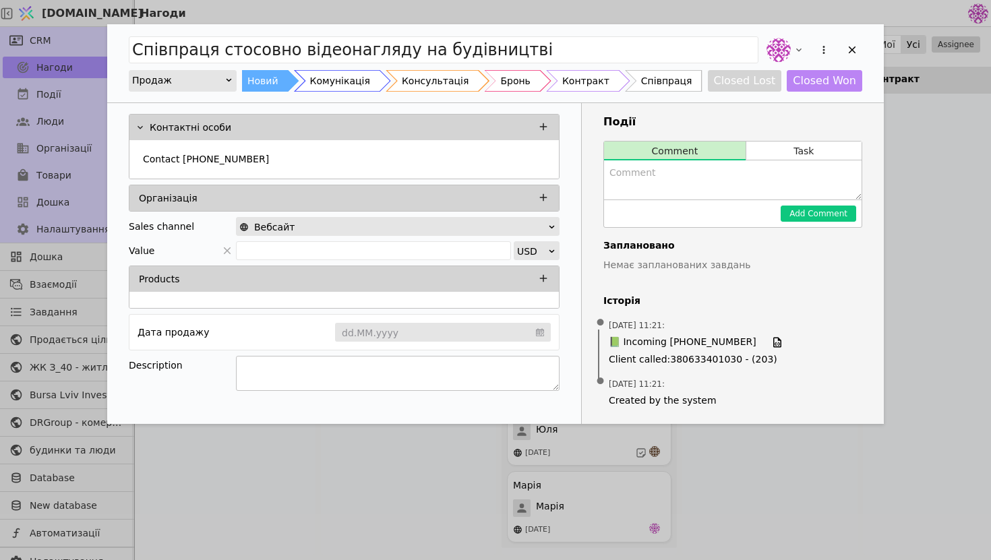
click at [293, 372] on textarea "Add Opportunity" at bounding box center [398, 373] width 324 height 35
paste textarea "Співпраця стосовно відеонагляду на будівництві"
type textarea "Співпраця стосовно відеонагляду на будівництві"
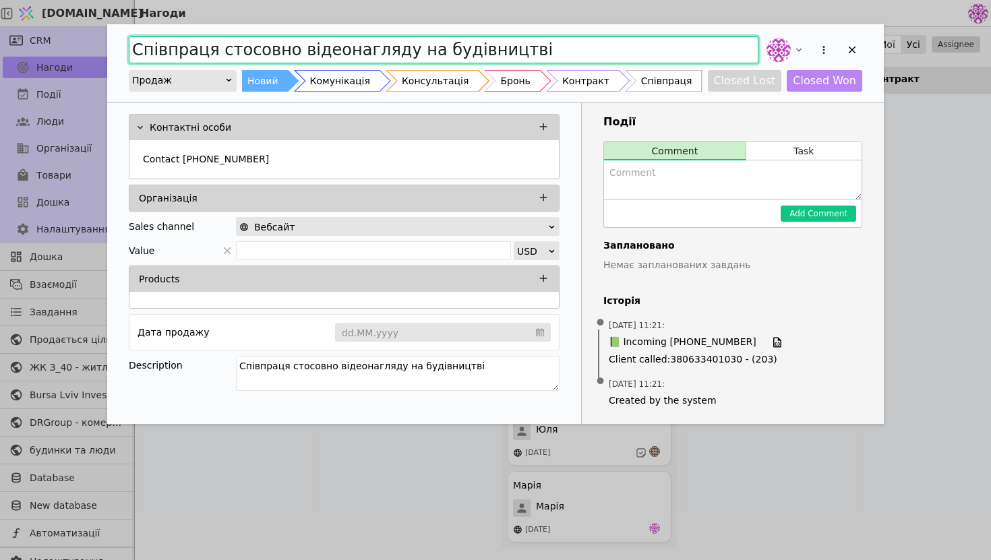
drag, startPoint x: 491, startPoint y: 48, endPoint x: 106, endPoint y: 5, distance: 387.4
click at [105, 6] on div "Співпраця стосовно відеонагляду на будівництві Продаж Новий Комунікація Консуль…" at bounding box center [495, 280] width 991 height 560
type input "Співпраця відеонагляд курдонери"
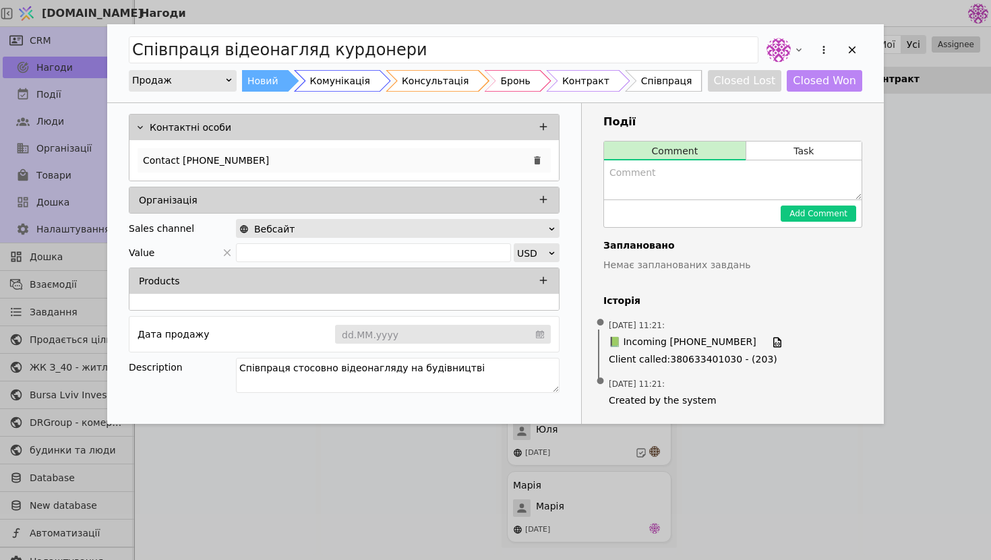
click at [319, 163] on div "Contact [PHONE_NUMBER]" at bounding box center [344, 160] width 413 height 24
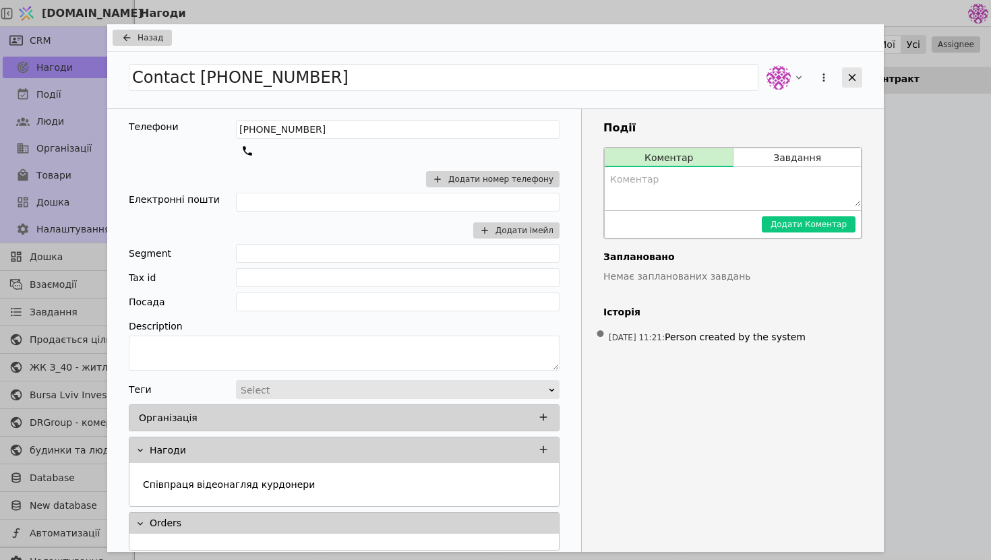
click at [854, 68] on div "Add Opportunity" at bounding box center [852, 77] width 20 height 20
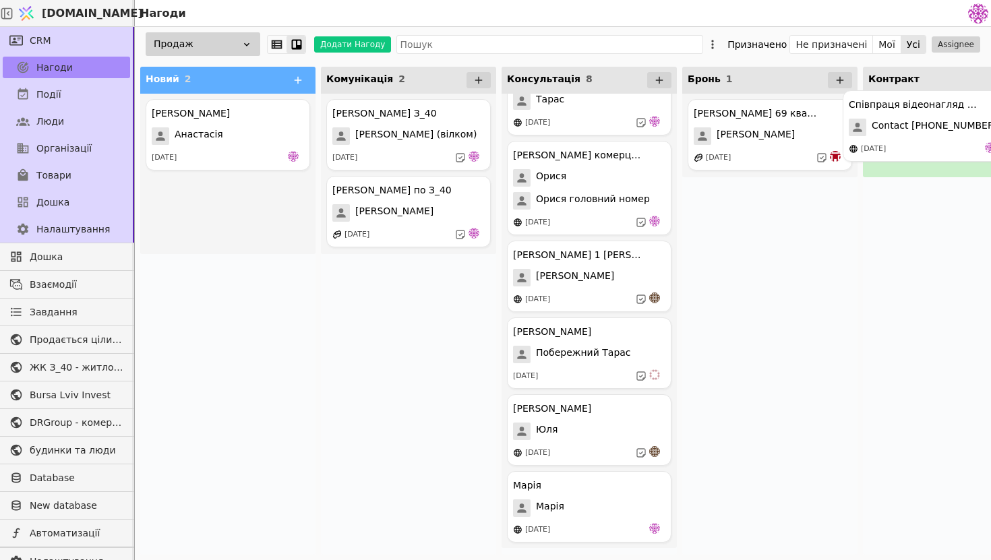
drag, startPoint x: 216, startPoint y: 241, endPoint x: 919, endPoint y: 155, distance: 707.9
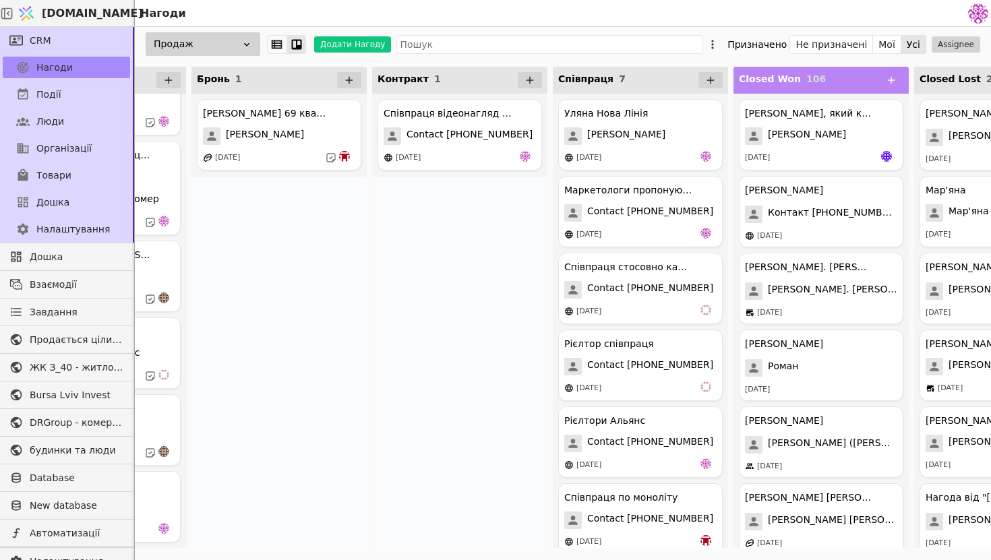
scroll to position [0, 556]
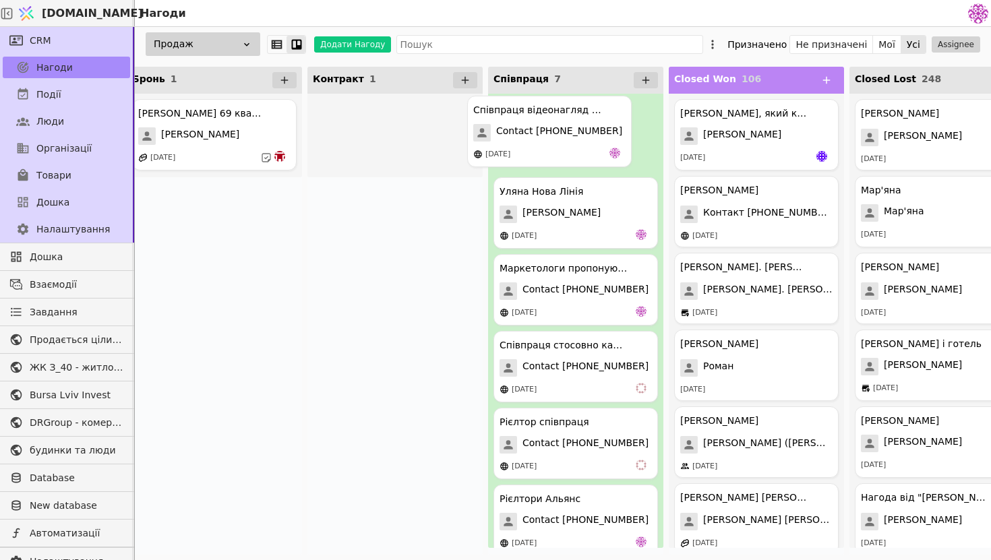
drag, startPoint x: 407, startPoint y: 134, endPoint x: 567, endPoint y: 130, distance: 159.9
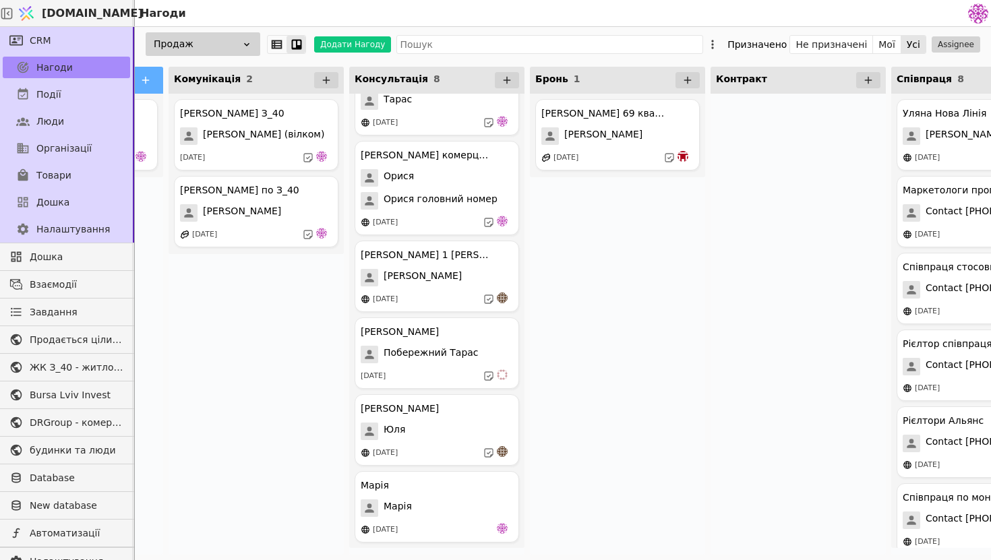
scroll to position [0, 0]
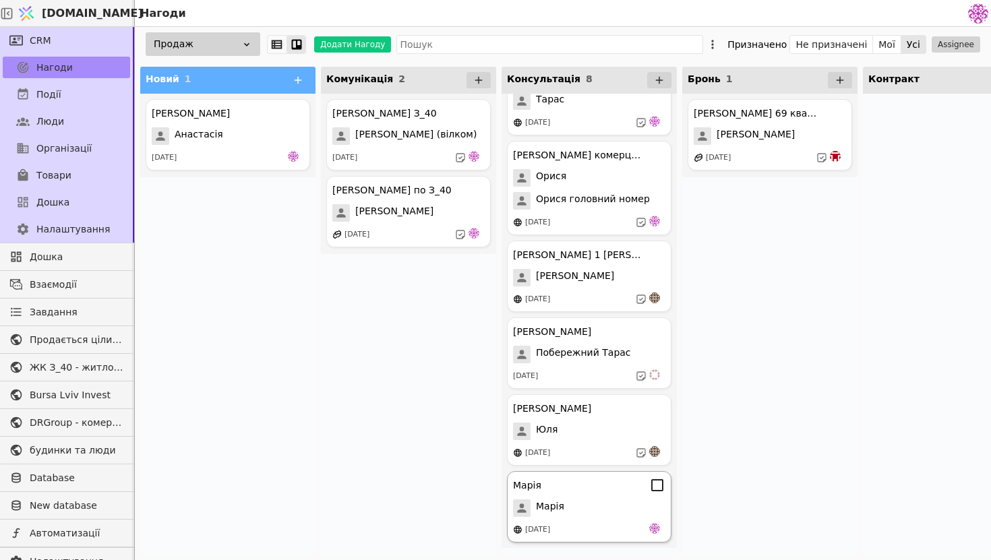
click at [608, 542] on div "[PERSON_NAME] [PERSON_NAME] [DATE]" at bounding box center [589, 506] width 165 height 71
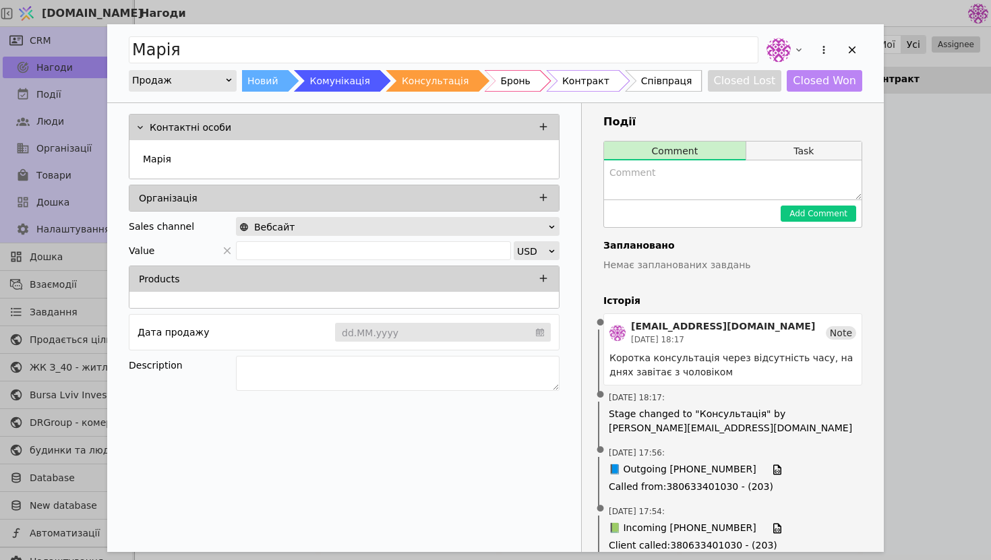
click at [796, 146] on button "Task" at bounding box center [804, 151] width 115 height 19
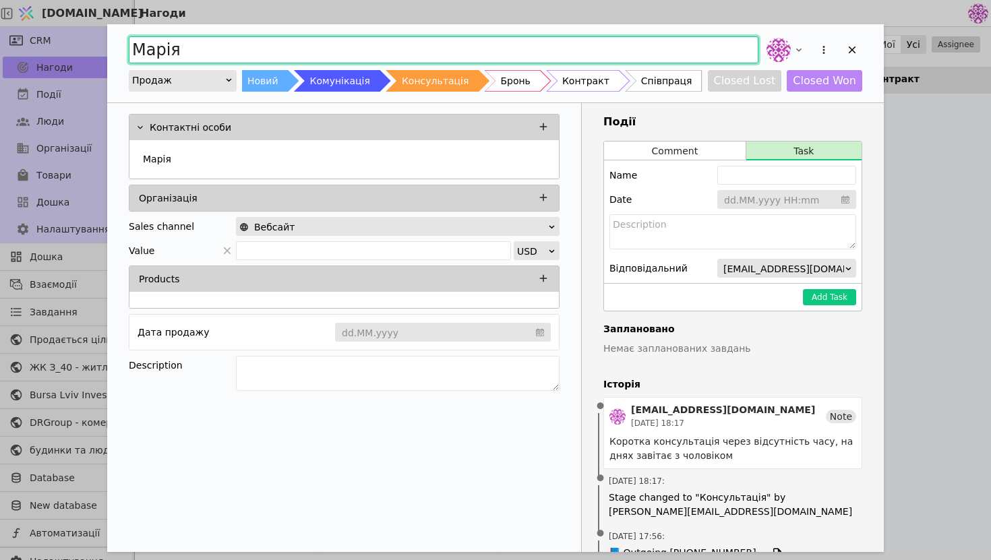
click at [363, 55] on input "Марія" at bounding box center [444, 49] width 630 height 27
type input "[PERSON_NAME]"
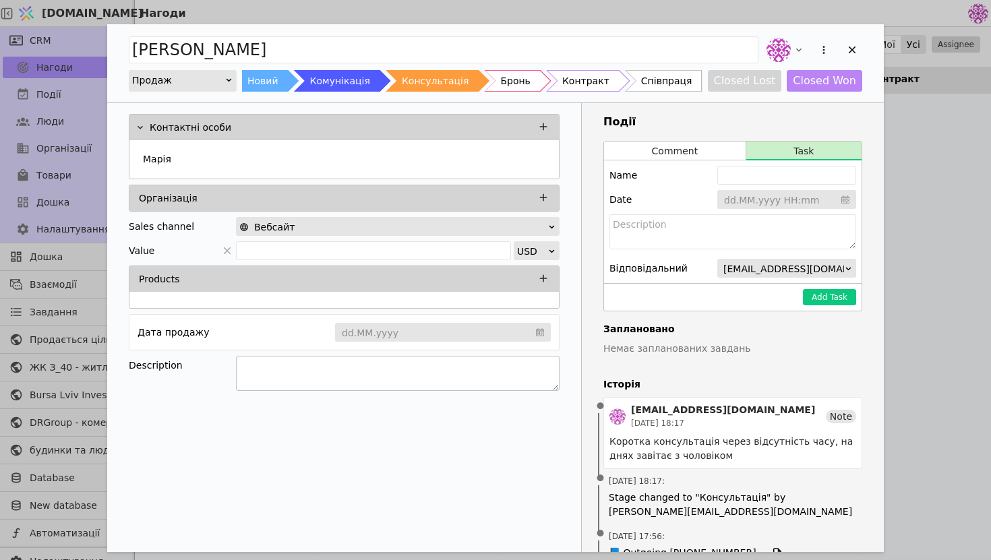
click at [402, 375] on textarea "Add Opportunity" at bounding box center [398, 373] width 324 height 35
type textarea "Інтерес до 1-кімнатної для перепродажу"
click at [492, 421] on div "Контактні особи [PERSON_NAME] Sales channel Вебсайт Value USD Products Дата про…" at bounding box center [344, 486] width 475 height 767
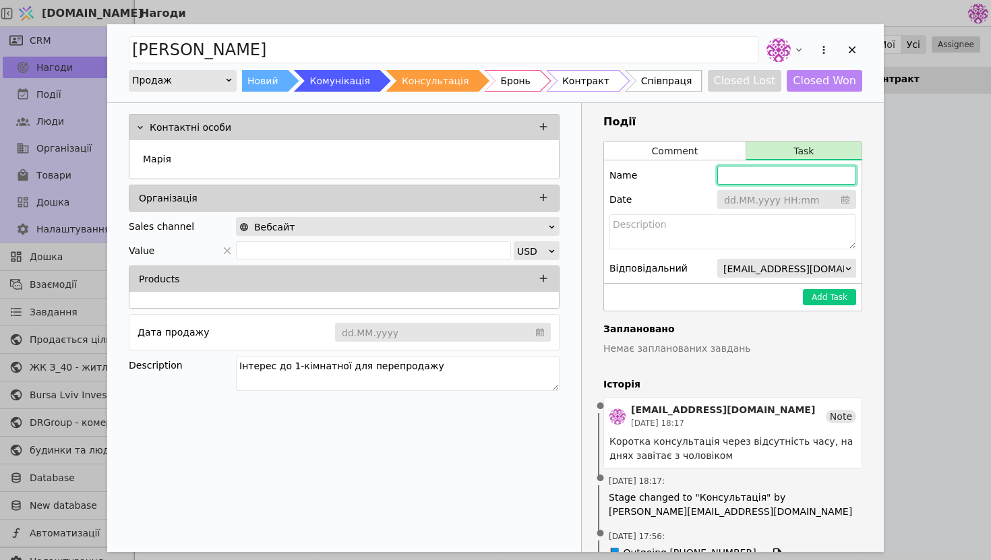
click at [783, 184] on input "Add Opportunity" at bounding box center [787, 175] width 139 height 19
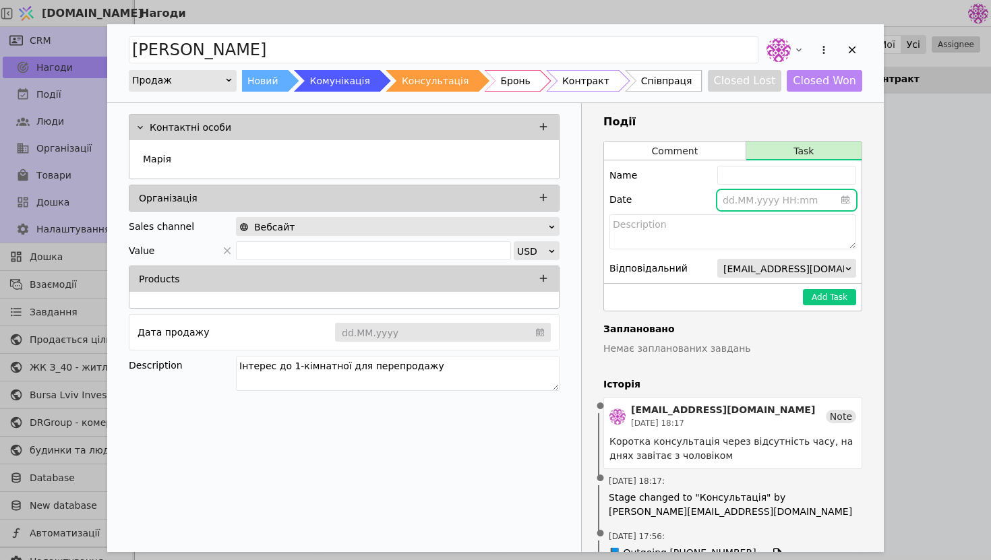
click at [812, 200] on input "Add Opportunity" at bounding box center [787, 200] width 139 height 20
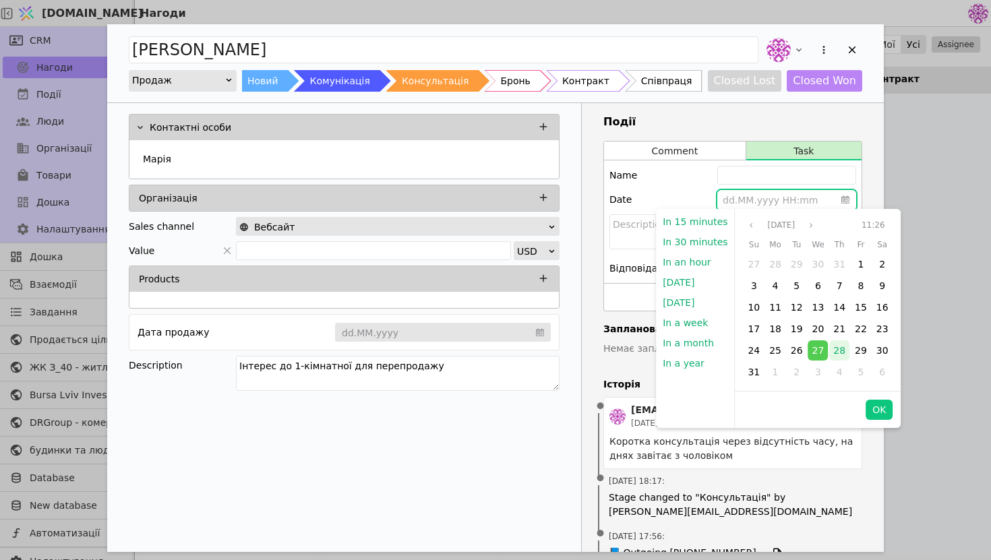
click at [834, 347] on span "28" at bounding box center [840, 350] width 12 height 11
click at [881, 409] on button "OK" at bounding box center [879, 410] width 27 height 20
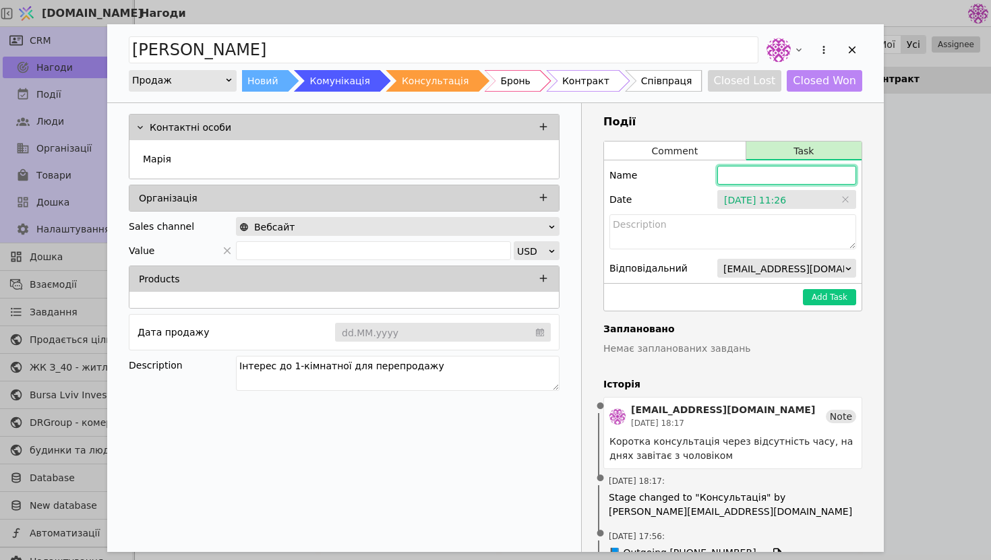
click at [724, 175] on input "Add Opportunity" at bounding box center [787, 175] width 139 height 19
click at [697, 177] on div "Name [PERSON_NAME] запросити на ще одну" at bounding box center [733, 175] width 247 height 19
click at [840, 169] on input "[PERSON_NAME] запросити на ще одну" at bounding box center [787, 175] width 139 height 19
type input "[PERSON_NAME] запросити на ще одну зустріч"
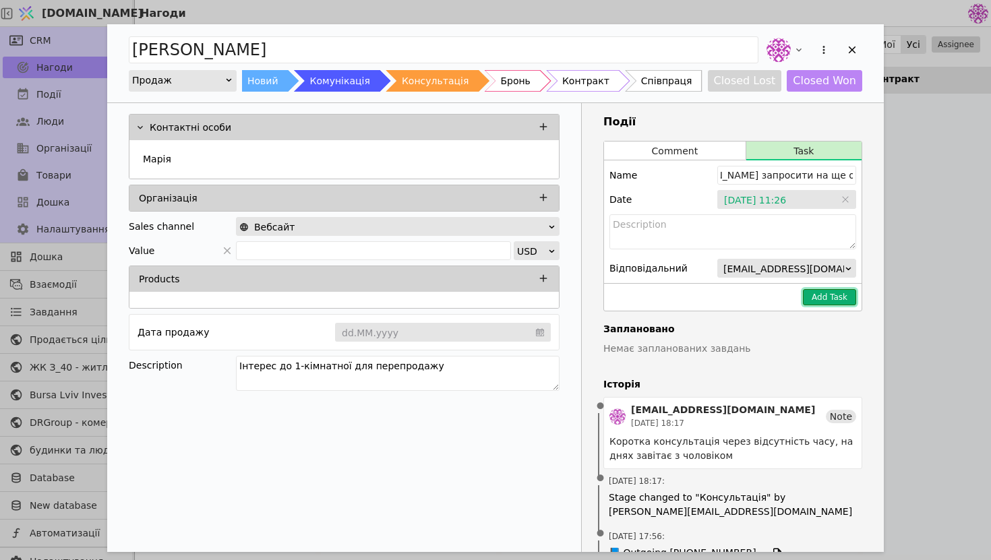
scroll to position [0, 0]
click at [842, 295] on button "Add Task" at bounding box center [829, 297] width 53 height 16
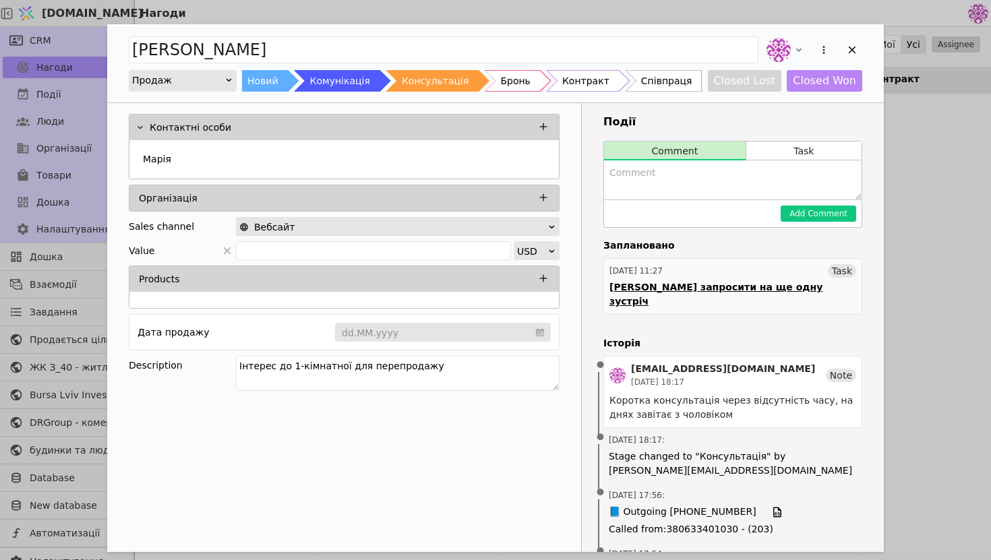
click at [728, 272] on div "[DATE] 11:27 Task" at bounding box center [733, 270] width 247 height 13
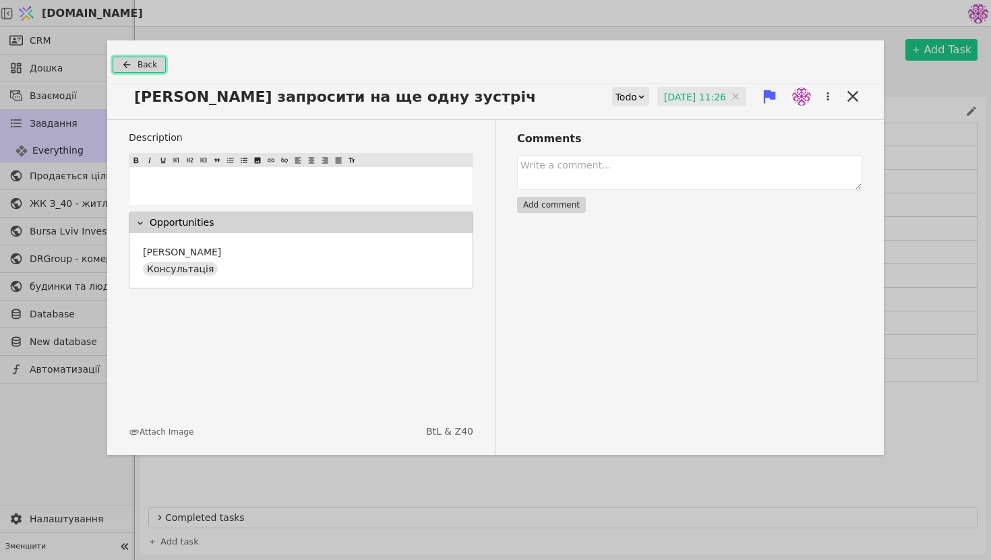
click at [146, 66] on span "Back" at bounding box center [148, 65] width 20 height 12
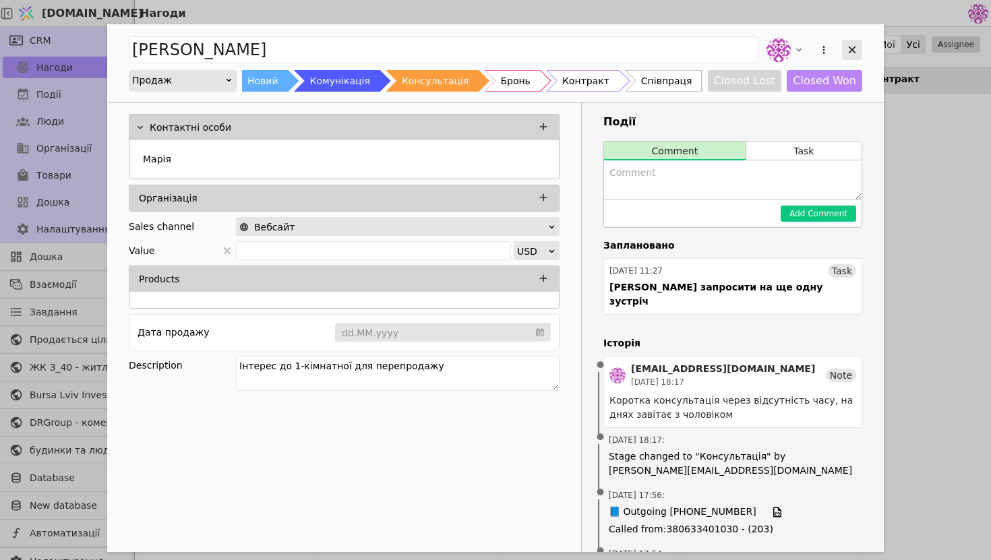
click at [857, 52] on icon "Add Opportunity" at bounding box center [852, 50] width 12 height 12
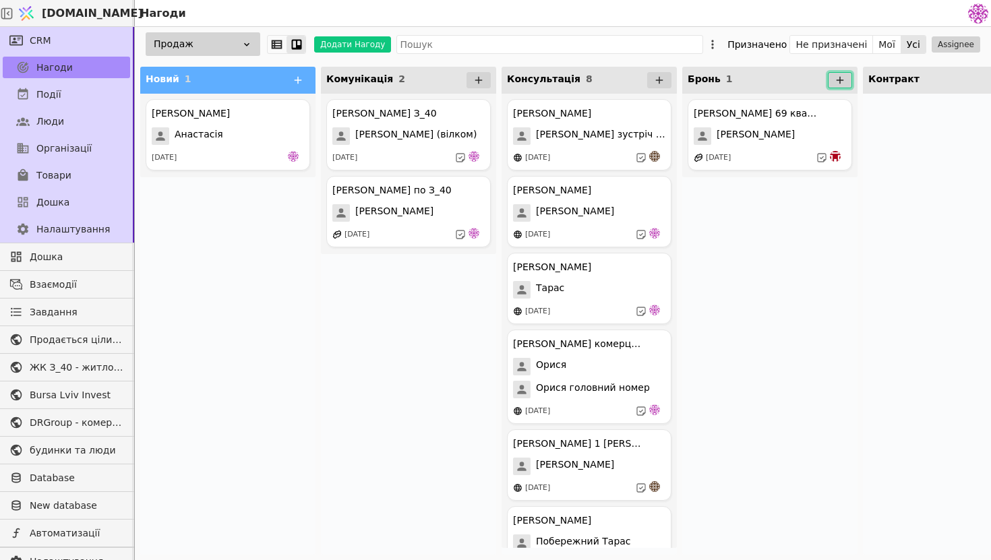
click at [846, 81] on icon at bounding box center [840, 80] width 12 height 12
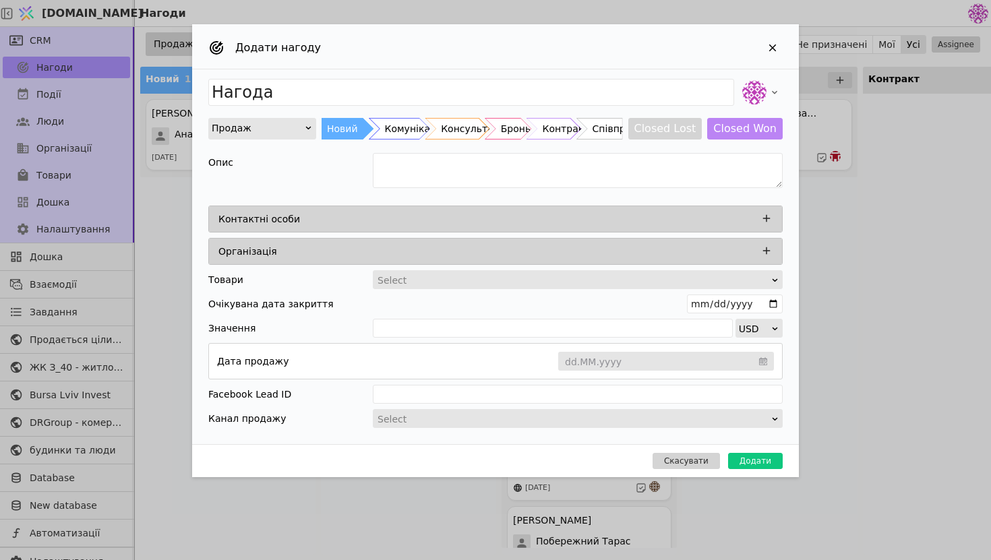
click at [970, 289] on div "Додати нагоду Нагода Продаж Новий Комунікація Консультація Бронь Контракт Співп…" at bounding box center [495, 280] width 991 height 560
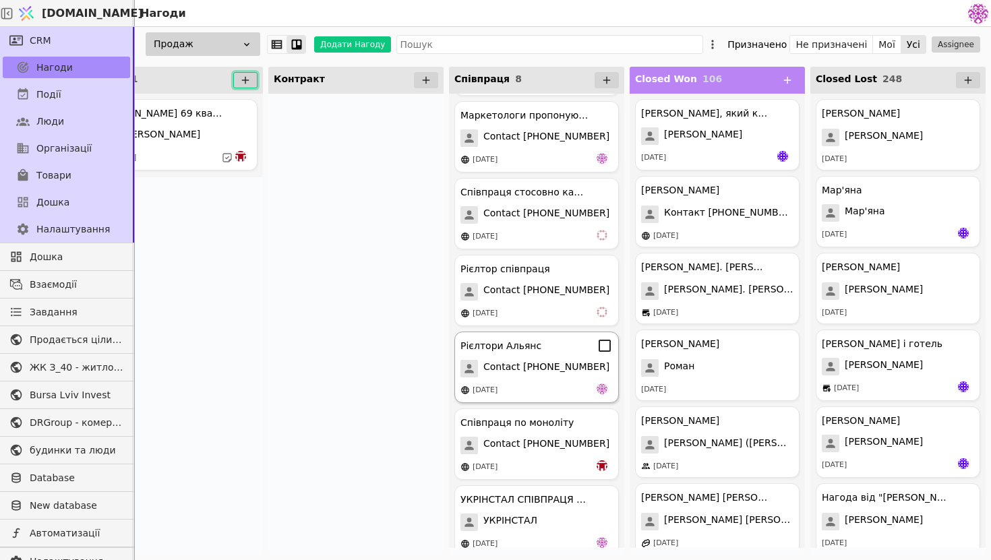
scroll to position [166, 0]
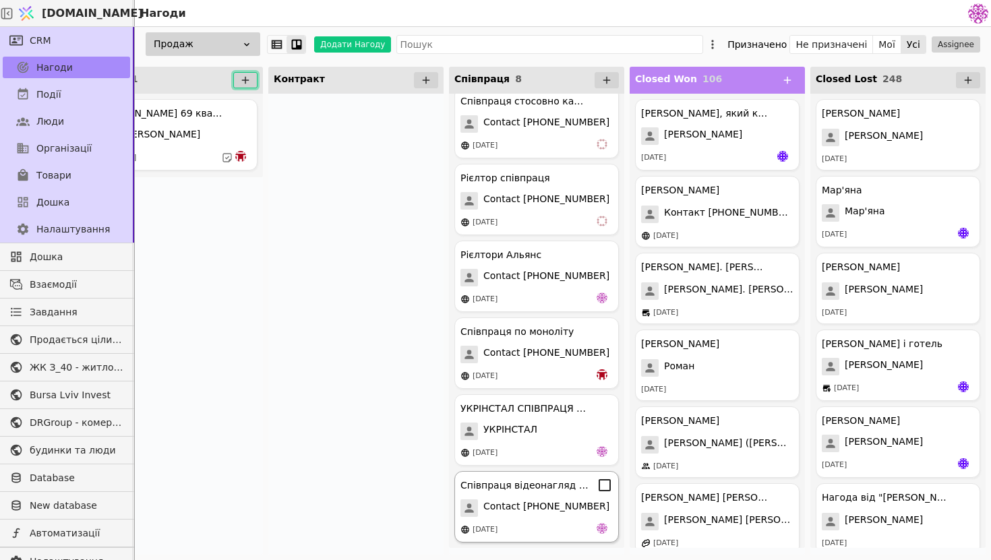
click at [548, 498] on div "Співпраця відеонагляд курдонери Contact [PHONE_NUMBER] [DATE]" at bounding box center [537, 506] width 165 height 71
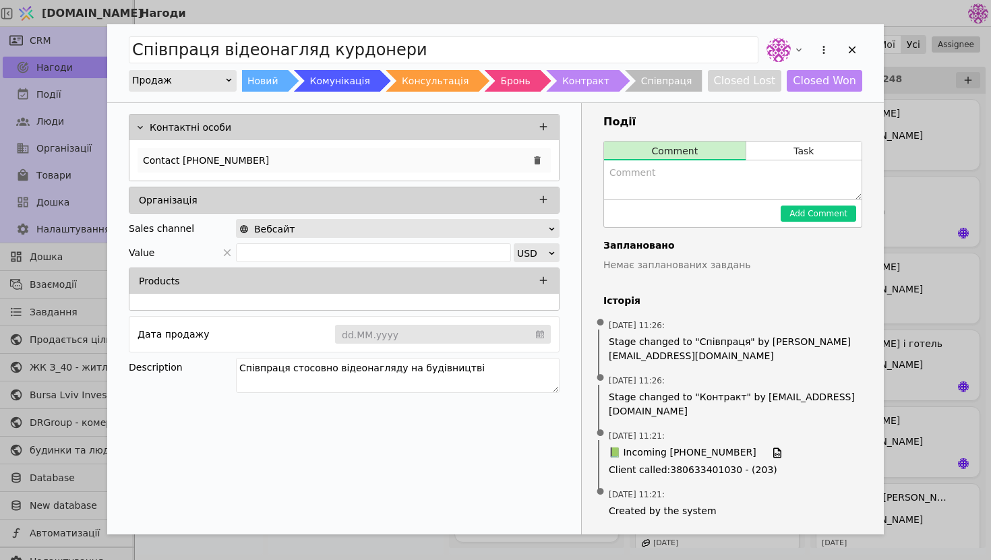
click at [223, 161] on p "Contact [PHONE_NUMBER]" at bounding box center [206, 161] width 126 height 14
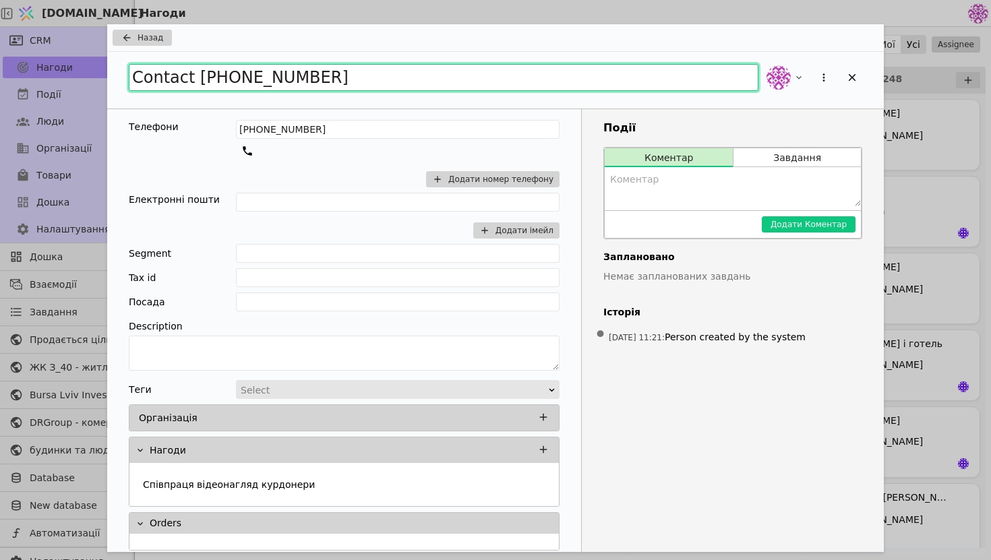
drag, startPoint x: 349, startPoint y: 75, endPoint x: 23, endPoint y: 22, distance: 330.1
click at [23, 22] on div "Назад Contact [PHONE_NUMBER] Телефони [PHONE_NUMBER] Додати номер телефону Елек…" at bounding box center [495, 280] width 991 height 560
type input "Нетворк відеонагляд"
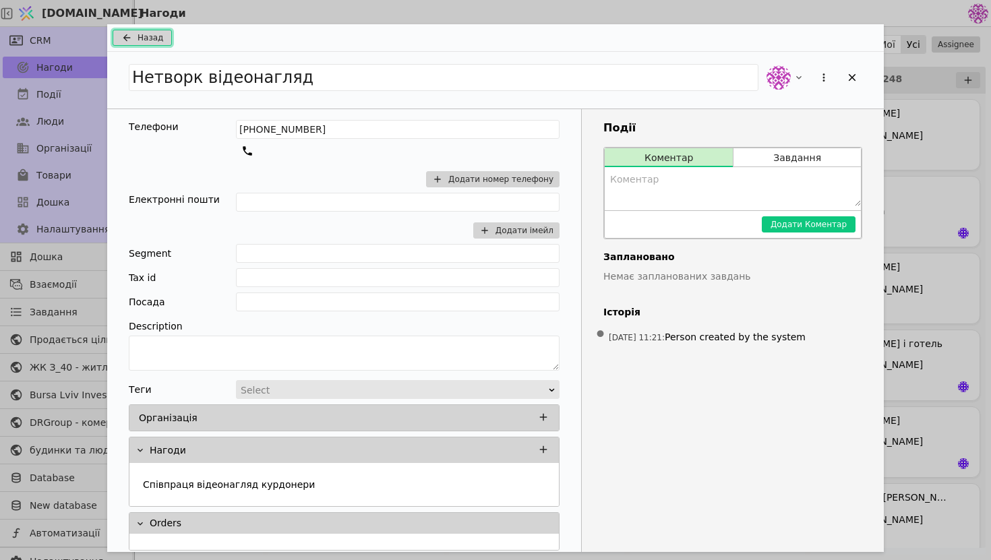
click at [146, 38] on span "Назад" at bounding box center [151, 38] width 26 height 12
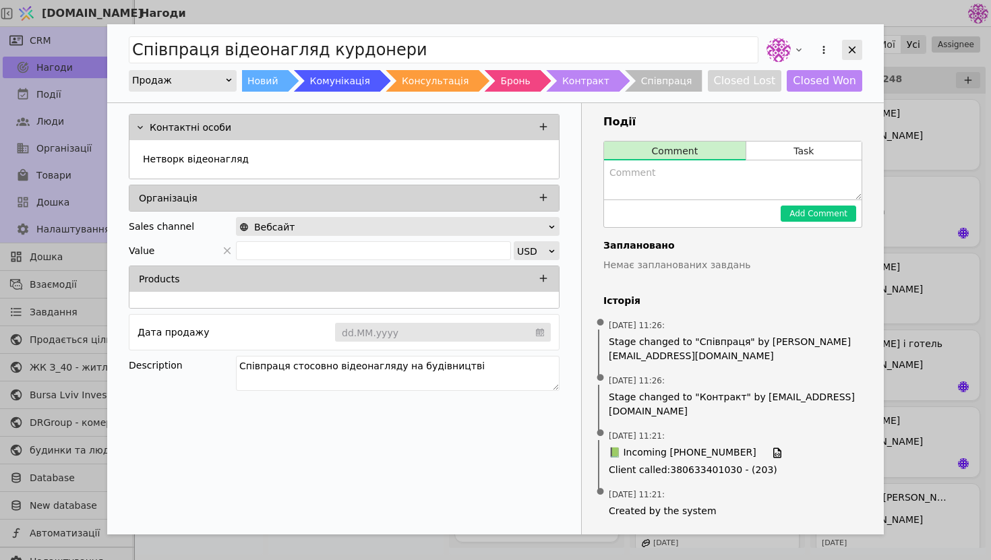
click at [848, 53] on icon "Add Opportunity" at bounding box center [852, 50] width 12 height 12
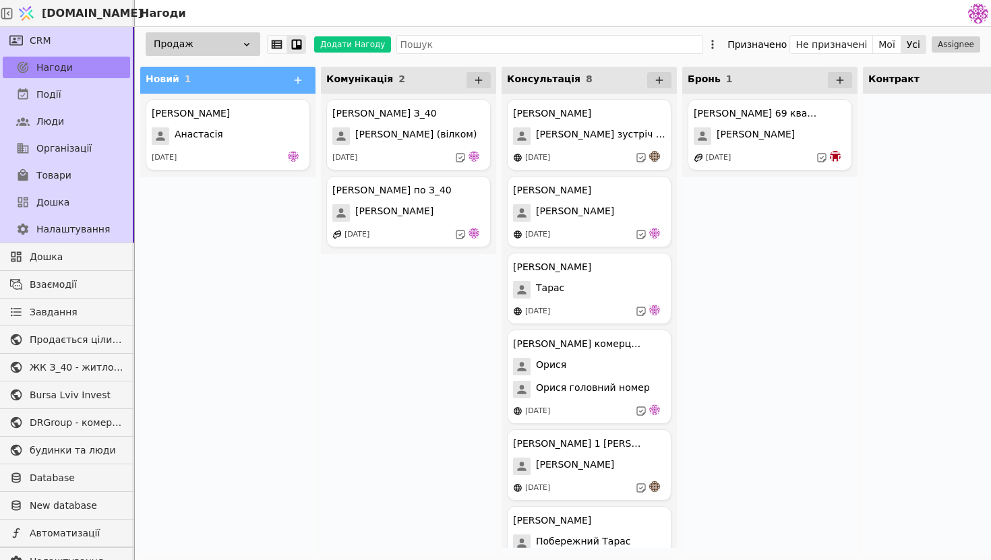
click at [244, 385] on div "[PERSON_NAME] Курдонери [PERSON_NAME] [DATE]" at bounding box center [227, 324] width 175 height 461
click at [237, 136] on div "Анастасія" at bounding box center [228, 136] width 152 height 18
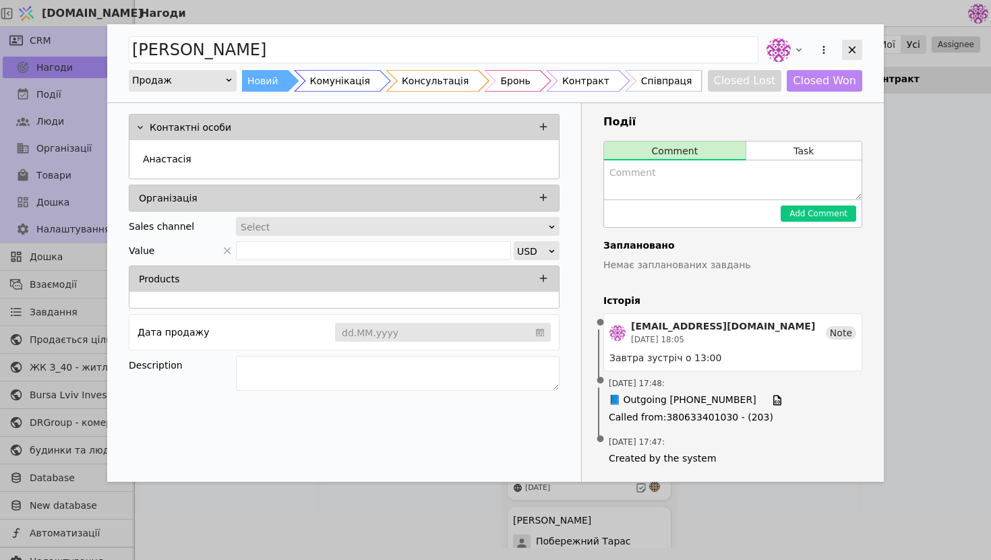
click at [856, 51] on icon "Add Opportunity" at bounding box center [852, 50] width 12 height 12
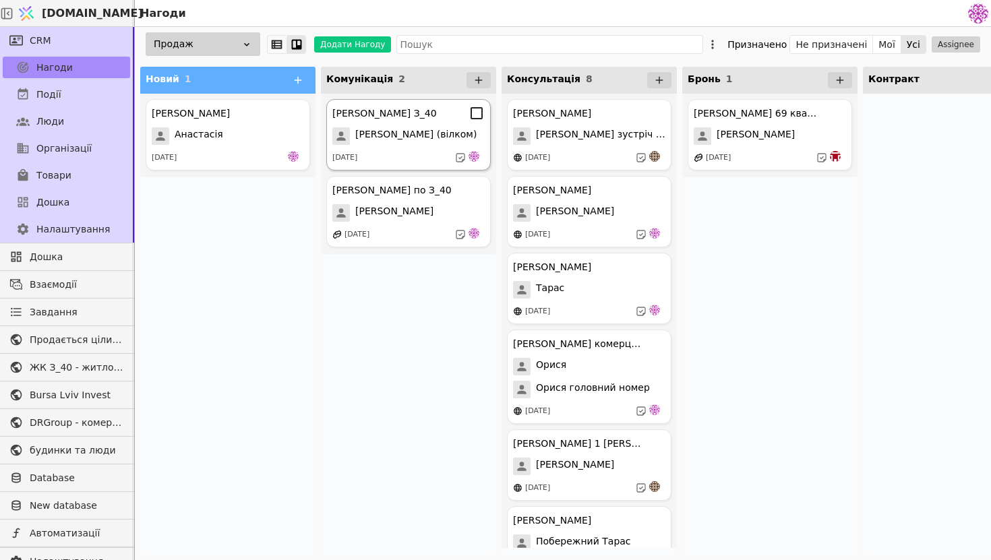
click at [415, 142] on span "[PERSON_NAME] (вілком)" at bounding box center [415, 136] width 121 height 18
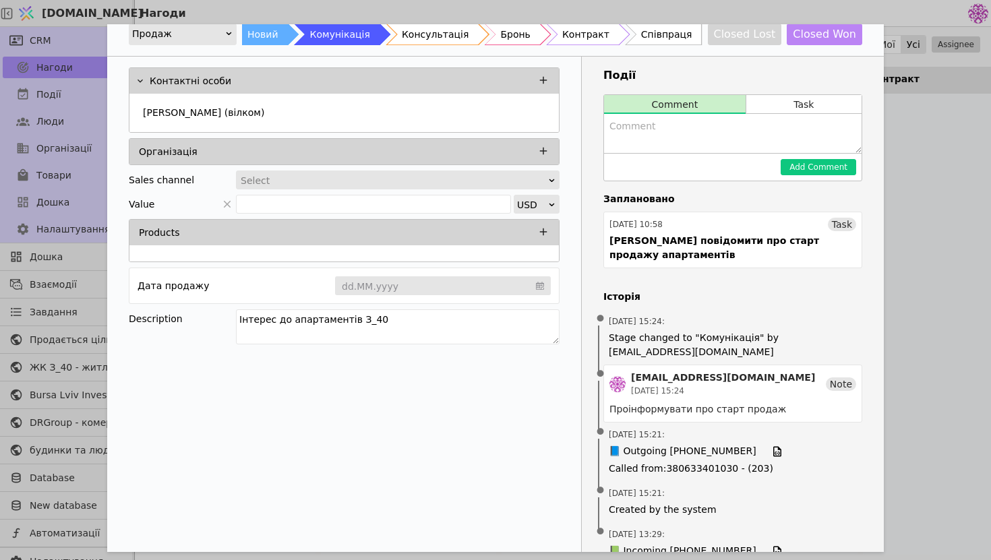
scroll to position [45, 0]
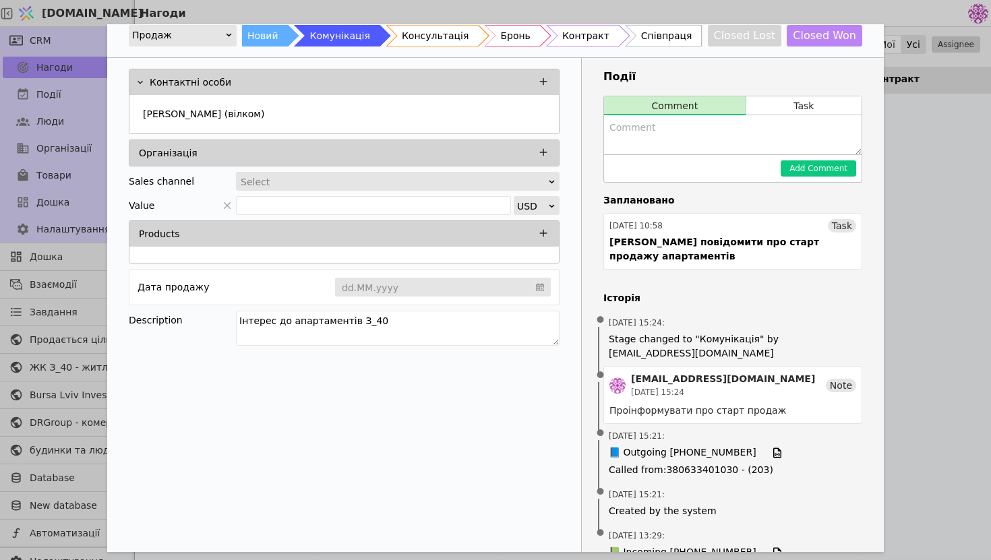
click at [916, 142] on div "[PERSON_NAME] З_40 Продаж Новий Комунікація Консультація Бронь Контракт Співпра…" at bounding box center [495, 280] width 991 height 560
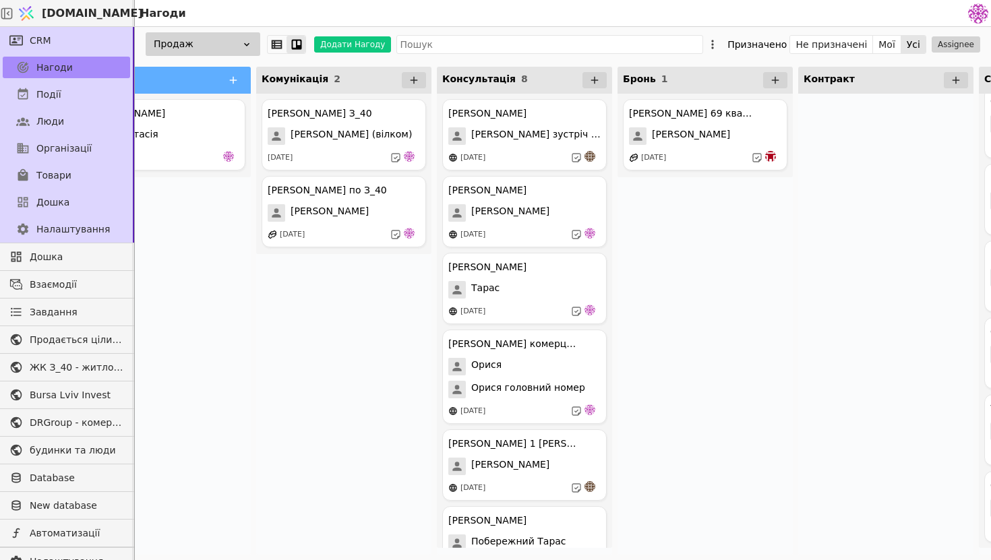
scroll to position [0, 64]
click at [744, 140] on div "[PERSON_NAME]" at bounding box center [706, 136] width 152 height 18
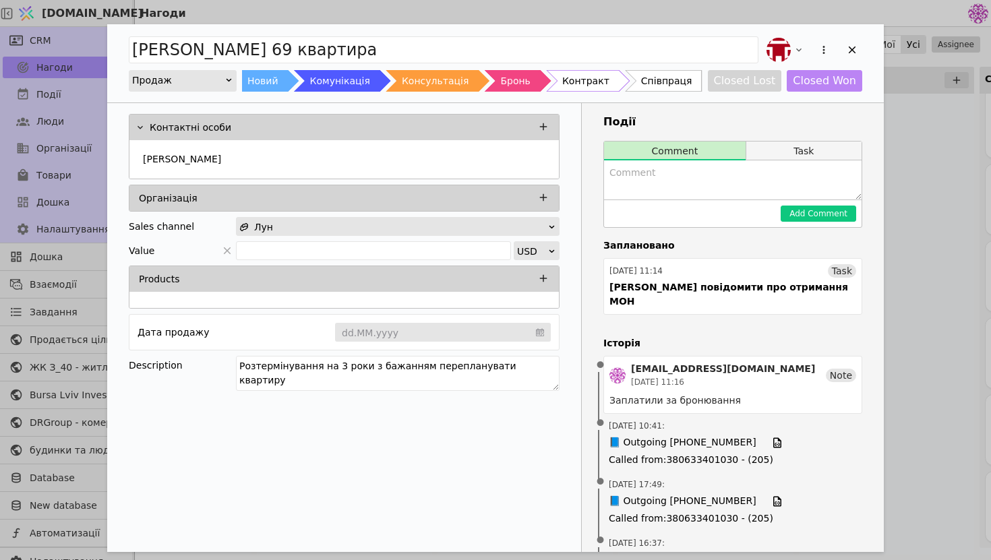
click at [764, 154] on button "Task" at bounding box center [804, 151] width 115 height 19
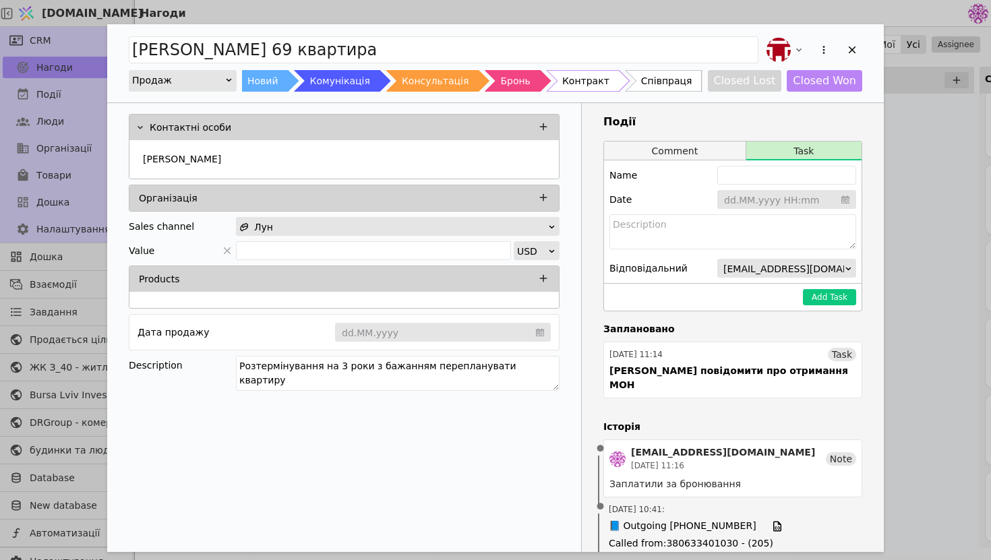
click at [682, 143] on button "Comment" at bounding box center [675, 151] width 142 height 19
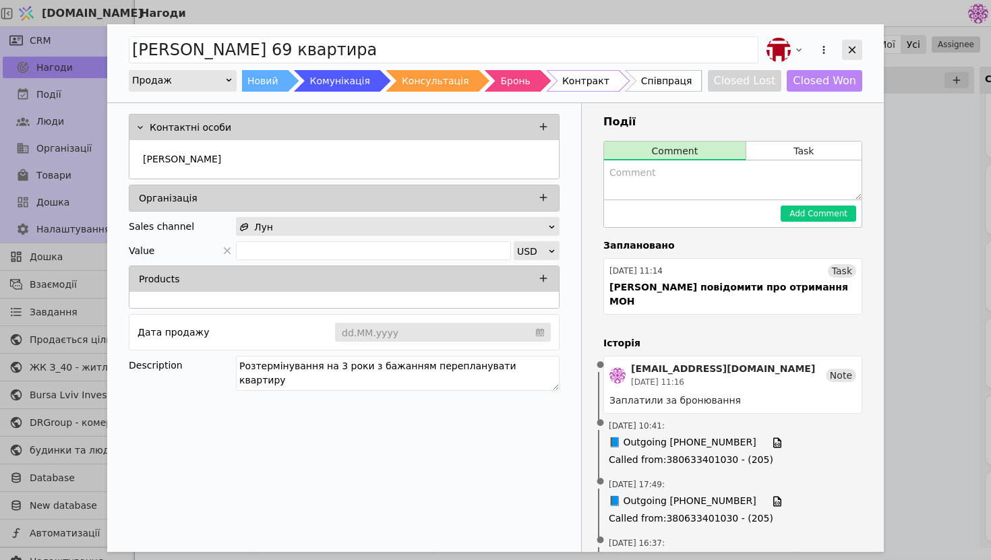
click at [859, 54] on div "Add Opportunity" at bounding box center [852, 50] width 20 height 20
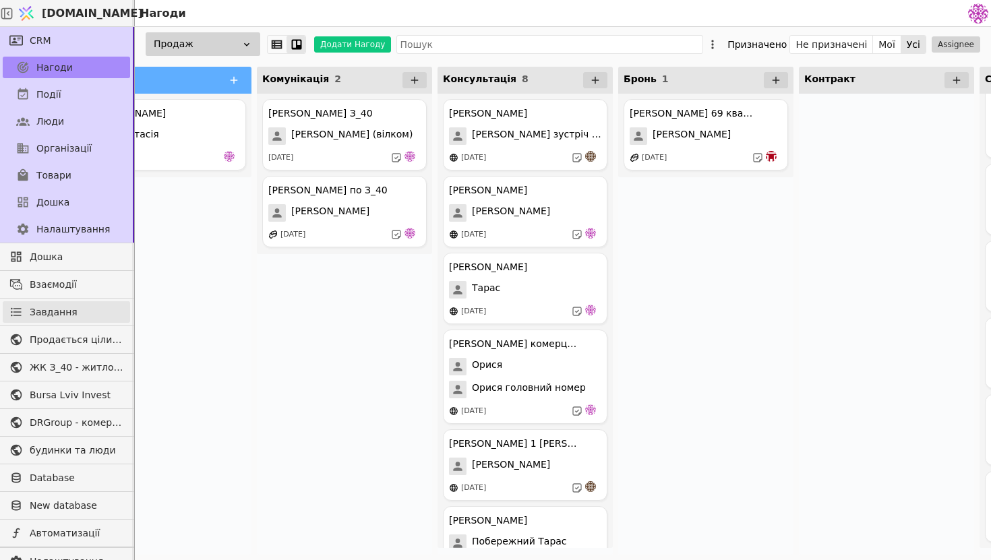
click at [76, 313] on link "Завдання" at bounding box center [66, 312] width 127 height 22
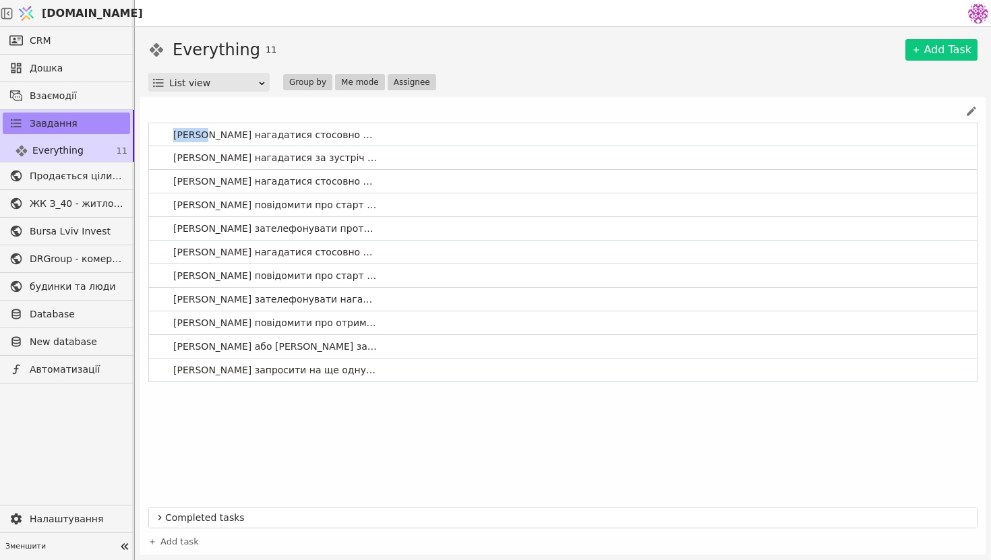
drag, startPoint x: 207, startPoint y: 136, endPoint x: 146, endPoint y: 110, distance: 66.2
click at [148, 110] on div "[PERSON_NAME] нагадатися стосовно рішення [PERSON_NAME] нагадатися за зустріч н…" at bounding box center [563, 327] width 830 height 444
click at [277, 444] on div "[PERSON_NAME] нагадатися стосовно рішення [PERSON_NAME] нагадатися за зустріч н…" at bounding box center [563, 312] width 830 height 378
click at [94, 51] on div "CRM" at bounding box center [66, 40] width 133 height 27
click at [94, 38] on link "CRM" at bounding box center [66, 41] width 127 height 22
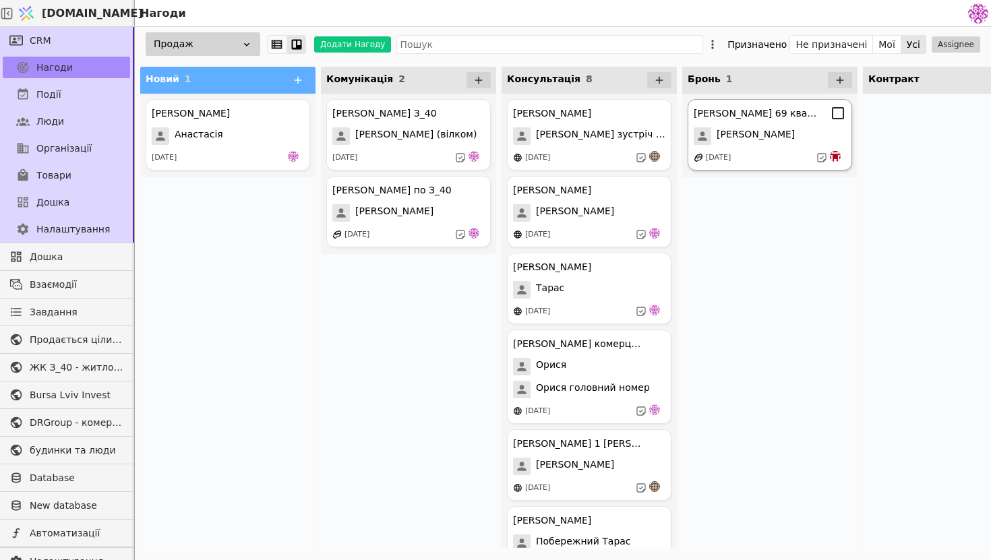
click at [748, 132] on span "[PERSON_NAME]" at bounding box center [756, 136] width 78 height 18
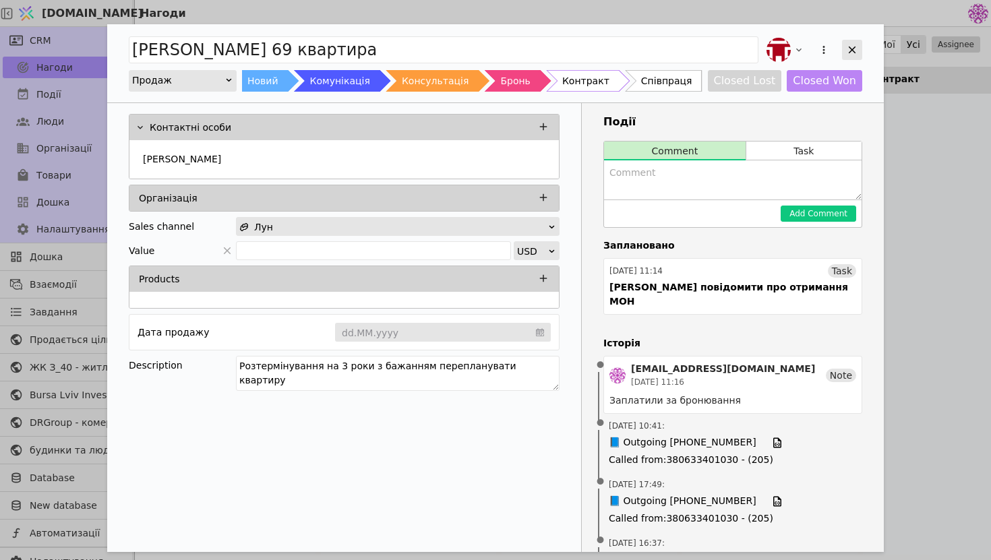
click at [859, 41] on div "Add Opportunity" at bounding box center [852, 50] width 20 height 20
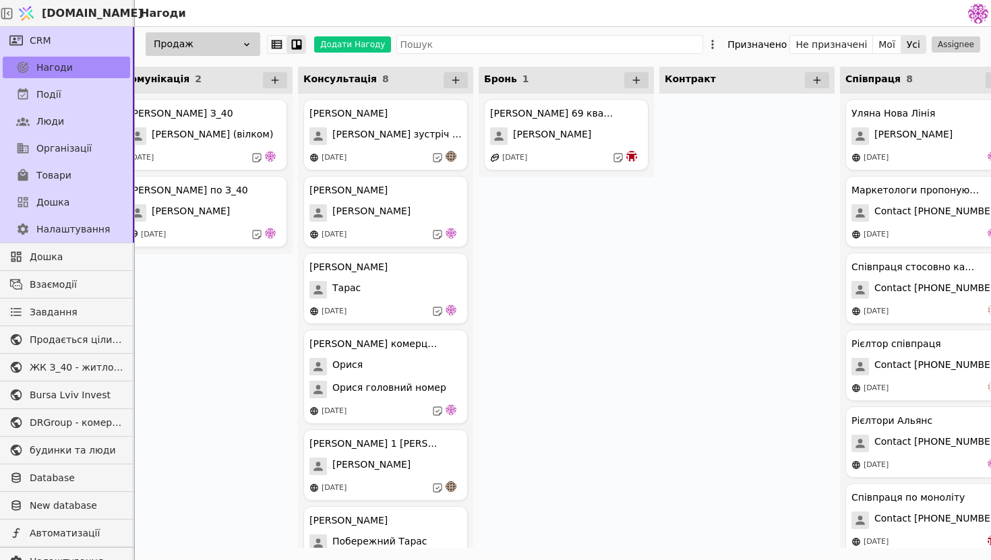
scroll to position [0, 204]
click at [583, 145] on div "[PERSON_NAME] 69 квартира [PERSON_NAME] [DATE]" at bounding box center [566, 134] width 165 height 71
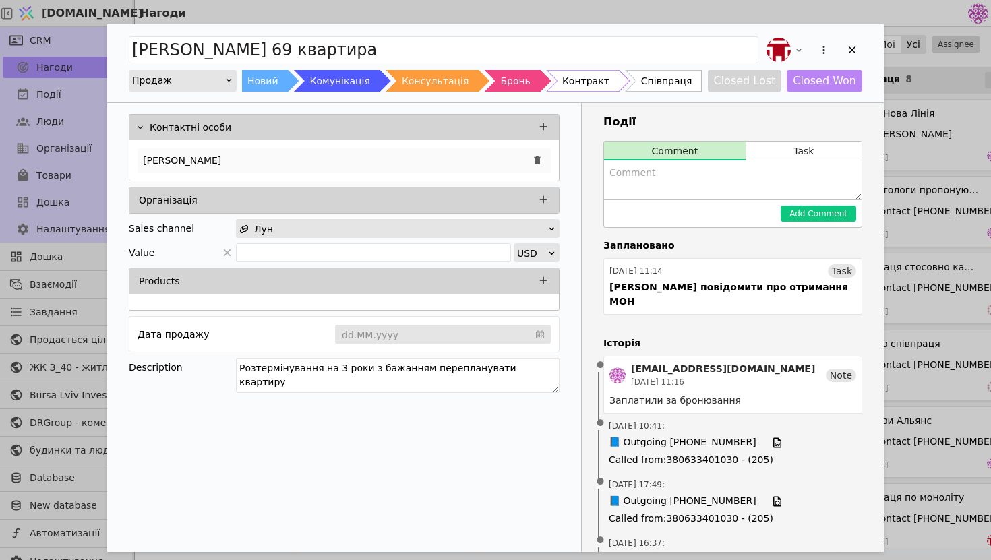
click at [381, 169] on div "[PERSON_NAME]" at bounding box center [344, 160] width 413 height 24
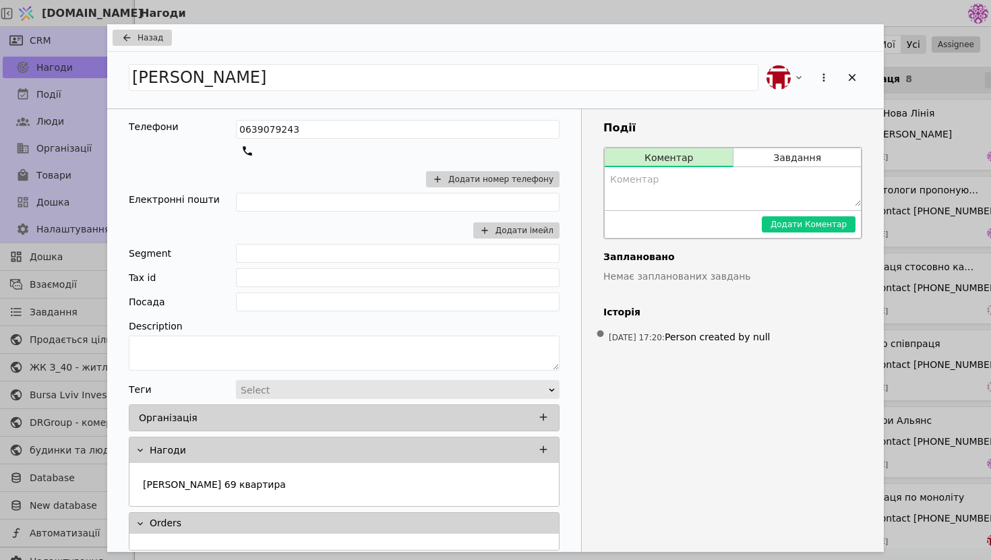
scroll to position [8, 0]
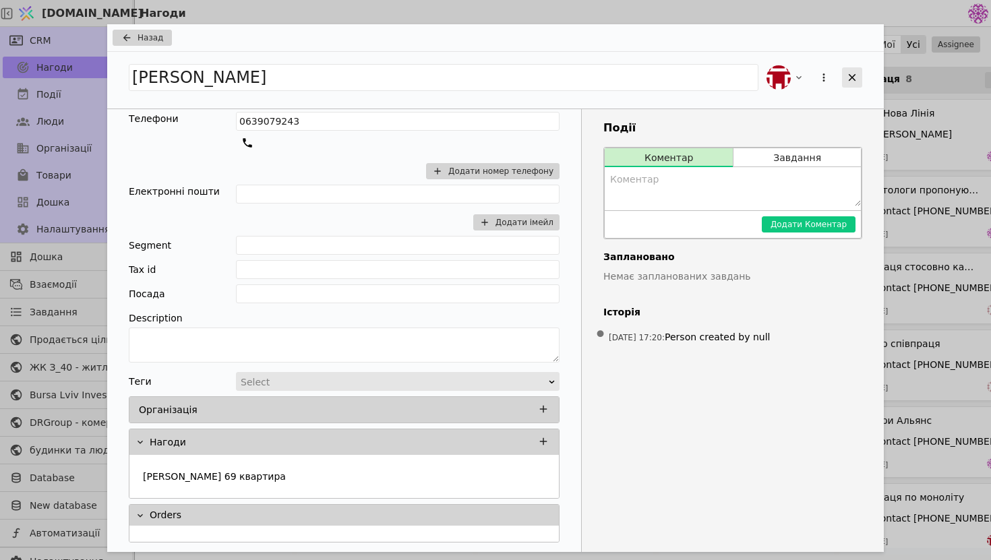
click at [849, 78] on icon "Add Opportunity" at bounding box center [852, 77] width 12 height 12
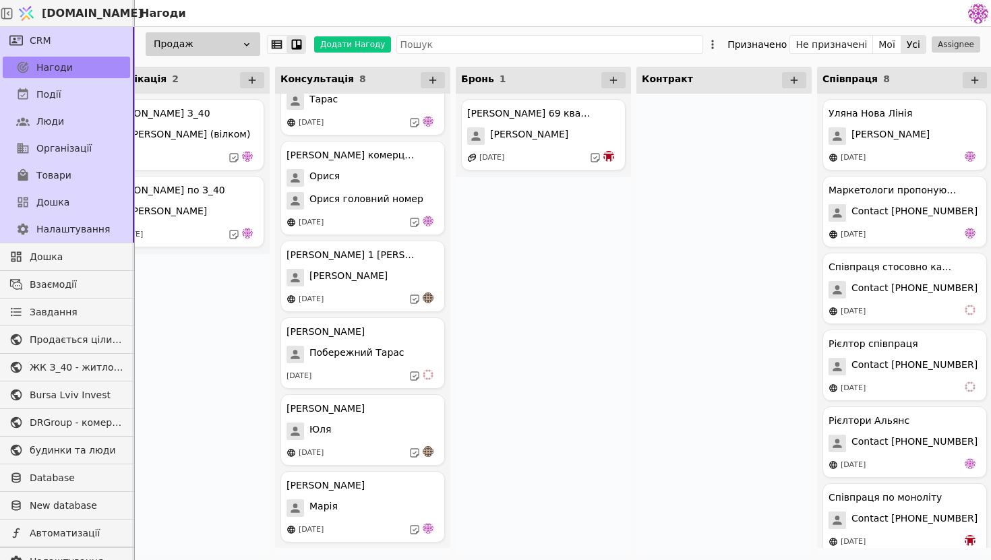
scroll to position [0, 407]
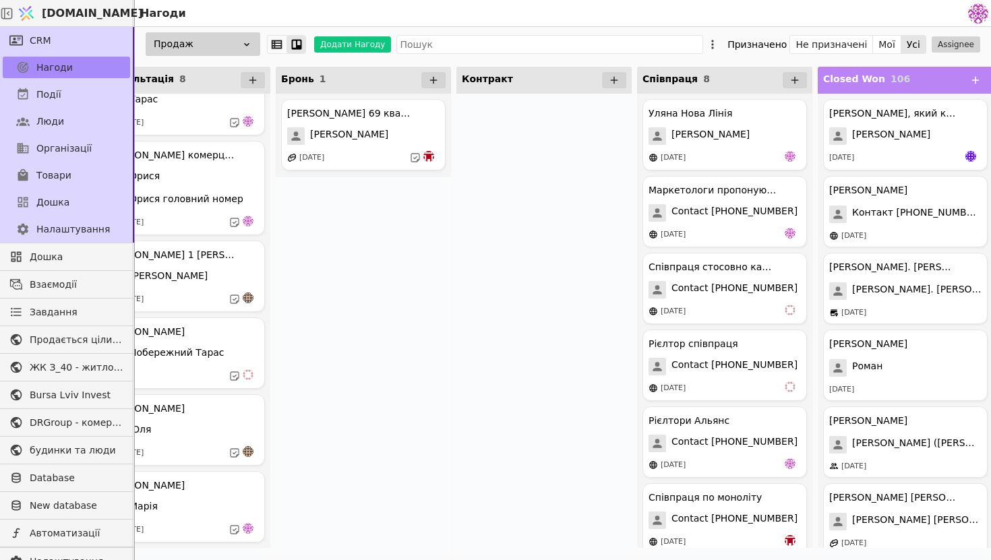
click at [396, 366] on div "[PERSON_NAME] 69 квартира [PERSON_NAME] [DATE]" at bounding box center [363, 324] width 175 height 461
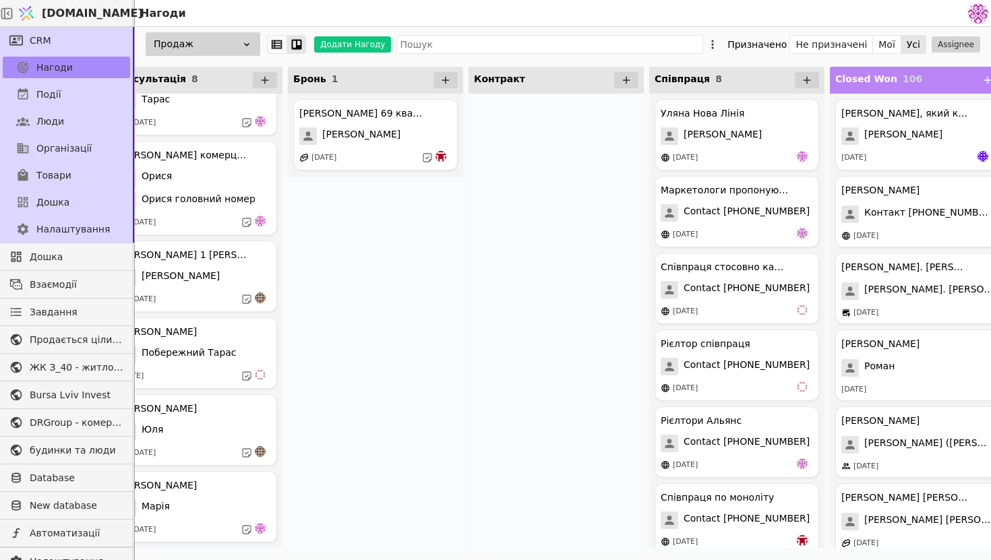
scroll to position [0, 285]
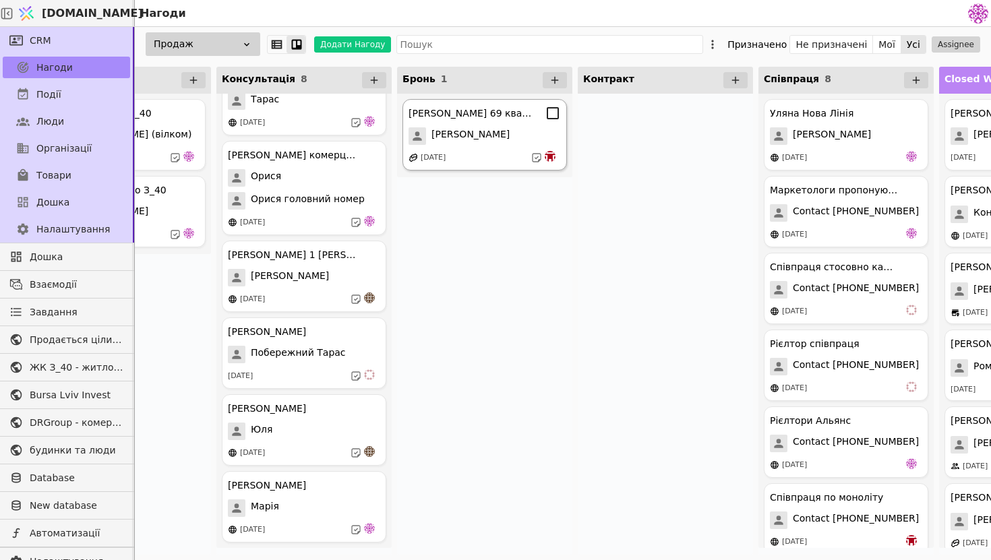
click at [469, 159] on div "[DATE]" at bounding box center [485, 157] width 152 height 13
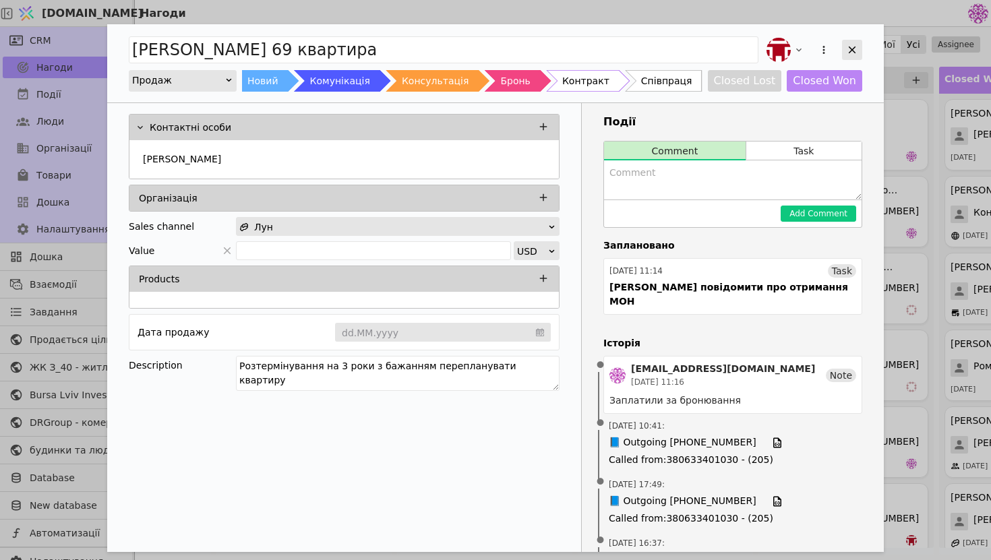
click at [850, 50] on icon "Add Opportunity" at bounding box center [852, 50] width 12 height 12
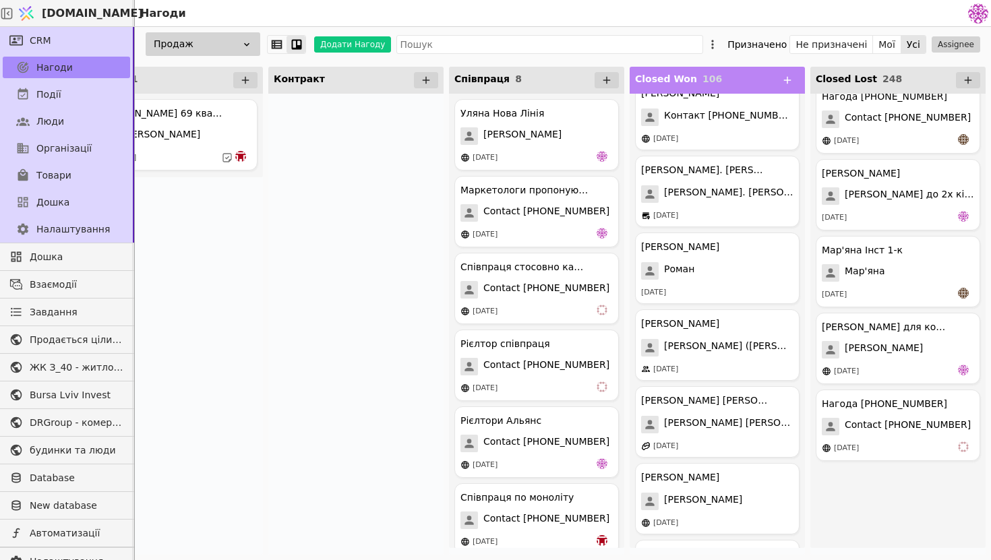
scroll to position [18572, 0]
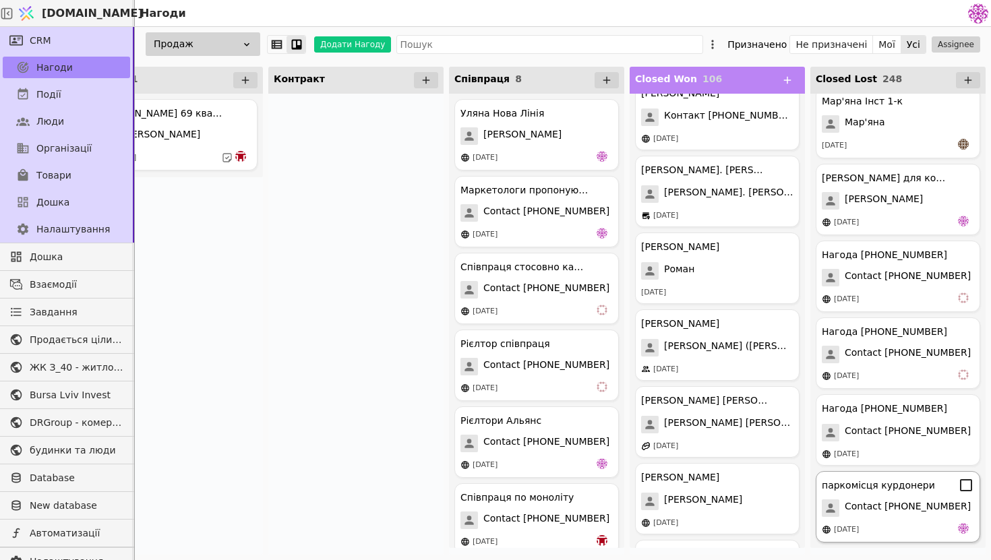
click at [941, 517] on div "паркомісця курдонери Contact [PHONE_NUMBER] [DATE]" at bounding box center [898, 506] width 165 height 71
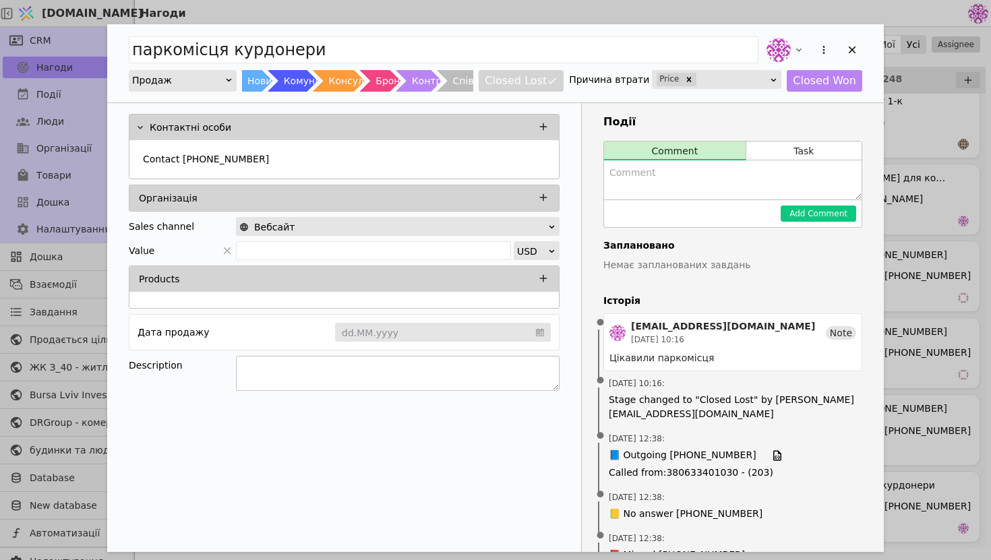
click at [404, 370] on textarea "Add Opportunity" at bounding box center [398, 373] width 324 height 35
click at [699, 179] on textarea "Add Opportunity" at bounding box center [733, 180] width 258 height 39
type textarea "Короткий діалог задорого"
click at [836, 214] on button "Add Comment" at bounding box center [819, 214] width 76 height 16
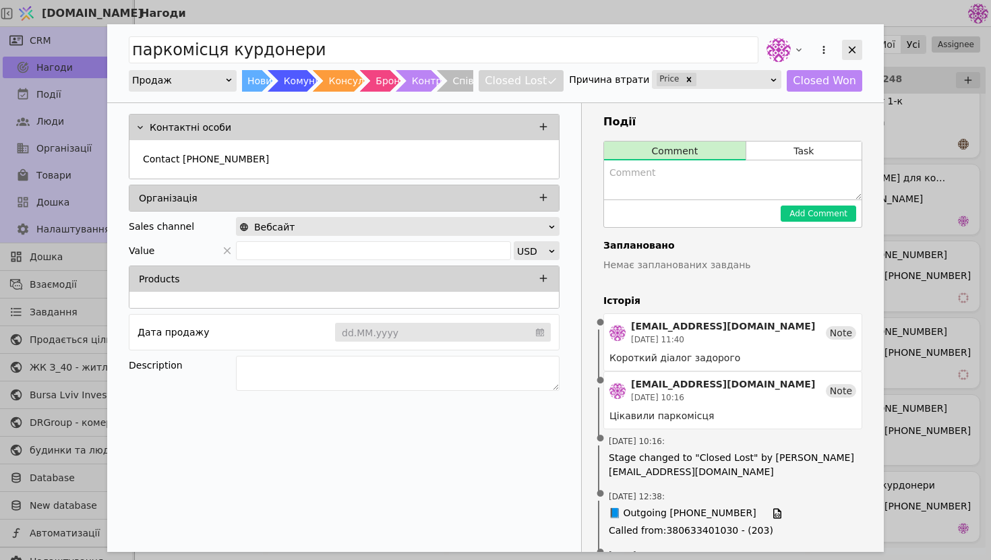
click at [848, 48] on icon "Add Opportunity" at bounding box center [852, 50] width 12 height 12
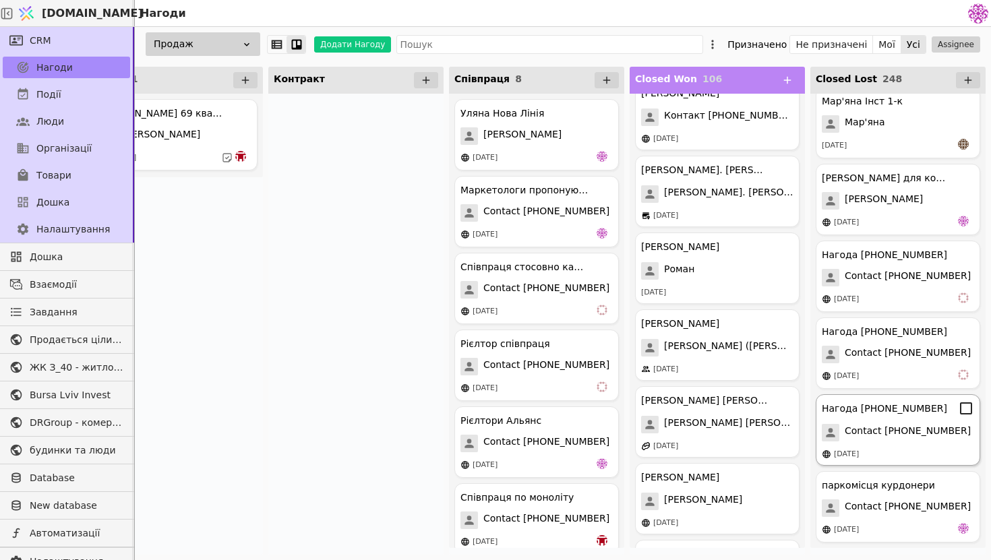
click at [911, 432] on span "Contact [PHONE_NUMBER]" at bounding box center [908, 433] width 126 height 18
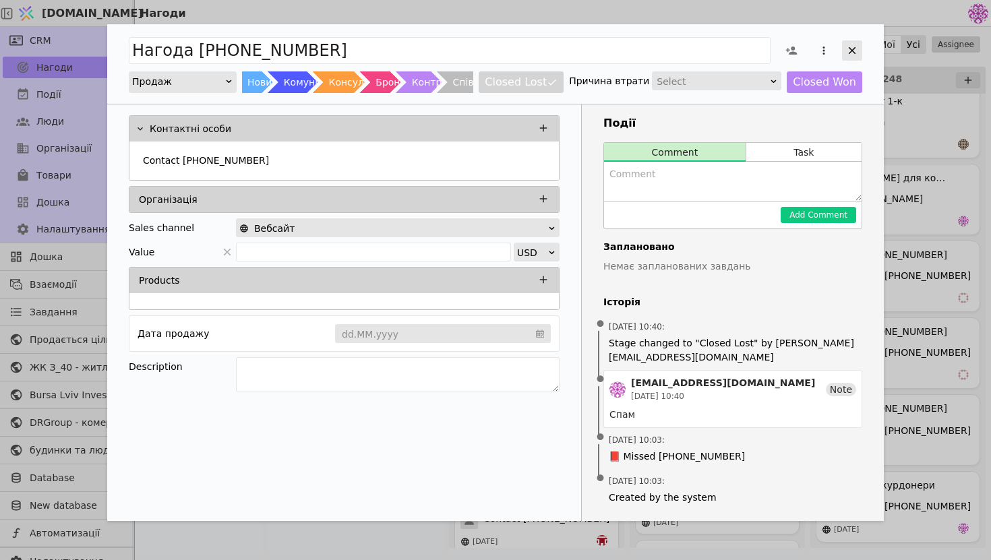
click at [846, 47] on icon "Add Opportunity" at bounding box center [852, 51] width 12 height 12
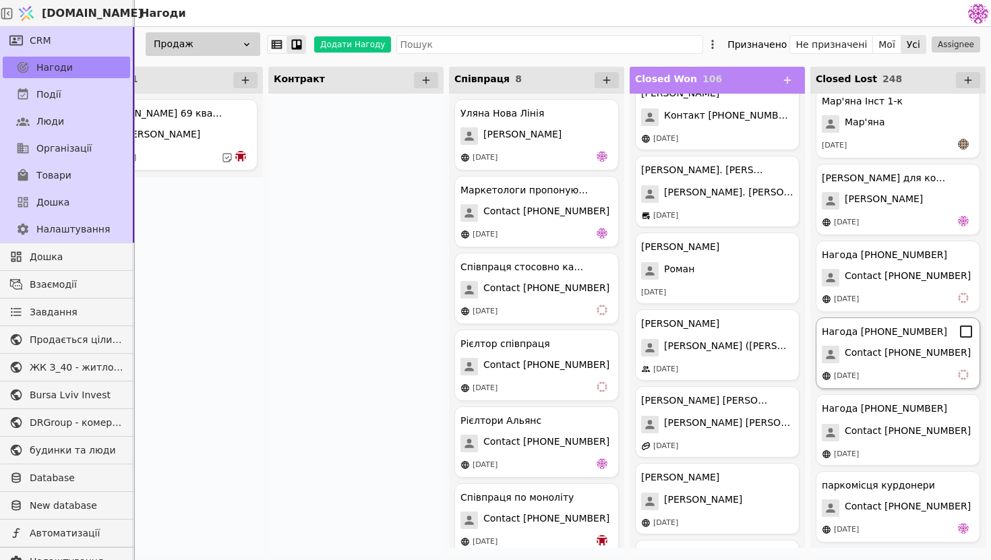
click at [879, 365] on div "Нагода [PHONE_NUMBER] Contact [PHONE_NUMBER] [DATE]" at bounding box center [898, 353] width 165 height 71
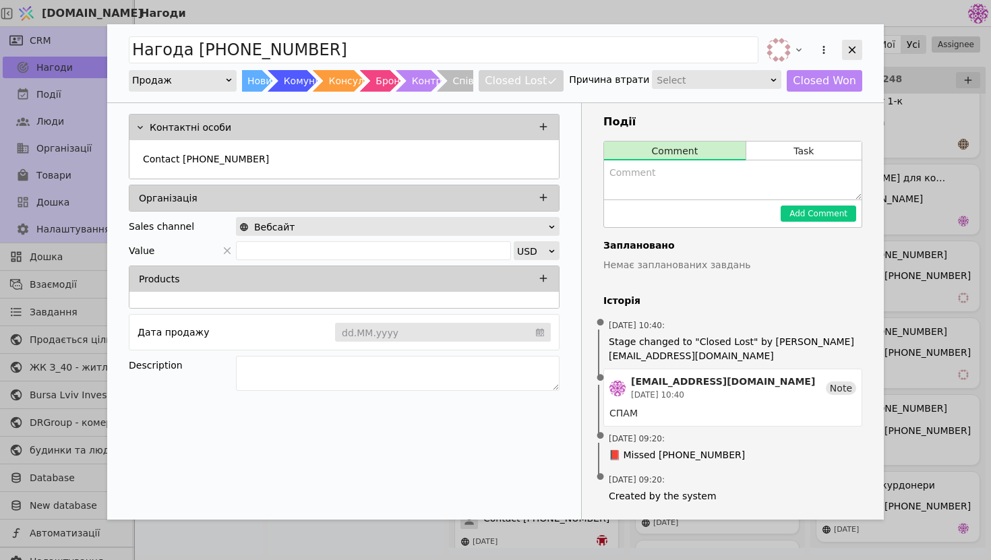
click at [854, 51] on icon "Add Opportunity" at bounding box center [852, 50] width 12 height 12
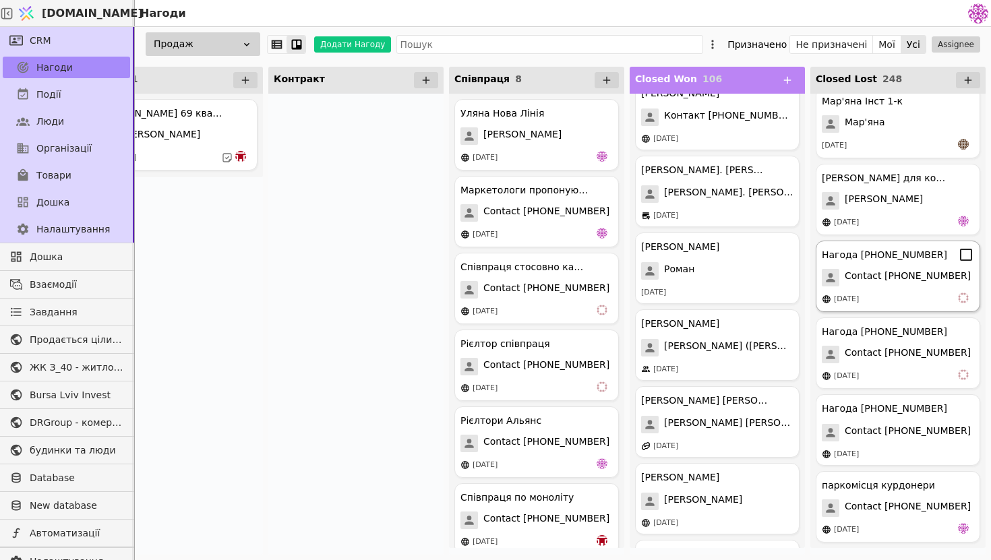
click at [893, 276] on span "Contact [PHONE_NUMBER]" at bounding box center [908, 278] width 126 height 18
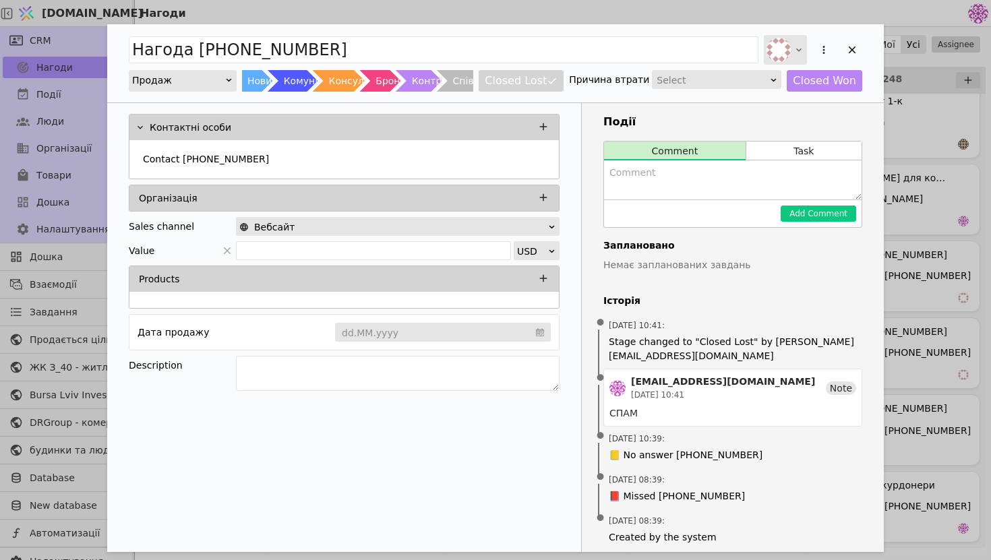
click at [793, 55] on div "Add Opportunity" at bounding box center [785, 50] width 43 height 30
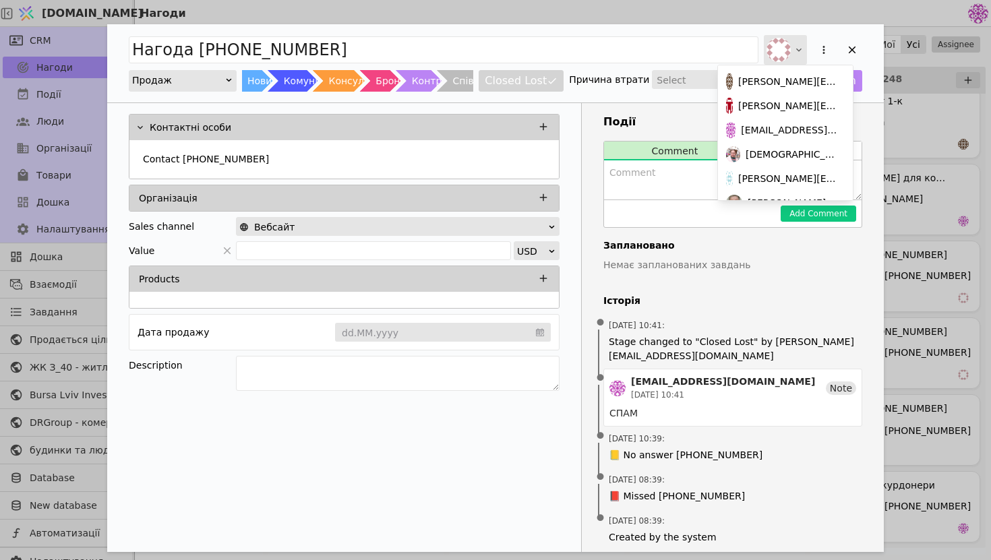
click at [793, 55] on div "Add Opportunity" at bounding box center [785, 50] width 43 height 30
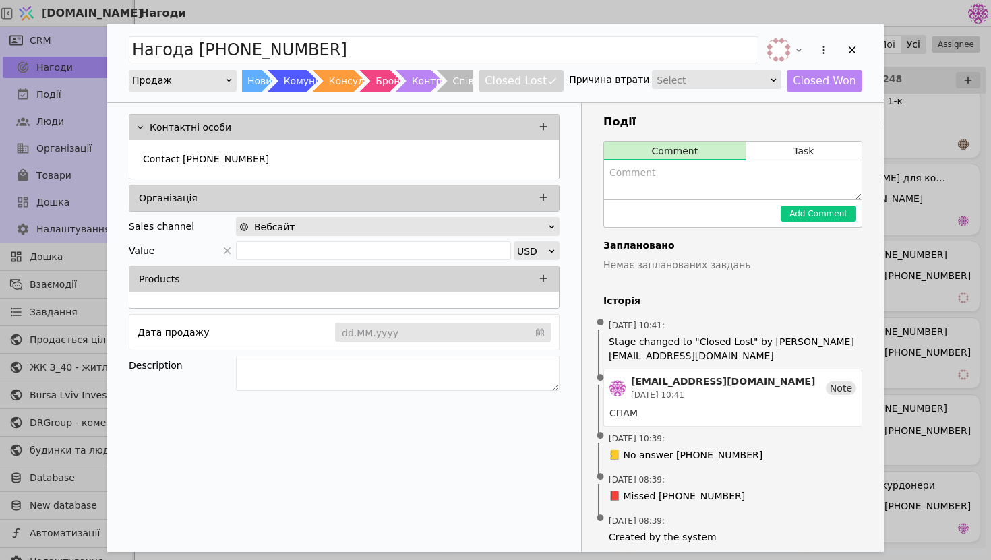
click at [863, 54] on div "Нагода [PHONE_NUMBER] Продаж Новий Комунікація Консультація Бронь Контракт Спів…" at bounding box center [495, 63] width 777 height 78
click at [856, 52] on icon "Add Opportunity" at bounding box center [852, 50] width 12 height 12
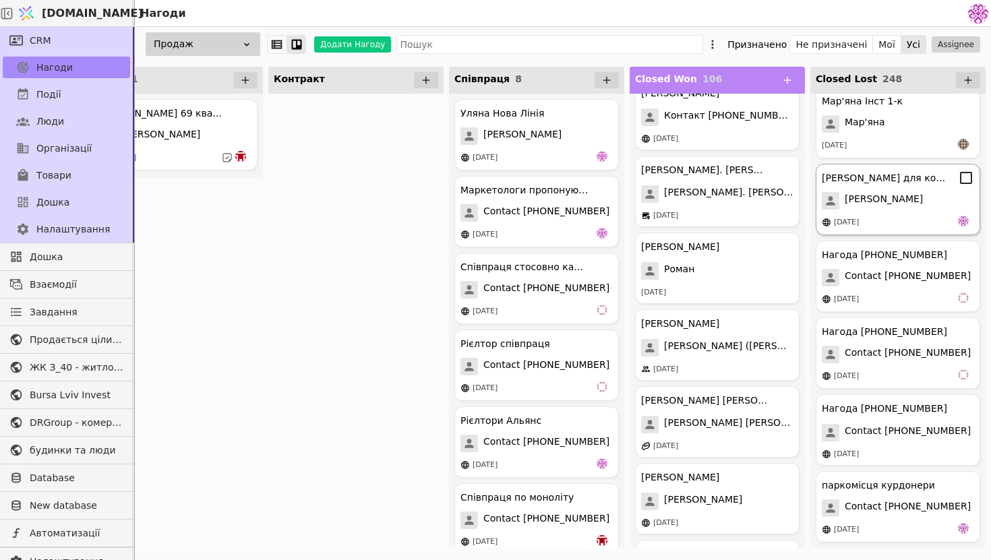
click at [930, 219] on div "[DATE]" at bounding box center [898, 222] width 152 height 13
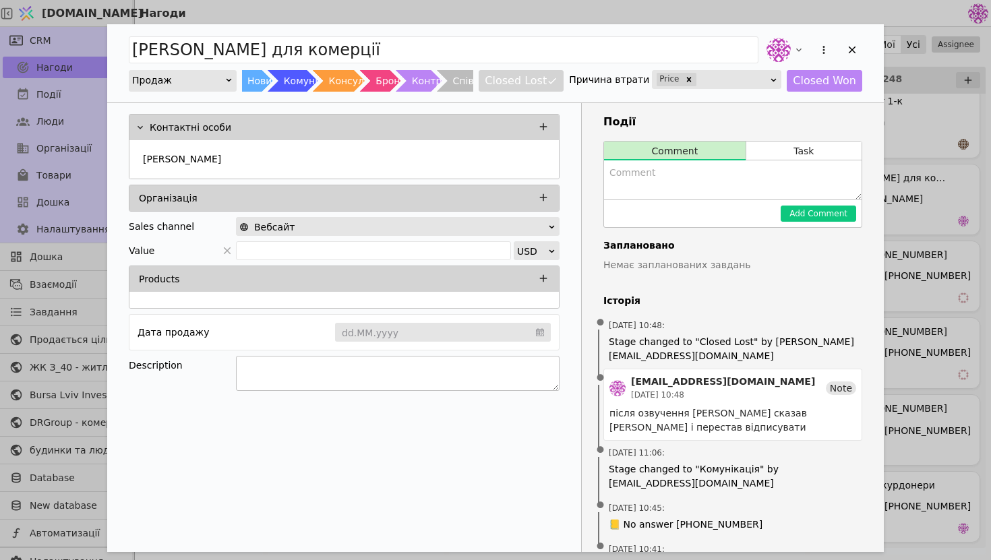
click at [432, 370] on textarea "Add Opportunity" at bounding box center [398, 373] width 324 height 35
type textarea "Цікавила комерція, не підійшов прайс"
click at [848, 48] on icon "Add Opportunity" at bounding box center [852, 50] width 12 height 12
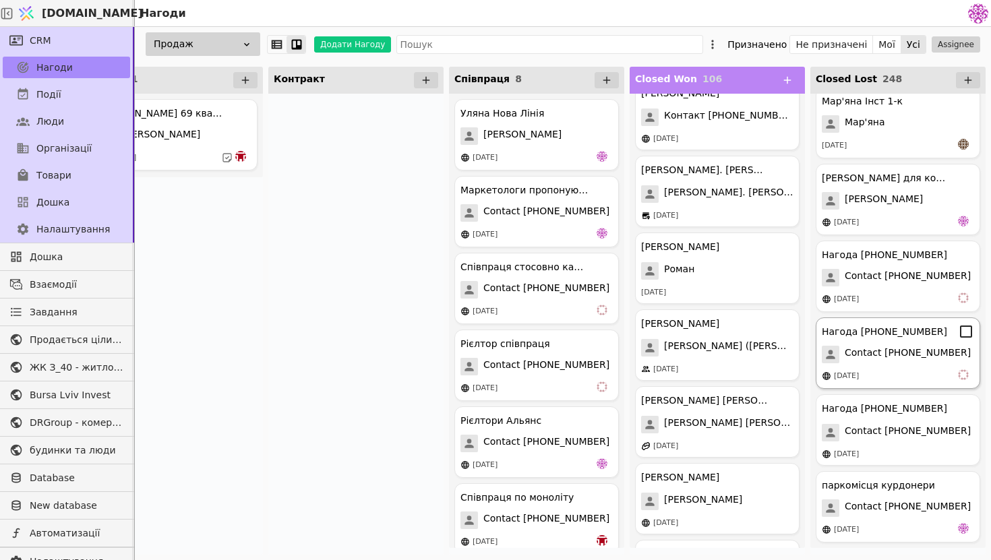
click at [907, 351] on span "Contact [PHONE_NUMBER]" at bounding box center [908, 355] width 126 height 18
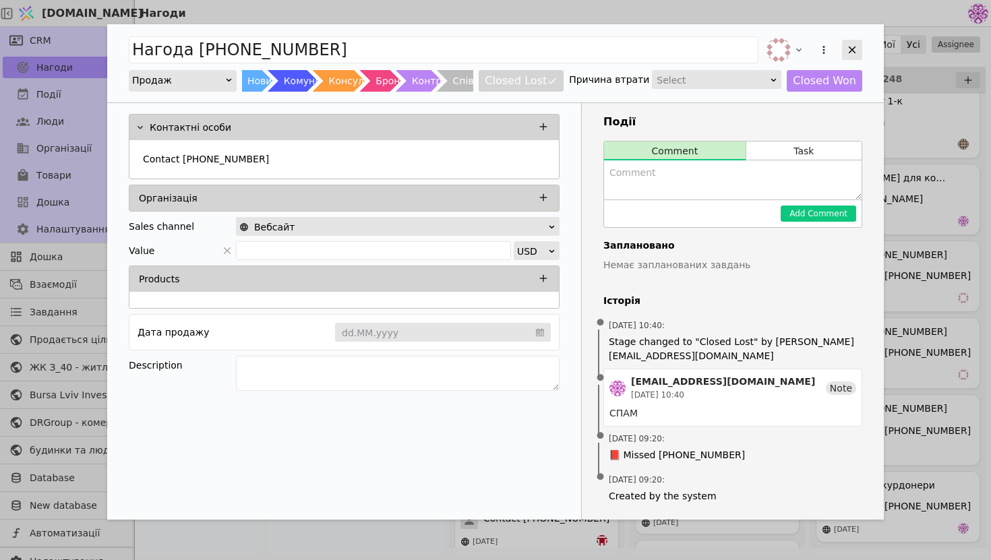
click at [855, 47] on icon "Add Opportunity" at bounding box center [852, 50] width 7 height 7
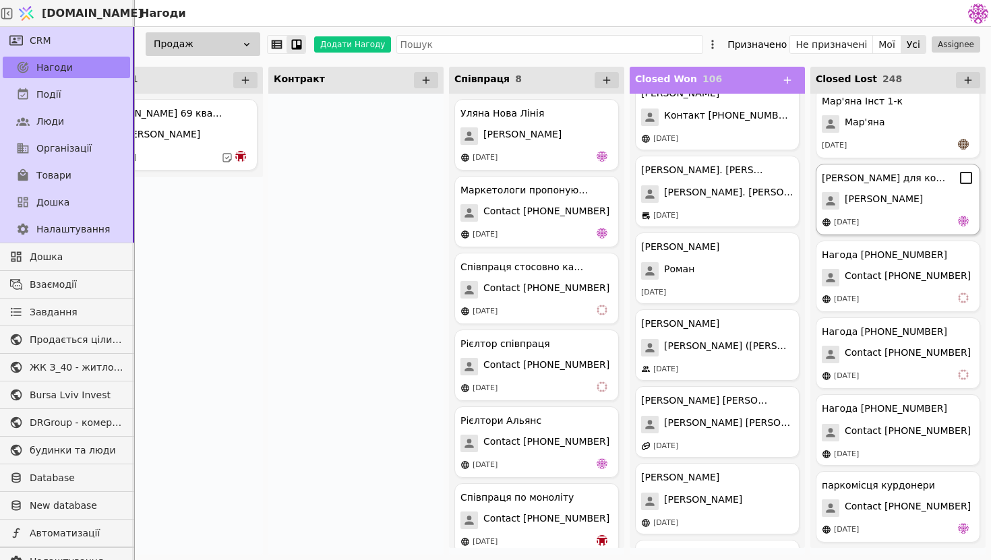
click at [877, 208] on span "[PERSON_NAME]" at bounding box center [884, 201] width 78 height 18
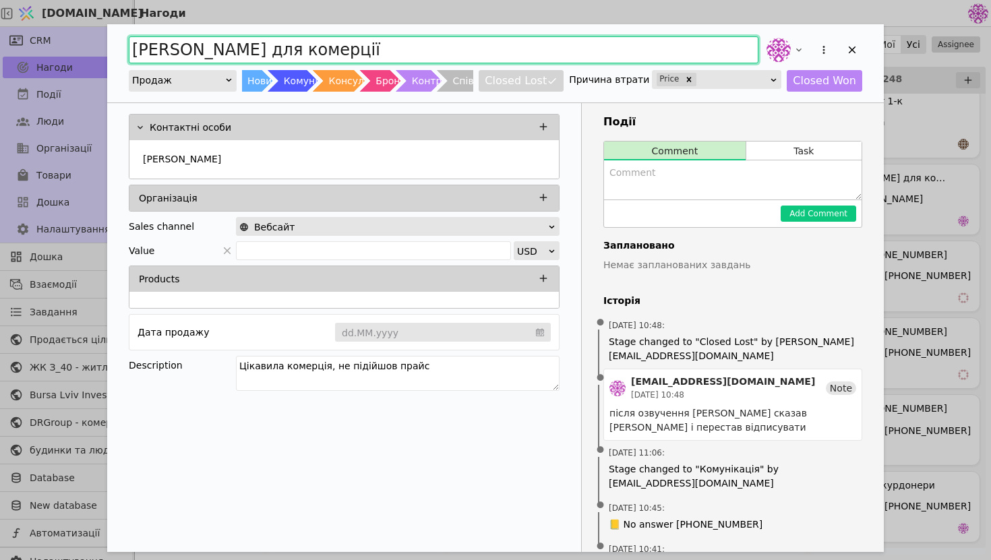
drag, startPoint x: 428, startPoint y: 61, endPoint x: 218, endPoint y: 43, distance: 211.1
click at [216, 43] on input "[PERSON_NAME] для комерції" at bounding box center [444, 49] width 630 height 27
click at [284, 48] on input "[PERSON_NAME] для комерції" at bounding box center [444, 49] width 630 height 27
click at [380, 47] on input "[PERSON_NAME] комерції" at bounding box center [444, 49] width 630 height 27
type input "[PERSON_NAME] комерції [PERSON_NAME]"
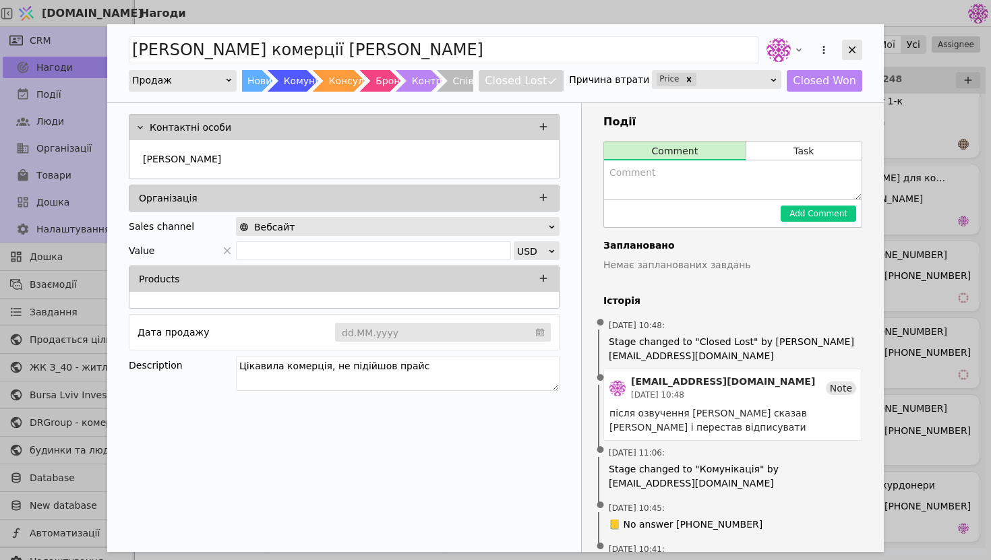
click at [860, 43] on div "Add Opportunity" at bounding box center [852, 50] width 20 height 20
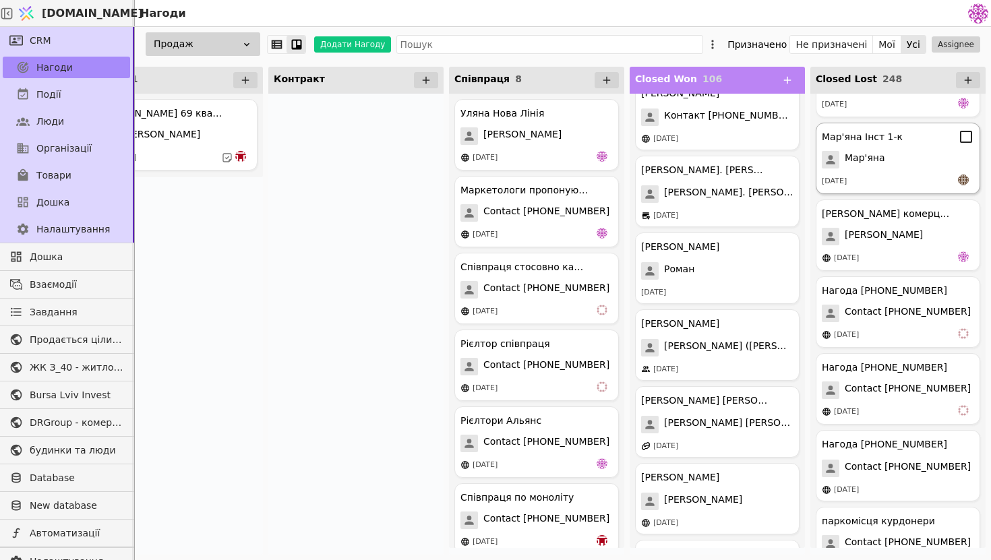
scroll to position [18532, 0]
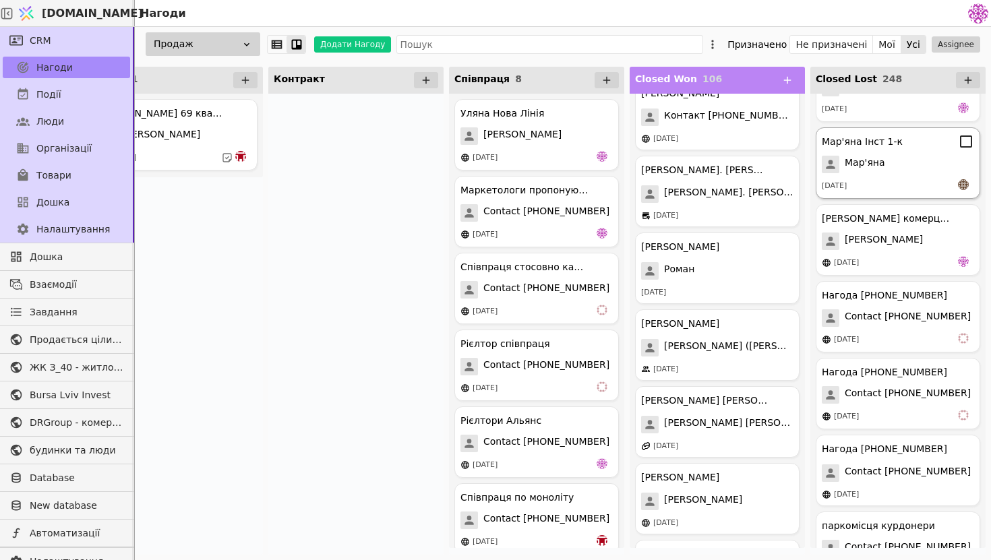
click at [908, 169] on div "Мар'яна" at bounding box center [898, 165] width 152 height 18
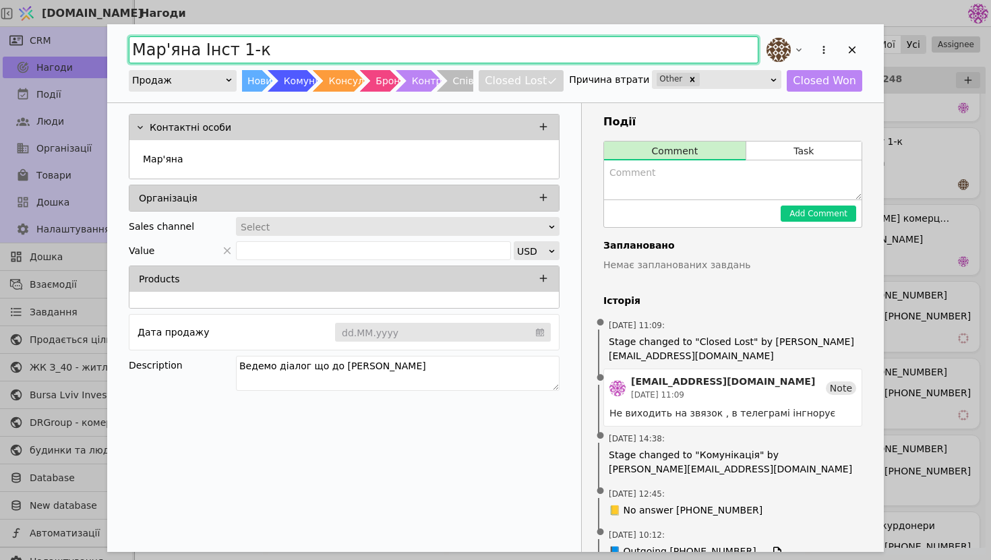
drag, startPoint x: 339, startPoint y: 51, endPoint x: 197, endPoint y: 48, distance: 142.3
click at [197, 48] on input "Мар'яна Інст 1-к" at bounding box center [444, 49] width 630 height 27
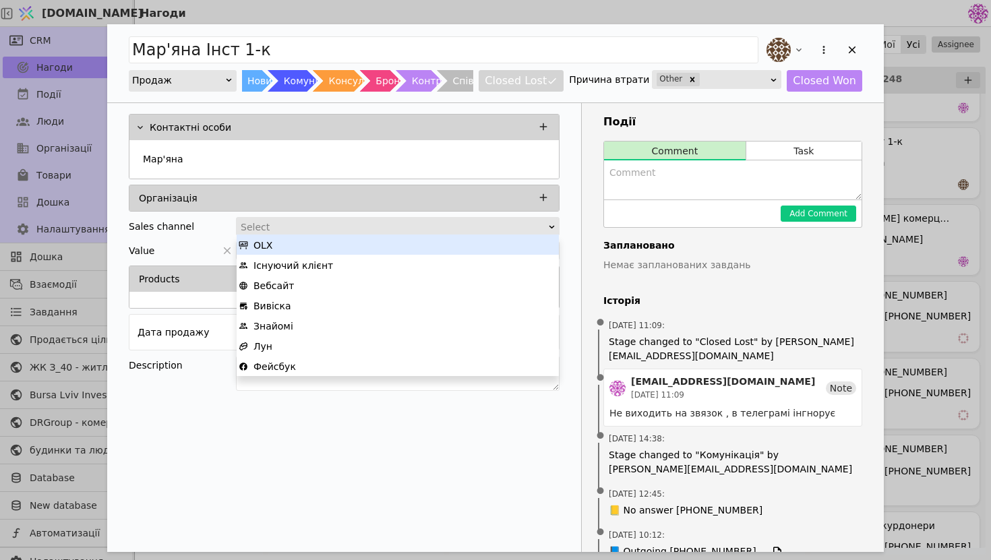
click at [371, 224] on div "Select" at bounding box center [394, 227] width 306 height 19
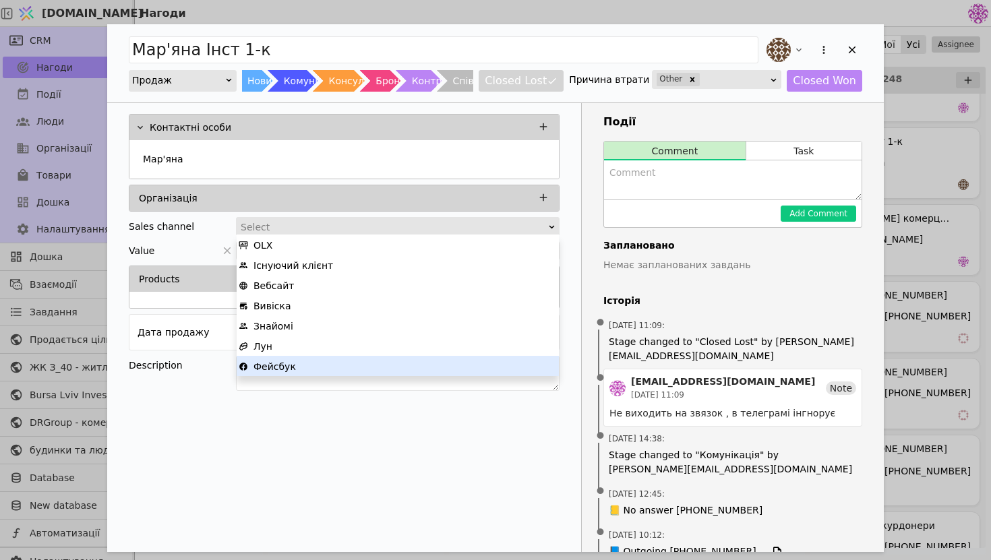
click at [326, 357] on div "Фейсбук" at bounding box center [398, 367] width 318 height 20
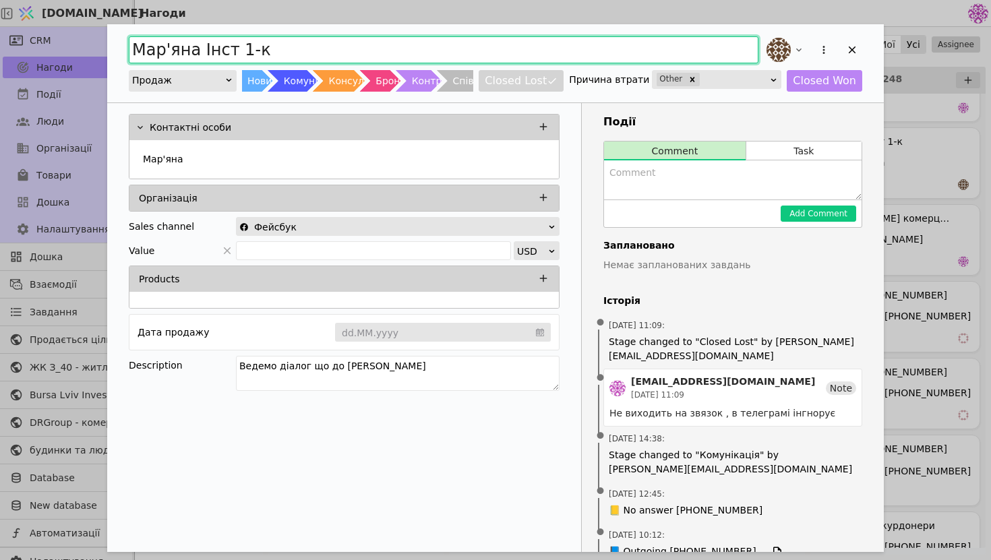
drag, startPoint x: 252, startPoint y: 53, endPoint x: 196, endPoint y: 50, distance: 55.4
click at [196, 50] on input "Мар'яна Інст 1-к" at bounding box center [444, 49] width 630 height 27
type input "[PERSON_NAME]"
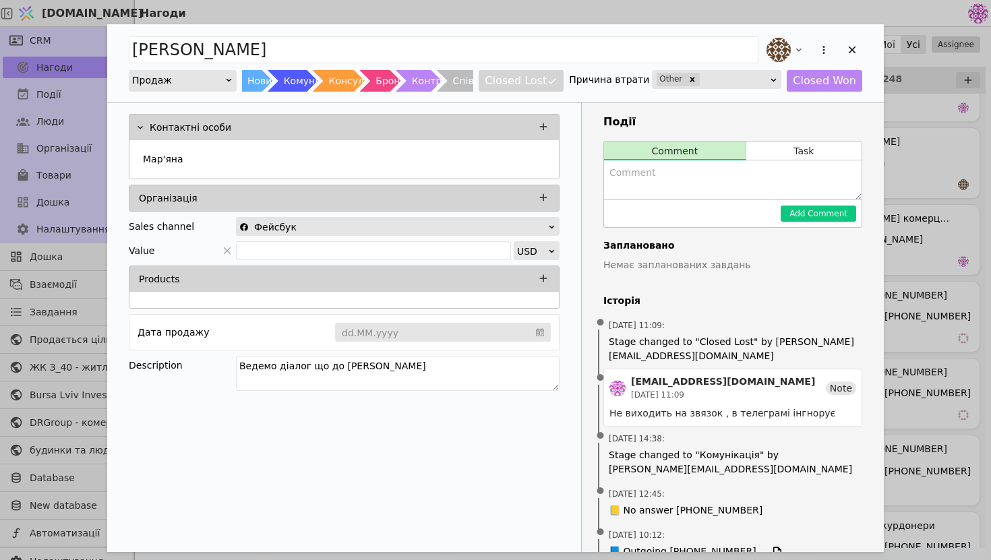
drag, startPoint x: 454, startPoint y: 367, endPoint x: 235, endPoint y: 342, distance: 220.6
click at [235, 342] on div "Контактні особи Мар'яна Організація Sales channel Фейсбук Value USD Products Да…" at bounding box center [344, 254] width 474 height 303
type textarea "З інстаграму проявила інтерес але не виходить звязок"
click at [859, 51] on div "Add Opportunity" at bounding box center [852, 50] width 20 height 20
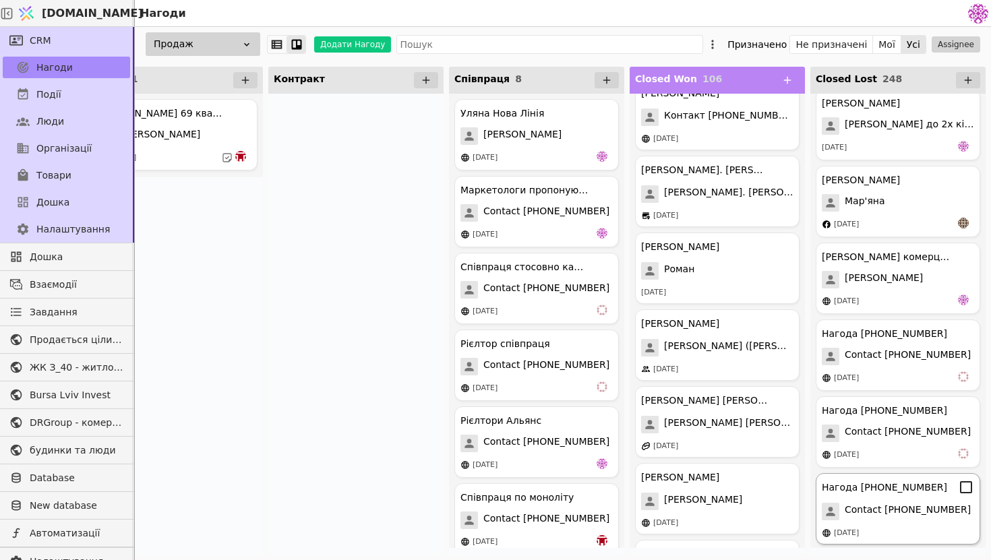
scroll to position [18485, 0]
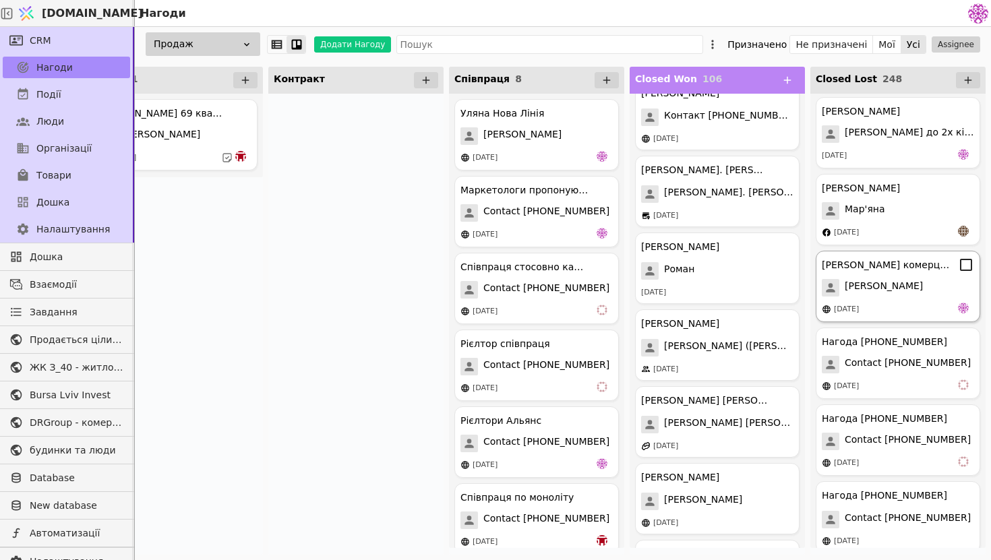
click at [892, 303] on div "[DATE]" at bounding box center [898, 309] width 152 height 13
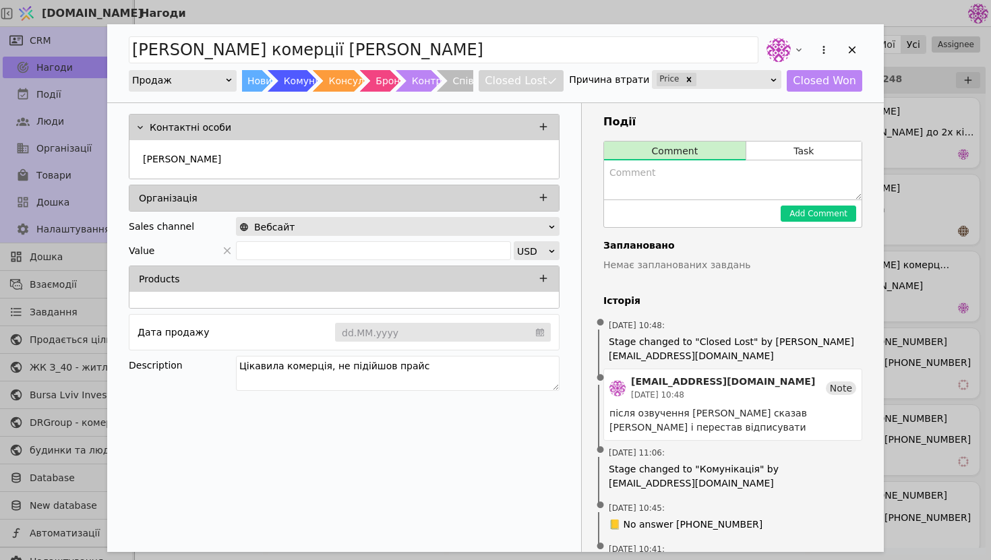
click at [840, 56] on div "Add Opportunity" at bounding box center [813, 50] width 98 height 30
click at [846, 56] on div "Add Opportunity" at bounding box center [852, 50] width 20 height 20
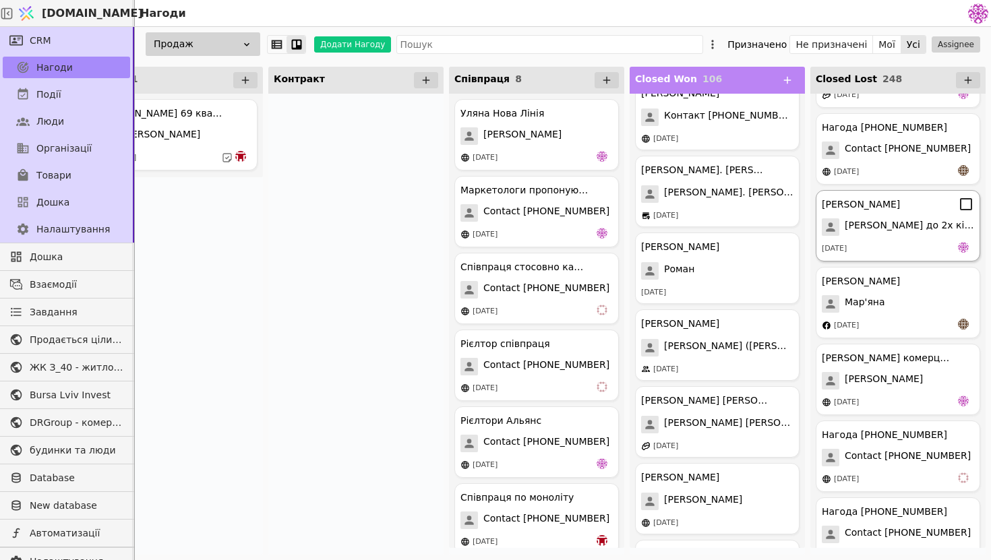
scroll to position [18381, 0]
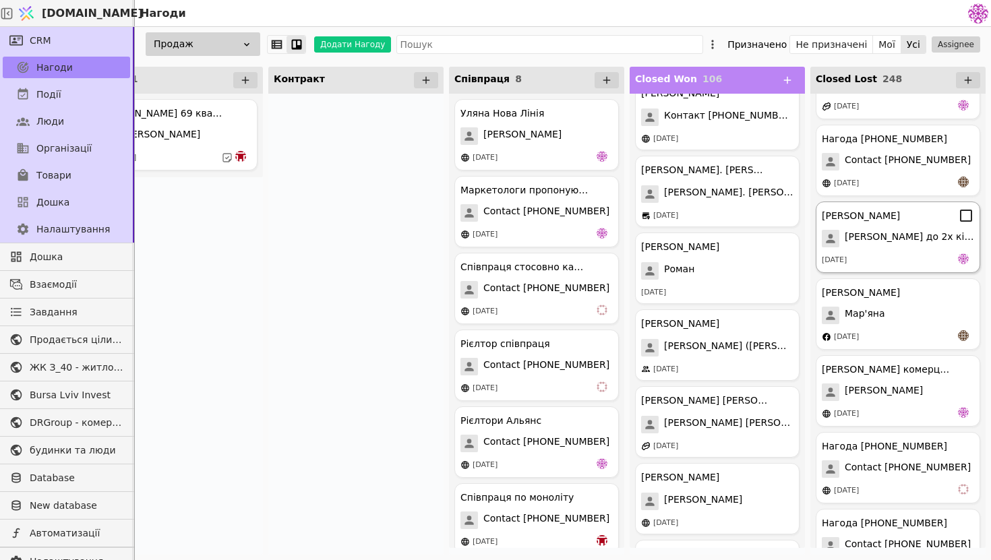
click at [891, 253] on div "[PERSON_NAME] до 2х кімнатної [DATE]" at bounding box center [898, 237] width 165 height 71
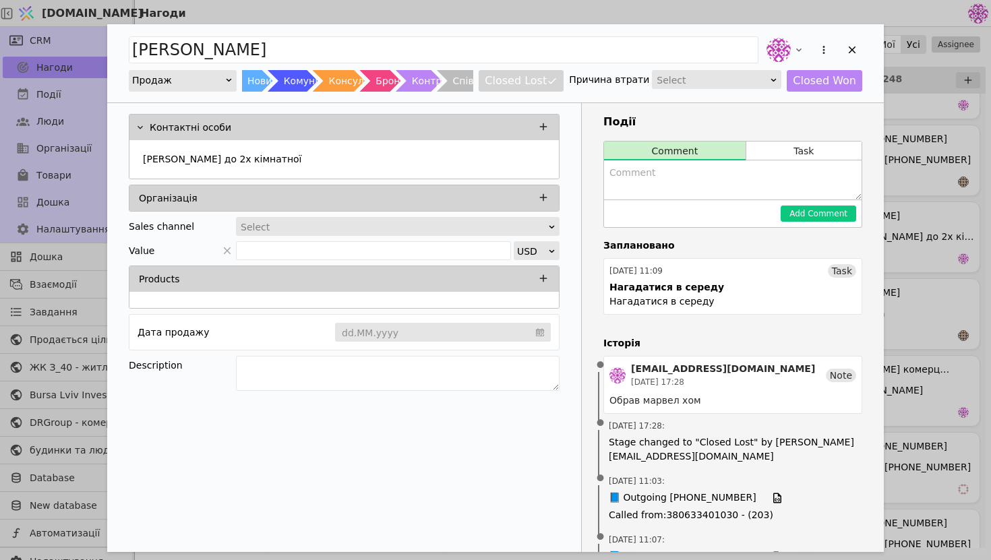
click at [728, 80] on div "Select" at bounding box center [712, 80] width 111 height 19
click at [724, 117] on div "Competition" at bounding box center [722, 119] width 128 height 20
click at [391, 368] on textarea "Add Opportunity" at bounding box center [398, 373] width 324 height 35
type textarea "Інтерес до 2-х кімнатних"
click at [676, 172] on textarea "Add Opportunity" at bounding box center [733, 180] width 258 height 39
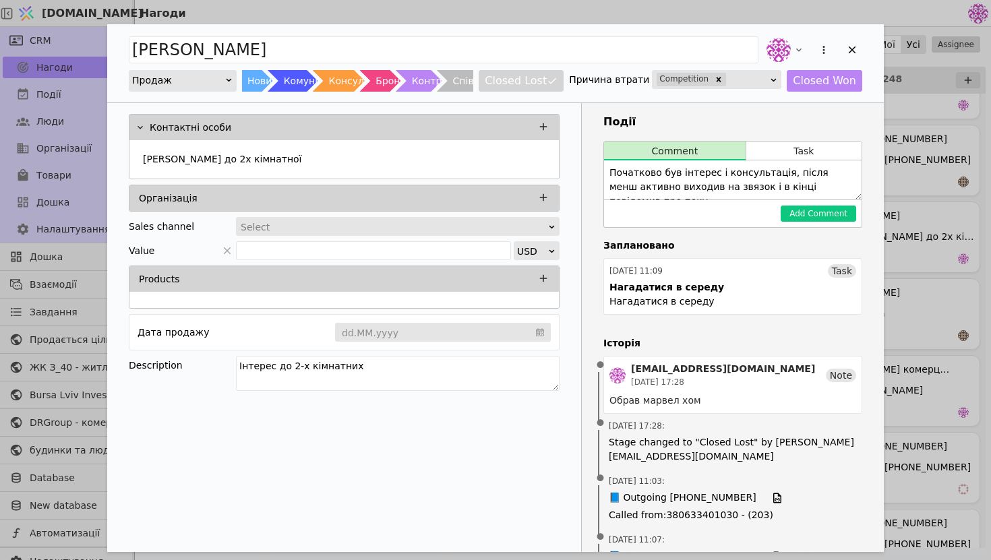
scroll to position [7, 0]
type textarea "Початково був інтерес і консультація, після менш активно виходив на звязок і в …"
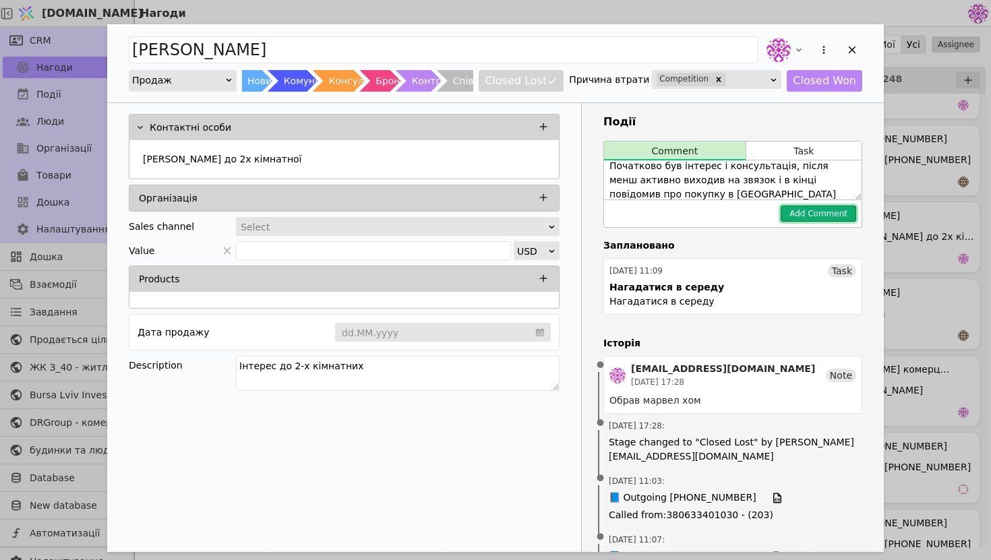
click at [839, 219] on button "Add Comment" at bounding box center [819, 214] width 76 height 16
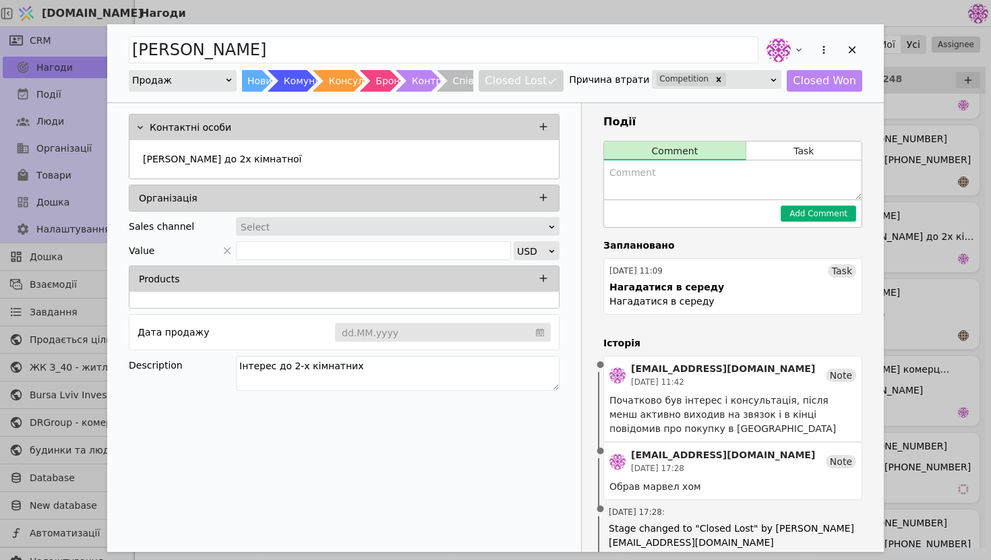
scroll to position [0, 0]
click at [849, 47] on icon "Add Opportunity" at bounding box center [852, 50] width 7 height 7
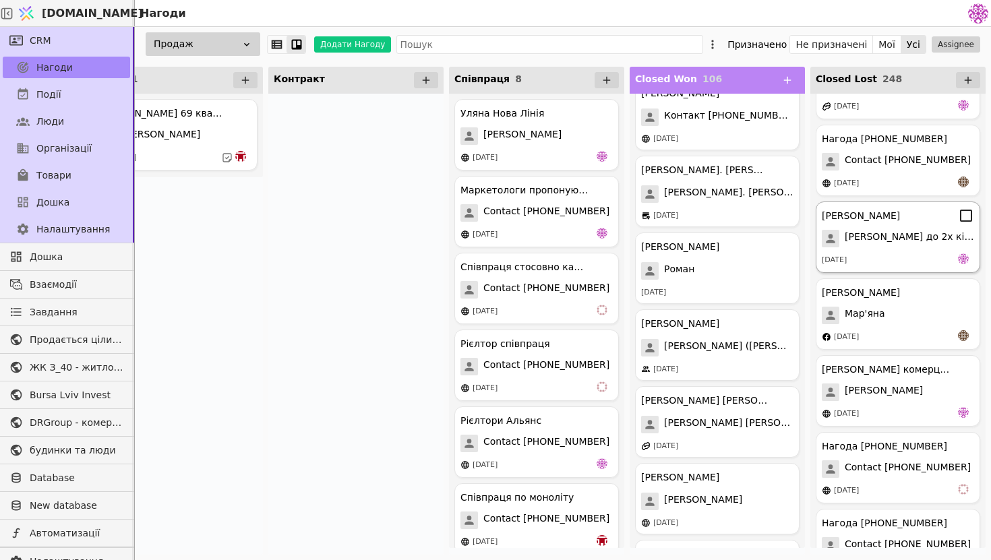
scroll to position [18363, 0]
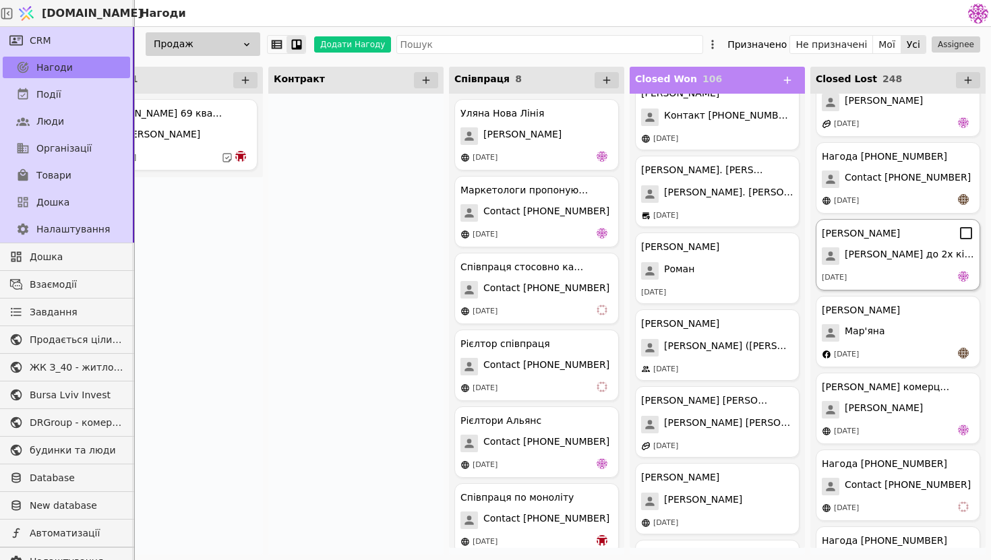
click at [892, 268] on div "[PERSON_NAME] до 2х кімнатної [DATE]" at bounding box center [898, 254] width 165 height 71
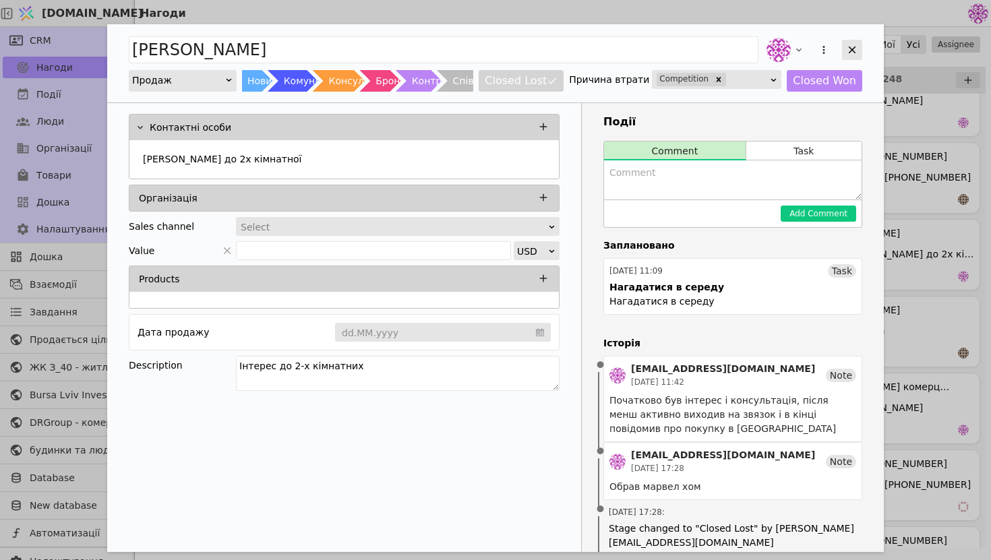
click at [854, 53] on icon "Add Opportunity" at bounding box center [852, 50] width 12 height 12
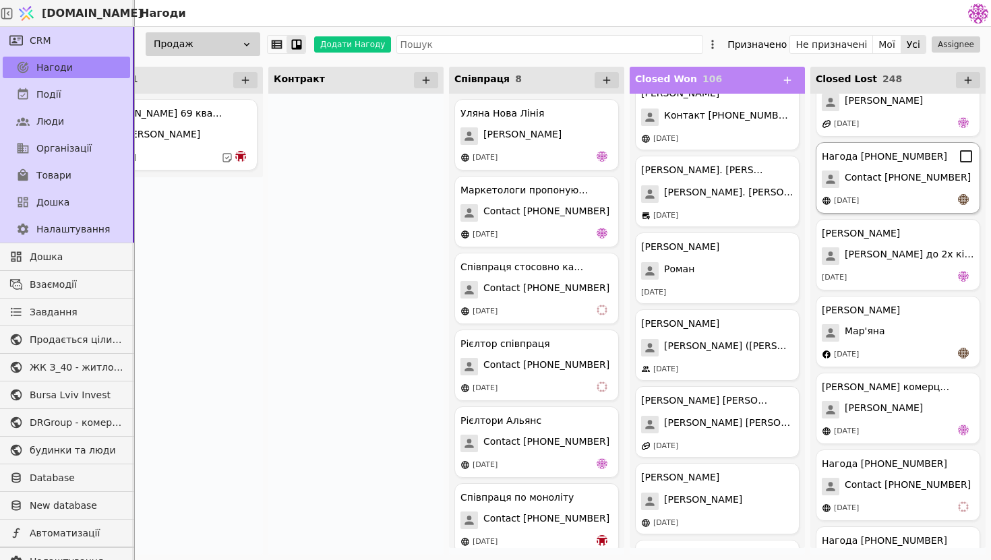
scroll to position [18335, 0]
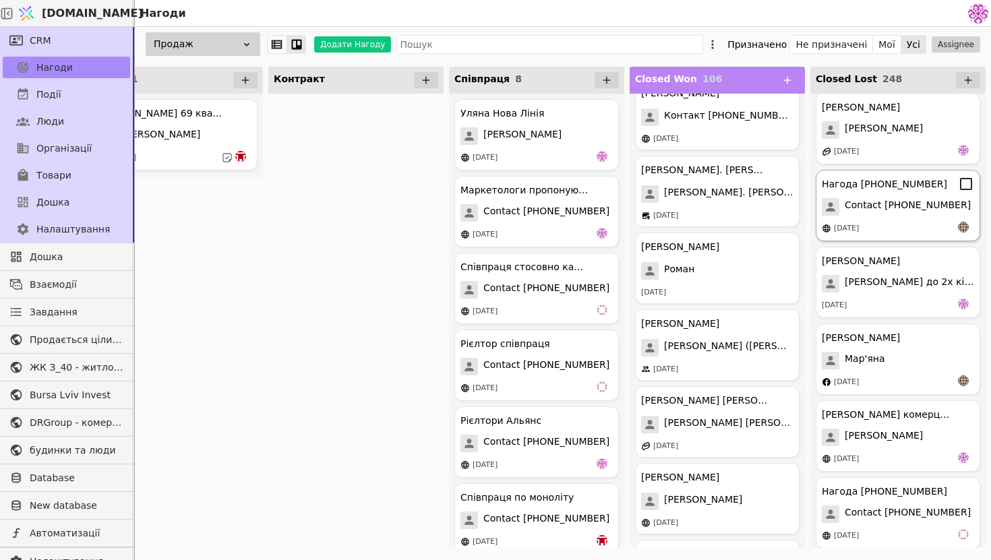
click at [894, 217] on div "Нагода [PHONE_NUMBER] Contact [PHONE_NUMBER] [DATE]" at bounding box center [898, 205] width 165 height 71
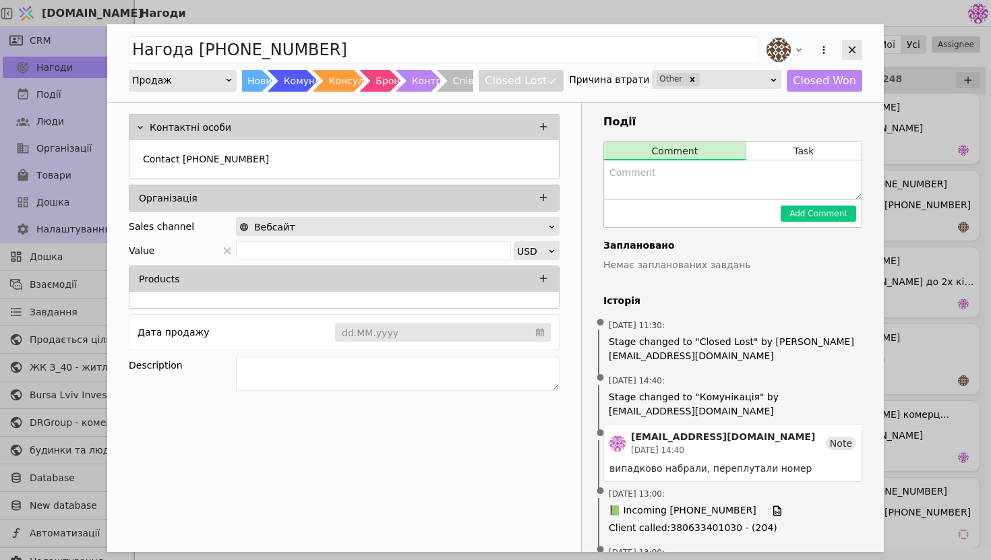
click at [848, 51] on icon "Add Opportunity" at bounding box center [852, 50] width 12 height 12
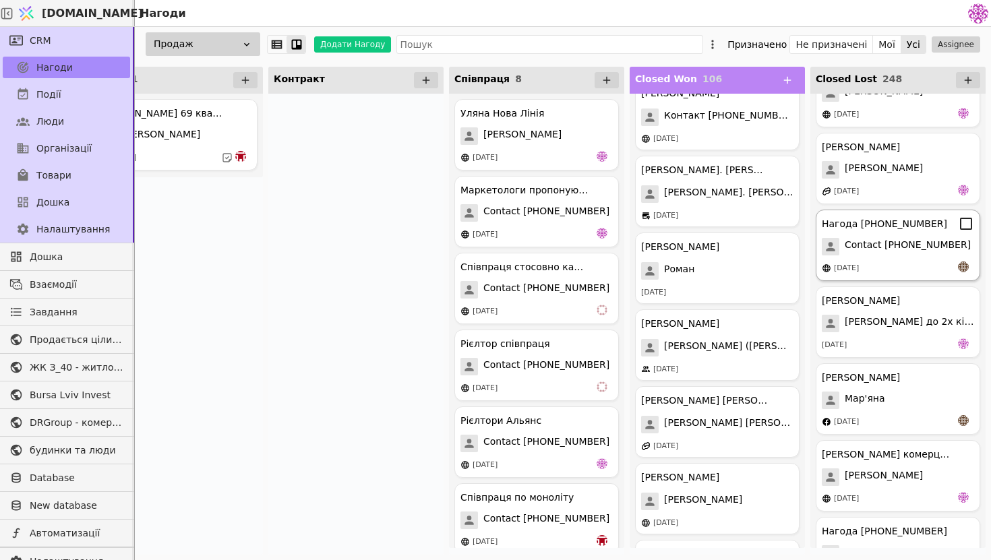
scroll to position [18274, 0]
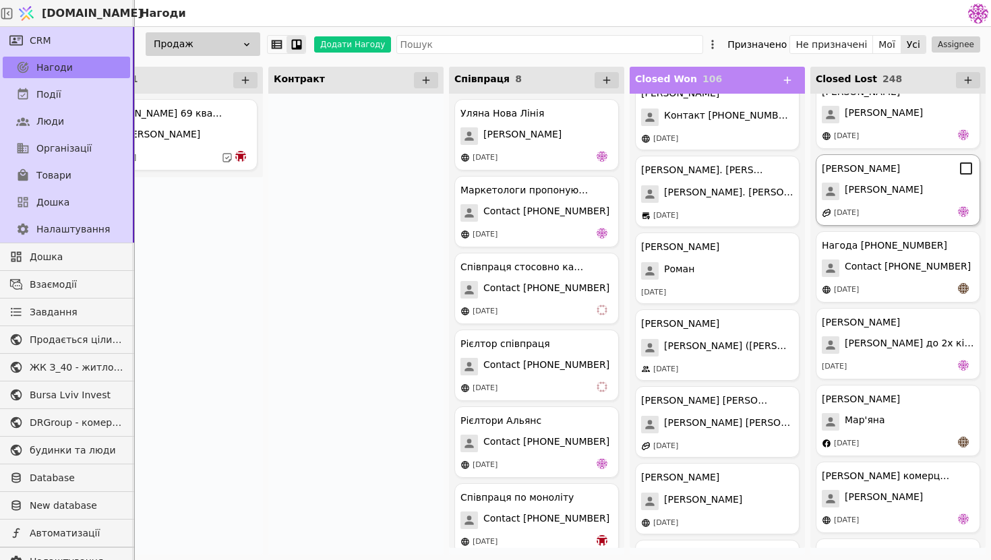
click at [914, 206] on div "[DATE]" at bounding box center [898, 212] width 152 height 13
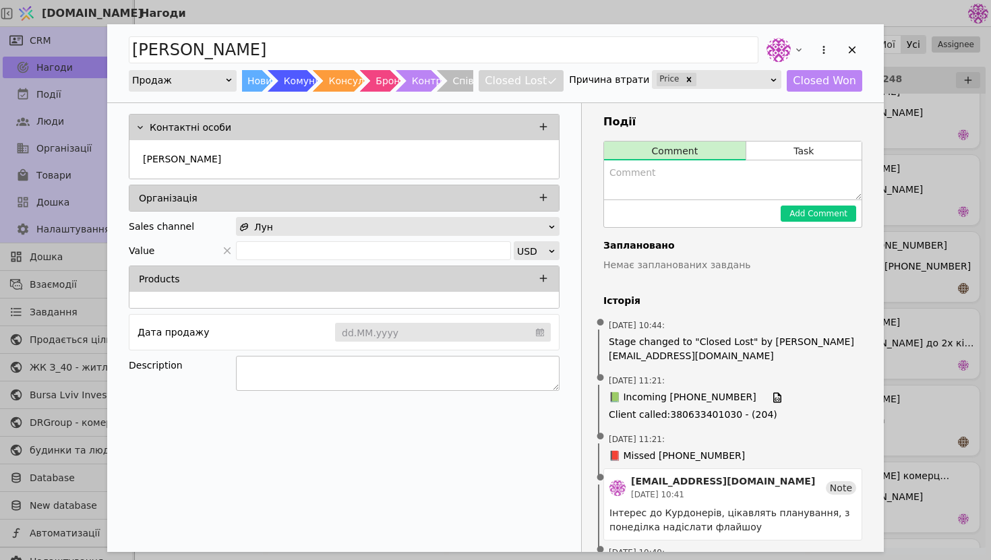
click at [396, 369] on textarea "Add Opportunity" at bounding box center [398, 373] width 324 height 35
click at [848, 55] on icon "Add Opportunity" at bounding box center [852, 50] width 12 height 12
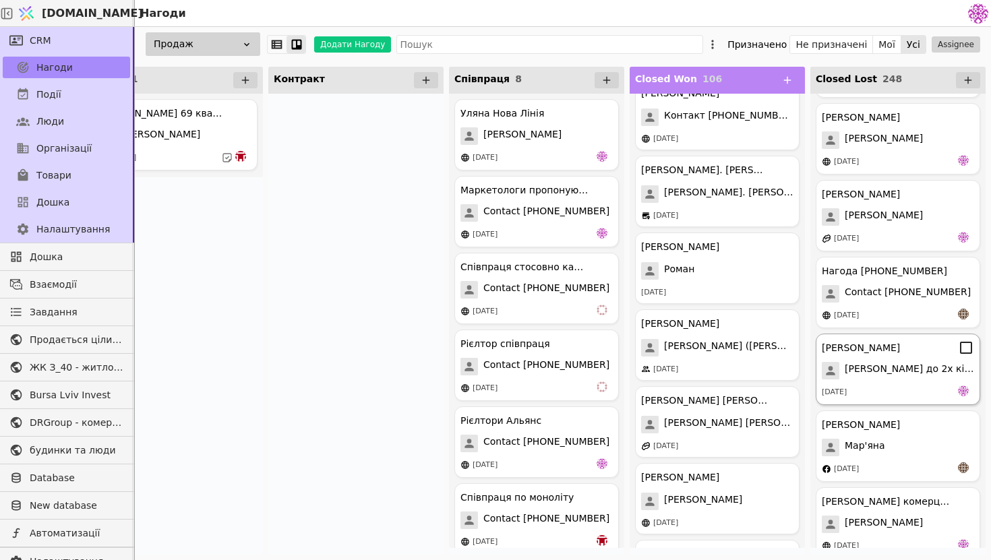
scroll to position [18196, 0]
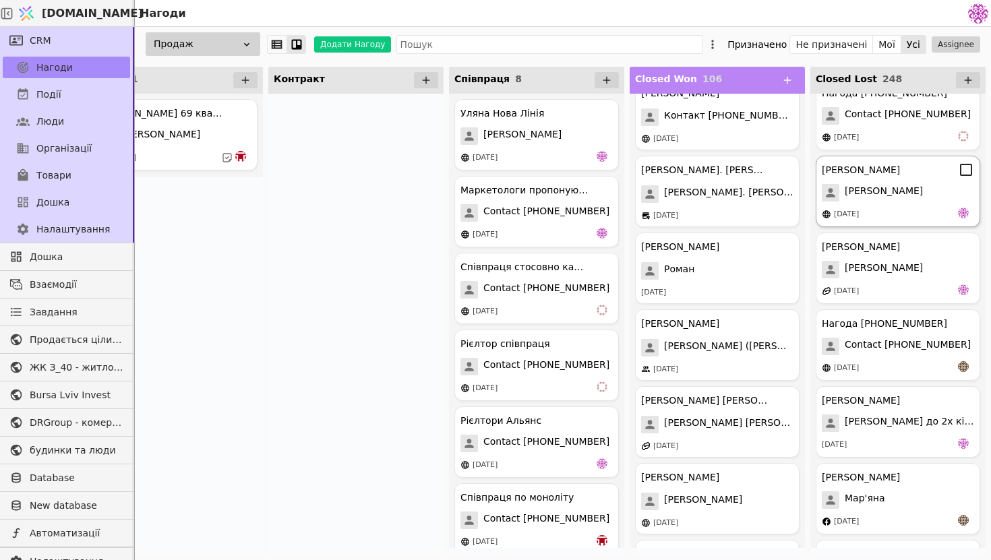
click at [890, 192] on div "[PERSON_NAME]" at bounding box center [898, 193] width 152 height 18
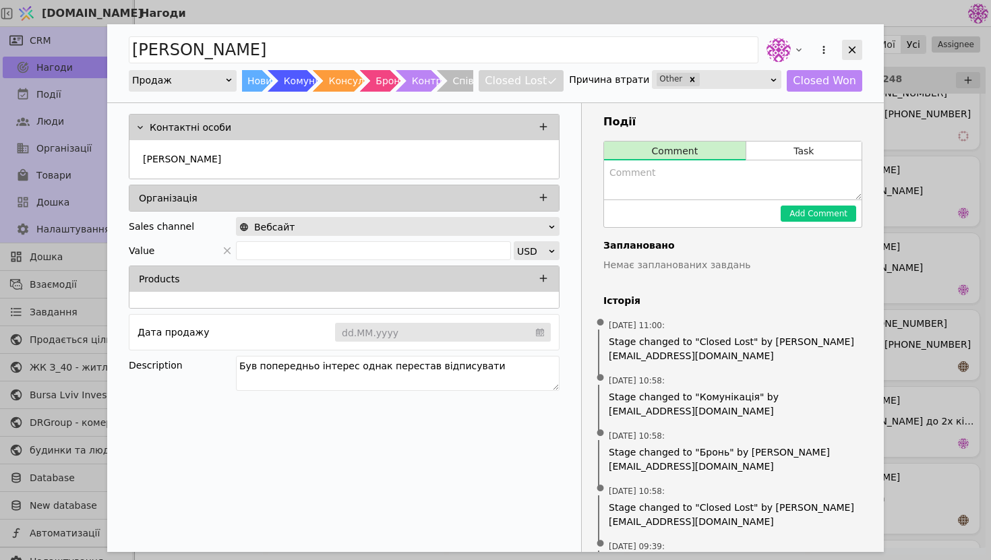
click at [855, 52] on icon "Add Opportunity" at bounding box center [852, 50] width 7 height 7
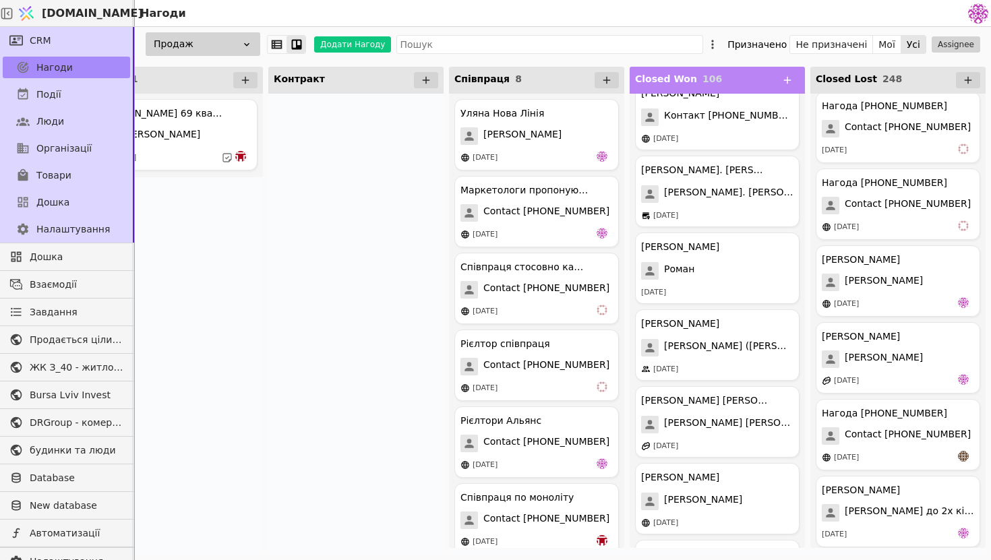
scroll to position [18095, 0]
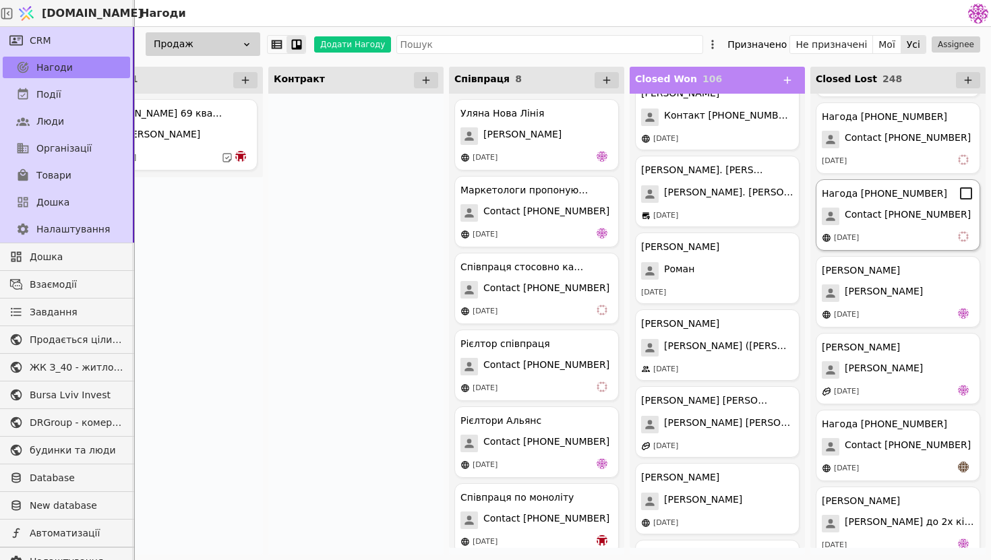
click at [925, 223] on span "Contact [PHONE_NUMBER]" at bounding box center [908, 217] width 126 height 18
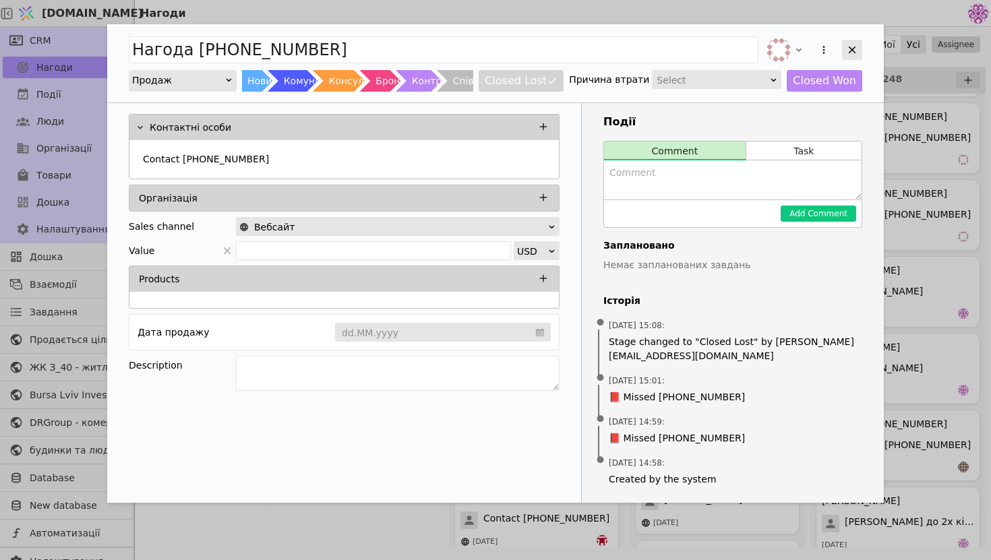
click at [857, 47] on icon "Add Opportunity" at bounding box center [852, 50] width 12 height 12
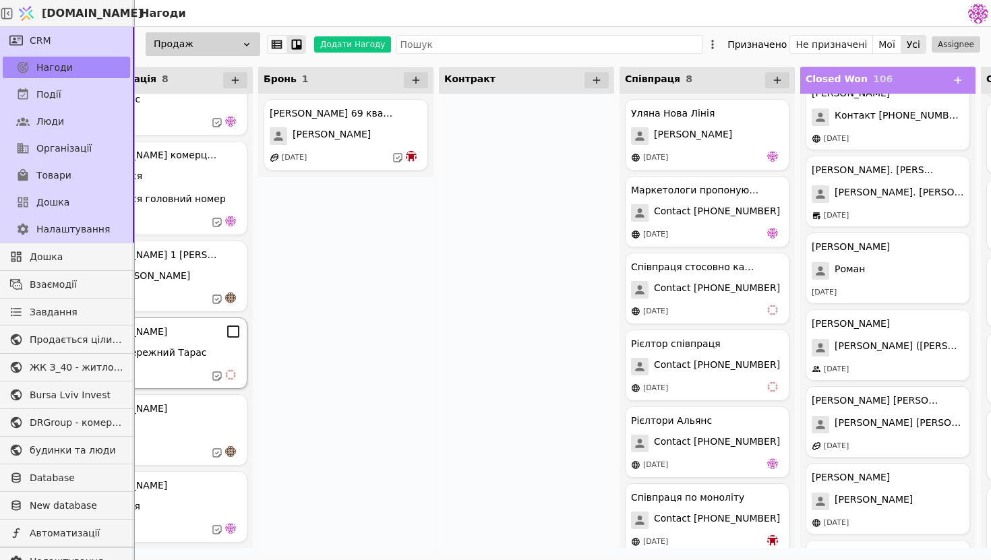
scroll to position [0, 446]
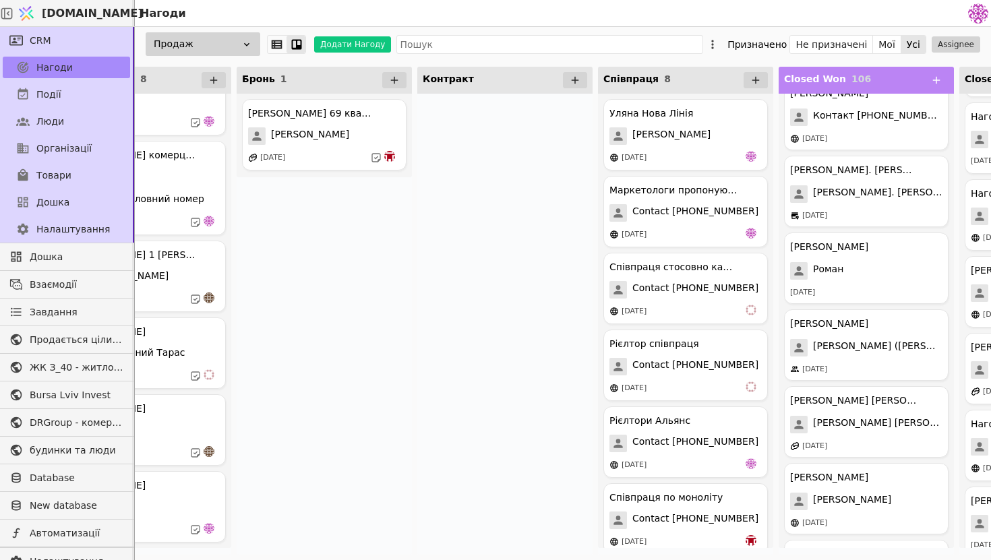
click at [641, 82] on span "Співпраця" at bounding box center [631, 79] width 55 height 11
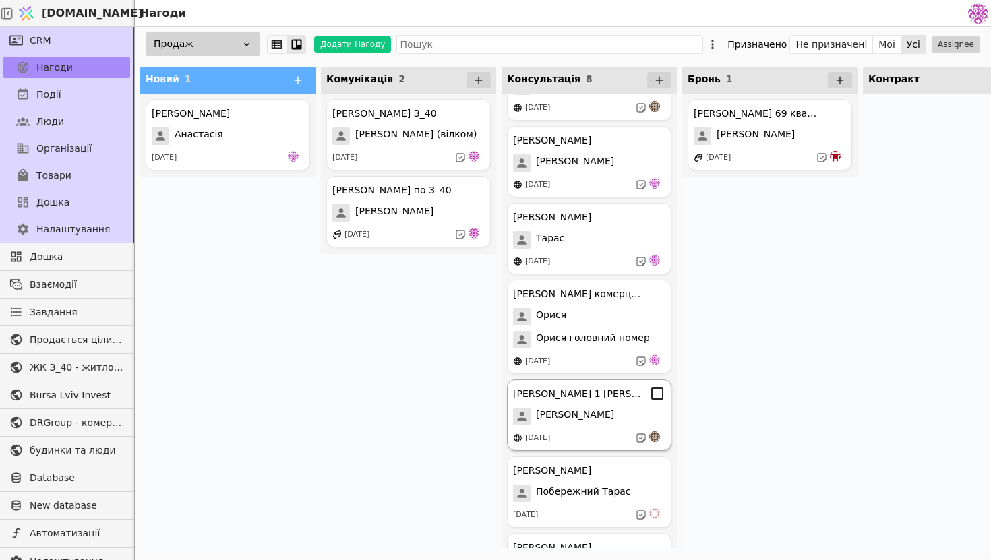
scroll to position [0, 0]
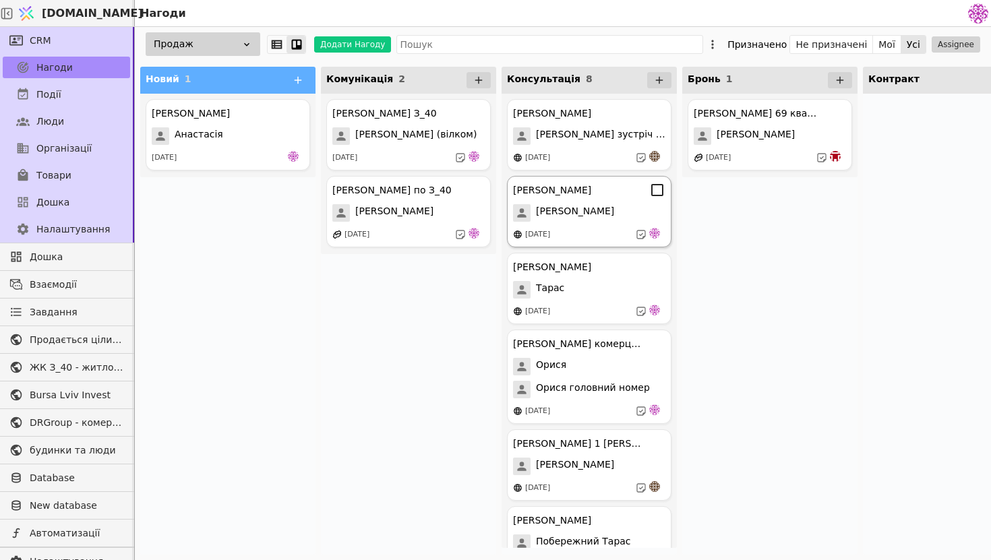
click at [614, 217] on div "[PERSON_NAME]" at bounding box center [589, 213] width 152 height 18
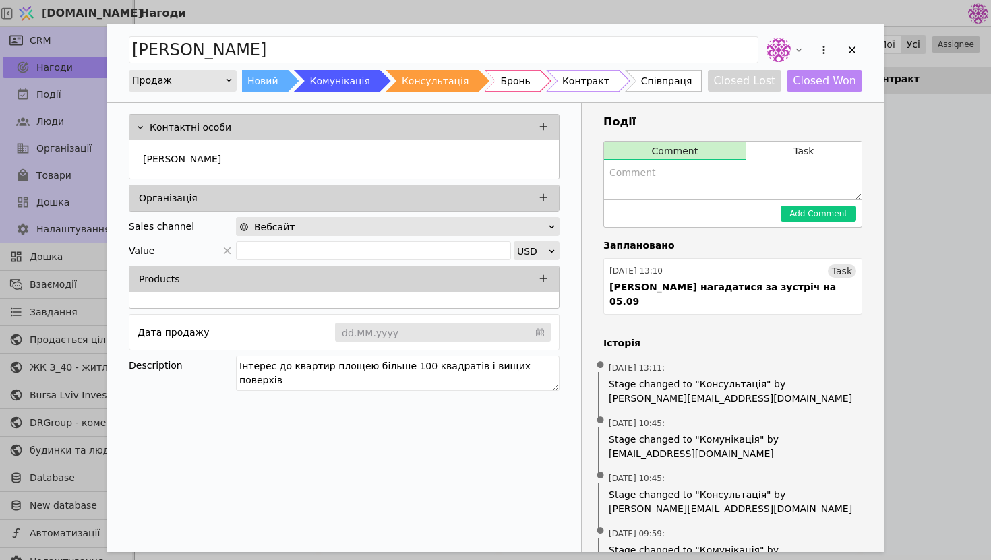
click at [665, 177] on textarea "Add Opportunity" at bounding box center [733, 180] width 258 height 39
type textarea "[PERSON_NAME]"
click at [192, 163] on div "[PERSON_NAME]" at bounding box center [344, 160] width 413 height 24
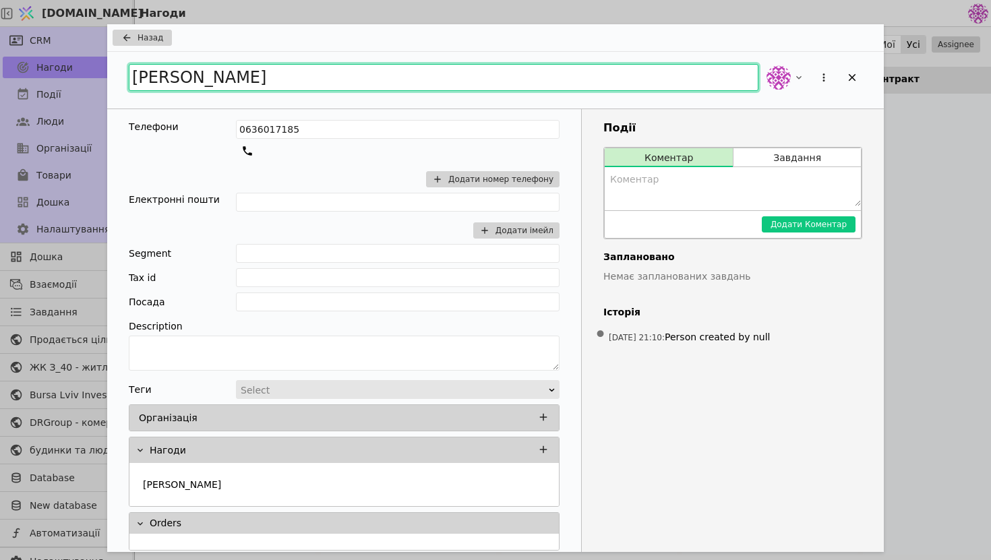
click at [245, 76] on input "[PERSON_NAME]" at bounding box center [444, 77] width 630 height 27
type input "[PERSON_NAME]"
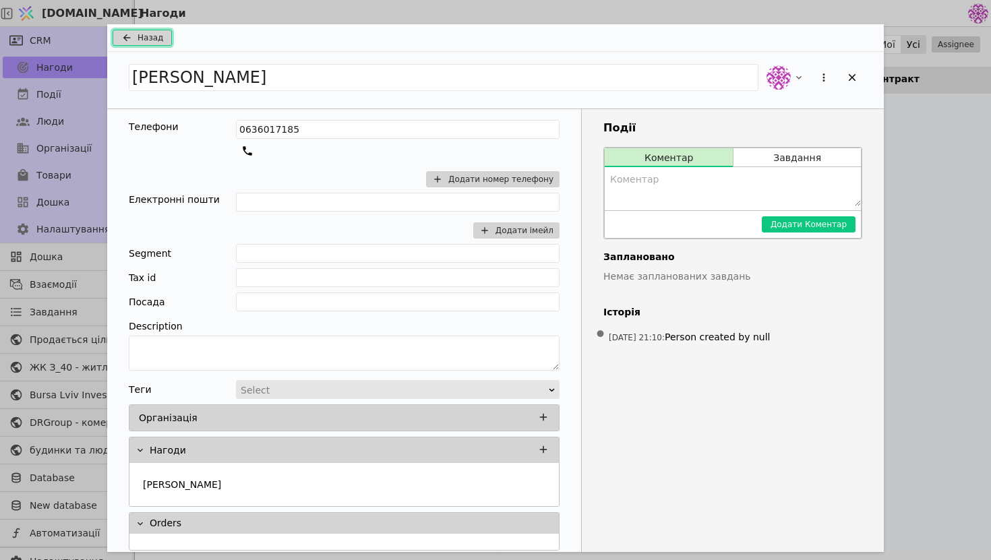
click at [140, 32] on span "Назад" at bounding box center [151, 38] width 26 height 12
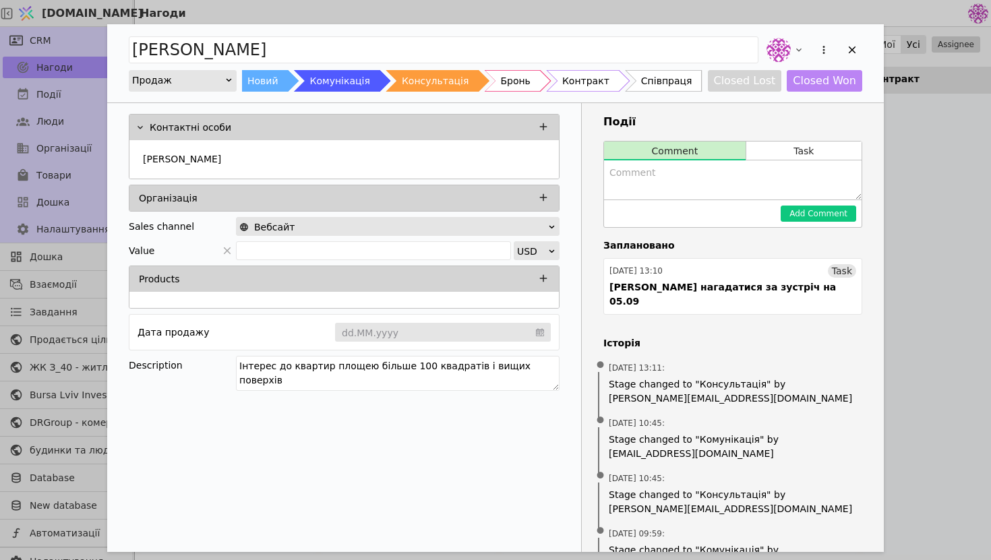
click at [625, 179] on textarea "Add Opportunity" at bounding box center [733, 180] width 258 height 39
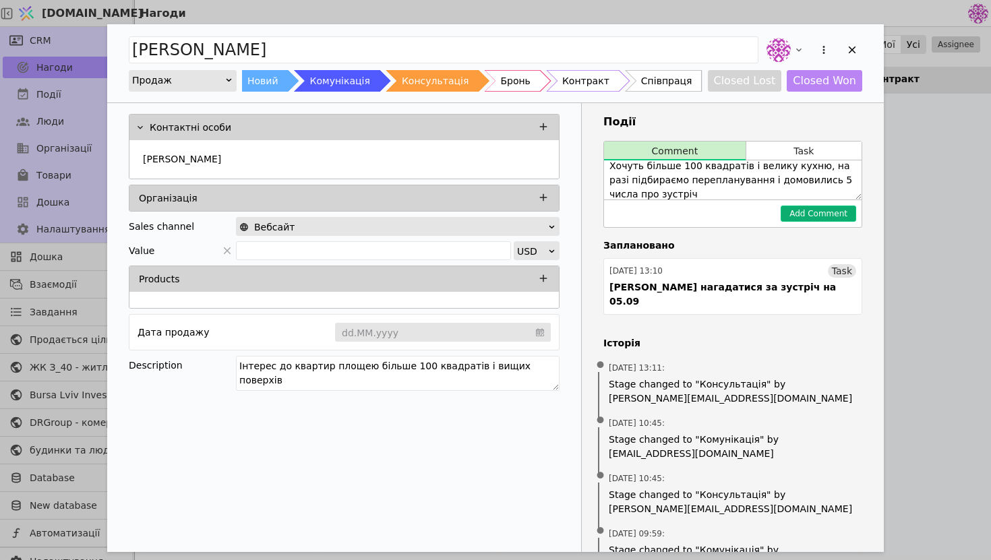
type textarea "Хочуть більше 100 квадратів і велику кухню, на разі підбираємо перепланування і…"
click at [820, 212] on button "Add Comment" at bounding box center [819, 214] width 76 height 16
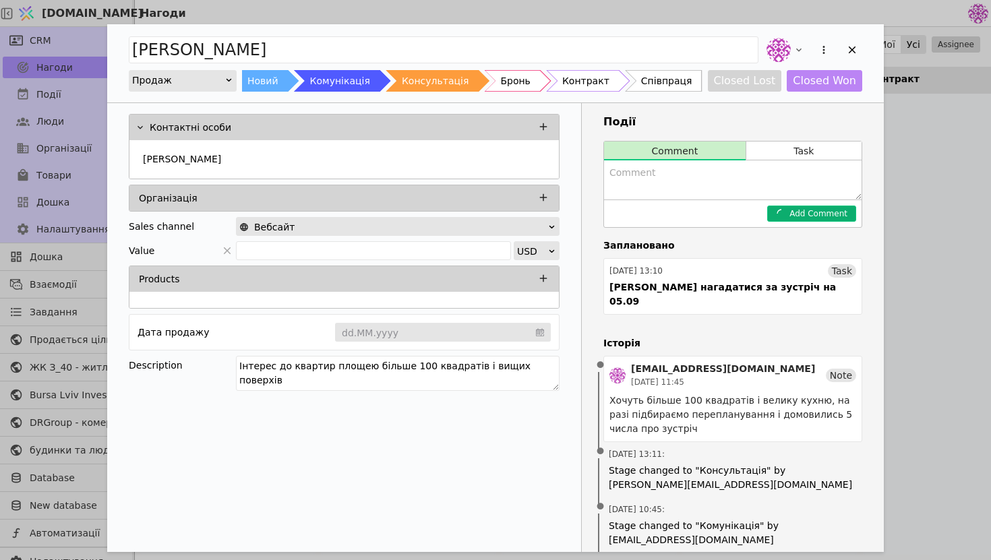
scroll to position [0, 0]
click at [852, 53] on icon "Add Opportunity" at bounding box center [852, 50] width 12 height 12
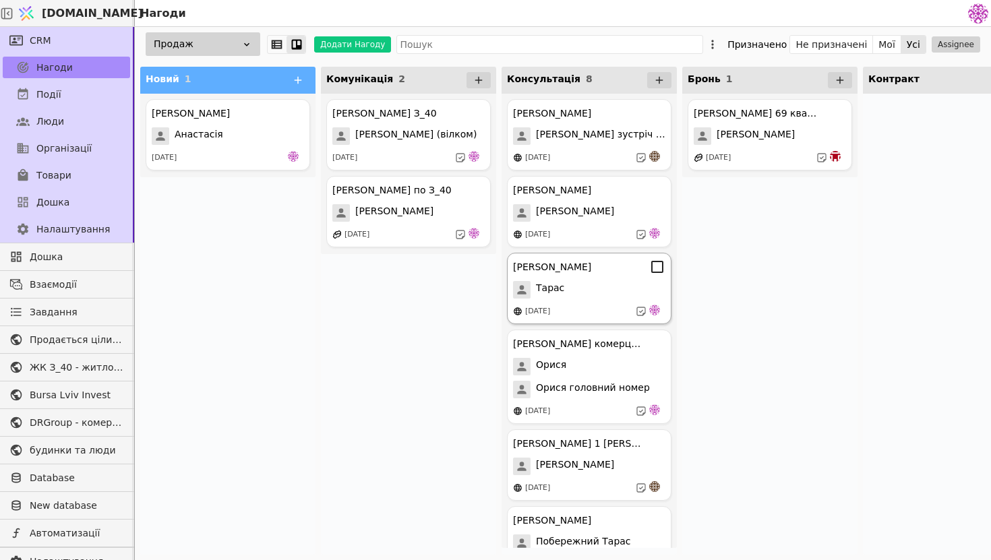
click at [569, 303] on div "[PERSON_NAME] Курдонери [PERSON_NAME] [DATE]" at bounding box center [589, 288] width 165 height 71
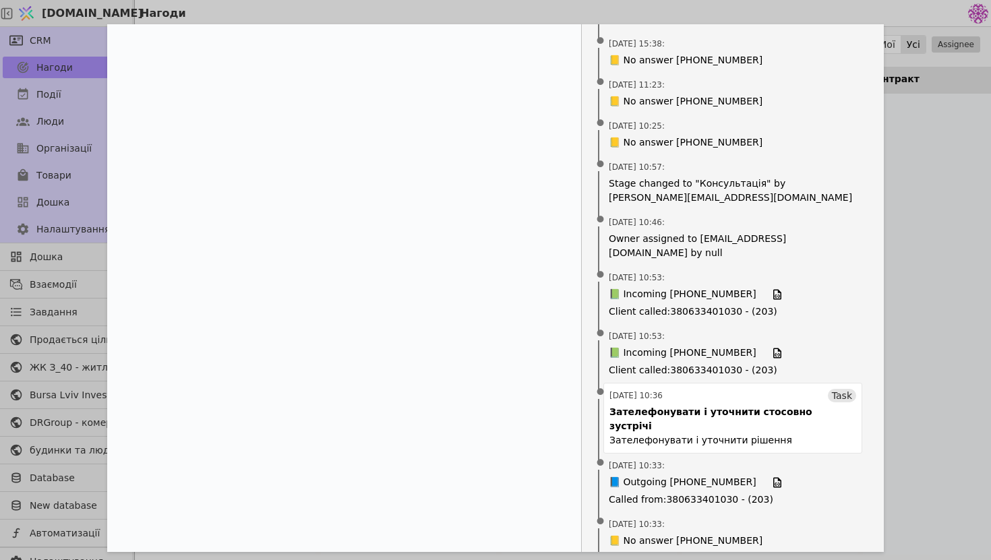
scroll to position [576, 0]
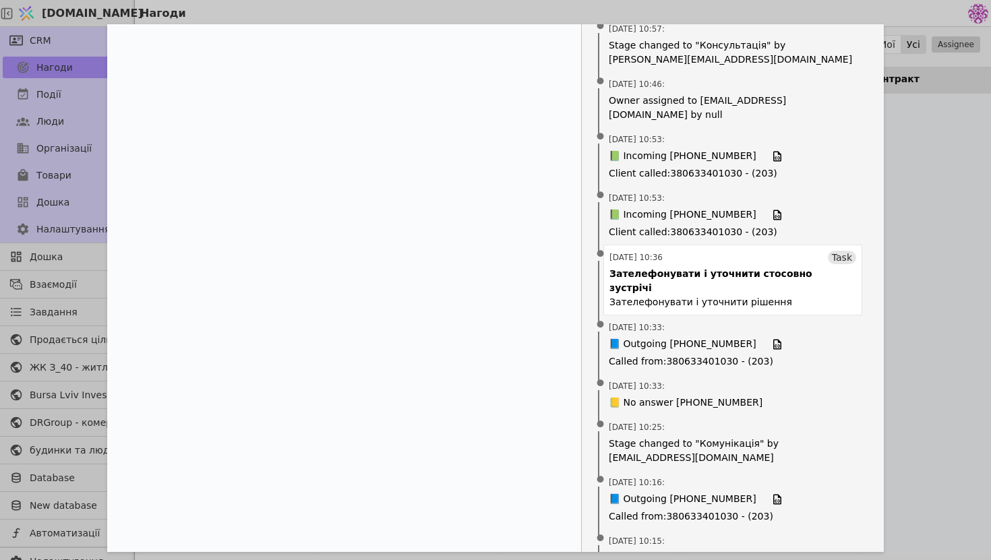
click at [905, 207] on div "[PERSON_NAME] Продаж Новий Комунікація Консультація Бронь Контракт Співпраця Cl…" at bounding box center [495, 280] width 991 height 560
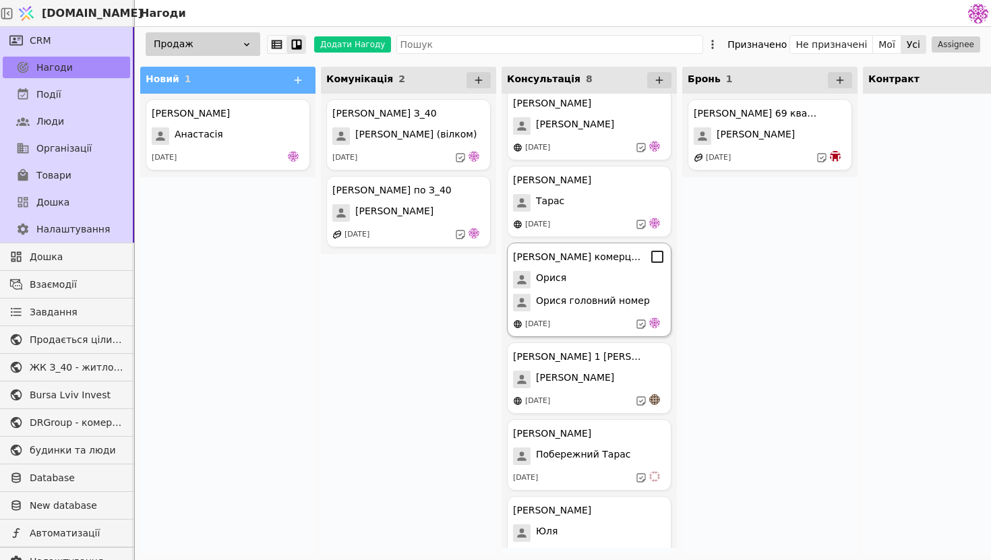
scroll to position [189, 0]
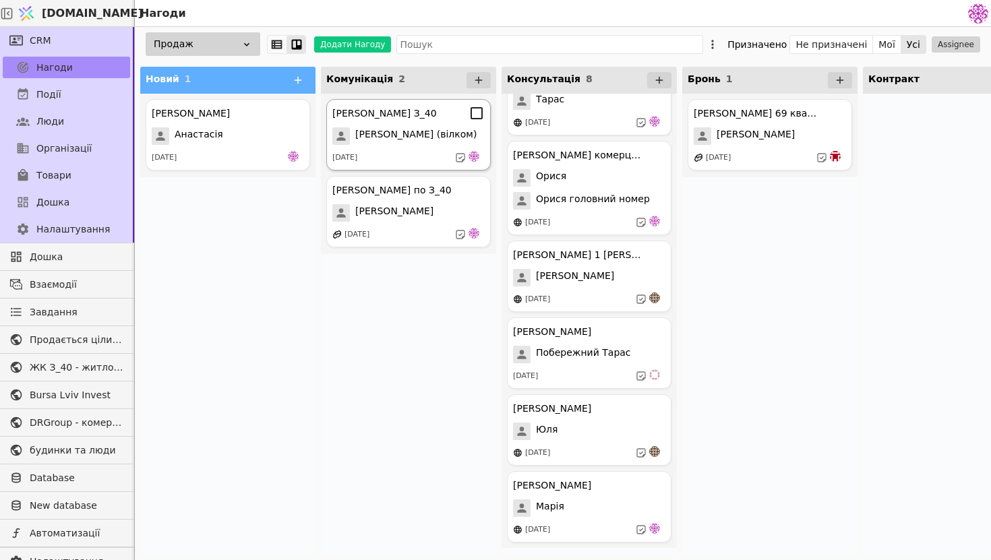
click at [383, 136] on span "[PERSON_NAME] (вілком)" at bounding box center [415, 136] width 121 height 18
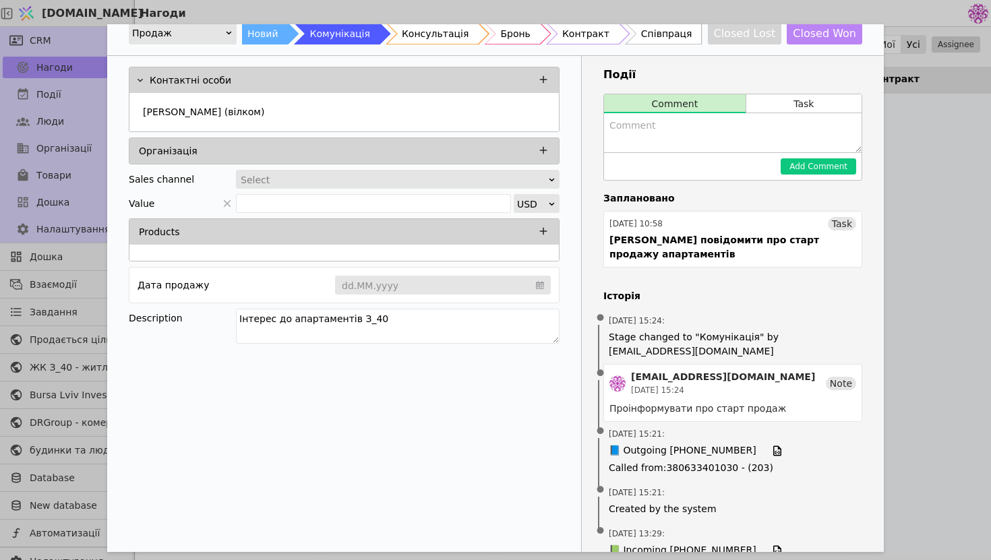
scroll to position [86, 0]
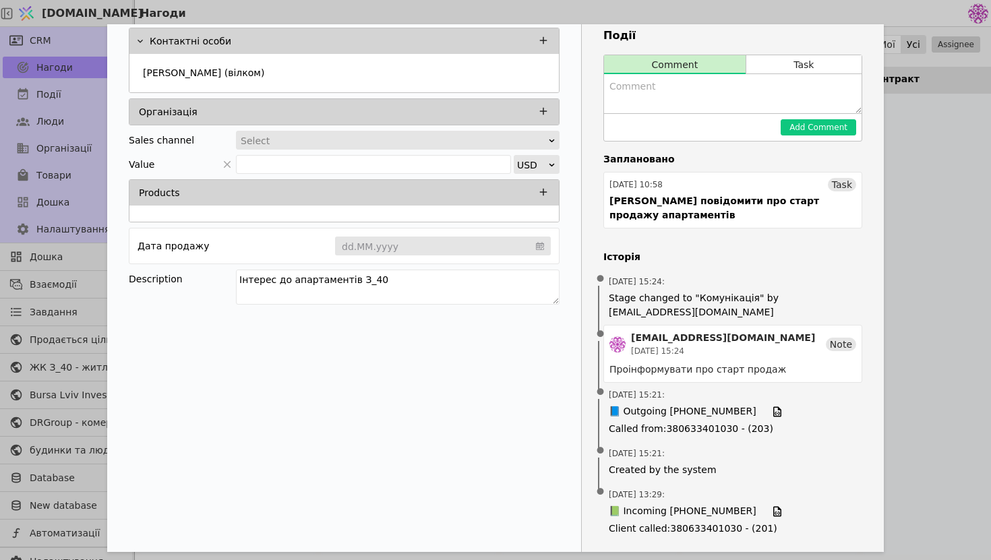
click at [951, 229] on div "[PERSON_NAME] З_40 Продаж Новий Комунікація Консультація Бронь Контракт Співпра…" at bounding box center [495, 280] width 991 height 560
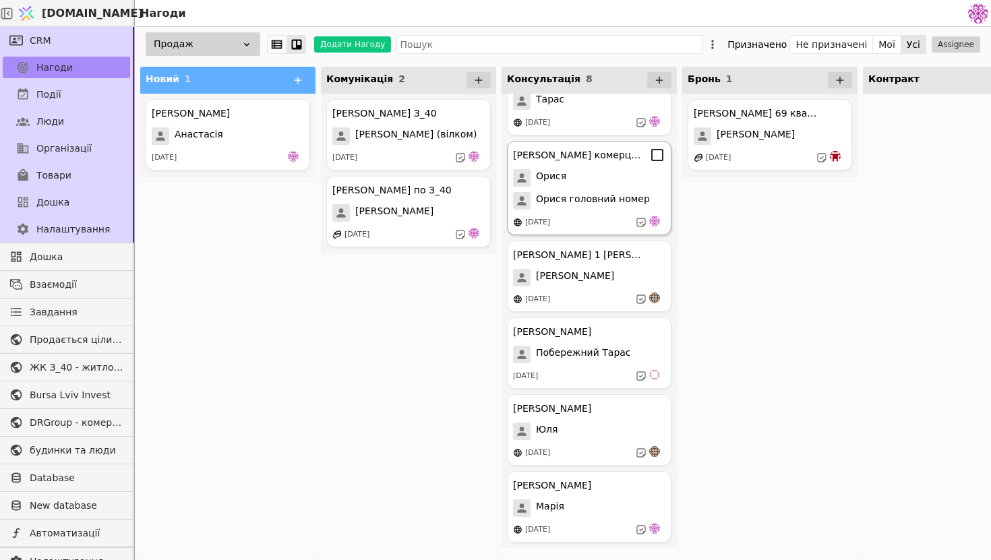
click at [585, 202] on span "Орися головний номер" at bounding box center [593, 201] width 114 height 18
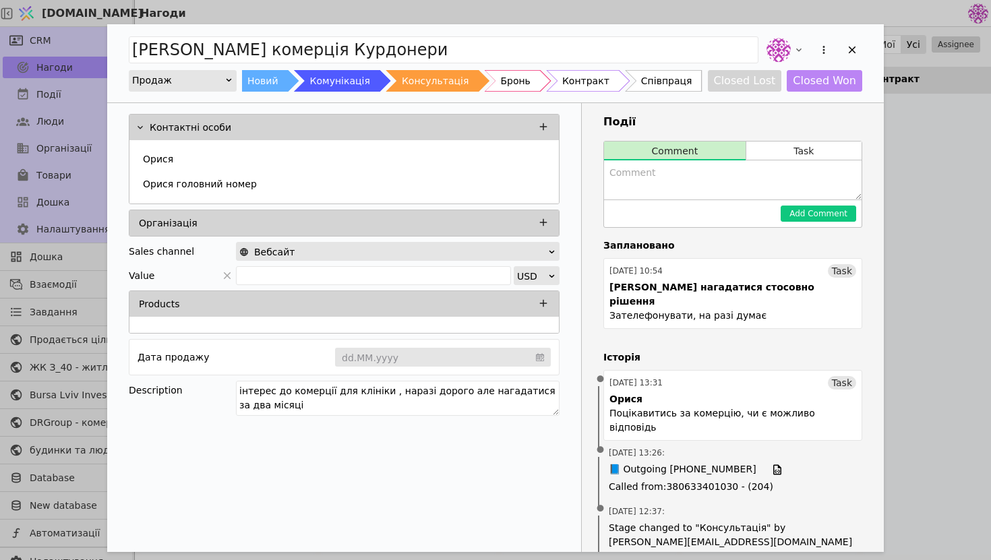
click at [944, 120] on div "[PERSON_NAME] комерція Курдонери Продаж Новий Комунікація Консультація Бронь Ко…" at bounding box center [495, 280] width 991 height 560
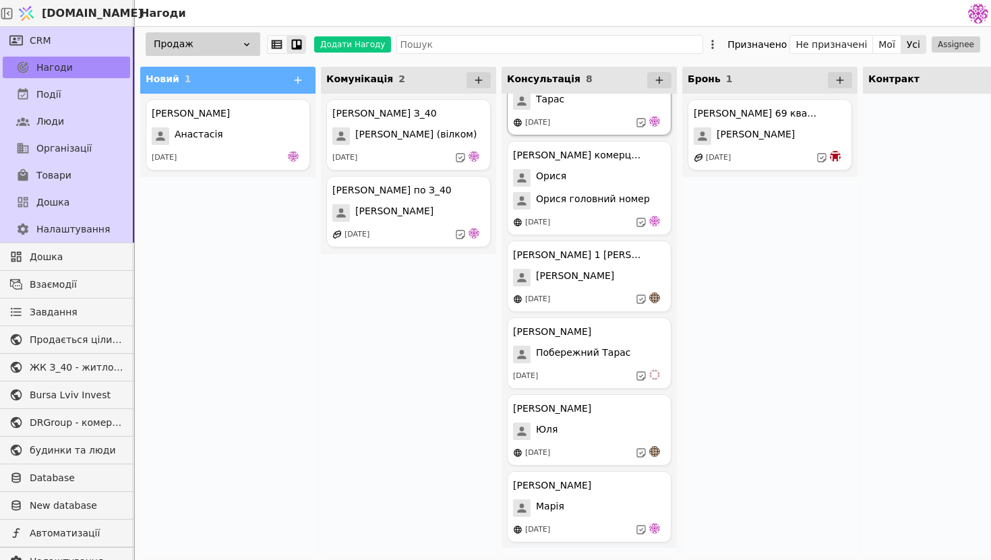
click at [602, 123] on div "[DATE]" at bounding box center [589, 122] width 152 height 13
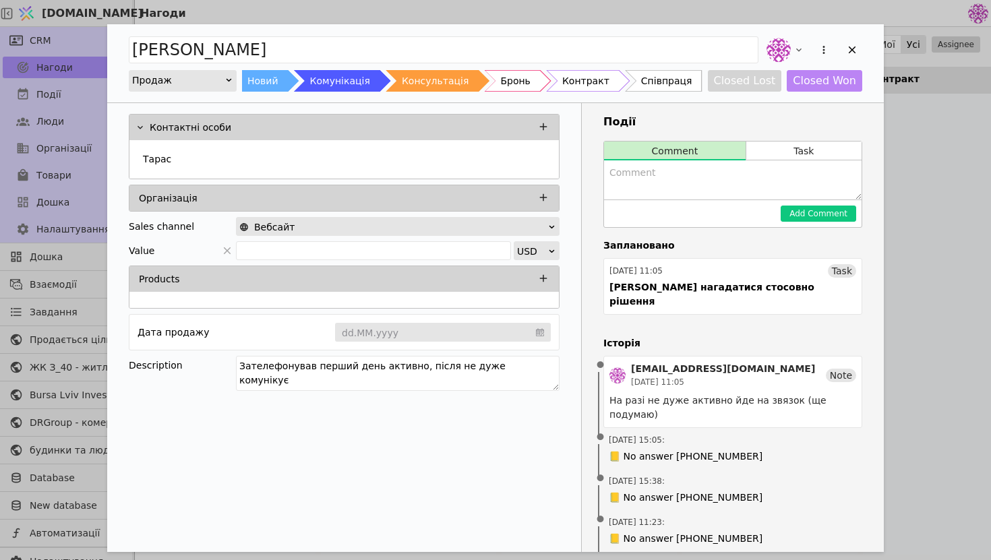
scroll to position [90, 0]
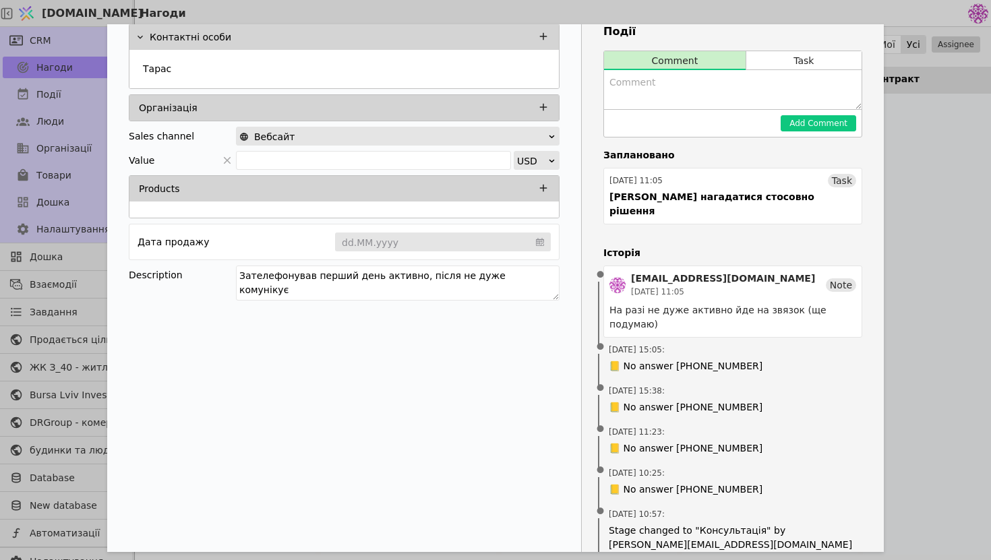
click at [929, 229] on div "[PERSON_NAME] Продаж Новий Комунікація Консультація Бронь Контракт Співпраця Cl…" at bounding box center [495, 280] width 991 height 560
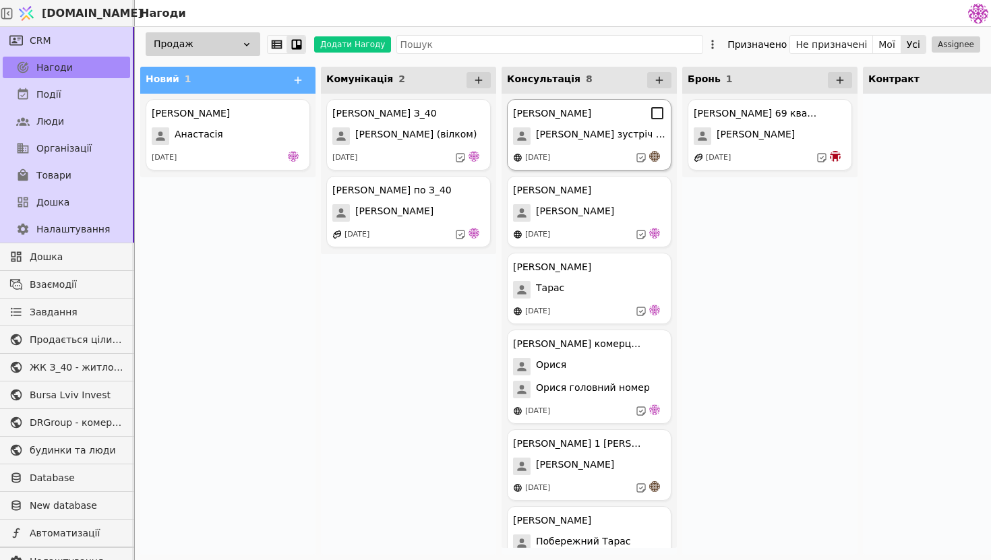
click at [577, 113] on div "[PERSON_NAME]" at bounding box center [552, 114] width 78 height 14
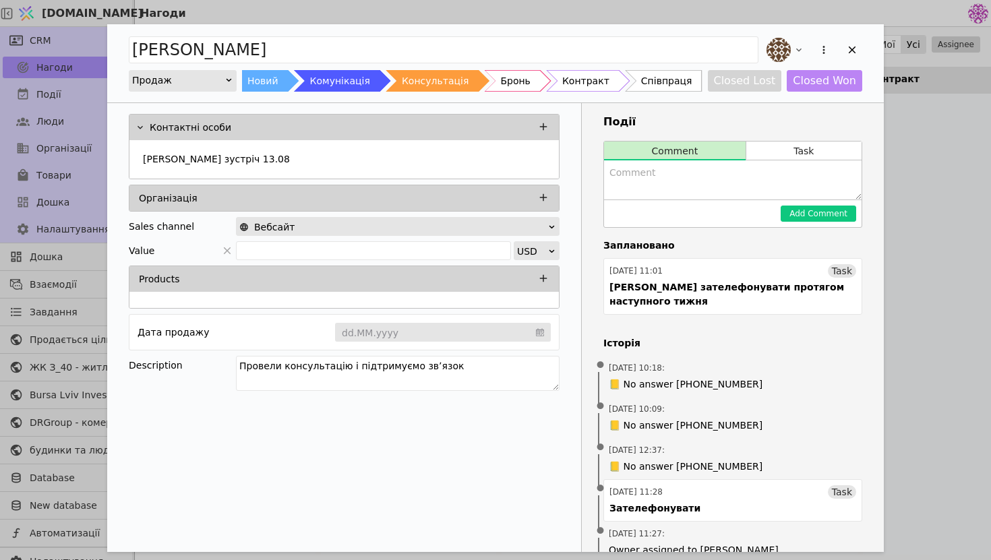
drag, startPoint x: 464, startPoint y: 374, endPoint x: 201, endPoint y: 362, distance: 263.3
click at [201, 362] on div "Description Провели консультацію і підтримуємо звʼязок" at bounding box center [344, 375] width 431 height 39
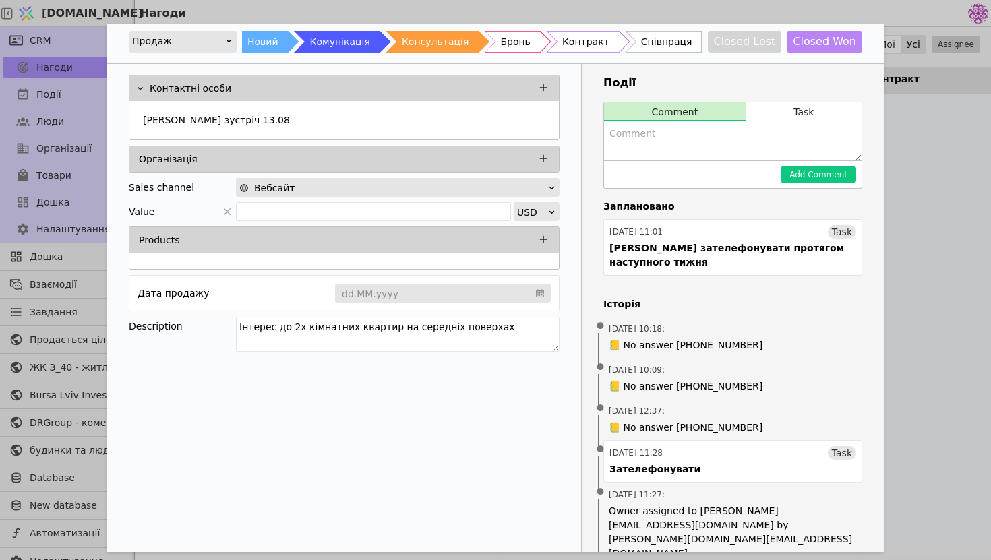
scroll to position [38, 0]
type textarea "Інтерес до 2х кімнатних квартир на середніх поверхах"
click at [701, 140] on textarea "Add Opportunity" at bounding box center [733, 141] width 258 height 39
type textarea "Не дуже активно виходить на звязок"
click at [830, 175] on button "Add Comment" at bounding box center [819, 175] width 76 height 16
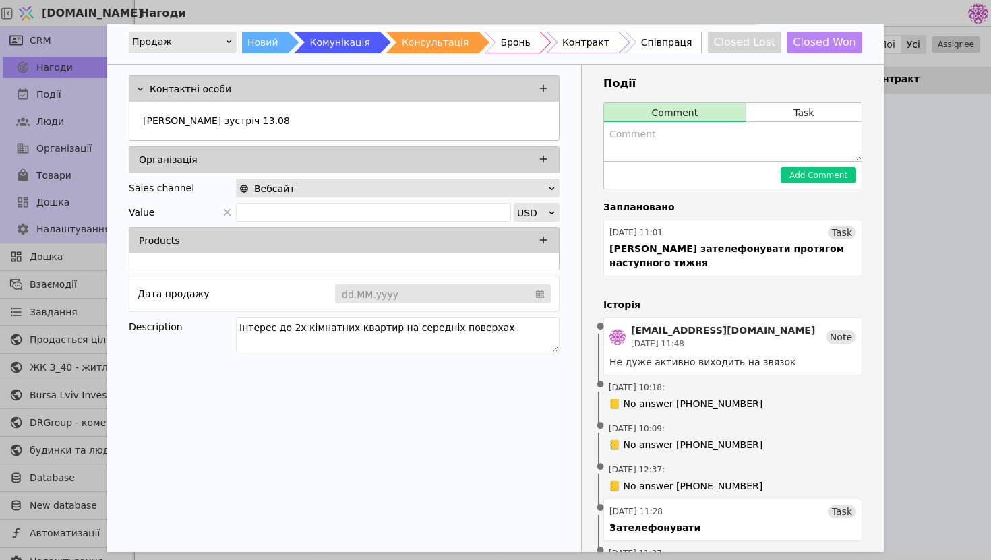
click at [956, 184] on div "[PERSON_NAME] Продаж Новий Комунікація Консультація Бронь Контракт Співпраця Cl…" at bounding box center [495, 280] width 991 height 560
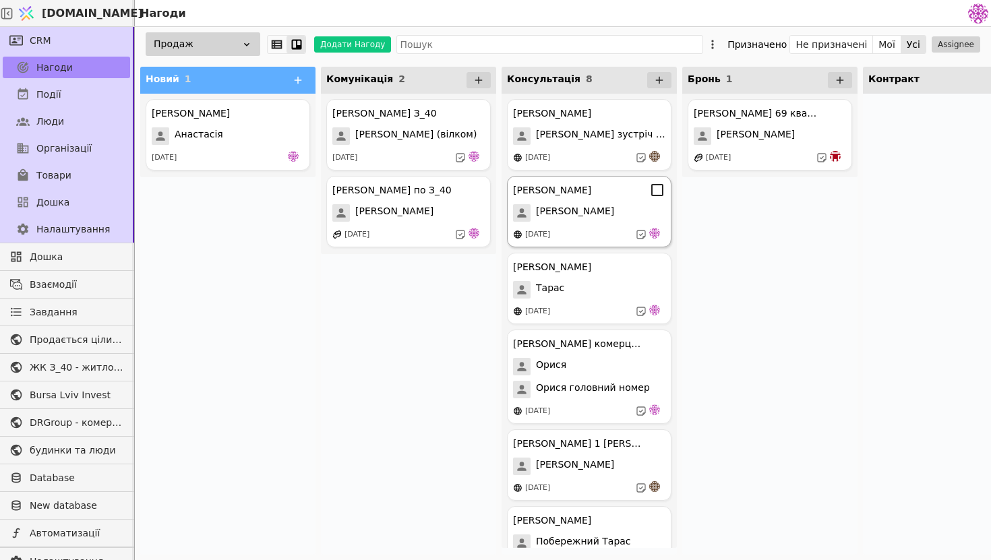
click at [582, 228] on div "[DATE]" at bounding box center [589, 234] width 152 height 13
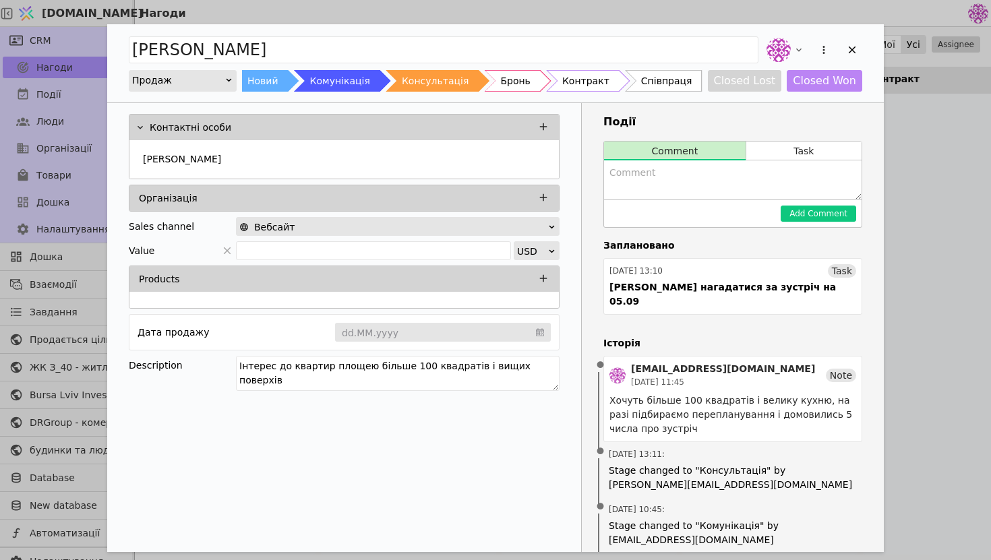
click at [957, 265] on div "[PERSON_NAME] [PERSON_NAME] Новий Комунікація Консультація Бронь Контракт Співп…" at bounding box center [495, 280] width 991 height 560
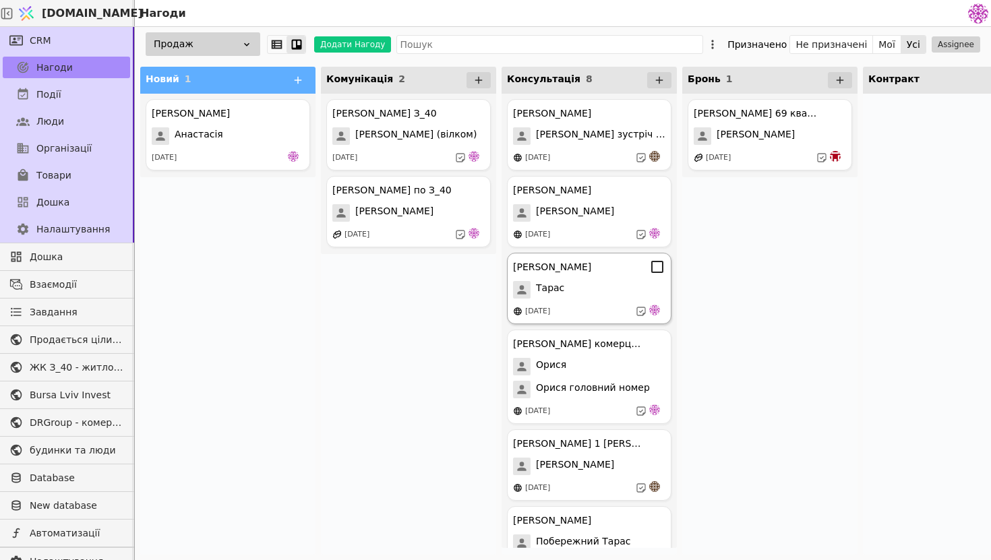
click at [608, 279] on div "[PERSON_NAME] Курдонери [PERSON_NAME] [DATE]" at bounding box center [589, 288] width 165 height 71
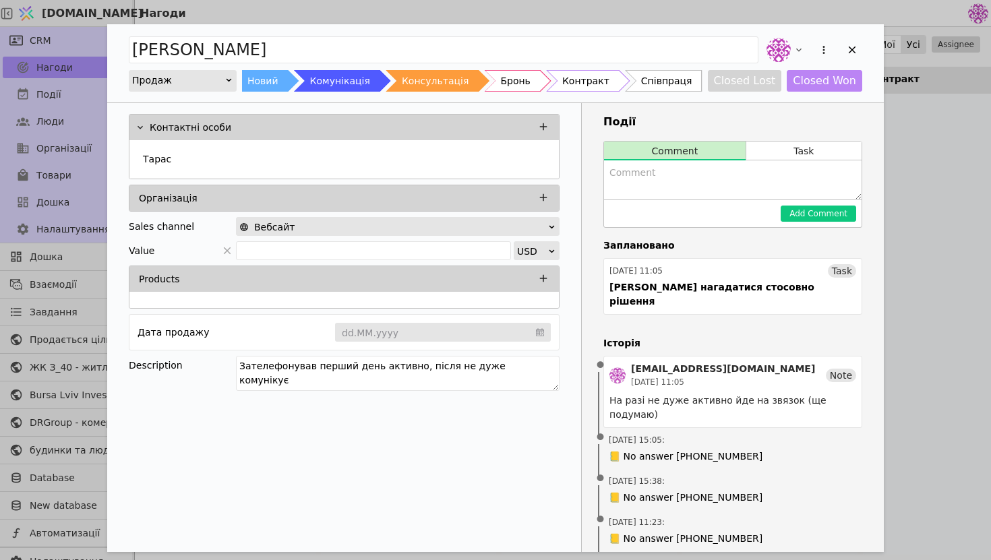
click at [905, 299] on div "[PERSON_NAME] Продаж Новий Комунікація Консультація Бронь Контракт Співпраця Cl…" at bounding box center [495, 280] width 991 height 560
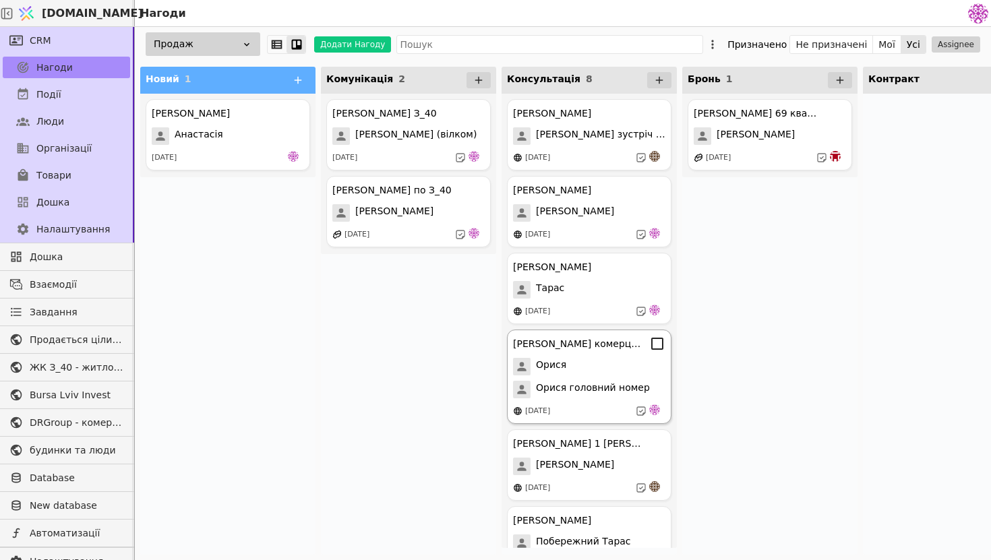
click at [588, 355] on div "[PERSON_NAME] комерція [PERSON_NAME] головний номер [DATE]" at bounding box center [589, 377] width 165 height 94
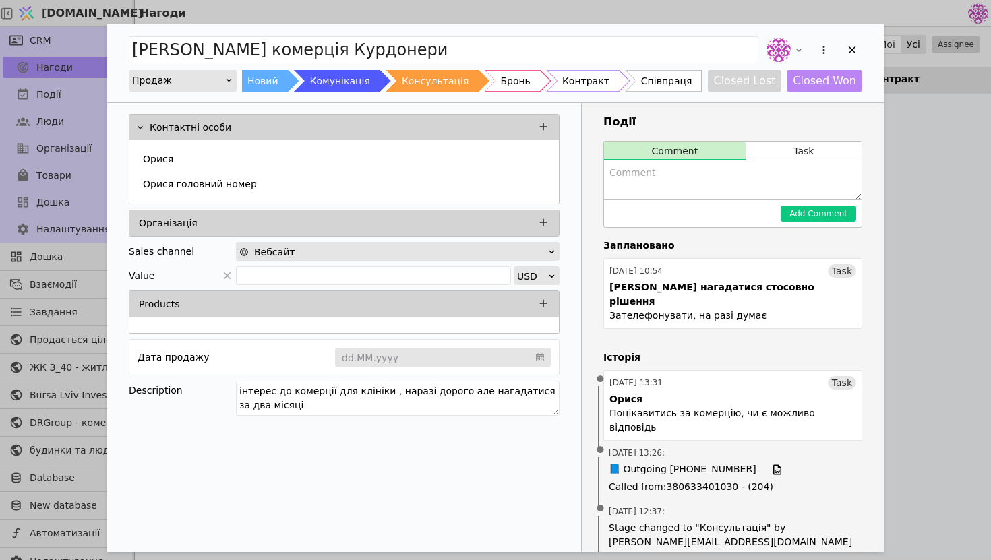
click at [717, 179] on textarea "Add Opportunity" at bounding box center [733, 180] width 258 height 39
drag, startPoint x: 368, startPoint y: 411, endPoint x: 189, endPoint y: 376, distance: 182.9
click at [188, 376] on div "Контактні особи [PERSON_NAME] головний номер Організація Sales channel Вебсайт …" at bounding box center [344, 267] width 474 height 328
click at [685, 194] on textarea "Add Opportunity" at bounding box center [733, 180] width 258 height 39
paste textarea "інтерес до комерції для клініки , наразі дорого але нагадатися за два місяці"
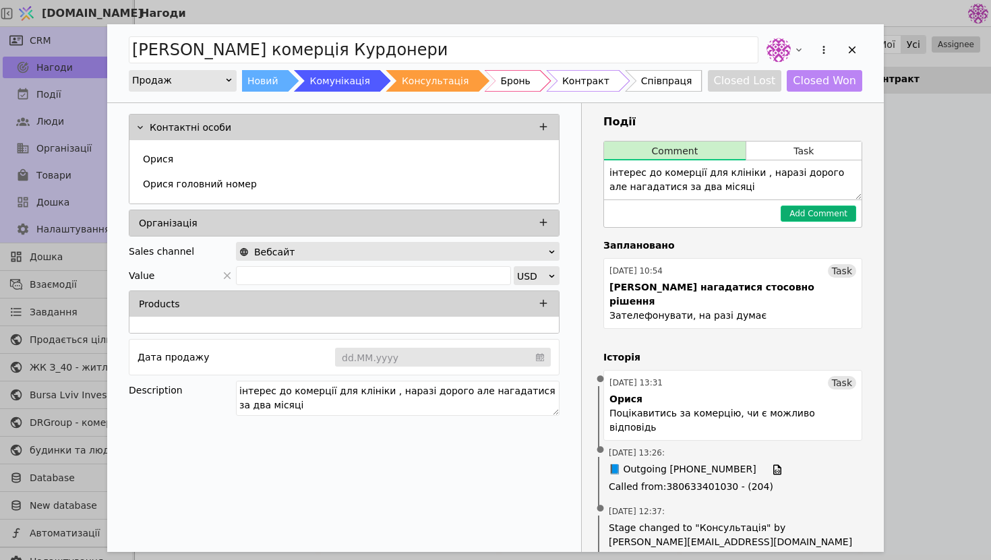
type textarea "інтерес до комерції для клініки , наразі дорого але нагадатися за два місяці"
click at [828, 214] on button "Add Comment" at bounding box center [819, 214] width 76 height 16
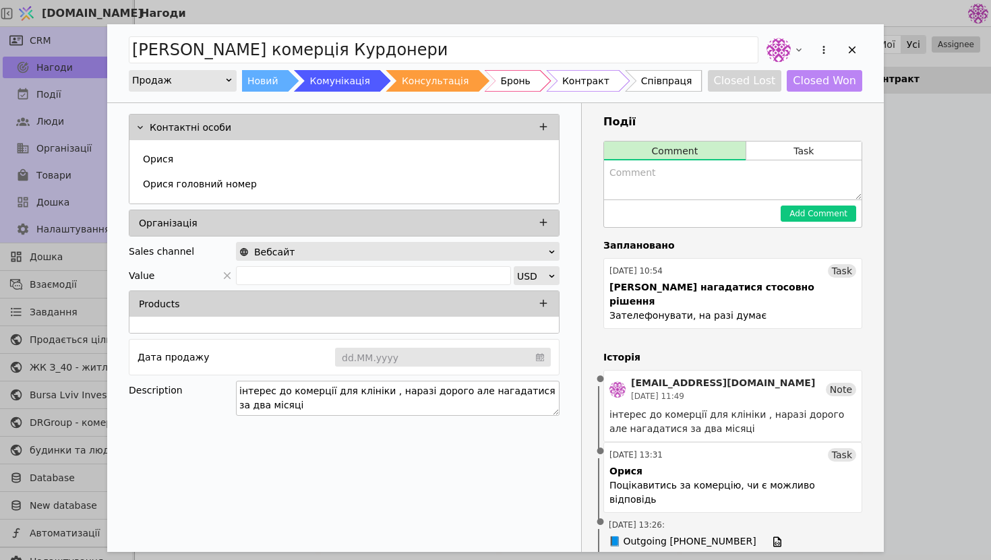
drag, startPoint x: 409, startPoint y: 399, endPoint x: 383, endPoint y: 394, distance: 26.1
click at [383, 394] on textarea "інтерес до комерції для клініки , наразі дорого але нагадатися за два місяці" at bounding box center [398, 398] width 324 height 35
type textarea "інтерес до комерції для клініки"
click at [927, 134] on div "[PERSON_NAME] комерція Курдонери Продаж Новий Комунікація Консультація Бронь Ко…" at bounding box center [495, 280] width 991 height 560
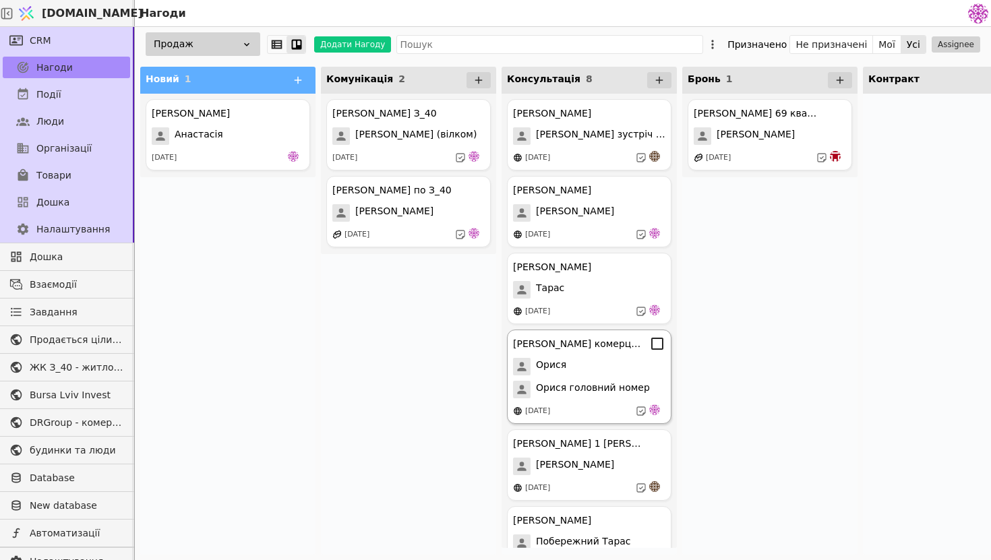
click at [602, 364] on div "Орися" at bounding box center [589, 367] width 152 height 18
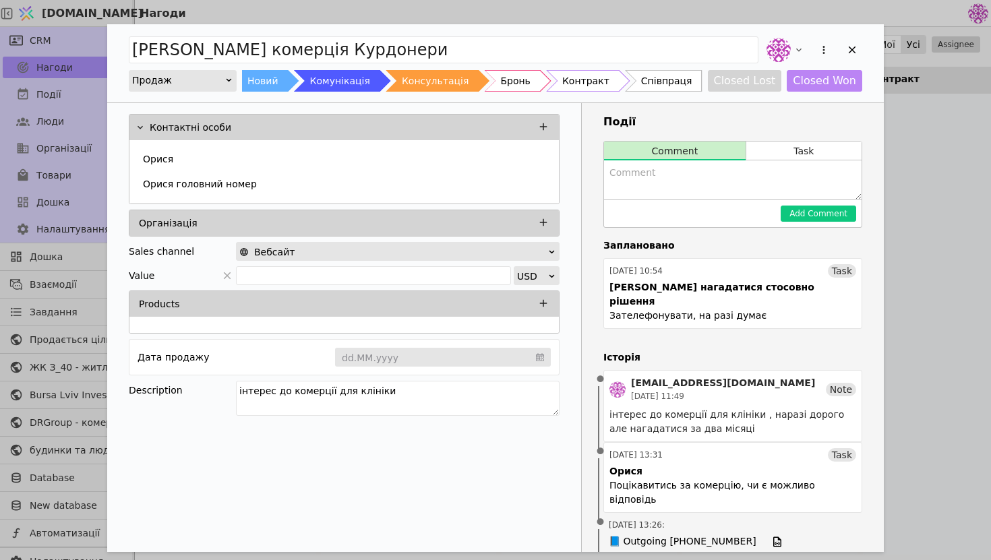
click at [912, 244] on div "[PERSON_NAME] комерція Курдонери Продаж Новий Комунікація Консультація Бронь Ко…" at bounding box center [495, 280] width 991 height 560
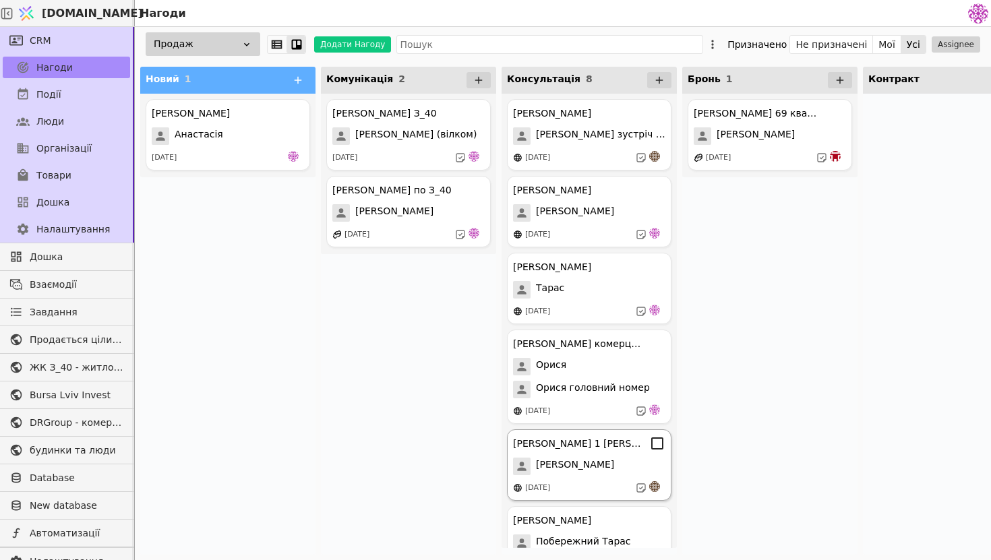
click at [591, 475] on div "[PERSON_NAME]" at bounding box center [589, 467] width 152 height 18
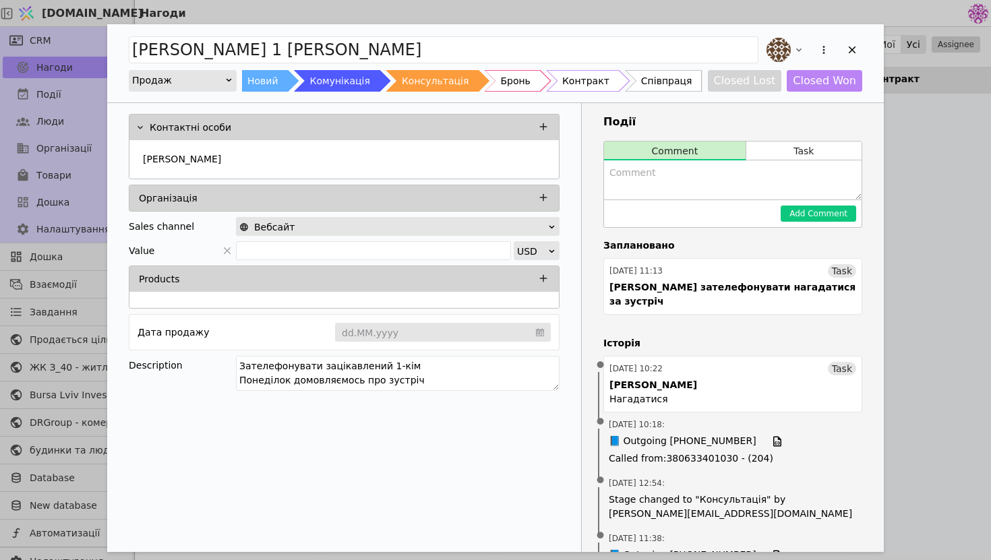
click at [659, 190] on textarea "Add Opportunity" at bounding box center [733, 180] width 258 height 39
click at [427, 227] on div "Вебсайт" at bounding box center [393, 227] width 308 height 19
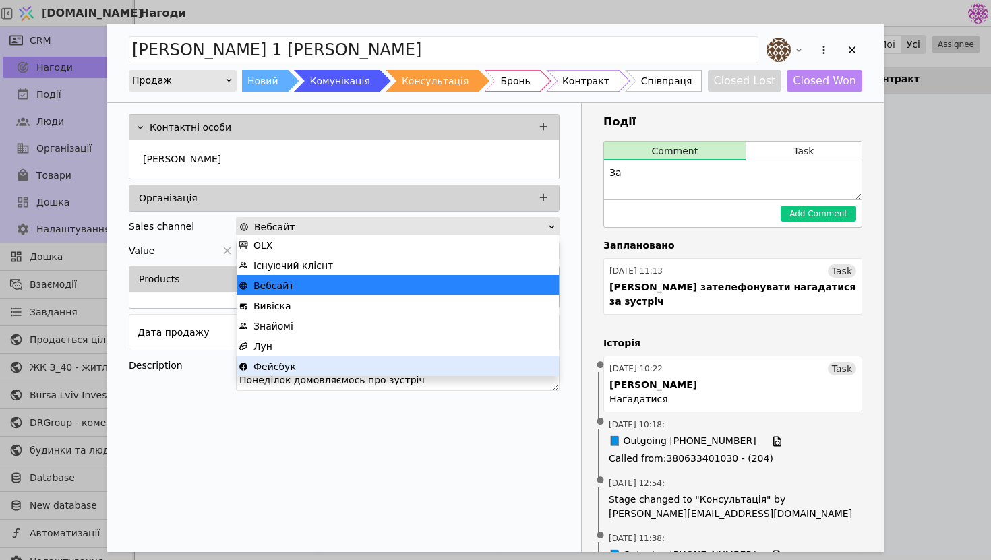
click at [303, 366] on div "Фейсбук" at bounding box center [398, 367] width 318 height 20
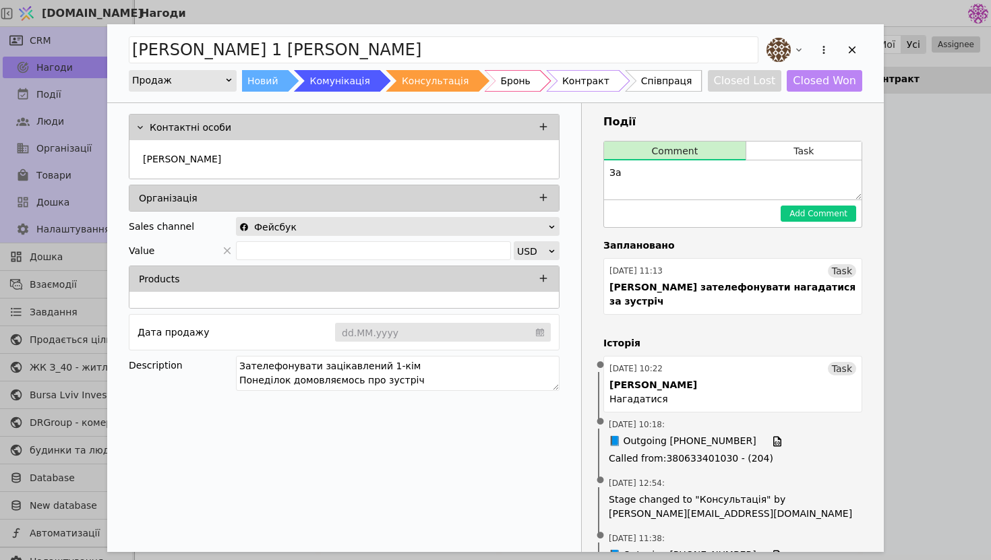
click at [664, 178] on textarea "За" at bounding box center [733, 180] width 258 height 39
type textarea "З"
drag, startPoint x: 463, startPoint y: 385, endPoint x: 242, endPoint y: 349, distance: 223.4
click at [242, 349] on div "Контактні особи [PERSON_NAME] Sales channel Фейсбук Value USD Products Дата про…" at bounding box center [344, 254] width 474 height 303
type textarea "[PERSON_NAME] продати свою попередню квартиру і придбати в курдонерах"
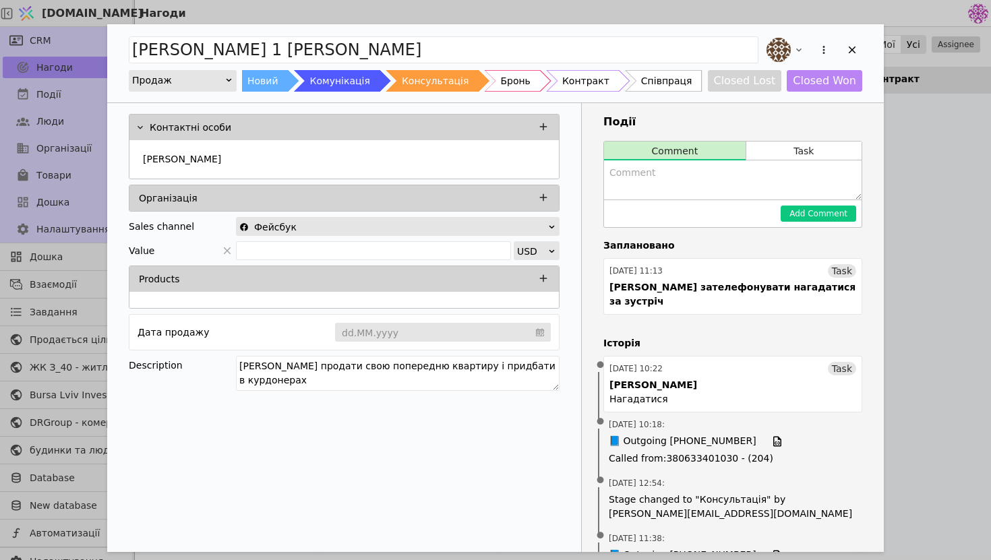
click at [655, 190] on textarea "Add Opportunity" at bounding box center [733, 180] width 258 height 39
type textarea "Має підїхати з другом на ще одну зустріч"
click at [793, 216] on button "Add Comment" at bounding box center [819, 214] width 76 height 16
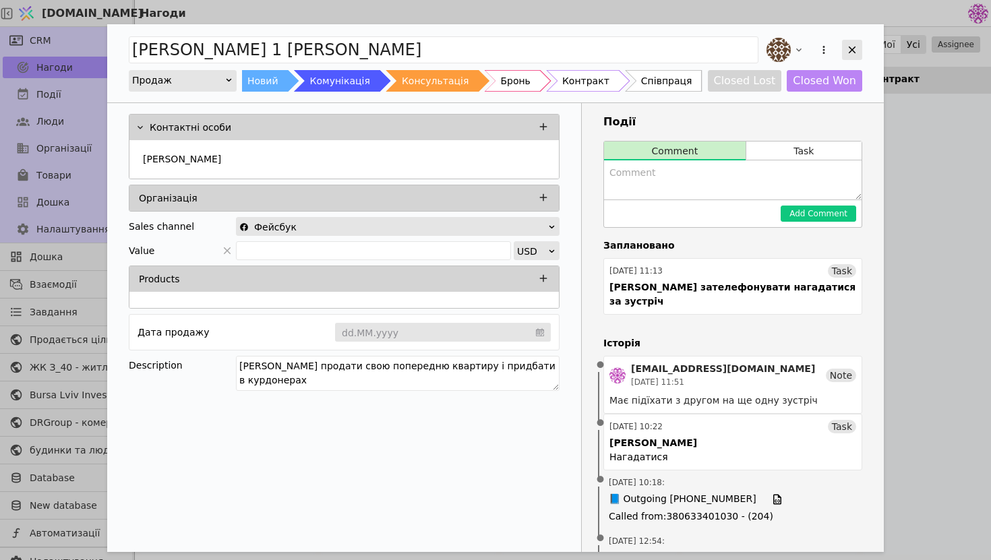
click at [854, 44] on icon "Add Opportunity" at bounding box center [852, 50] width 12 height 12
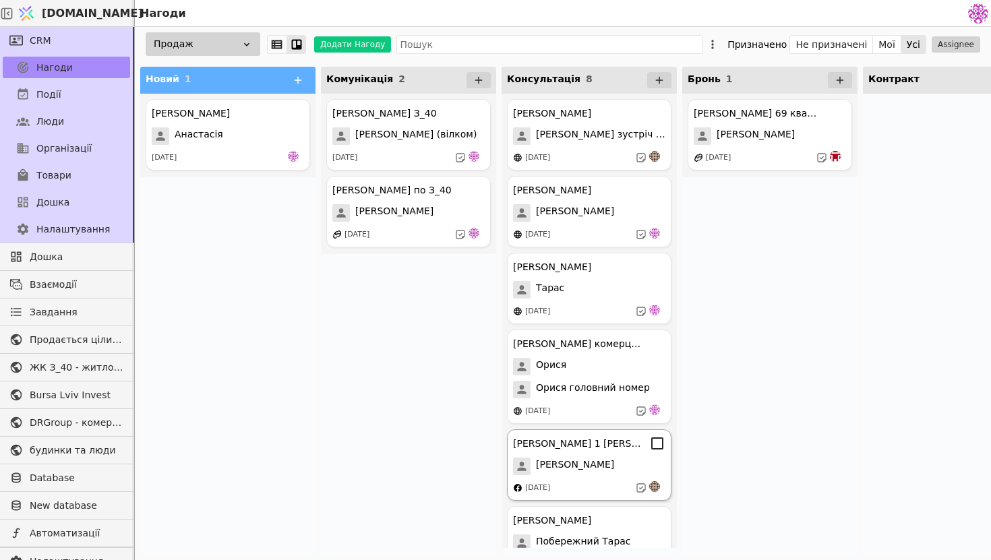
scroll to position [120, 0]
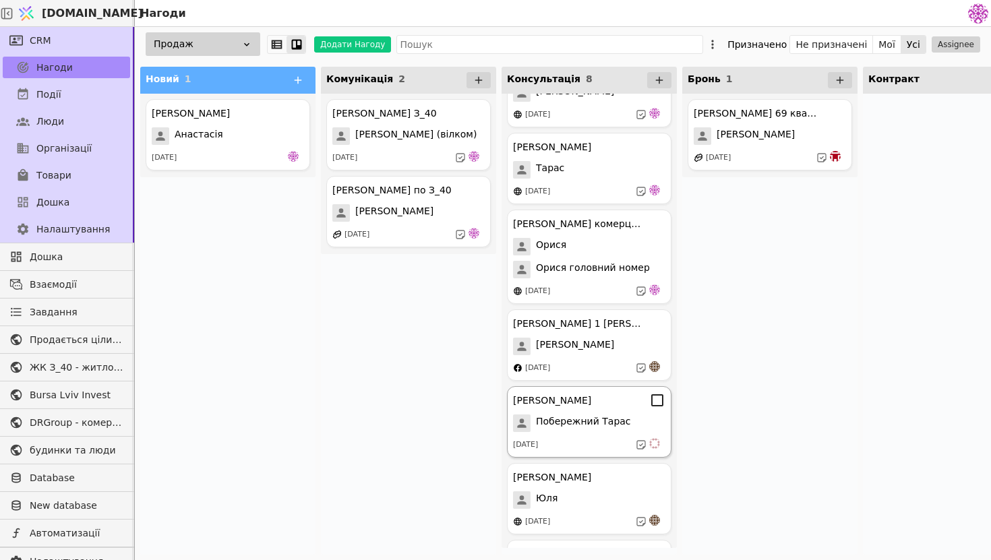
click at [614, 430] on span "Побережний Тарас" at bounding box center [583, 424] width 95 height 18
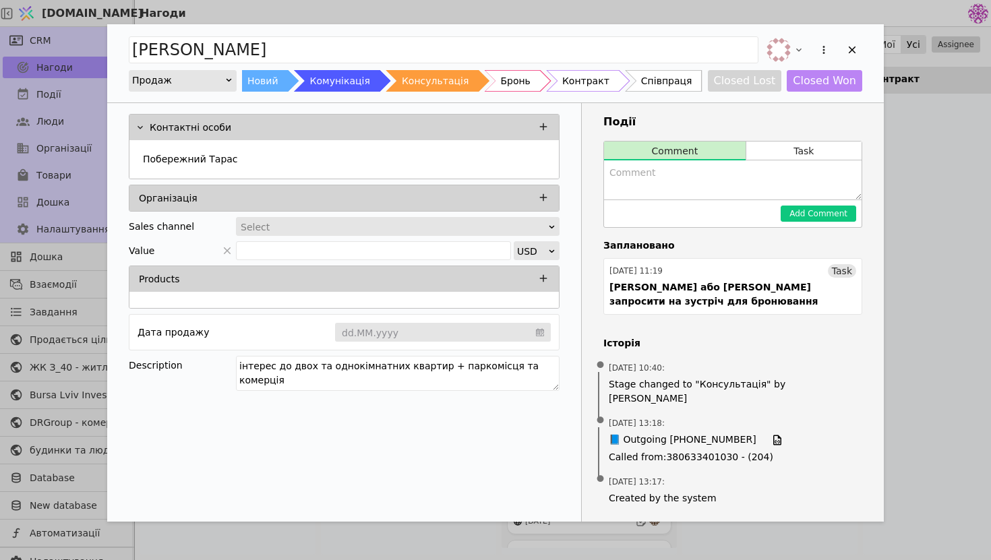
click at [693, 200] on div "Add Comment" at bounding box center [733, 214] width 258 height 28
click at [696, 166] on textarea "Add Opportunity" at bounding box center [733, 180] width 258 height 39
click at [858, 53] on icon "Add Opportunity" at bounding box center [852, 50] width 12 height 12
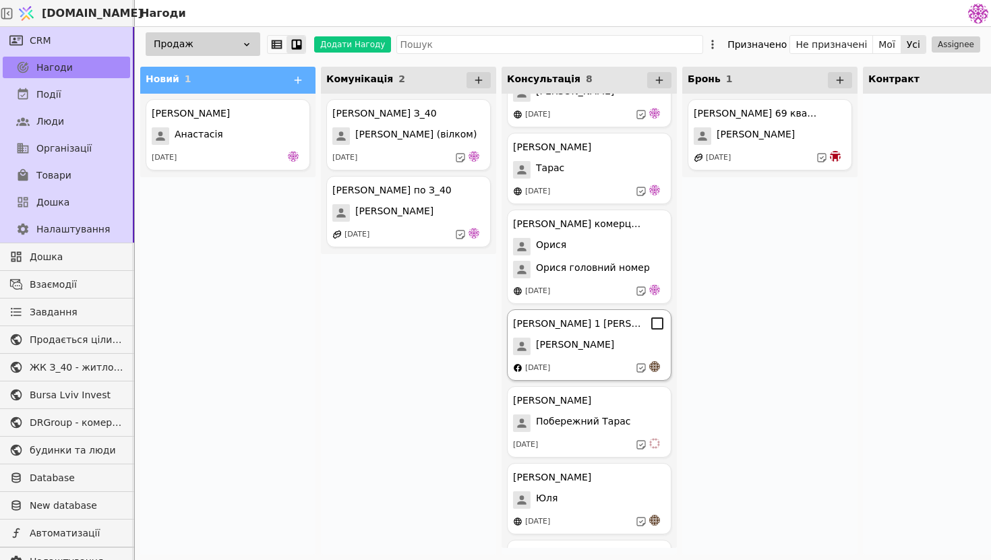
scroll to position [189, 0]
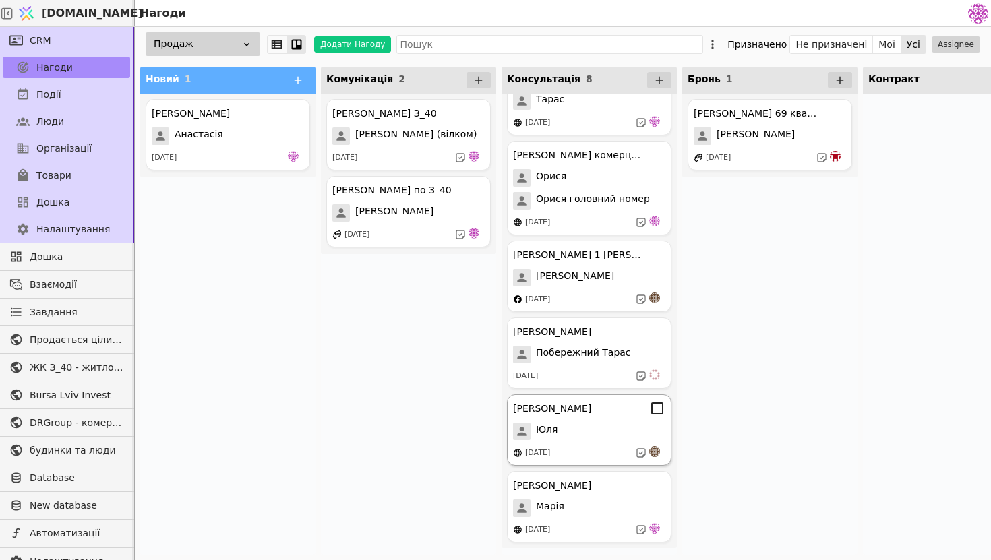
click at [607, 426] on div "Юля" at bounding box center [589, 432] width 152 height 18
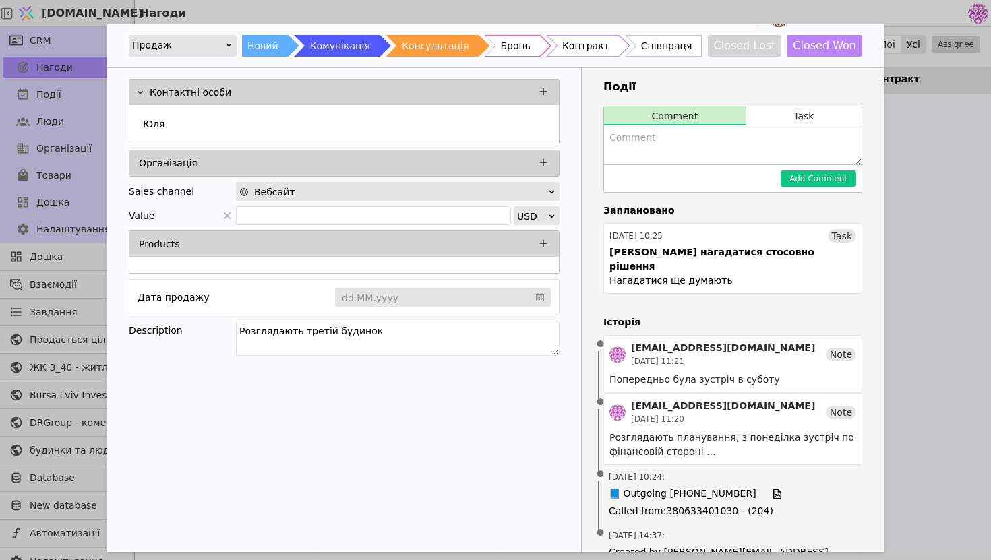
scroll to position [45, 0]
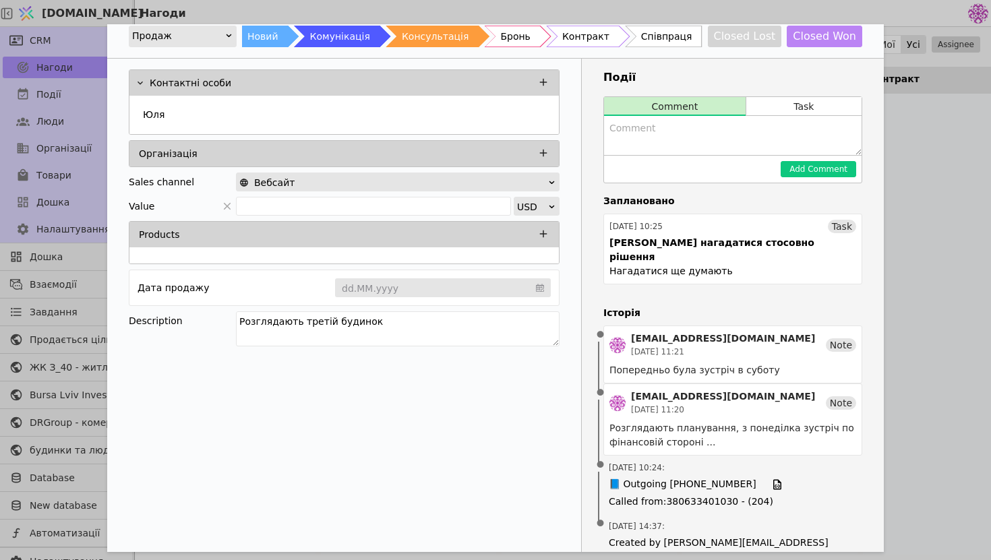
click at [912, 231] on div "[PERSON_NAME] Продаж Новий Комунікація Консультація Бронь Контракт Співпраця Cl…" at bounding box center [495, 280] width 991 height 560
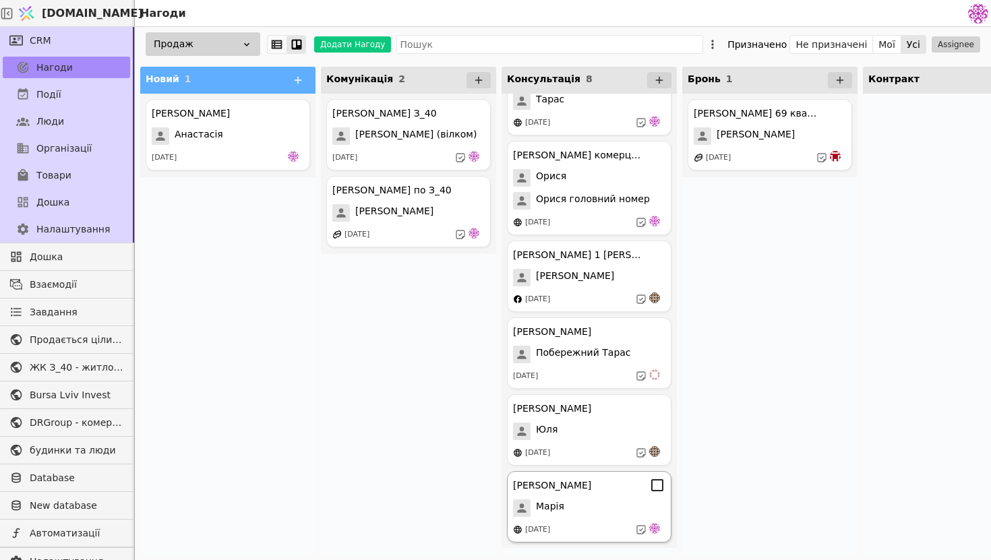
click at [554, 521] on div "[PERSON_NAME] Курдонери [PERSON_NAME] [DATE]" at bounding box center [589, 506] width 165 height 71
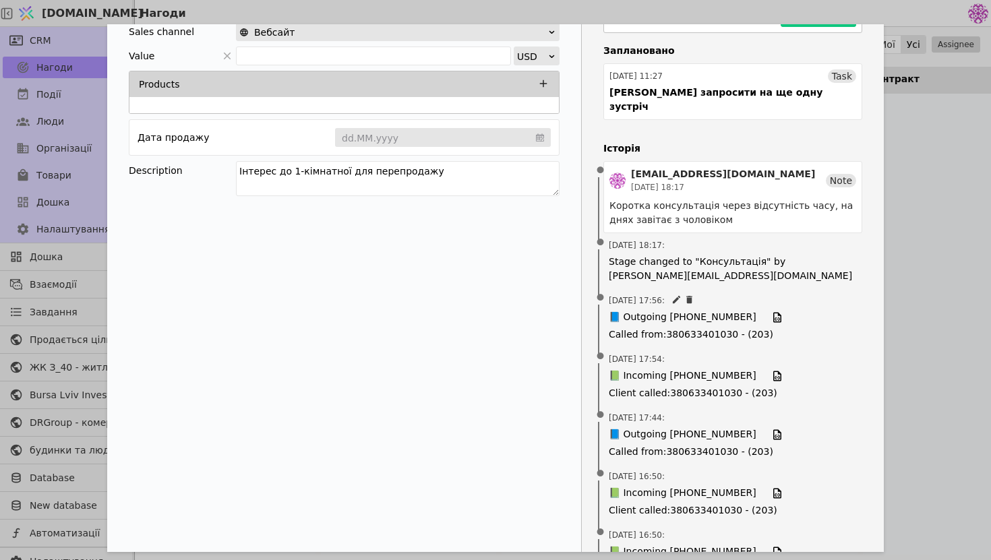
scroll to position [262, 0]
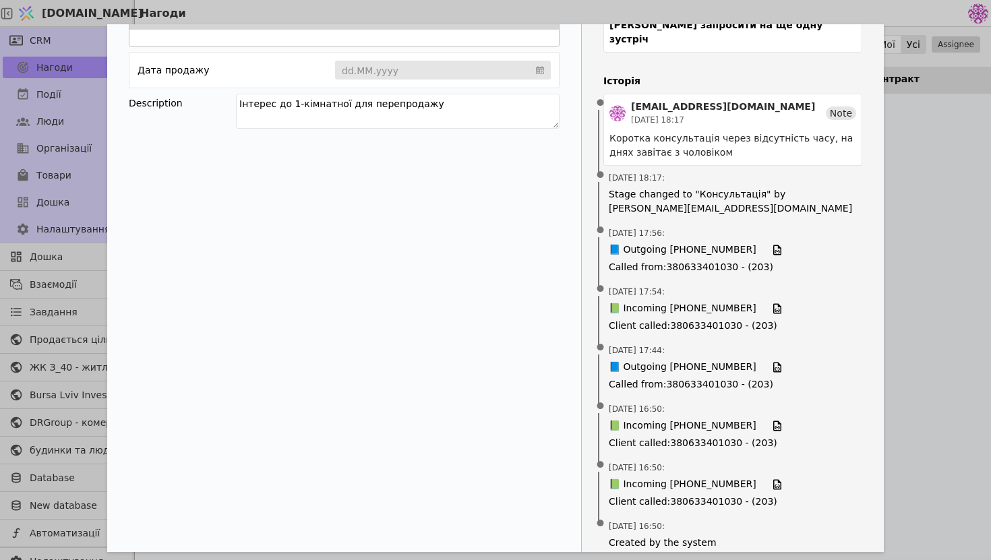
click at [956, 190] on div "[PERSON_NAME] Новий Комунікація Консультація Бронь Контракт Співпраця Closed Lo…" at bounding box center [495, 280] width 991 height 560
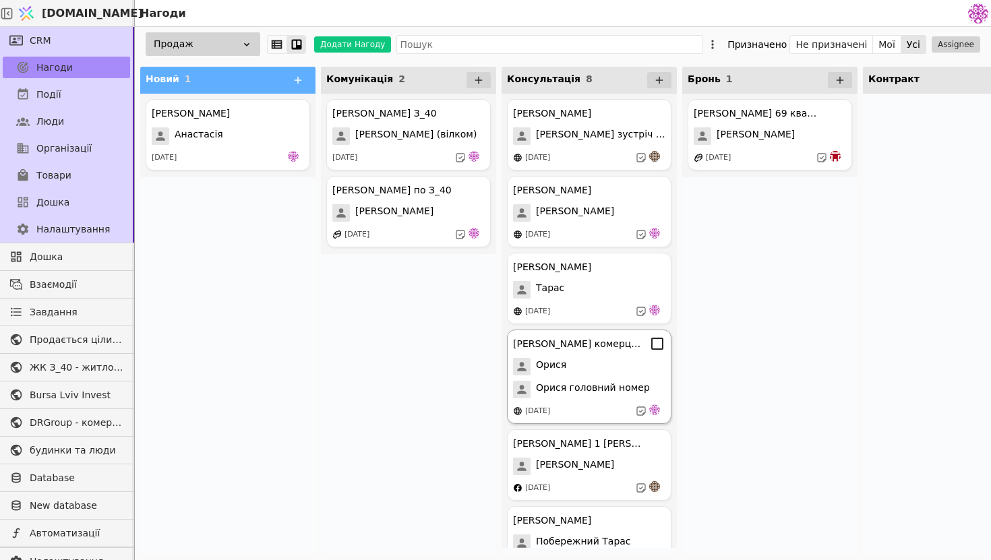
scroll to position [189, 0]
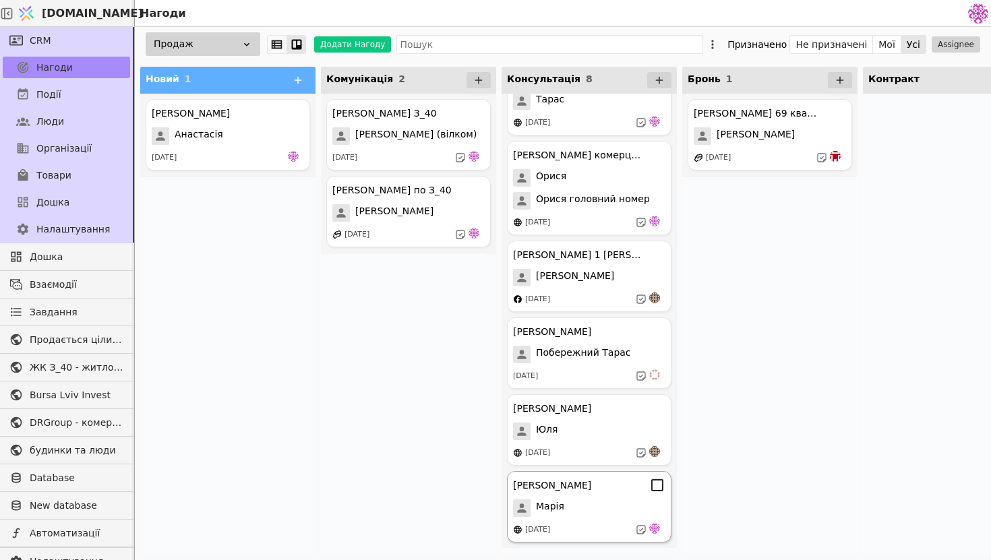
click at [587, 523] on div "[DATE]" at bounding box center [589, 529] width 152 height 13
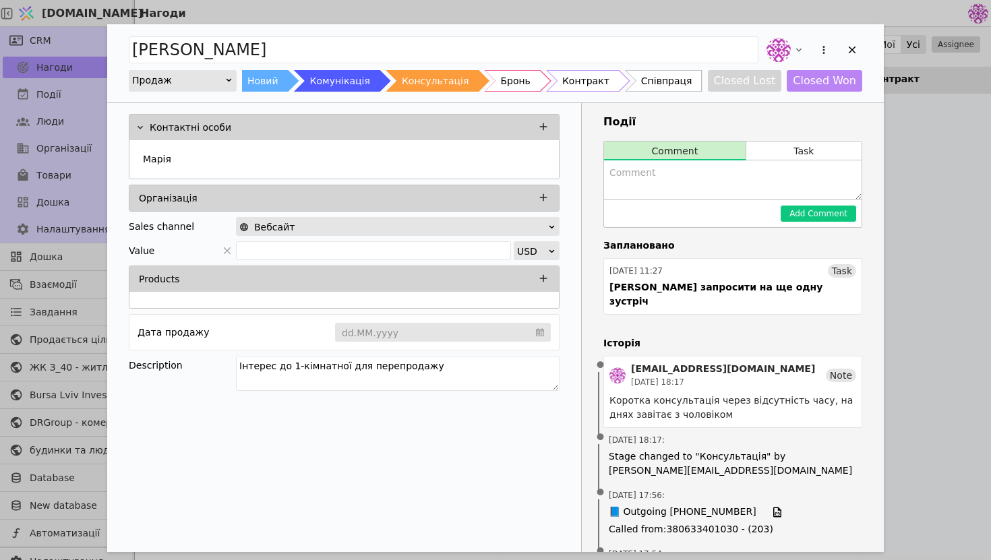
click at [910, 270] on div "[PERSON_NAME] Новий Комунікація Консультація Бронь Контракт Співпраця Closed Lo…" at bounding box center [495, 280] width 991 height 560
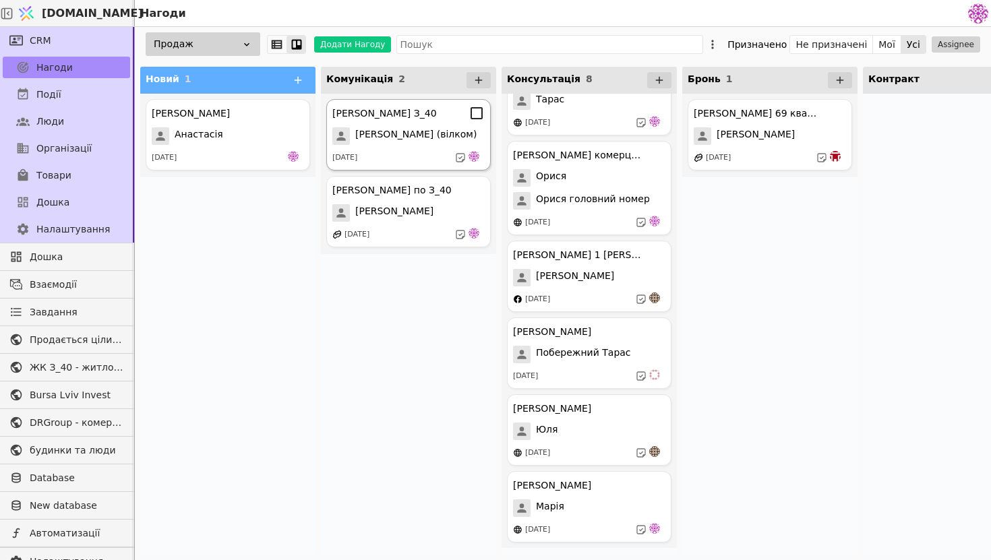
click at [386, 119] on div "[PERSON_NAME] З_40" at bounding box center [384, 114] width 105 height 14
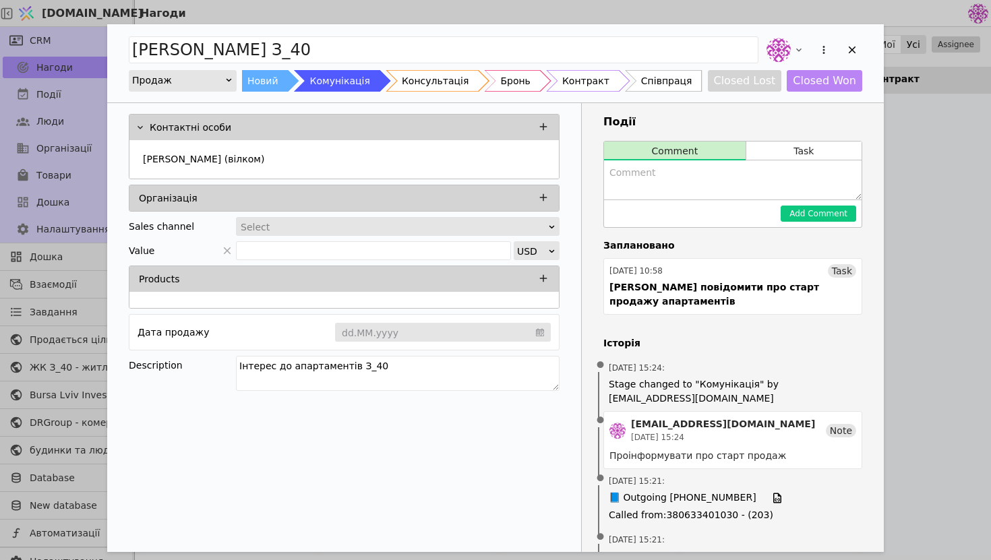
click at [929, 243] on div "[PERSON_NAME] З_40 Продаж Новий Комунікація Консультація Бронь Контракт Співпра…" at bounding box center [495, 280] width 991 height 560
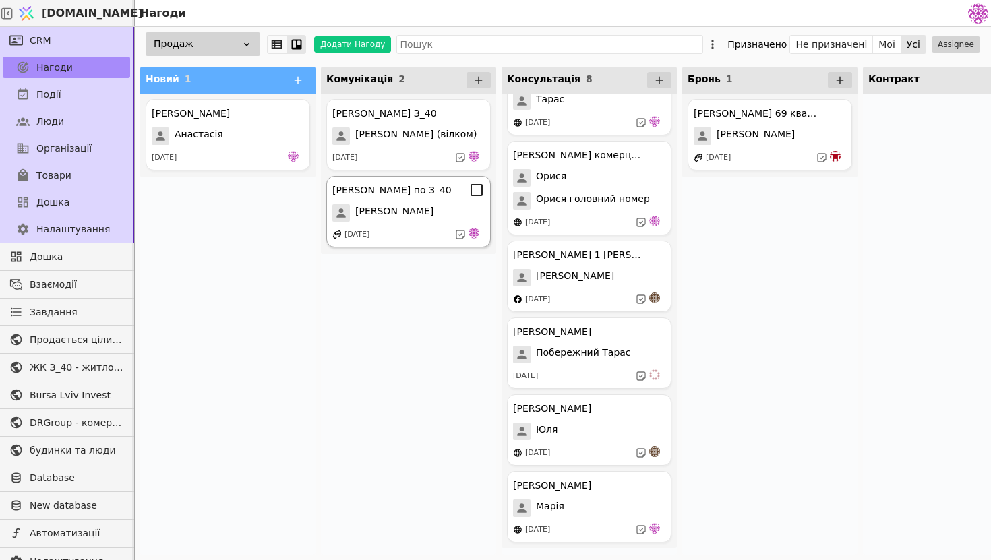
click at [444, 231] on div "[DATE]" at bounding box center [408, 234] width 152 height 13
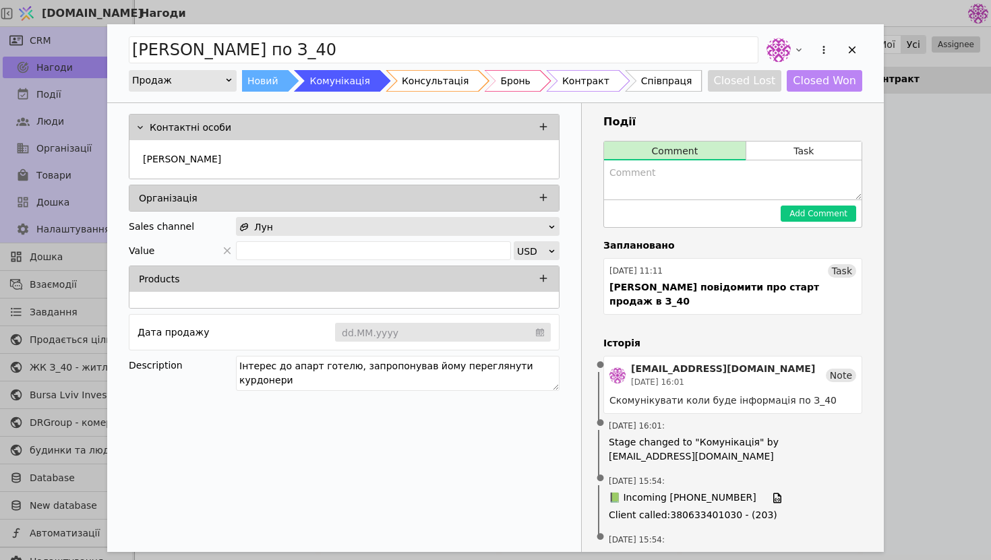
click at [929, 254] on div "[PERSON_NAME] по З_40 Продаж Новий Комунікація Консультація Бронь Контракт Спів…" at bounding box center [495, 280] width 991 height 560
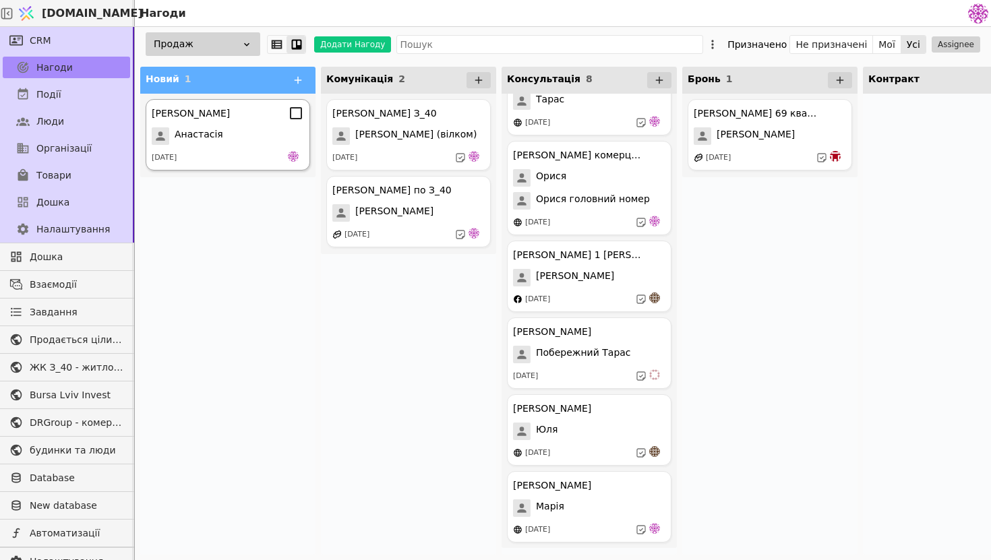
click at [195, 133] on span "Анастасія" at bounding box center [199, 136] width 49 height 18
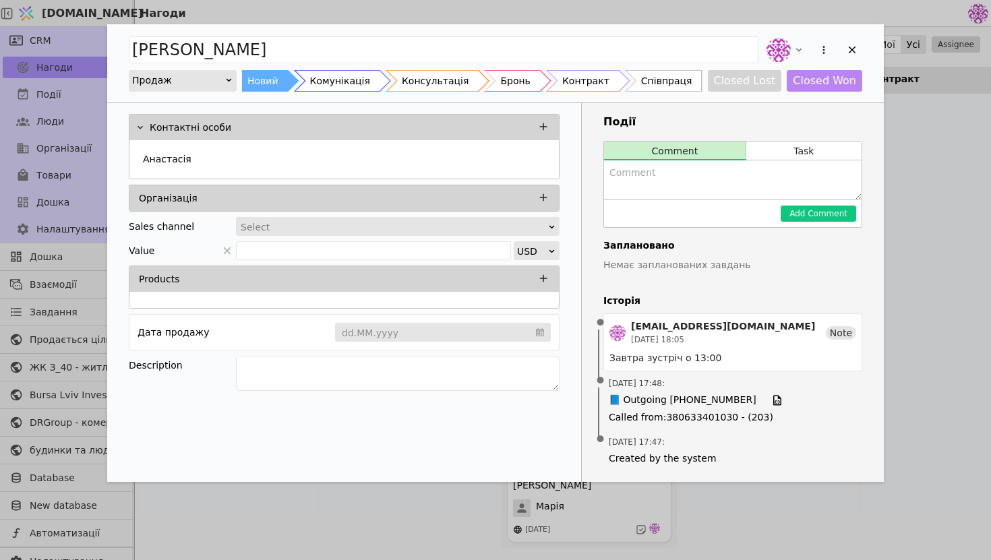
click at [977, 236] on div "[PERSON_NAME] Продаж Новий Комунікація Консультація Бронь Контракт Співпраця Cl…" at bounding box center [495, 280] width 991 height 560
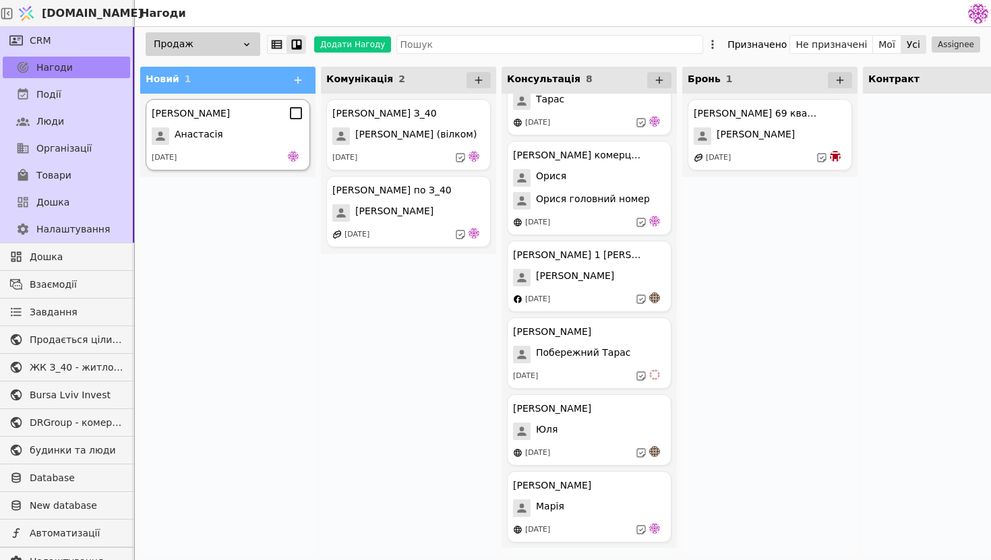
click at [212, 165] on div "[PERSON_NAME] Курдонери [PERSON_NAME] [DATE]" at bounding box center [228, 134] width 165 height 71
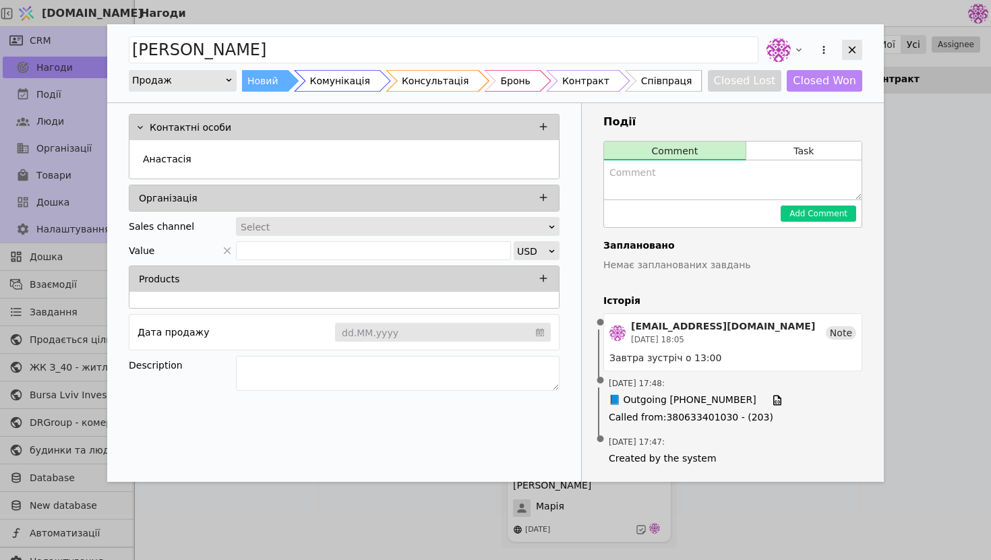
click at [861, 51] on div "Add Opportunity" at bounding box center [852, 50] width 20 height 20
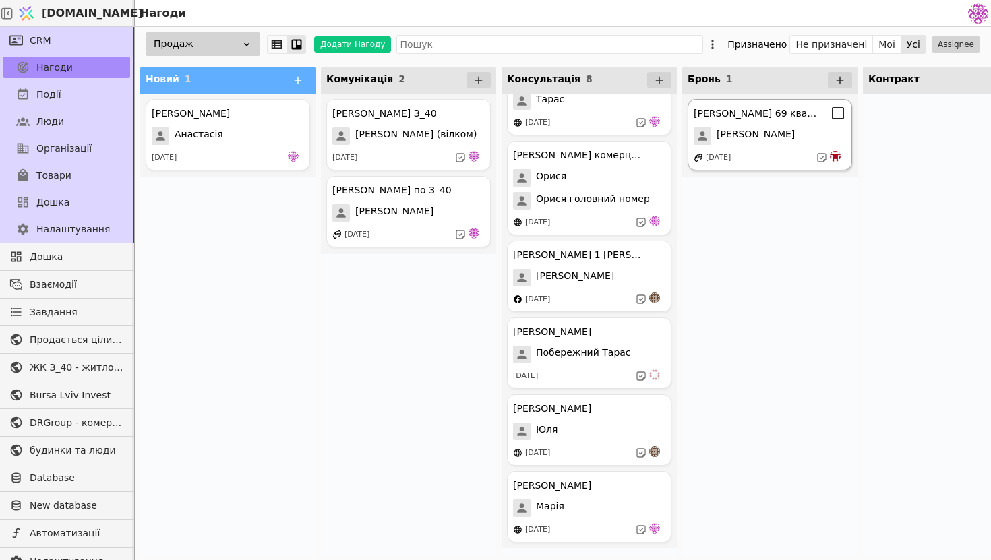
click at [807, 140] on div "[PERSON_NAME]" at bounding box center [770, 136] width 152 height 18
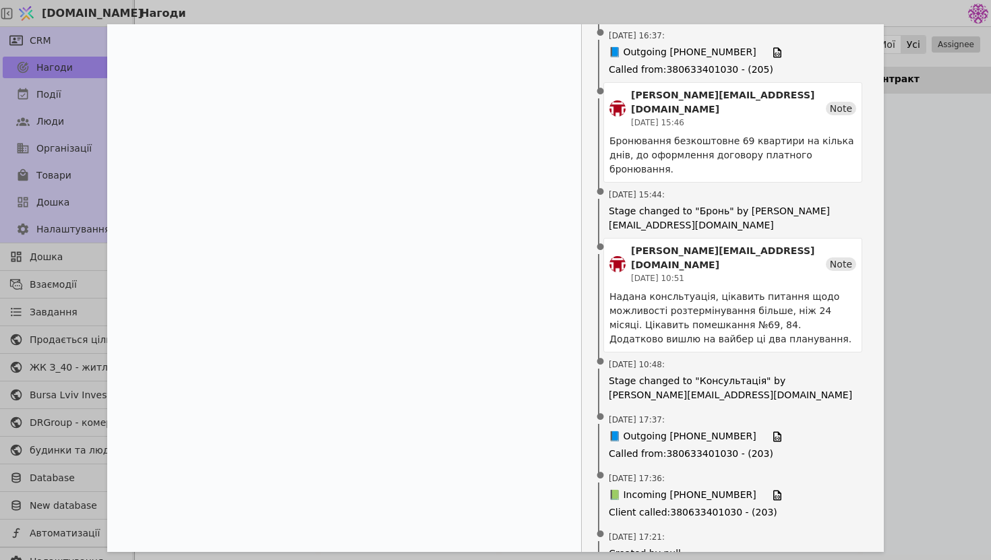
scroll to position [510, 0]
